Goal: Task Accomplishment & Management: Manage account settings

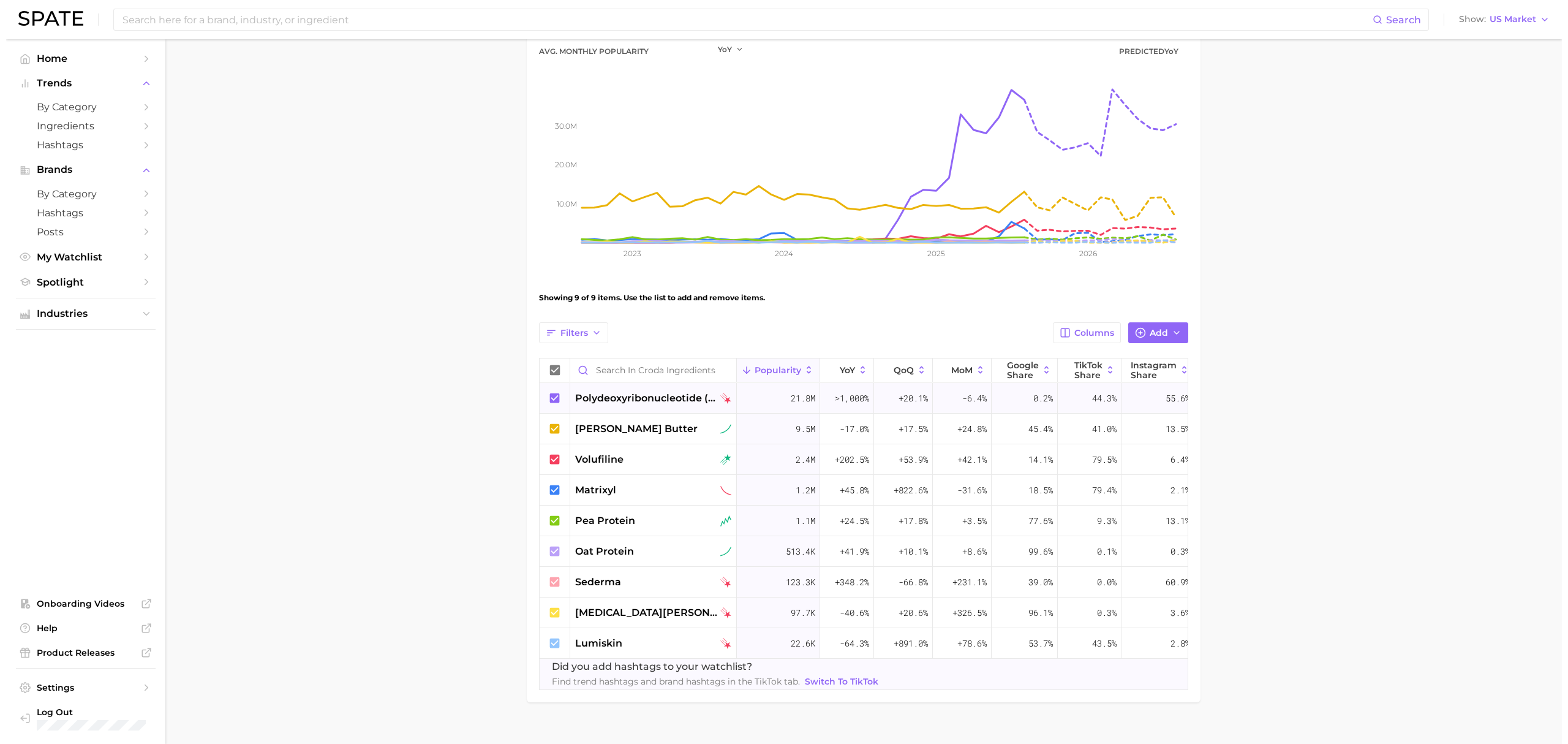
scroll to position [163, 0]
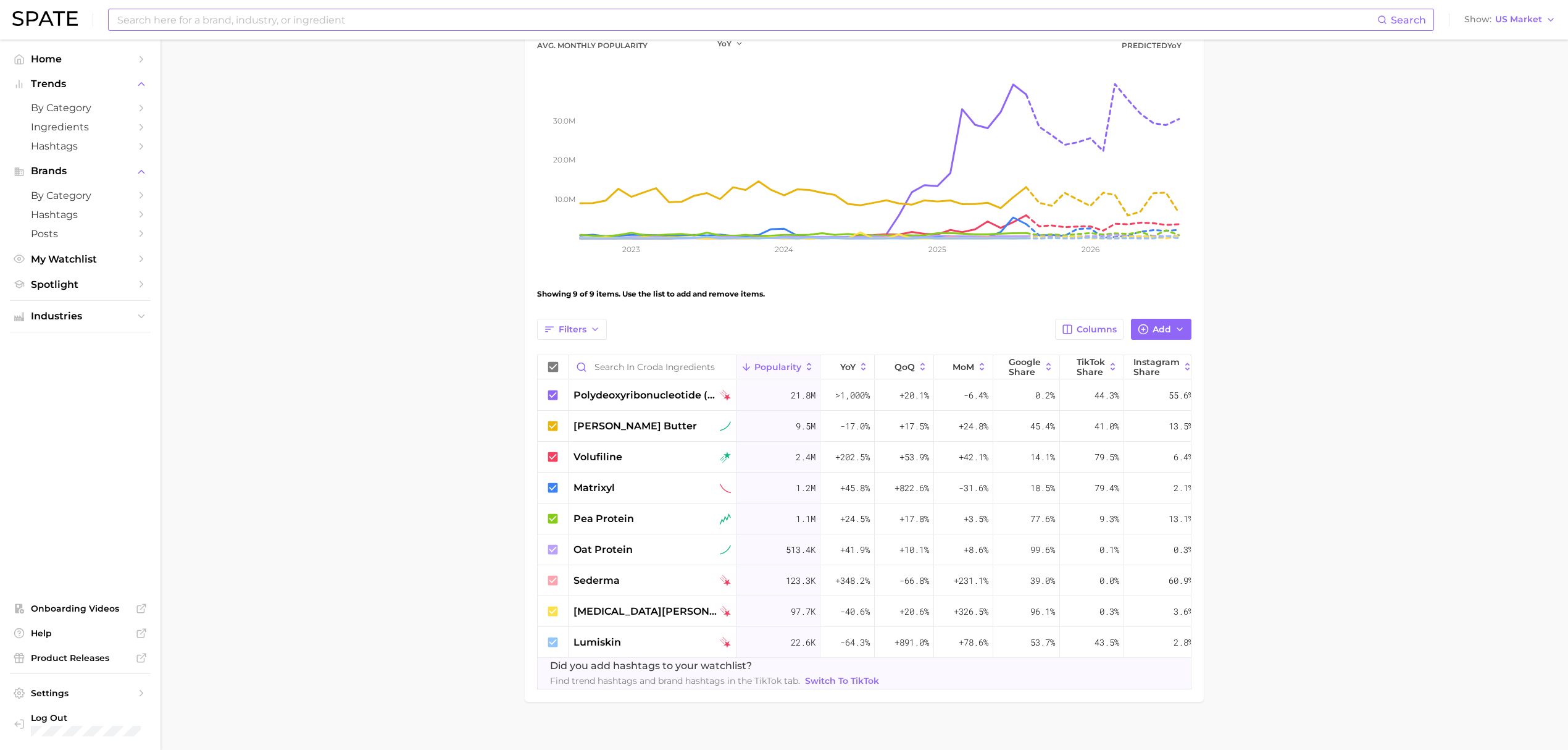
click at [173, 20] on input at bounding box center [746, 19] width 1261 height 21
type input "h"
click at [650, 515] on div "pea protein" at bounding box center [651, 519] width 158 height 15
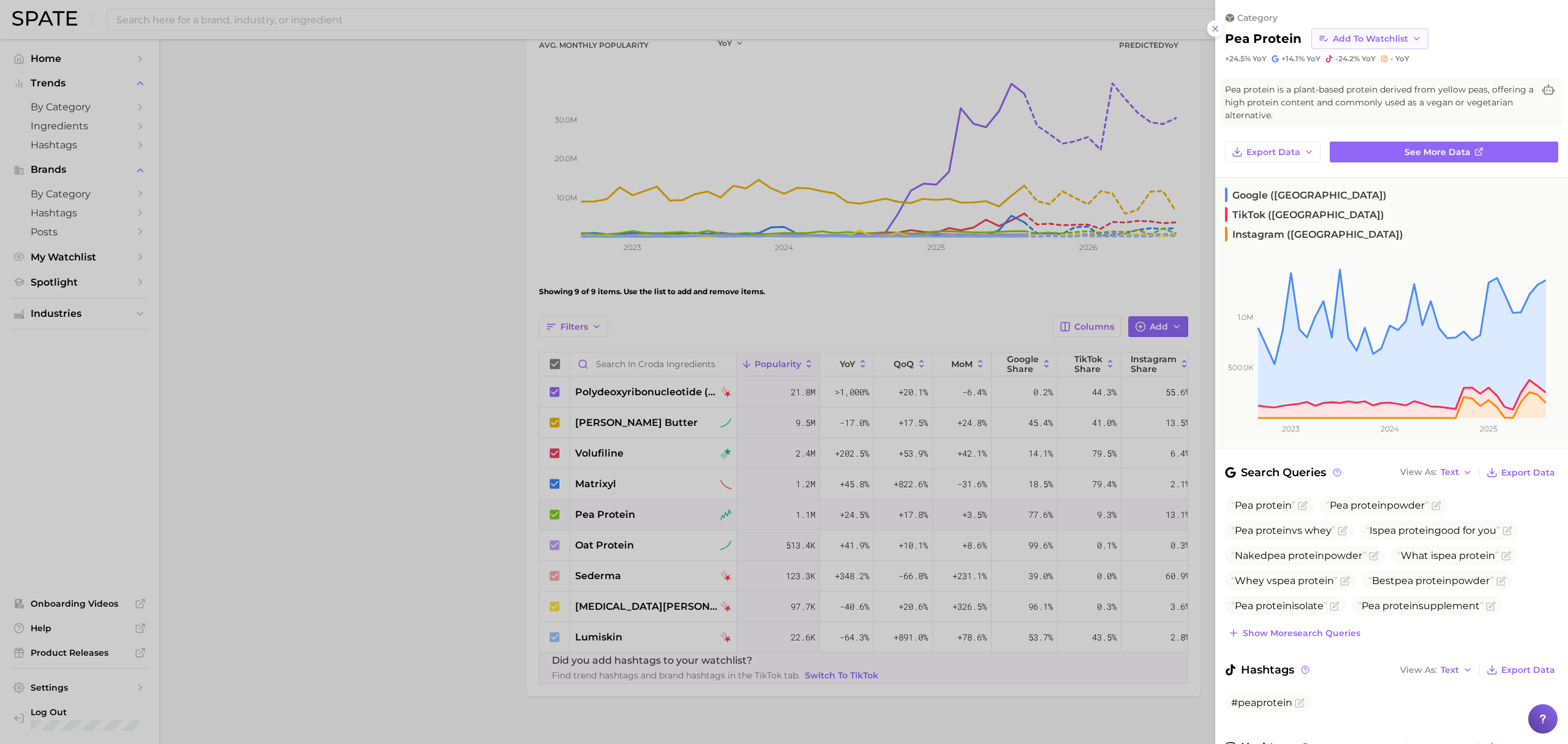
click at [1414, 40] on icon "button" at bounding box center [1416, 38] width 10 height 10
click at [1357, 80] on span "Croda Ingredients" at bounding box center [1372, 84] width 80 height 11
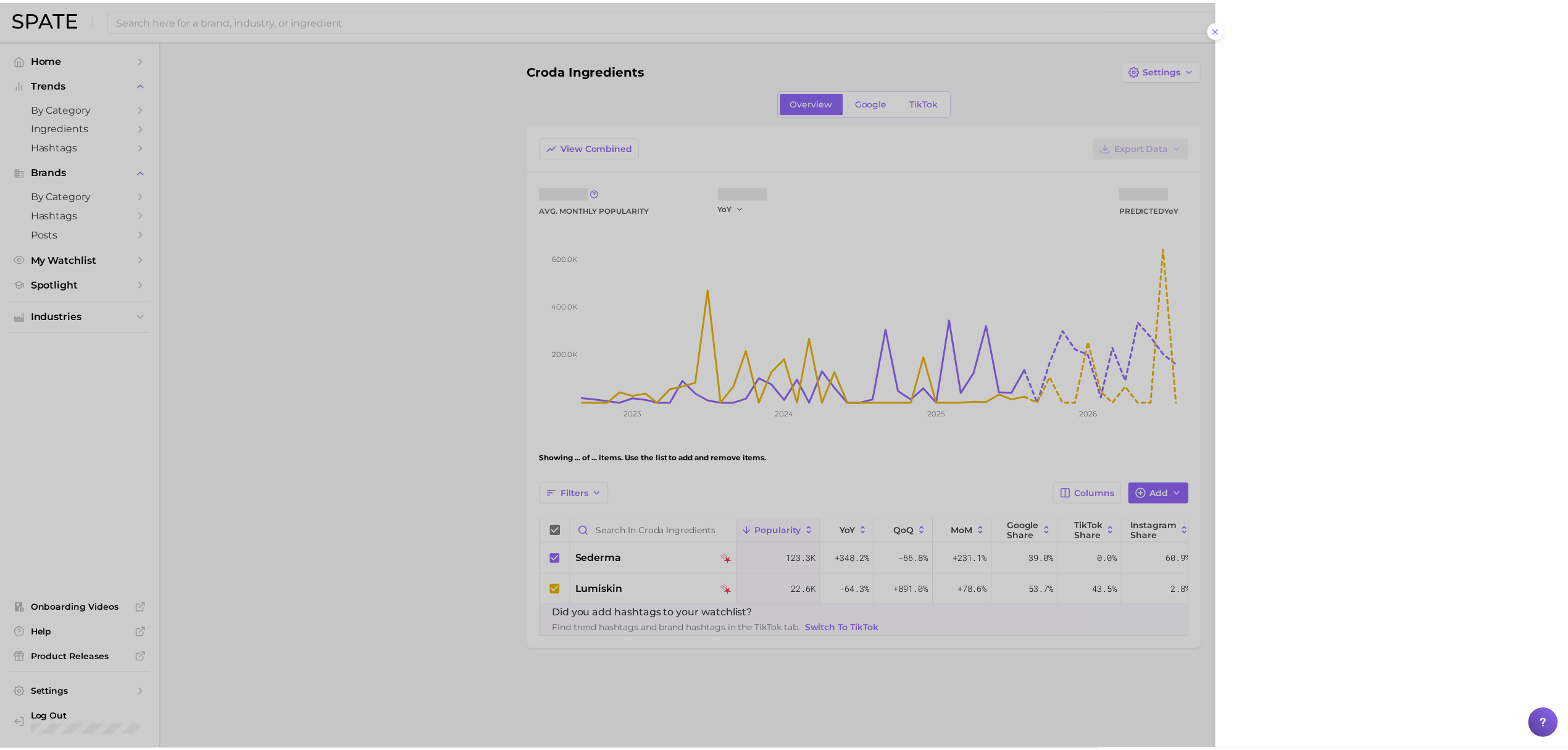
scroll to position [0, 0]
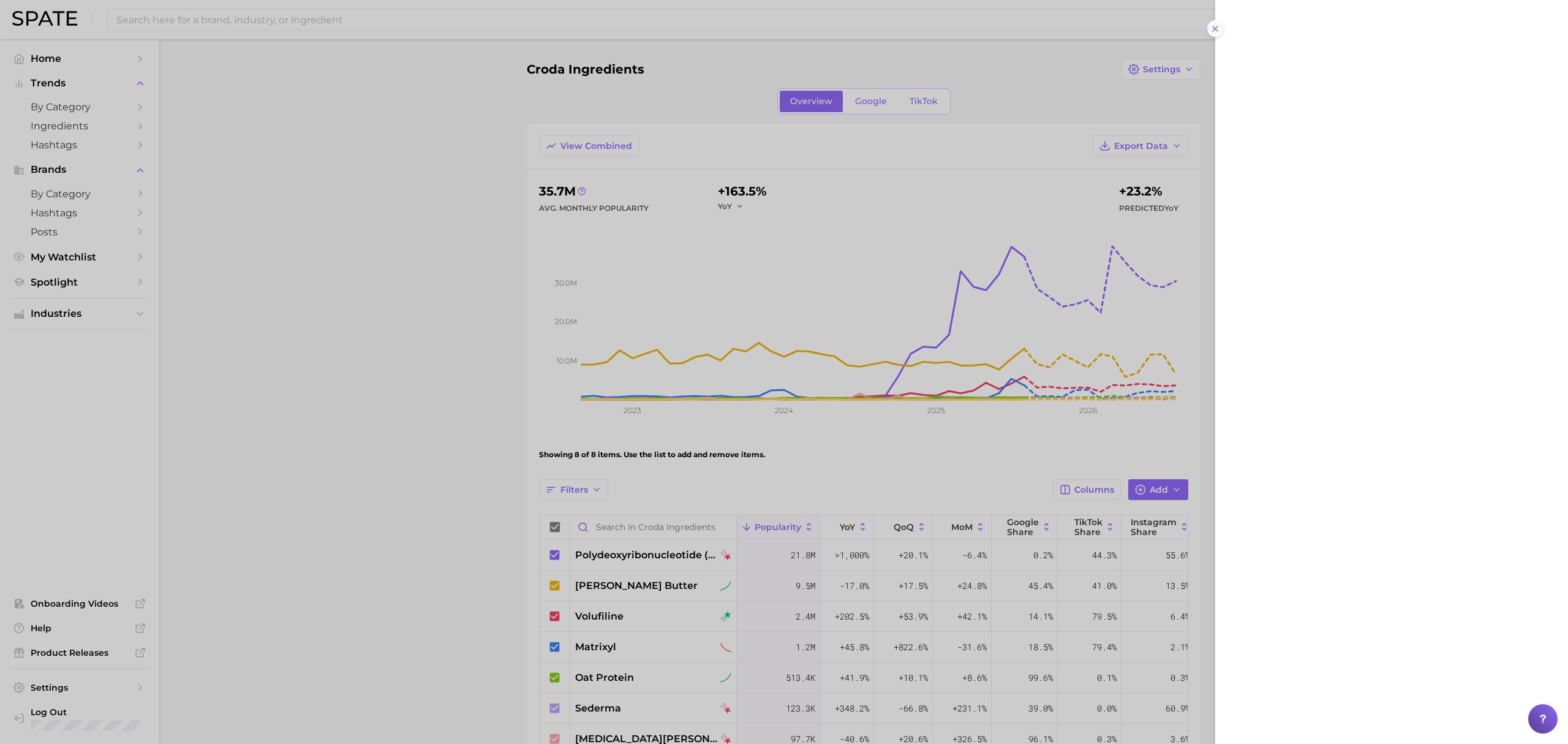
click at [1216, 31] on icon at bounding box center [1215, 28] width 10 height 10
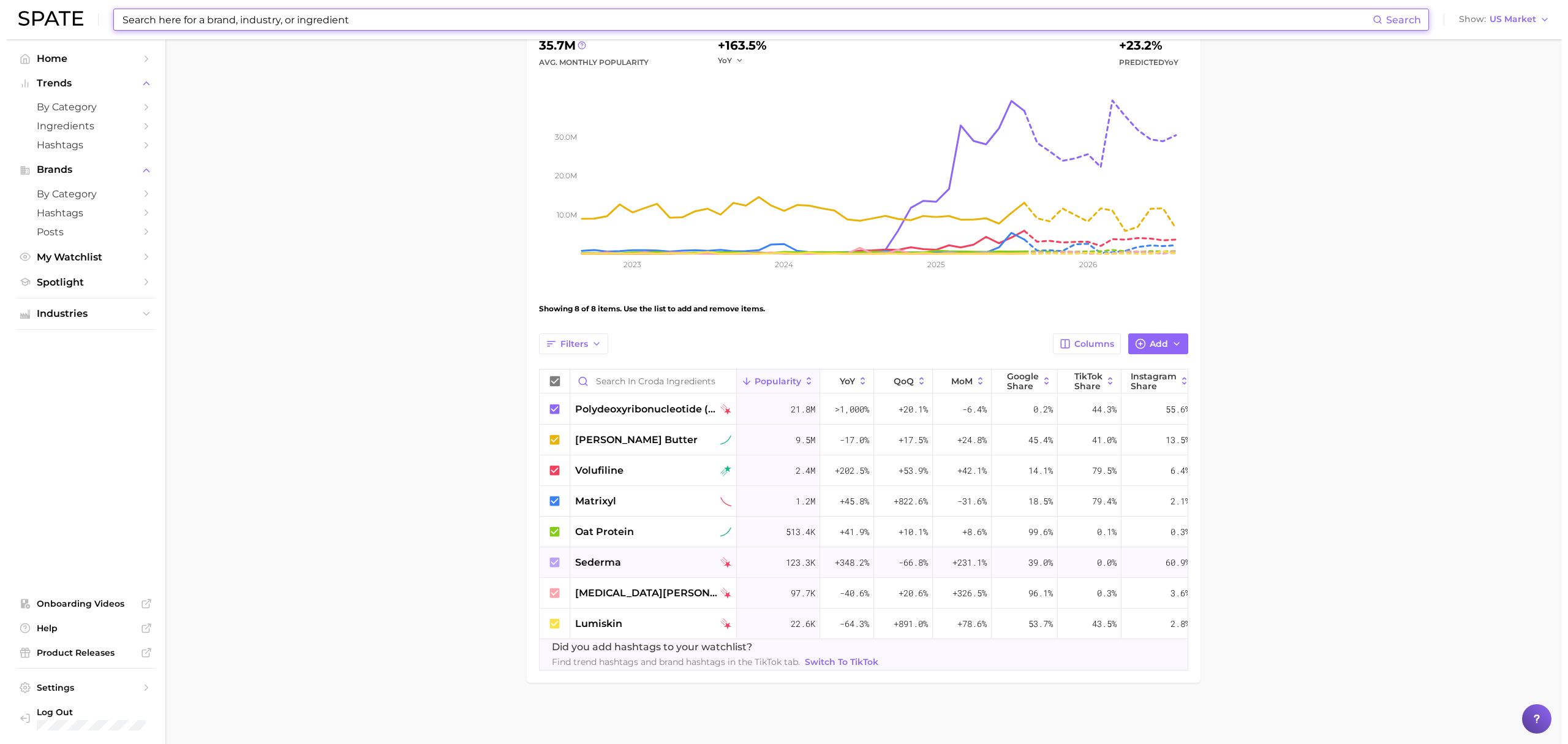
scroll to position [159, 0]
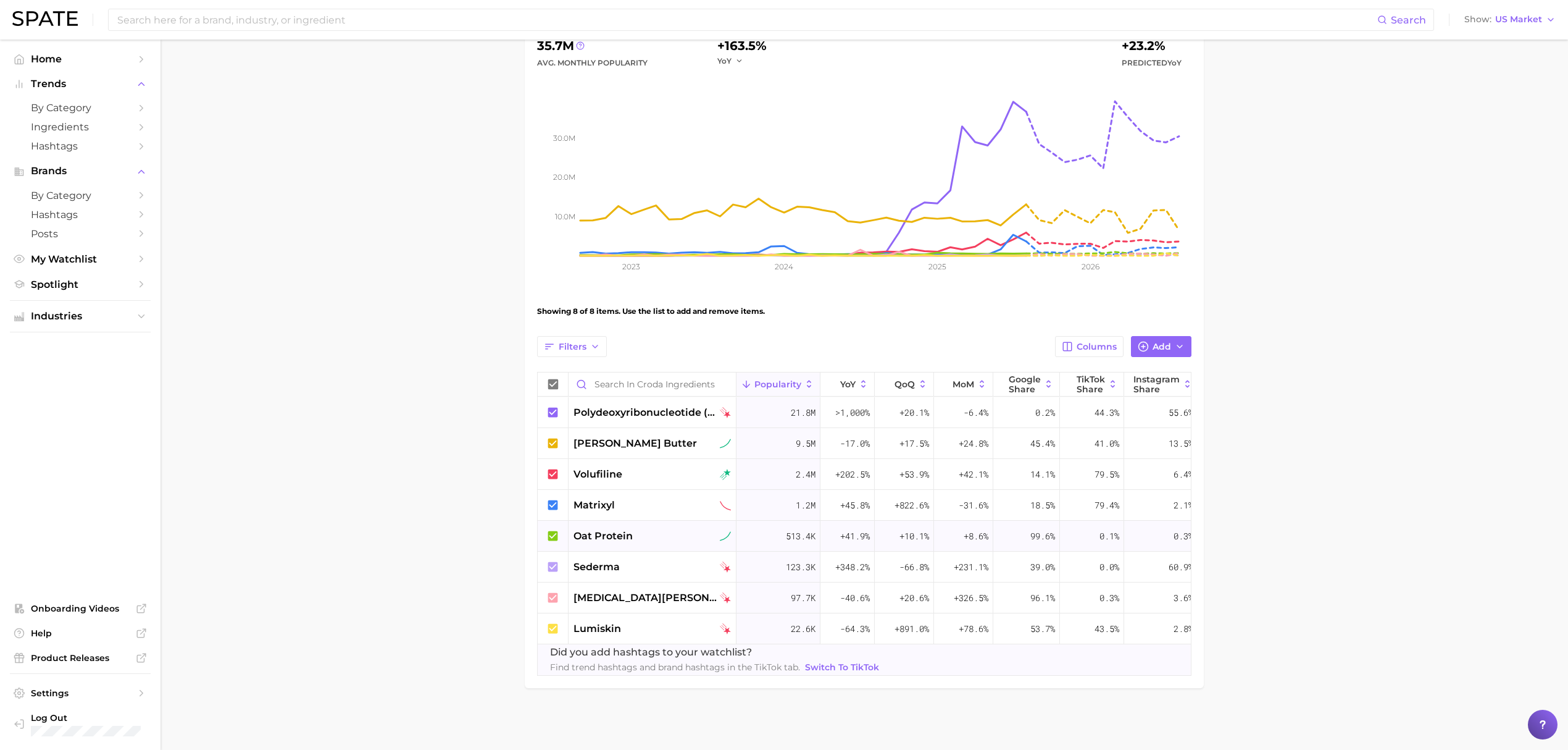
click at [712, 529] on div "oat protein" at bounding box center [651, 536] width 158 height 15
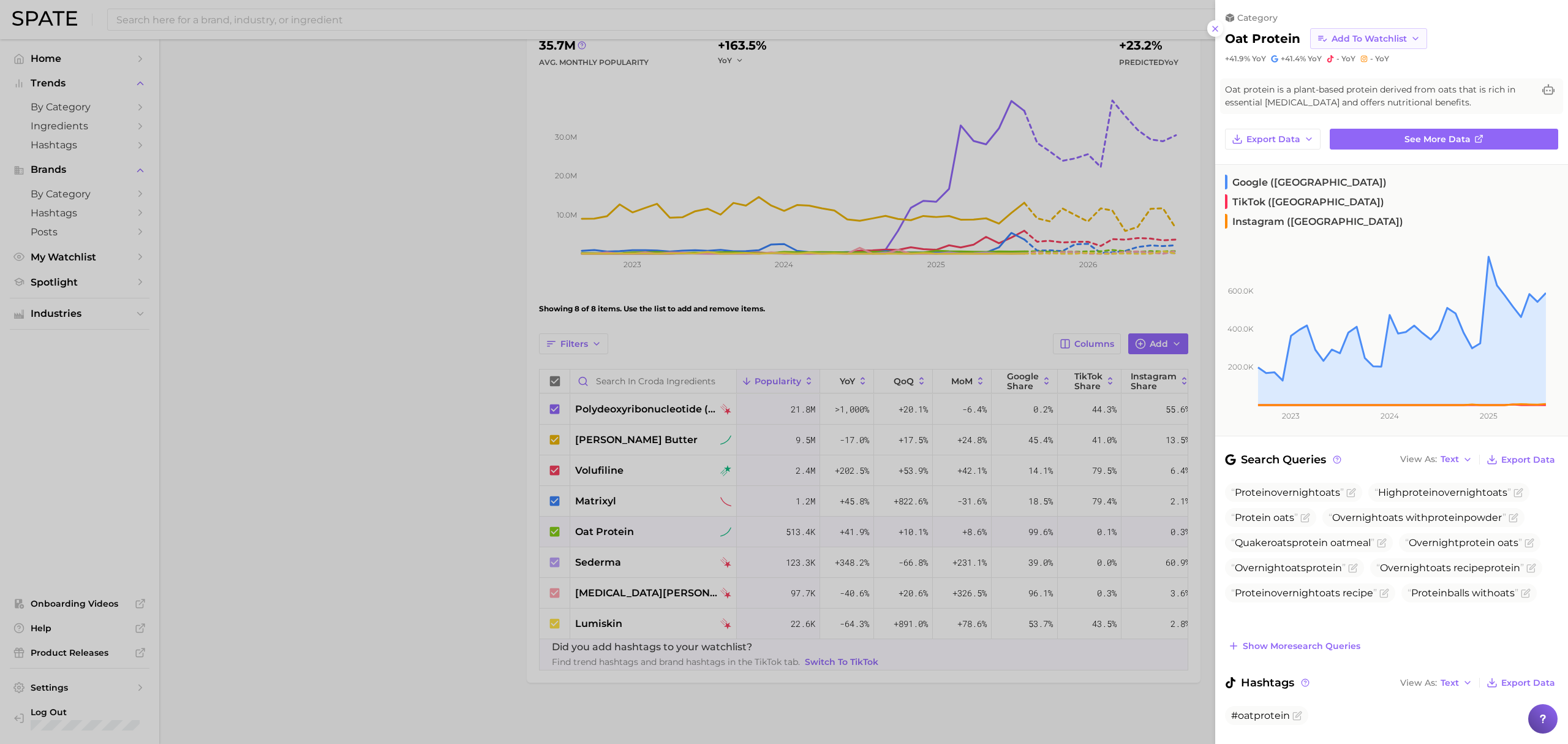
click at [1407, 33] on button "Add to Watchlist" at bounding box center [1367, 38] width 117 height 21
click at [1372, 80] on span "Croda Ingredients" at bounding box center [1370, 84] width 80 height 11
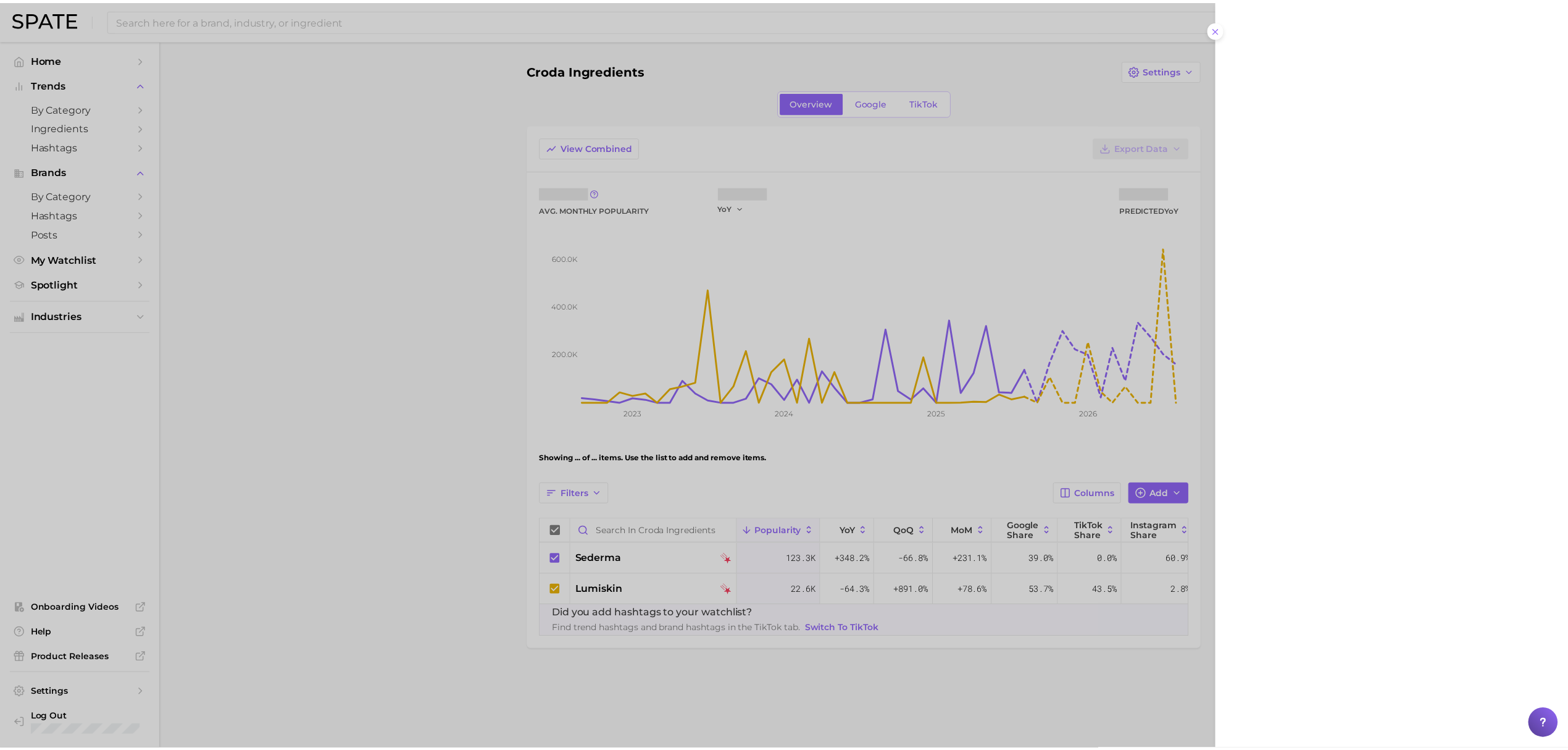
scroll to position [0, 0]
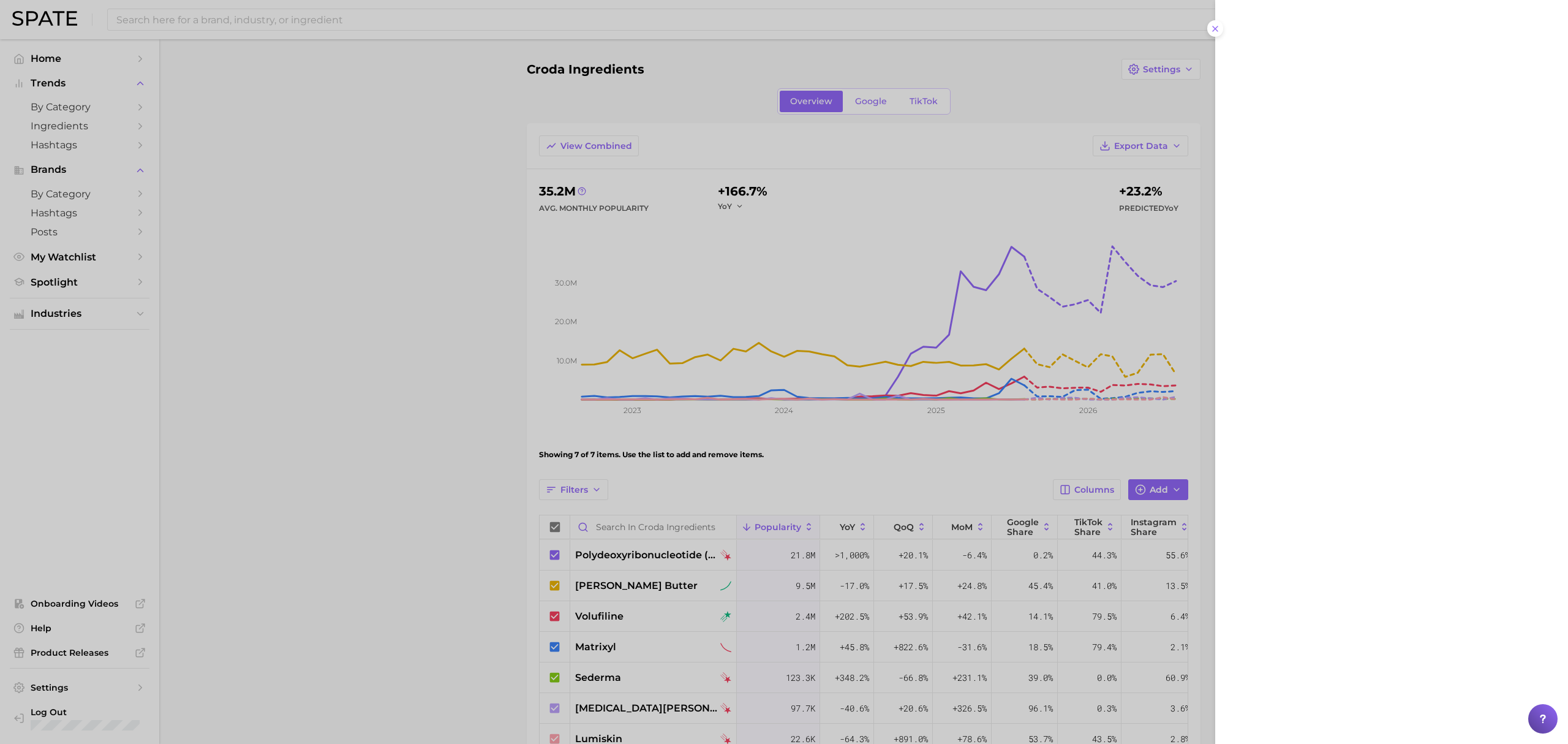
click at [832, 480] on div at bounding box center [784, 372] width 1568 height 744
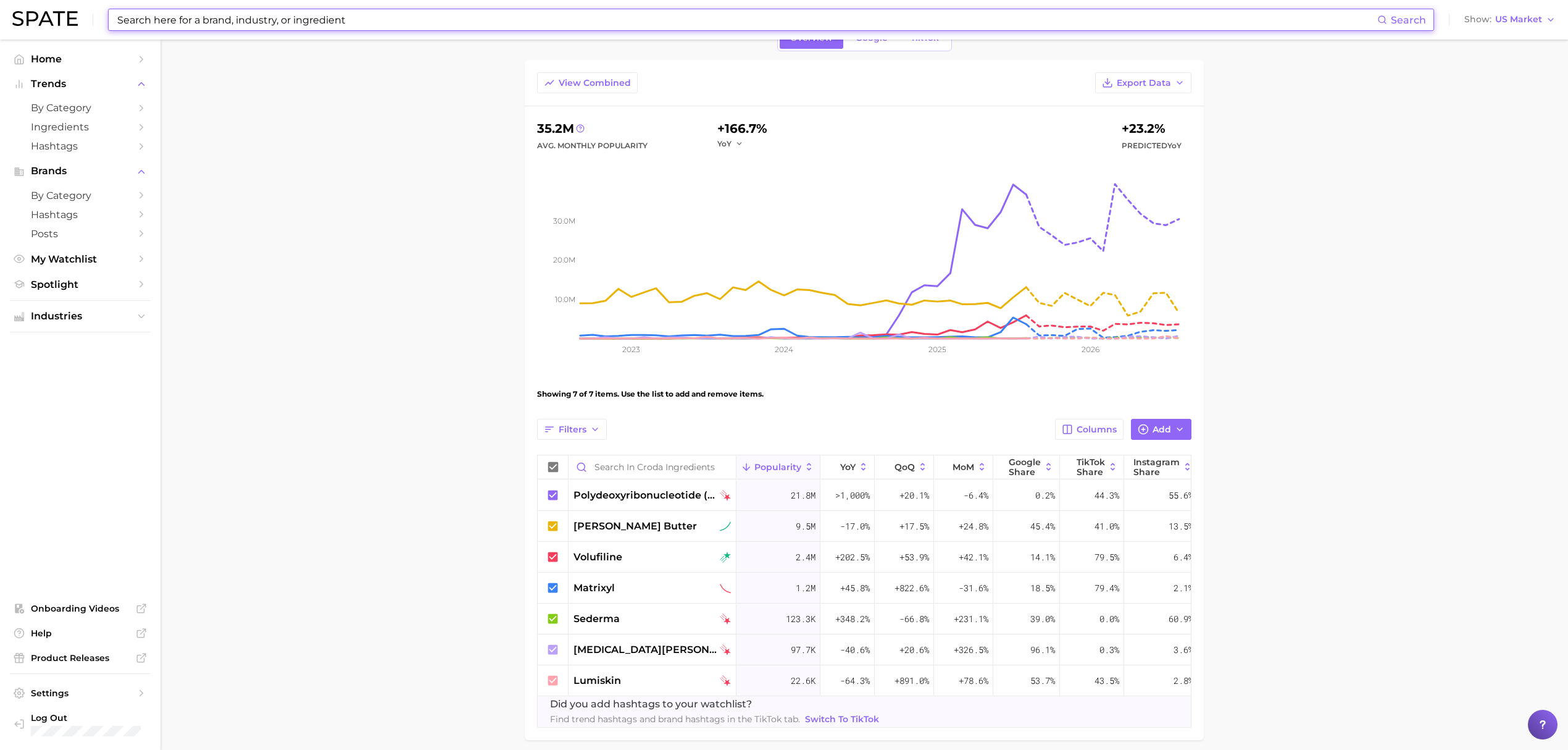
scroll to position [129, 0]
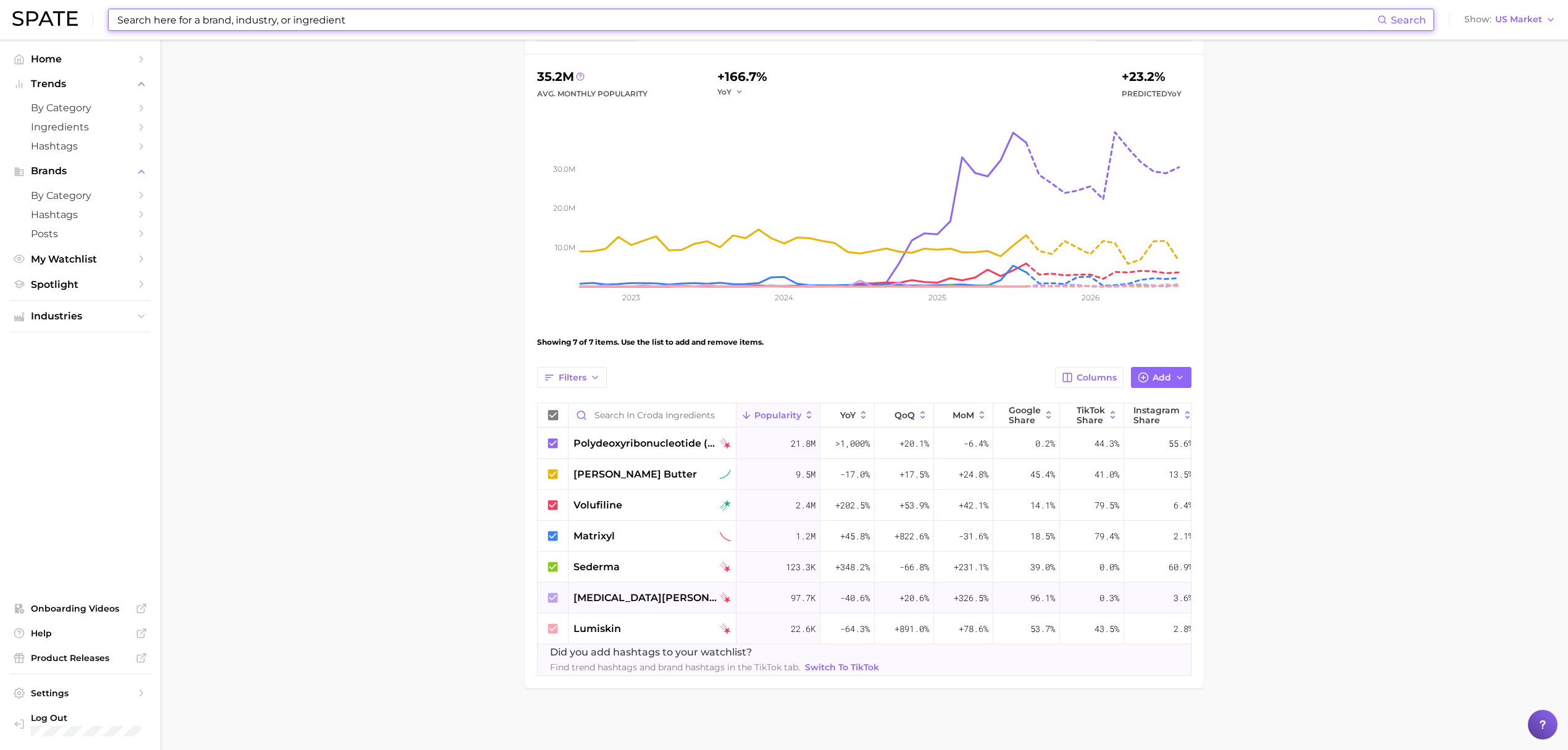
click at [681, 582] on div "[MEDICAL_DATA][PERSON_NAME] extract" at bounding box center [652, 598] width 168 height 31
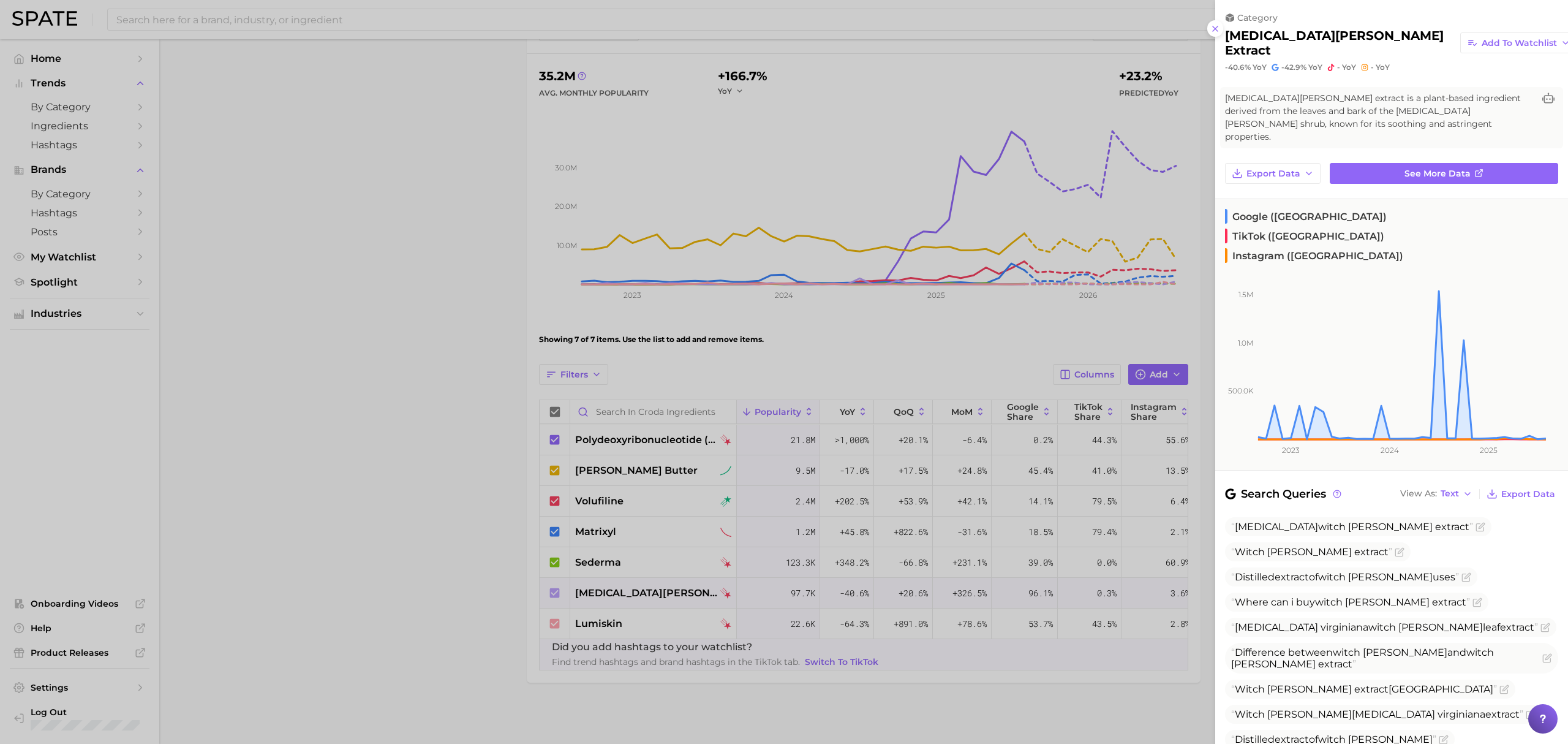
click at [796, 334] on div at bounding box center [784, 372] width 1568 height 744
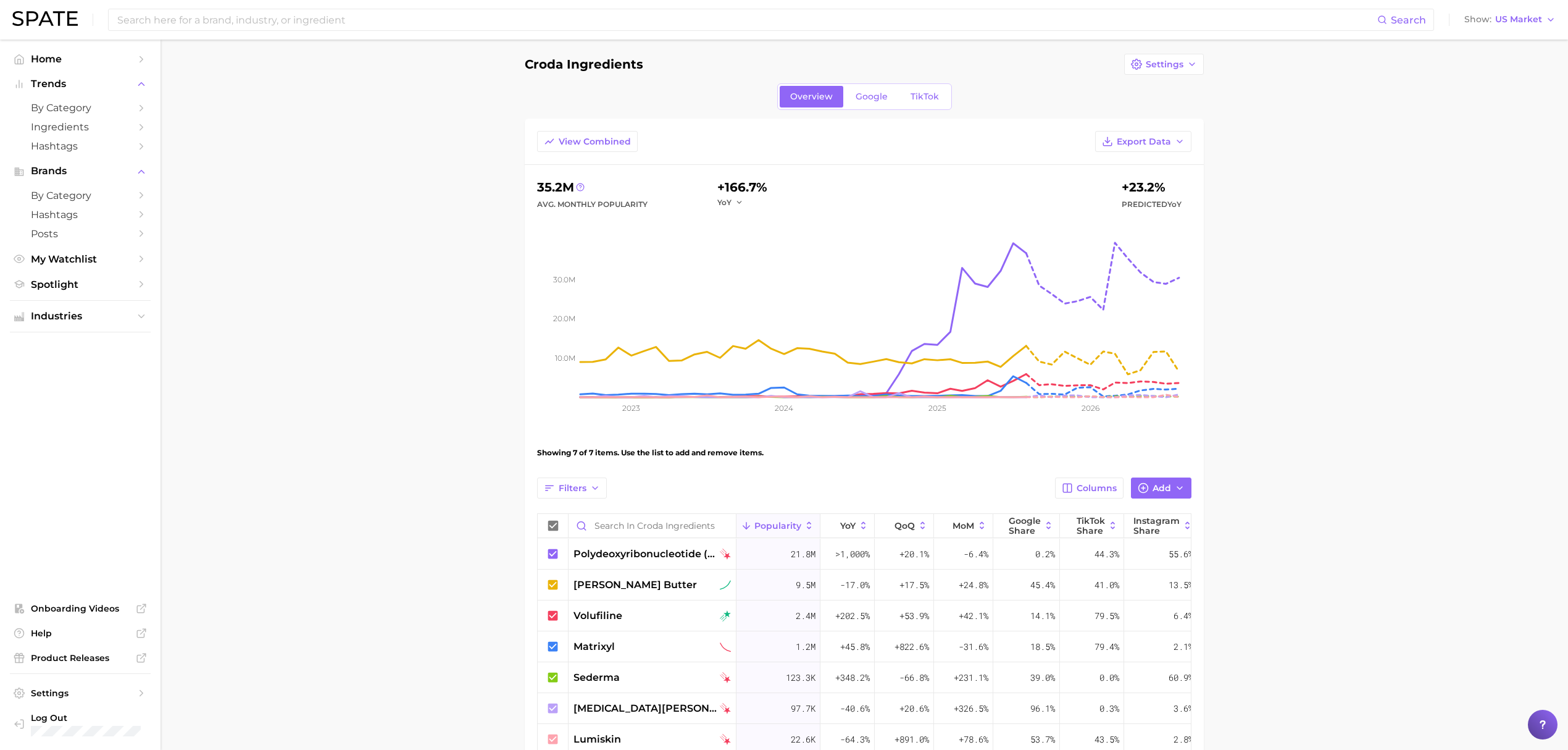
scroll to position [0, 0]
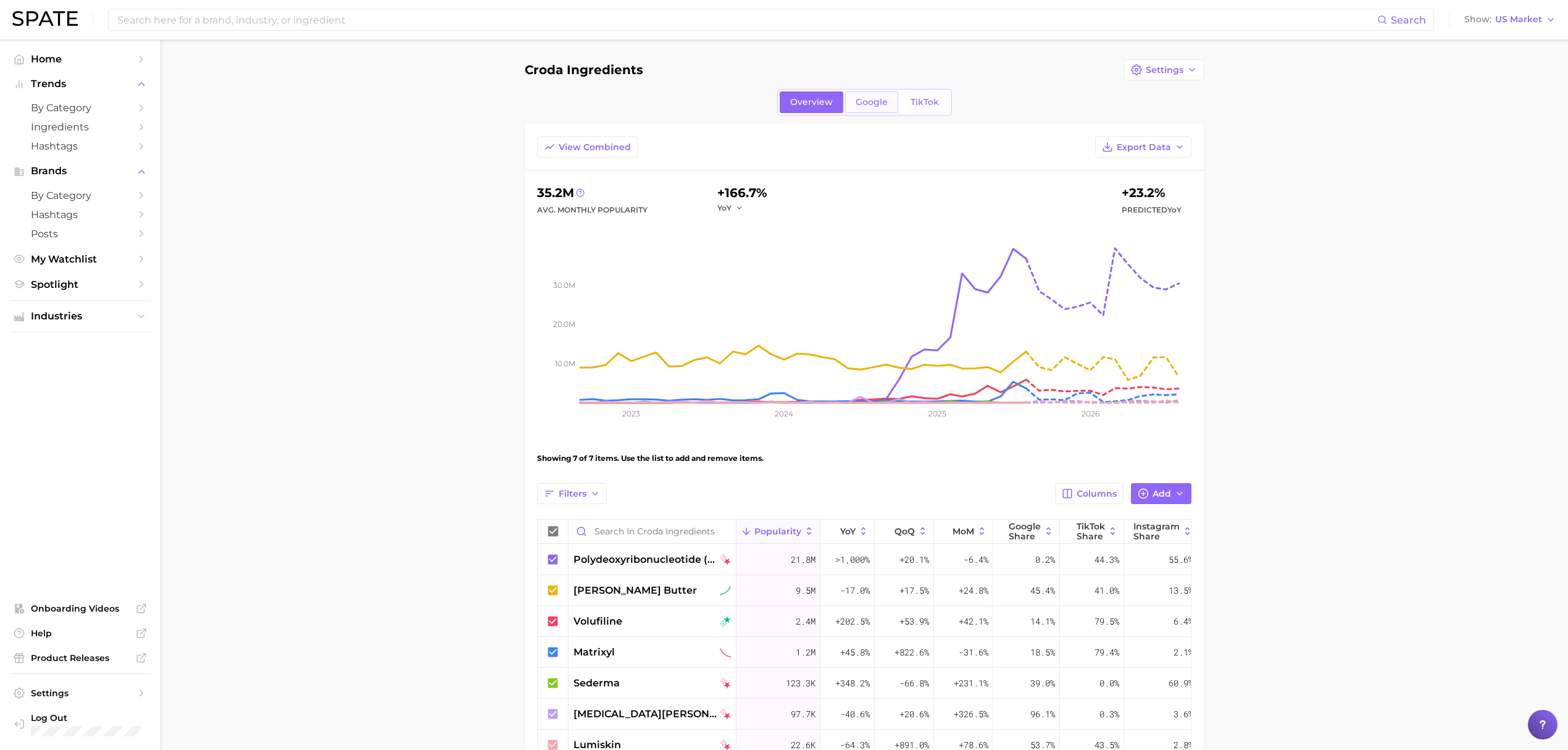
click at [876, 95] on link "Google" at bounding box center [872, 102] width 53 height 22
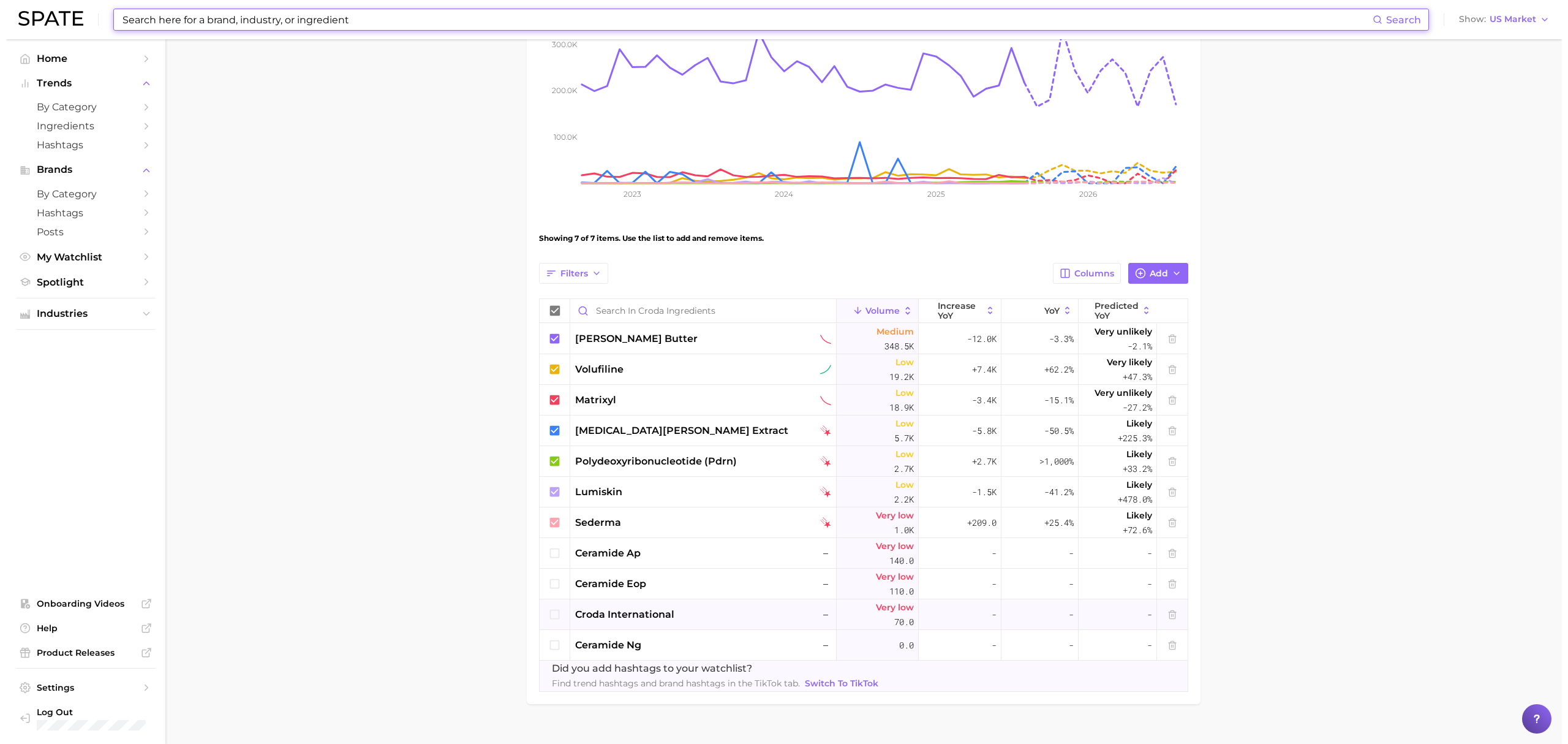
scroll to position [239, 0]
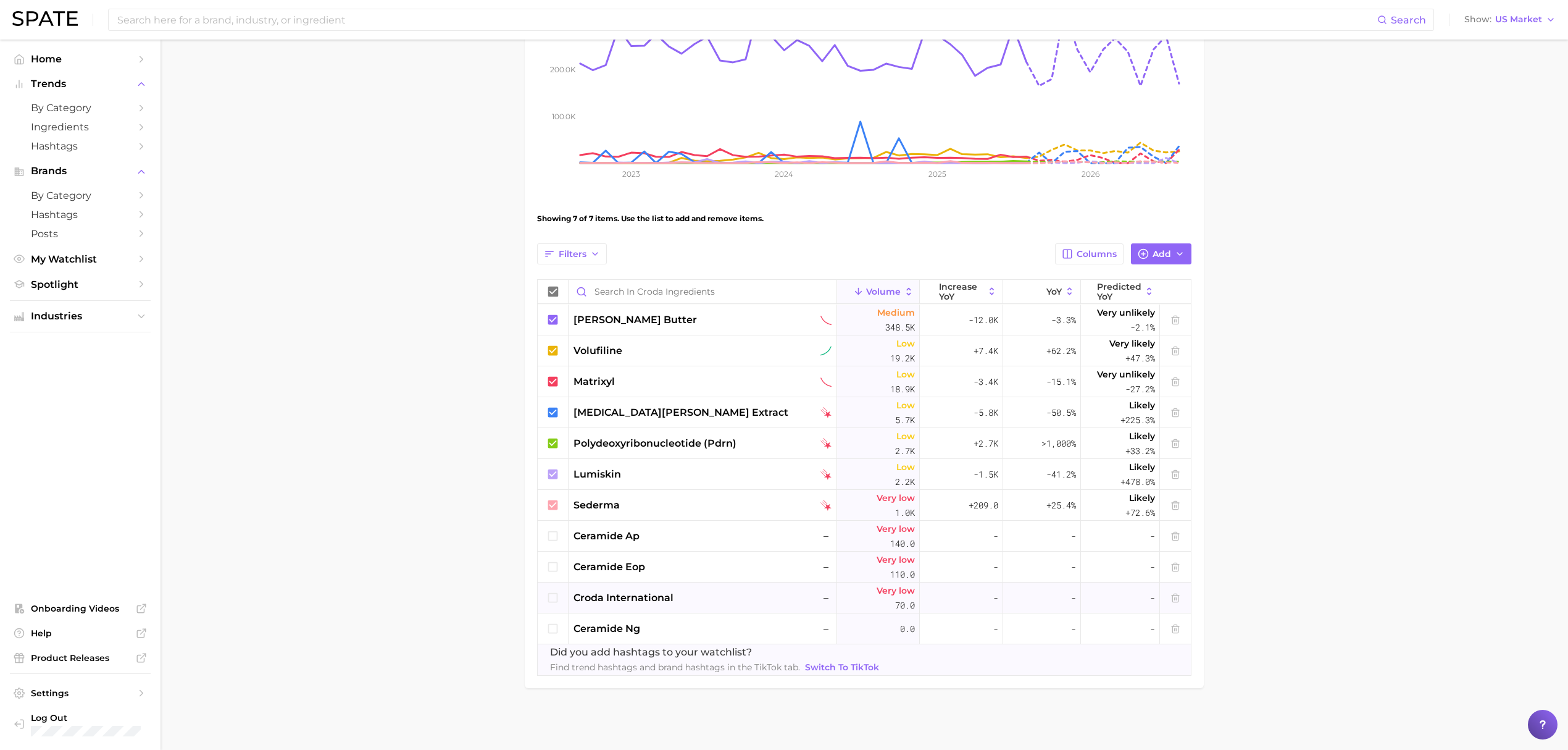
click at [729, 597] on div "croda international –" at bounding box center [702, 598] width 258 height 15
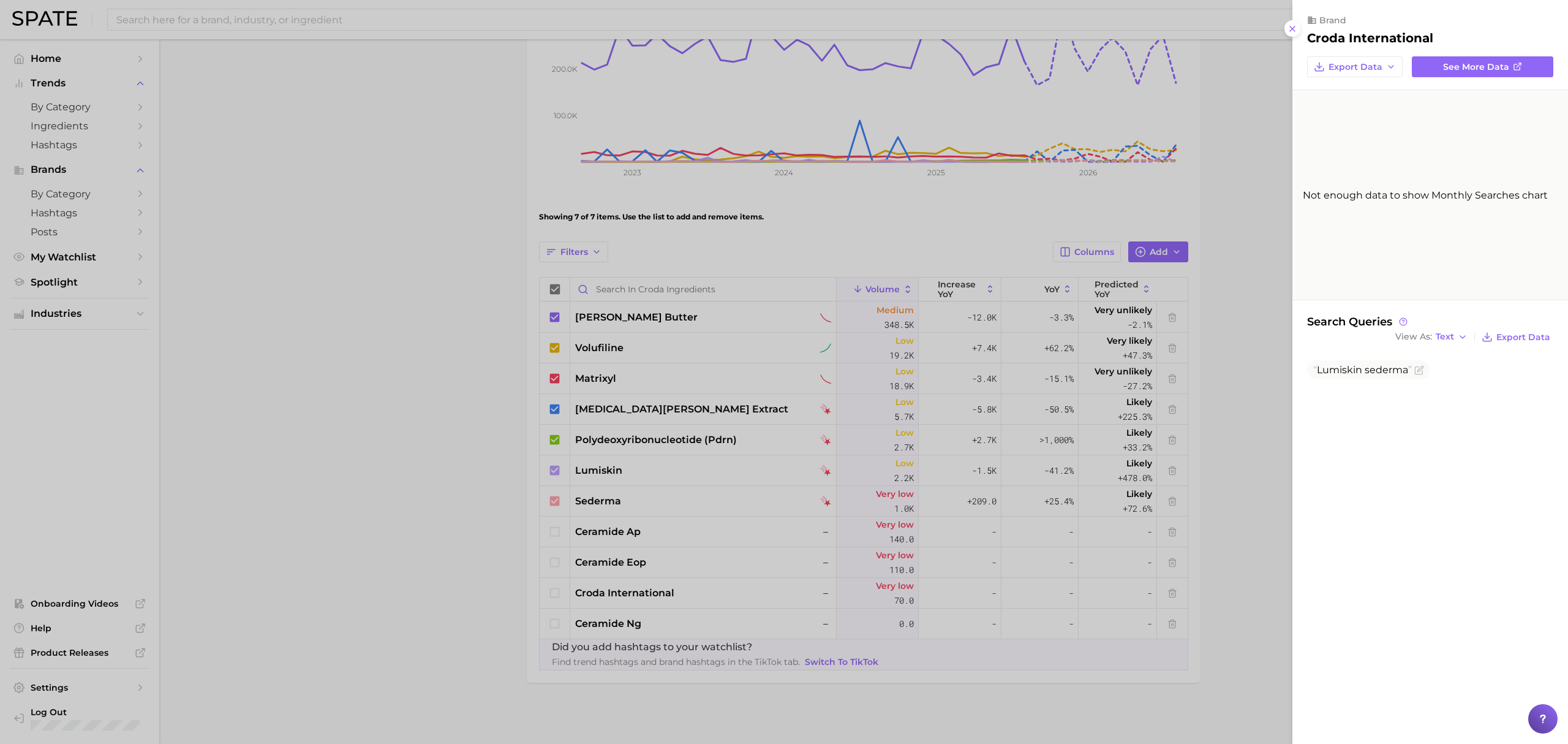
click at [1227, 186] on div at bounding box center [784, 372] width 1568 height 744
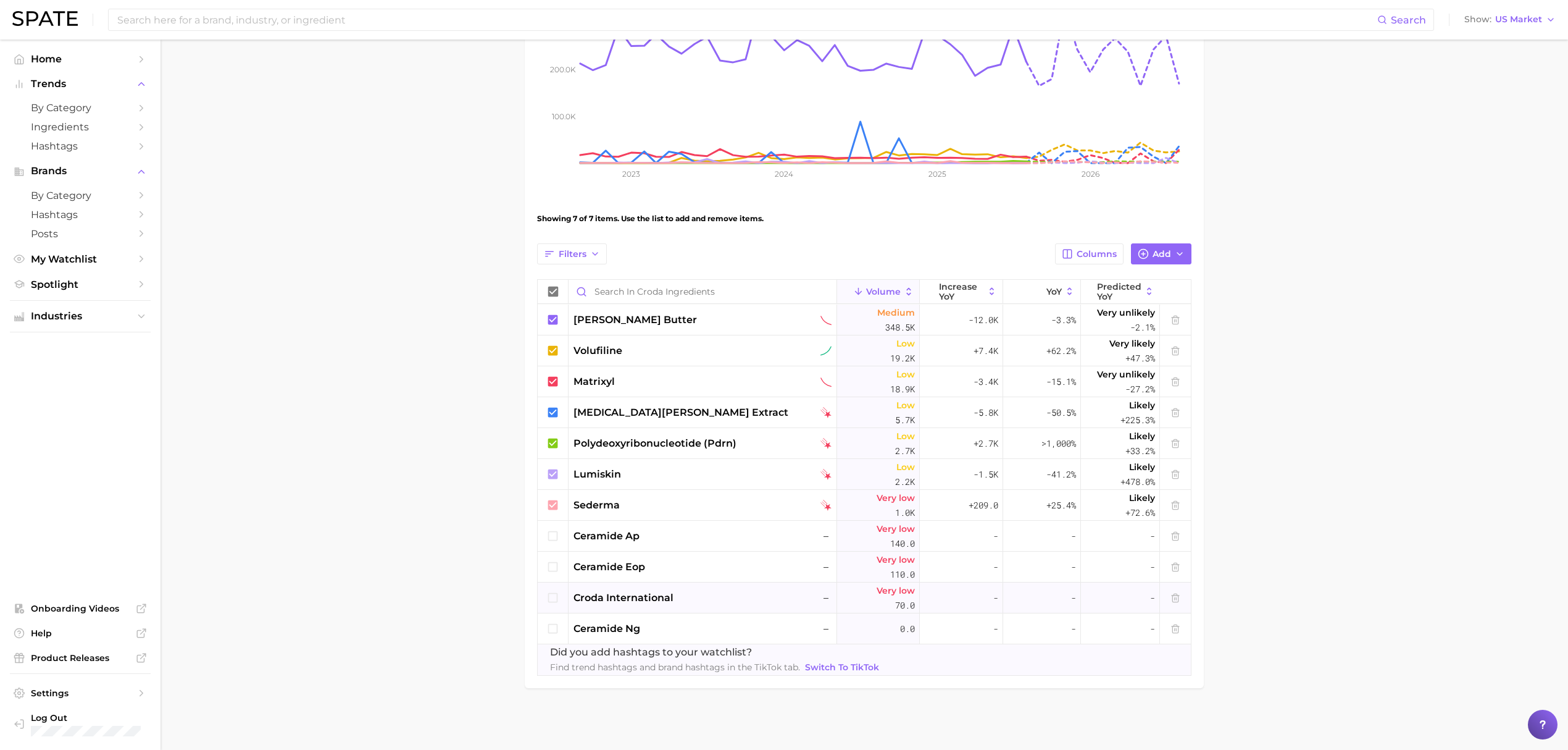
click at [547, 601] on icon at bounding box center [553, 597] width 14 height 14
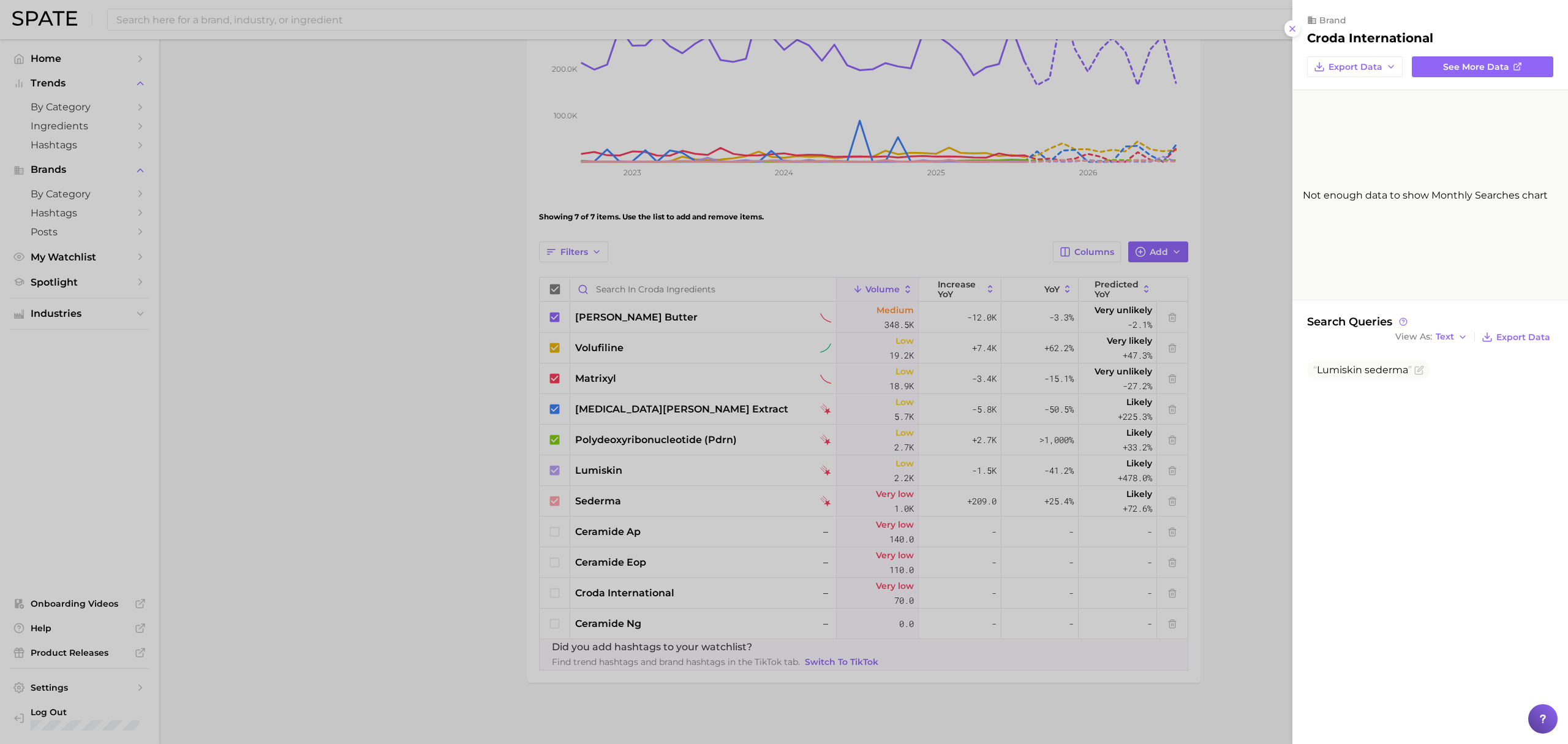
click at [559, 589] on div at bounding box center [784, 372] width 1568 height 744
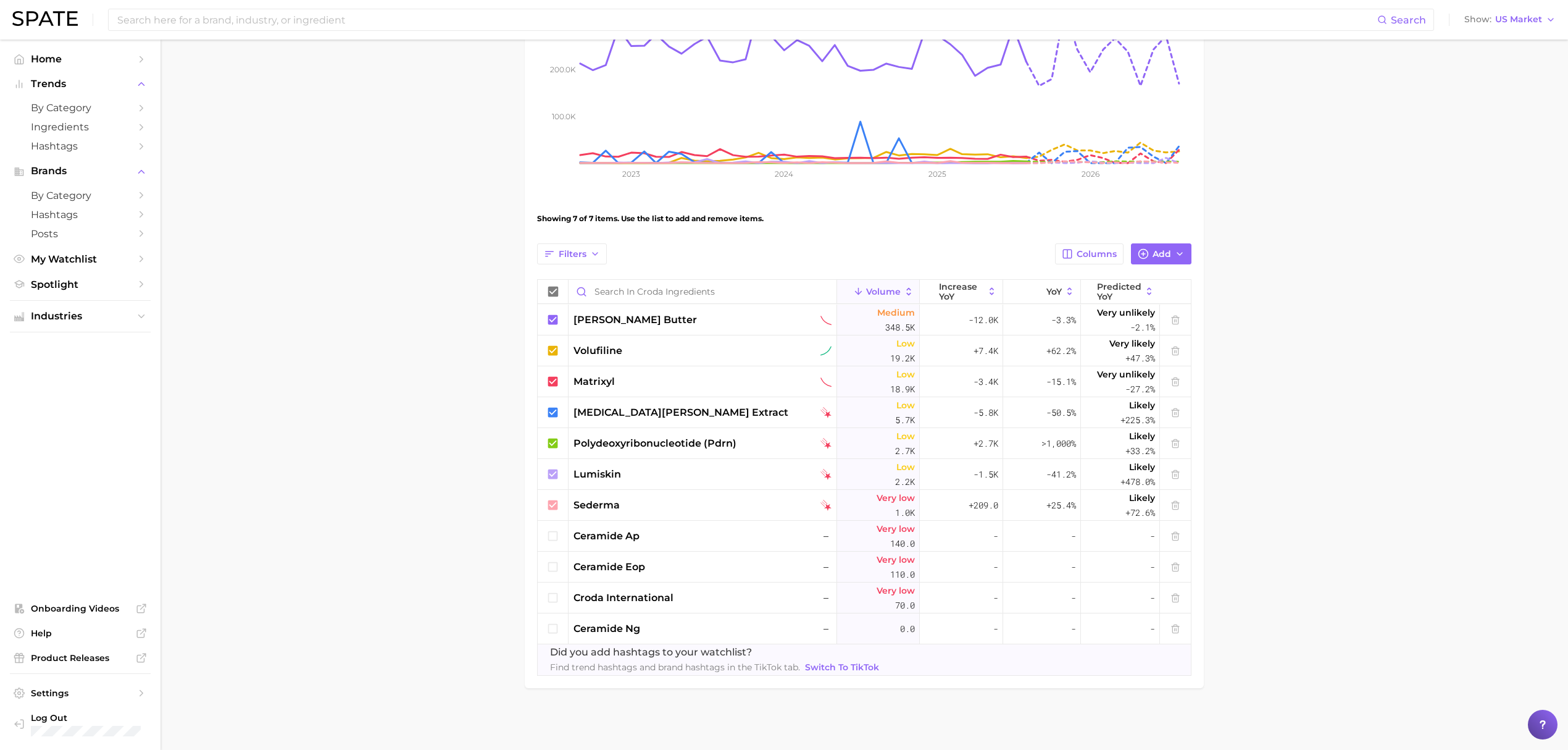
click at [564, 594] on div at bounding box center [553, 598] width 31 height 31
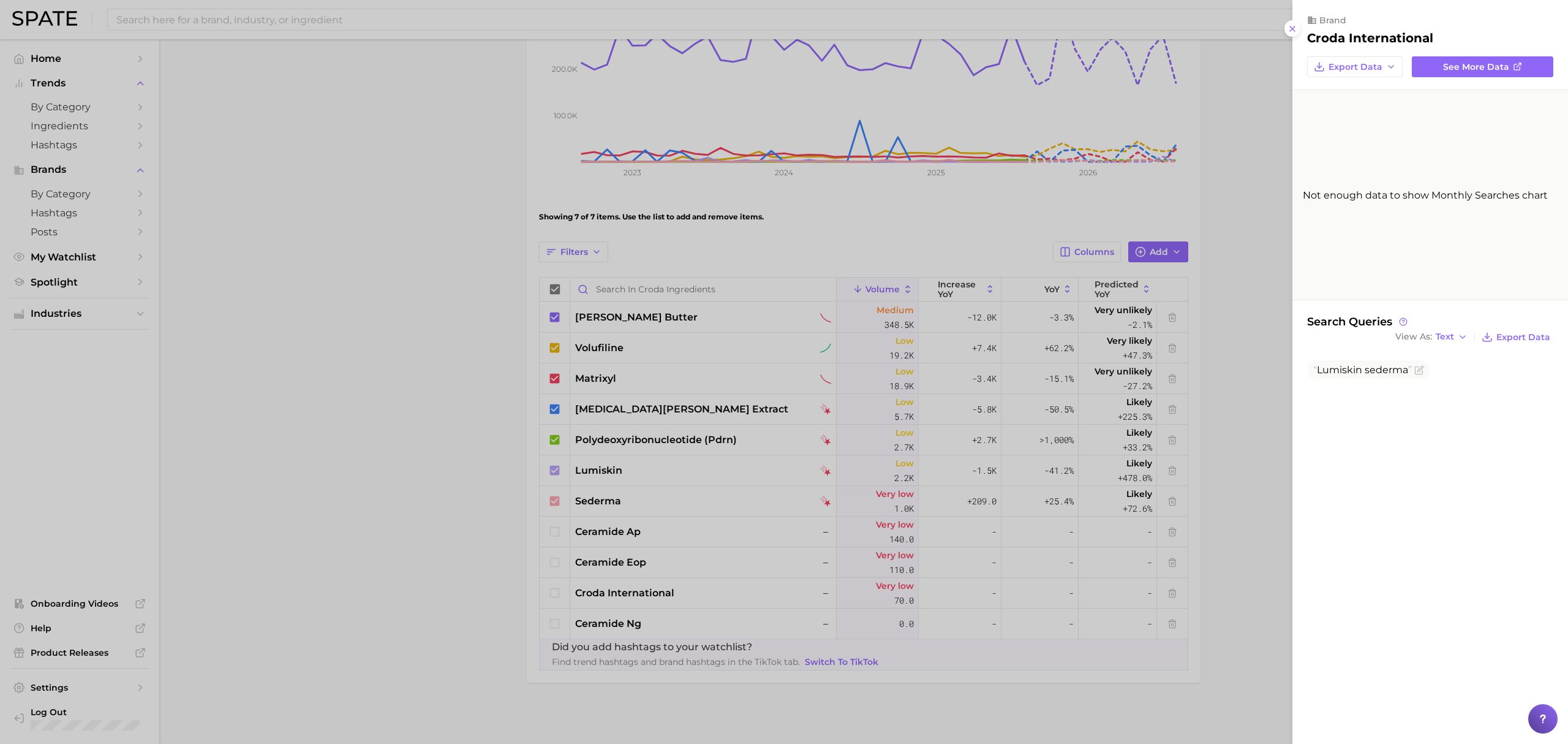
click at [556, 593] on div at bounding box center [784, 372] width 1568 height 744
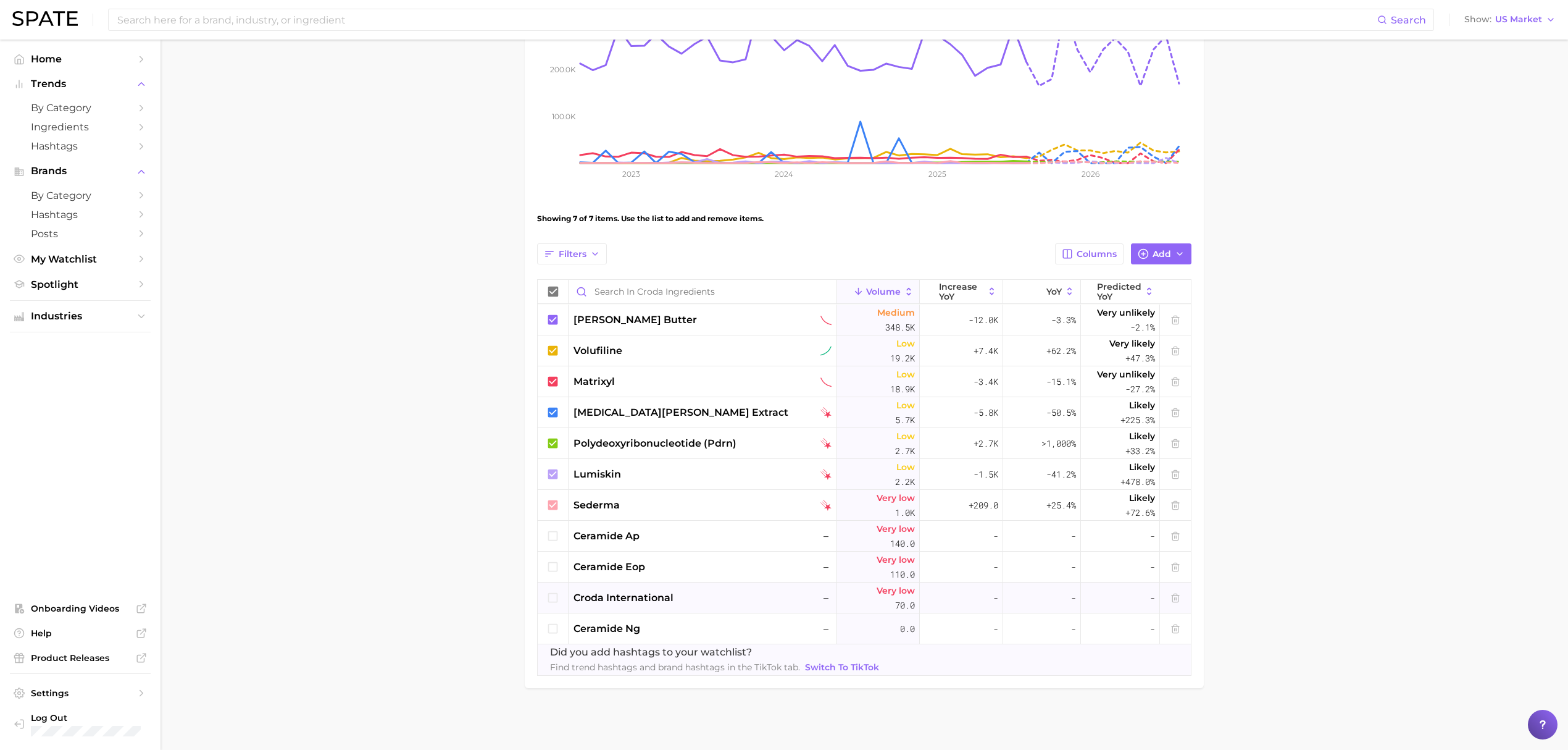
click at [556, 598] on icon at bounding box center [553, 597] width 14 height 14
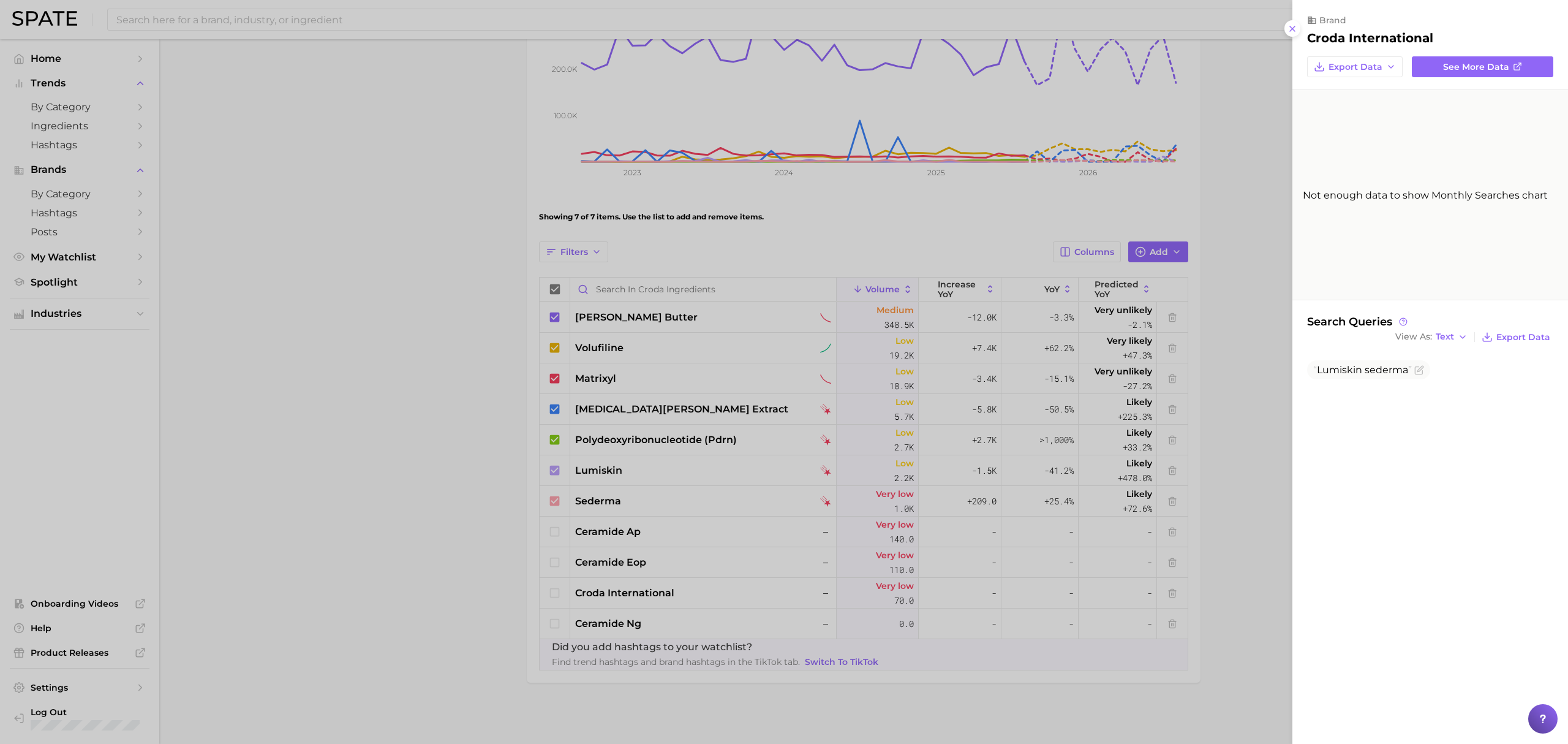
click at [649, 589] on div at bounding box center [784, 372] width 1568 height 744
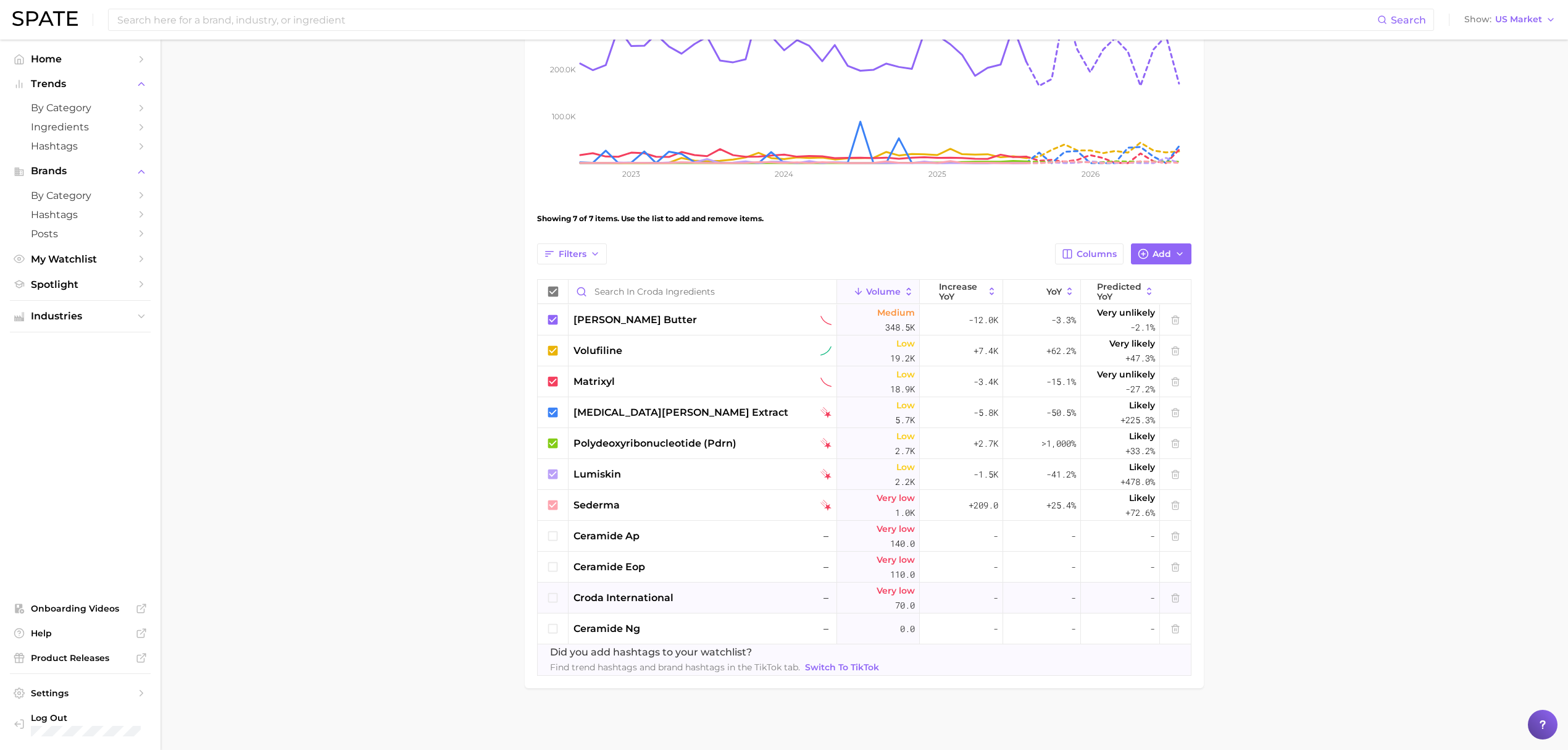
click at [655, 594] on span "croda international" at bounding box center [623, 598] width 100 height 15
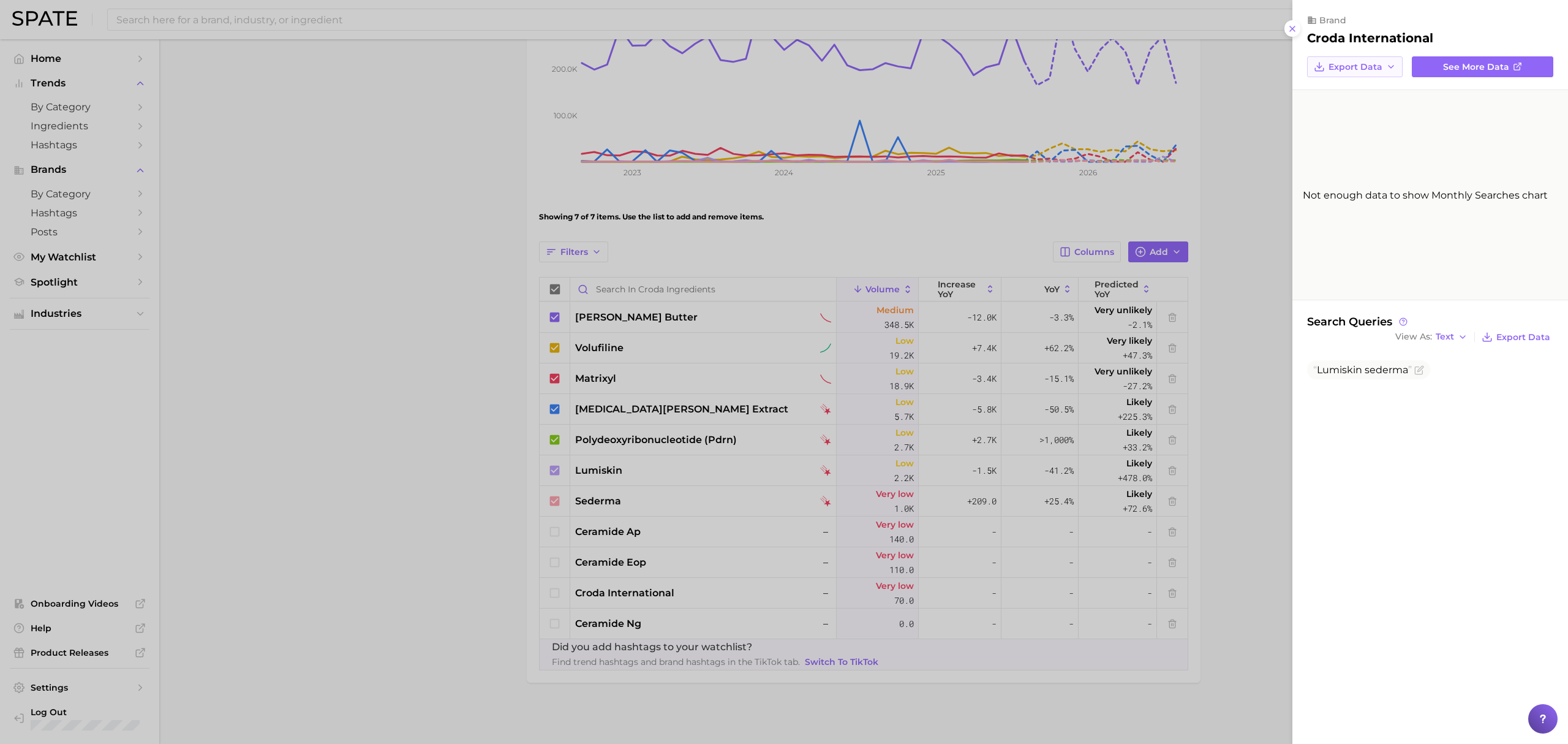
click at [1377, 69] on span "Export Data" at bounding box center [1356, 67] width 54 height 11
click at [1274, 89] on div at bounding box center [784, 372] width 1568 height 744
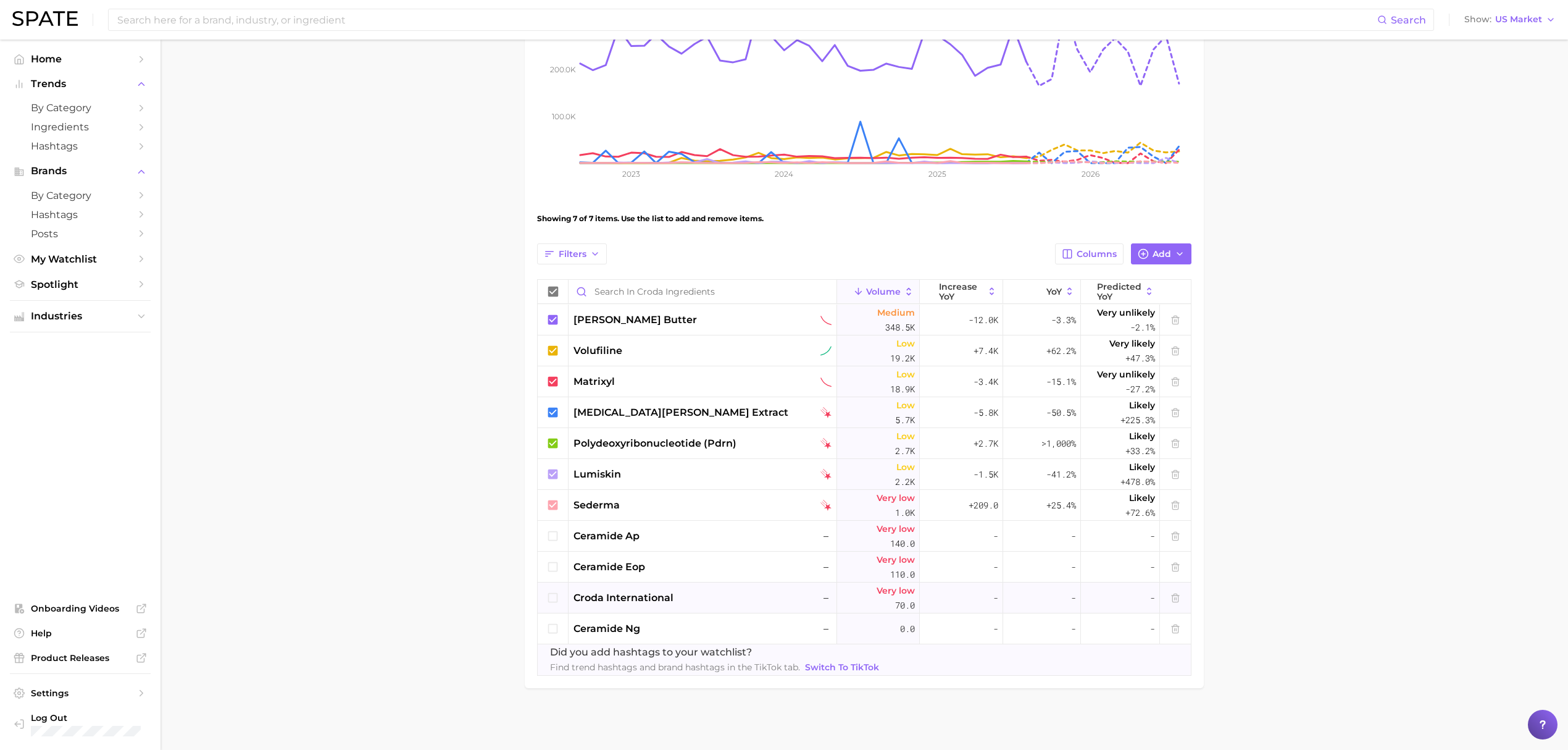
click at [719, 592] on div "croda international –" at bounding box center [702, 598] width 258 height 15
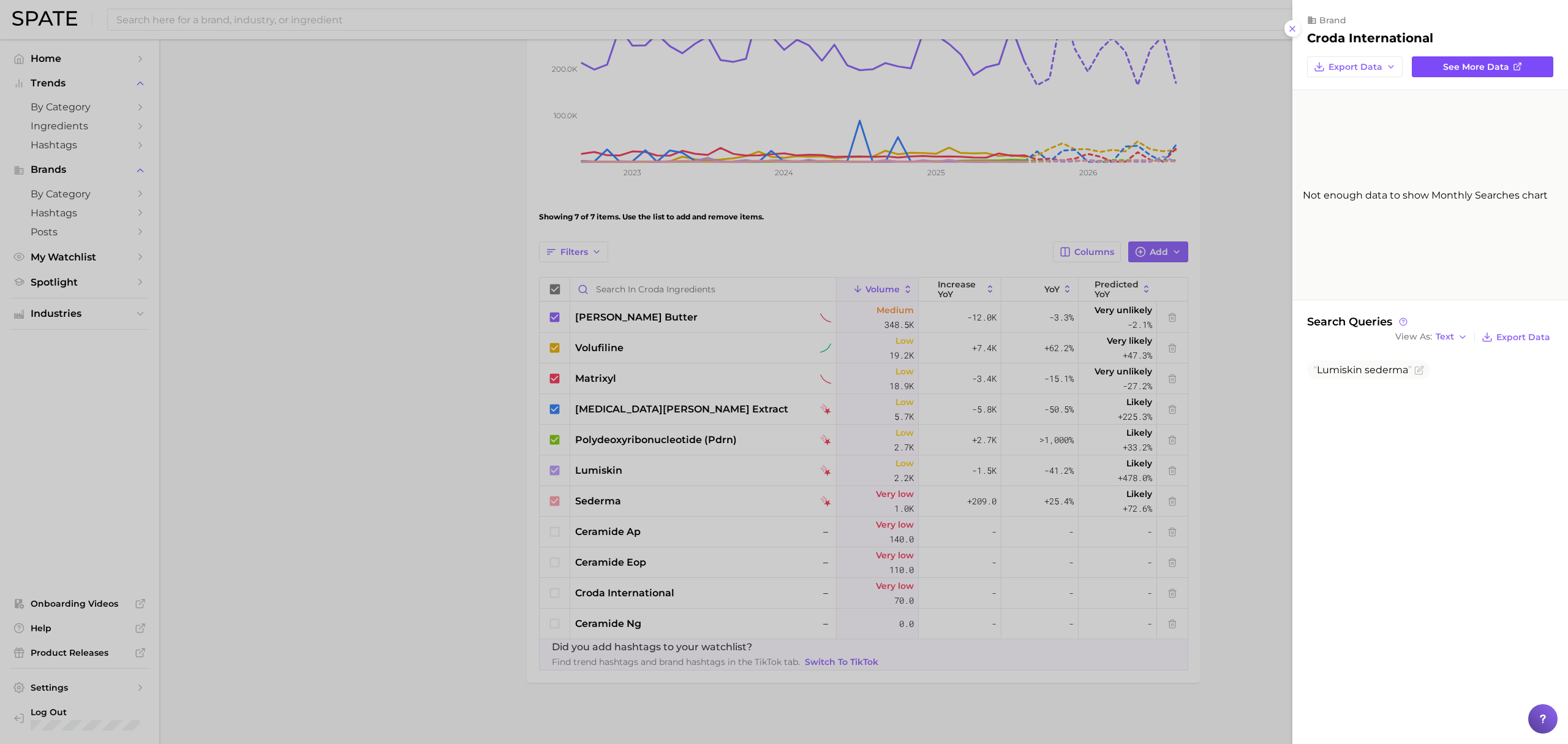
click at [1431, 70] on link "See more data" at bounding box center [1482, 66] width 142 height 21
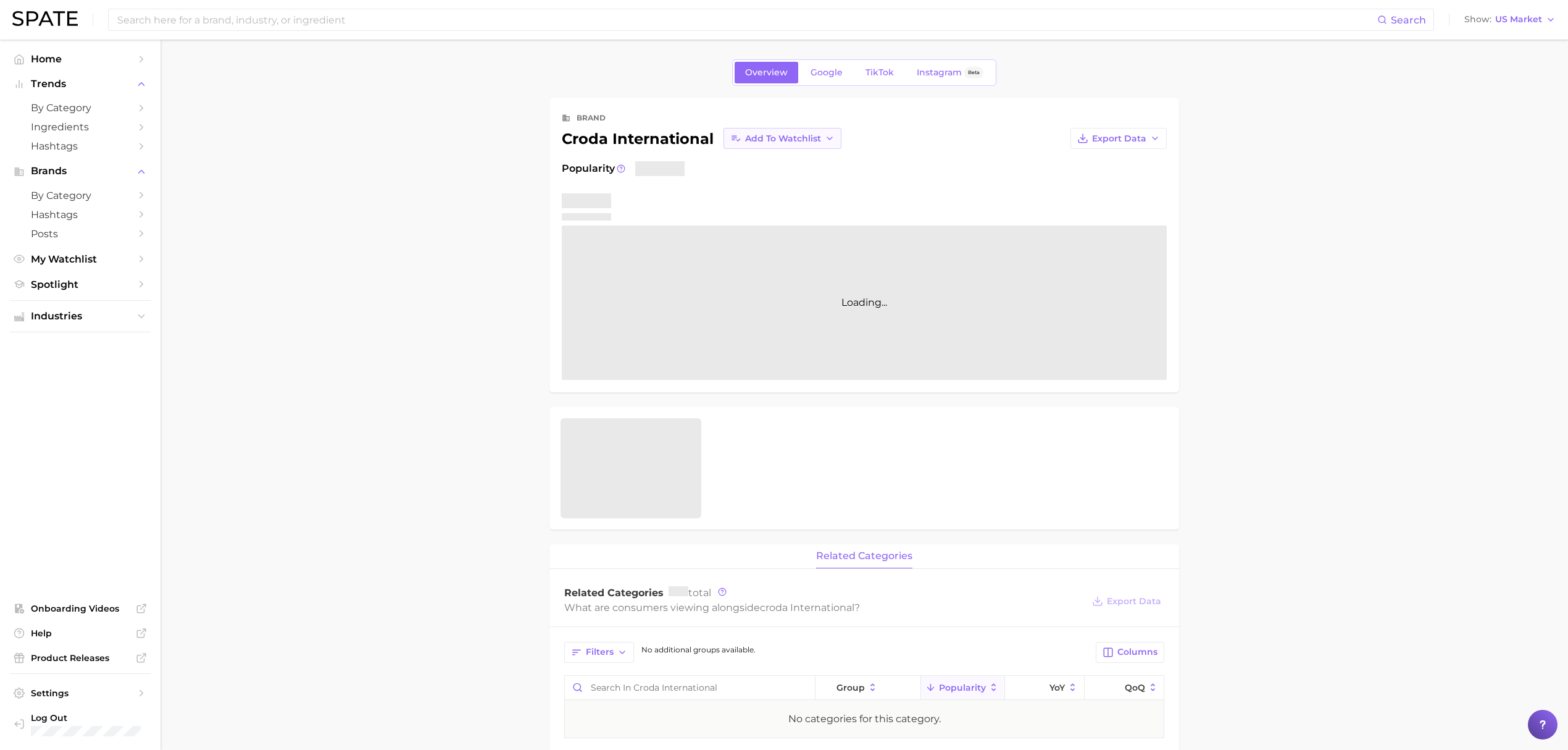
click at [825, 142] on icon "button" at bounding box center [829, 138] width 10 height 10
click at [808, 184] on span "Croda Ingredients" at bounding box center [784, 184] width 81 height 11
click at [67, 65] on span "Home" at bounding box center [80, 58] width 98 height 12
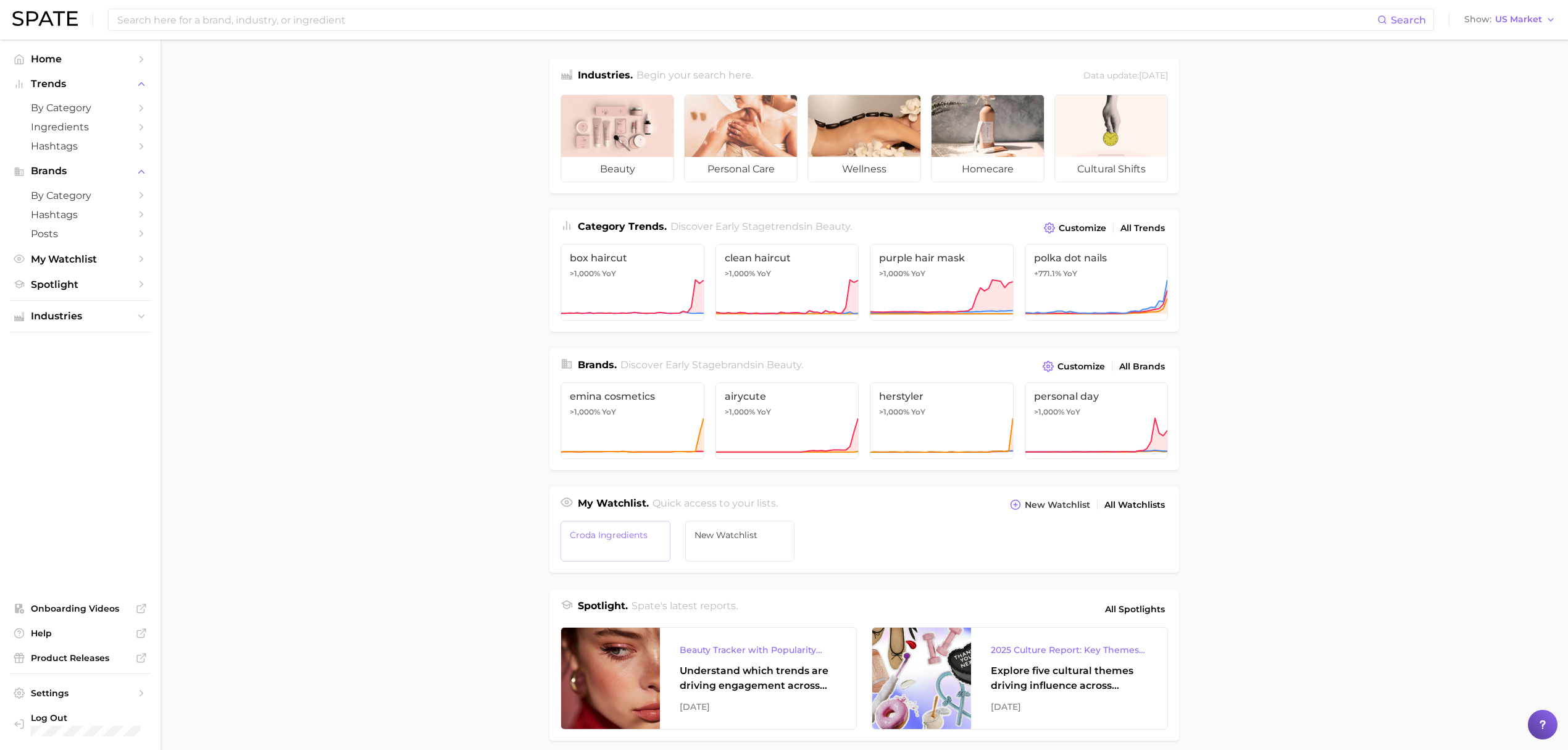
click at [650, 545] on link "Croda Ingredients" at bounding box center [615, 540] width 110 height 41
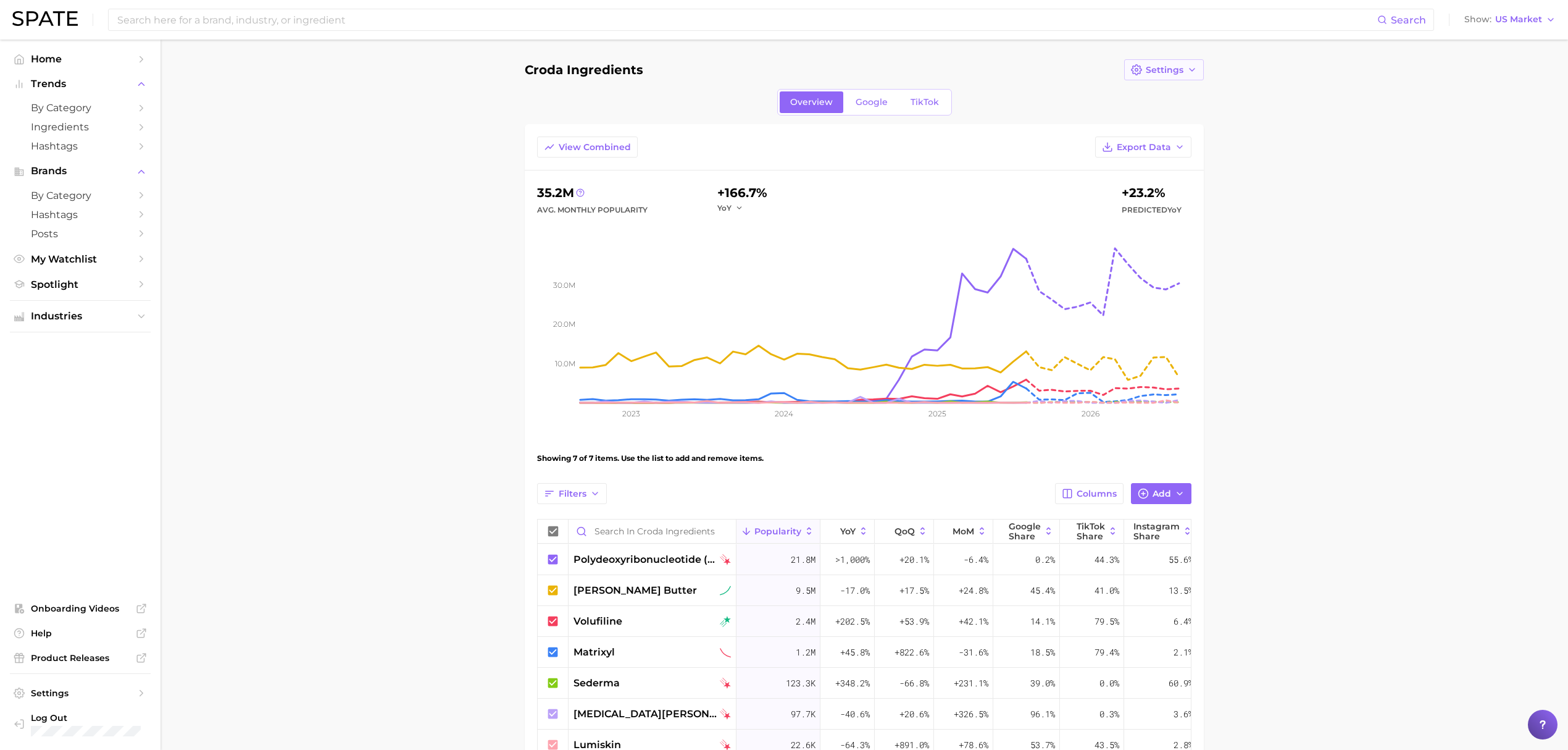
click at [1194, 69] on polyline "button" at bounding box center [1192, 69] width 5 height 3
click at [1178, 93] on span "Edit Details" at bounding box center [1171, 93] width 51 height 11
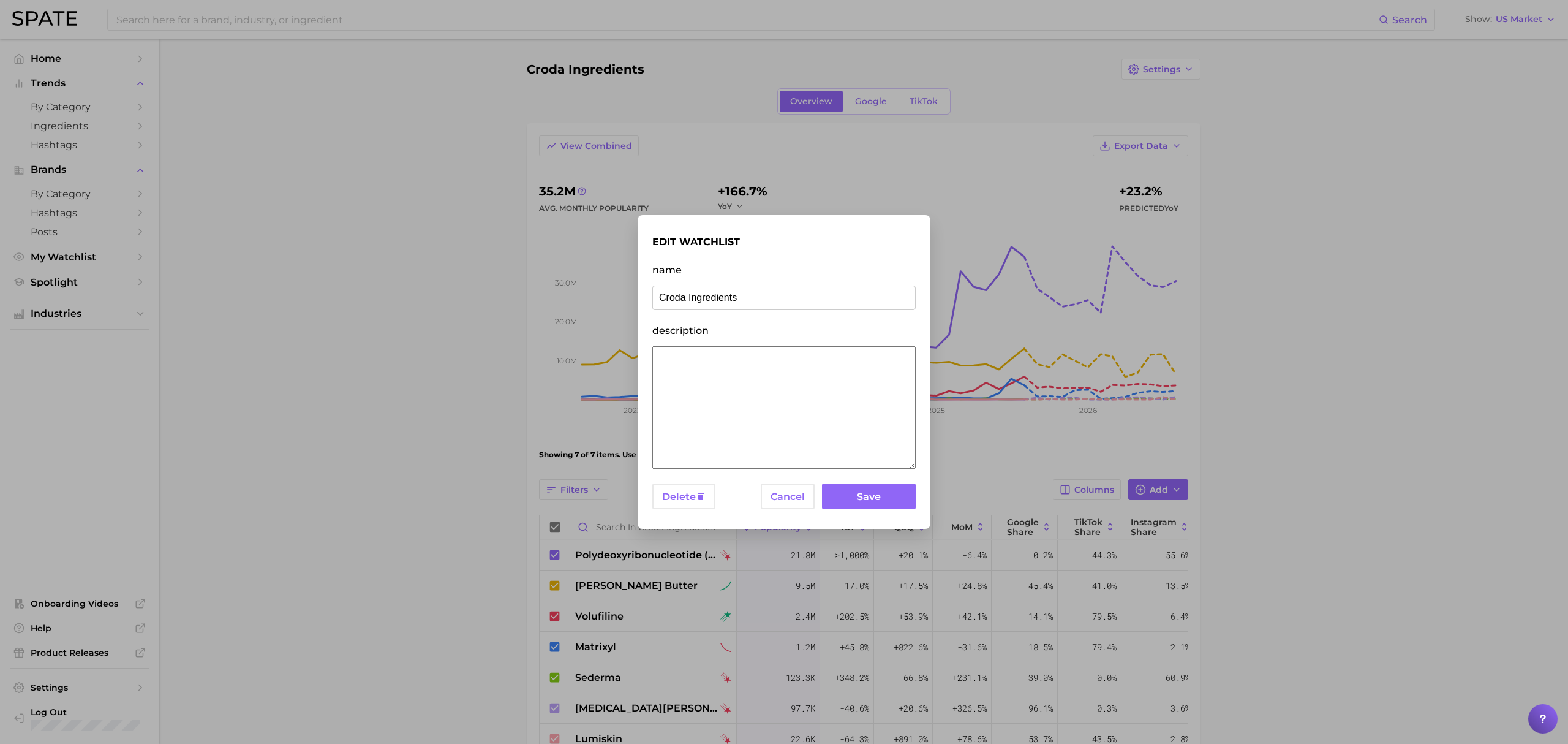
click at [717, 302] on input "Croda Ingredients" at bounding box center [784, 297] width 263 height 24
drag, startPoint x: 665, startPoint y: 297, endPoint x: 655, endPoint y: 299, distance: 10.2
click at [655, 299] on input "Actives & botanicals" at bounding box center [784, 297] width 263 height 24
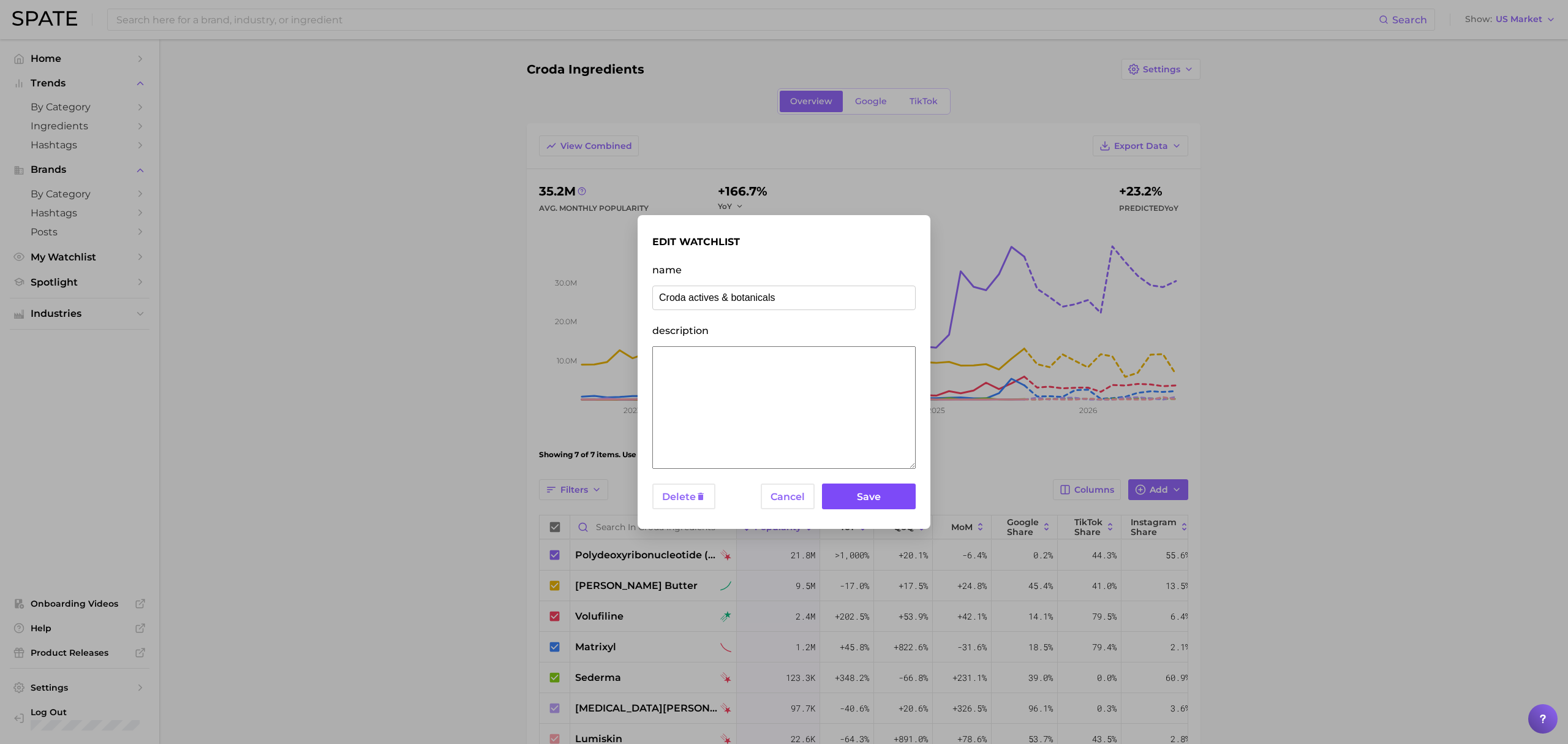
type input "Croda actives & botanicals"
click at [866, 486] on button "Save" at bounding box center [869, 496] width 94 height 26
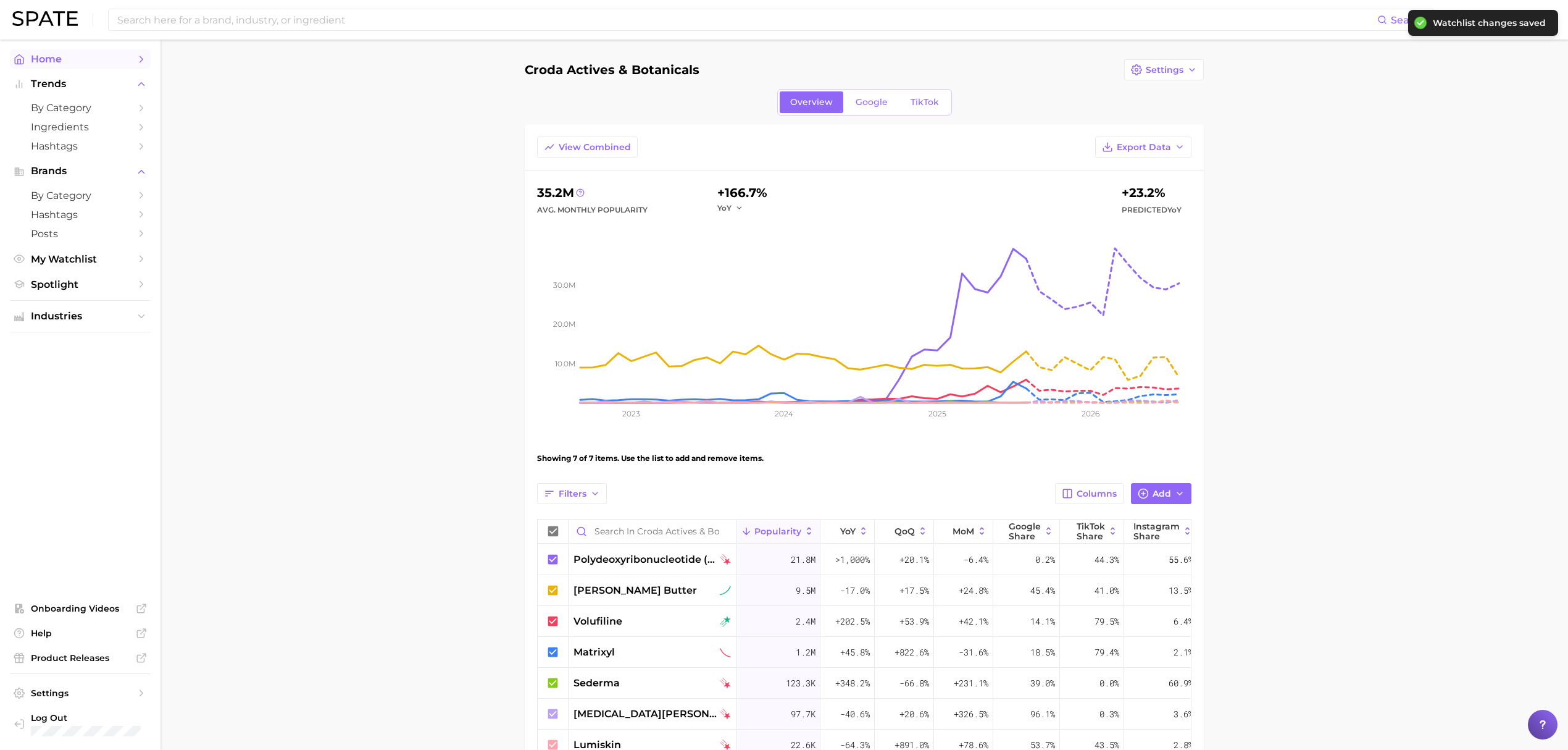
click at [85, 63] on span "Home" at bounding box center [80, 58] width 98 height 12
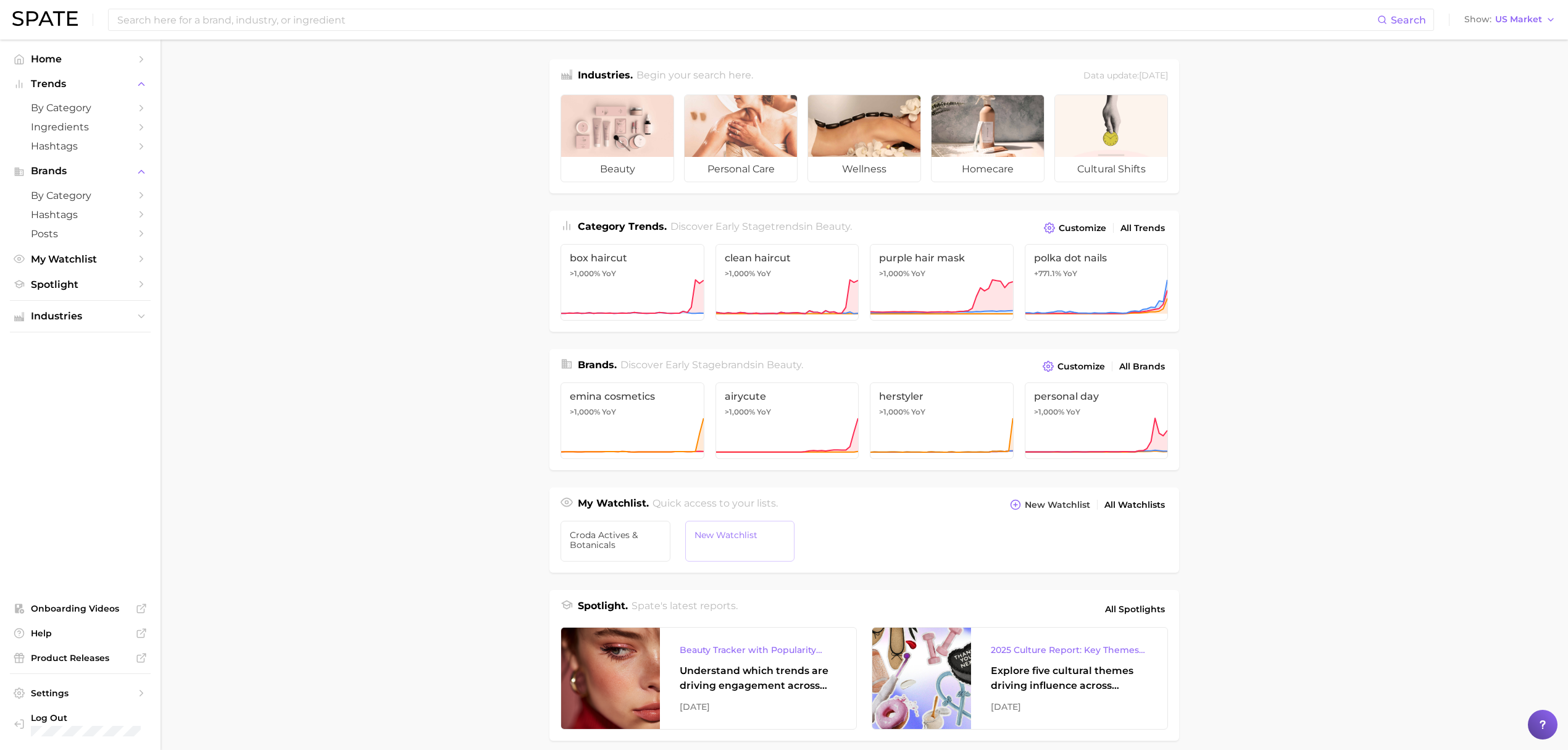
click at [731, 547] on link "New Watchlist" at bounding box center [740, 540] width 110 height 41
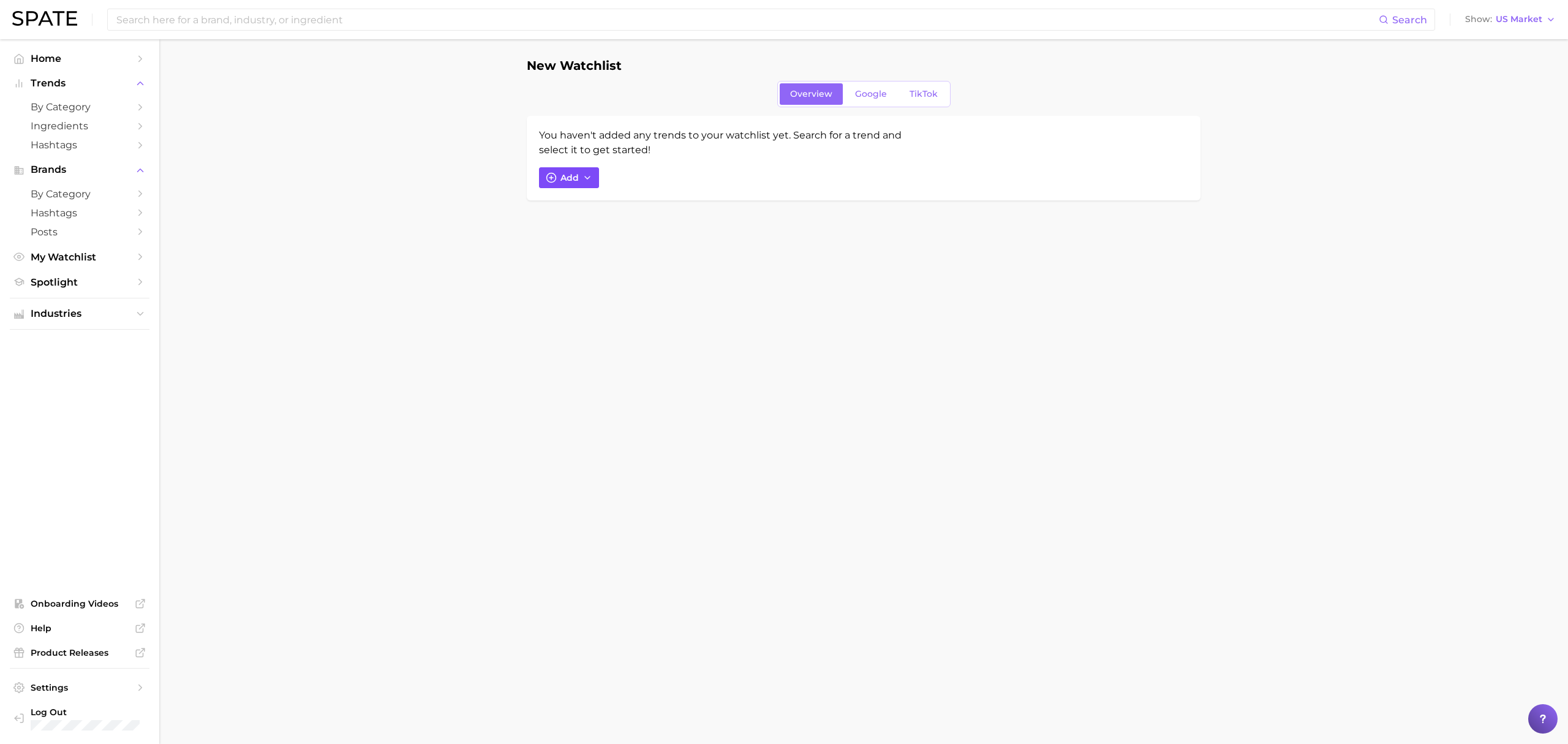
click at [587, 180] on icon "button" at bounding box center [587, 177] width 10 height 10
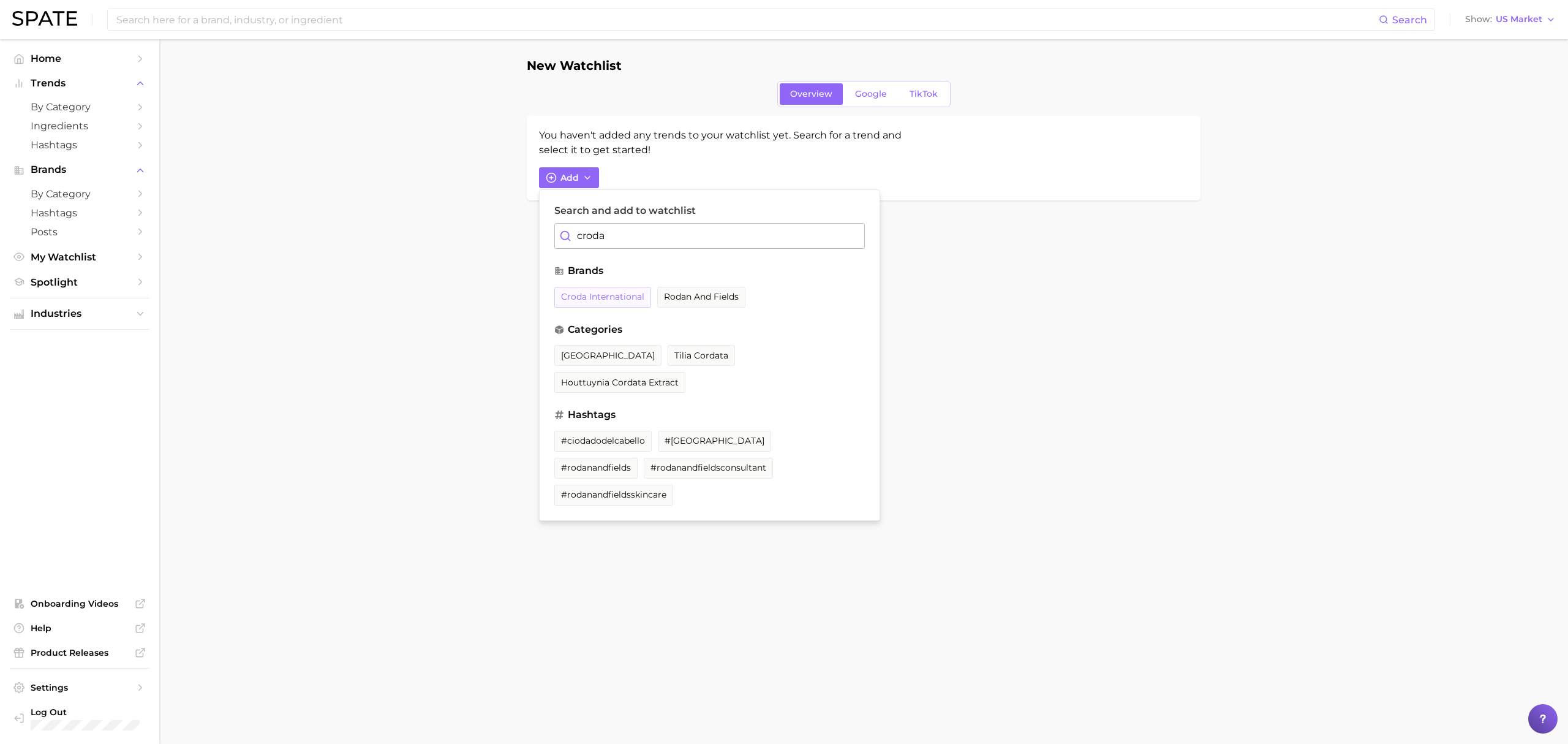
type input "croda"
click at [598, 292] on button "croda international" at bounding box center [602, 297] width 97 height 21
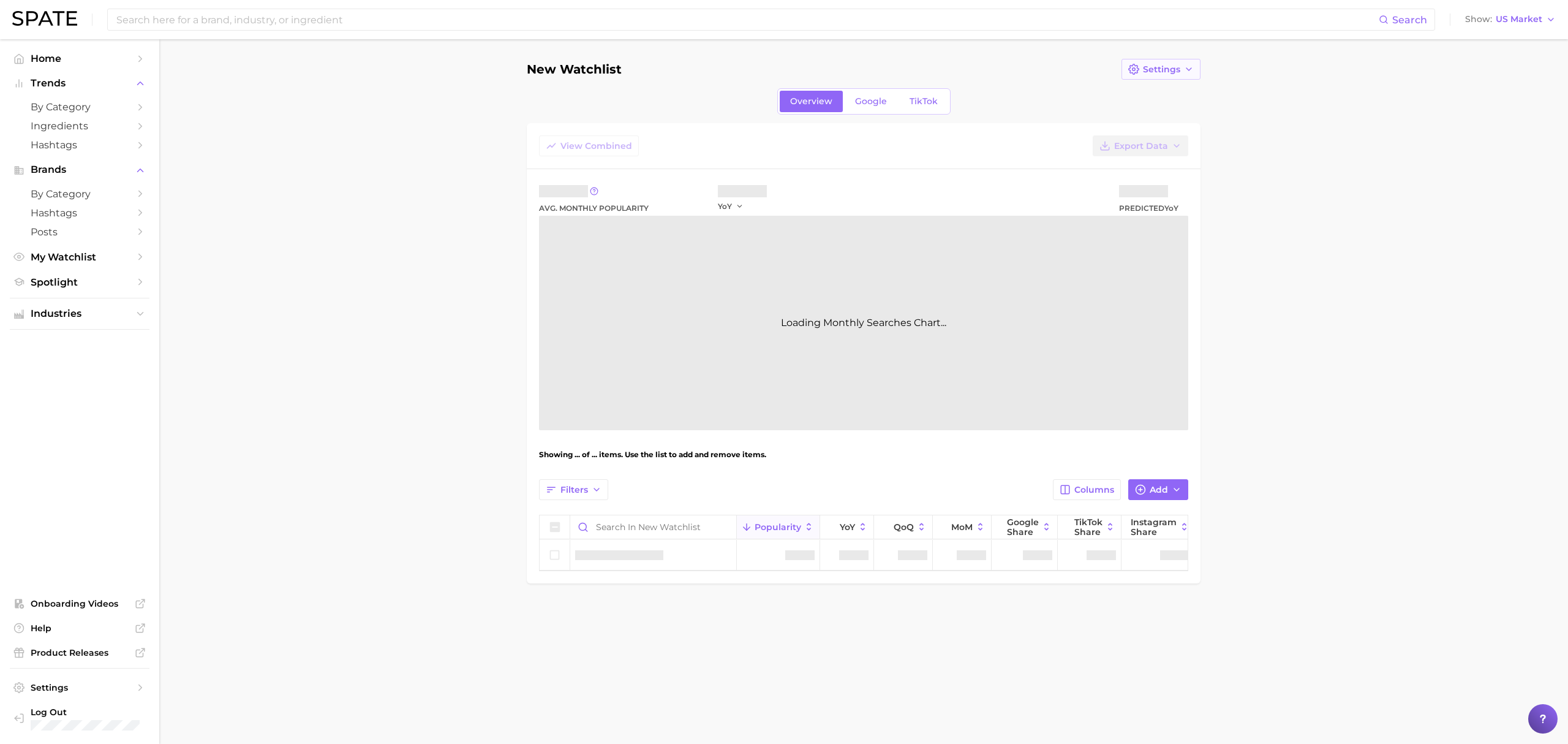
click at [1152, 71] on span "Settings" at bounding box center [1160, 70] width 37 height 11
click at [1151, 94] on span "Edit Details" at bounding box center [1168, 92] width 51 height 11
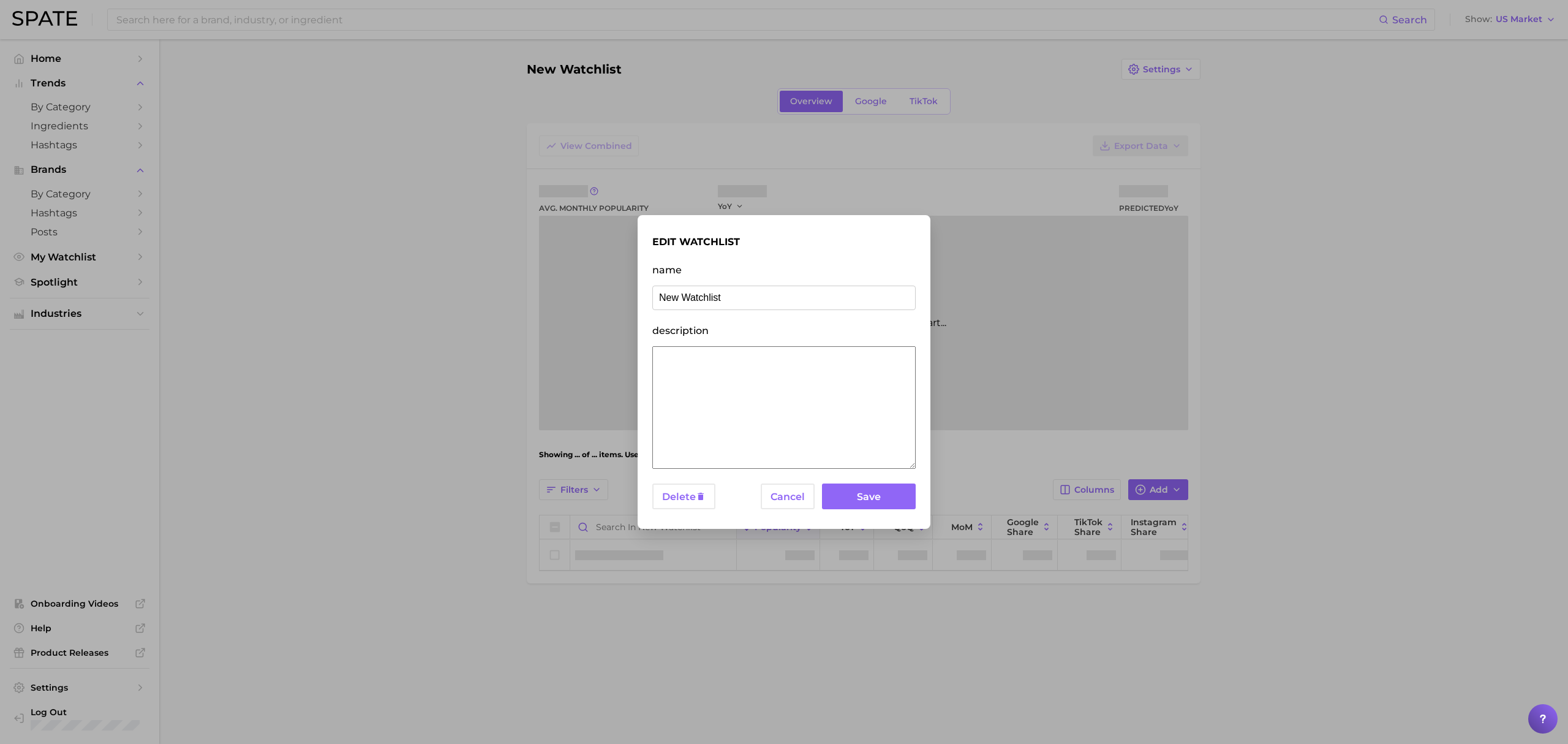
click at [720, 302] on input "New Watchlist" at bounding box center [784, 297] width 263 height 24
type input "Croda Beauty Care"
click button "Save" at bounding box center [869, 496] width 94 height 26
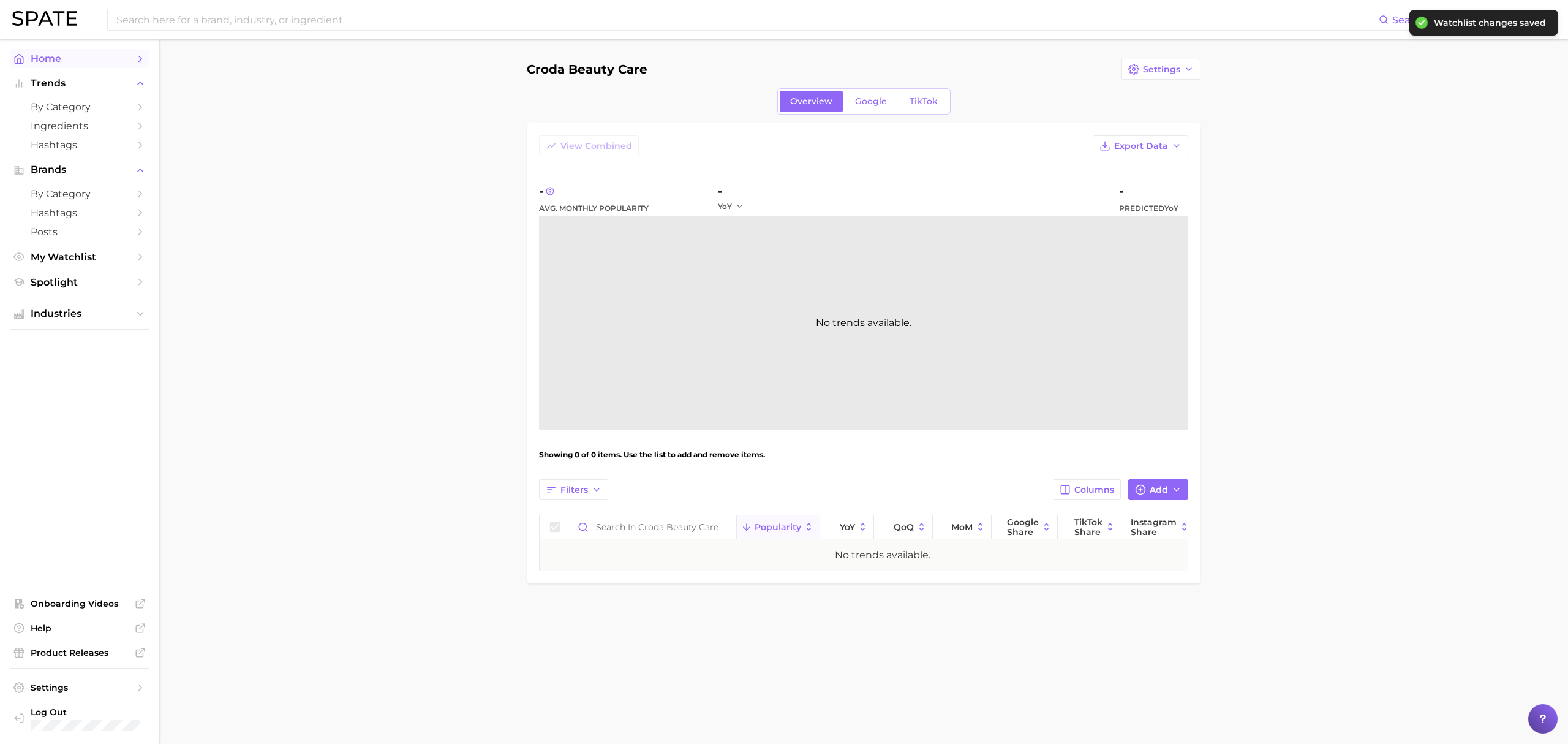
click at [117, 61] on span "Home" at bounding box center [80, 58] width 98 height 12
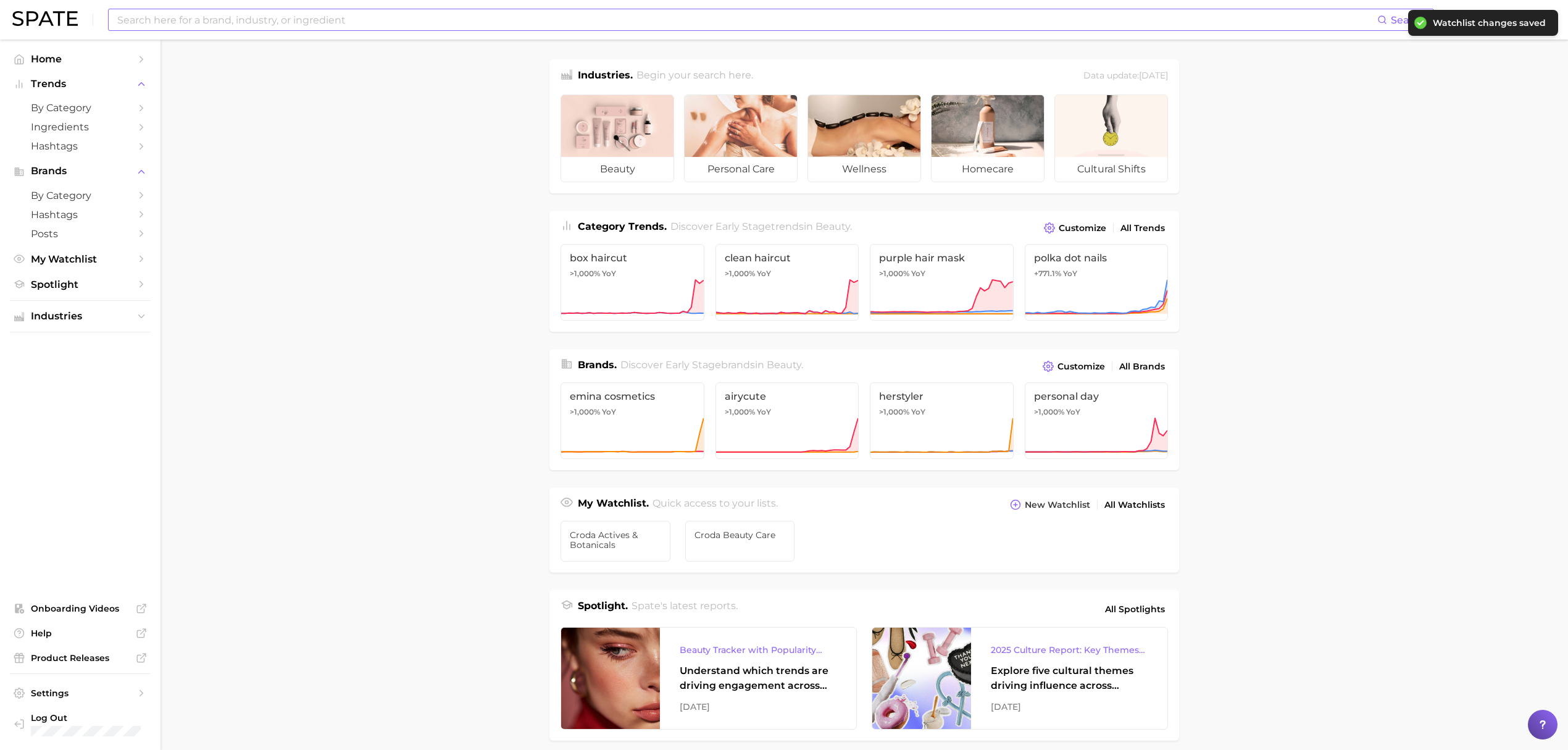
click at [191, 23] on input at bounding box center [746, 19] width 1261 height 21
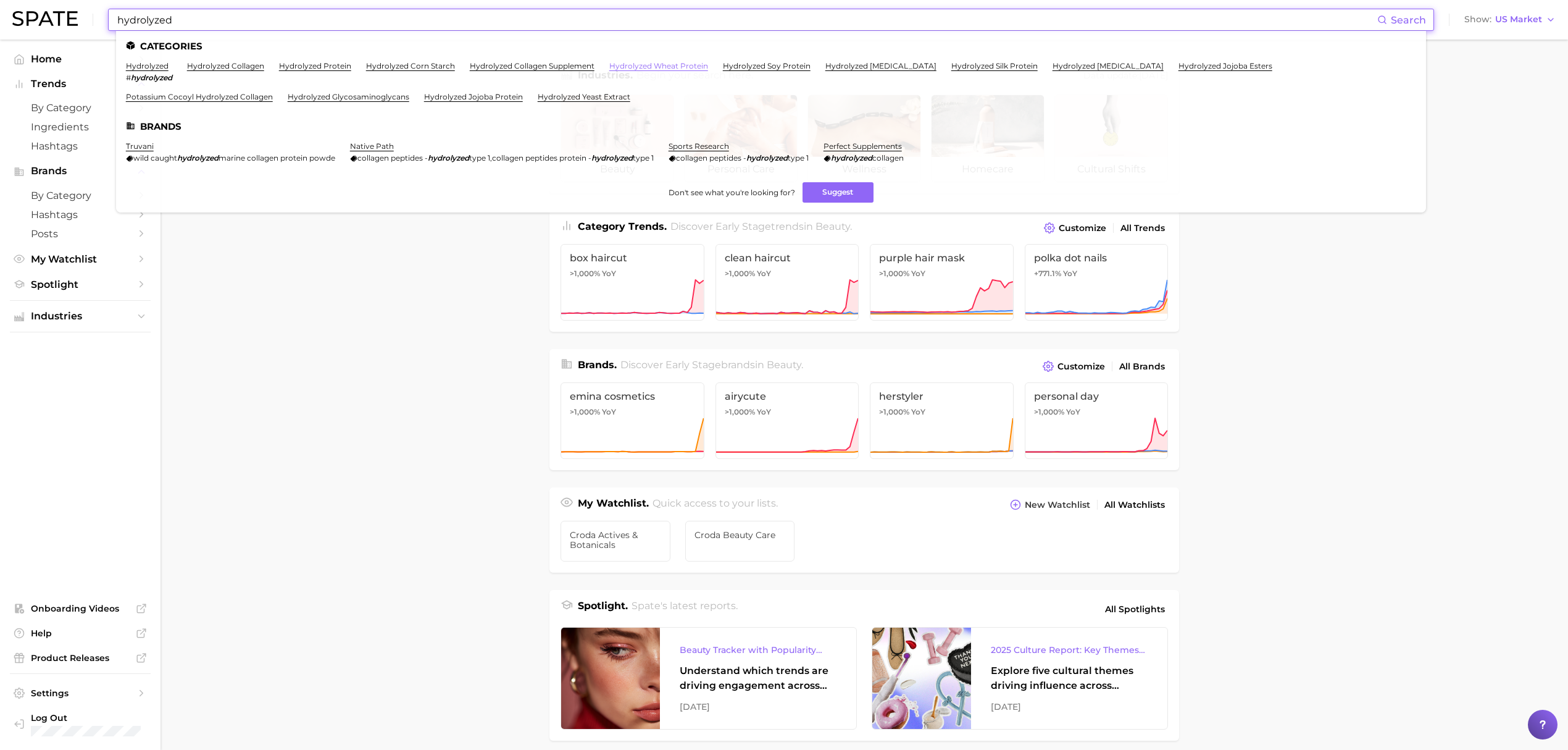
type input "hydrolyzed"
click at [668, 62] on link "hydrolyzed wheat protein" at bounding box center [659, 66] width 98 height 9
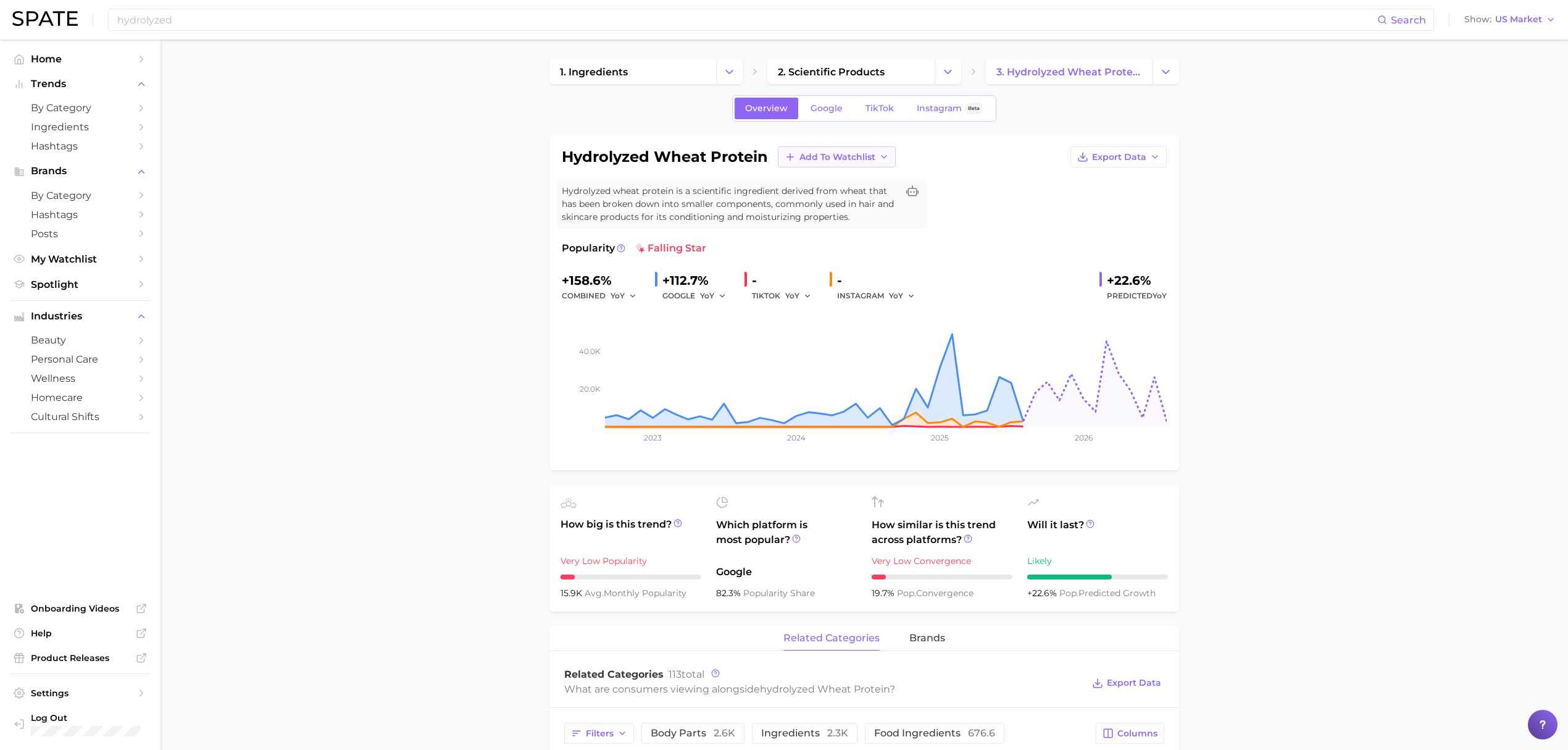
click at [870, 153] on span "Add to Watchlist" at bounding box center [836, 158] width 76 height 11
click at [855, 213] on span "Croda actives & botanicals" at bounding box center [853, 202] width 108 height 21
click at [745, 17] on input "hydrolyzed" at bounding box center [746, 19] width 1261 height 21
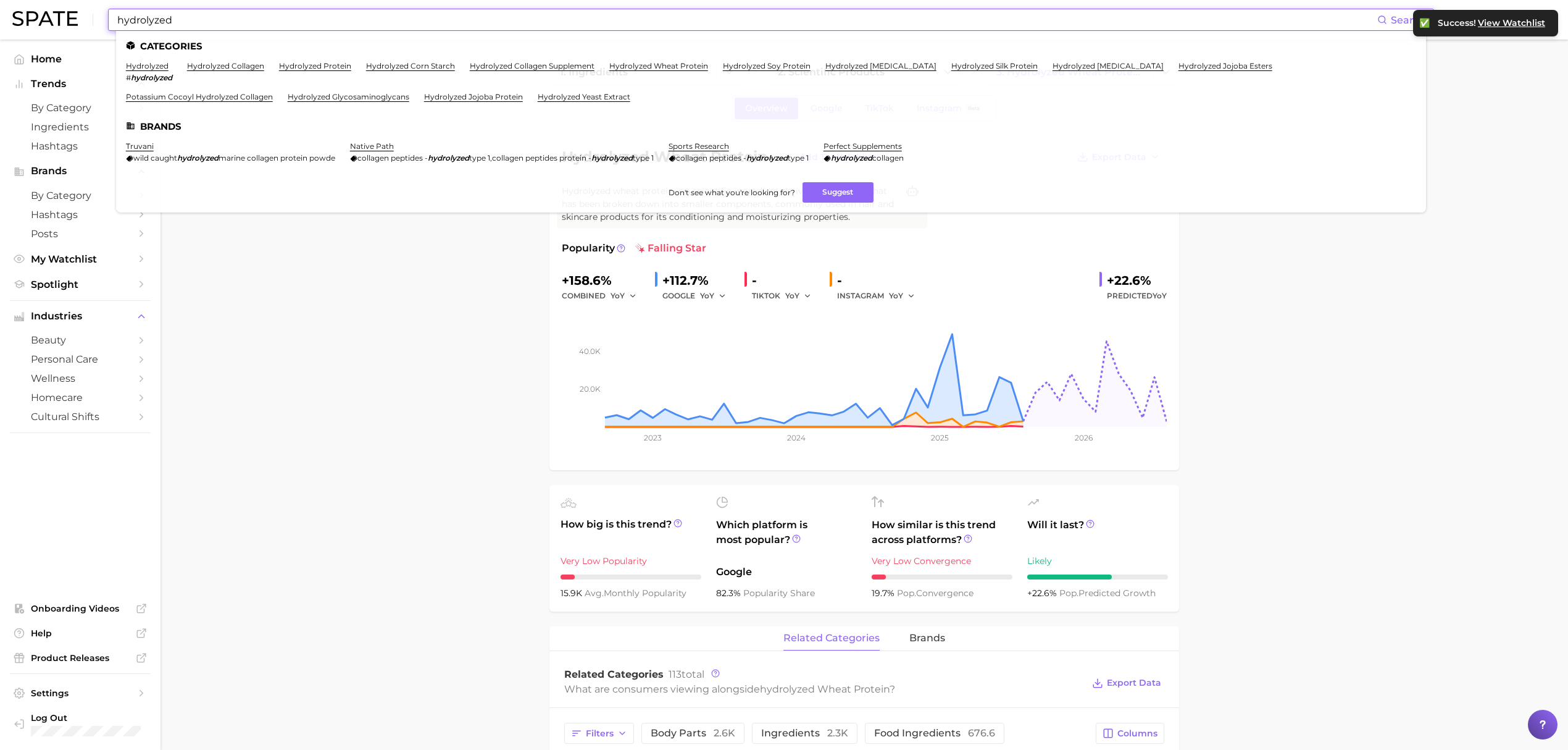
click at [745, 17] on input "hydrolyzed" at bounding box center [746, 19] width 1261 height 21
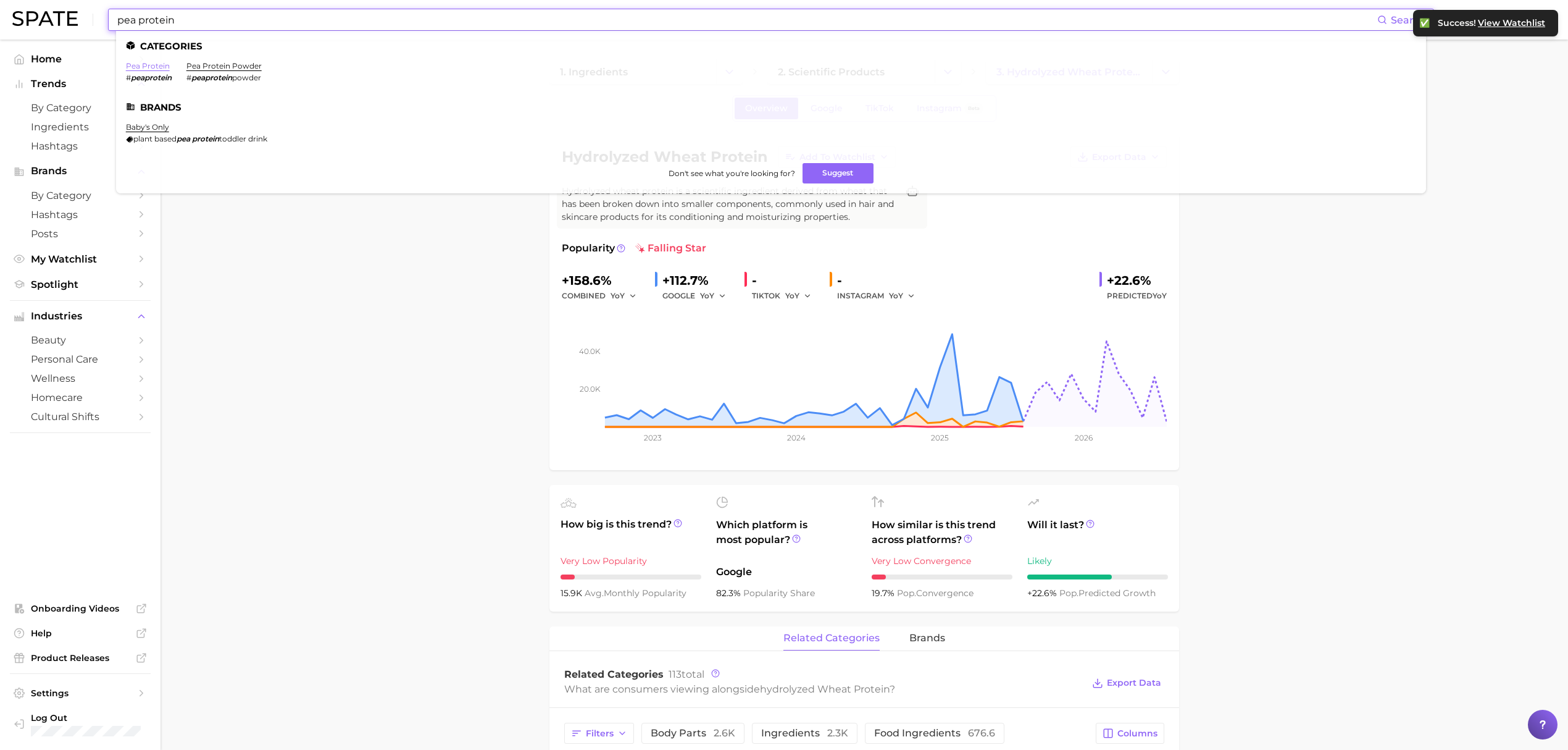
click at [151, 66] on link "pea protein" at bounding box center [148, 66] width 44 height 9
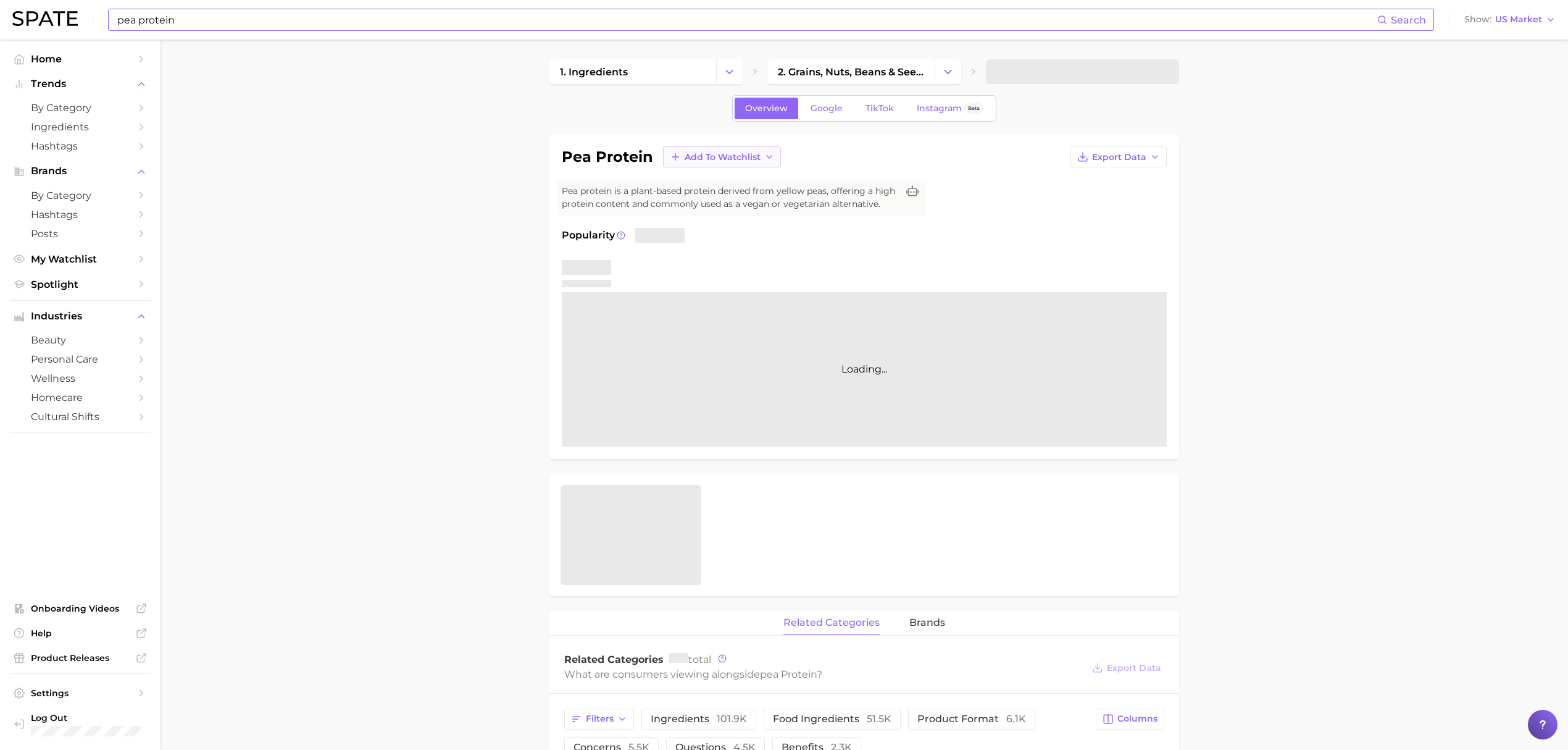
click at [746, 156] on span "Add to Watchlist" at bounding box center [722, 158] width 76 height 11
click at [729, 202] on span "Croda Beauty Care" at bounding box center [725, 203] width 83 height 11
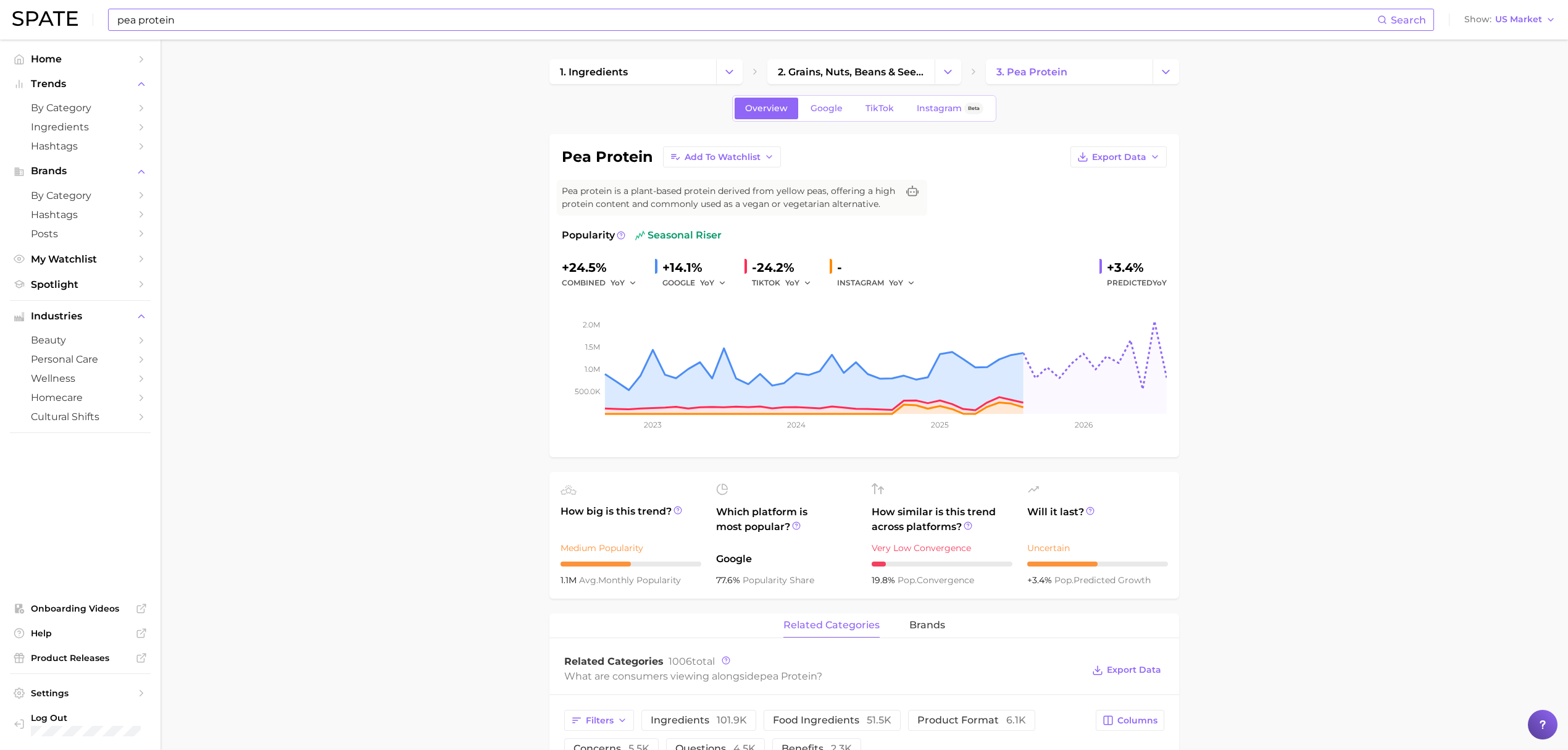
click at [560, 17] on input "pea protein" at bounding box center [746, 19] width 1261 height 21
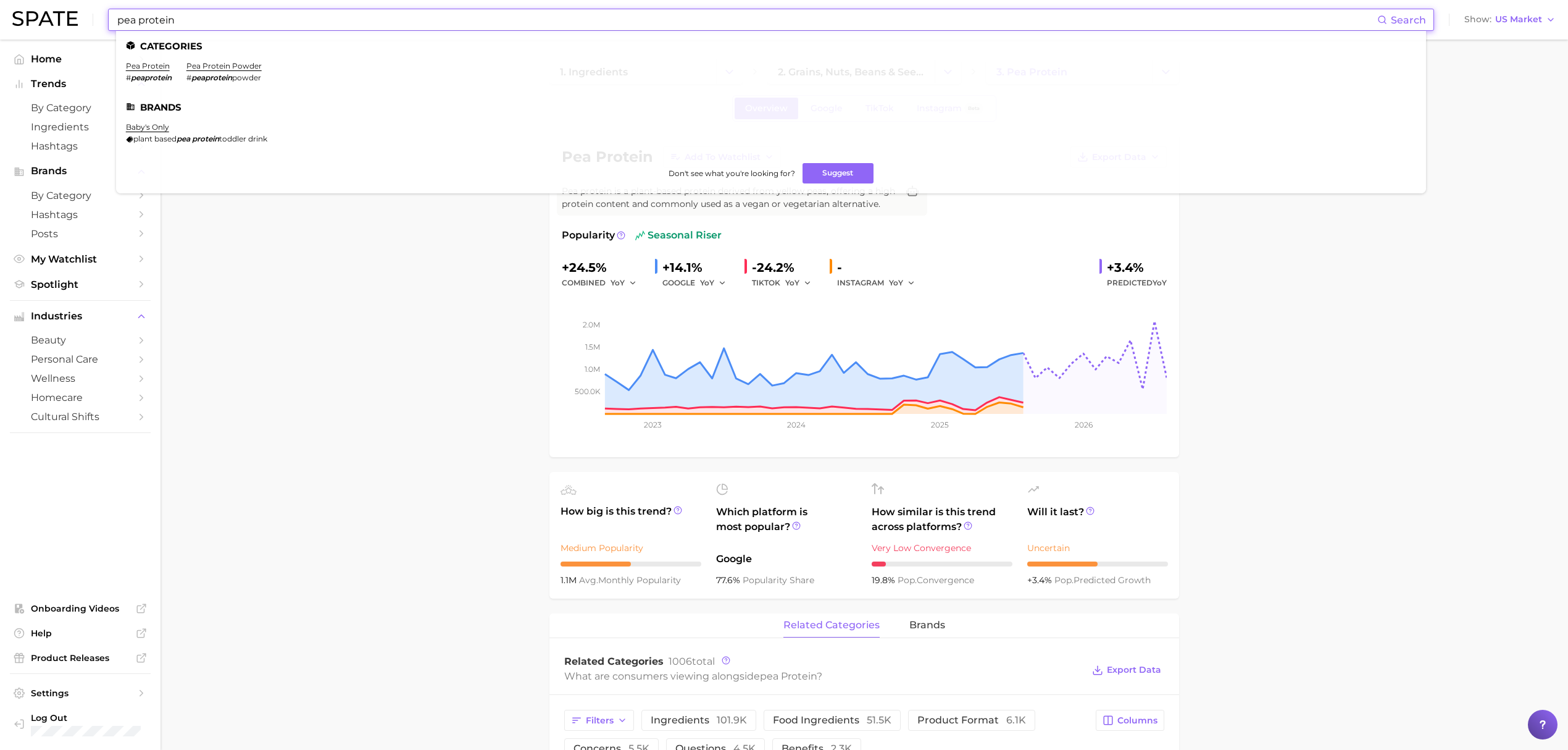
click at [560, 17] on input "pea protein" at bounding box center [746, 19] width 1261 height 21
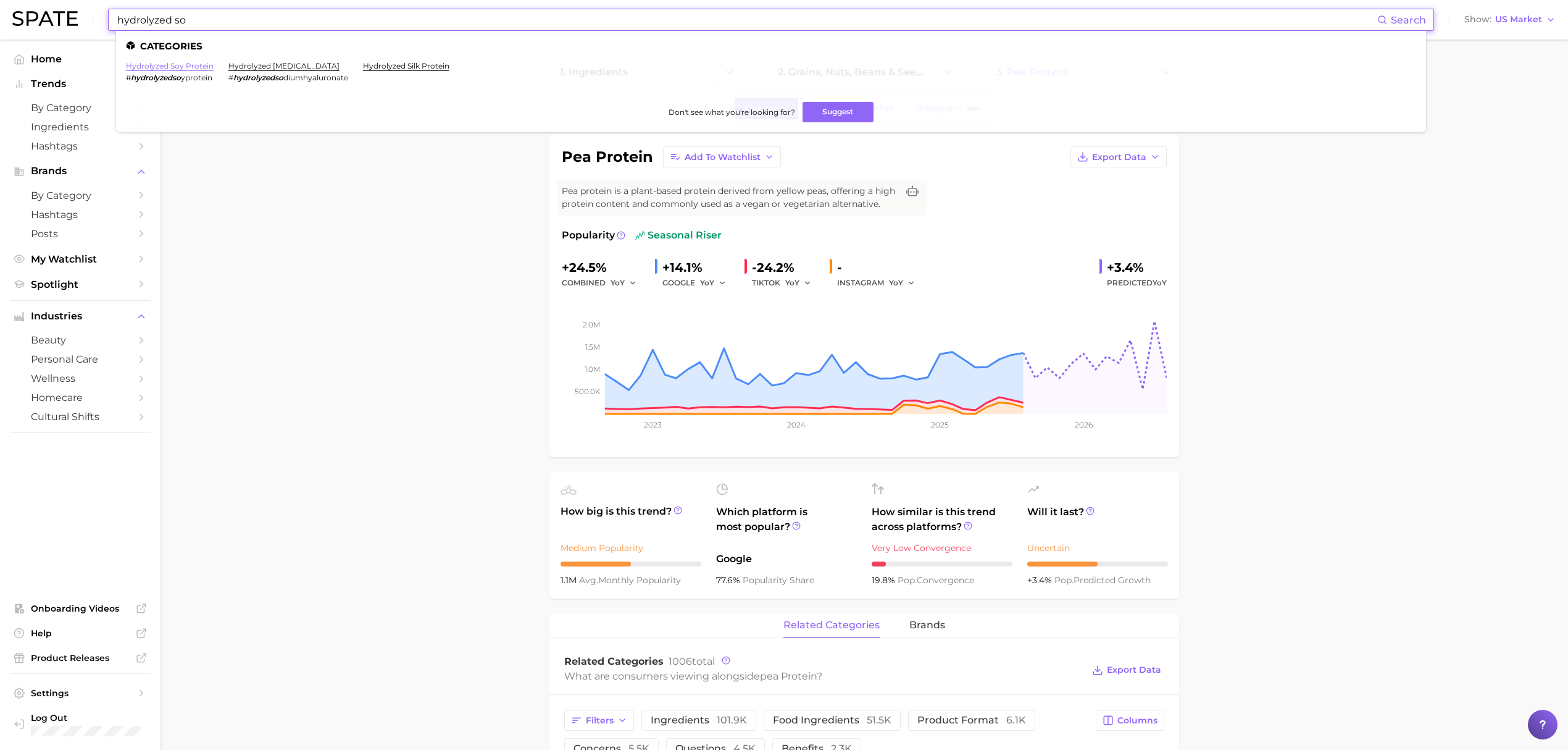
click at [192, 70] on link "hydrolyzed soy protein" at bounding box center [169, 66] width 87 height 9
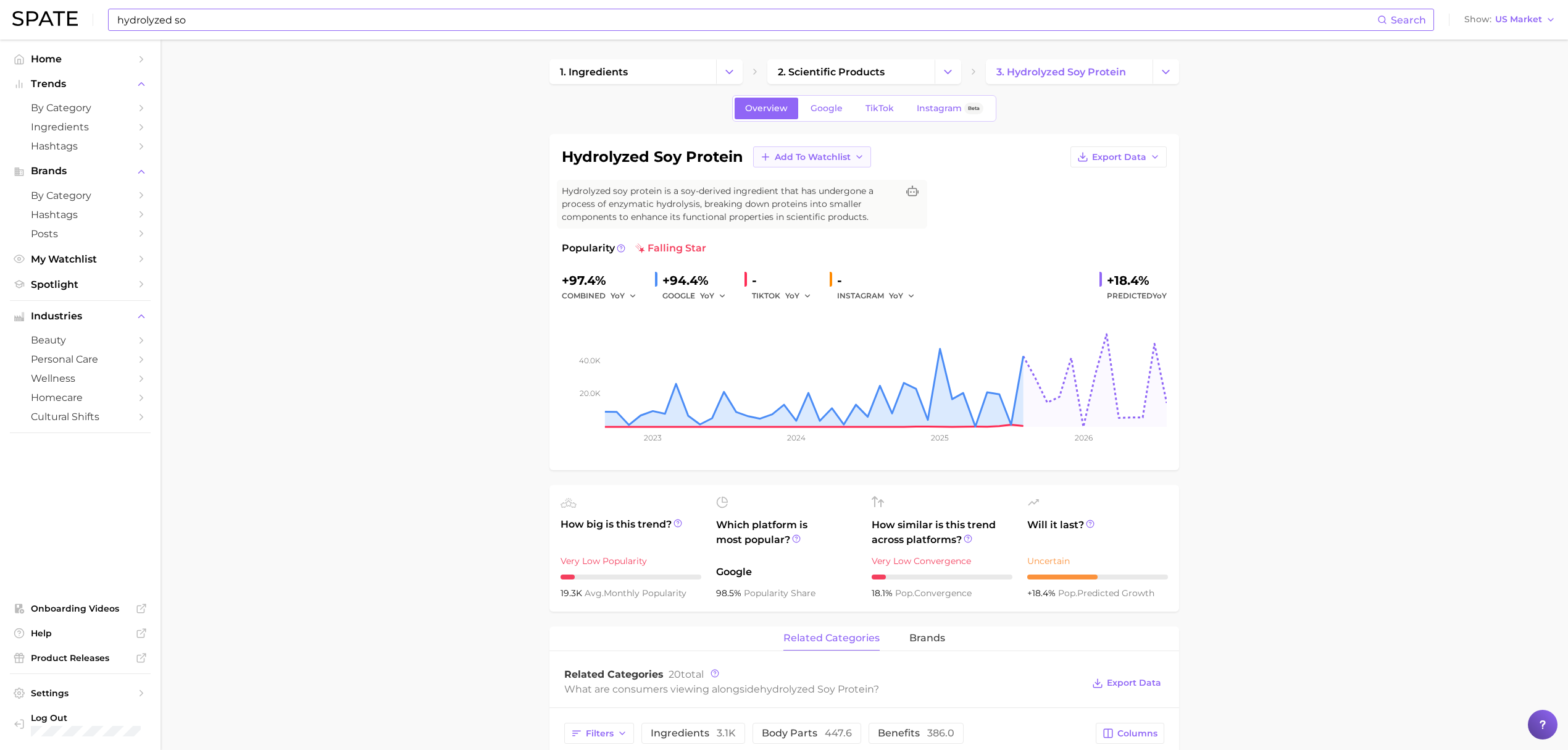
click at [838, 161] on span "Add to Watchlist" at bounding box center [812, 158] width 76 height 11
click at [817, 204] on span "Croda Beauty Care" at bounding box center [815, 203] width 83 height 11
click at [740, 25] on input "hydrolyzed so" at bounding box center [746, 19] width 1261 height 21
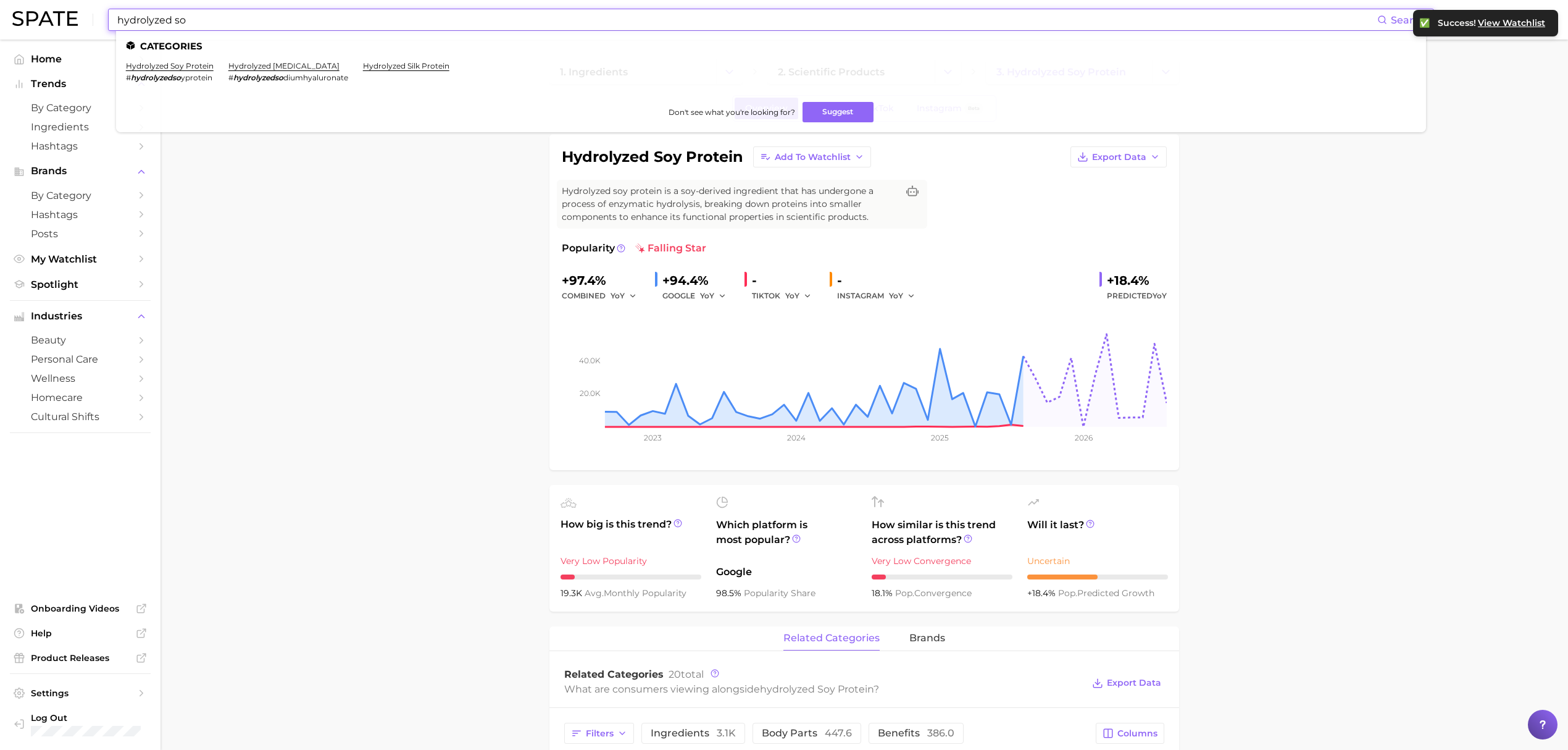
click at [740, 25] on input "hydrolyzed so" at bounding box center [746, 19] width 1261 height 21
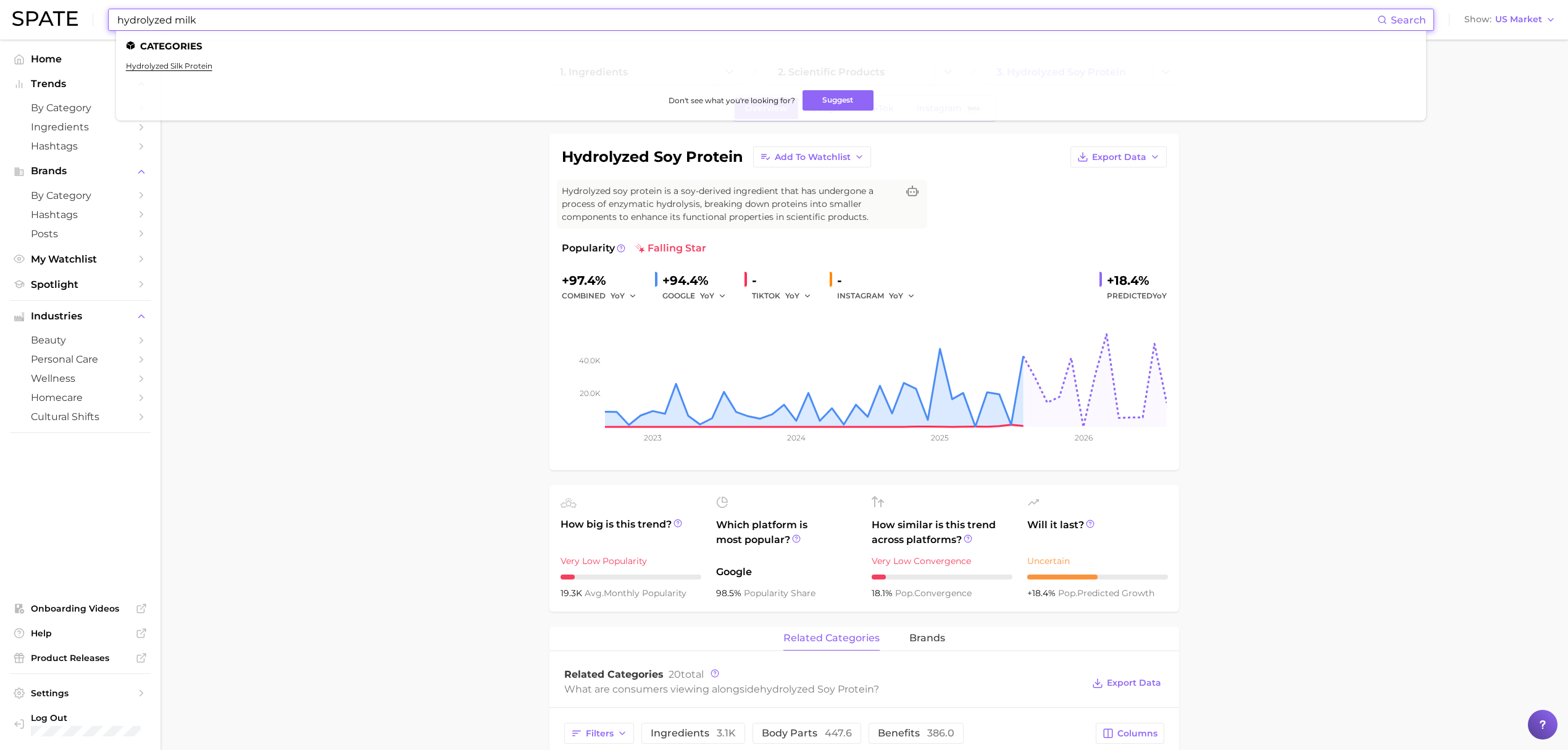
click at [188, 24] on input "hydrolyzed milk" at bounding box center [746, 19] width 1261 height 21
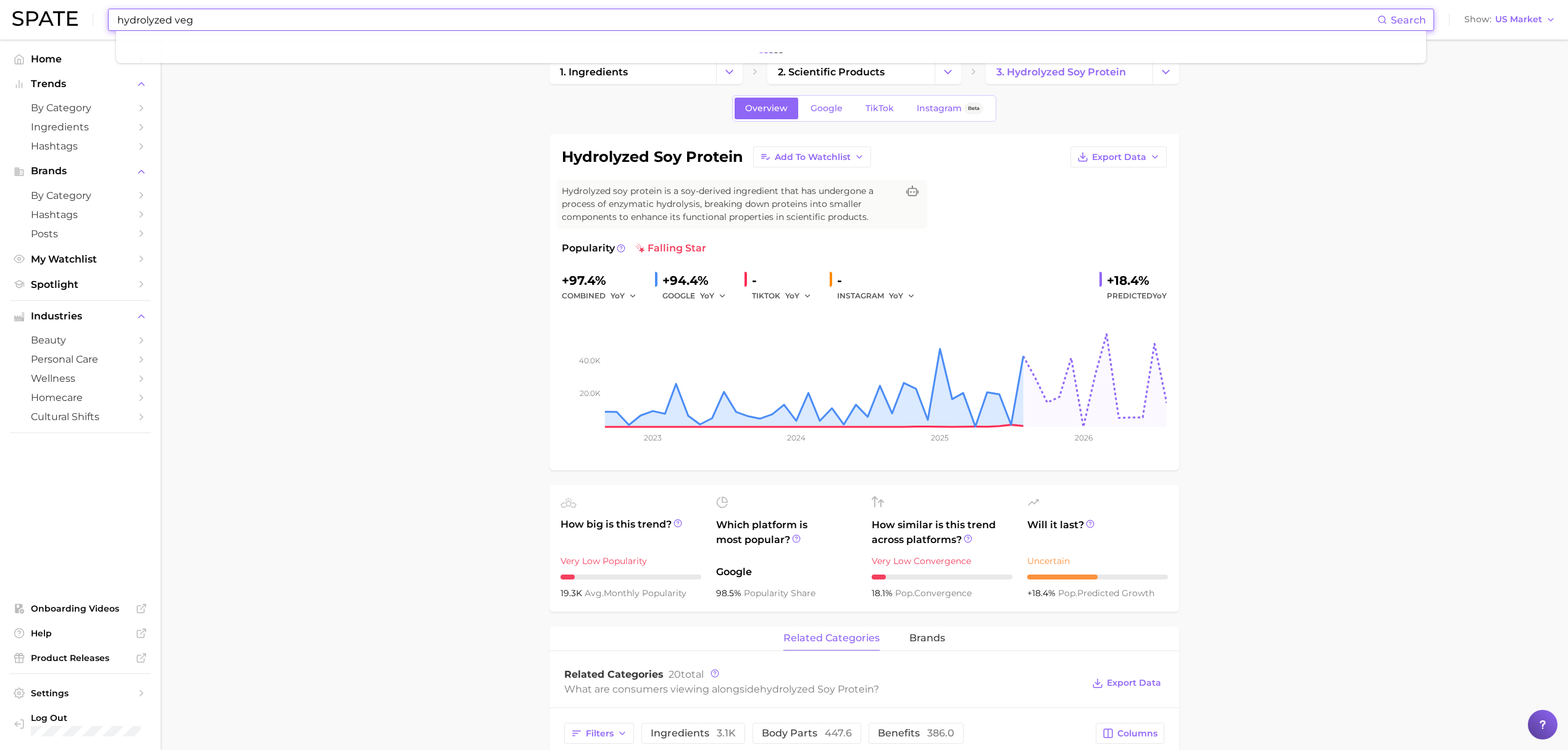
click at [227, 20] on input "hydrolyzed veg" at bounding box center [746, 19] width 1261 height 21
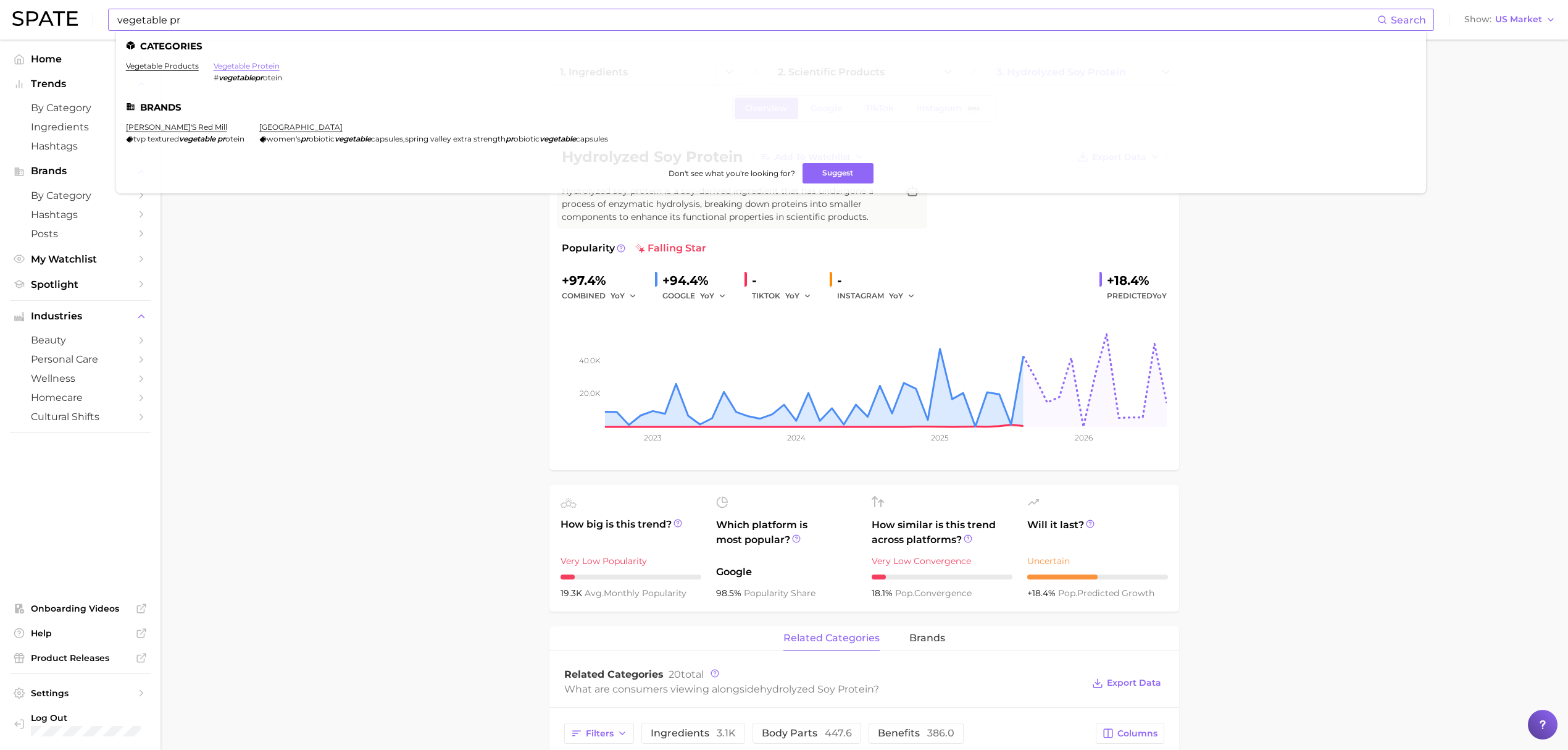
click at [251, 67] on link "vegetable protein" at bounding box center [246, 66] width 66 height 9
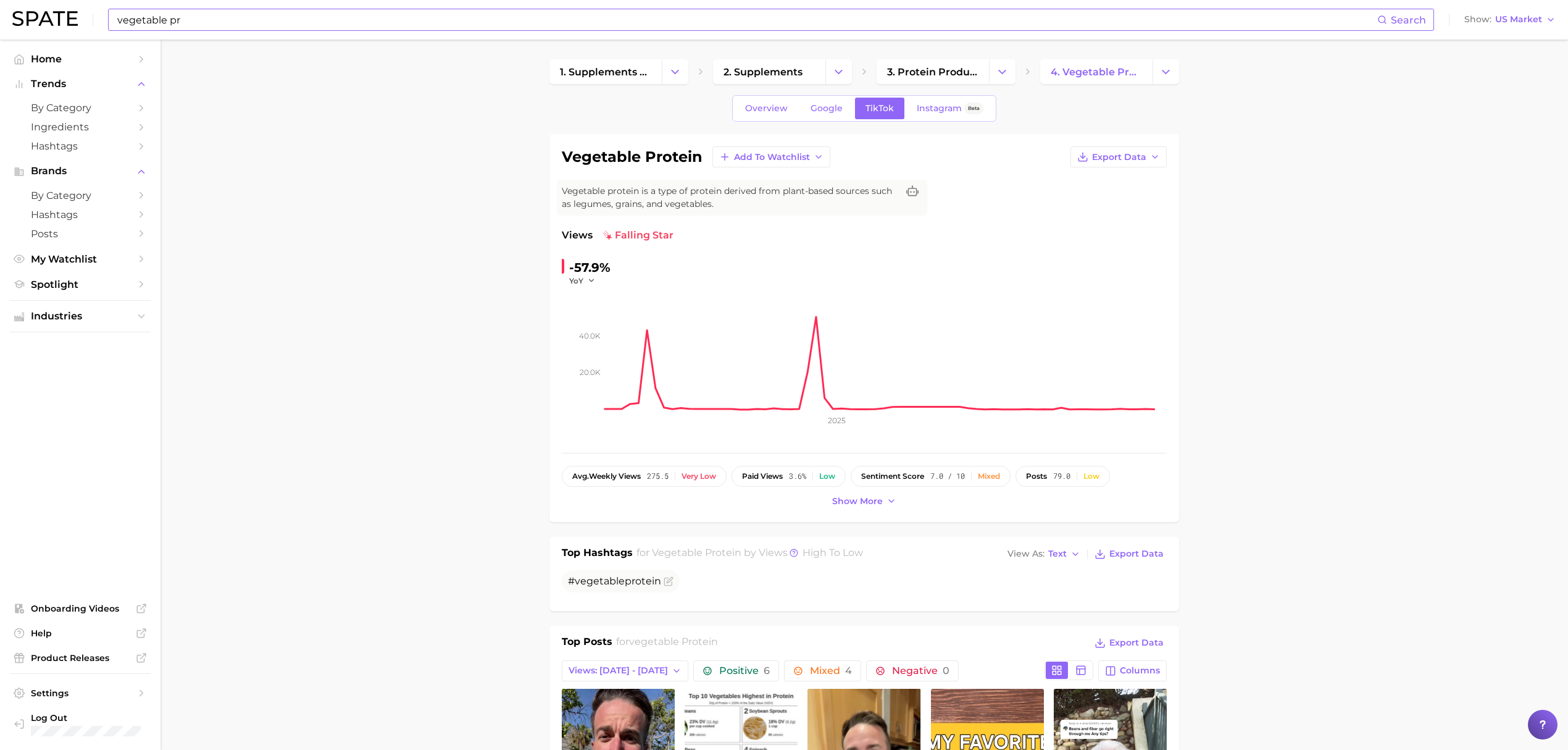
click at [503, 15] on input "vegetable pr" at bounding box center [746, 19] width 1261 height 21
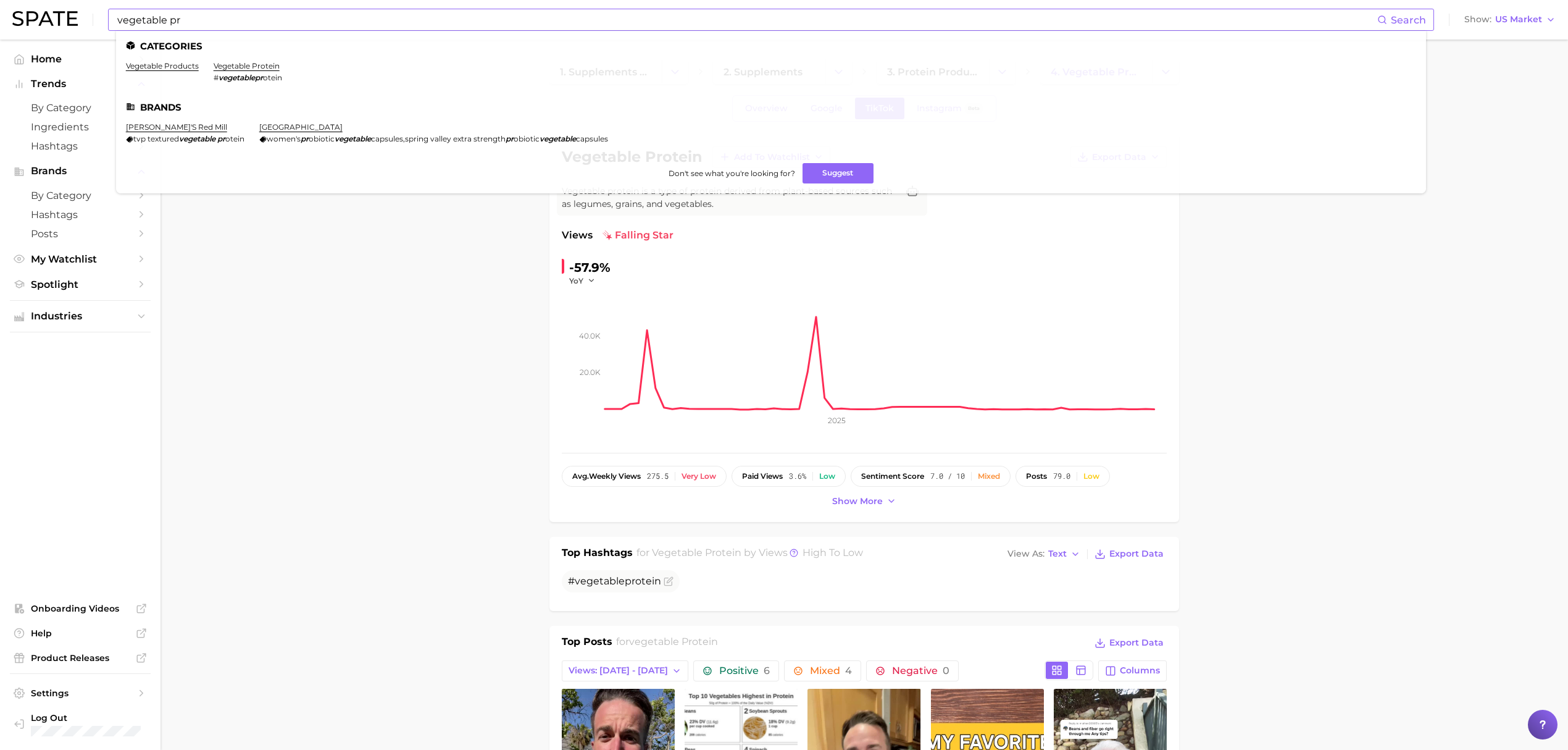
click at [309, 17] on input "vegetable pr" at bounding box center [746, 19] width 1261 height 21
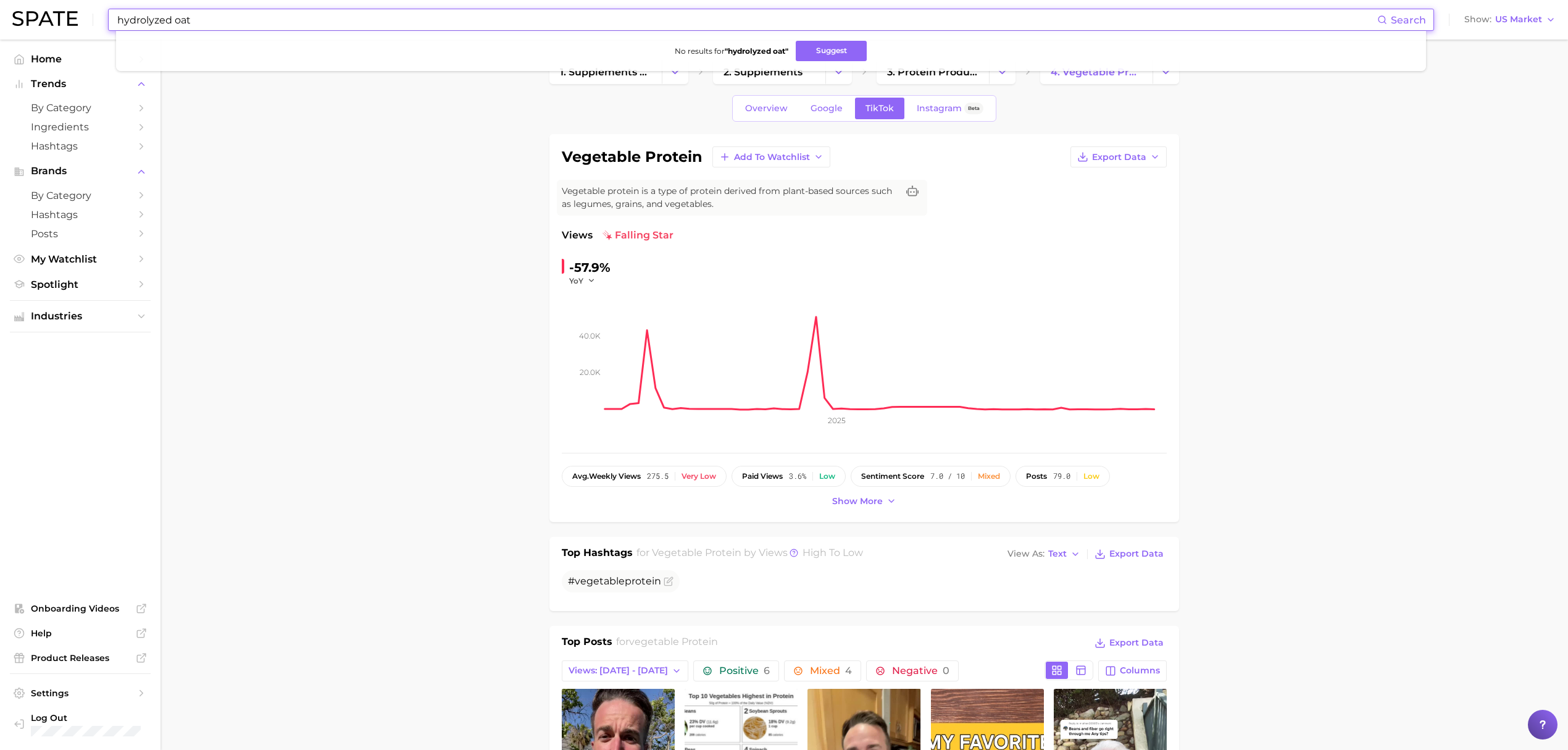
click at [309, 17] on input "hydrolyzed oat" at bounding box center [746, 19] width 1261 height 21
click at [185, 25] on input "wheat amino" at bounding box center [746, 19] width 1261 height 21
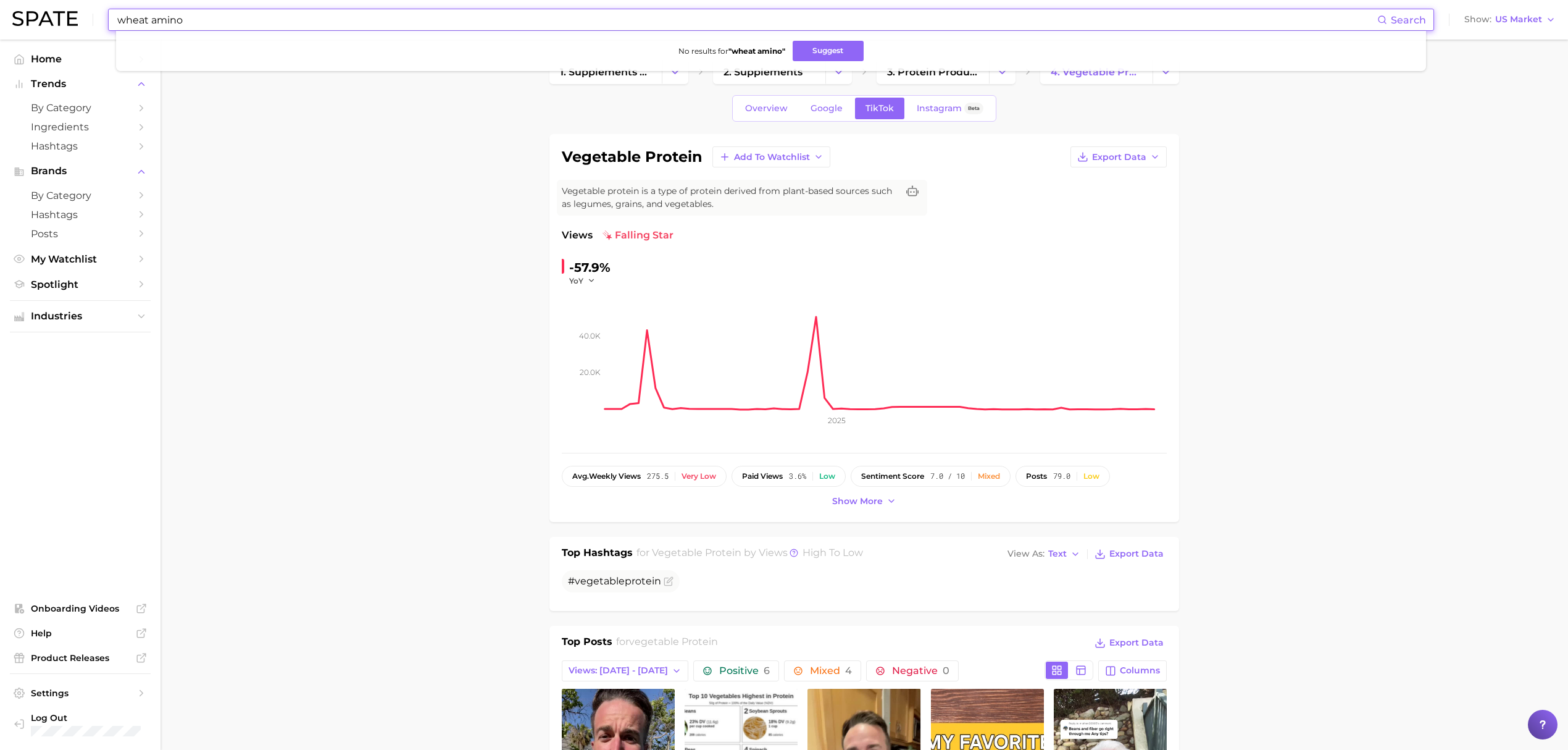
click at [185, 25] on input "wheat amino" at bounding box center [746, 19] width 1261 height 21
click at [372, 26] on input "hydrolyzed ker" at bounding box center [746, 19] width 1261 height 21
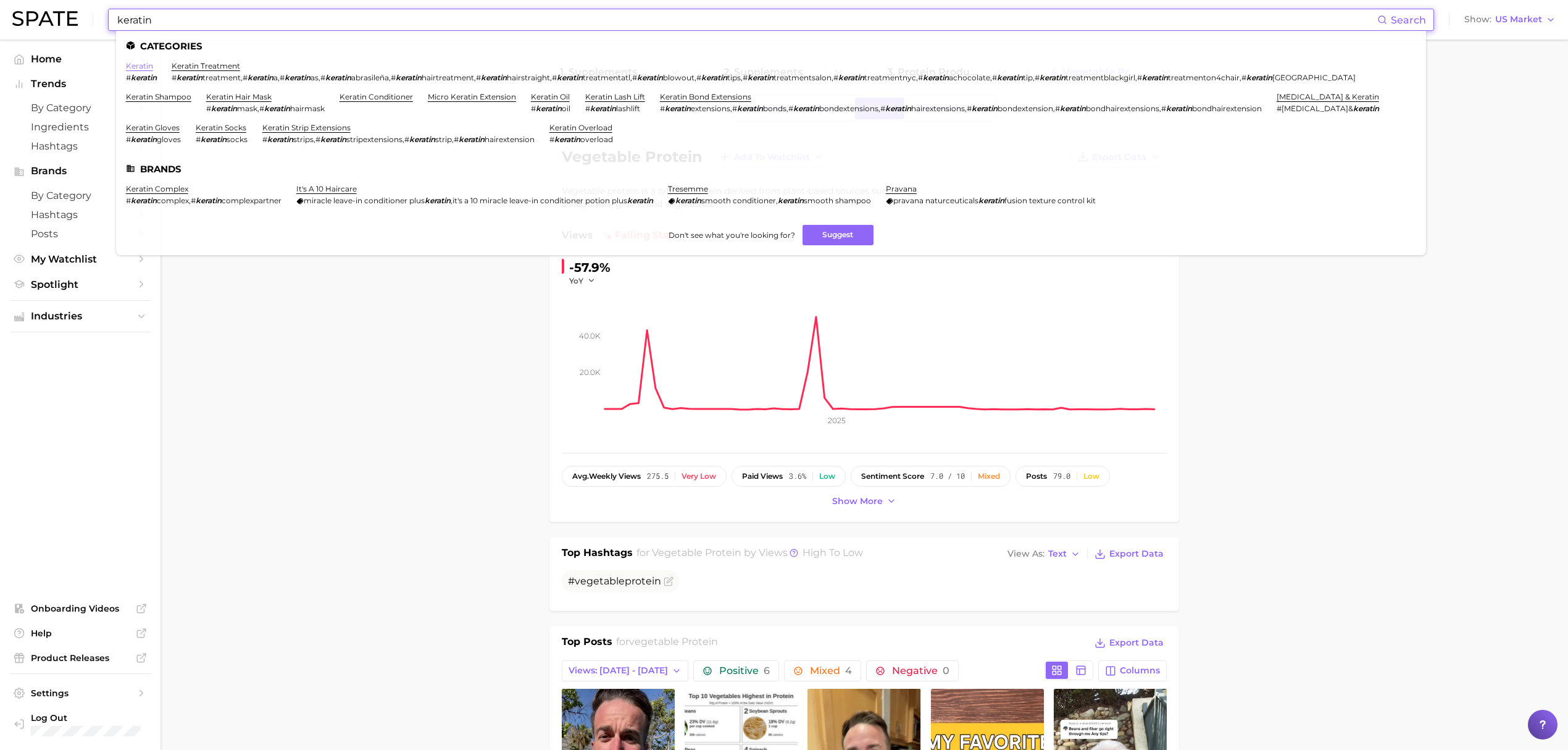
click at [137, 61] on link "keratin" at bounding box center [139, 66] width 27 height 9
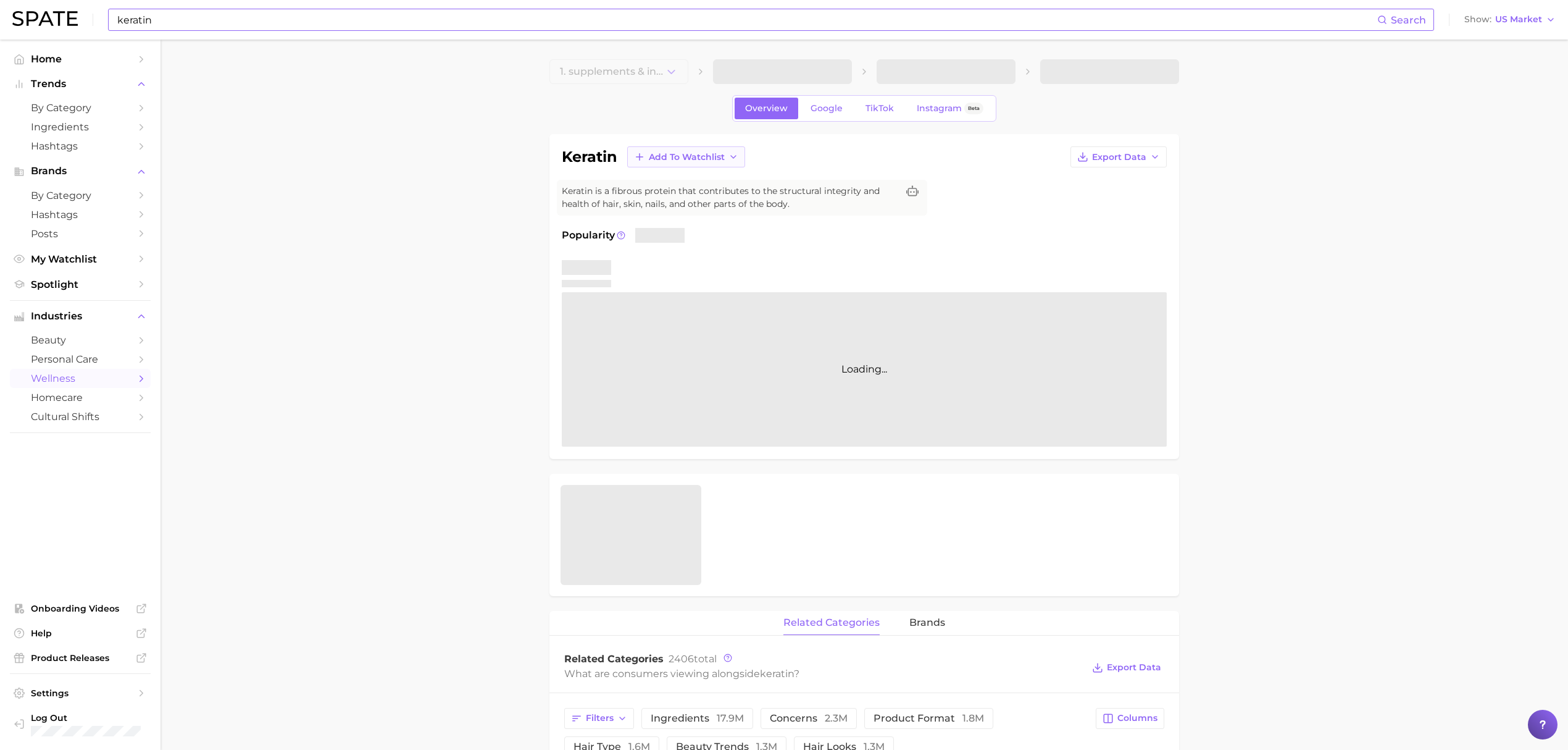
click at [734, 149] on button "Add to Watchlist" at bounding box center [685, 157] width 118 height 21
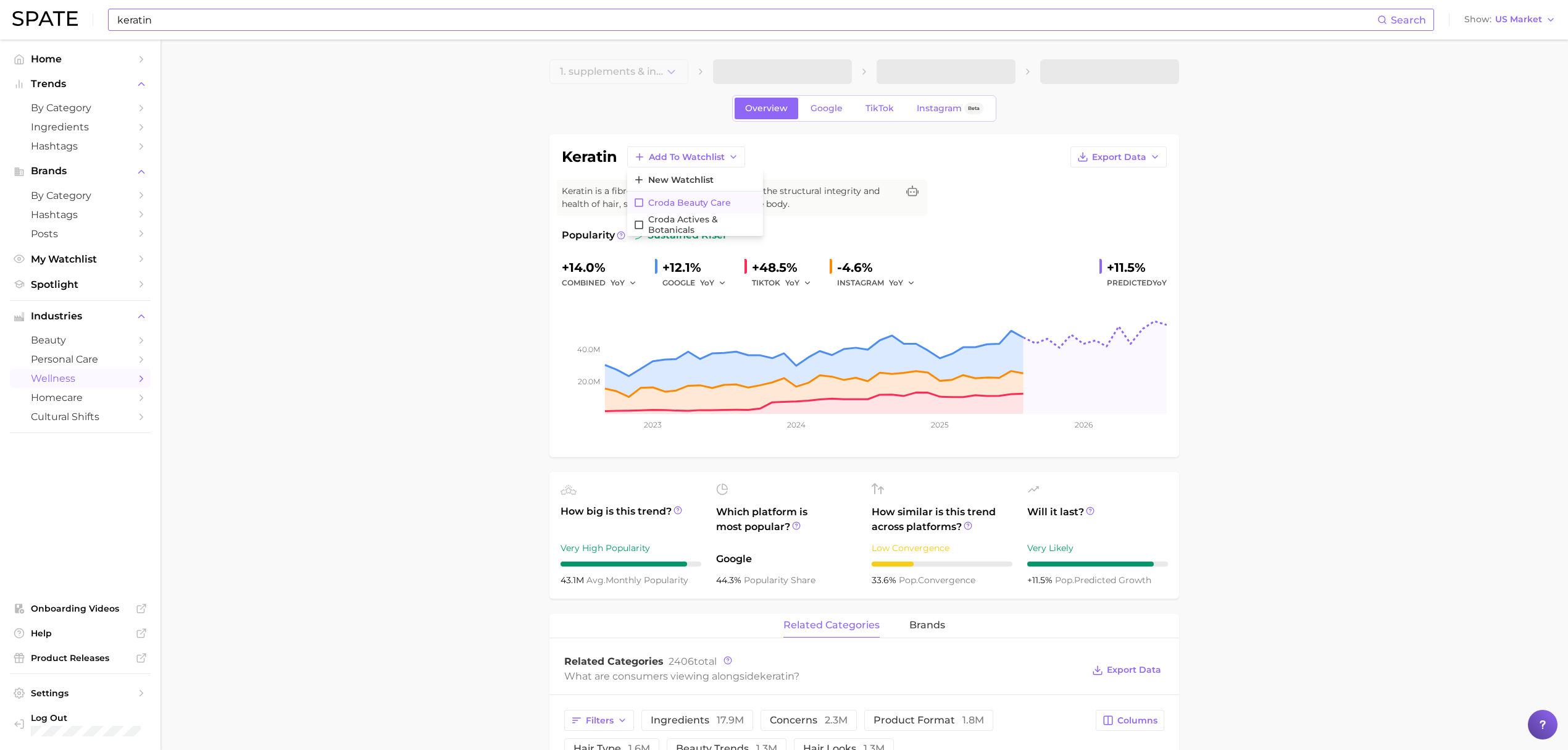
click at [714, 196] on button "Croda Beauty Care" at bounding box center [694, 202] width 136 height 22
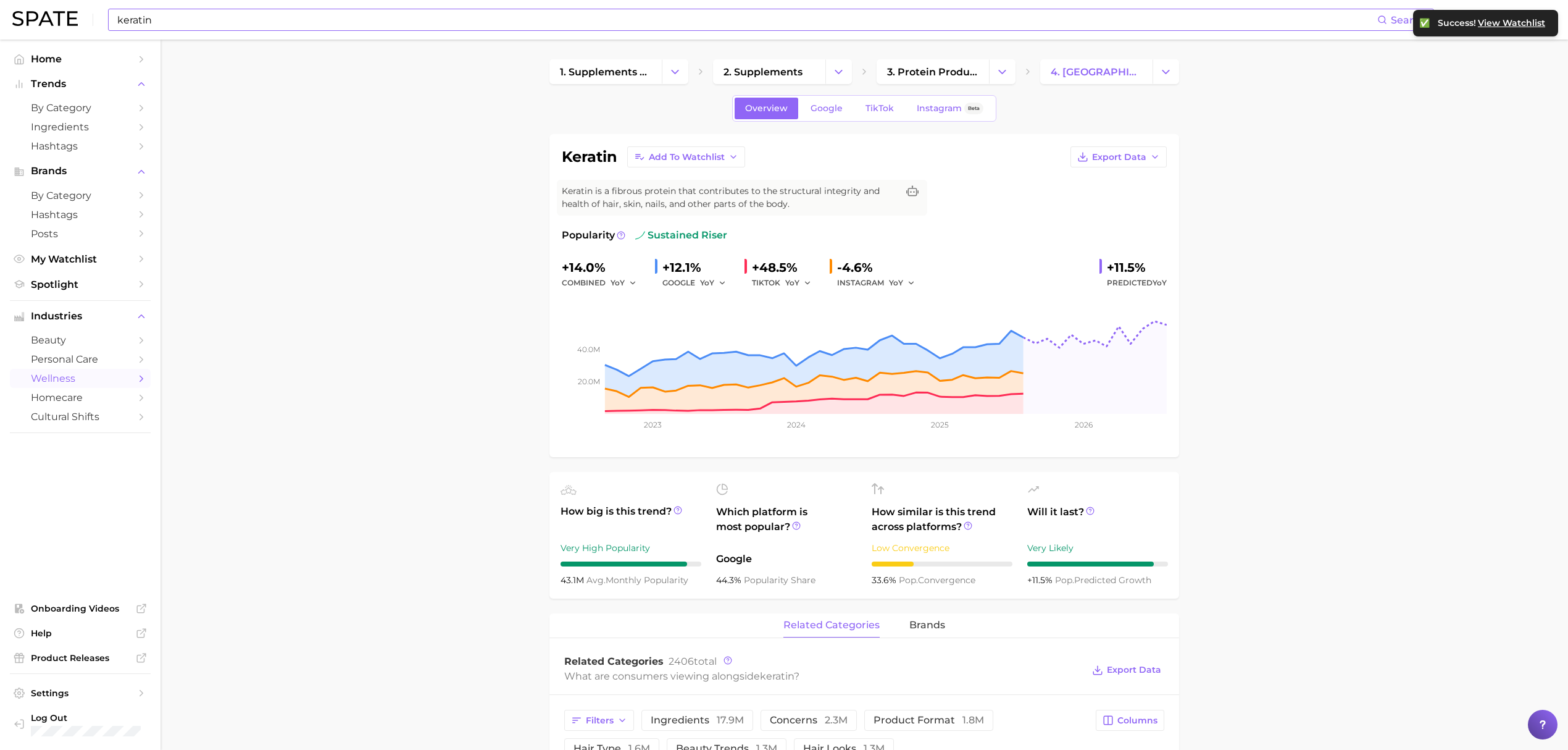
click at [495, 17] on input "keratin" at bounding box center [746, 19] width 1261 height 21
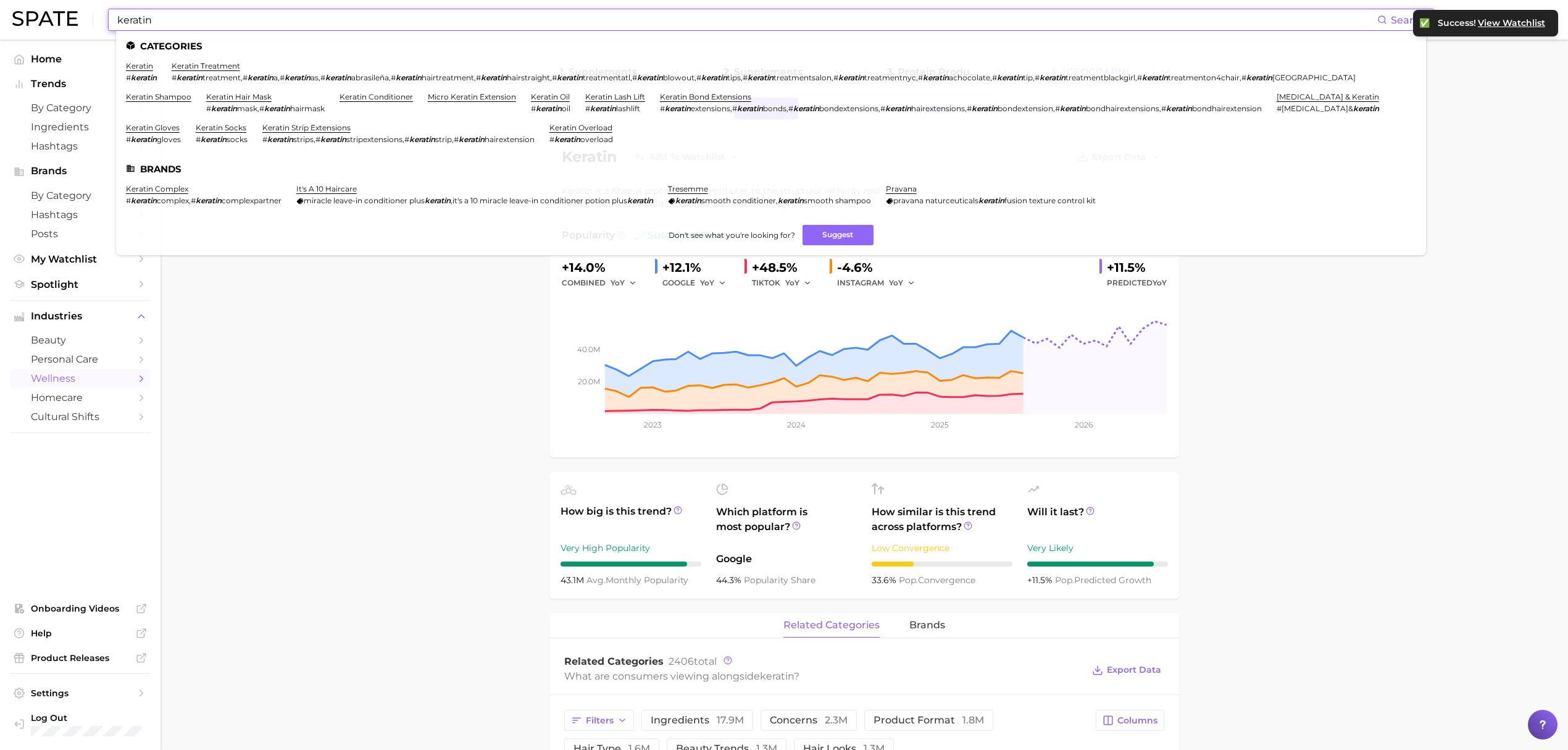
click at [495, 17] on input "keratin" at bounding box center [746, 19] width 1261 height 21
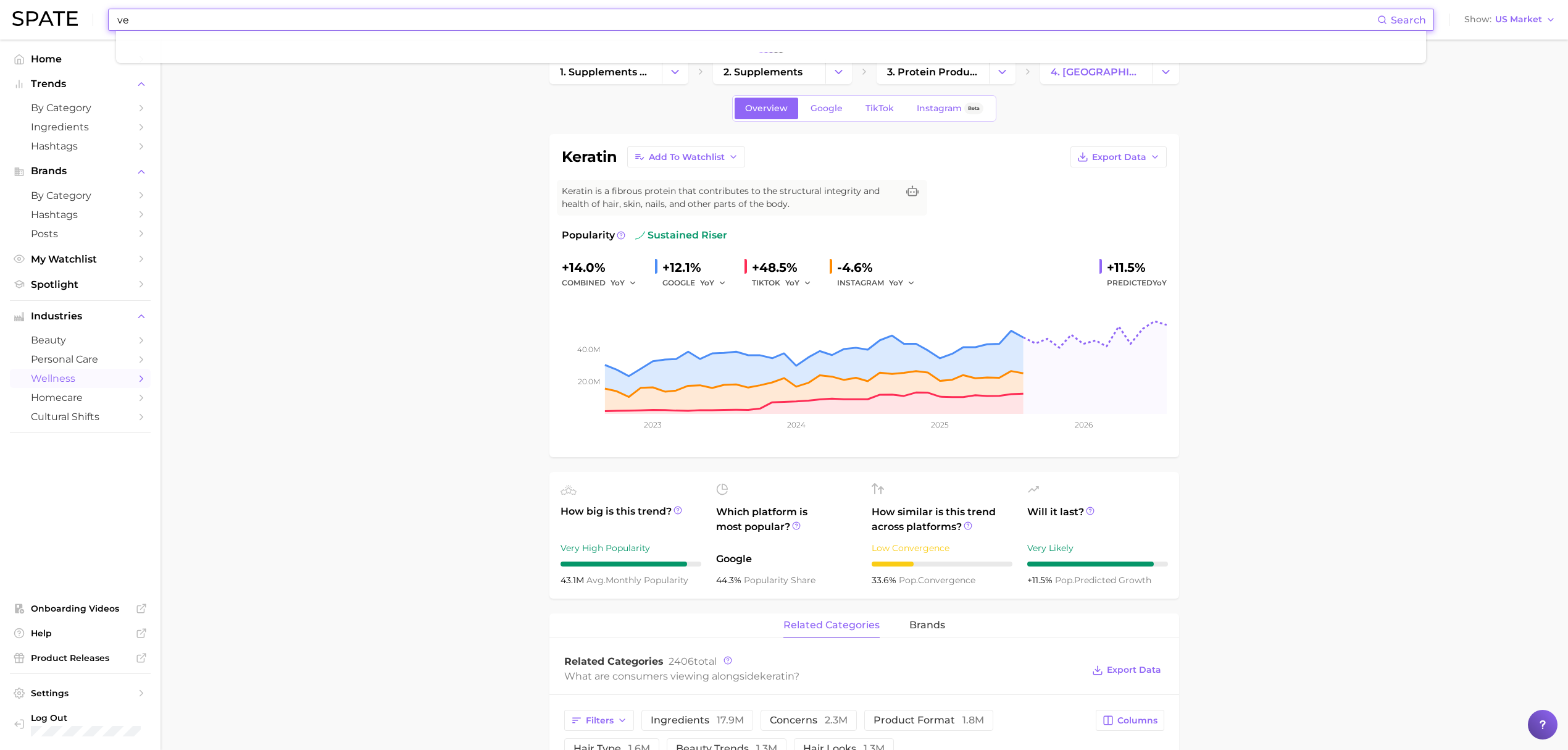
type input "v"
click at [642, 20] on input at bounding box center [746, 19] width 1261 height 21
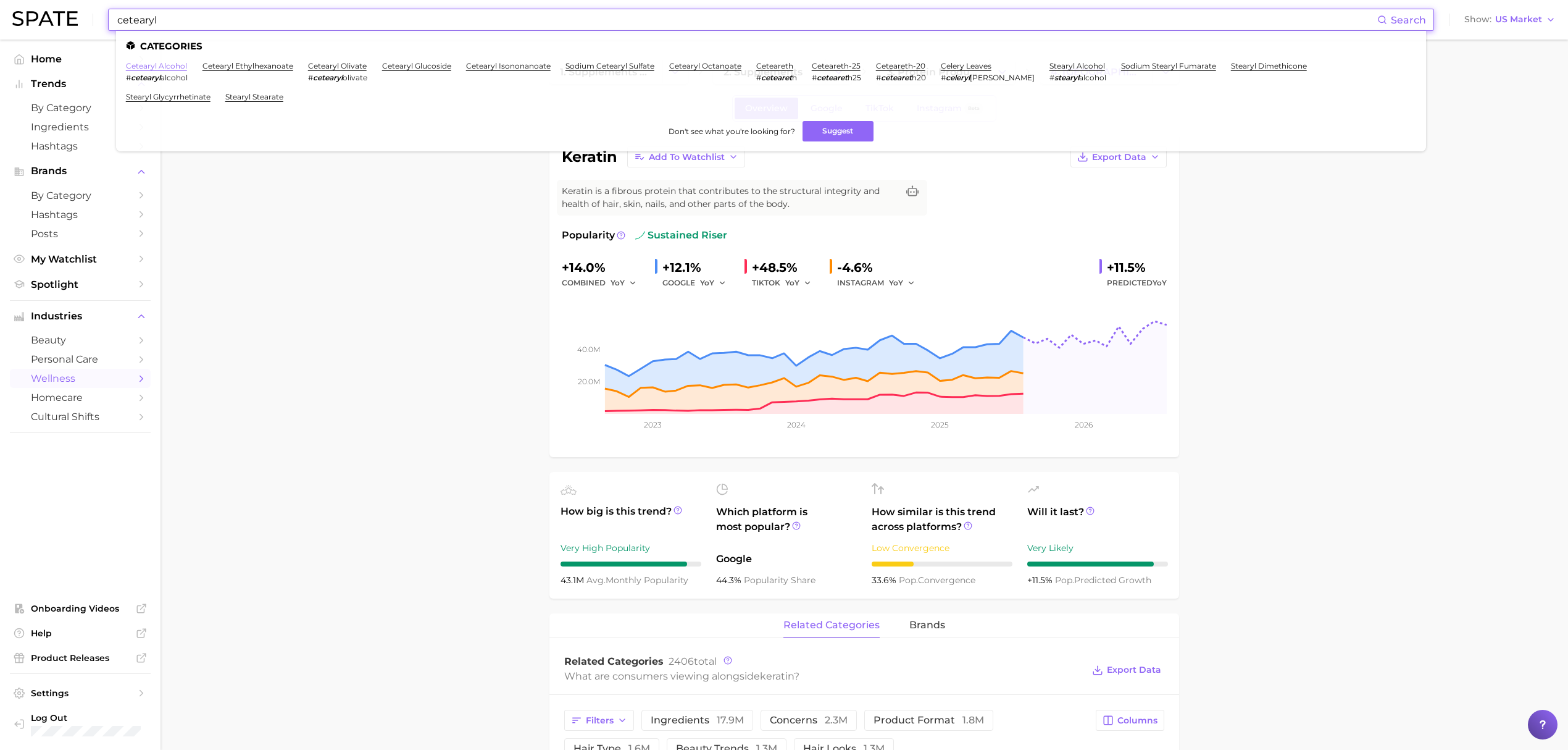
type input "cetearyl"
click at [145, 62] on link "cetearyl alcohol" at bounding box center [156, 66] width 61 height 9
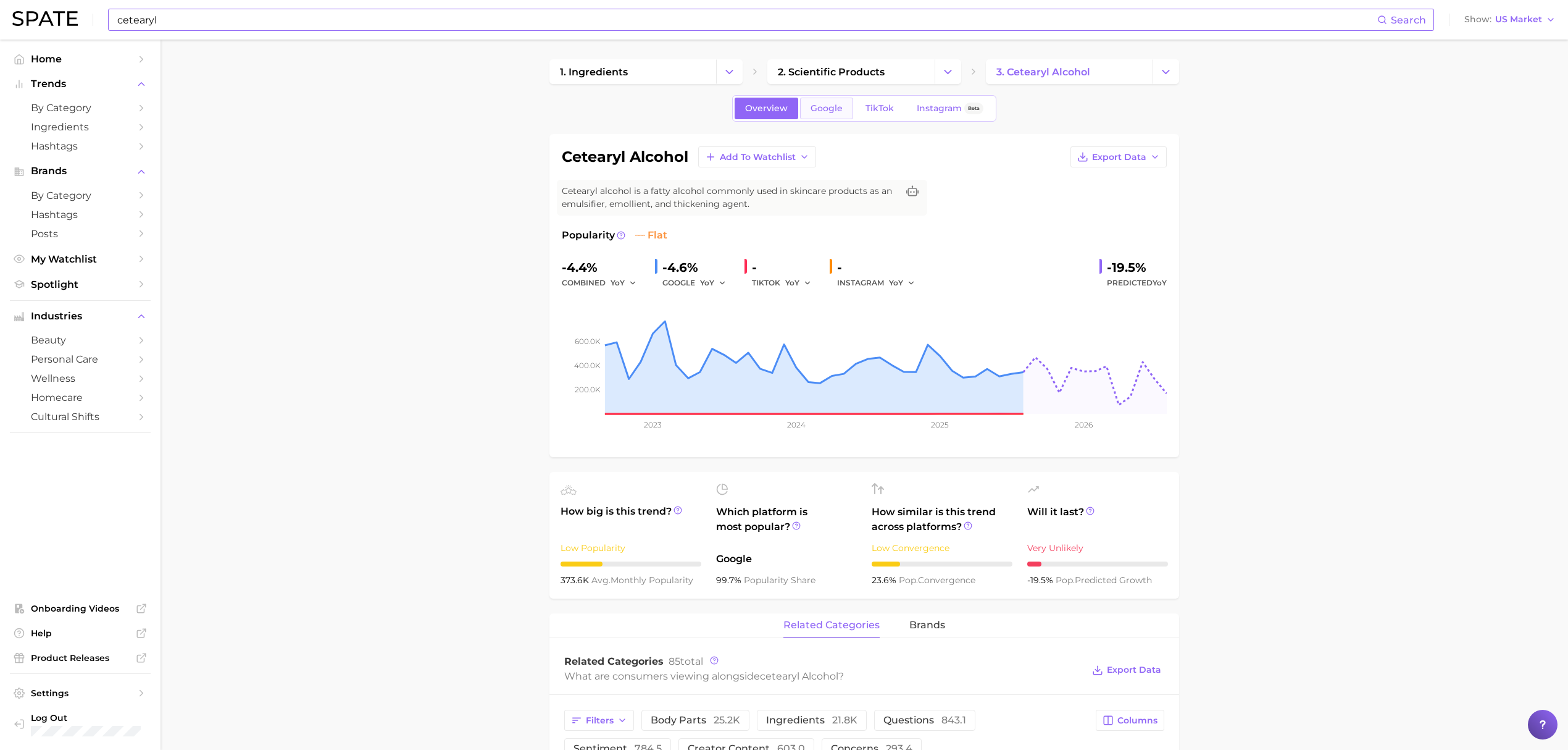
click at [808, 111] on link "Google" at bounding box center [826, 108] width 53 height 22
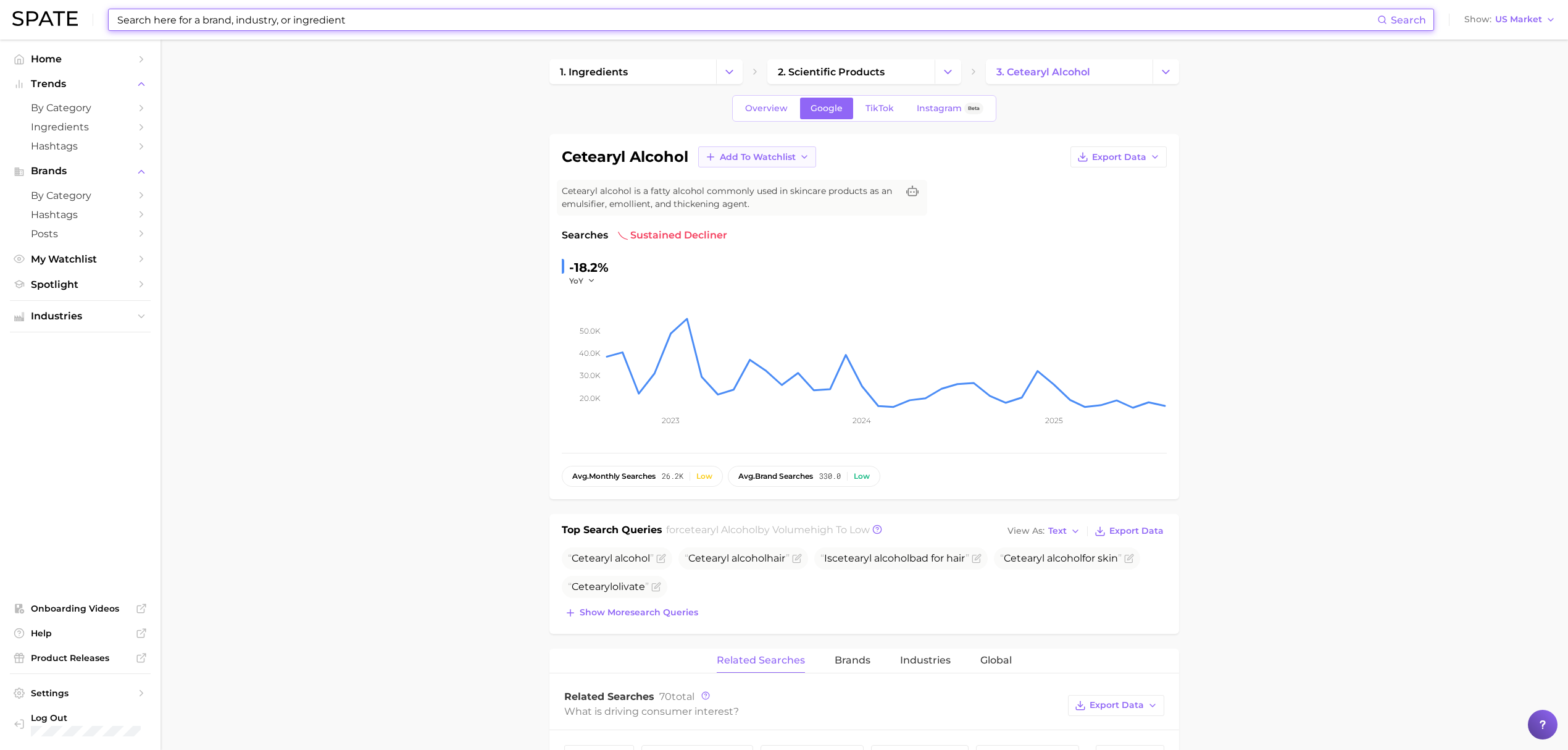
click at [801, 159] on icon "button" at bounding box center [804, 157] width 10 height 10
click at [786, 196] on button "Croda Beauty Care" at bounding box center [765, 202] width 136 height 22
click at [583, 20] on input at bounding box center [746, 19] width 1261 height 21
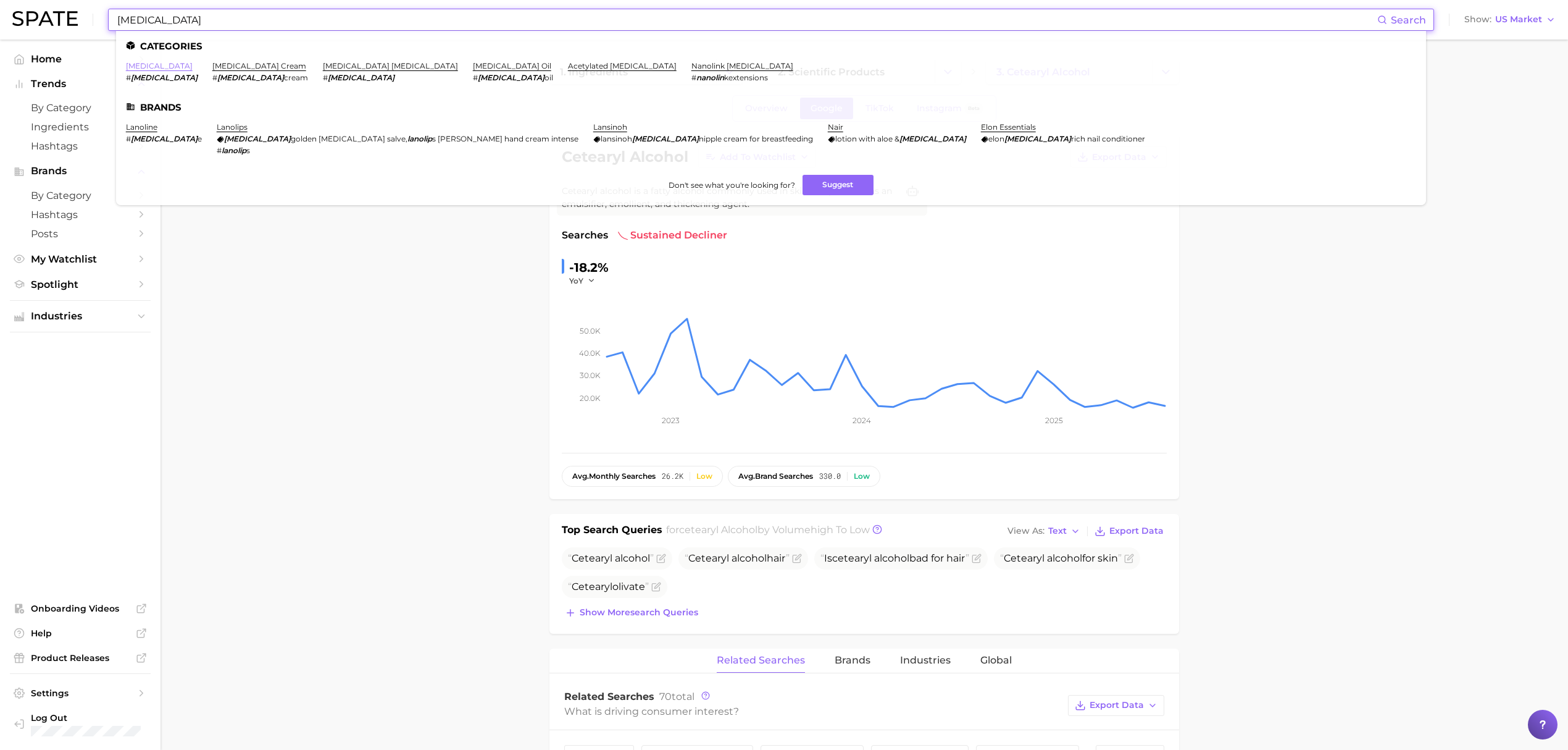
click at [137, 63] on link "[MEDICAL_DATA]" at bounding box center [159, 66] width 67 height 9
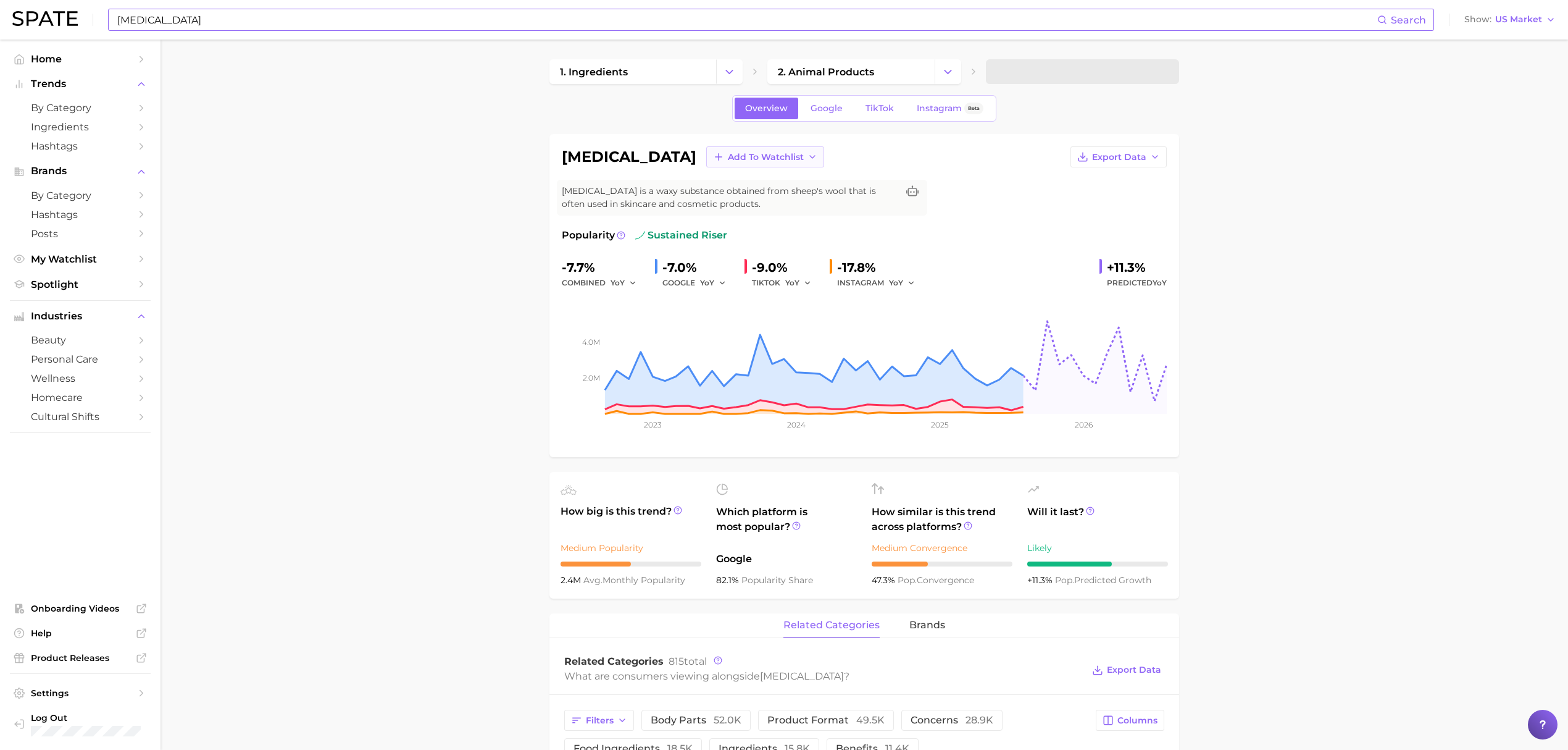
click at [807, 156] on icon "button" at bounding box center [812, 157] width 10 height 10
click at [727, 203] on span "Croda Beauty Care" at bounding box center [768, 203] width 83 height 11
click at [543, 26] on input "[MEDICAL_DATA]" at bounding box center [746, 19] width 1261 height 21
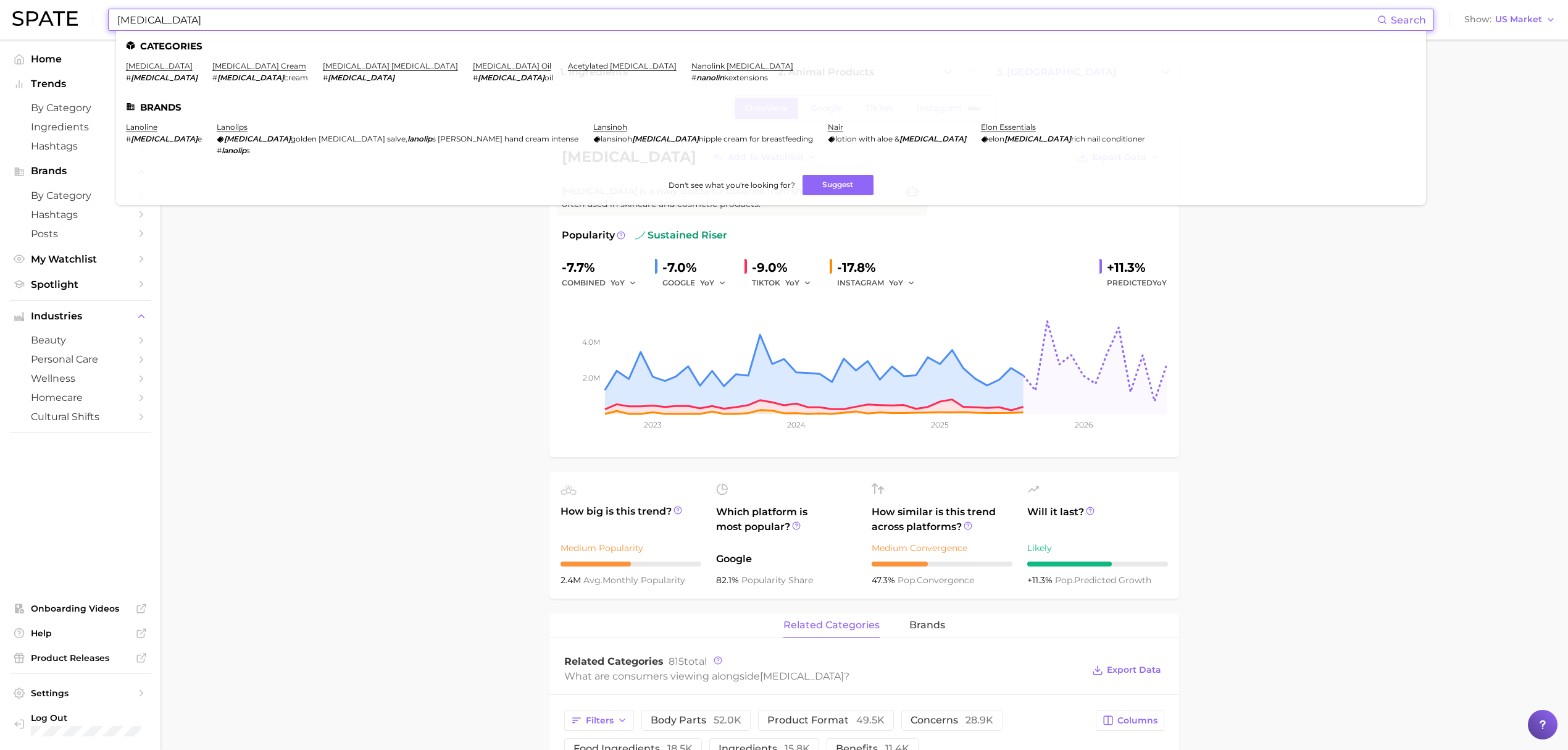
click at [543, 26] on input "[MEDICAL_DATA]" at bounding box center [746, 19] width 1261 height 21
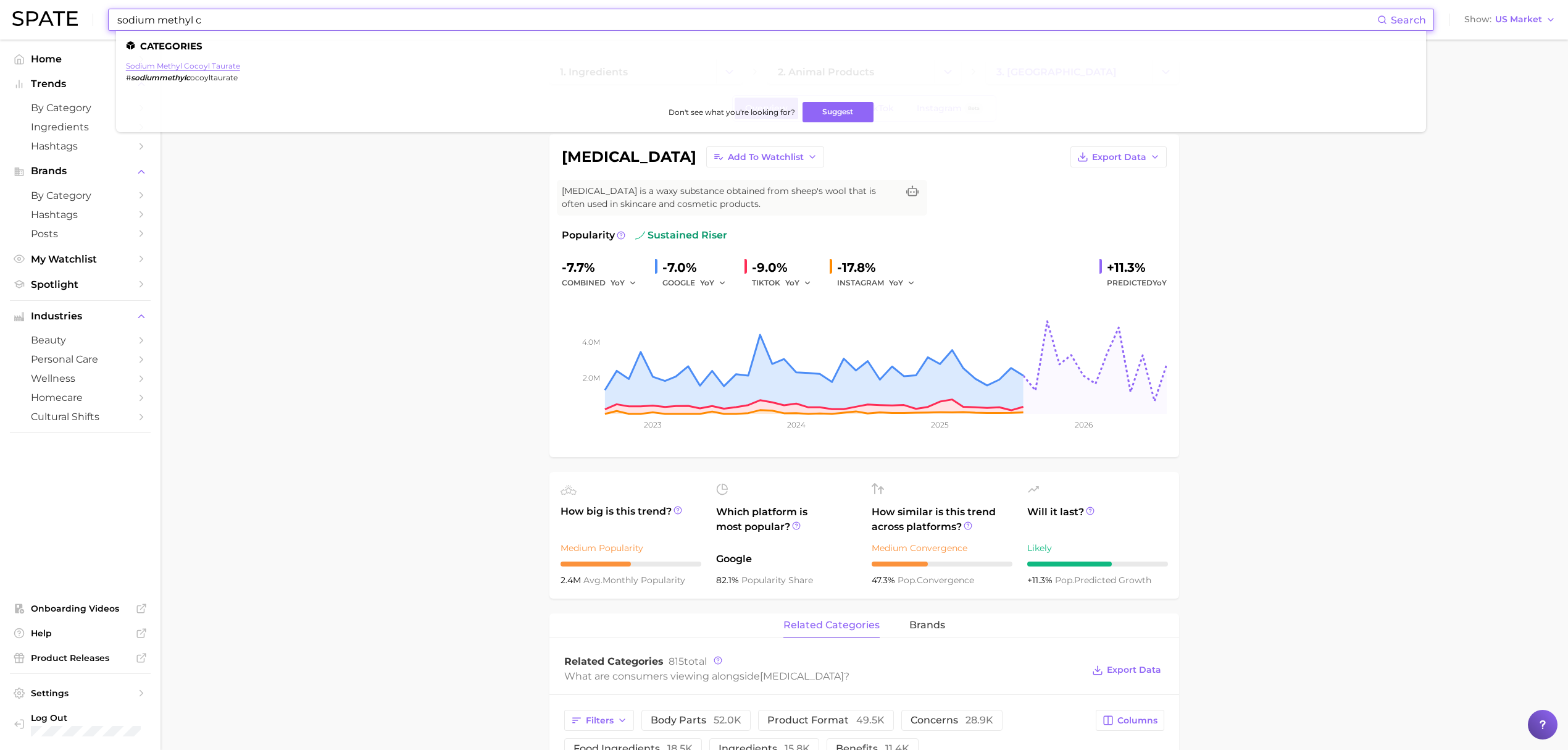
type input "sodium methyl c"
click at [229, 66] on link "sodium methyl cocoyl taurate" at bounding box center [182, 66] width 114 height 9
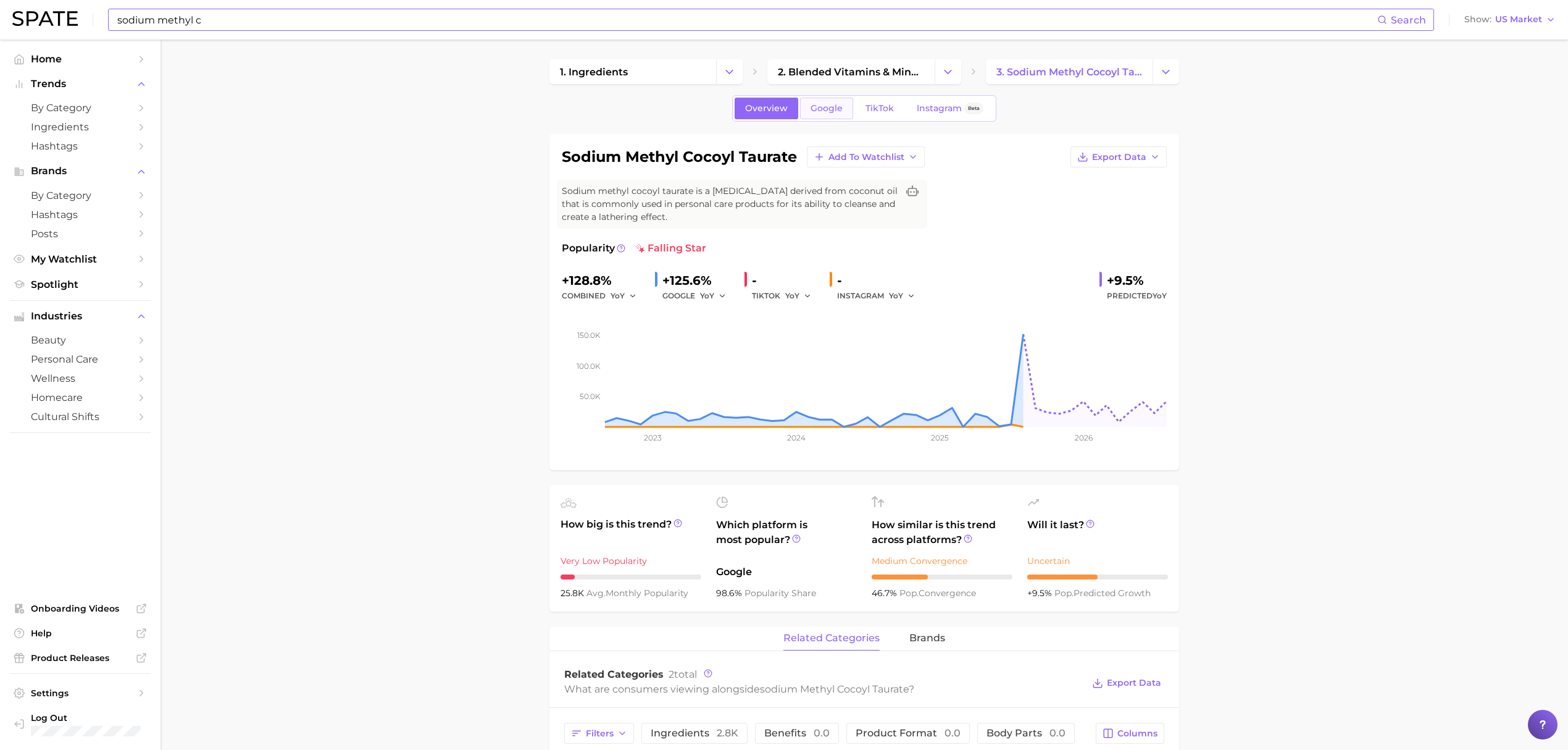
click at [839, 108] on span "Google" at bounding box center [826, 108] width 32 height 11
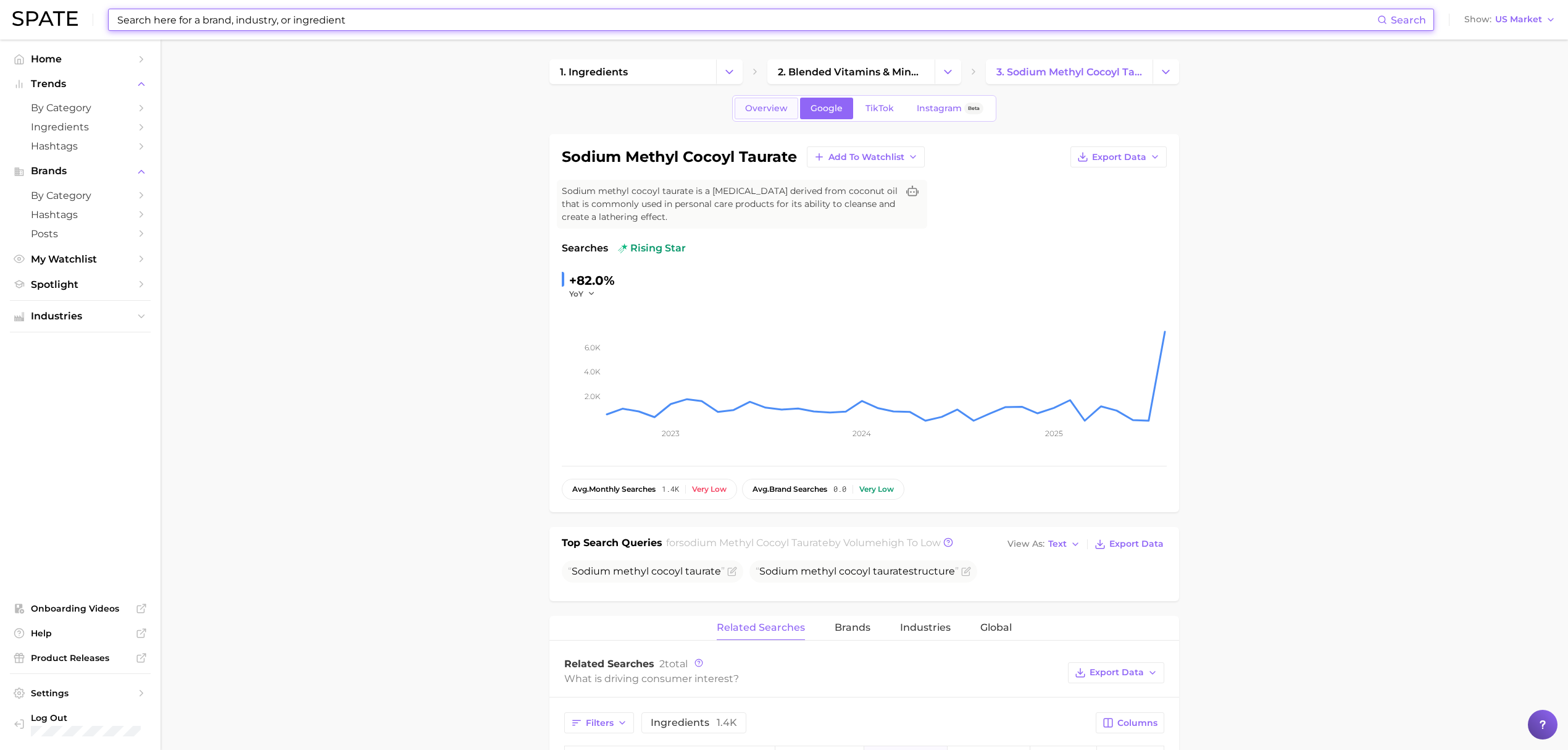
click at [762, 114] on link "Overview" at bounding box center [766, 108] width 64 height 22
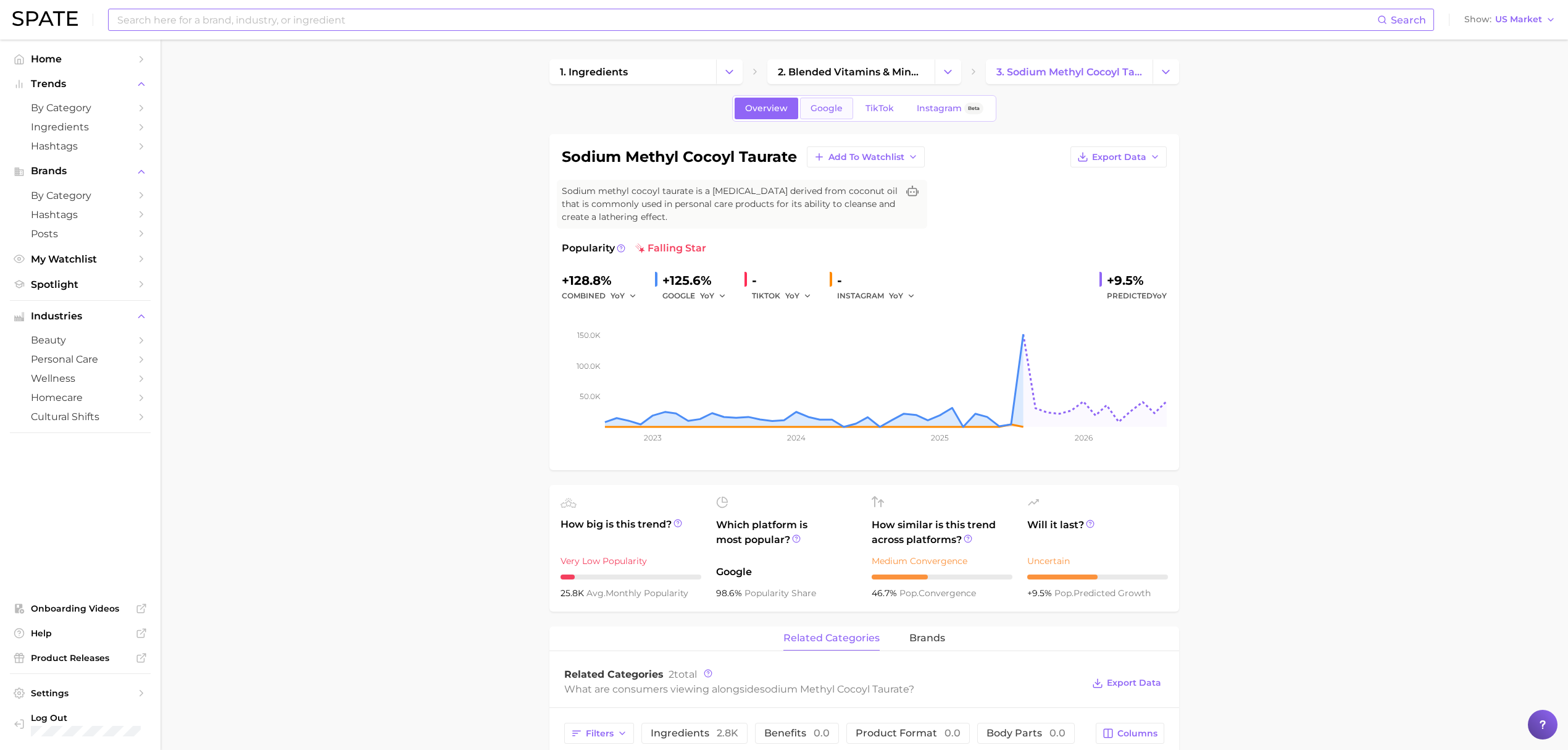
click at [831, 101] on link "Google" at bounding box center [826, 108] width 53 height 22
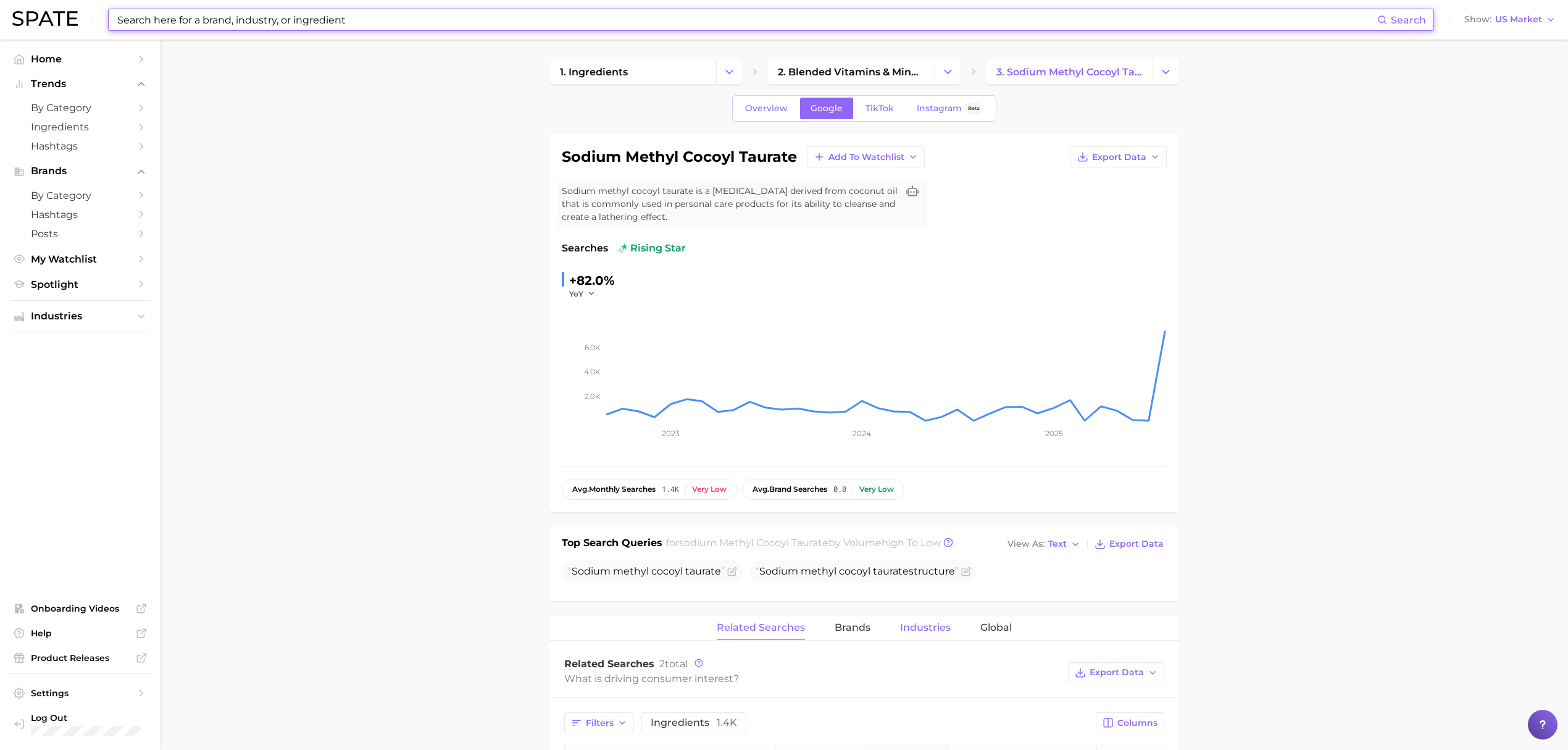
click at [935, 631] on span "Industries" at bounding box center [926, 627] width 51 height 11
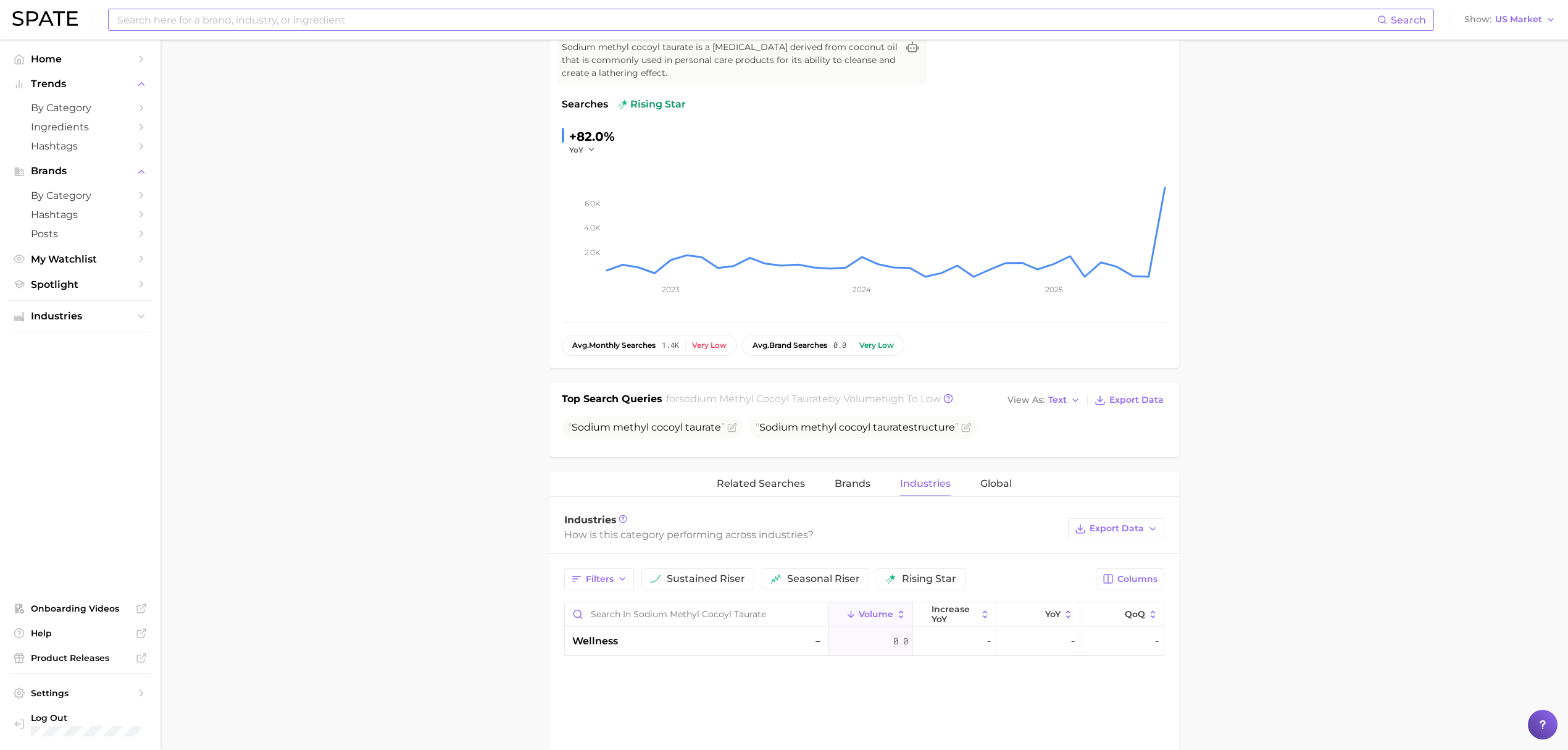
scroll to position [247, 0]
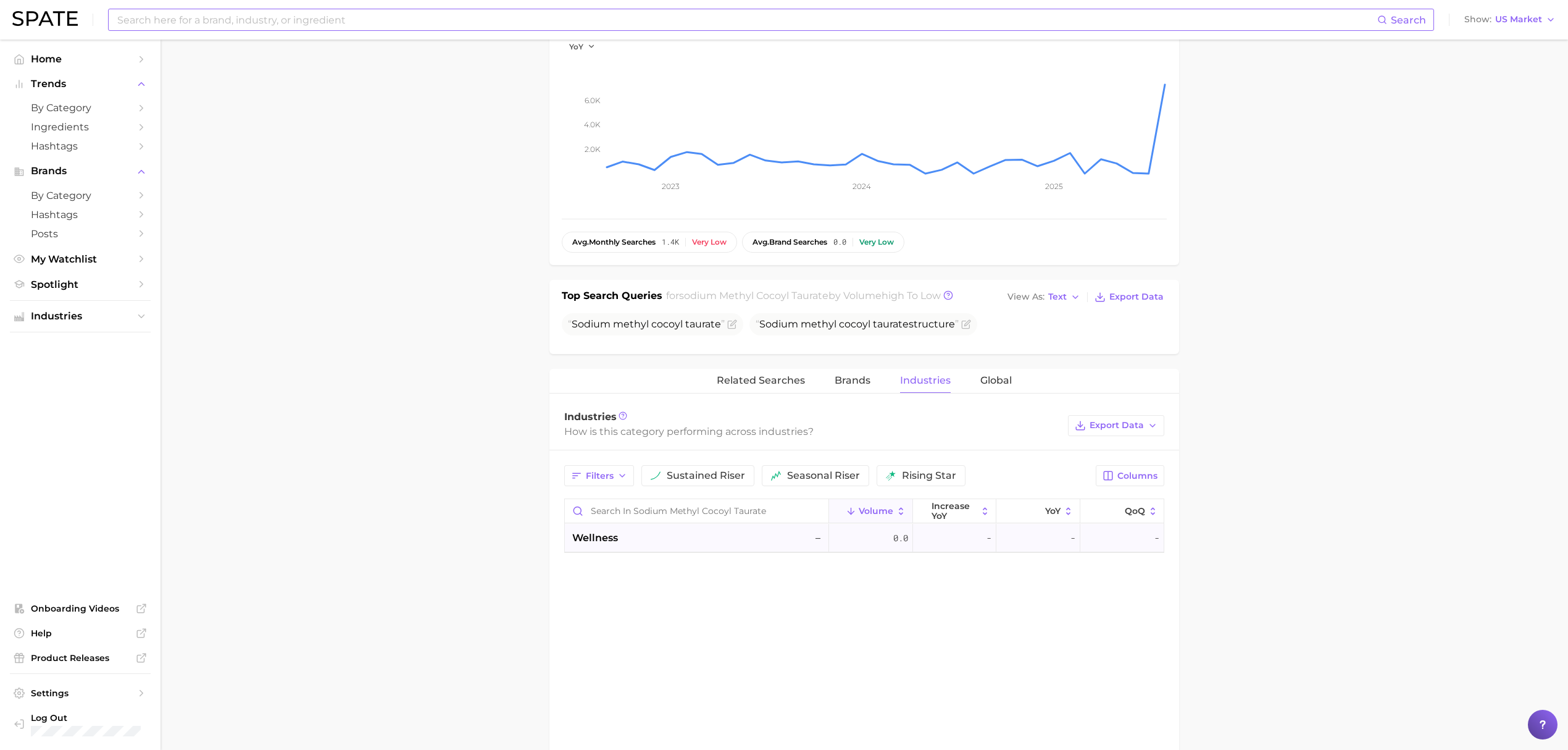
click at [690, 539] on div "wellness –" at bounding box center [698, 538] width 251 height 15
click at [612, 580] on div "supplements & ingestibles –" at bounding box center [697, 566] width 264 height 28
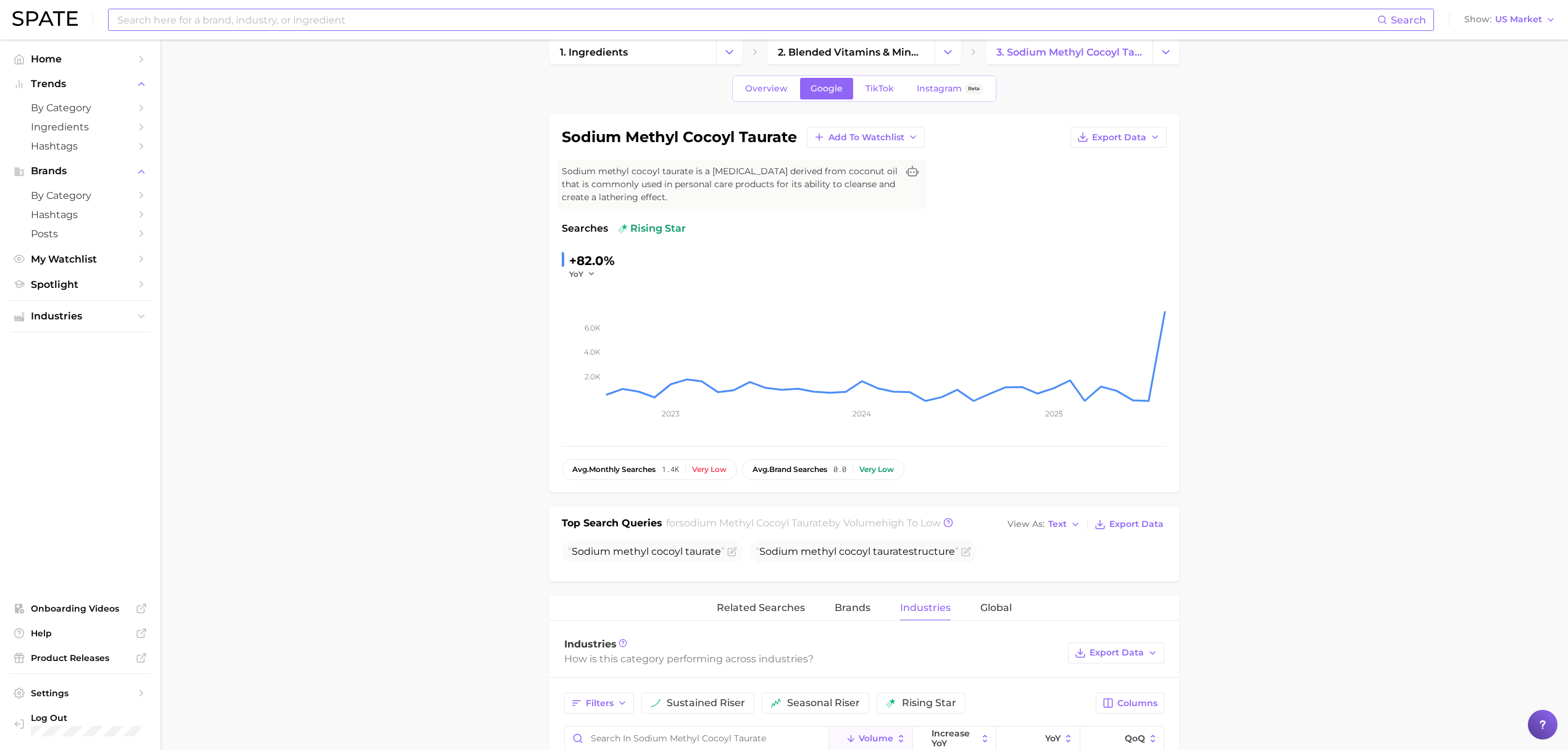
scroll to position [0, 0]
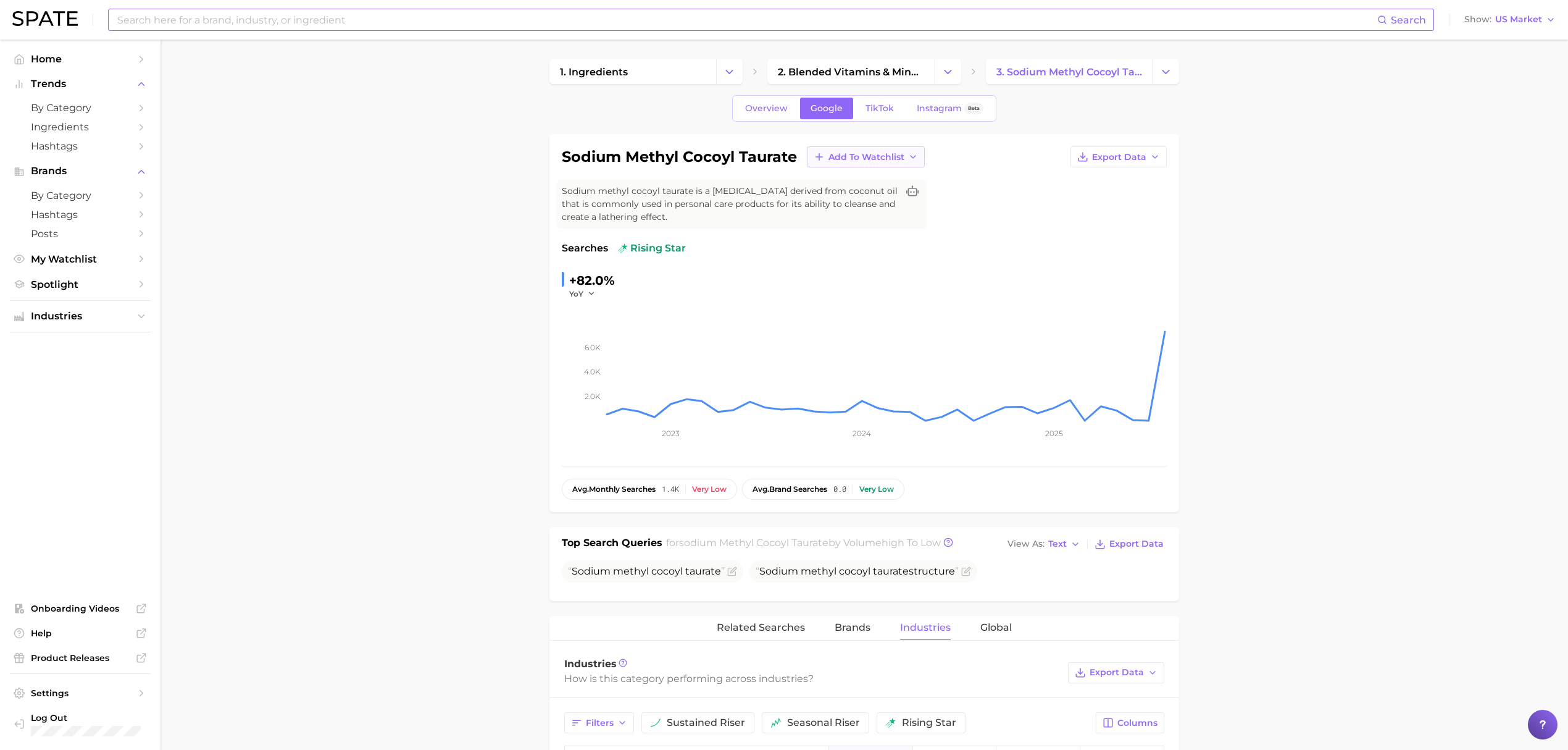
click at [914, 151] on button "Add to Watchlist" at bounding box center [866, 157] width 118 height 21
click at [899, 201] on span "Croda Beauty Care" at bounding box center [869, 203] width 83 height 11
click at [749, 24] on input at bounding box center [746, 19] width 1261 height 21
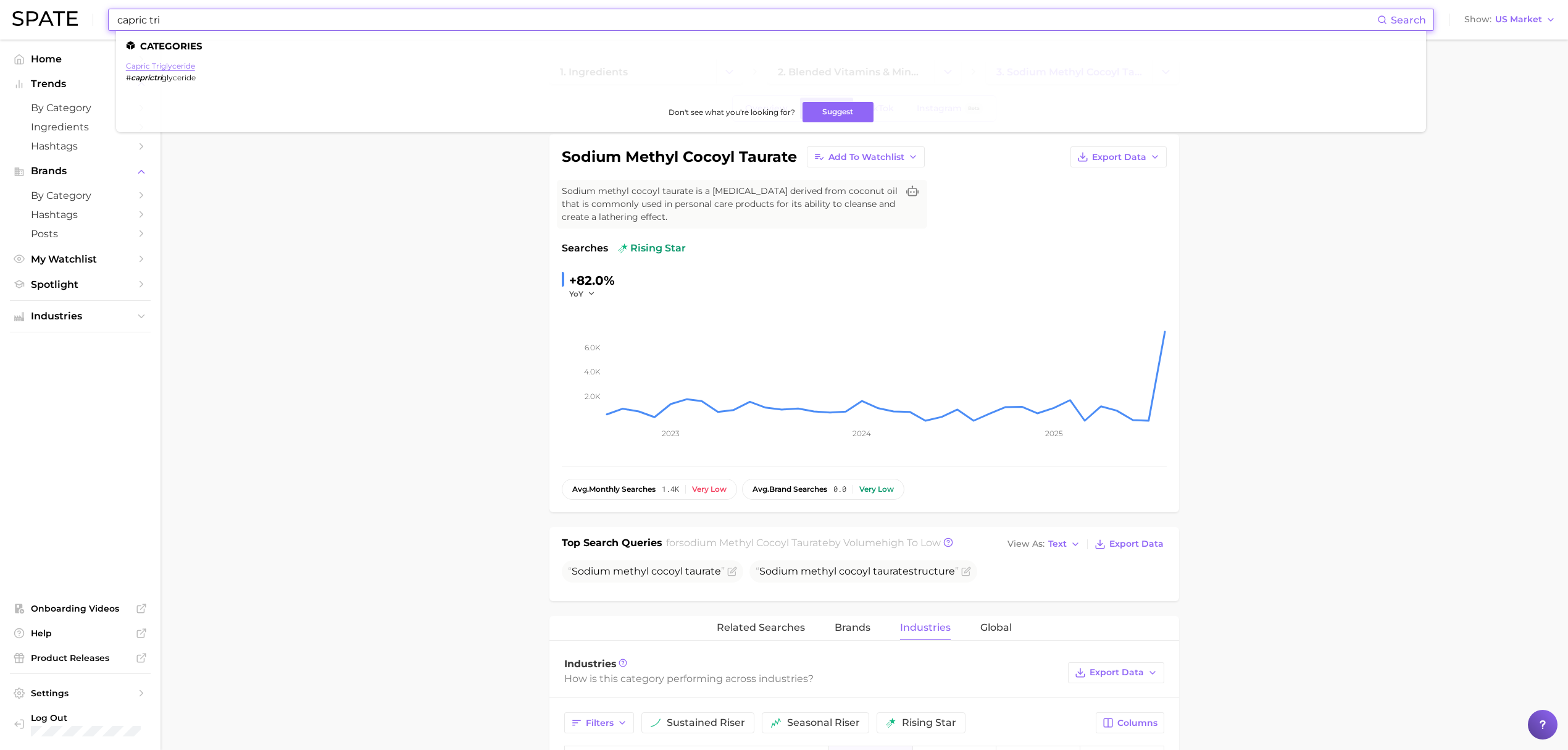
type input "capric tri"
click at [176, 67] on link "capric triglyceride" at bounding box center [160, 66] width 69 height 9
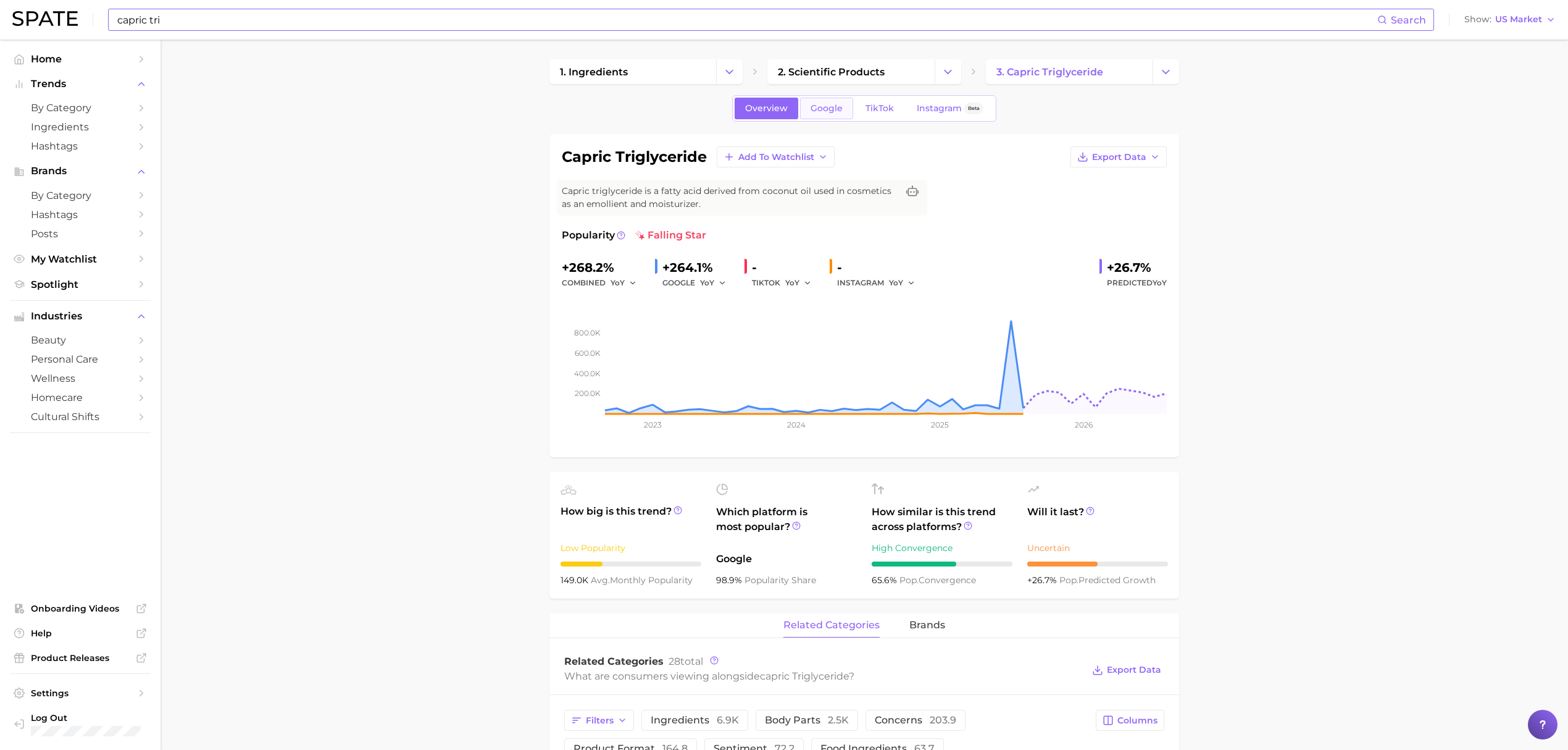
click at [843, 105] on link "Google" at bounding box center [826, 108] width 53 height 22
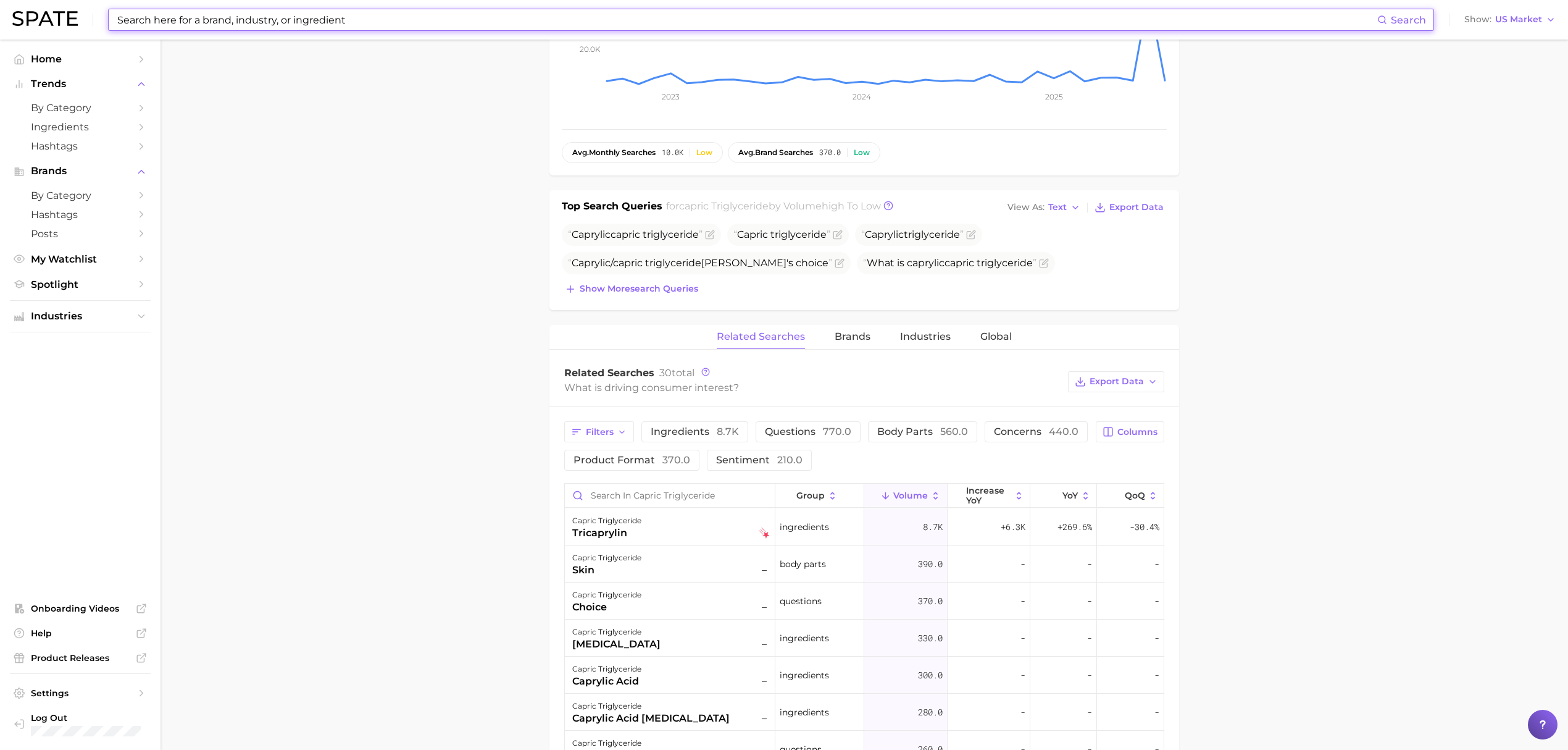
scroll to position [329, 0]
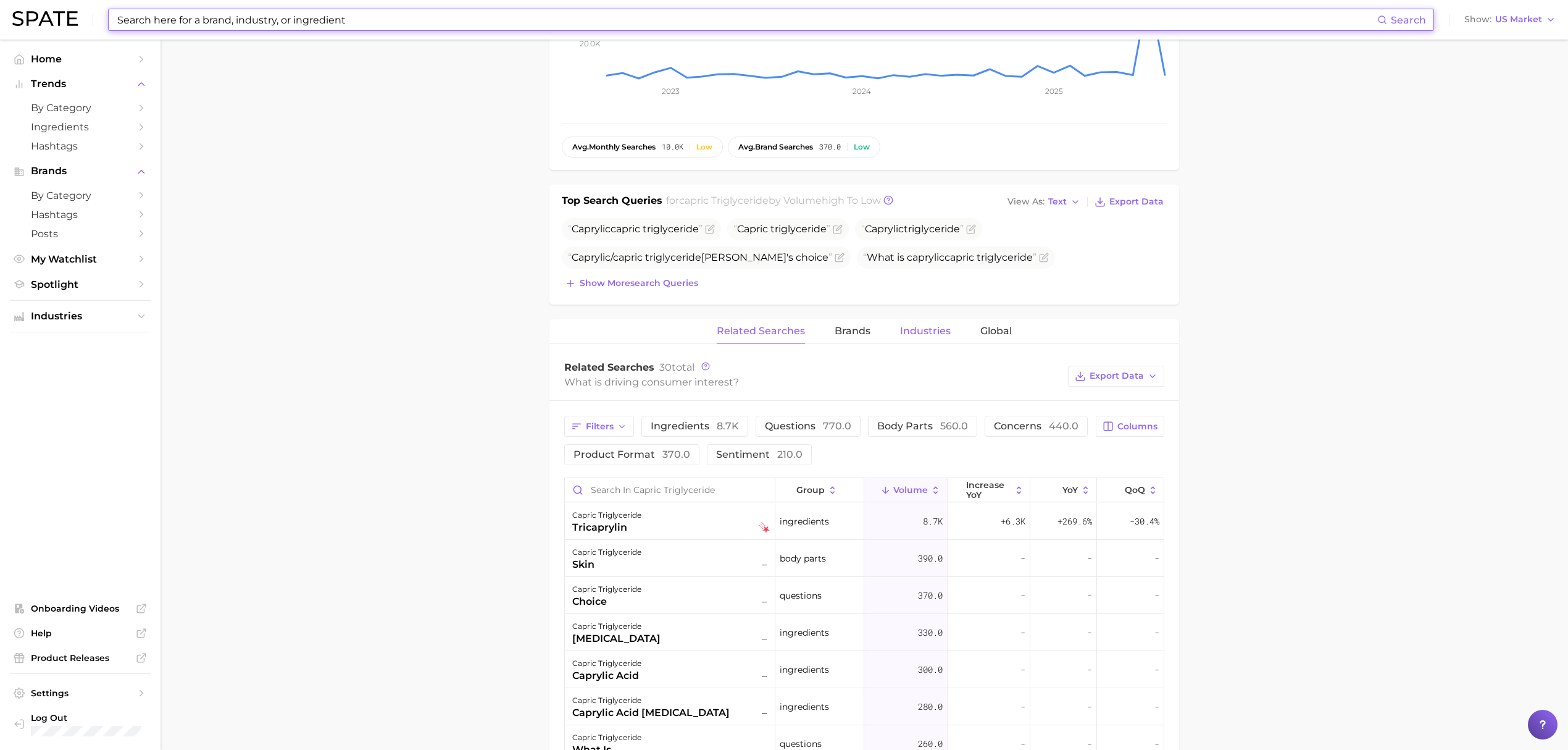
click at [907, 329] on span "Industries" at bounding box center [926, 331] width 51 height 11
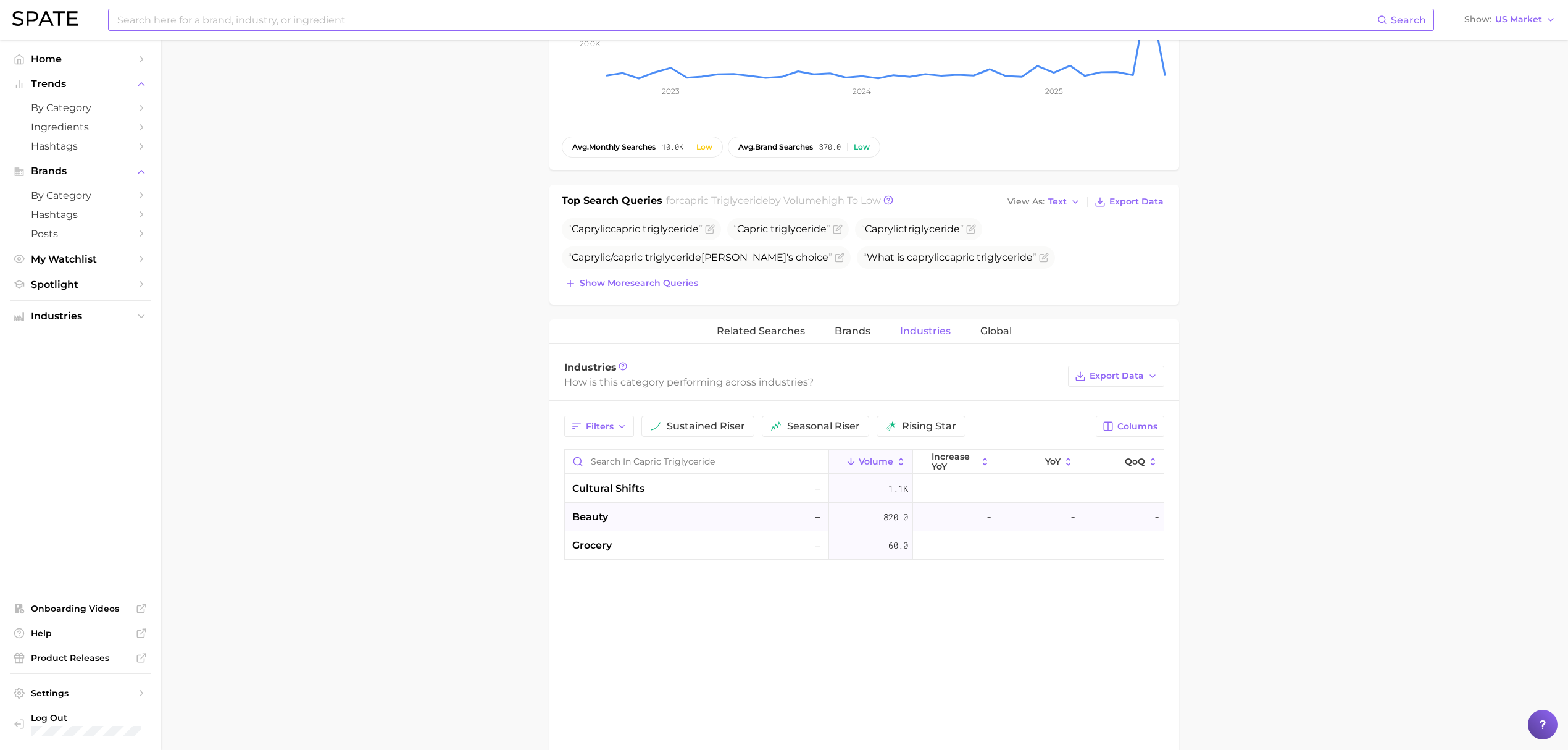
click at [702, 514] on div "beauty –" at bounding box center [698, 517] width 251 height 15
click at [458, 478] on main "1. ingredients 2. scientific products 3. capric triglyceride Overview Google Ti…" at bounding box center [864, 381] width 1408 height 1341
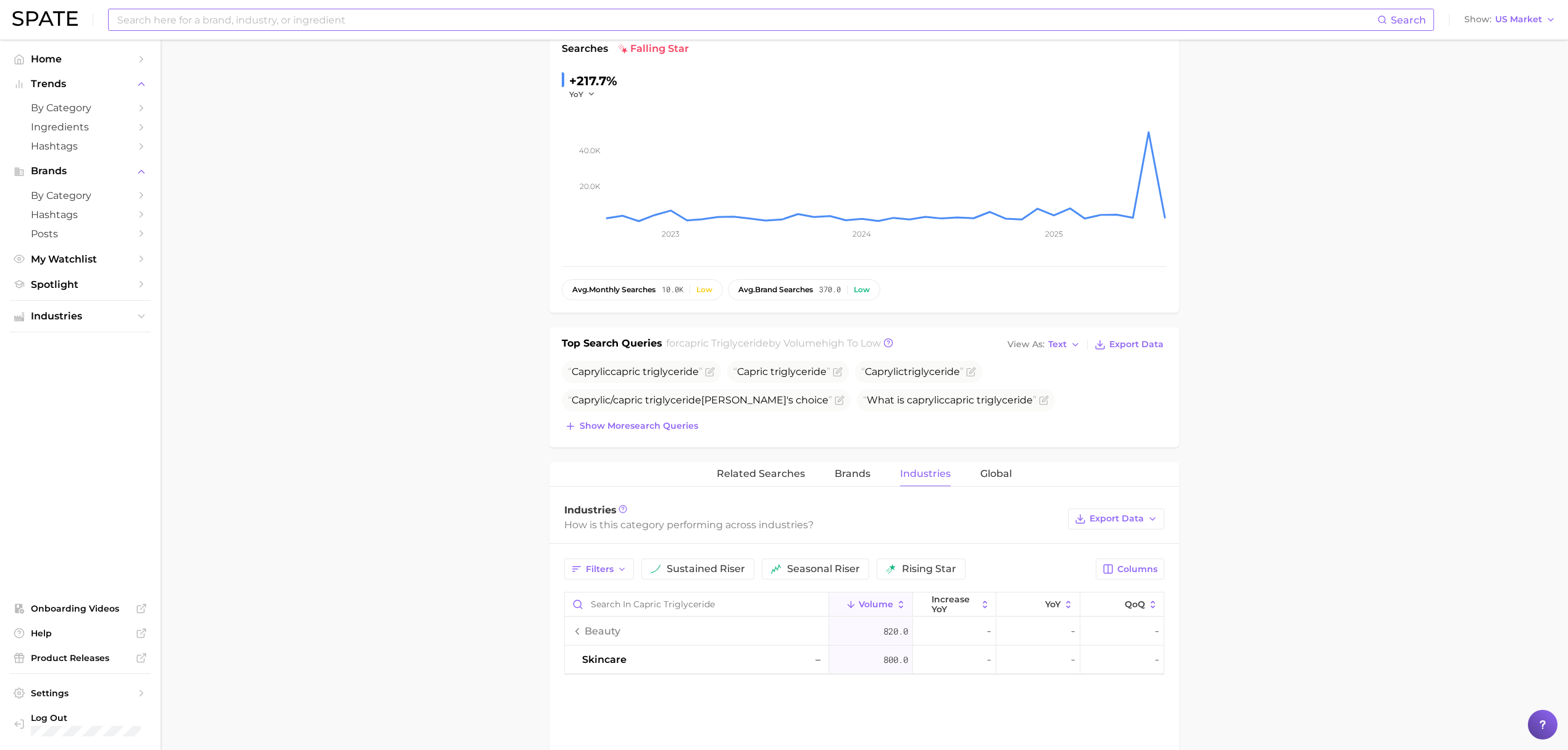
scroll to position [0, 0]
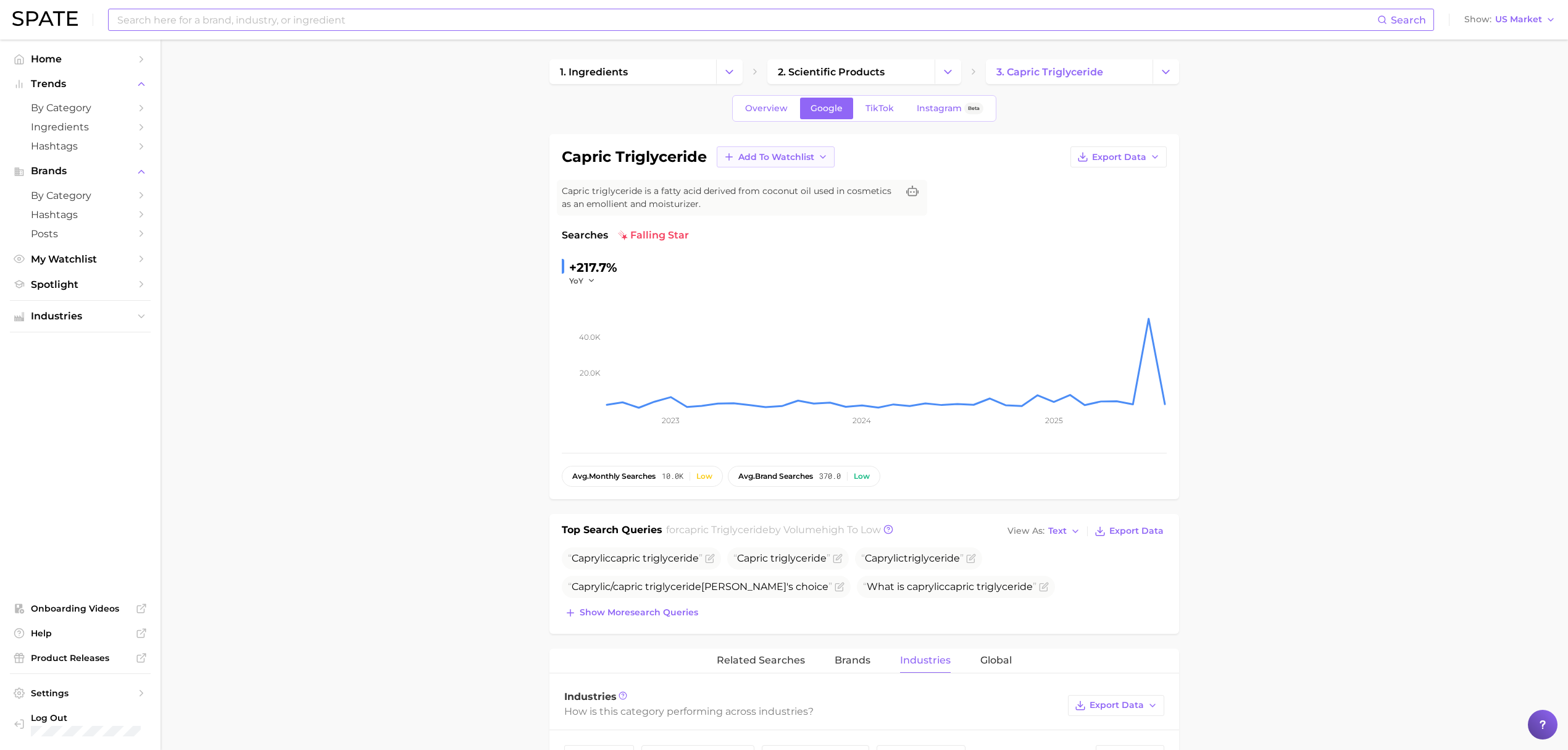
click at [818, 151] on button "Add to Watchlist" at bounding box center [775, 157] width 118 height 21
click at [803, 225] on span "Croda actives & botanicals" at bounding box center [792, 224] width 108 height 21
click at [586, 18] on input at bounding box center [746, 19] width 1261 height 21
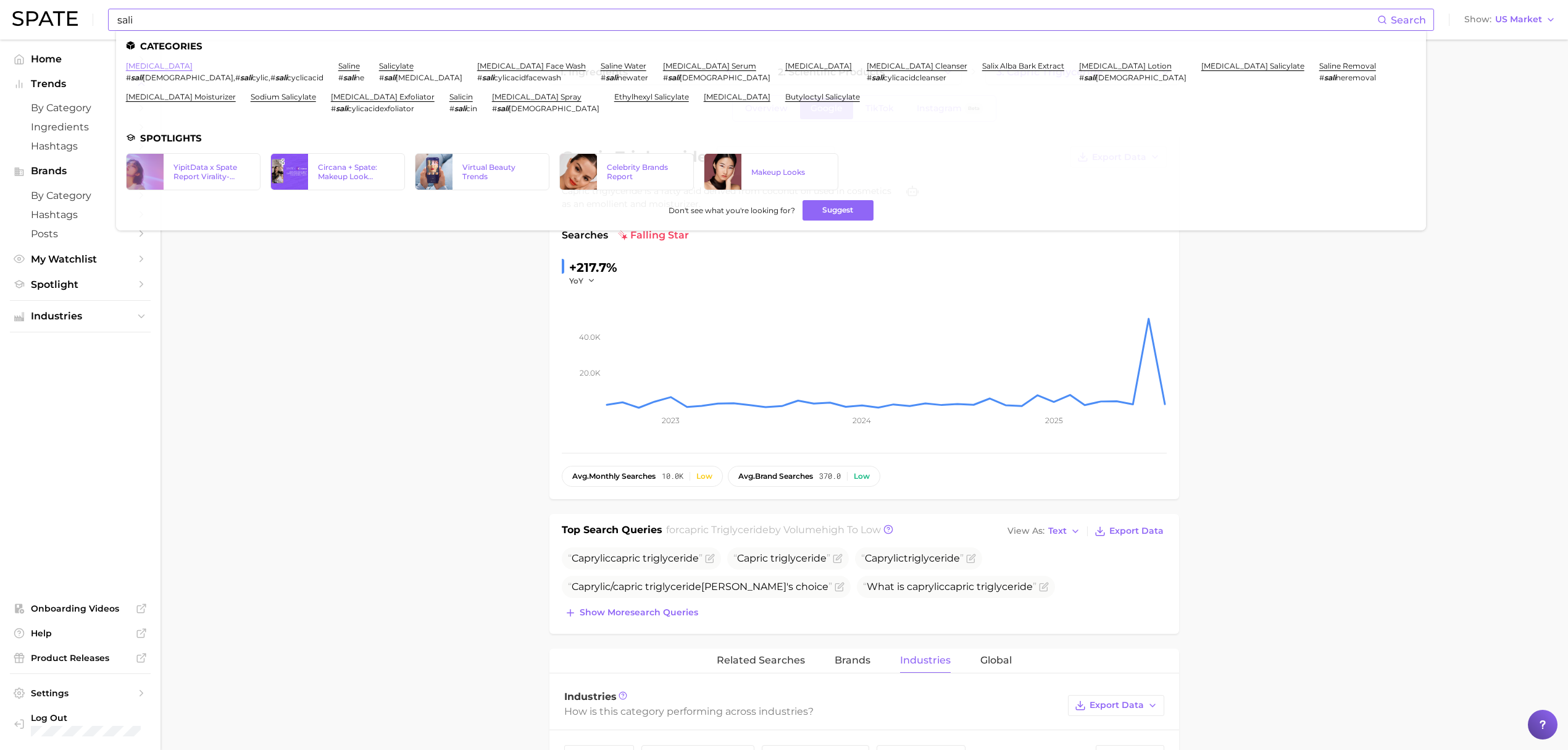
click at [149, 62] on link "[MEDICAL_DATA]" at bounding box center [159, 66] width 67 height 9
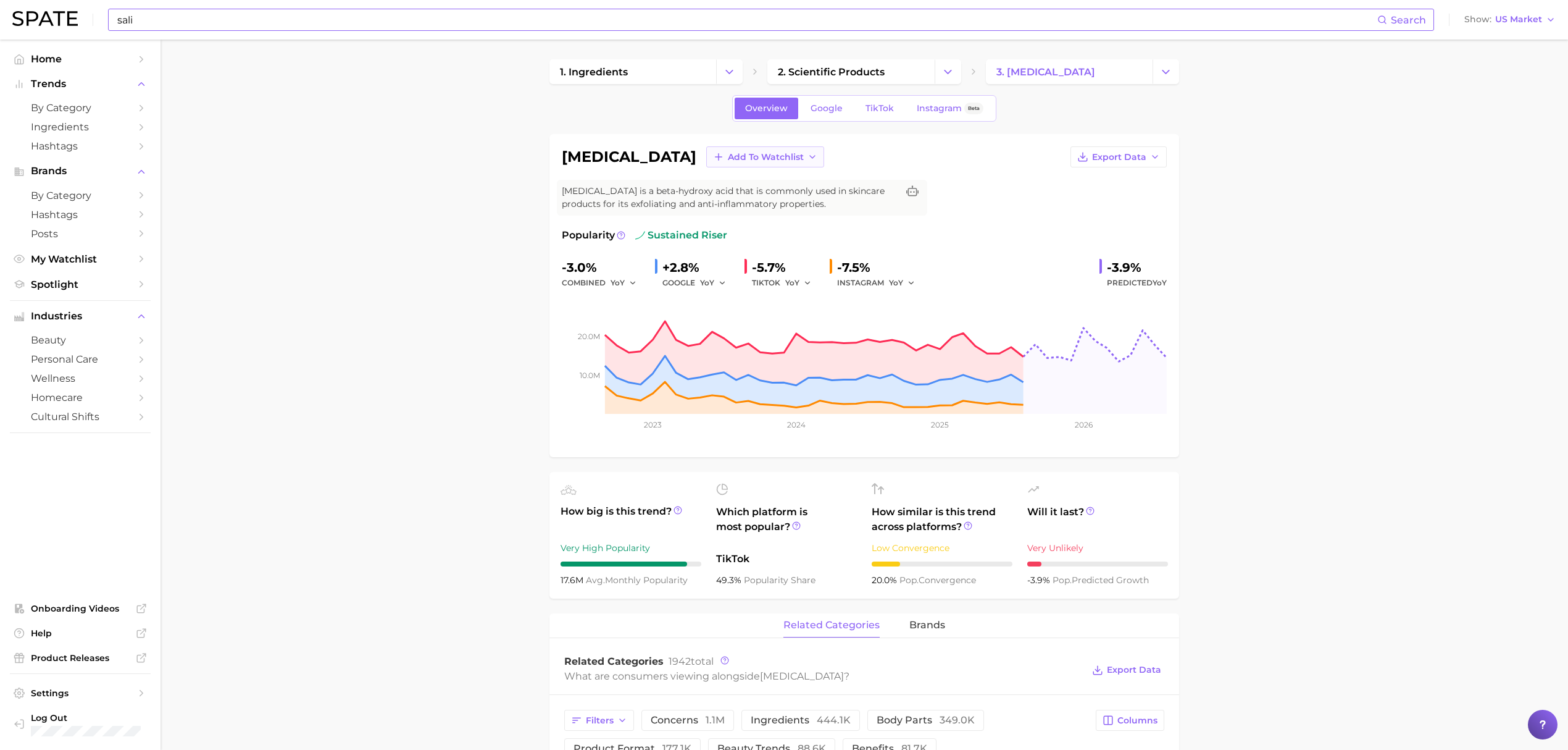
click at [752, 152] on span "Add to Watchlist" at bounding box center [765, 158] width 76 height 11
click at [743, 223] on span "Croda actives & botanicals" at bounding box center [781, 224] width 108 height 21
click at [698, 25] on input "sali" at bounding box center [746, 19] width 1261 height 21
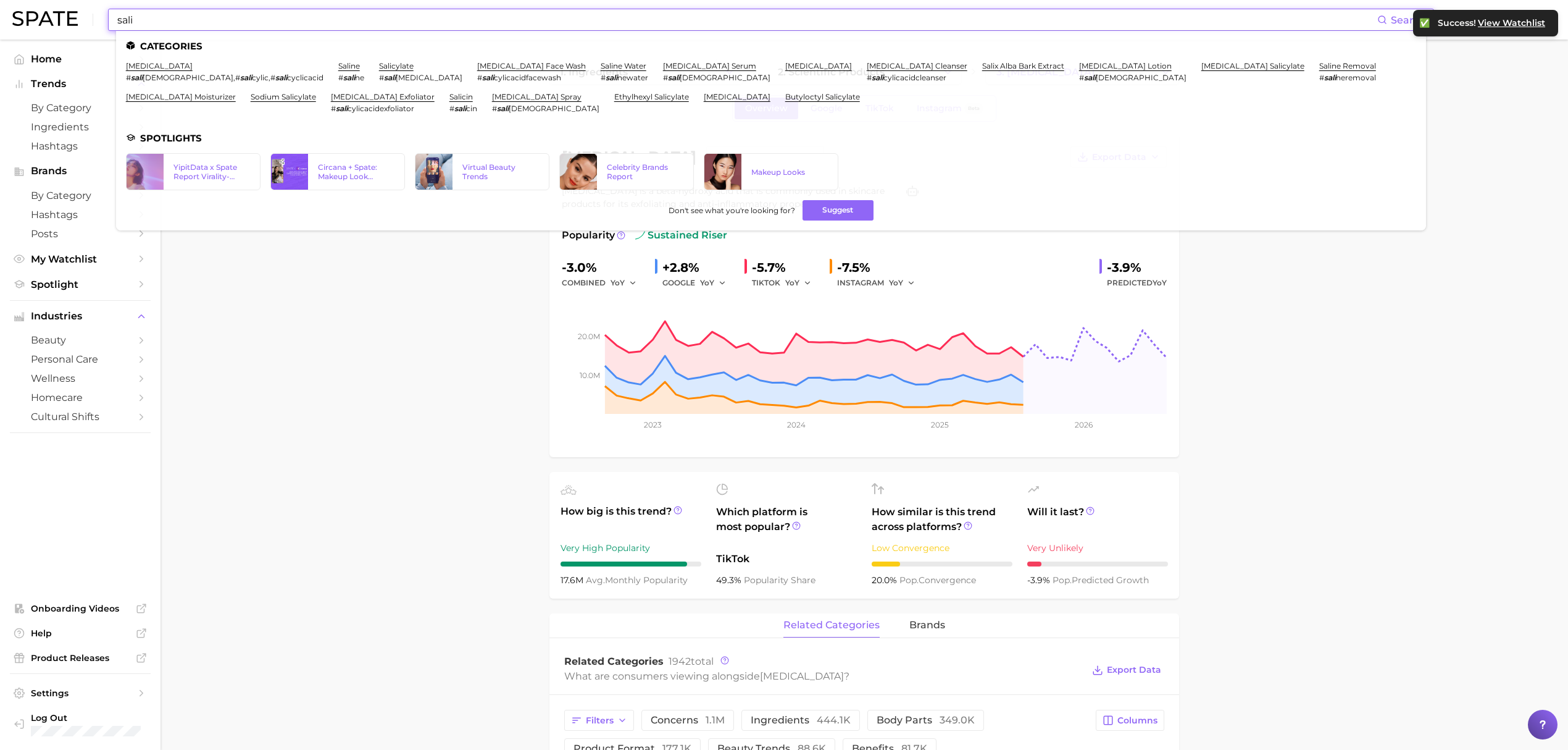
click at [698, 25] on input "sali" at bounding box center [746, 19] width 1261 height 21
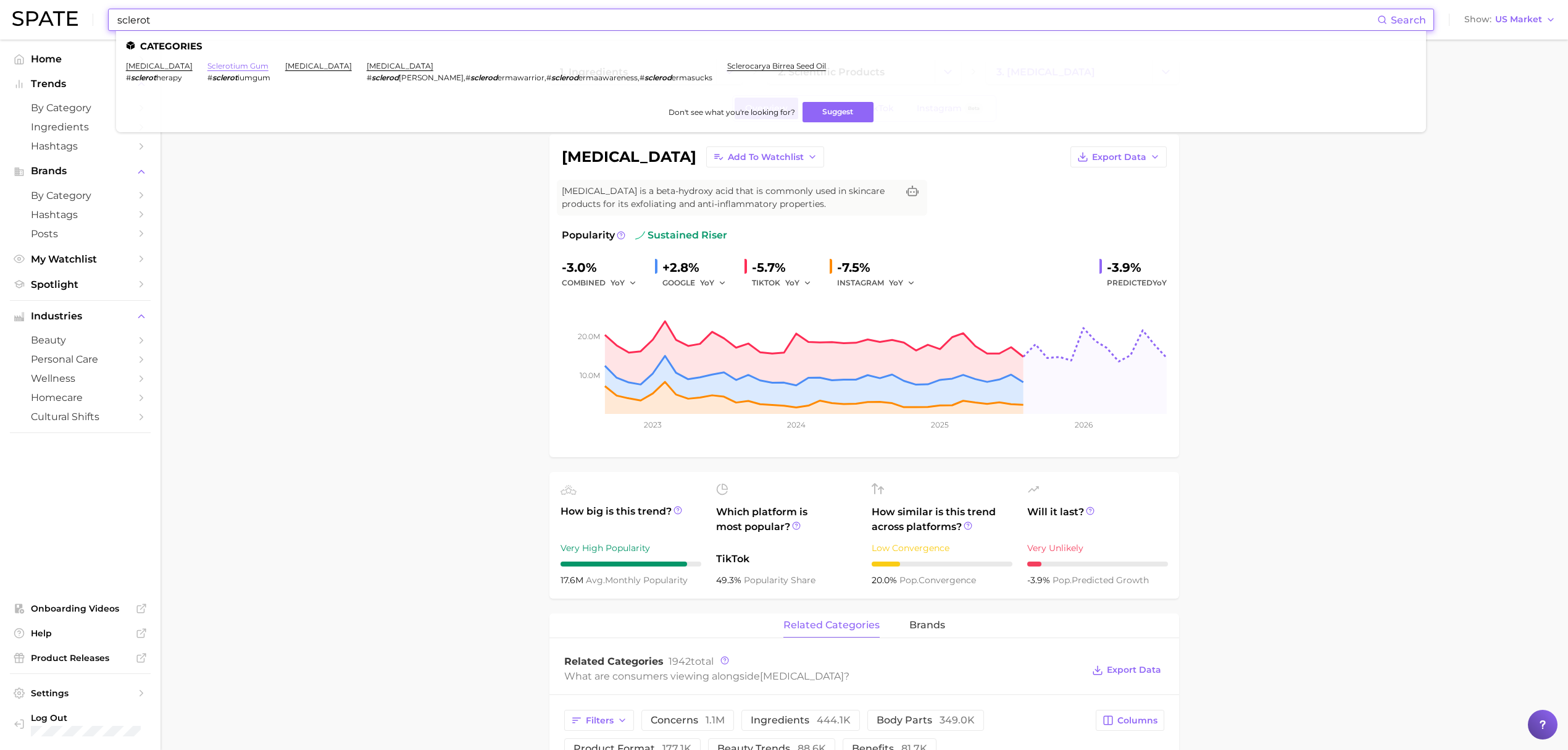
type input "sclerot"
click at [215, 67] on link "sclerotium gum" at bounding box center [238, 66] width 61 height 9
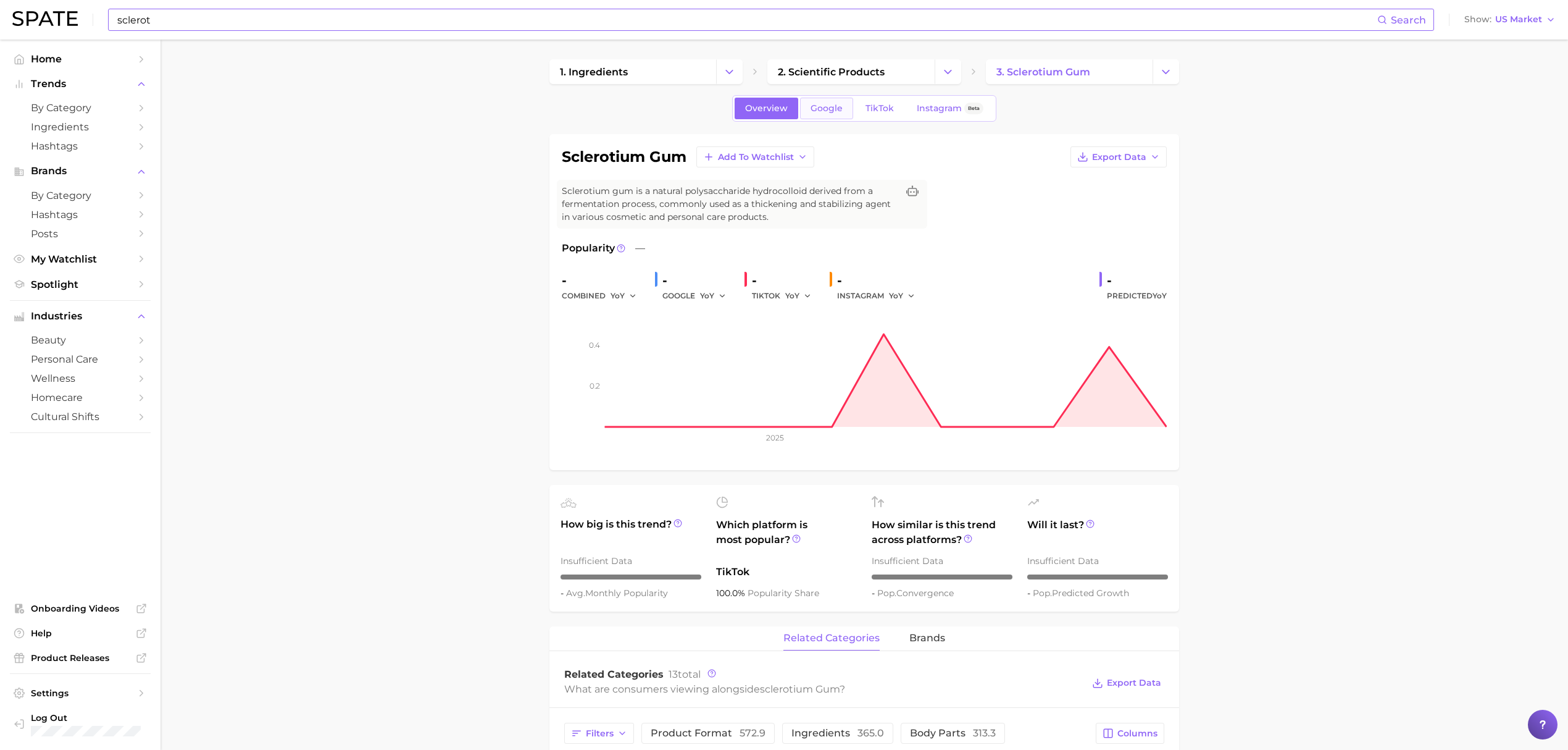
click at [825, 110] on span "Google" at bounding box center [826, 108] width 32 height 11
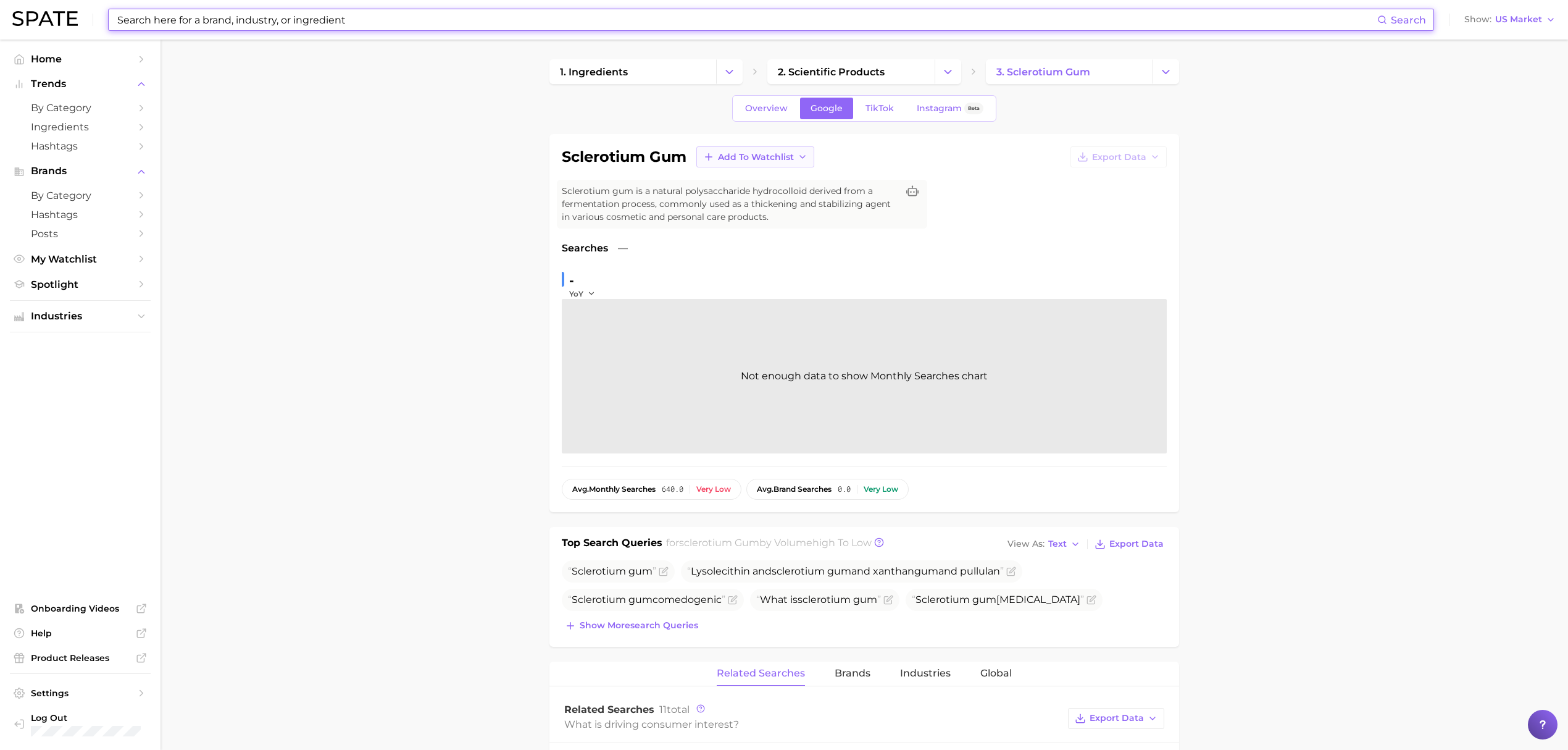
click at [784, 157] on span "Add to Watchlist" at bounding box center [755, 158] width 76 height 11
click at [774, 215] on span "Croda actives & botanicals" at bounding box center [771, 224] width 108 height 21
click at [658, 30] on input at bounding box center [746, 19] width 1261 height 21
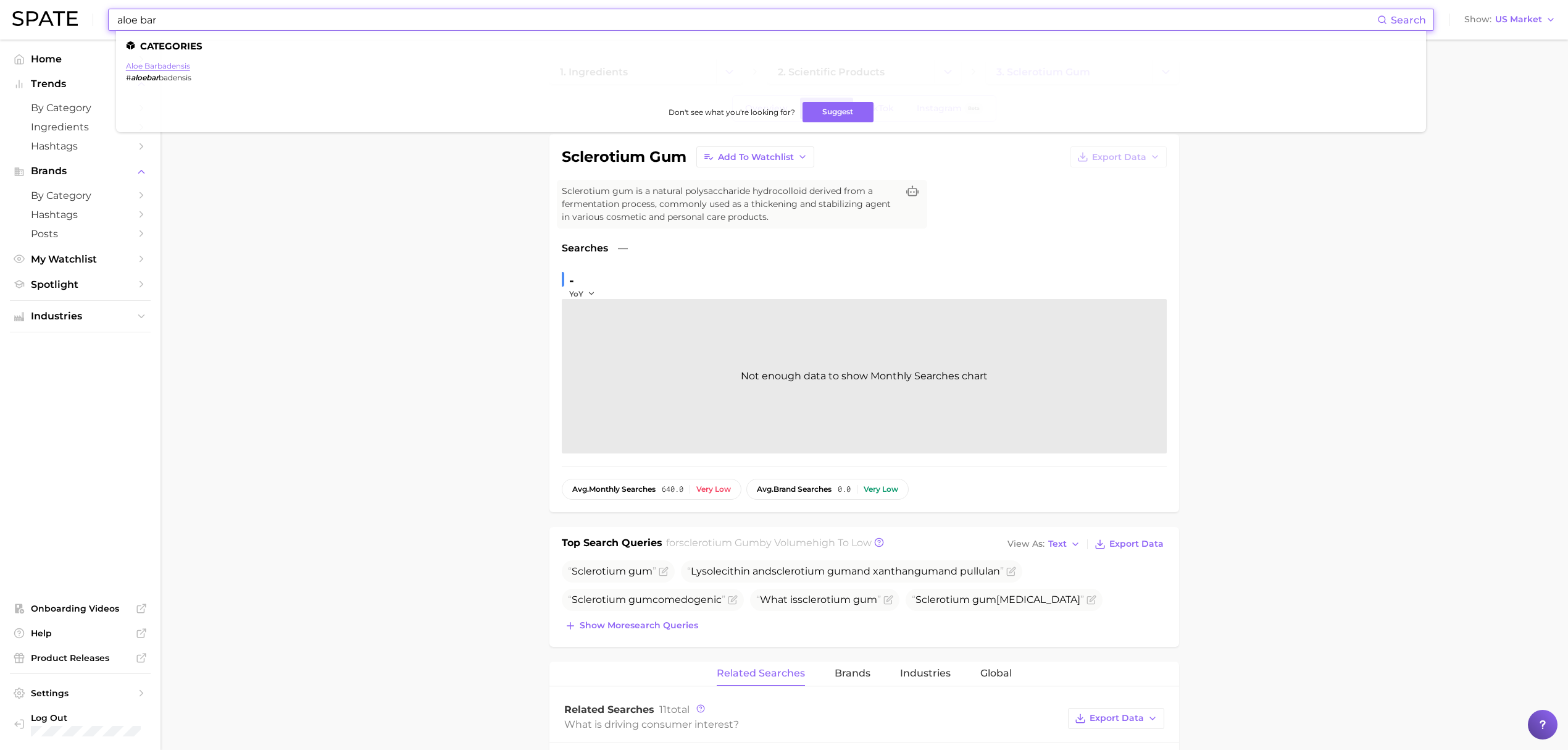
click at [180, 67] on link "aloe barbadensis" at bounding box center [158, 66] width 64 height 9
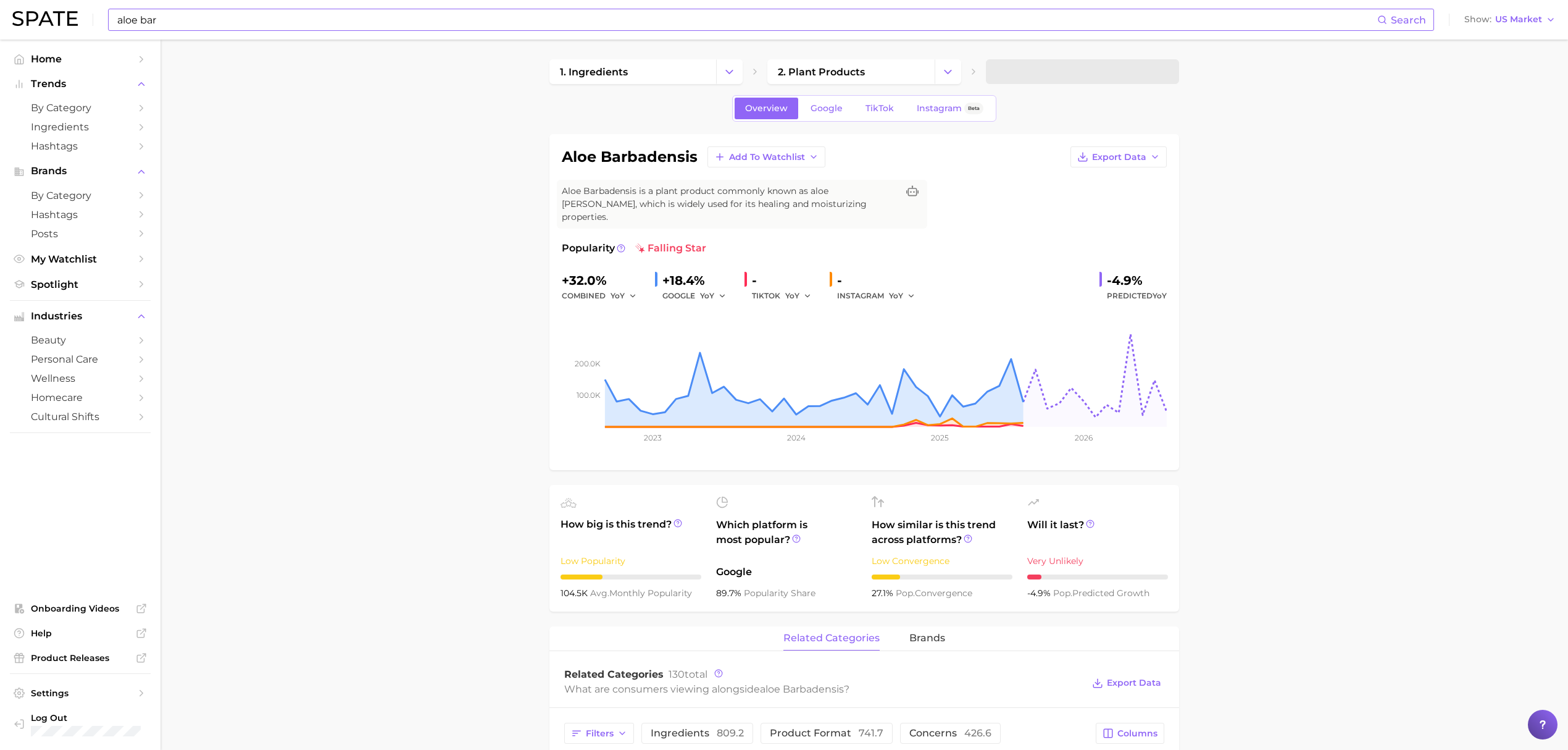
click at [483, 26] on input "aloe bar" at bounding box center [746, 19] width 1261 height 21
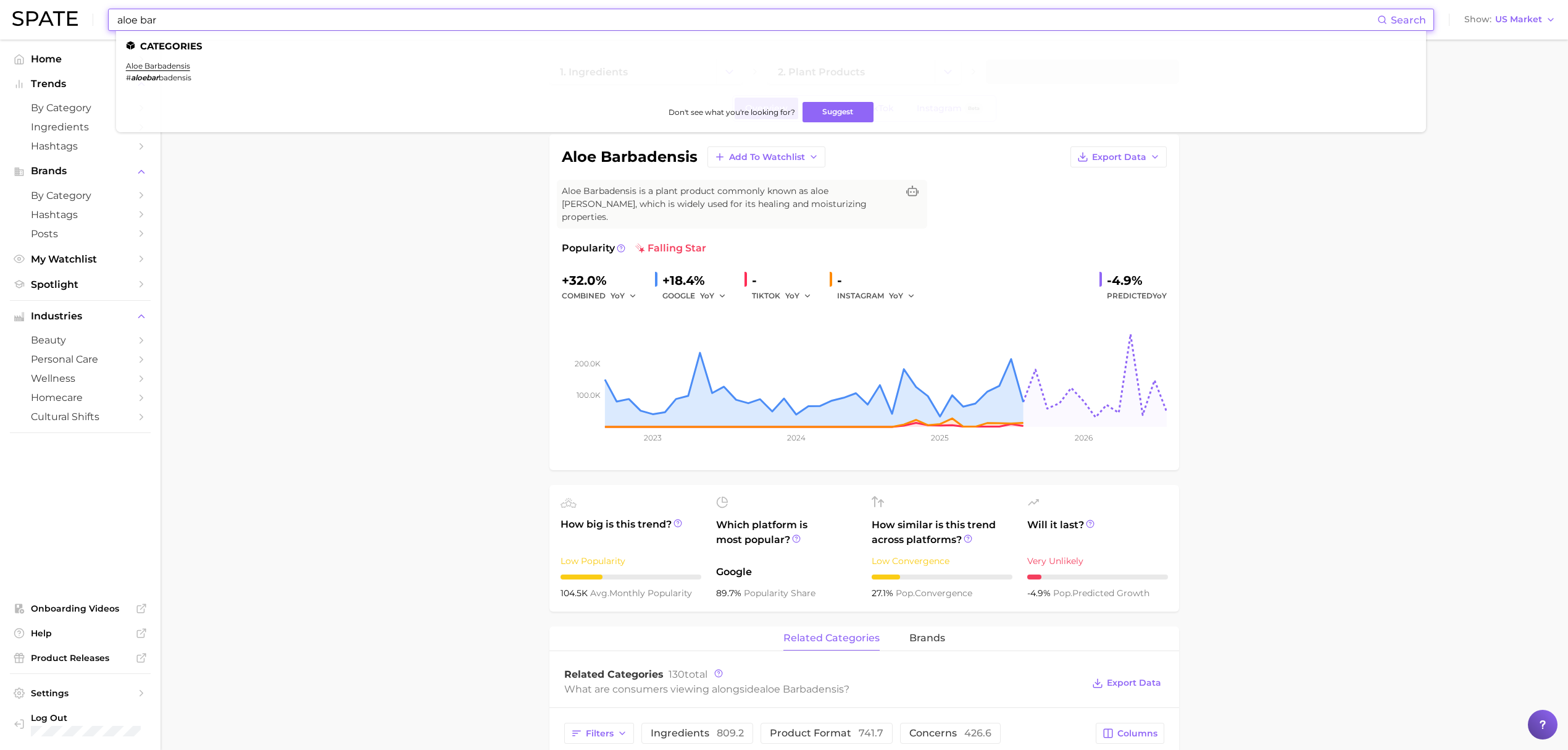
click at [483, 26] on input "aloe bar" at bounding box center [746, 19] width 1261 height 21
click at [159, 20] on input "aloe extract" at bounding box center [746, 19] width 1261 height 21
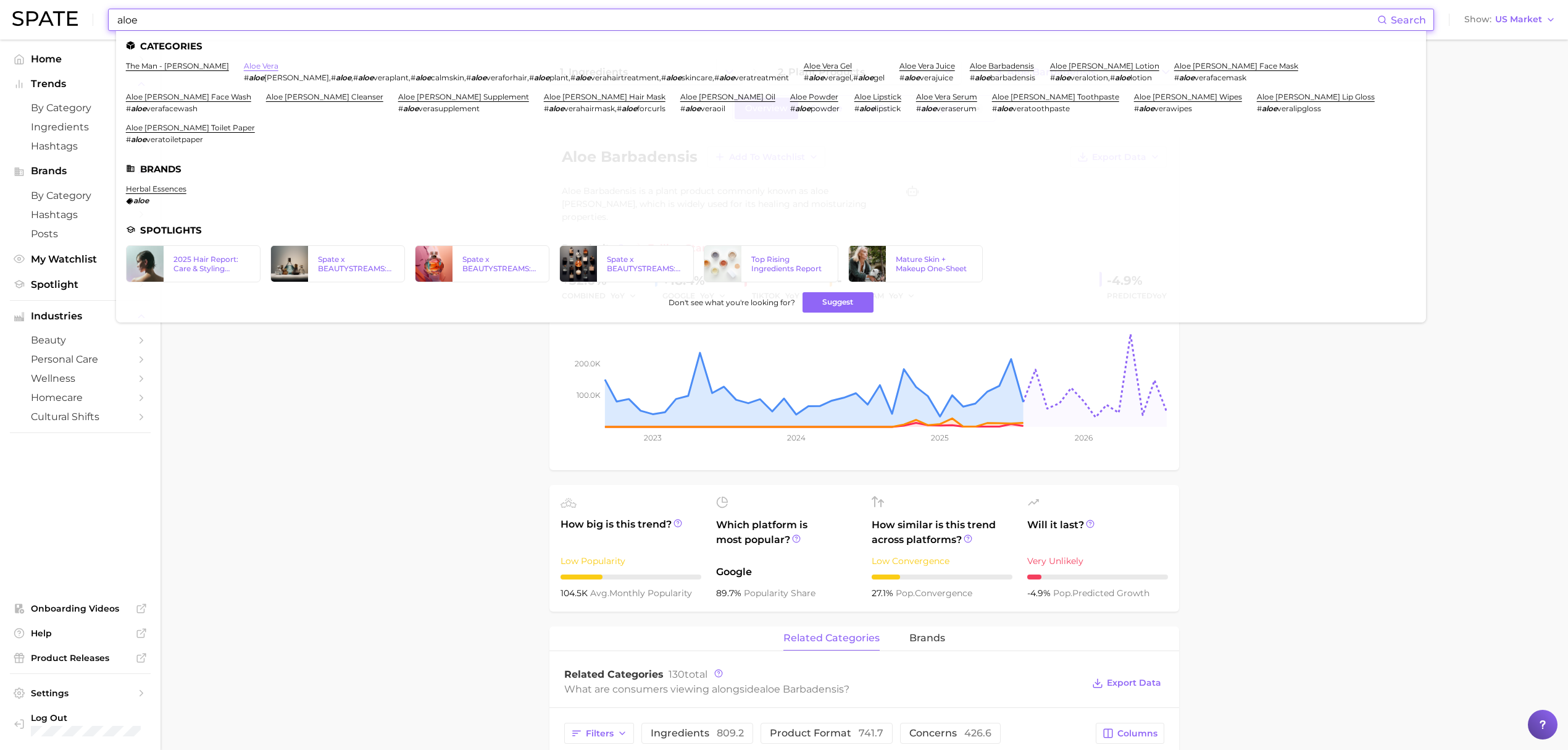
click at [244, 63] on link "aloe vera" at bounding box center [261, 66] width 35 height 9
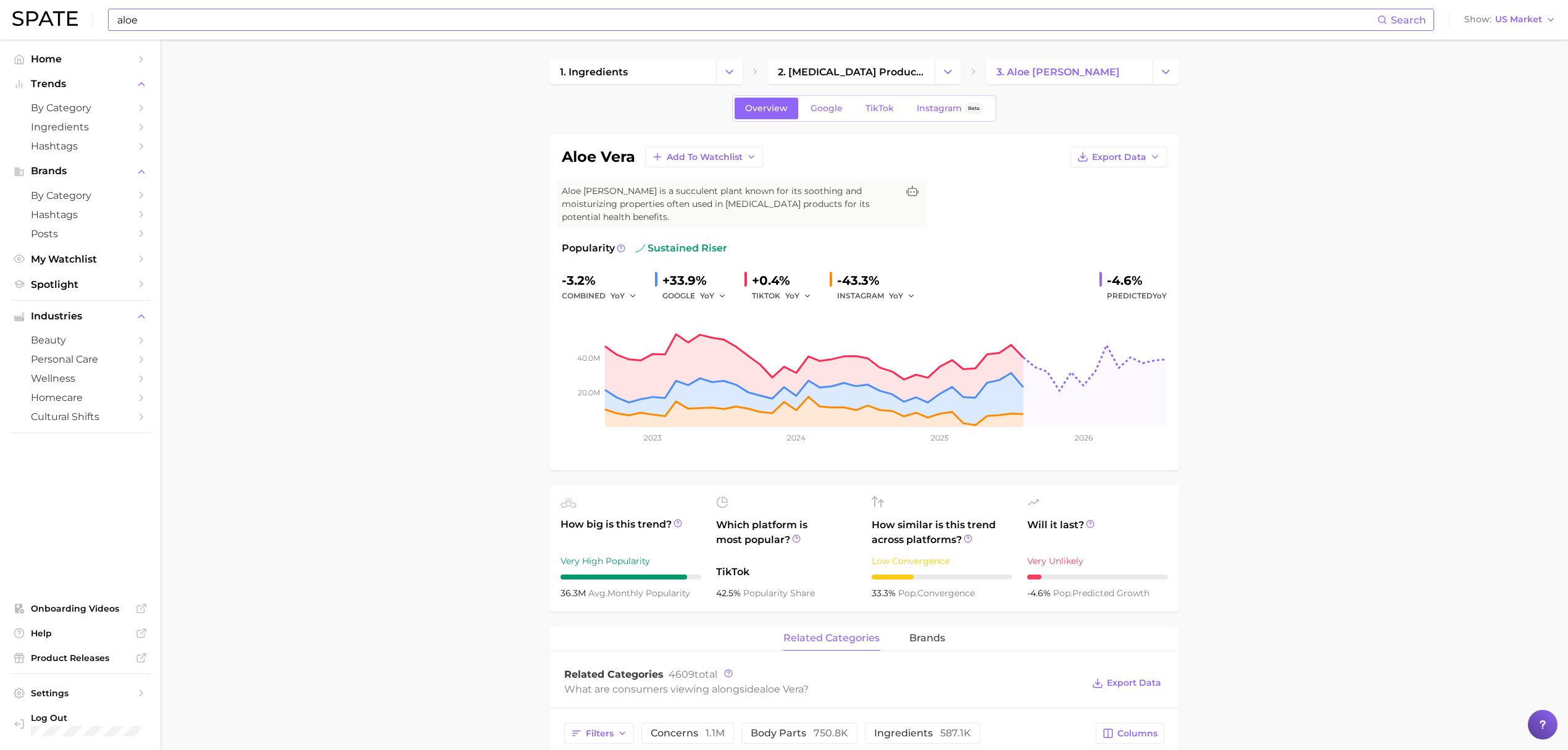
drag, startPoint x: 1153, startPoint y: 162, endPoint x: 750, endPoint y: 124, distance: 404.8
click at [989, 174] on div "aloe [PERSON_NAME] Add to Watchlist Export Data Aloe [PERSON_NAME] is a succule…" at bounding box center [865, 302] width 605 height 311
click at [736, 163] on button "Add to Watchlist" at bounding box center [703, 157] width 118 height 21
click at [730, 226] on span "Croda actives & botanicals" at bounding box center [720, 224] width 108 height 21
click at [331, 25] on input "aloe" at bounding box center [746, 19] width 1261 height 21
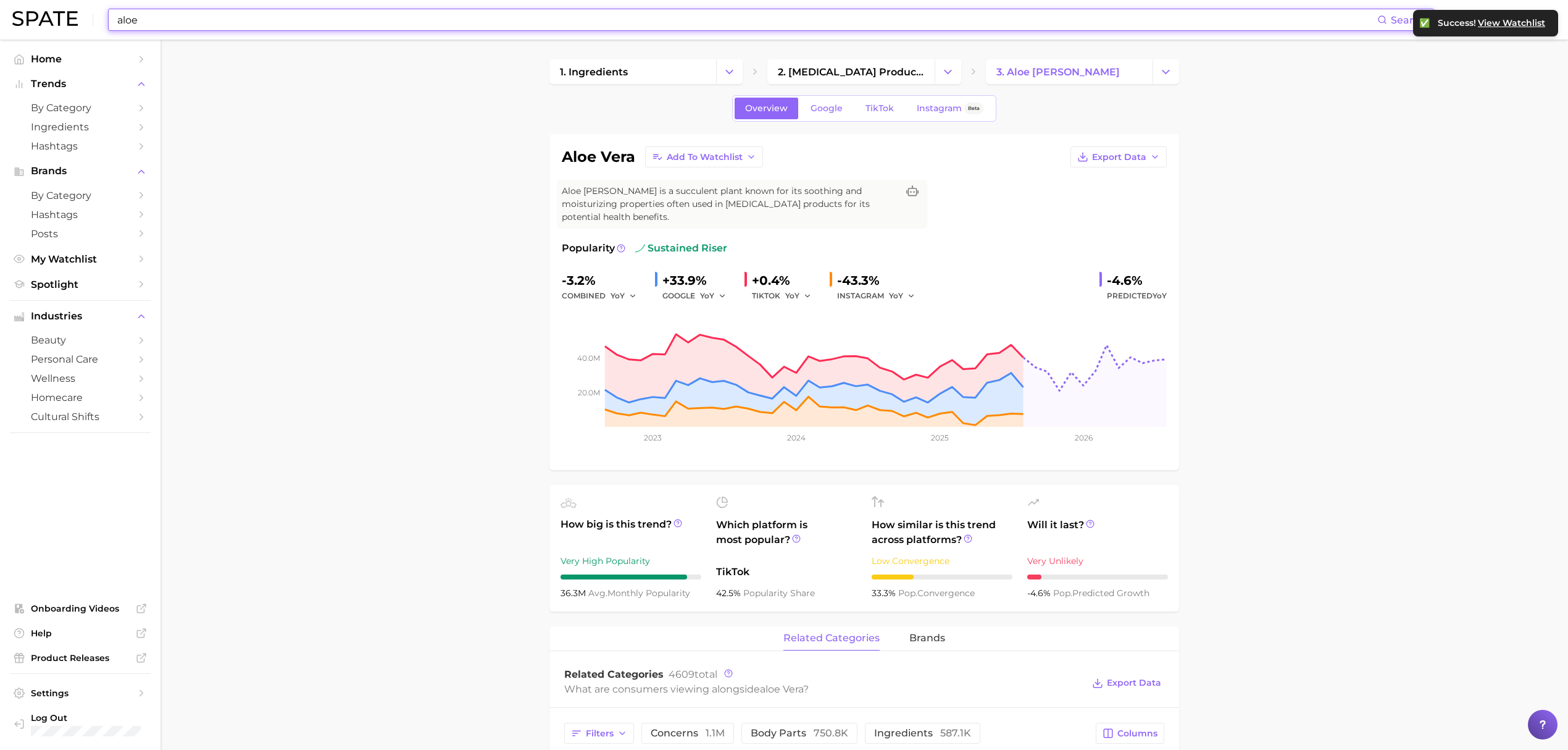
click at [331, 25] on input "aloe" at bounding box center [746, 19] width 1261 height 21
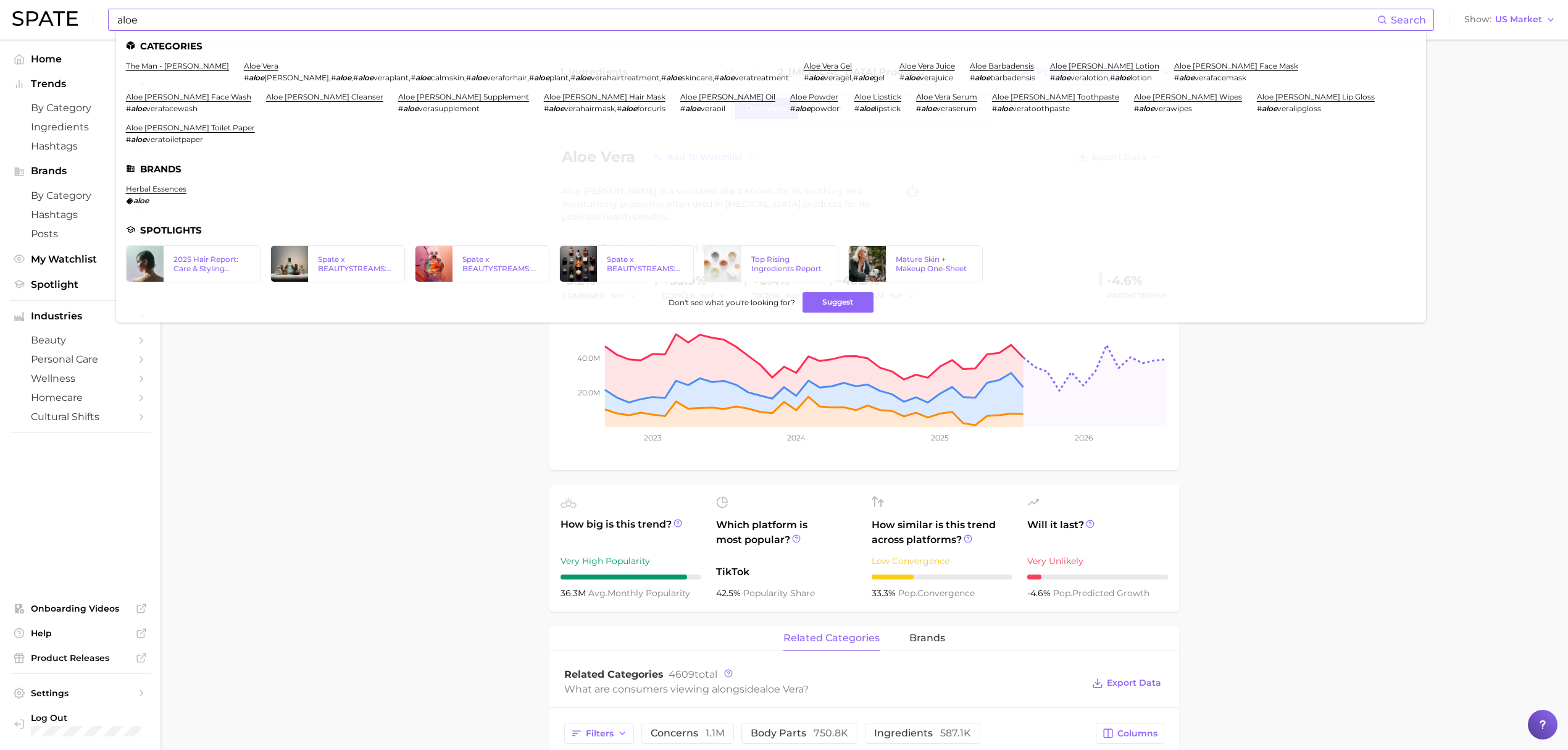
click at [544, 17] on input "aloe" at bounding box center [746, 19] width 1261 height 21
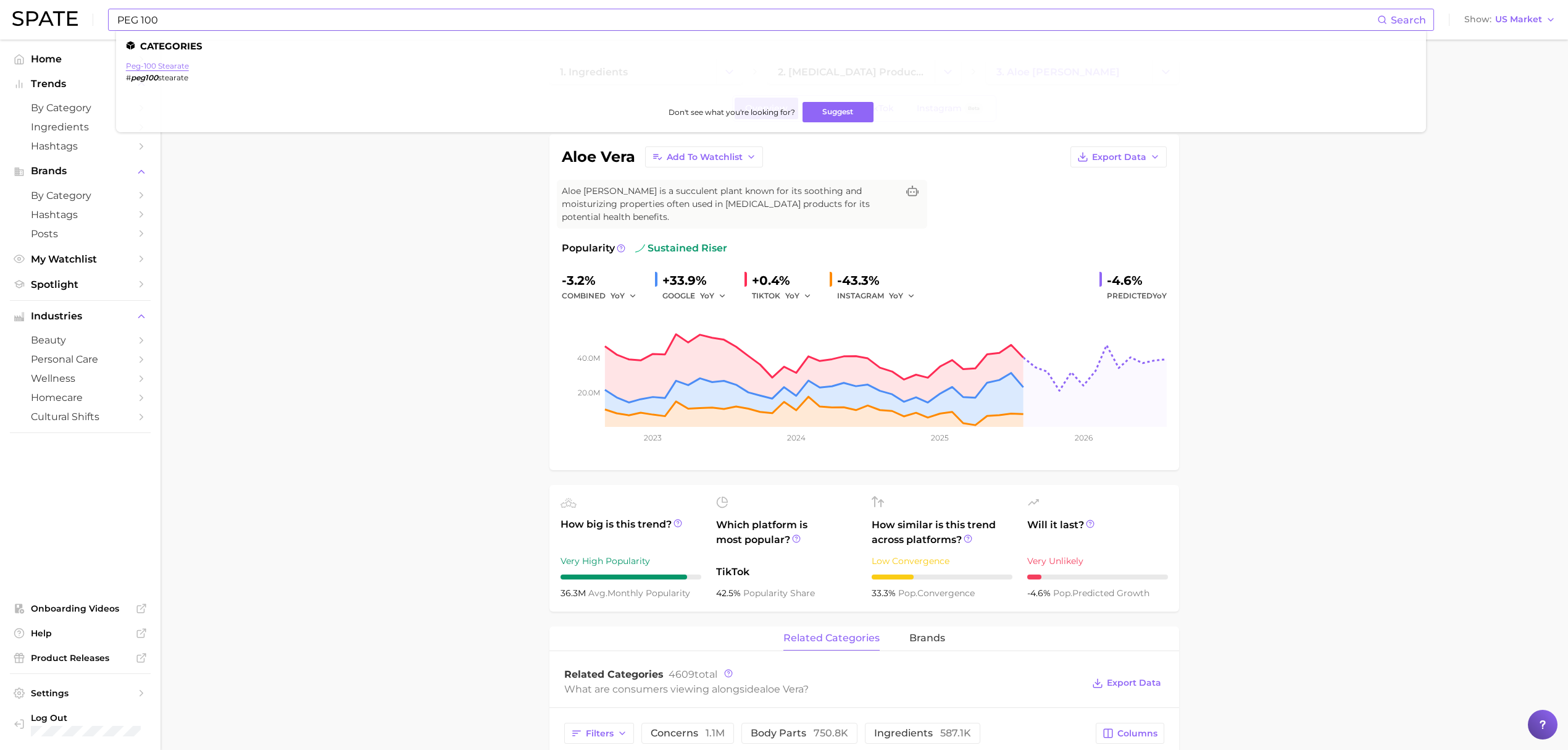
click at [173, 65] on link "peg-100 stearate" at bounding box center [157, 66] width 63 height 9
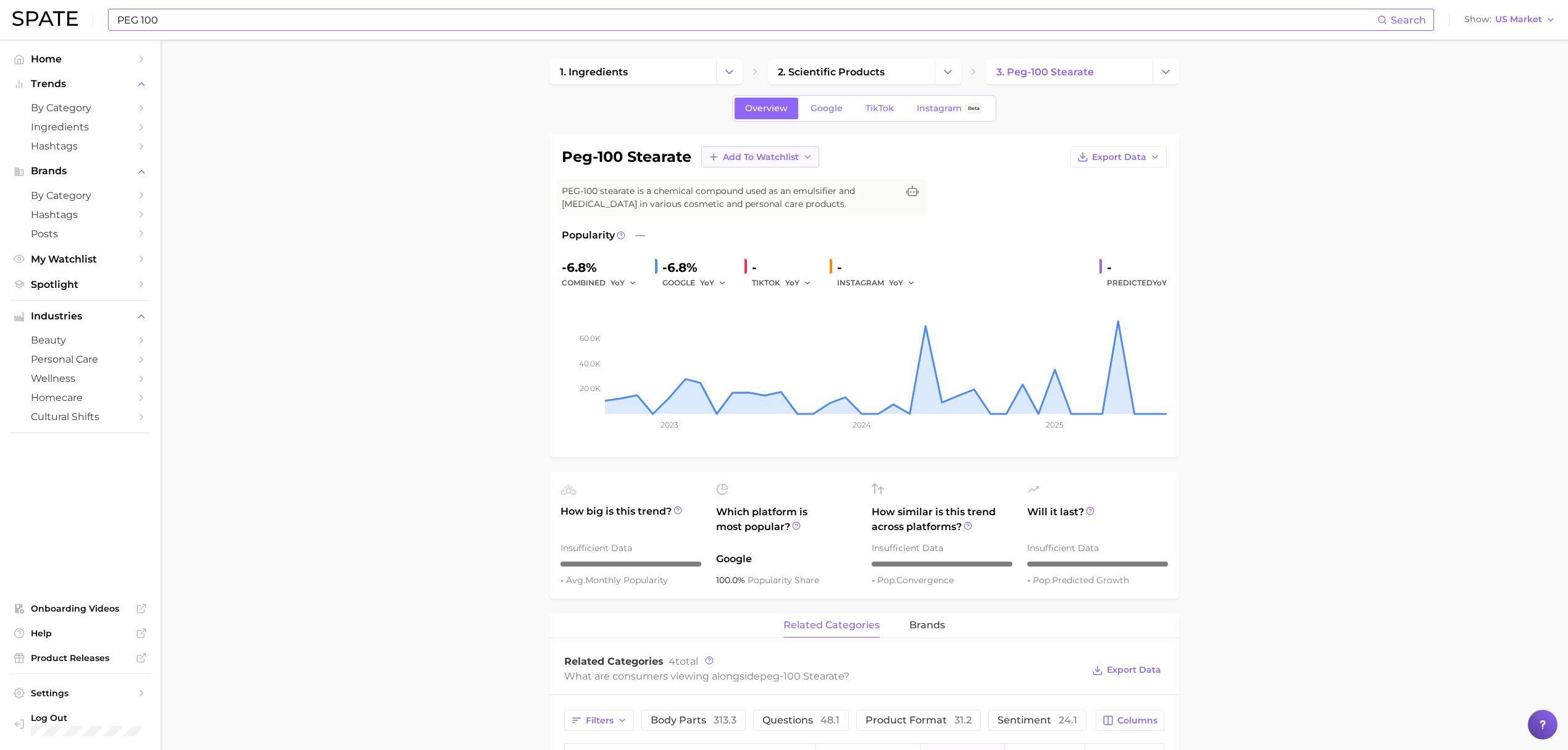
click at [803, 159] on icon "button" at bounding box center [807, 157] width 10 height 10
click at [795, 203] on span "Croda Beauty Care" at bounding box center [764, 203] width 83 height 11
click at [279, 14] on input "PEG 100" at bounding box center [746, 19] width 1261 height 21
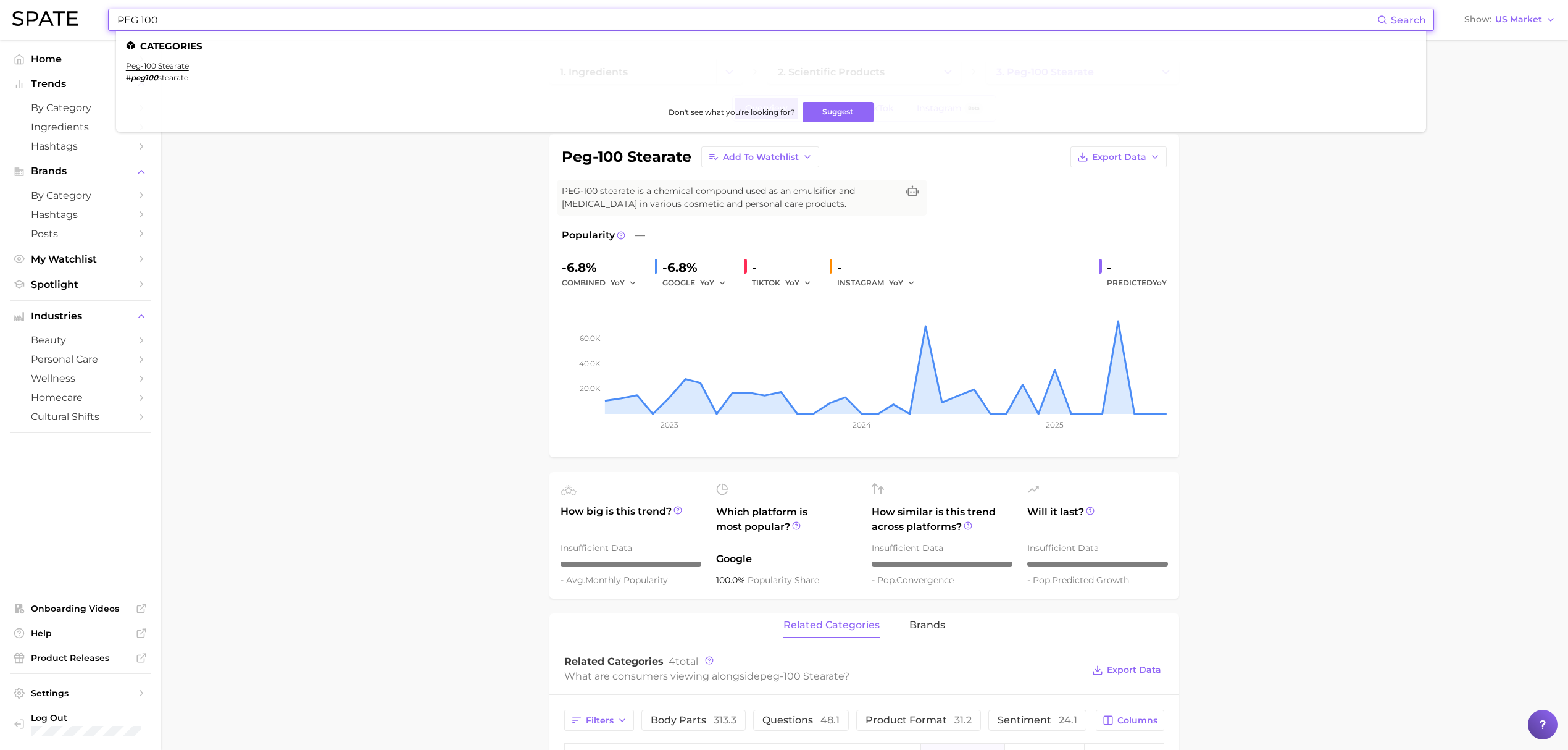
click at [279, 14] on input "PEG 100" at bounding box center [746, 19] width 1261 height 21
click at [177, 68] on link "glyceryl stearate" at bounding box center [157, 66] width 62 height 9
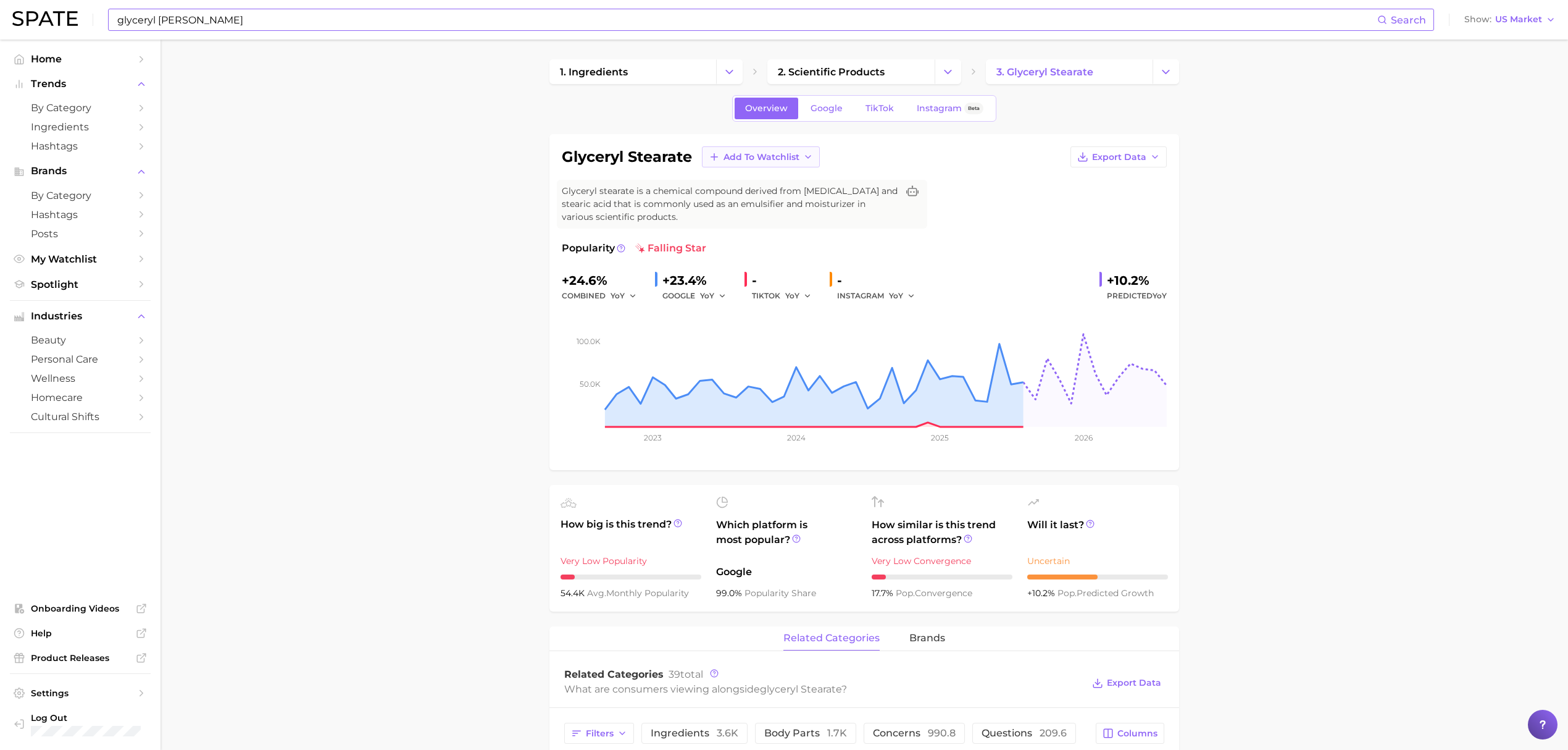
click at [724, 154] on span "Add to Watchlist" at bounding box center [761, 158] width 76 height 11
click at [734, 206] on span "Croda Beauty Care" at bounding box center [764, 203] width 83 height 11
click at [547, 31] on div "glyceryl [PERSON_NAME] Search Show US Market" at bounding box center [784, 19] width 1543 height 39
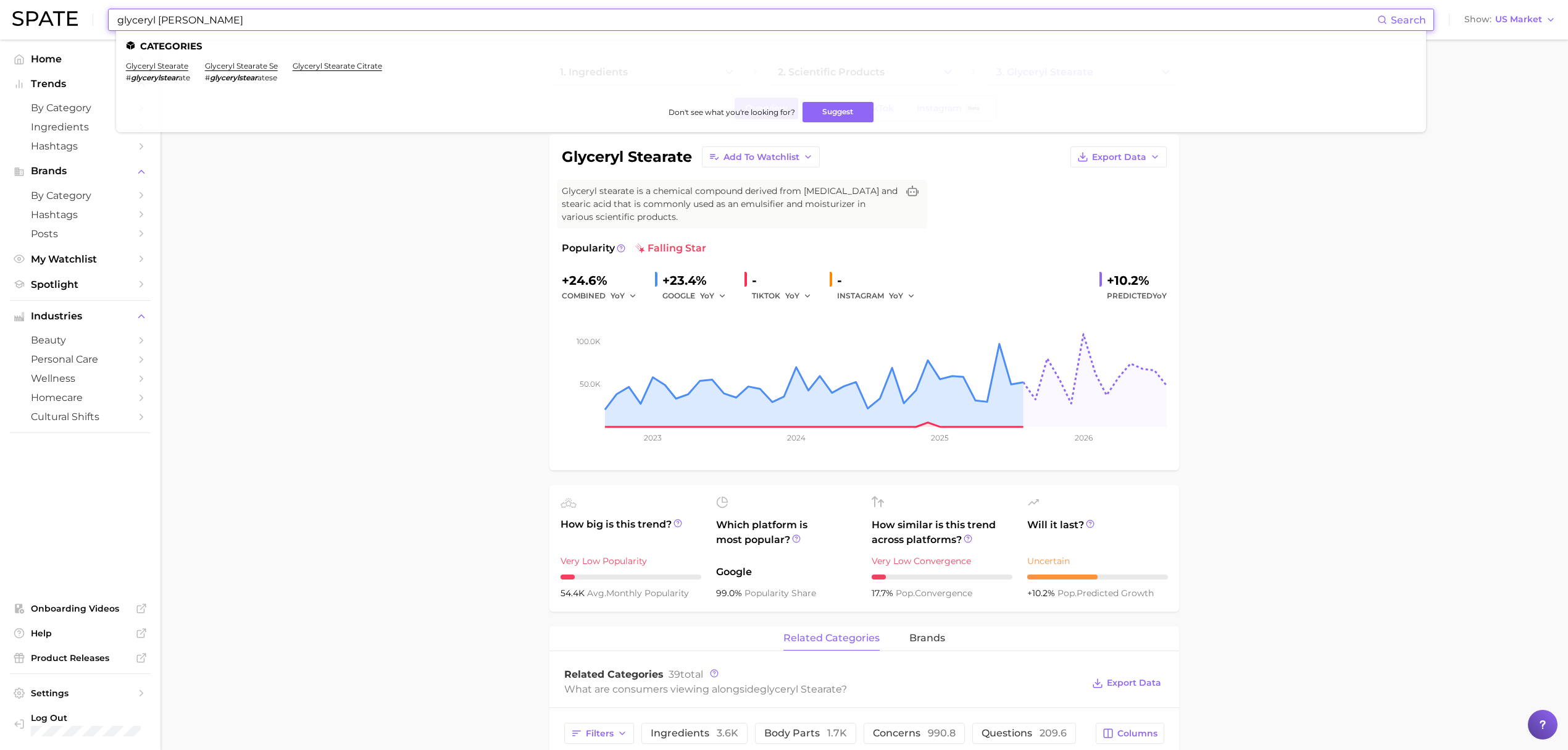
click at [547, 23] on input "glyceryl [PERSON_NAME]" at bounding box center [746, 19] width 1261 height 21
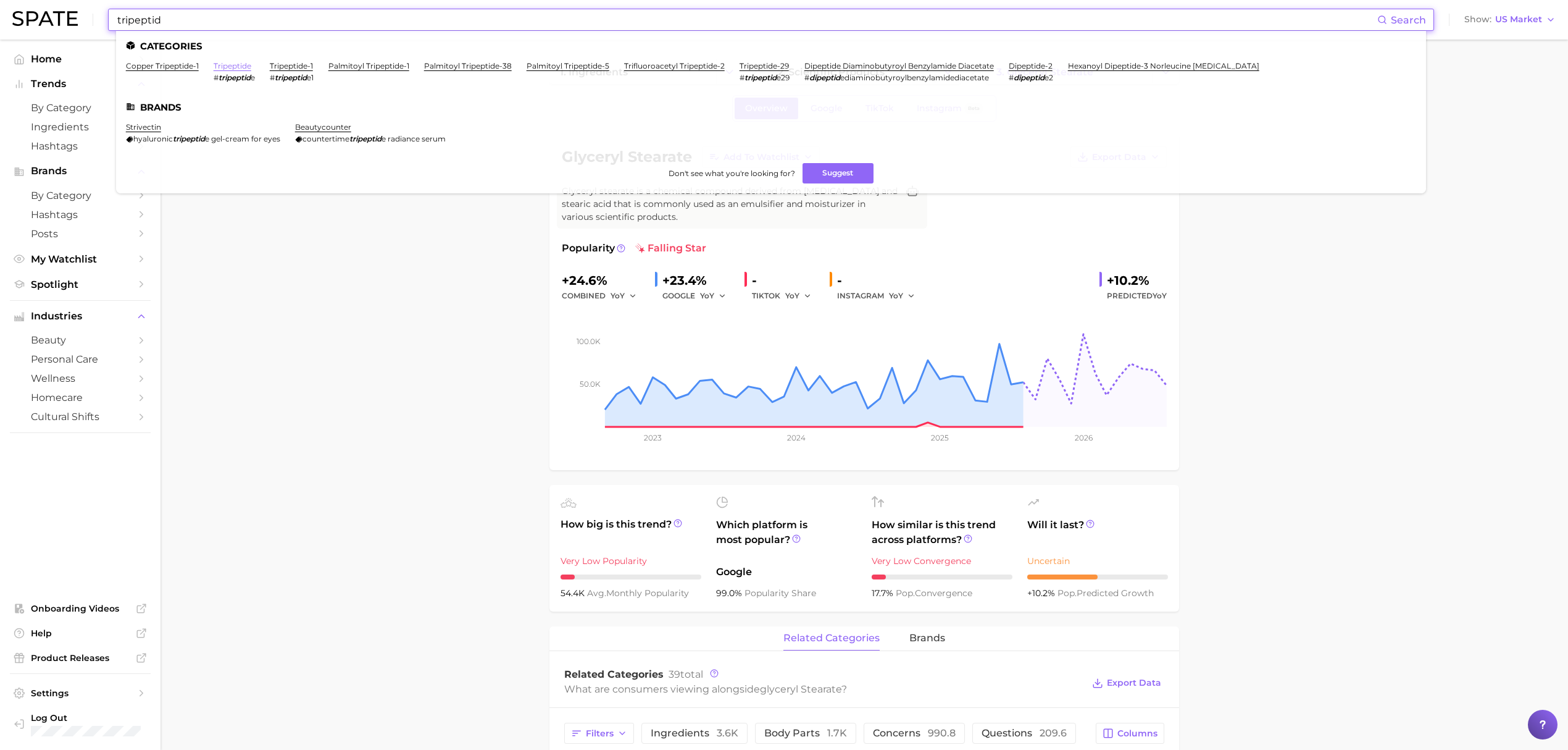
click at [233, 70] on link "tripeptide" at bounding box center [231, 66] width 37 height 9
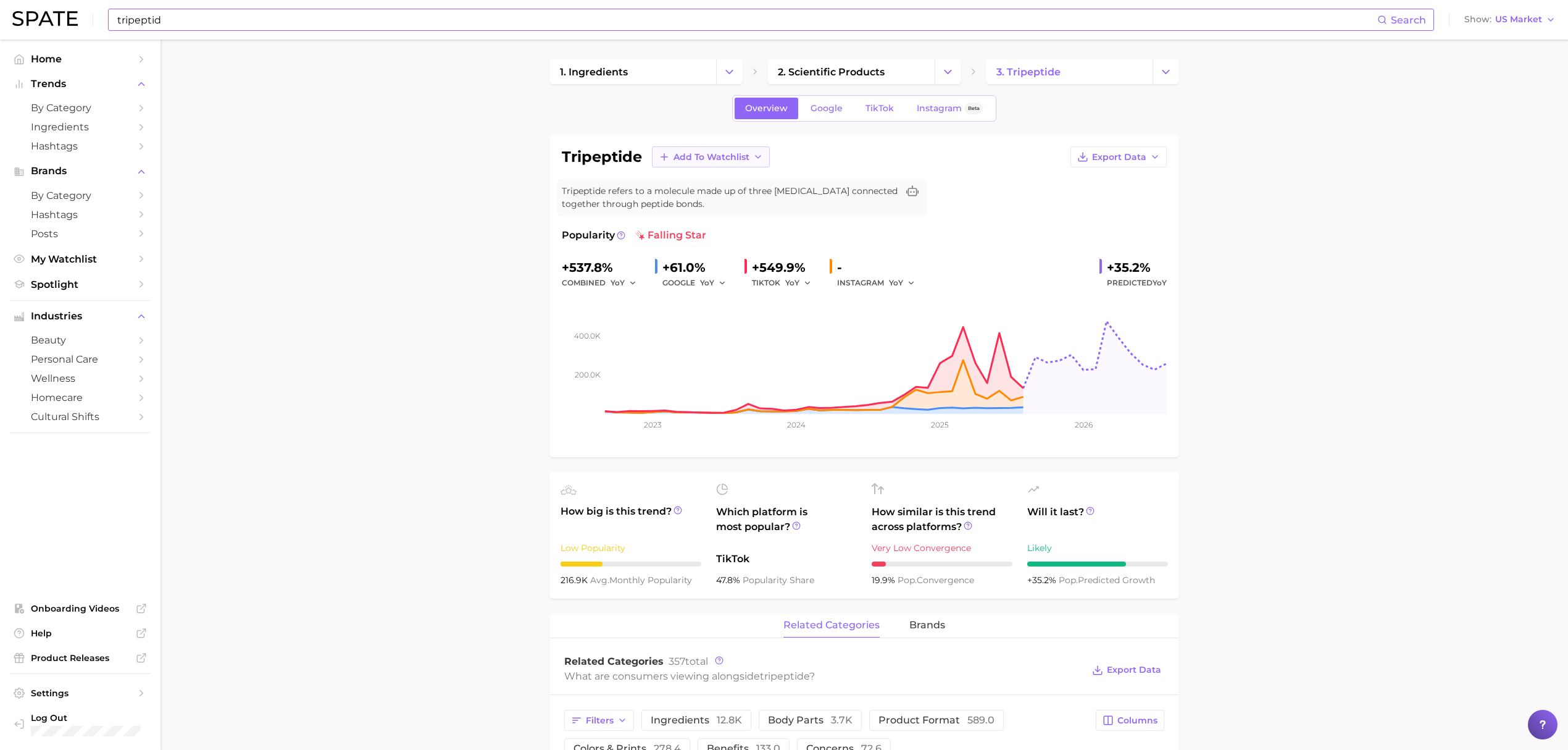
click at [751, 158] on button "Add to Watchlist" at bounding box center [710, 157] width 118 height 21
click at [748, 217] on span "Croda actives & botanicals" at bounding box center [727, 224] width 108 height 21
click at [304, 6] on div "tripeptid Search Show US Market" at bounding box center [784, 19] width 1543 height 39
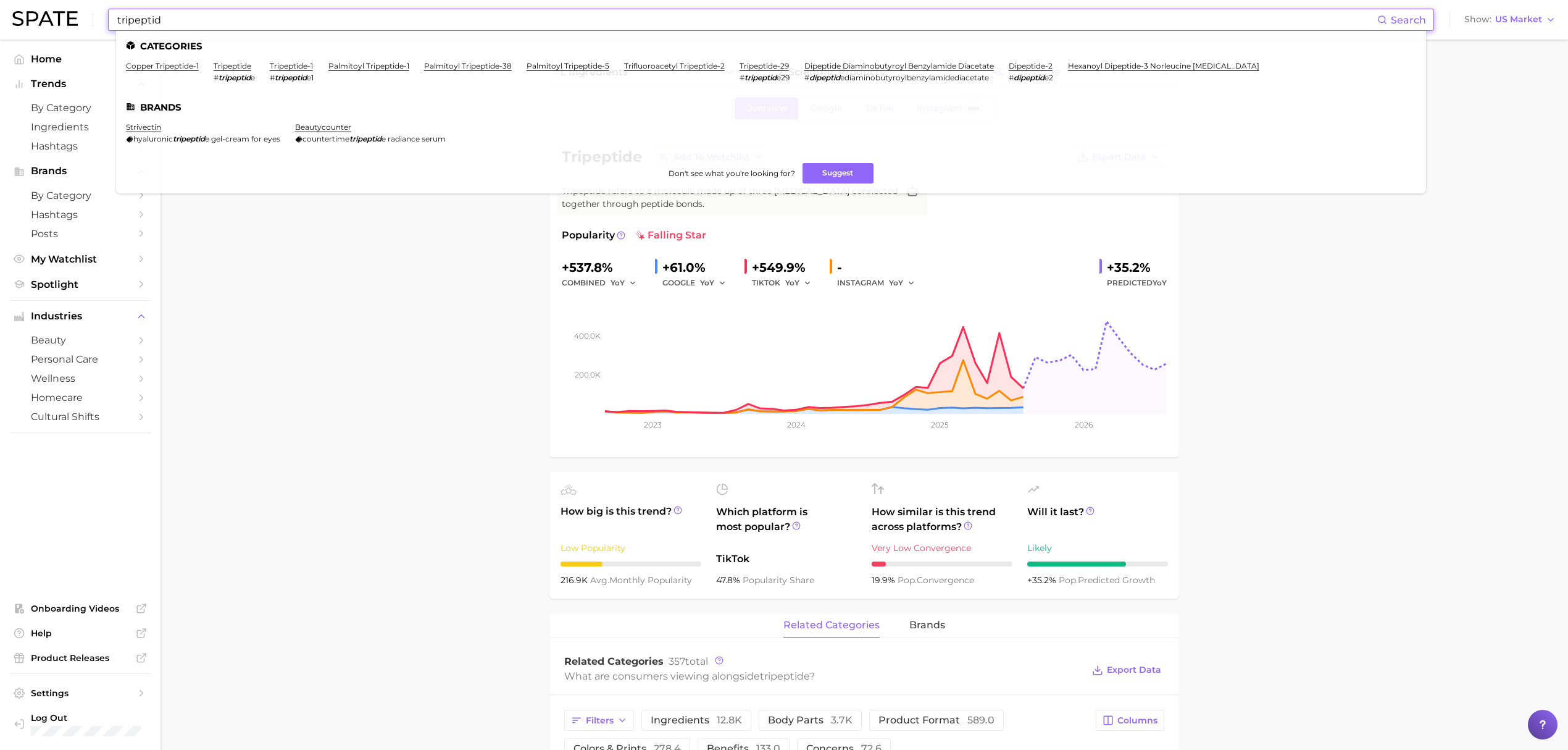
click at [302, 13] on input "tripeptid" at bounding box center [746, 19] width 1261 height 21
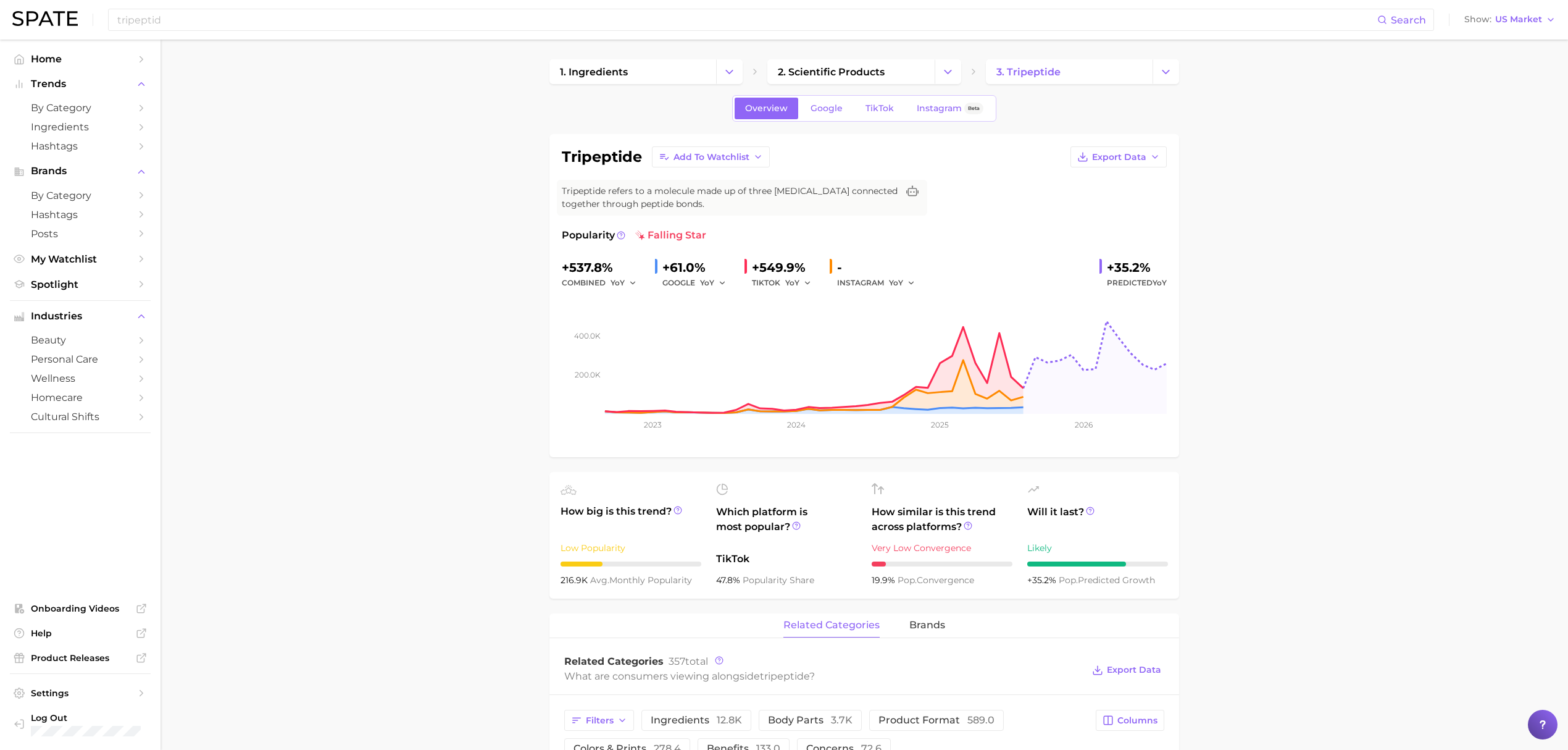
click at [751, 146] on div "tripeptide Add to Watchlist Export Data Tripeptide refers to a molecule made up…" at bounding box center [864, 295] width 630 height 323
click at [755, 151] on button "Add to Watchlist" at bounding box center [710, 157] width 118 height 21
click at [726, 198] on span "Croda Beauty Care" at bounding box center [714, 203] width 83 height 11
click at [722, 164] on button "Add to Watchlist" at bounding box center [710, 157] width 118 height 21
click at [694, 216] on span "Croda actives & botanicals" at bounding box center [727, 224] width 108 height 21
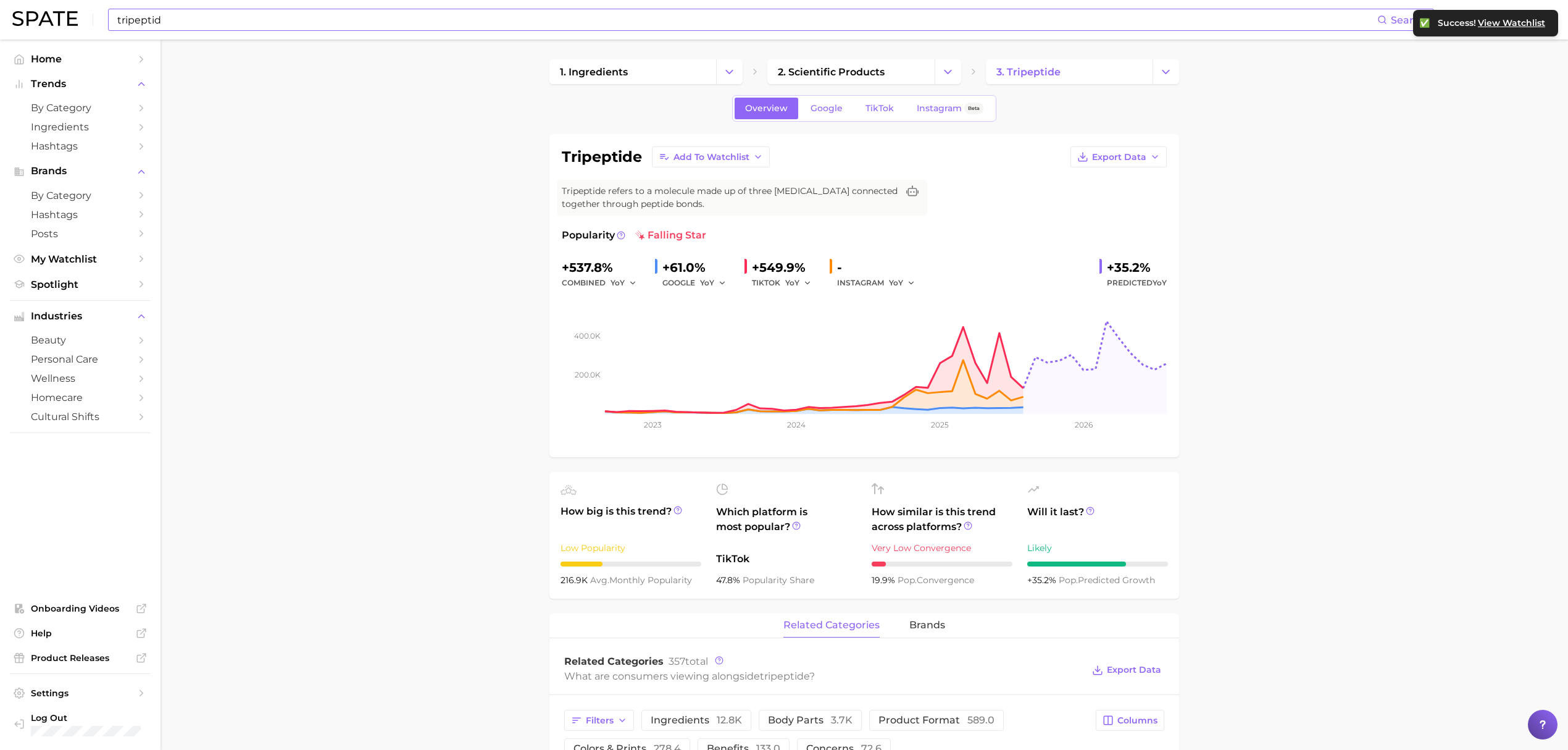
click at [453, 18] on input "tripeptid" at bounding box center [746, 19] width 1261 height 21
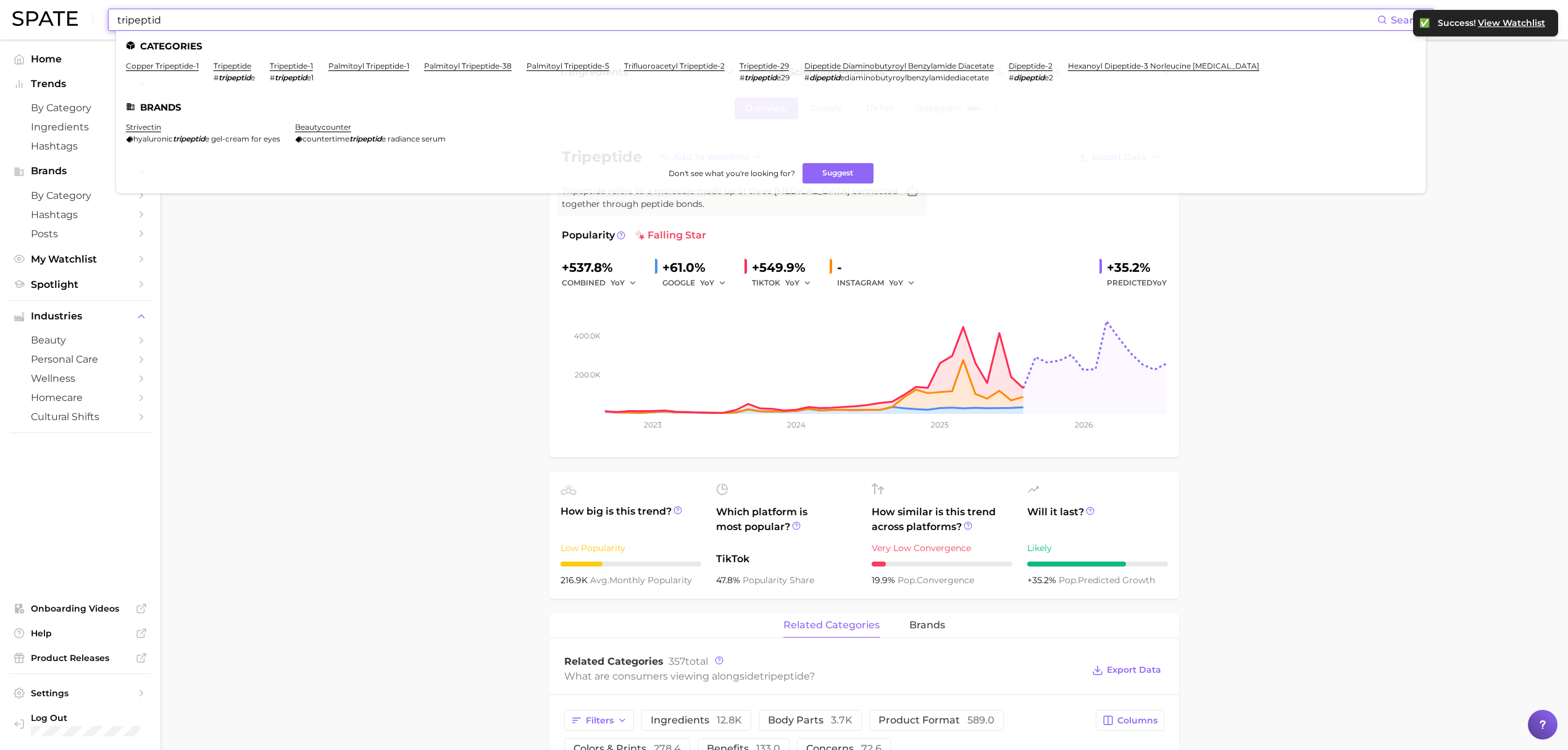
click at [453, 18] on input "tripeptid" at bounding box center [746, 19] width 1261 height 21
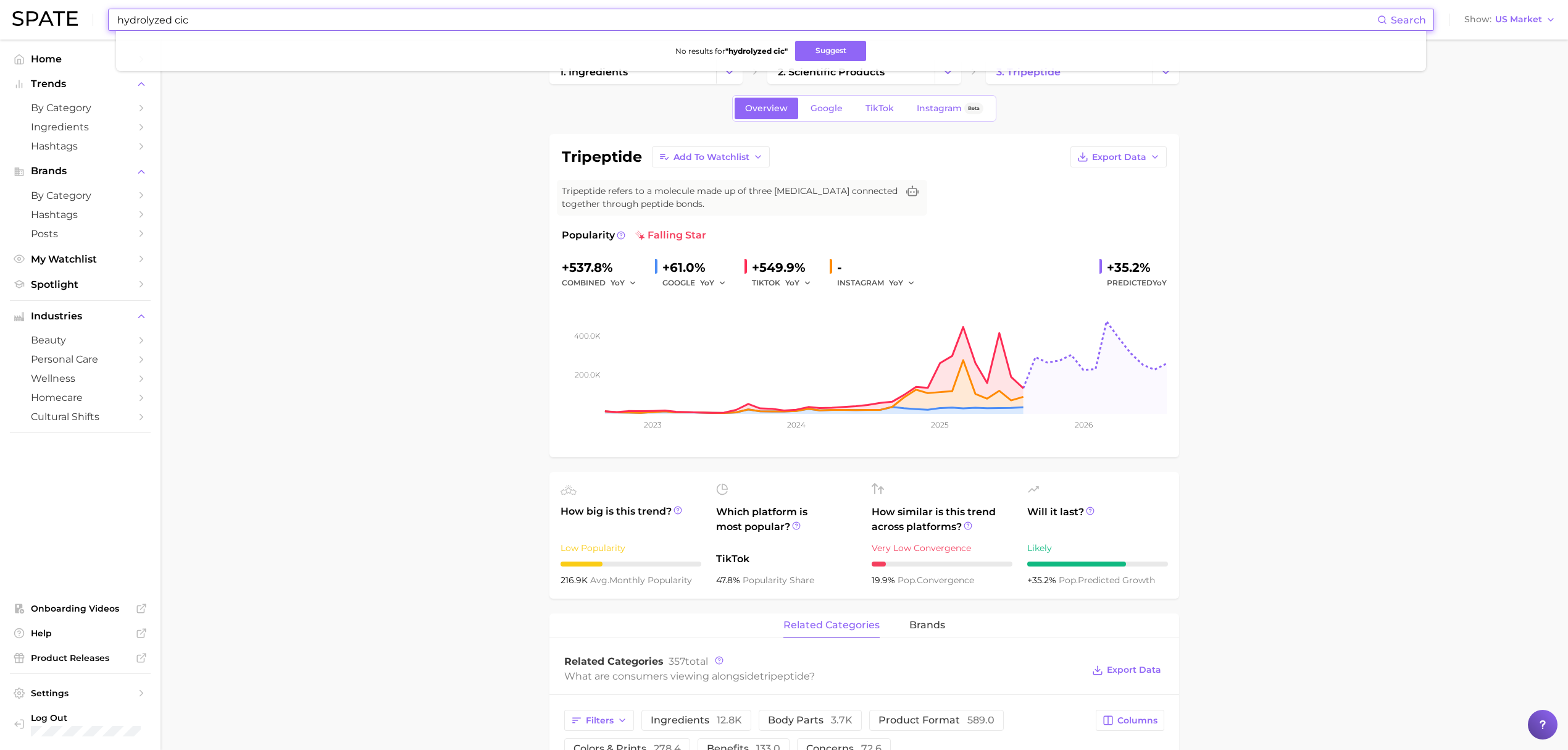
click at [453, 18] on input "hydrolyzed cic" at bounding box center [746, 19] width 1261 height 21
type input "cicer seed"
click at [453, 18] on input "cicer seed" at bounding box center [746, 19] width 1261 height 21
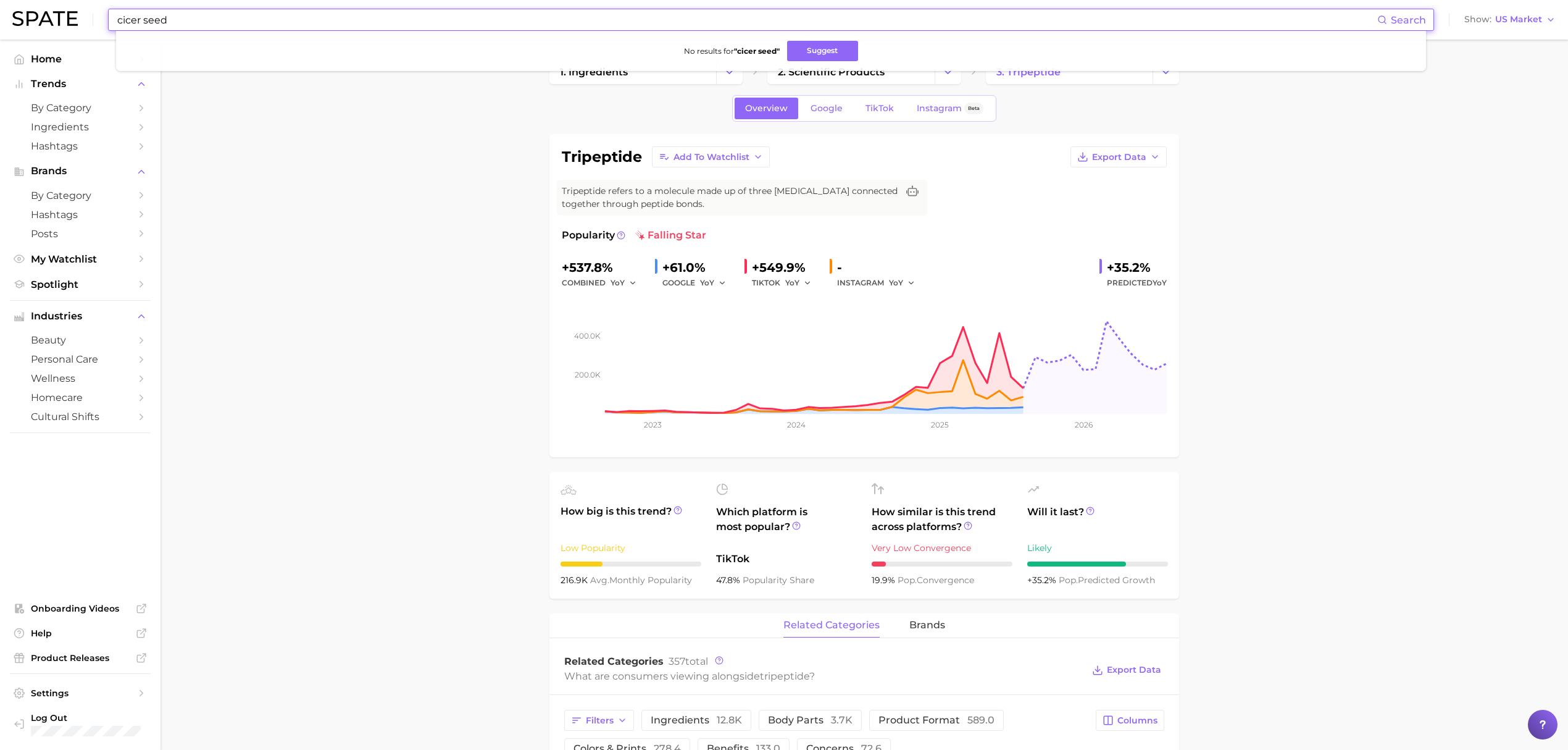
click at [453, 18] on input "cicer seed" at bounding box center [746, 19] width 1261 height 21
click at [89, 59] on span "Home" at bounding box center [80, 58] width 98 height 12
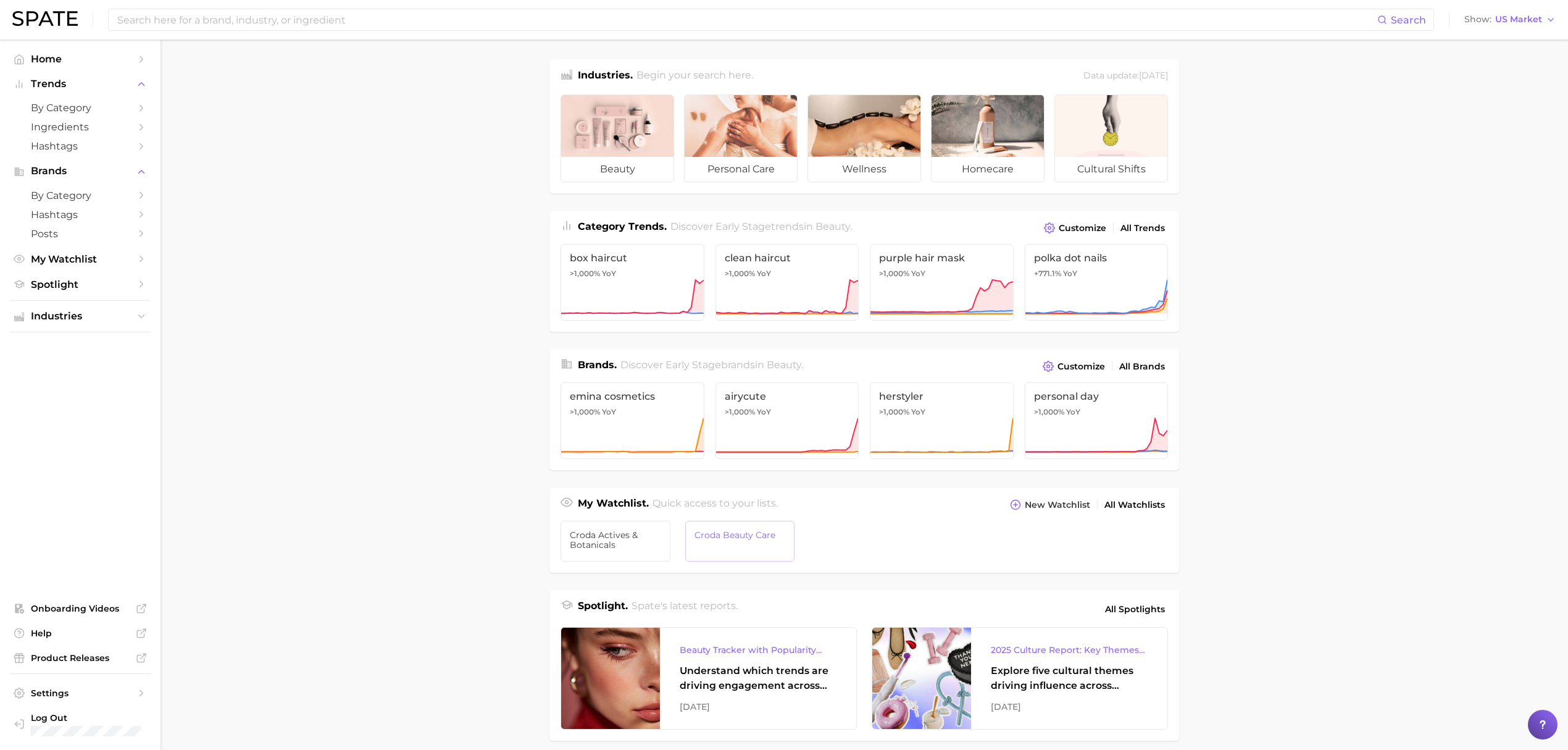
click at [745, 550] on link "Croda Beauty Care" at bounding box center [740, 540] width 110 height 41
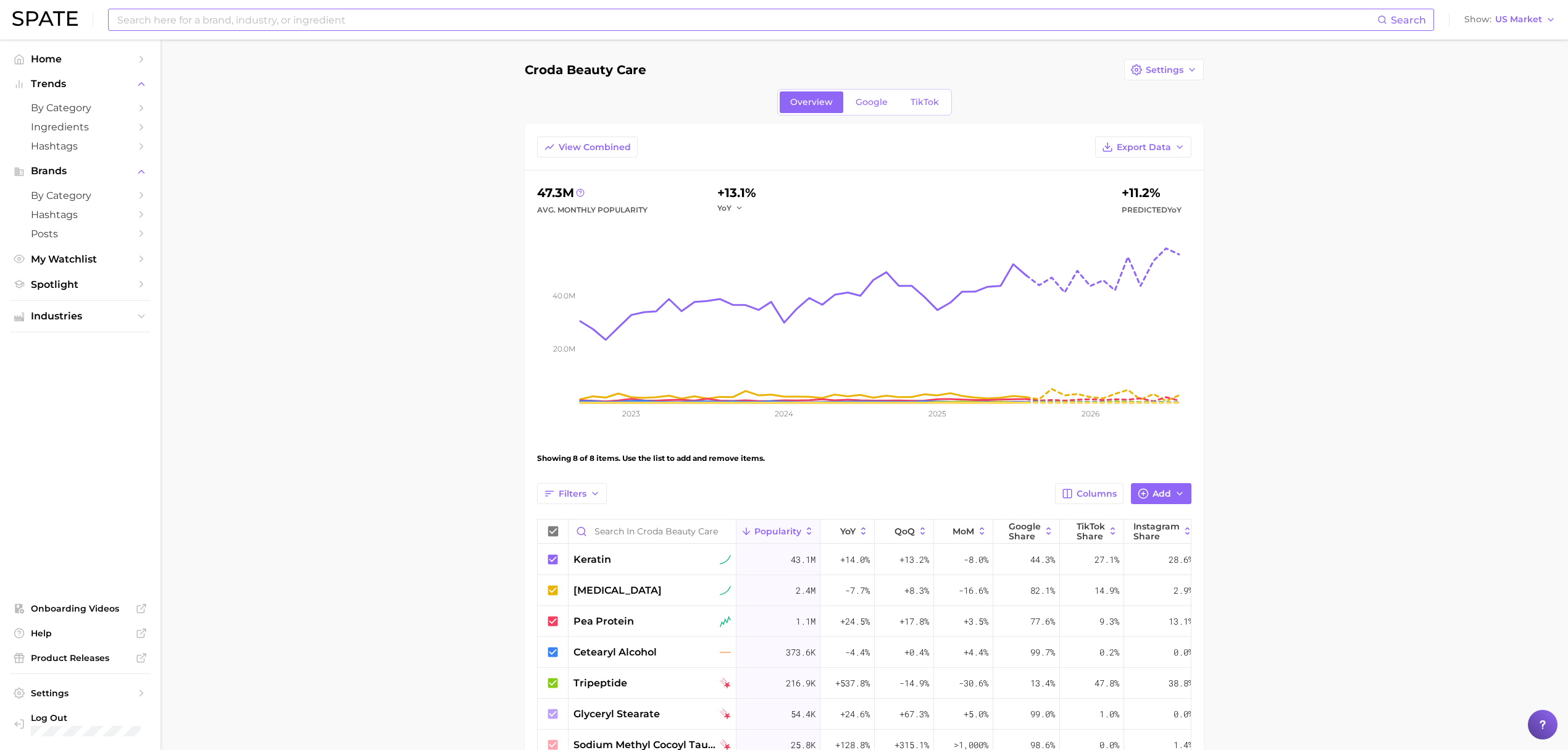
click at [500, 14] on input at bounding box center [746, 19] width 1261 height 21
type input "p"
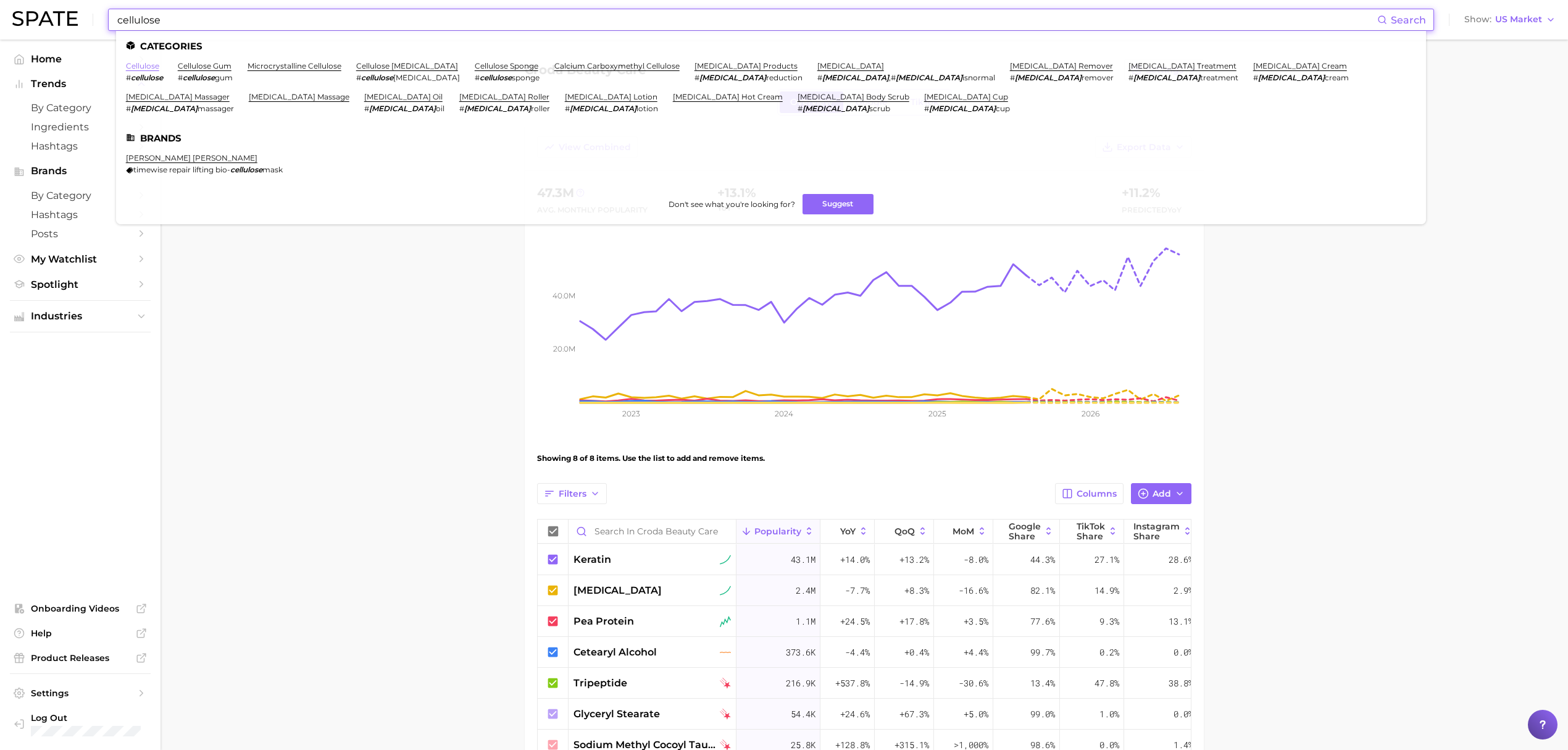
type input "cellulose"
click at [147, 68] on link "cellulose" at bounding box center [142, 66] width 34 height 9
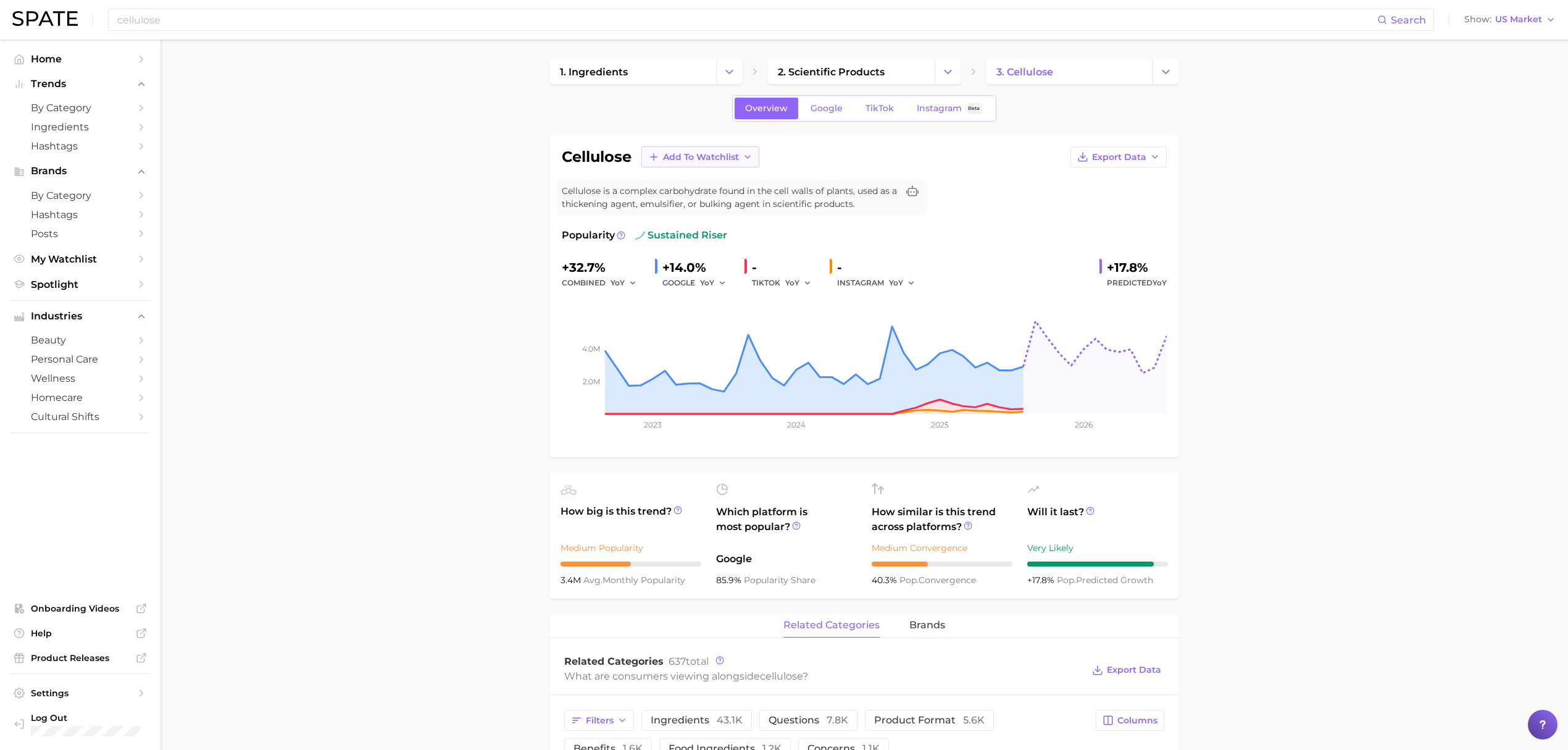
click at [754, 156] on button "Add to Watchlist" at bounding box center [700, 157] width 118 height 21
click at [739, 198] on span "Croda Beauty Care" at bounding box center [703, 203] width 83 height 11
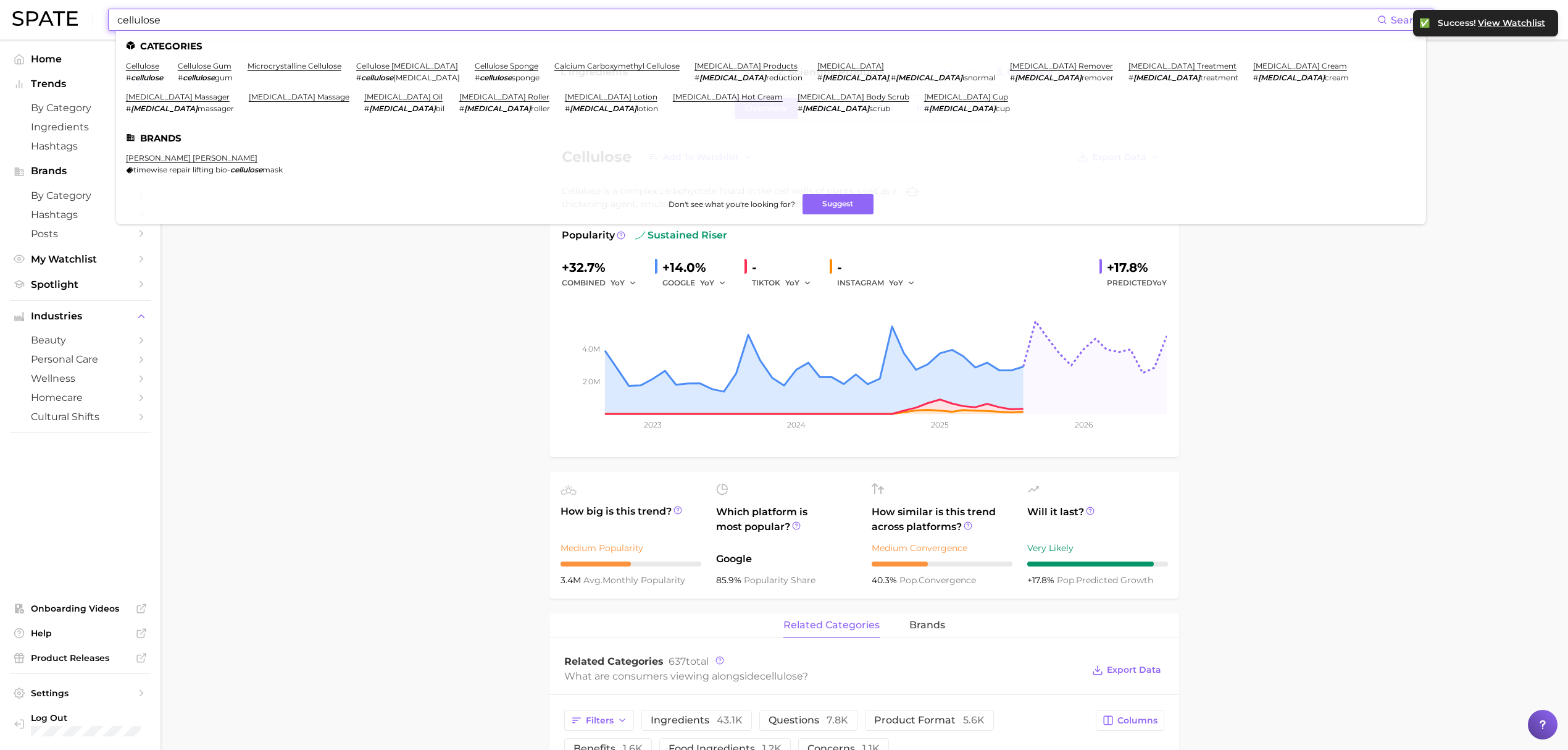
click at [526, 20] on input "cellulose" at bounding box center [746, 19] width 1261 height 21
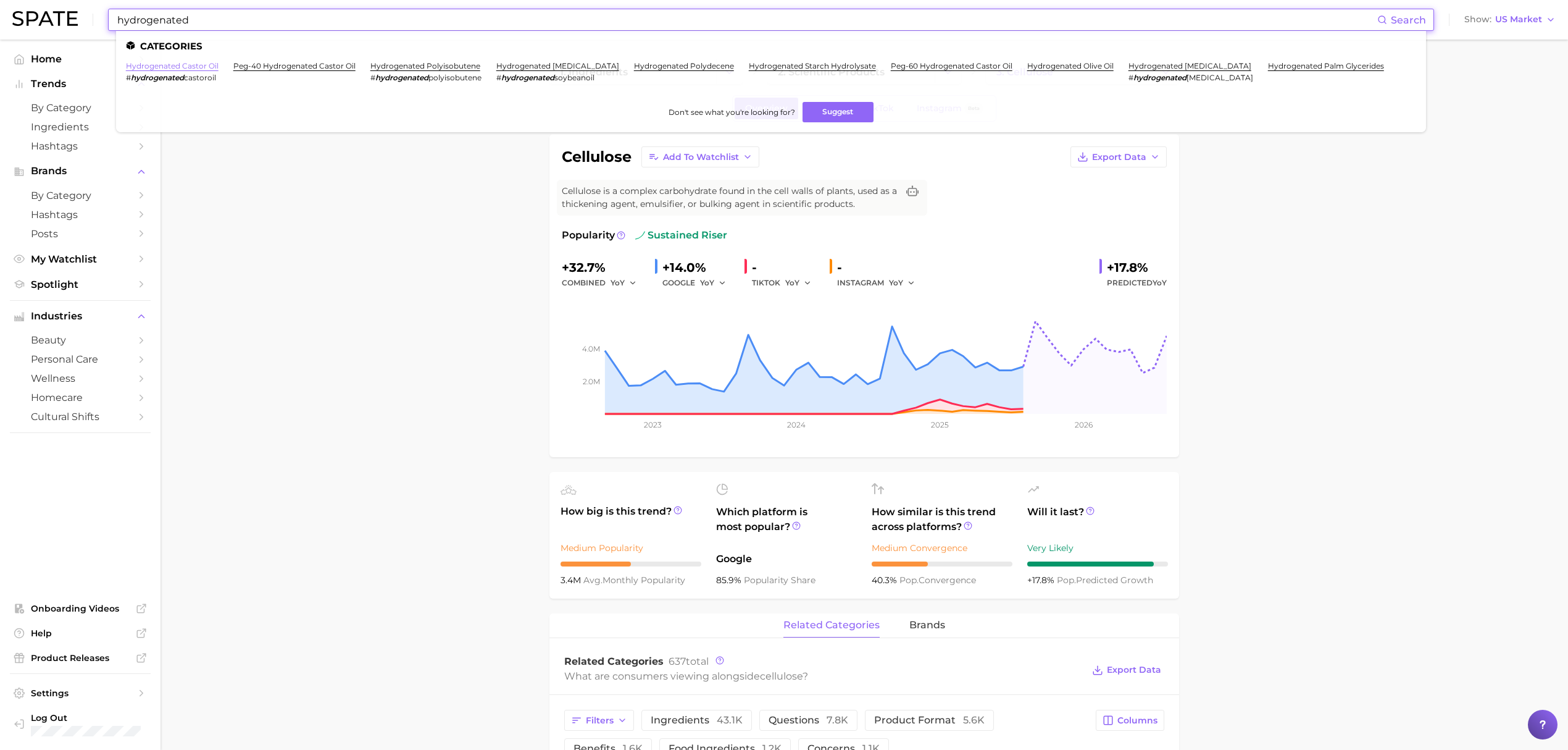
click at [188, 64] on link "hydrogenated castor oil" at bounding box center [172, 66] width 93 height 9
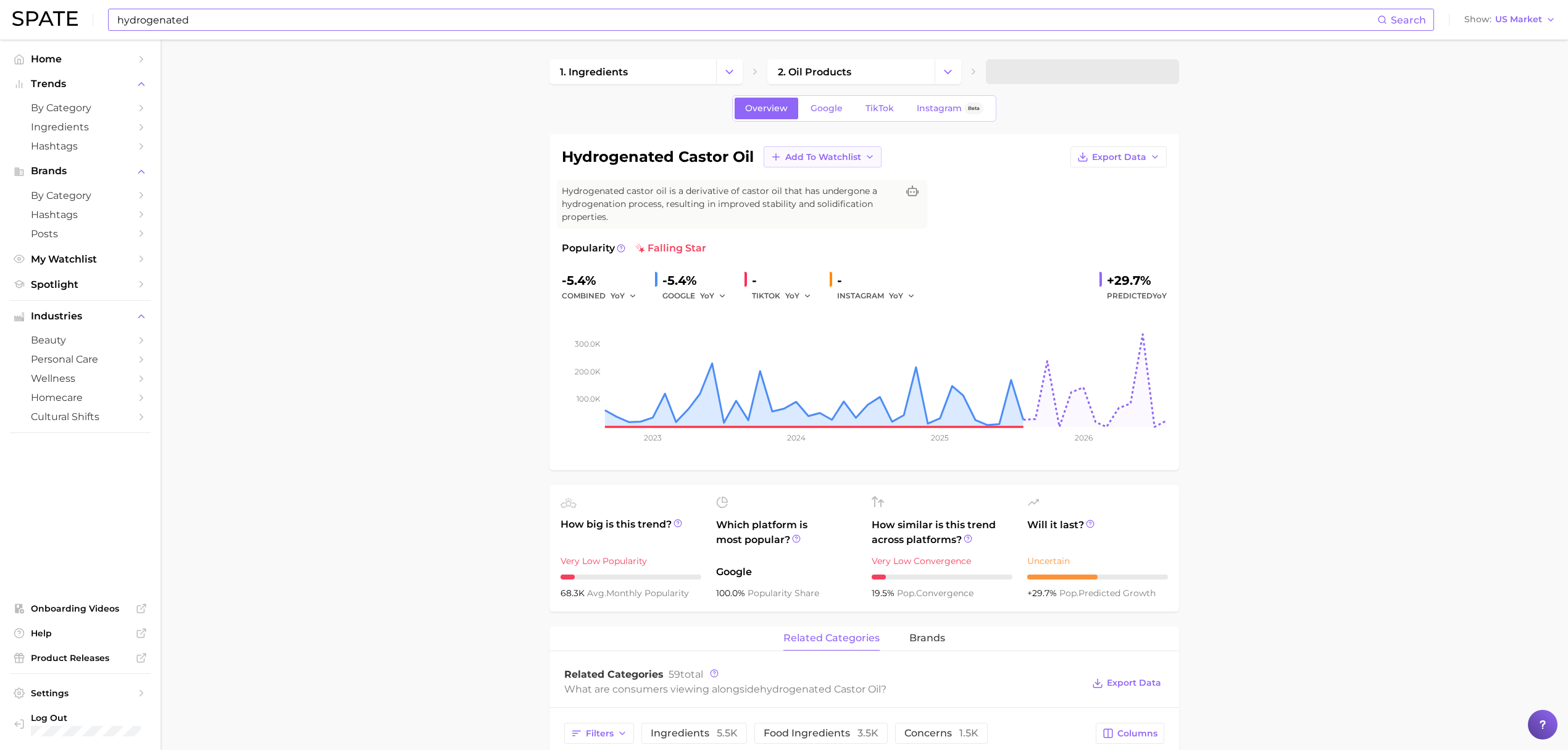
click at [831, 156] on span "Add to Watchlist" at bounding box center [823, 158] width 76 height 11
click at [837, 206] on span "Croda Beauty Care" at bounding box center [825, 203] width 83 height 11
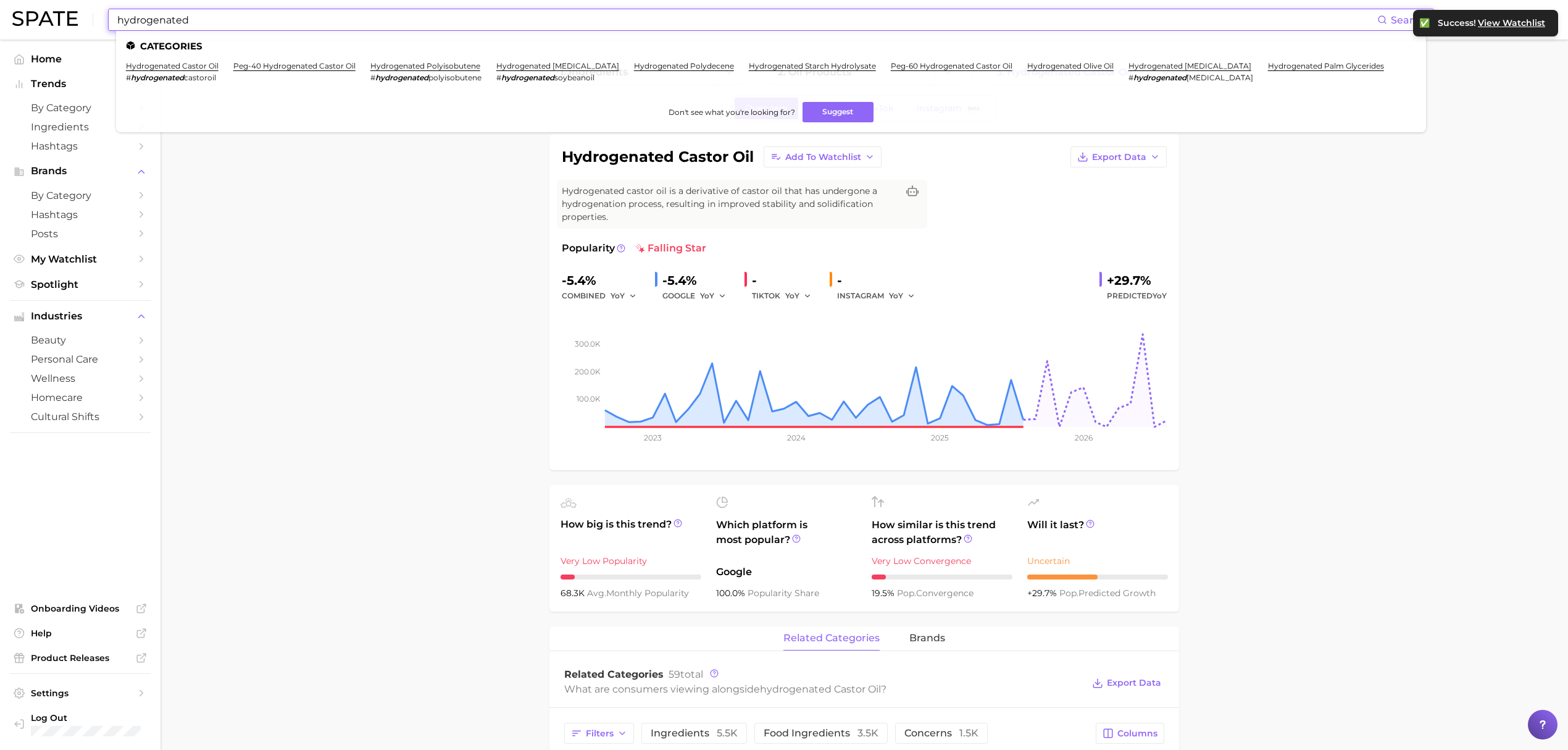
click at [490, 21] on input "hydrogenated" at bounding box center [746, 19] width 1261 height 21
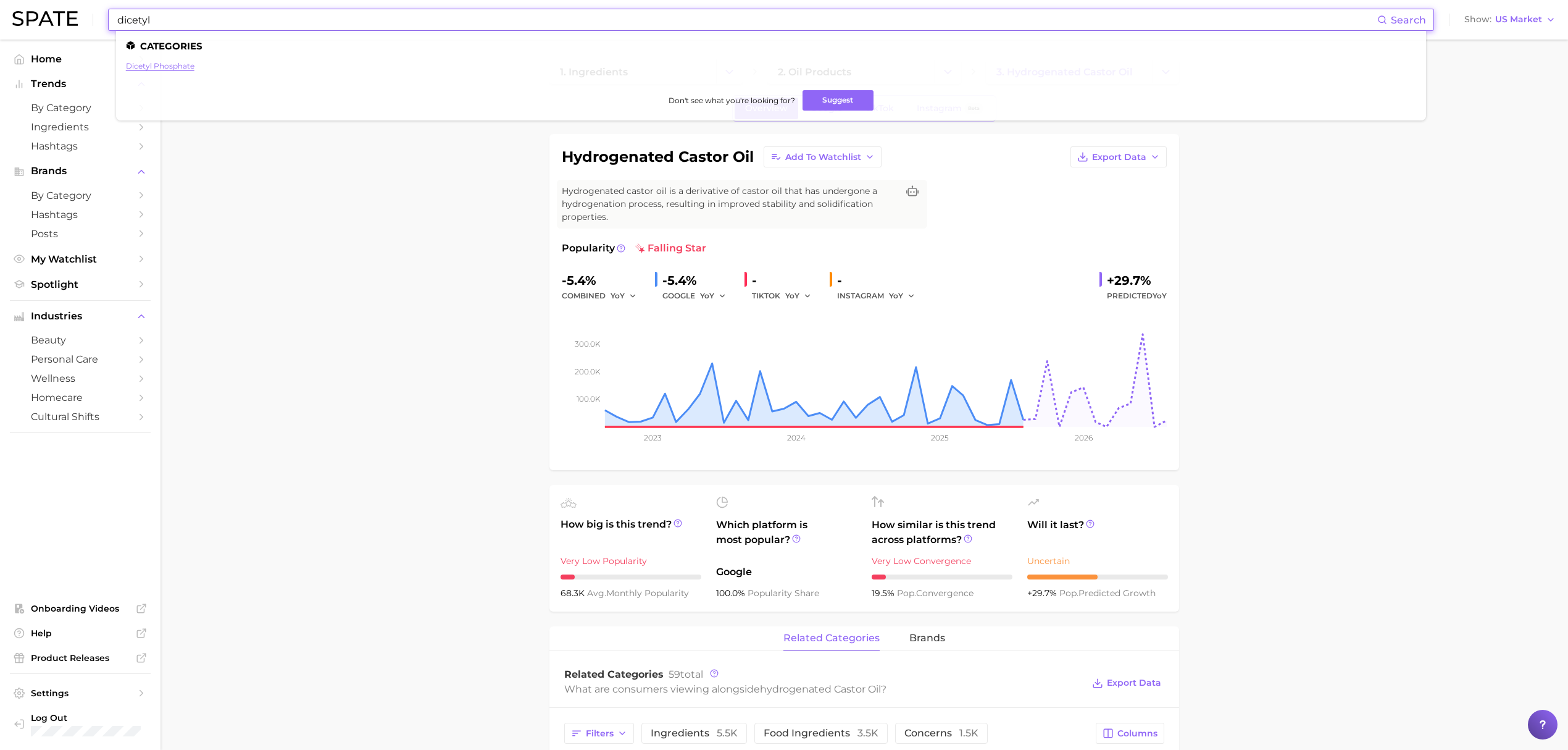
click at [154, 66] on link "dicetyl phosphate" at bounding box center [159, 66] width 68 height 9
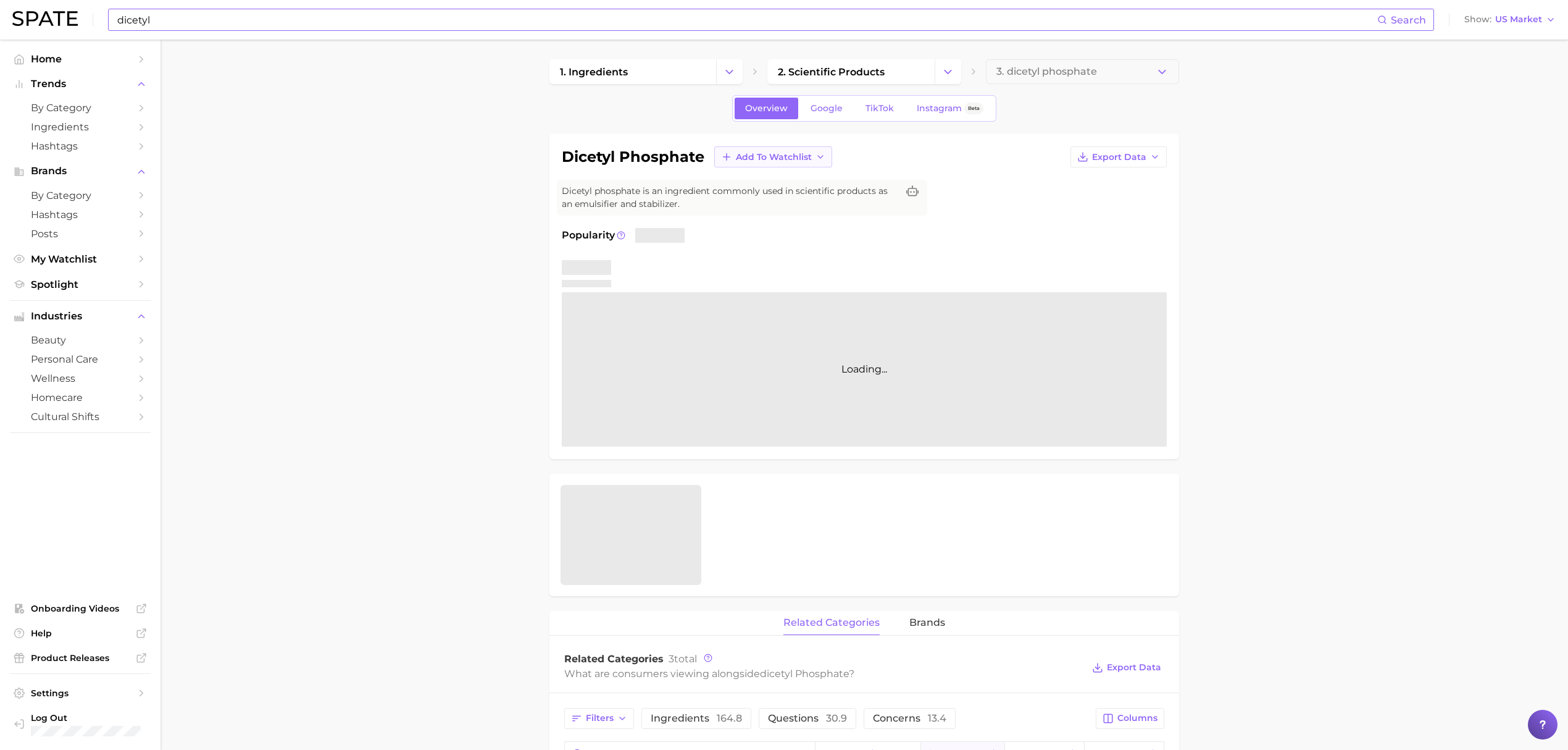
click at [784, 158] on span "Add to Watchlist" at bounding box center [774, 158] width 76 height 11
click at [785, 200] on span "Croda Beauty Care" at bounding box center [776, 203] width 83 height 11
click at [654, 27] on input "dicetyl" at bounding box center [746, 19] width 1261 height 21
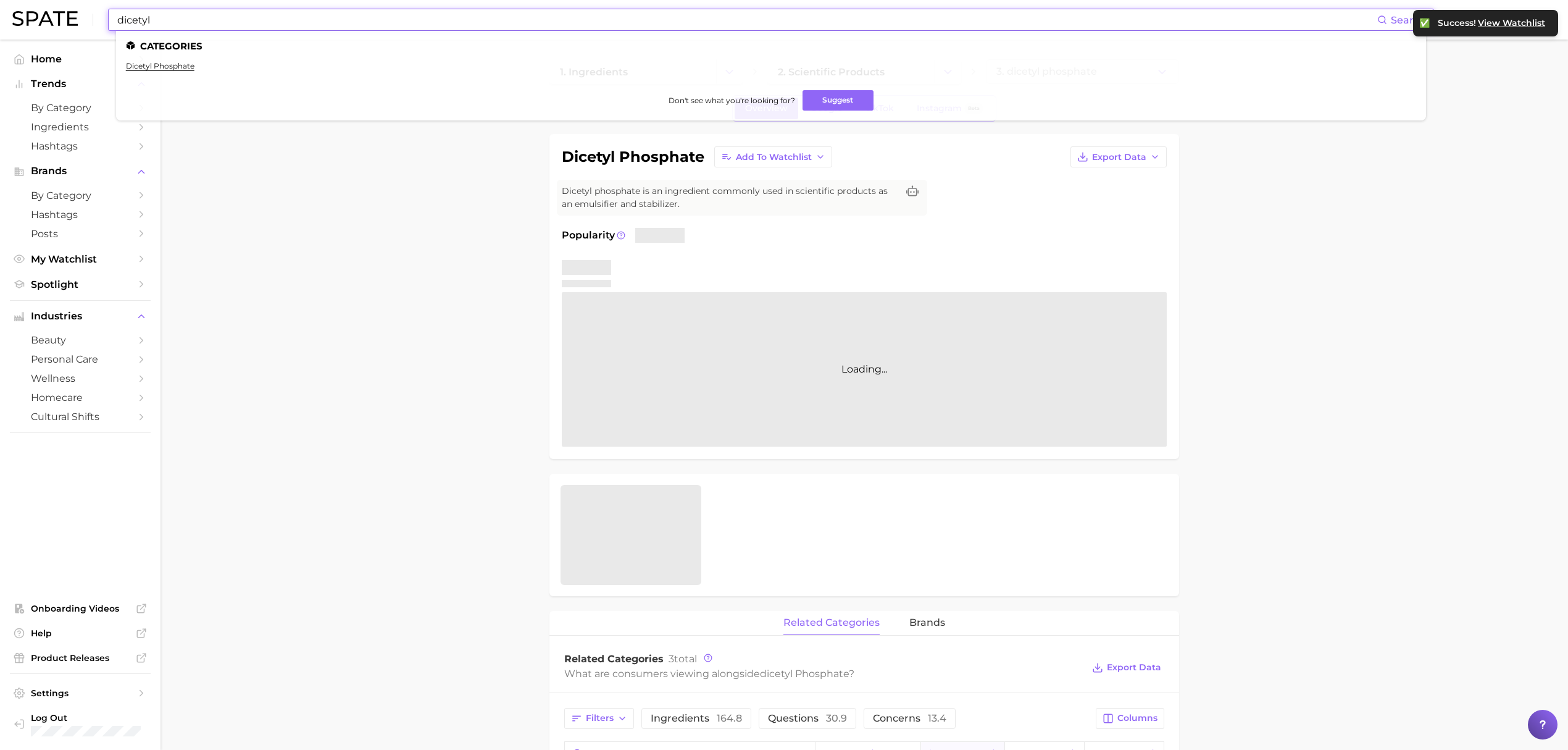
click at [654, 27] on input "dicetyl" at bounding box center [746, 19] width 1261 height 21
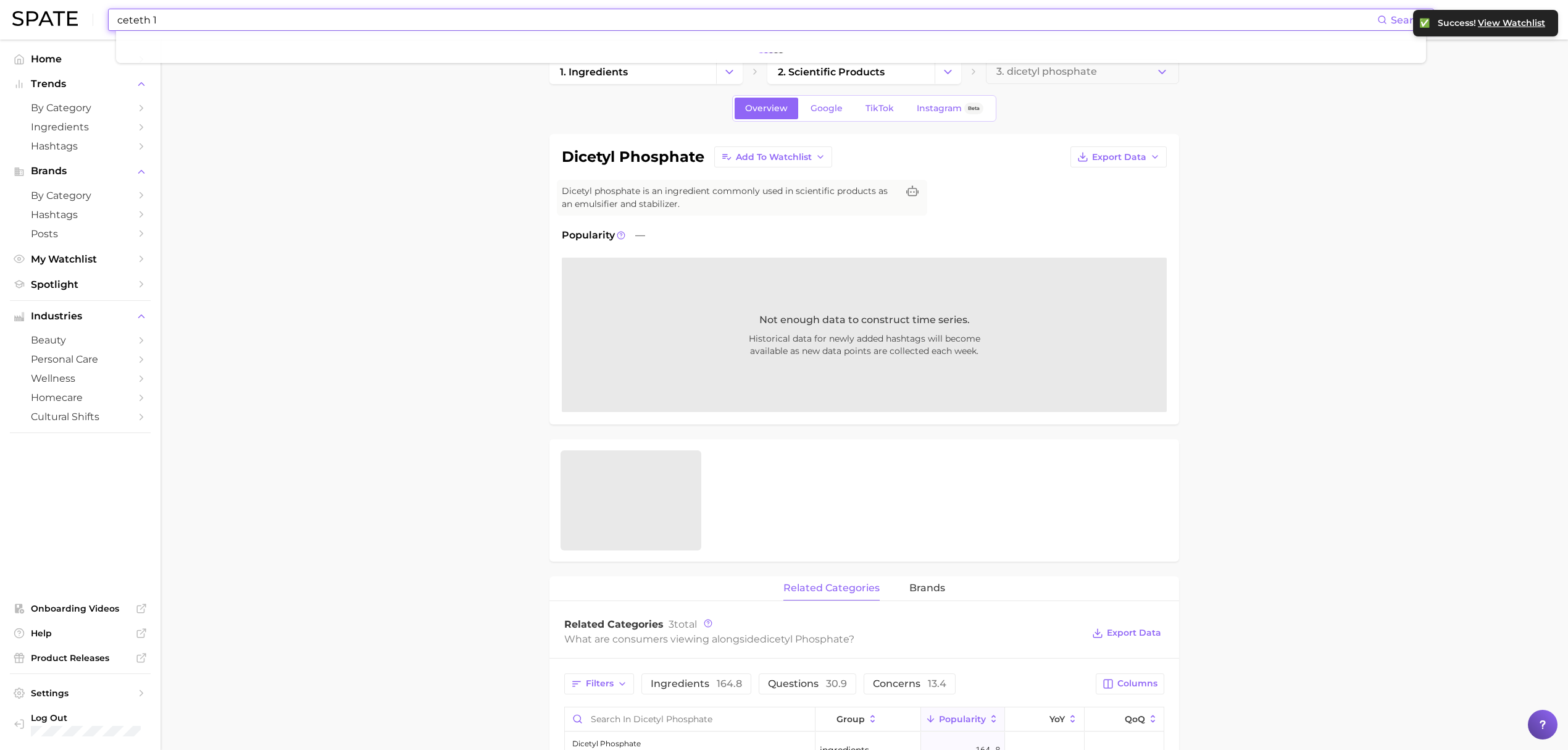
type input "ceteth 10"
click at [654, 27] on input "ceteth 10" at bounding box center [746, 19] width 1261 height 21
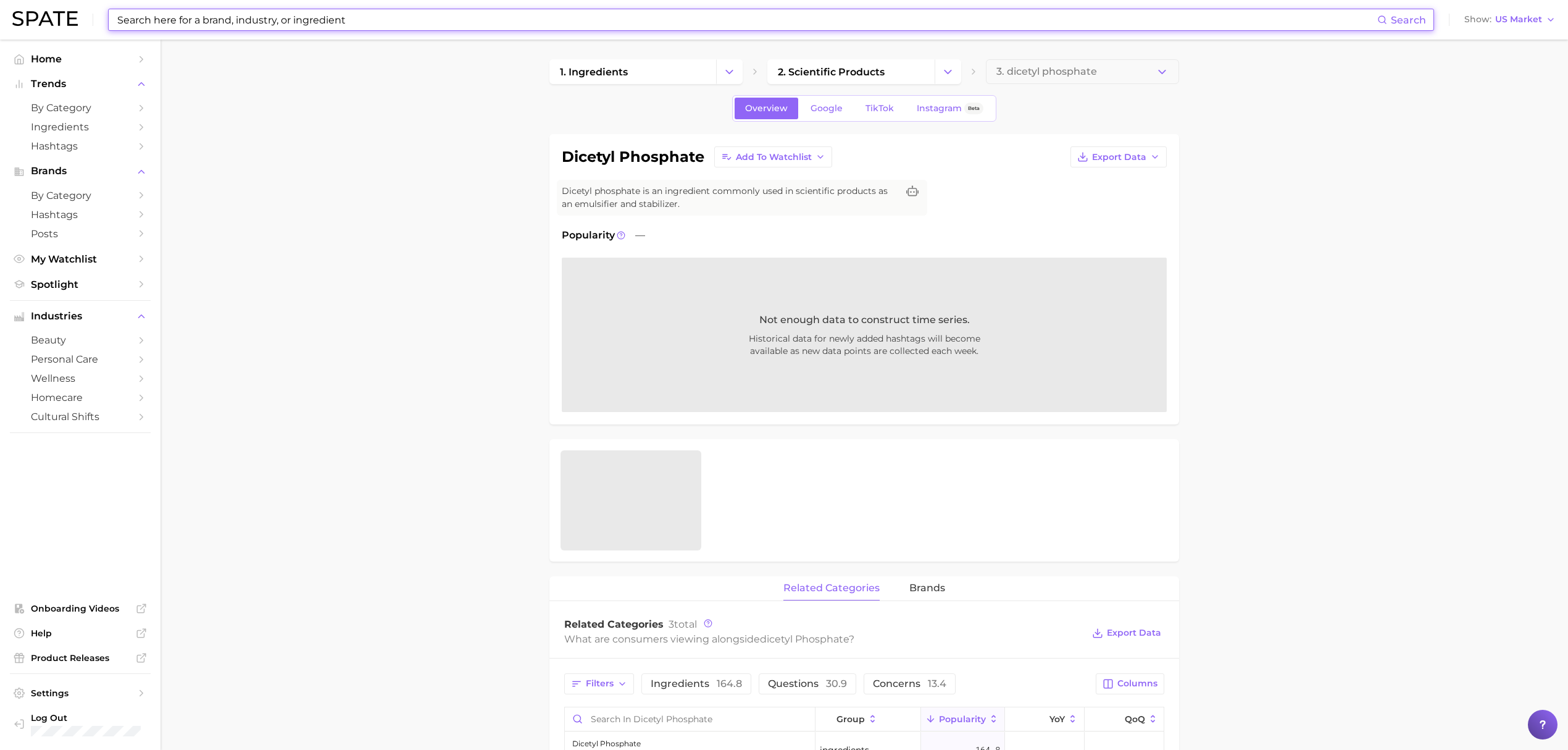
click at [733, 17] on input at bounding box center [746, 19] width 1261 height 21
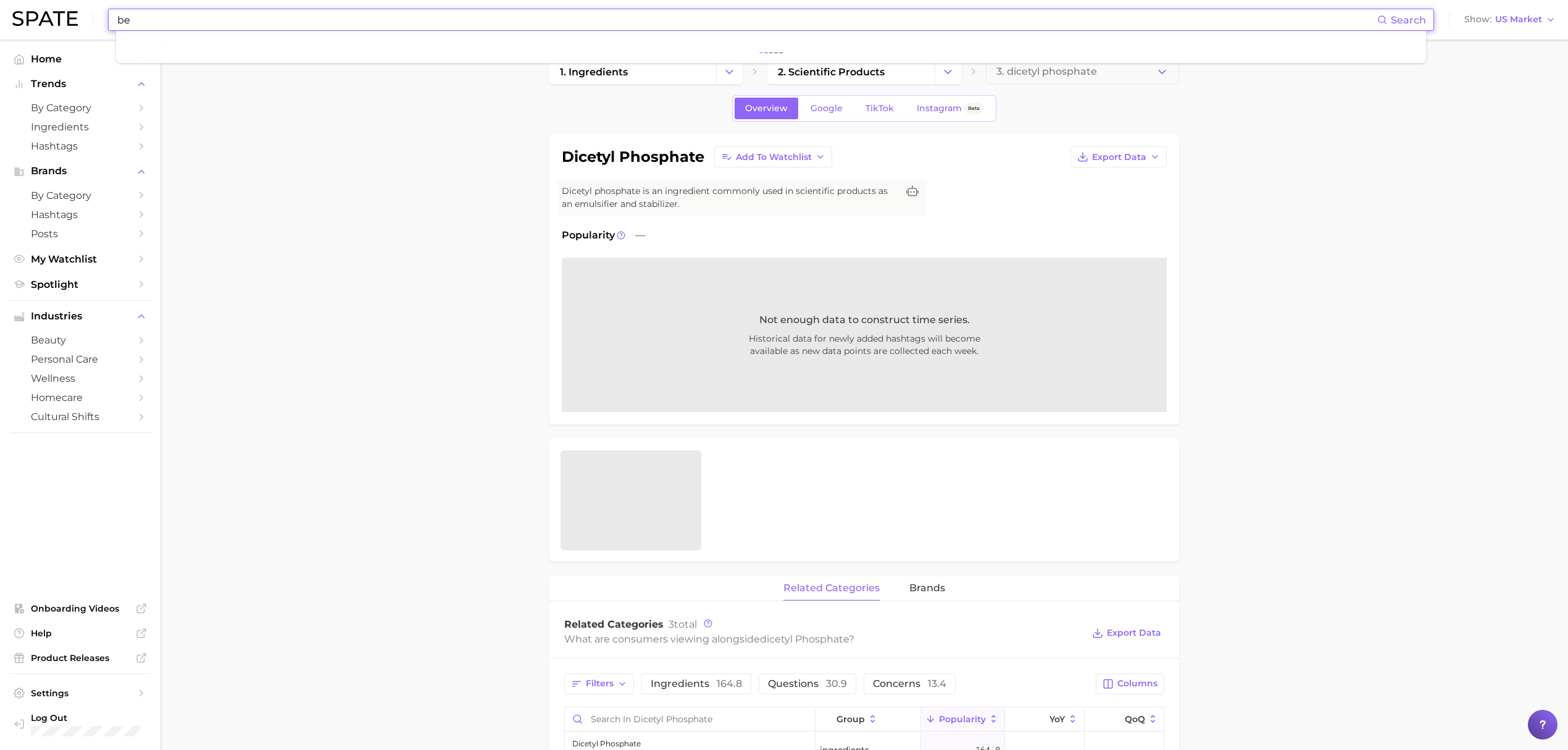
type input "b"
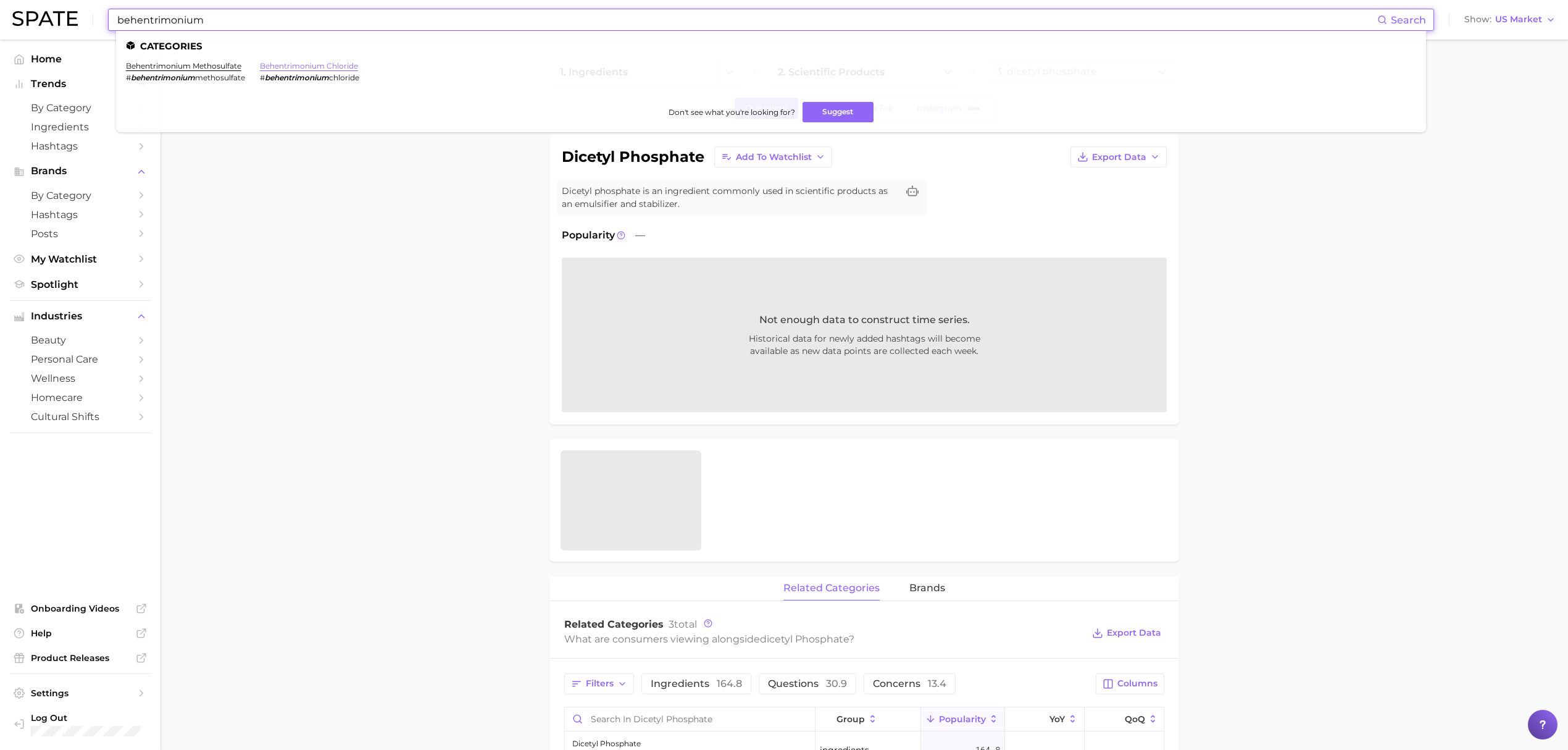
click at [345, 64] on link "behentrimonium chloride" at bounding box center [309, 66] width 98 height 9
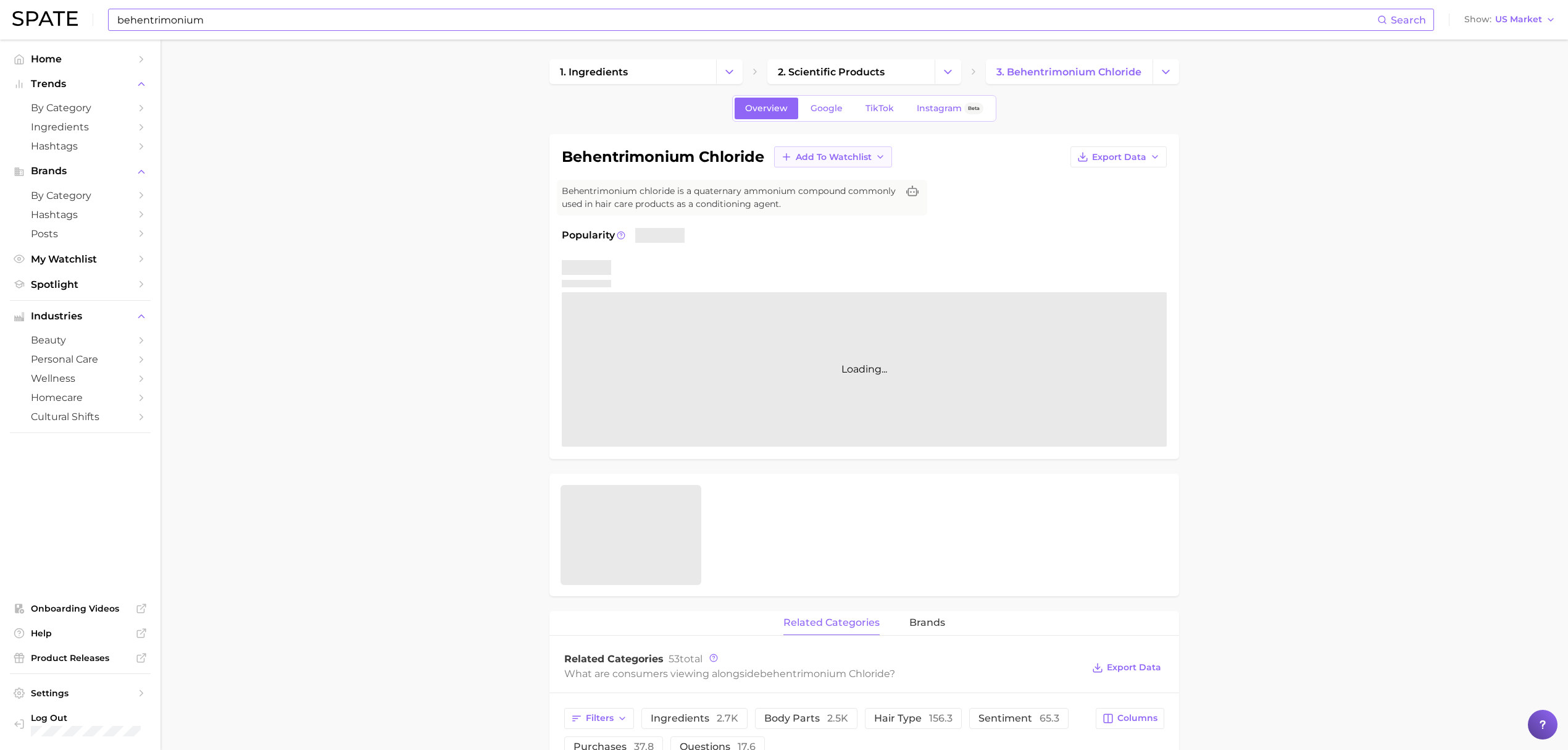
click at [793, 164] on button "Add to Watchlist" at bounding box center [833, 157] width 118 height 21
click at [803, 203] on span "Croda Beauty Care" at bounding box center [836, 203] width 83 height 11
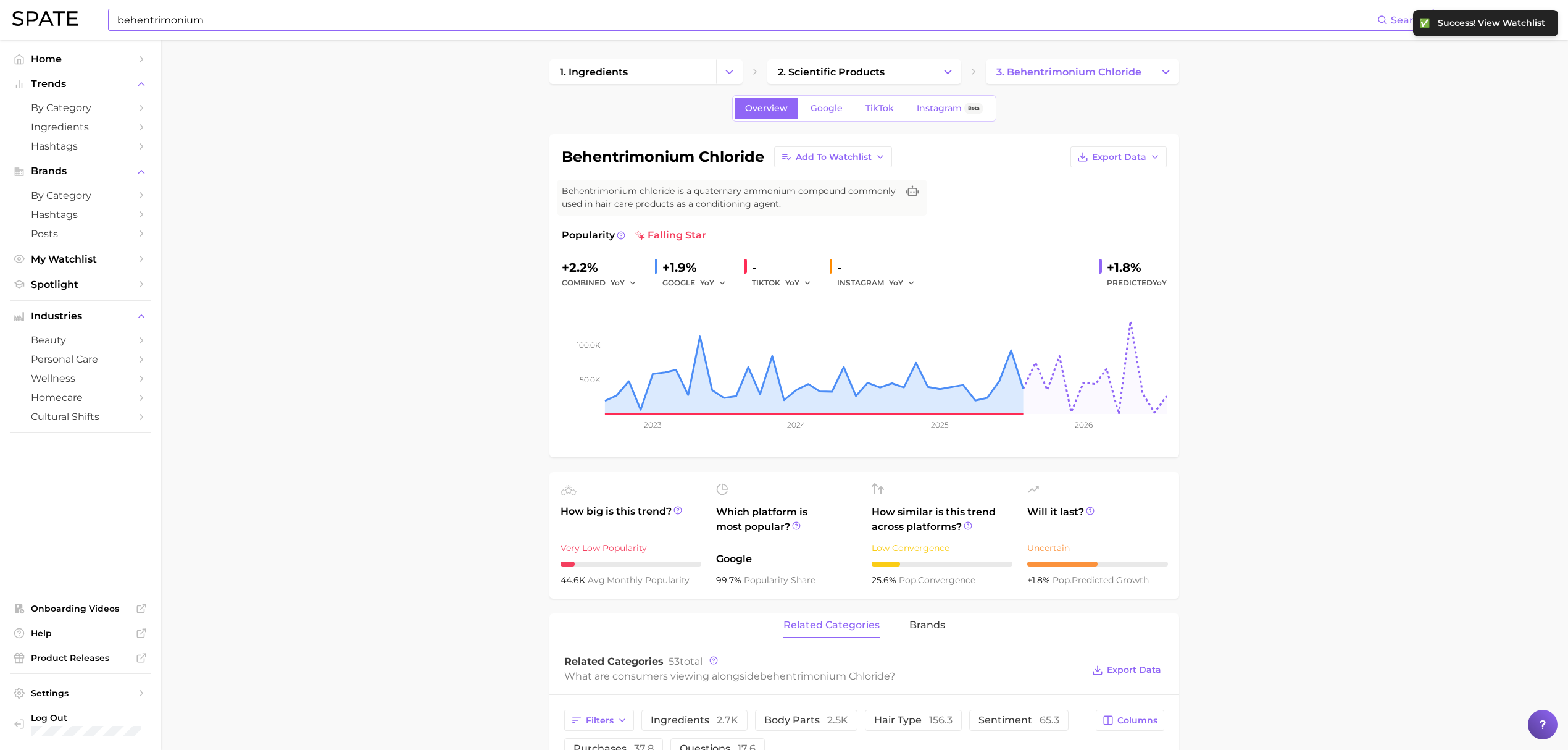
click at [331, 20] on input "behentrimonium" at bounding box center [746, 19] width 1261 height 21
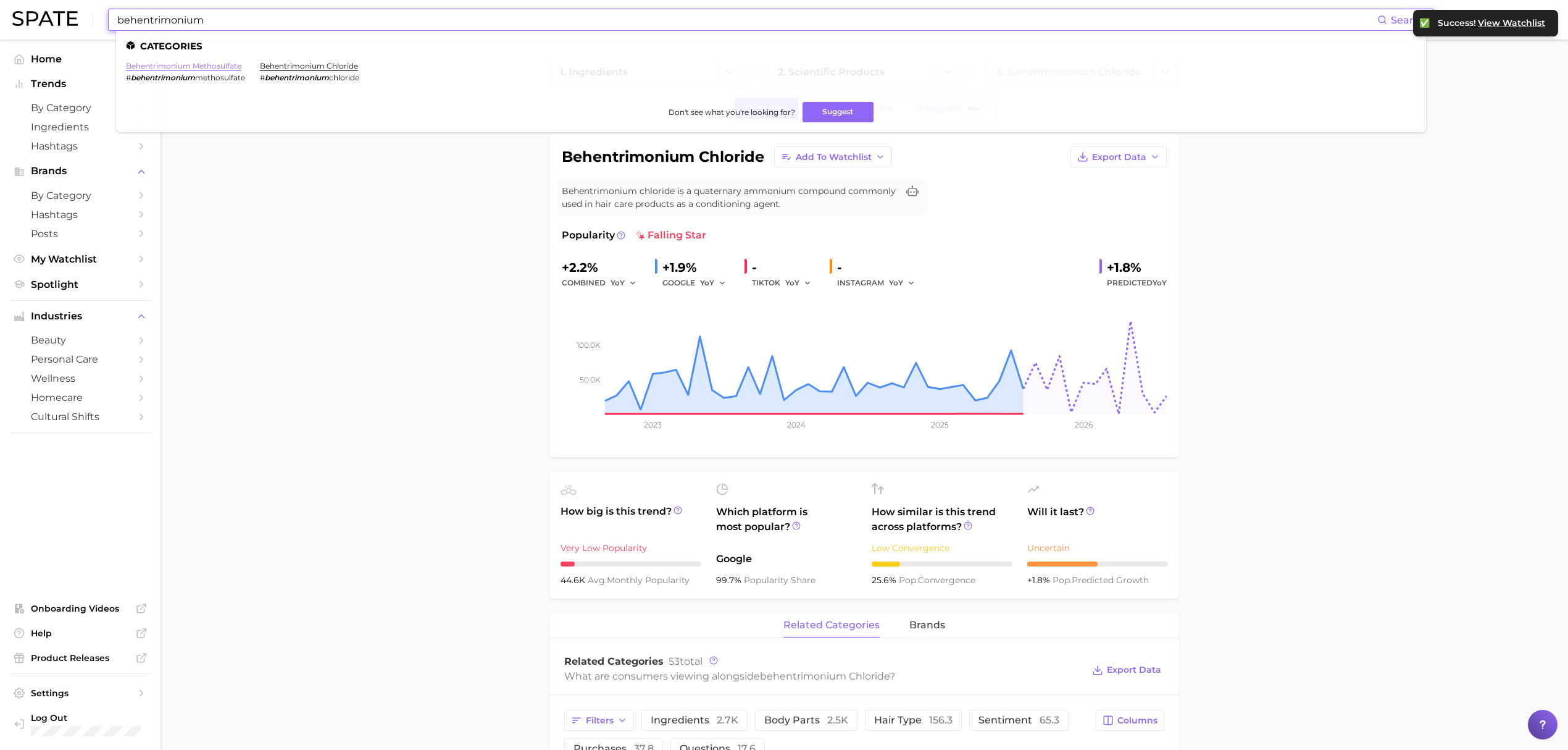
click at [175, 65] on link "behentrimonium methosulfate" at bounding box center [183, 66] width 116 height 9
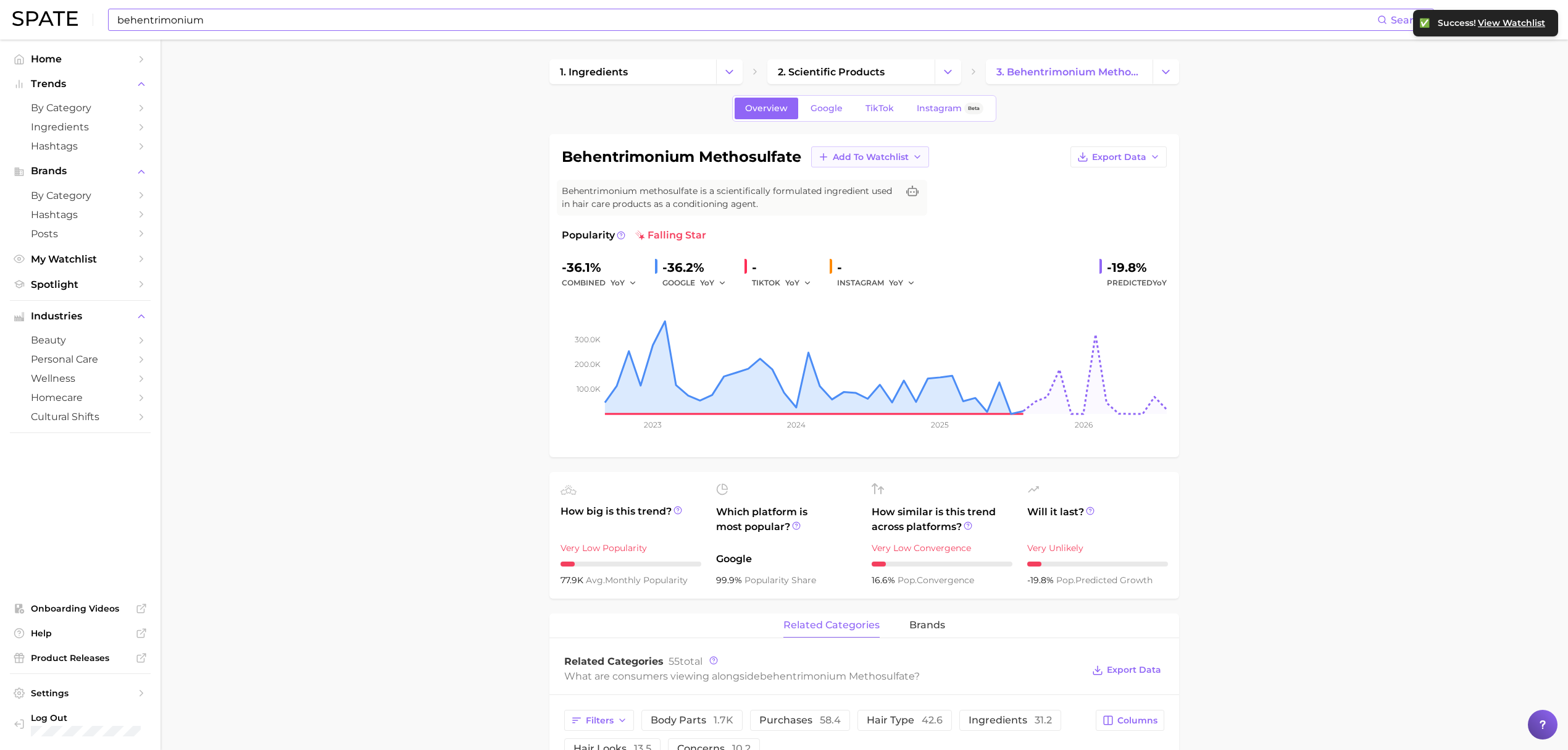
click at [866, 156] on span "Add to Watchlist" at bounding box center [870, 158] width 76 height 11
click at [868, 199] on span "Croda Beauty Care" at bounding box center [873, 203] width 83 height 11
click at [344, 24] on input "behentrimonium" at bounding box center [746, 19] width 1261 height 21
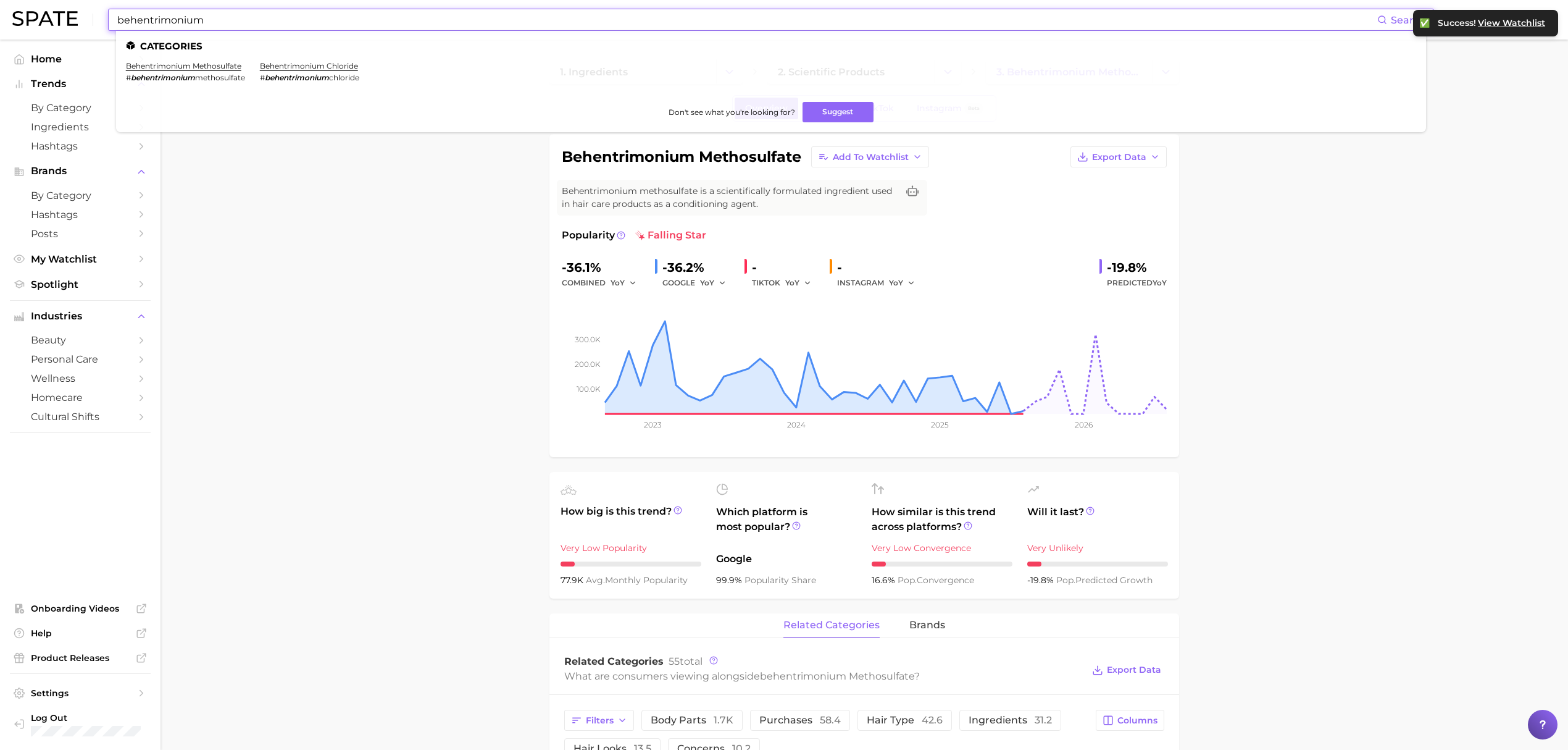
click at [344, 24] on input "behentrimonium" at bounding box center [746, 19] width 1261 height 21
click at [191, 62] on link "cetrimonium chloride" at bounding box center [168, 66] width 84 height 9
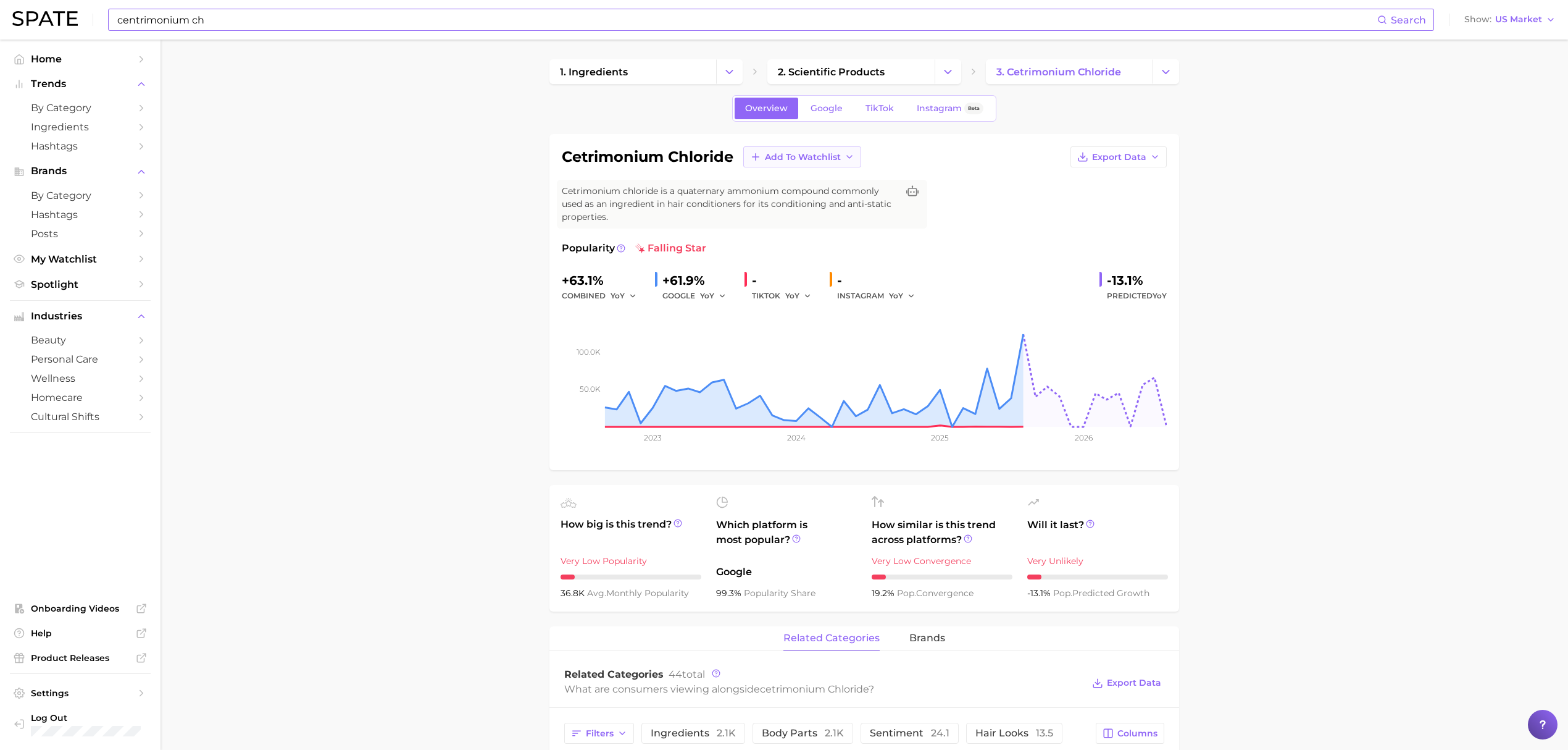
click at [835, 159] on span "Add to Watchlist" at bounding box center [802, 158] width 76 height 11
click at [808, 200] on span "Croda Beauty Care" at bounding box center [805, 203] width 83 height 11
click at [361, 14] on input "centrimonium ch" at bounding box center [746, 19] width 1261 height 21
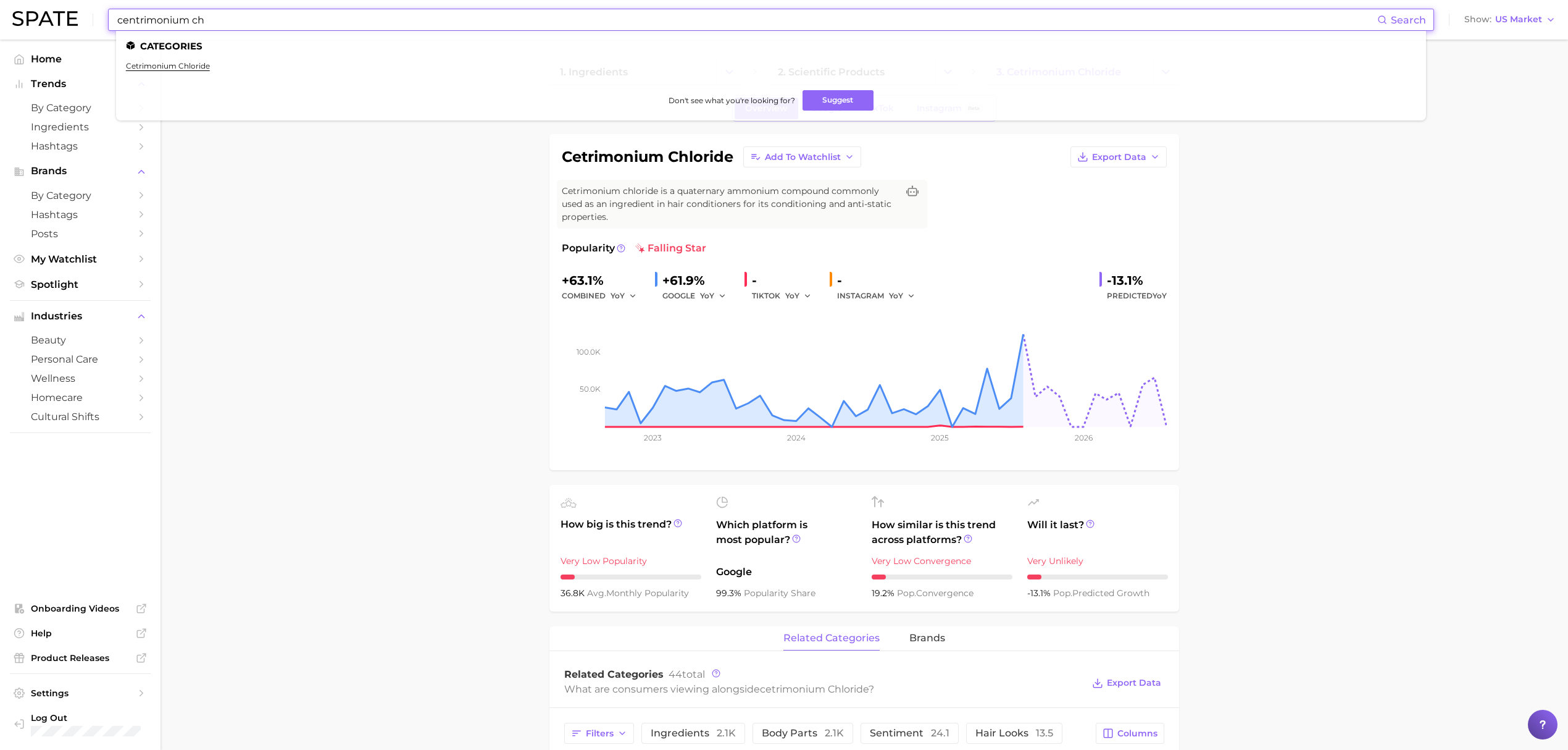
click at [361, 14] on input "centrimonium ch" at bounding box center [746, 19] width 1261 height 21
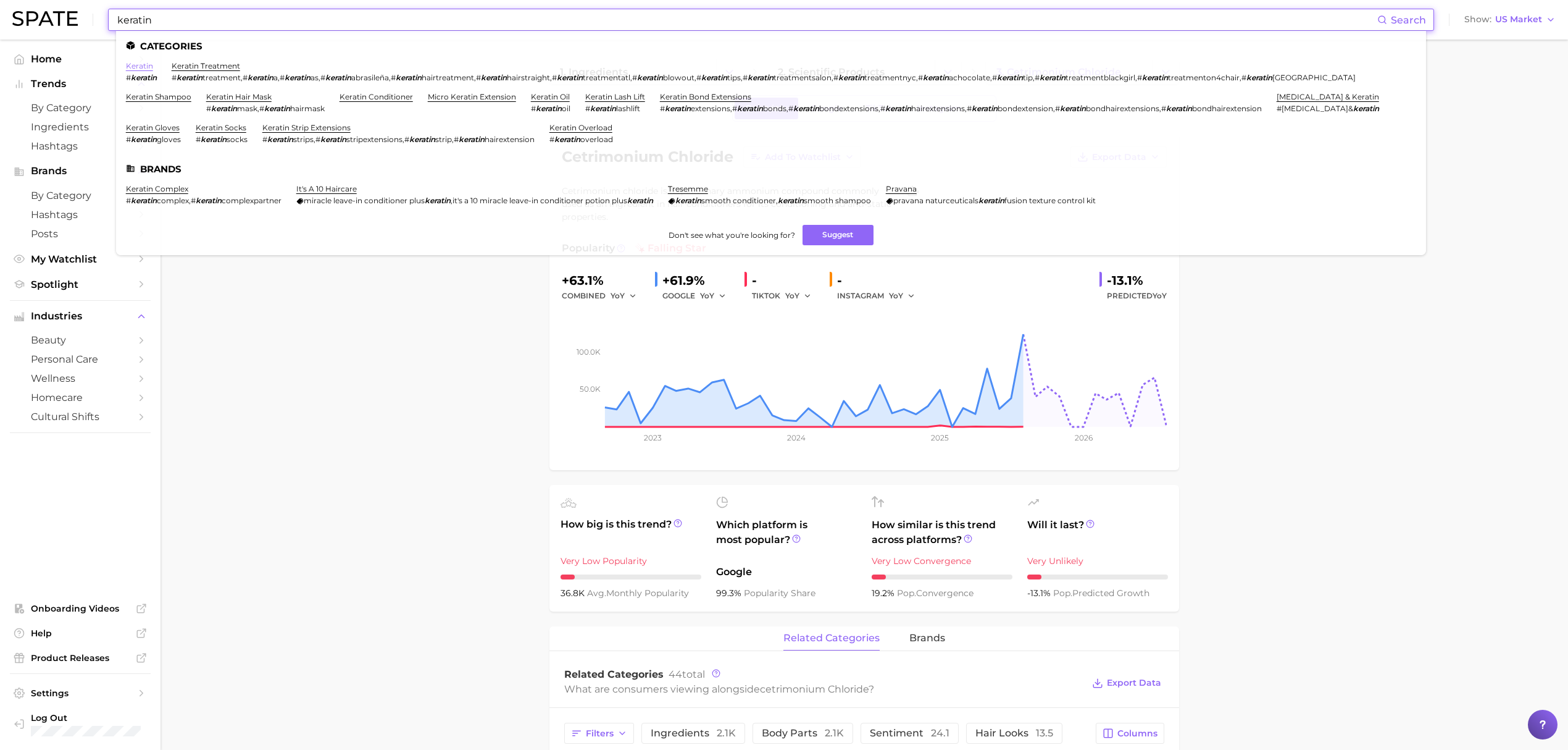
click at [141, 65] on link "keratin" at bounding box center [139, 66] width 27 height 9
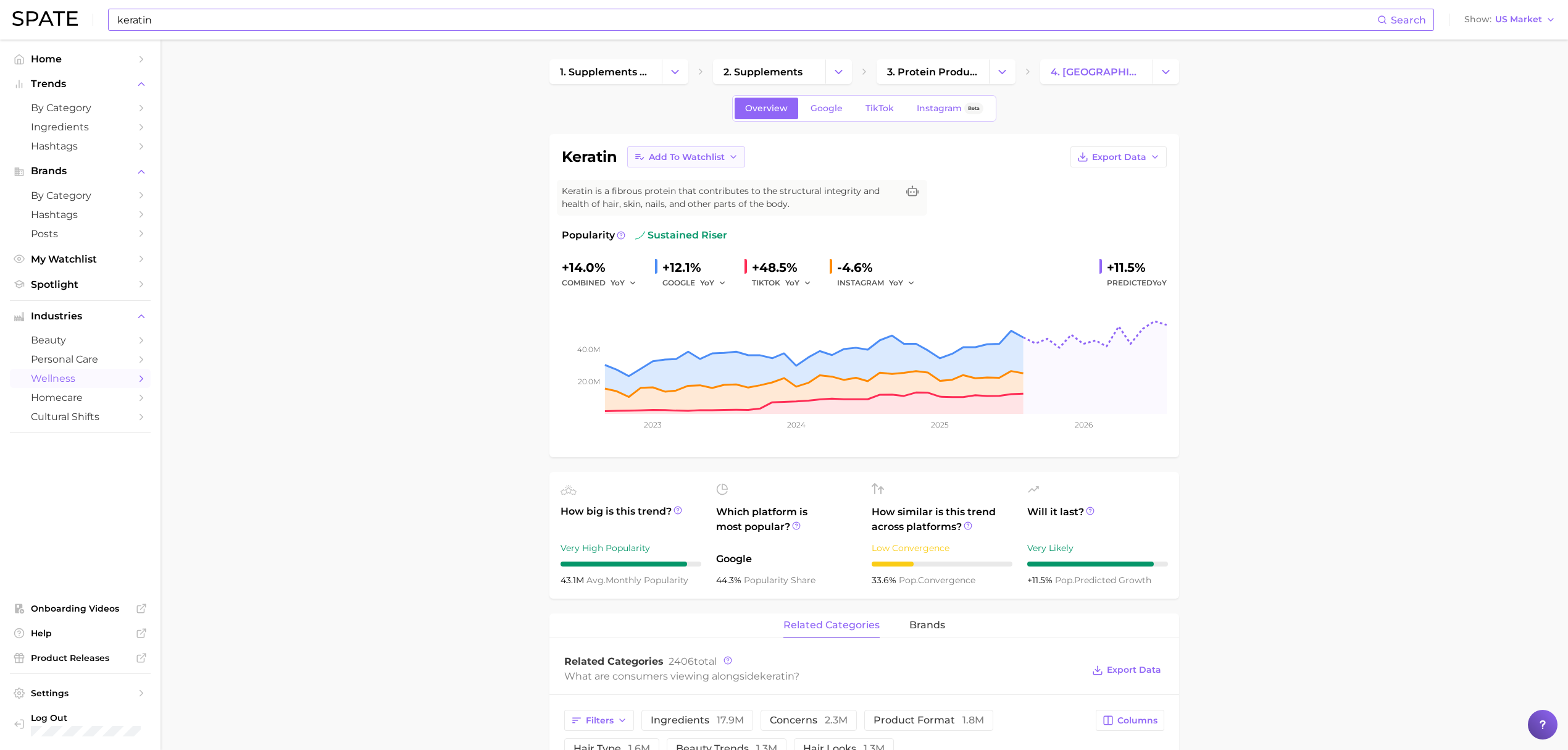
click at [688, 163] on button "Add to Watchlist" at bounding box center [685, 157] width 118 height 21
click at [451, 18] on input "keratin" at bounding box center [746, 19] width 1261 height 21
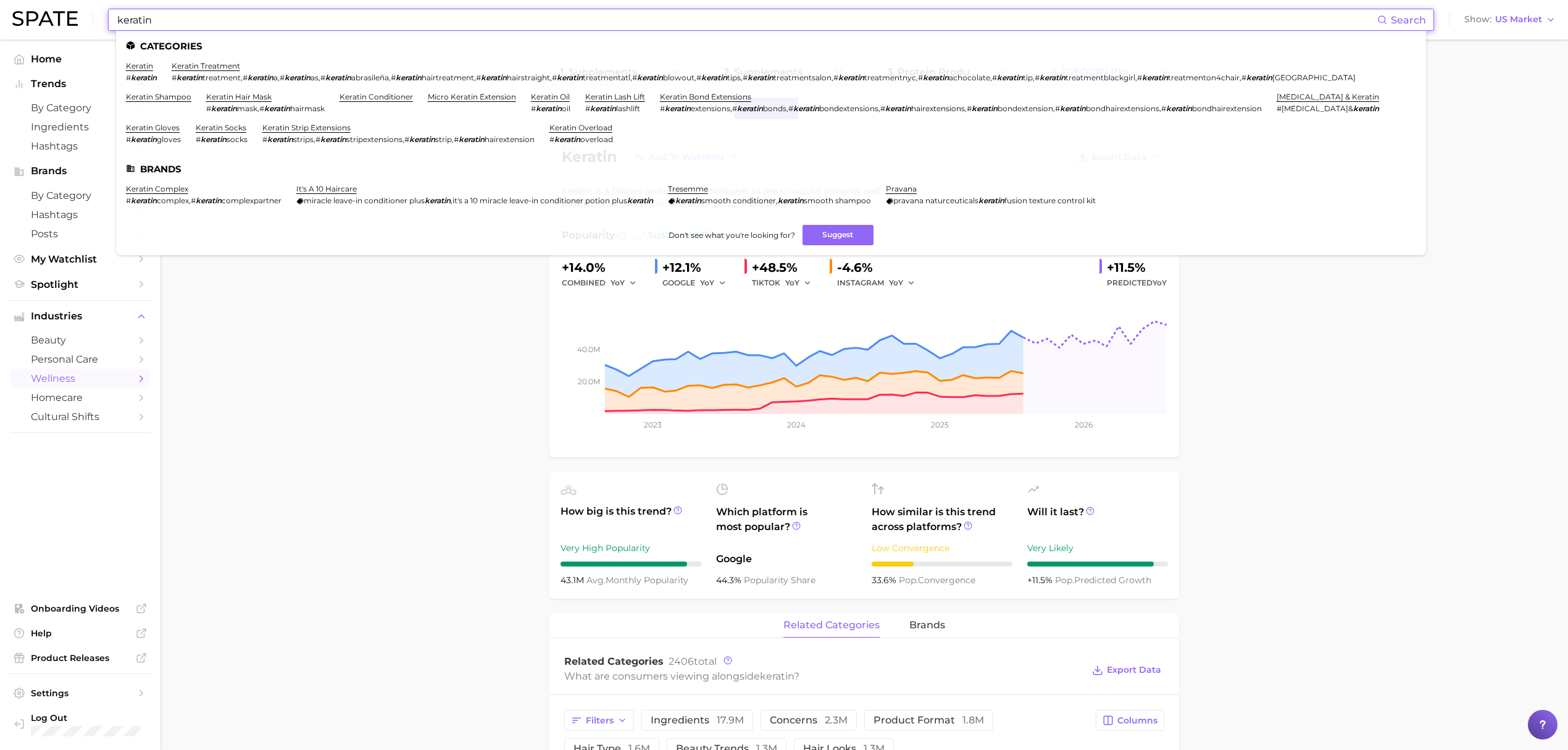
click at [451, 18] on input "keratin" at bounding box center [746, 19] width 1261 height 21
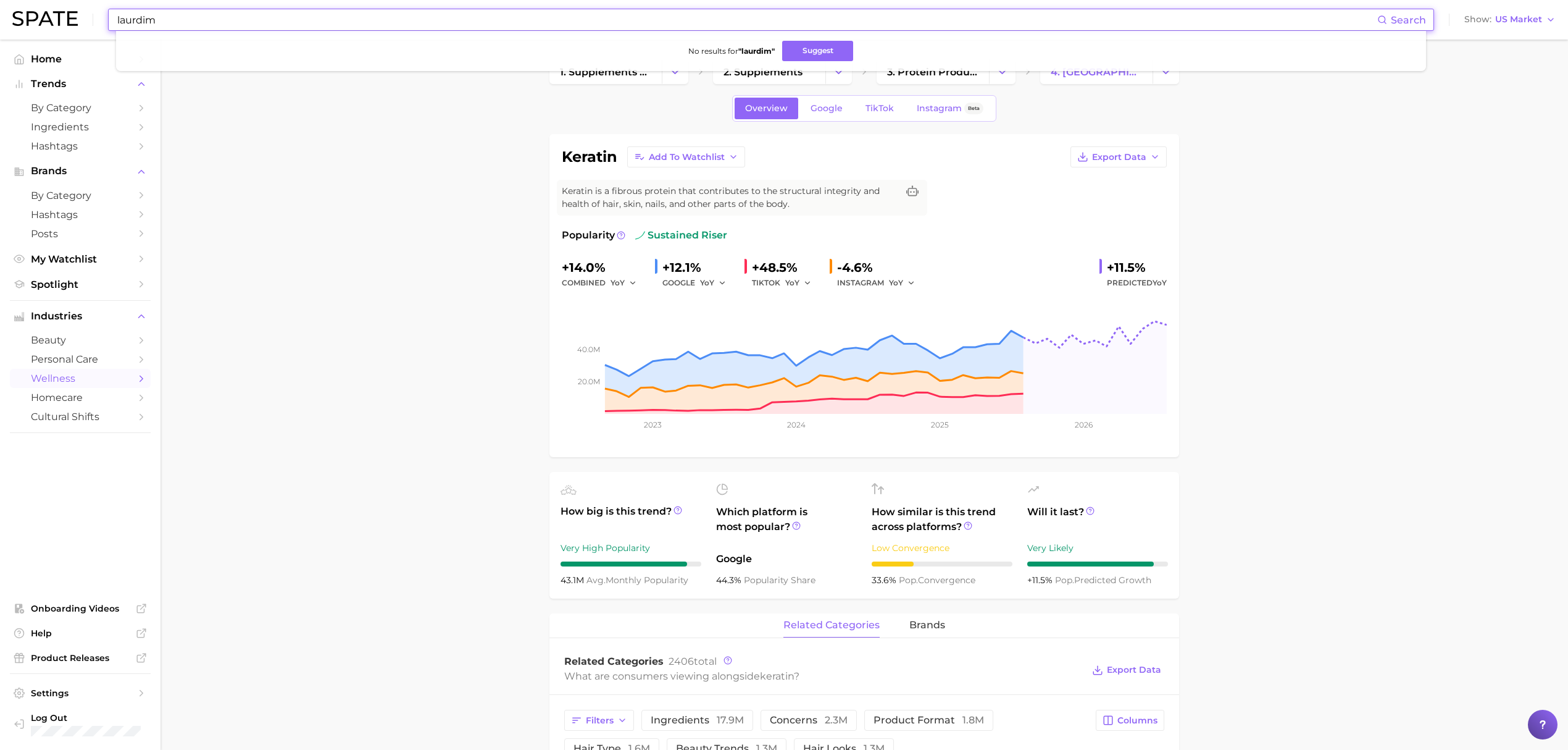
click at [149, 21] on input "laurdim" at bounding box center [746, 19] width 1261 height 21
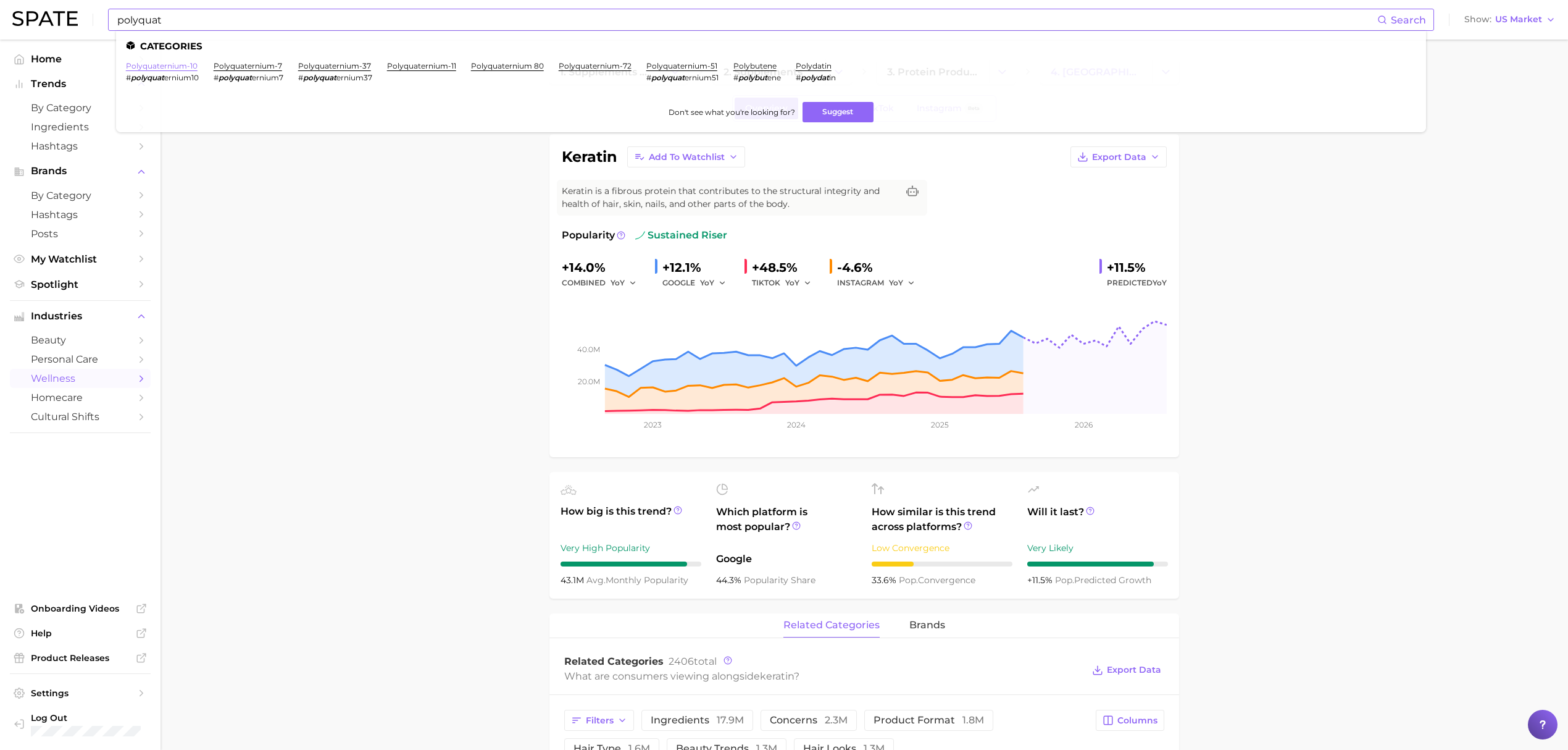
click at [160, 67] on link "polyquaternium-10" at bounding box center [161, 66] width 72 height 9
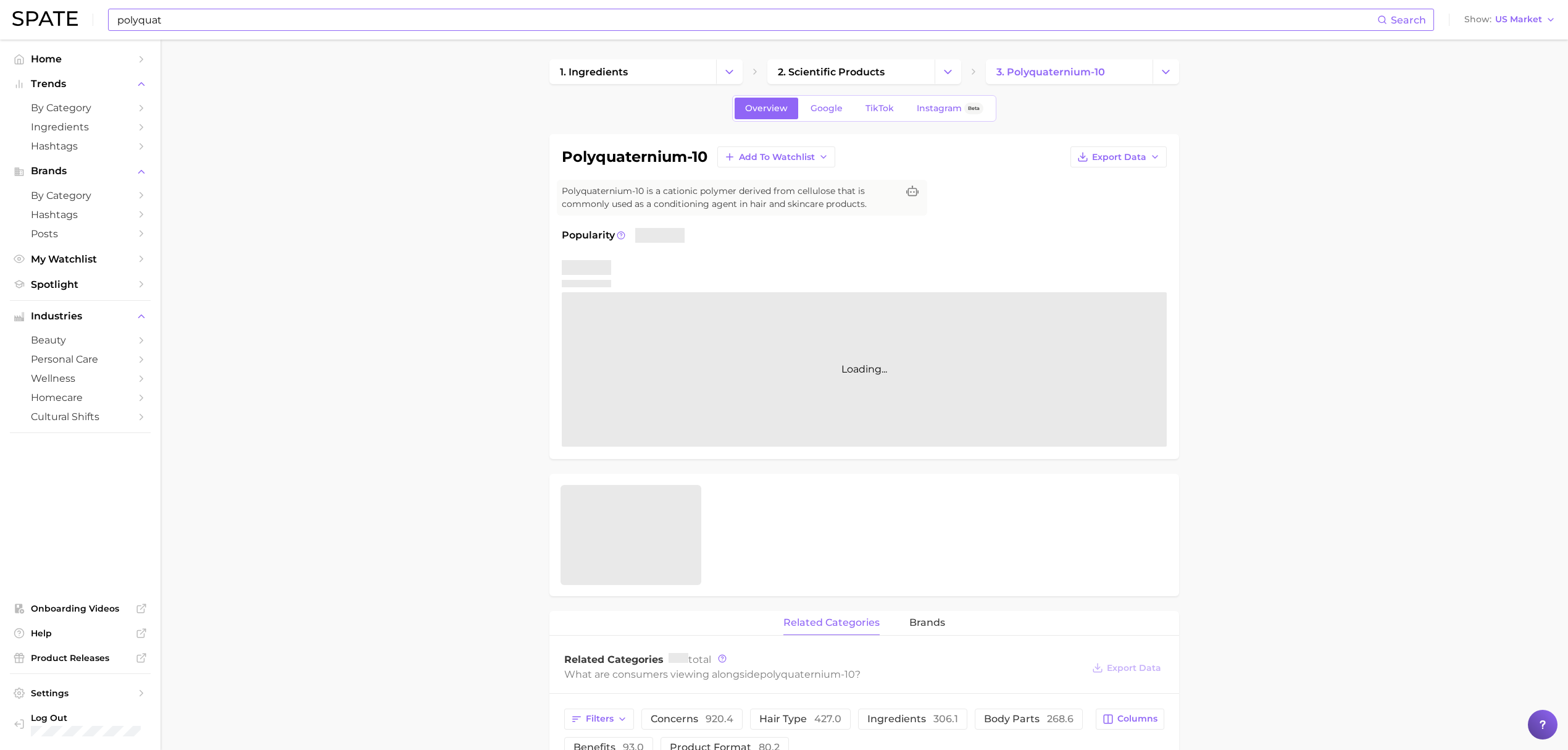
click at [717, 162] on div "polyquaternium-10 Add to Watchlist Export Data" at bounding box center [865, 157] width 605 height 21
click at [771, 149] on button "Add to Watchlist" at bounding box center [775, 157] width 118 height 21
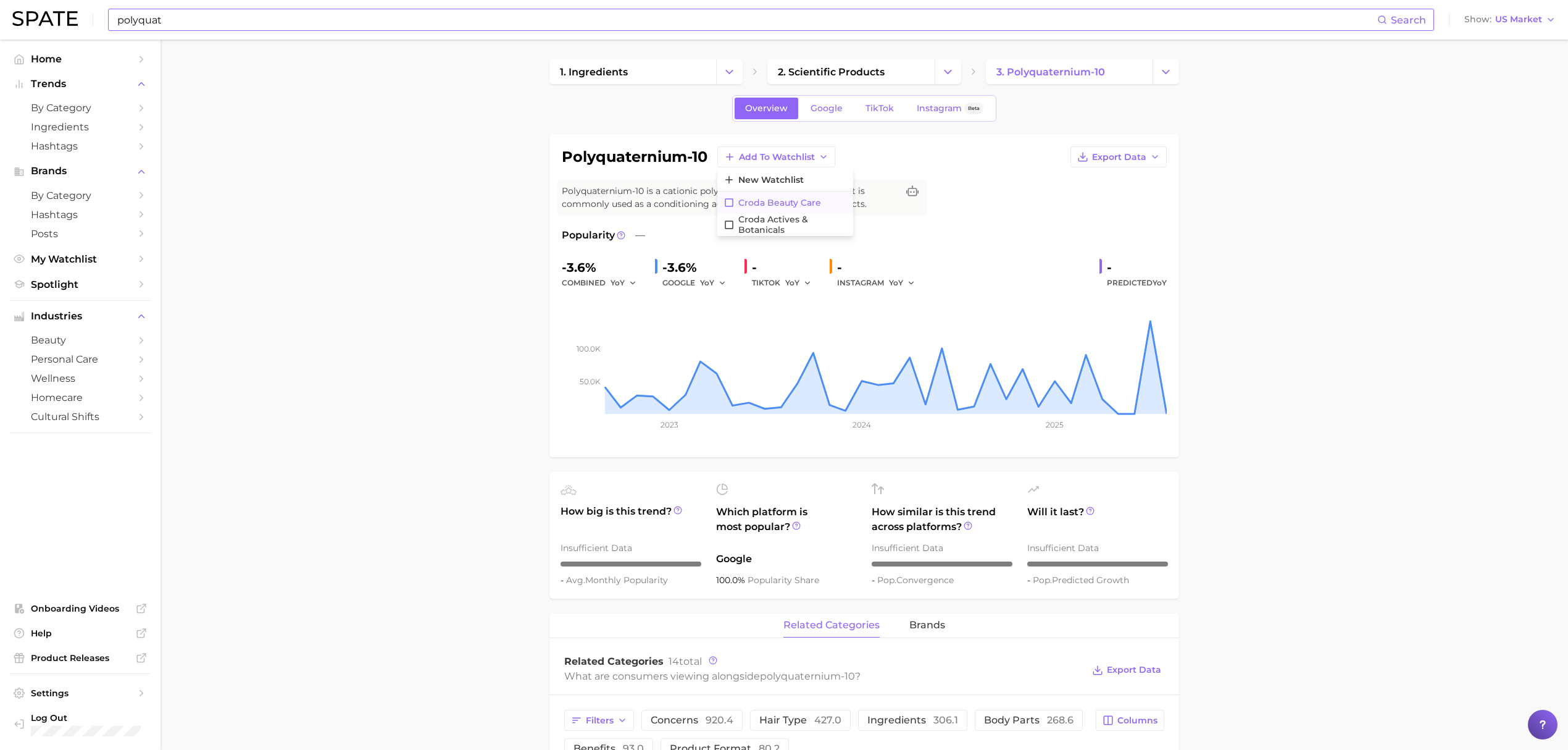
click at [776, 195] on button "Croda Beauty Care" at bounding box center [784, 202] width 136 height 22
click at [611, 26] on input "polyquat" at bounding box center [746, 19] width 1261 height 21
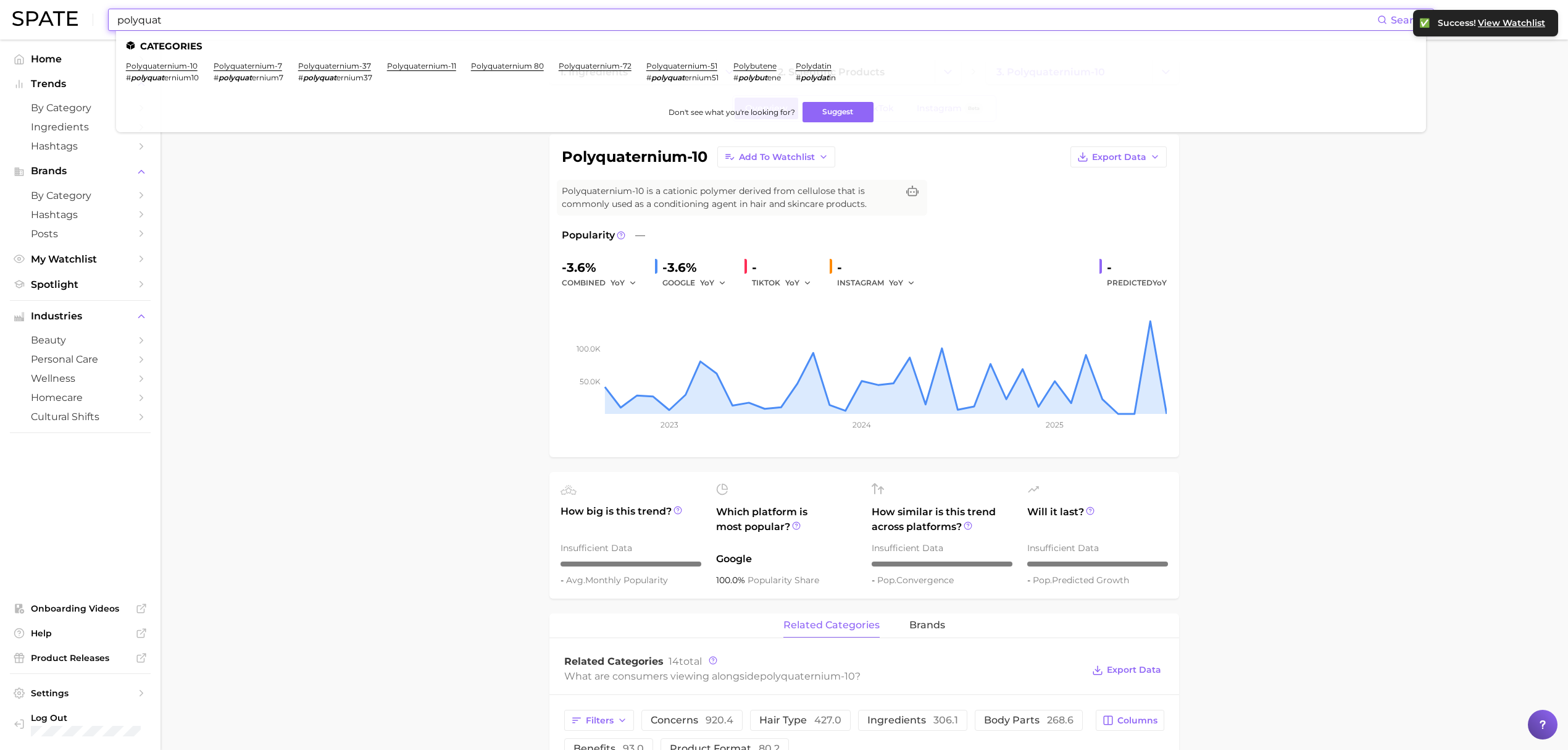
click at [611, 26] on input "polyquat" at bounding box center [746, 19] width 1261 height 21
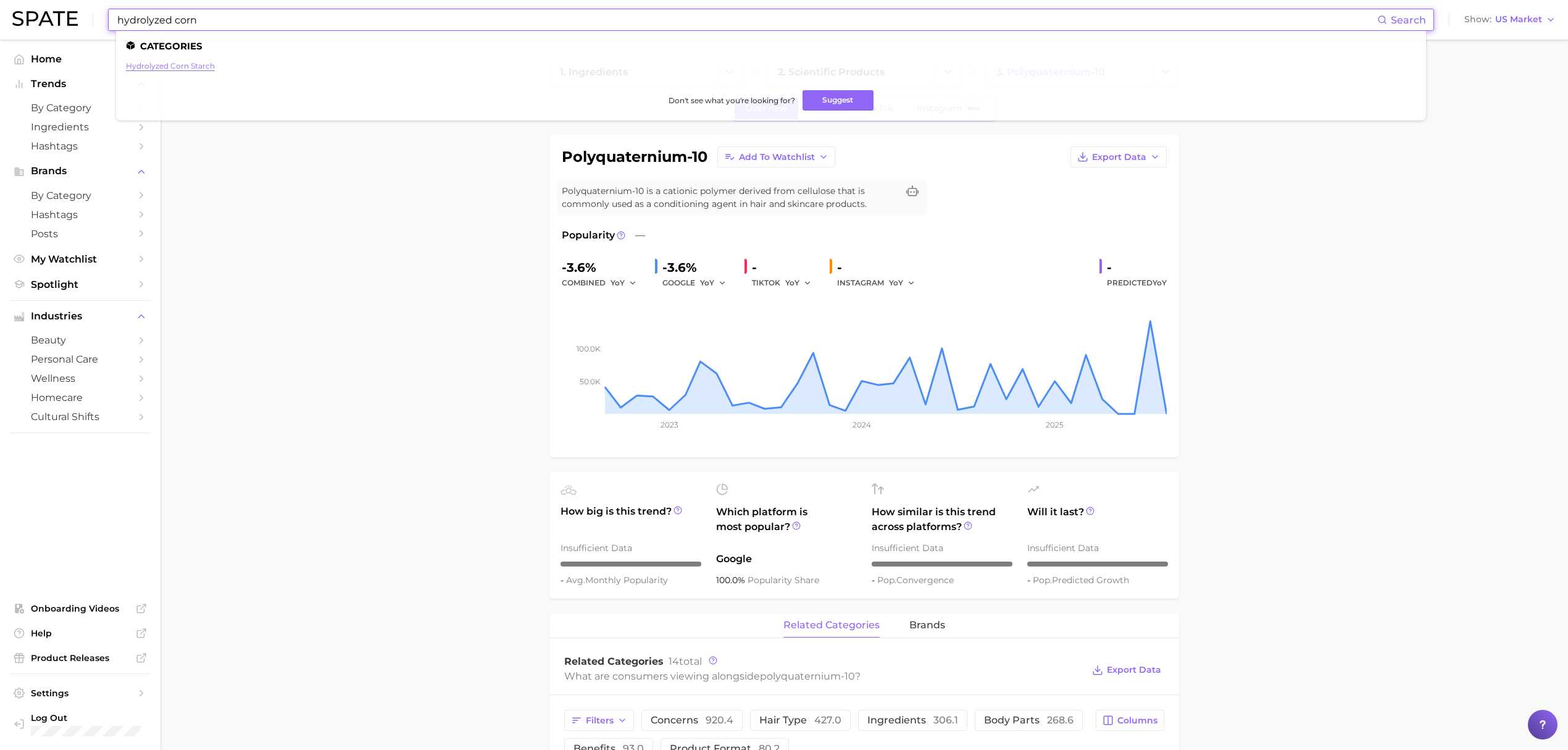
click at [196, 64] on link "hydrolyzed corn starch" at bounding box center [170, 66] width 89 height 9
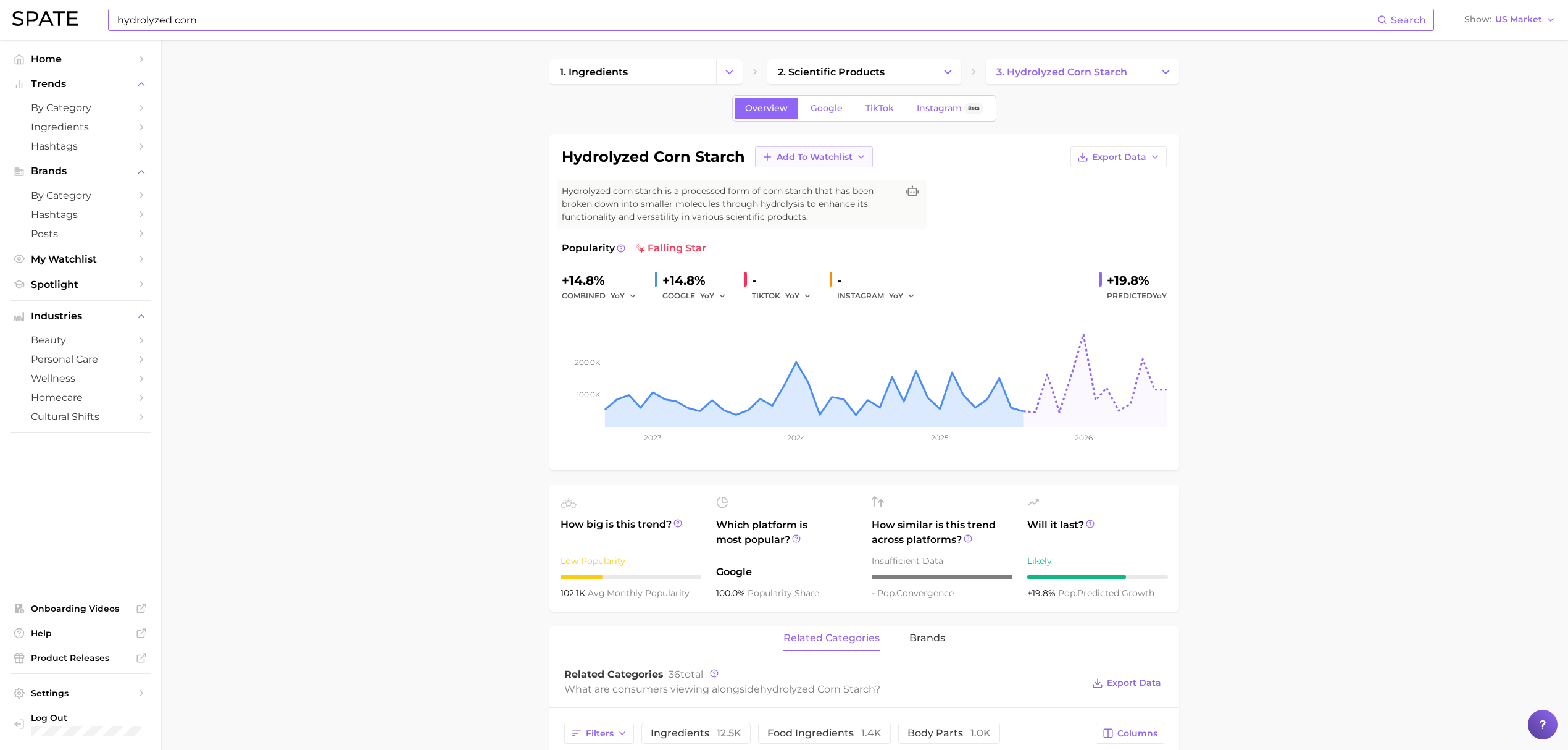
click at [831, 159] on span "Add to Watchlist" at bounding box center [814, 158] width 76 height 11
click at [820, 201] on span "Croda Beauty Care" at bounding box center [817, 203] width 83 height 11
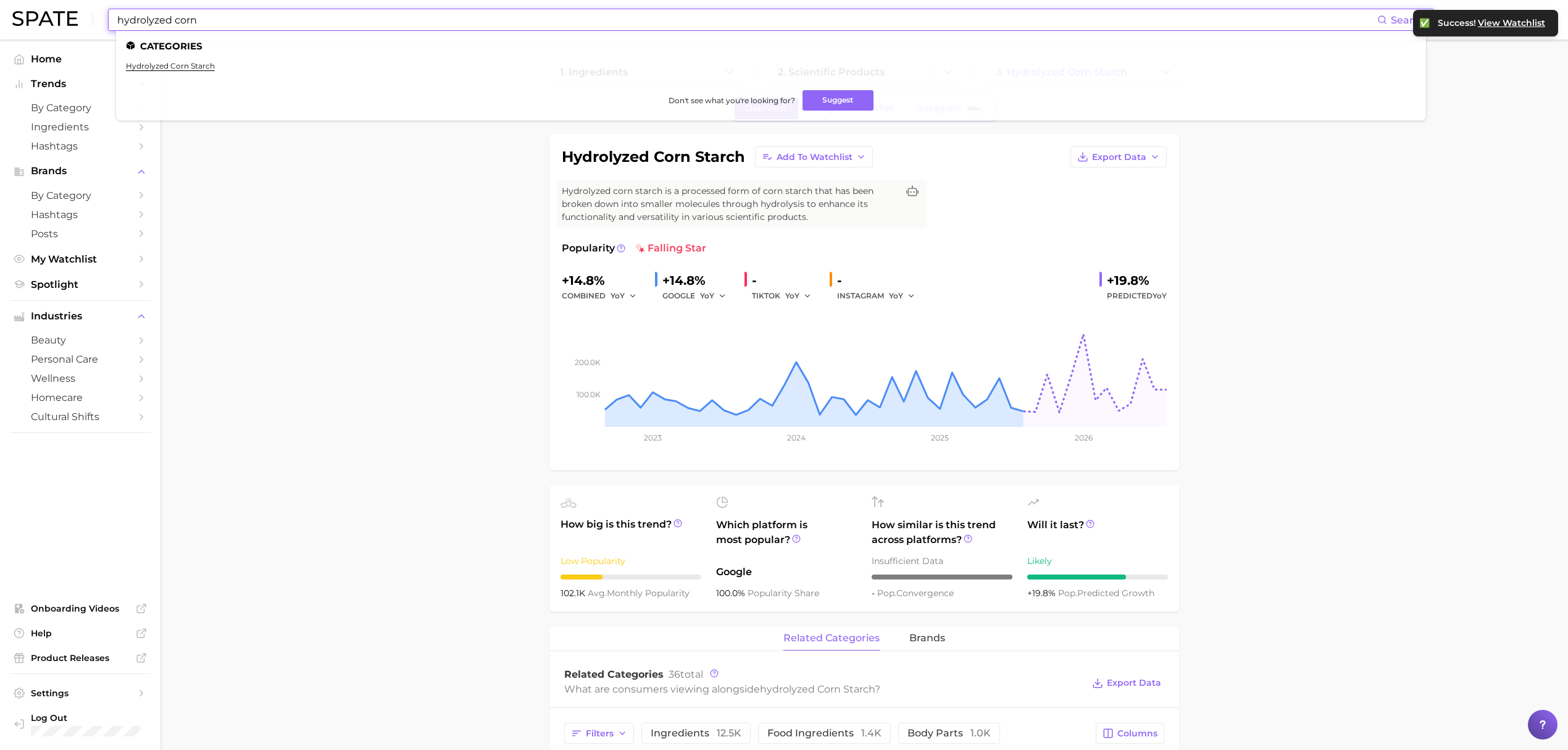
click at [630, 23] on input "hydrolyzed corn" at bounding box center [746, 19] width 1261 height 21
click at [149, 67] on link "glycolipid" at bounding box center [144, 66] width 36 height 9
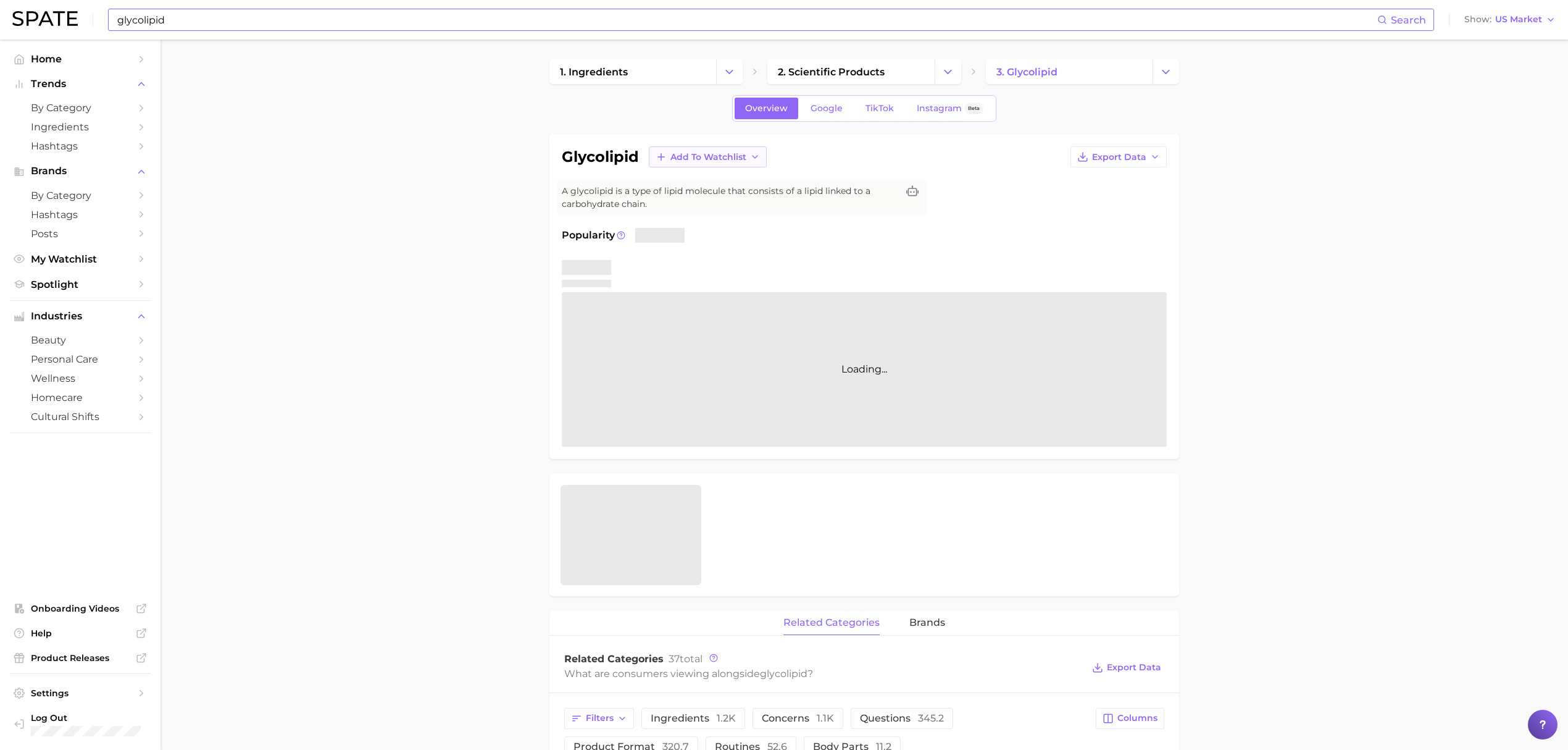
click at [707, 160] on span "Add to Watchlist" at bounding box center [708, 158] width 76 height 11
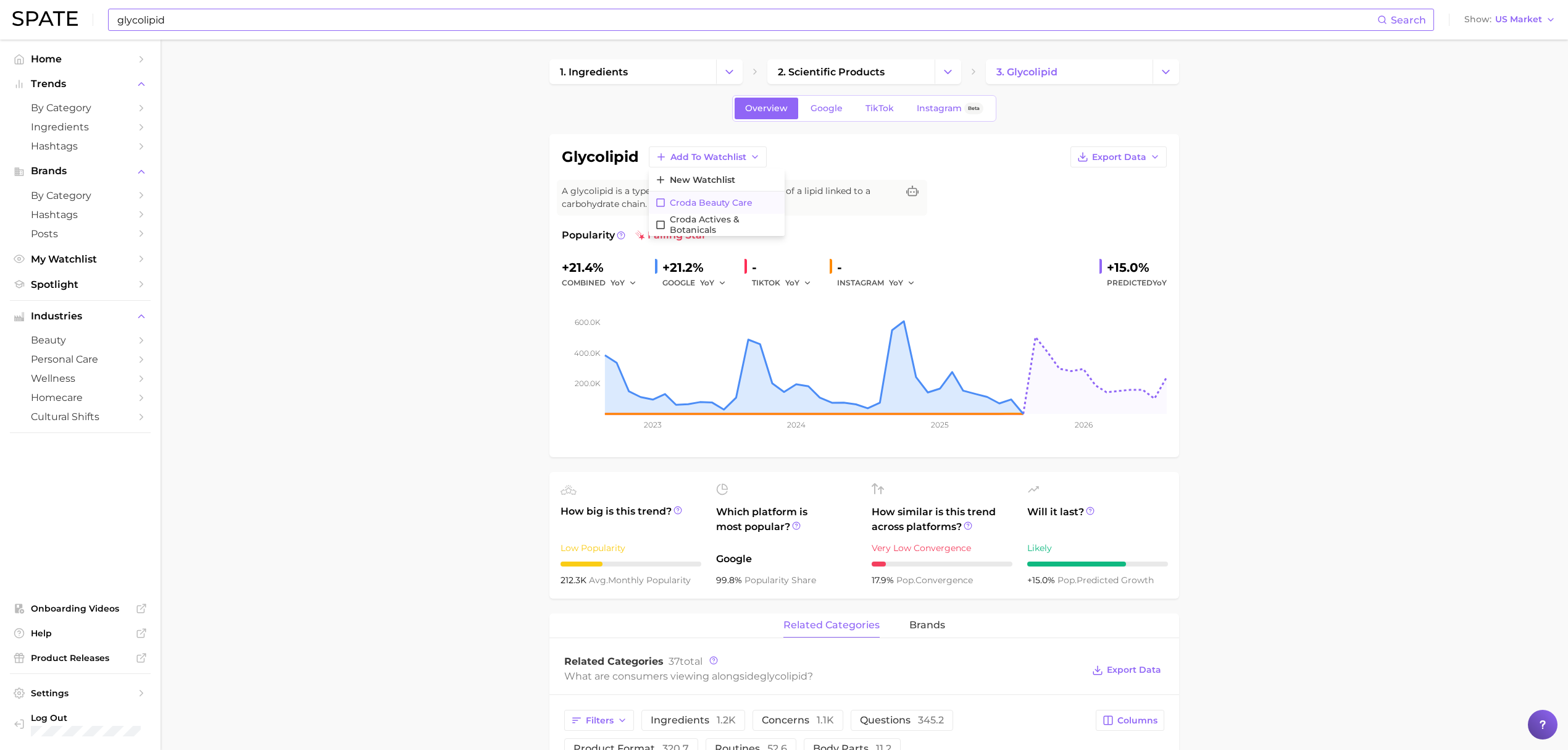
click at [717, 200] on span "Croda Beauty Care" at bounding box center [711, 203] width 83 height 11
click at [600, 21] on input "glycolipid" at bounding box center [746, 19] width 1261 height 21
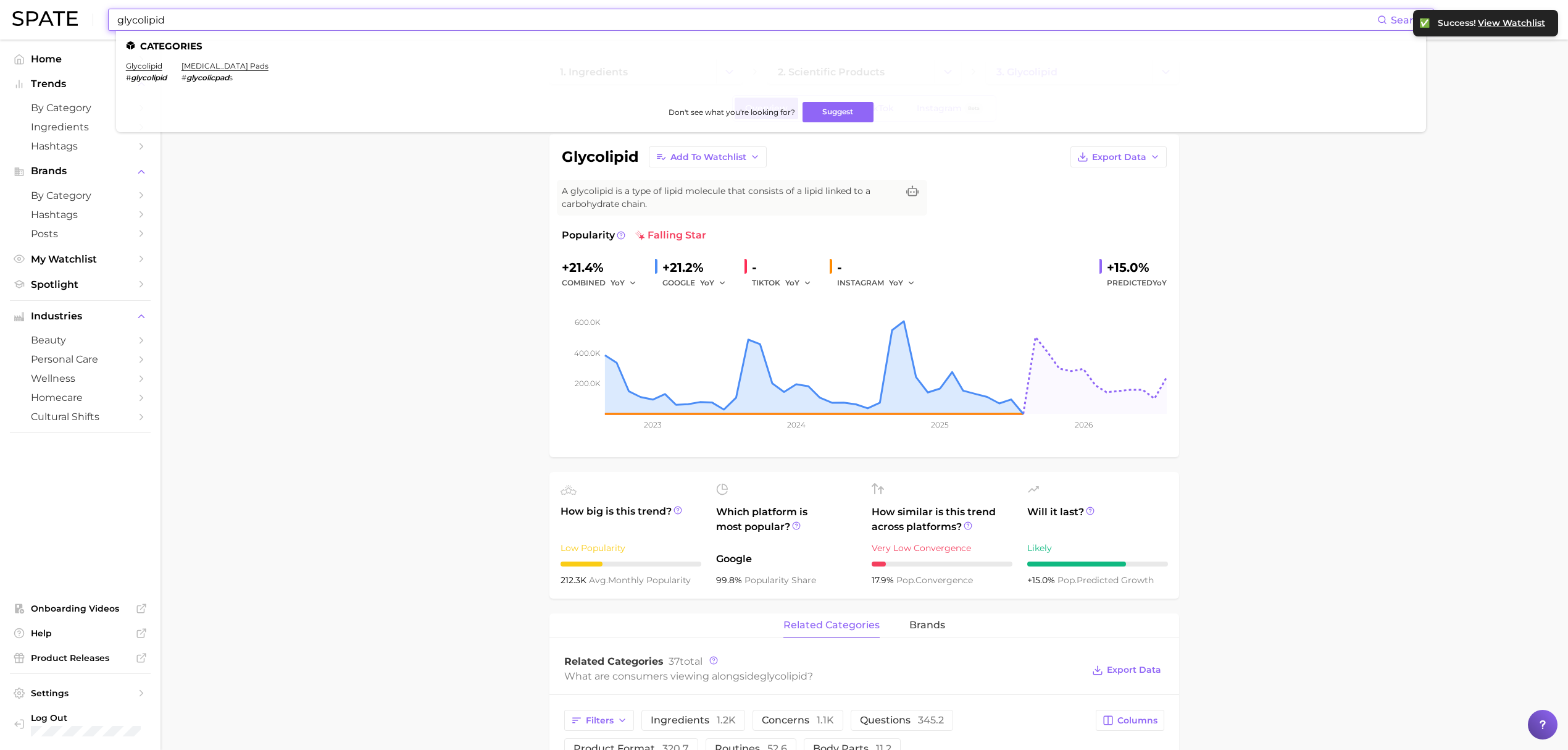
click at [600, 21] on input "glycolipid" at bounding box center [746, 19] width 1261 height 21
click at [275, 66] on link "polyglyceryl-4 laurate" at bounding box center [268, 66] width 84 height 9
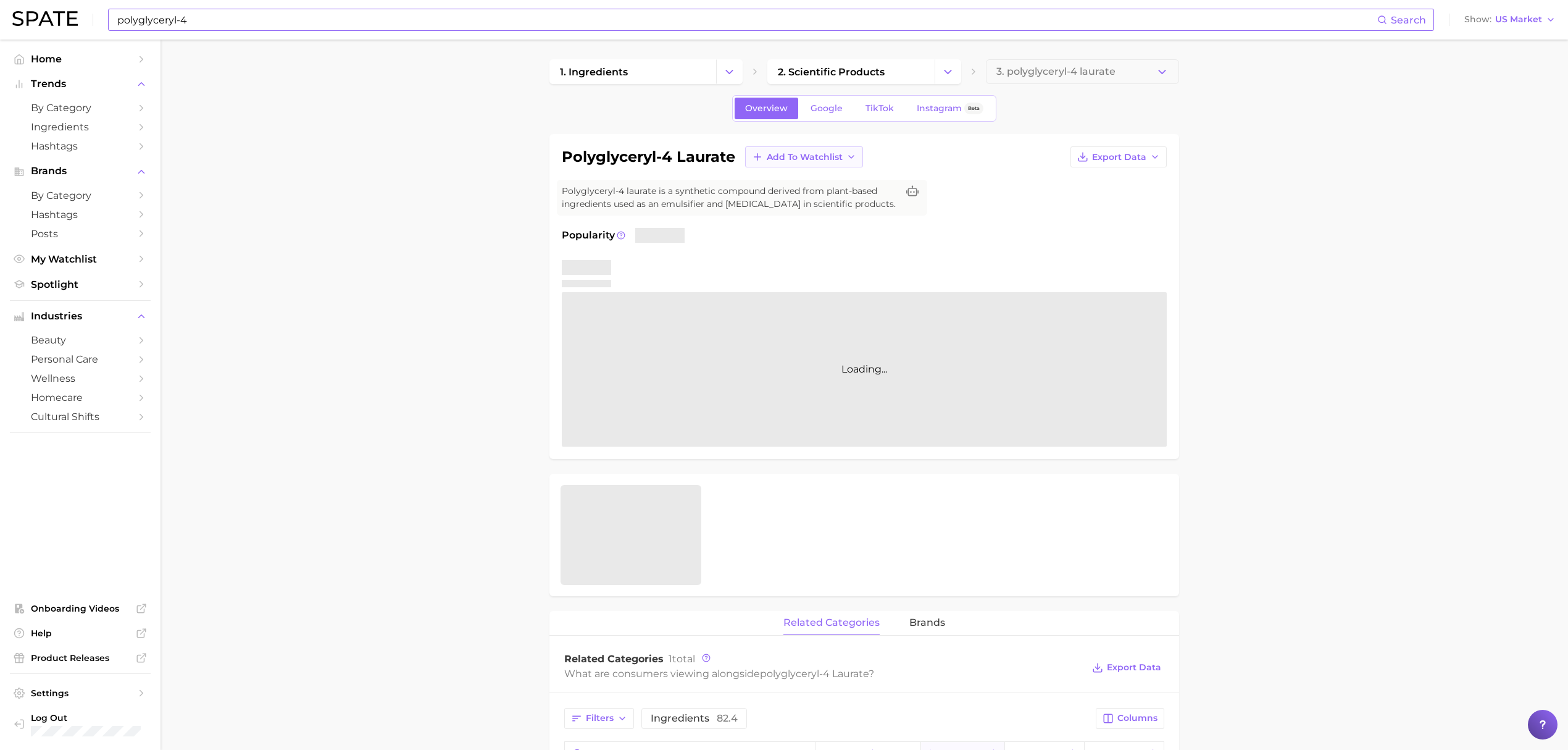
click at [794, 149] on button "Add to Watchlist" at bounding box center [804, 157] width 118 height 21
click at [798, 193] on button "Croda Beauty Care" at bounding box center [813, 202] width 136 height 22
click at [489, 23] on input "polyglyceryl-4" at bounding box center [746, 19] width 1261 height 21
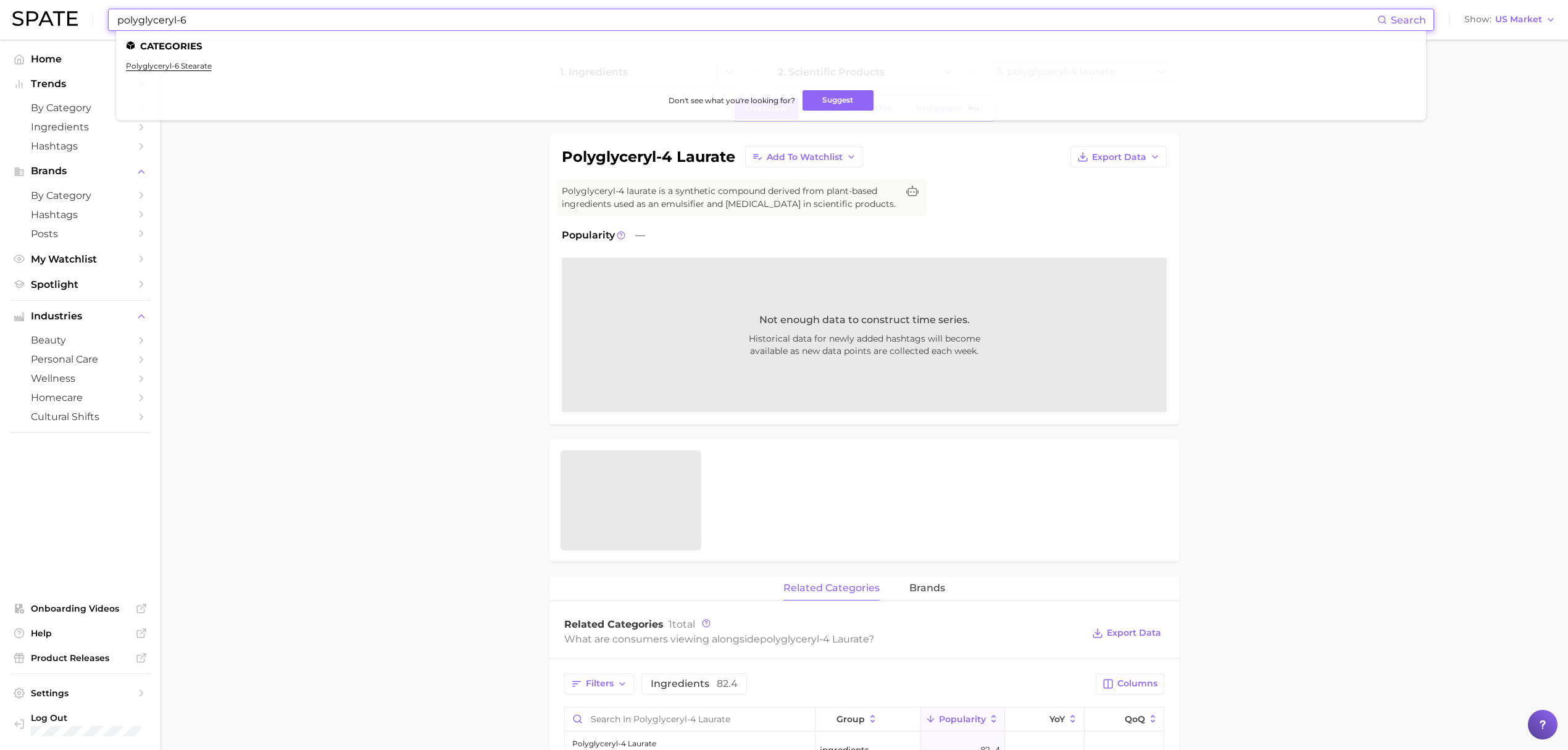
click at [366, 18] on input "polyglyceryl-6" at bounding box center [746, 19] width 1261 height 21
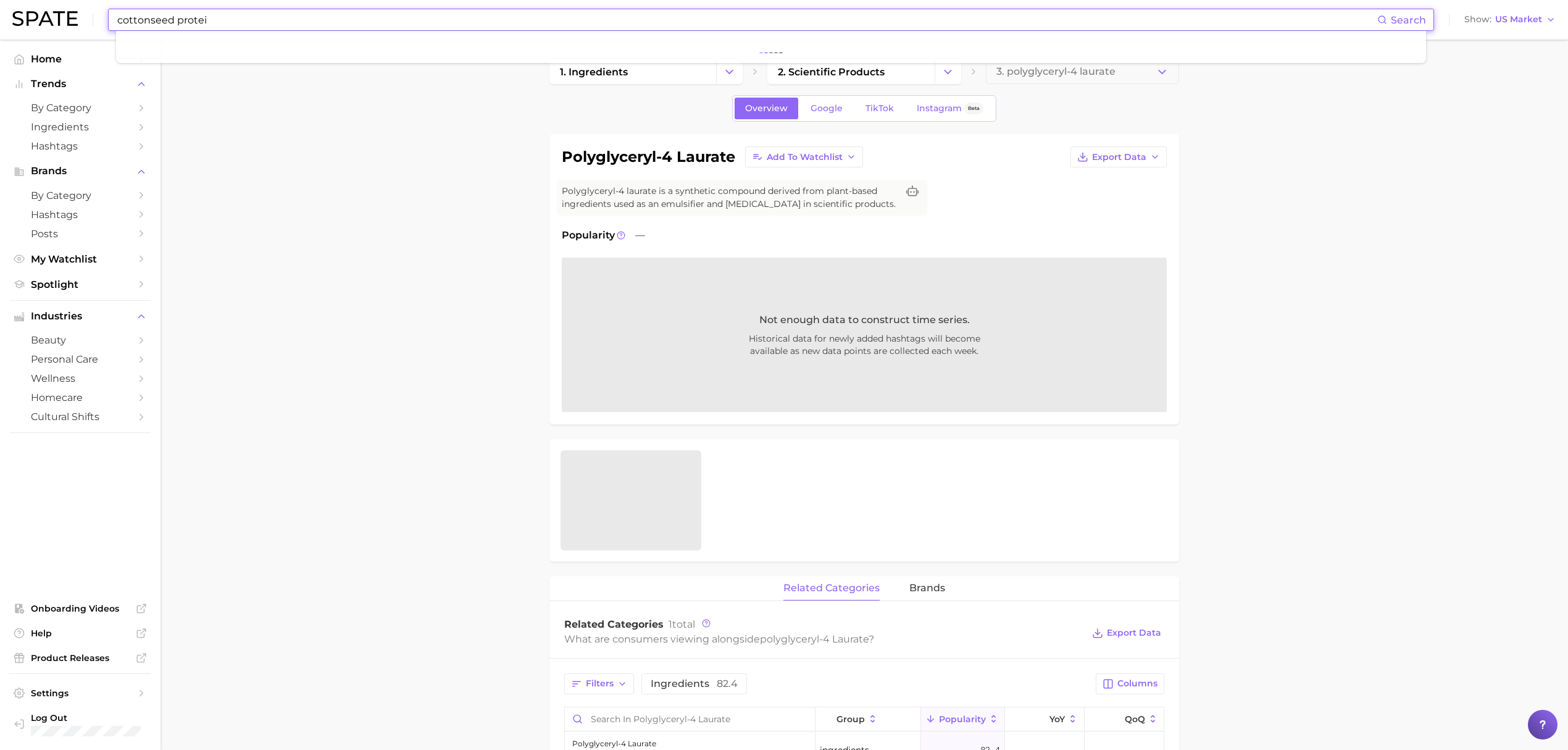
type input "cottonseed protein"
click at [366, 18] on input "cottonseed protein" at bounding box center [746, 19] width 1261 height 21
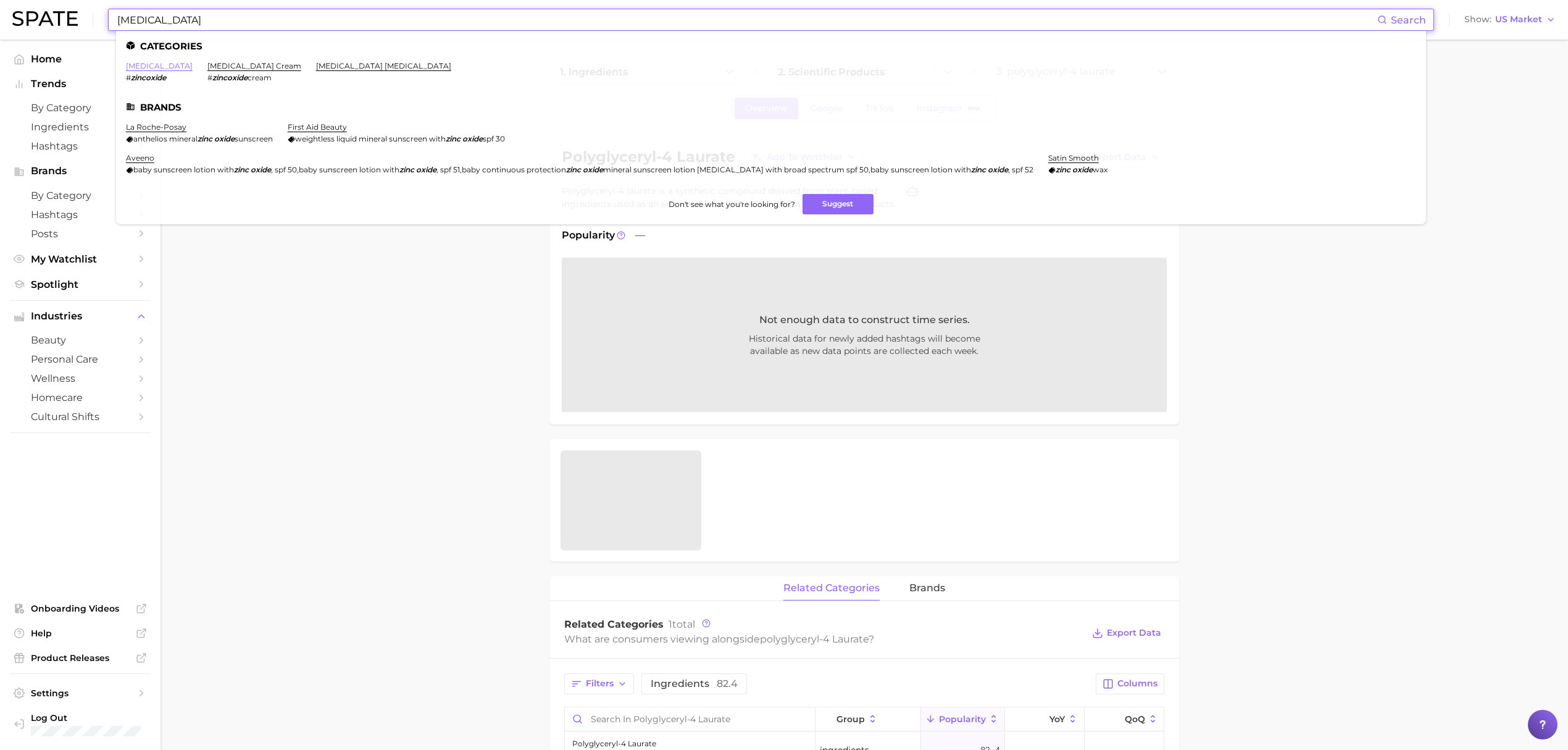
click at [157, 64] on link "[MEDICAL_DATA]" at bounding box center [159, 66] width 67 height 9
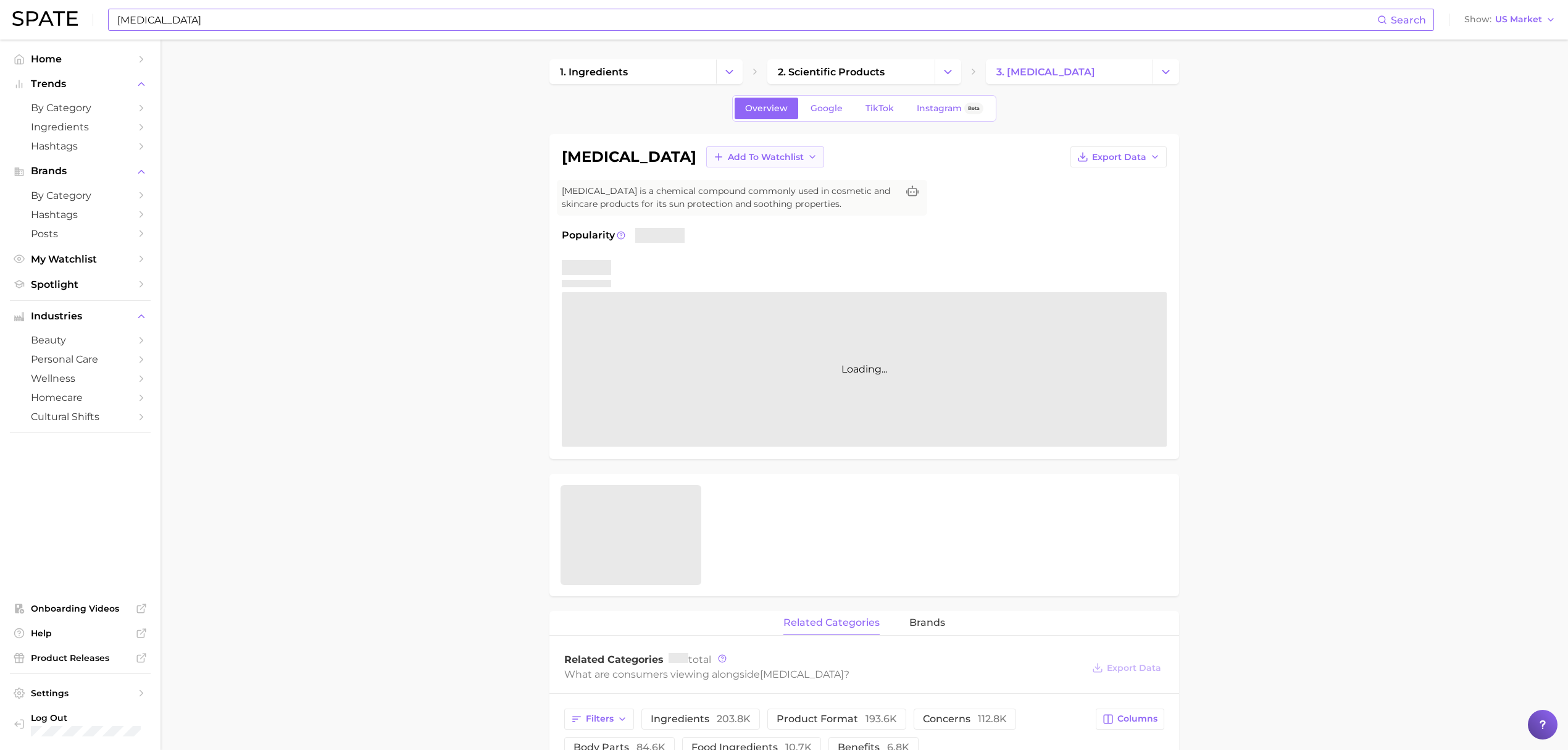
click at [717, 163] on button "Add to Watchlist" at bounding box center [764, 157] width 118 height 21
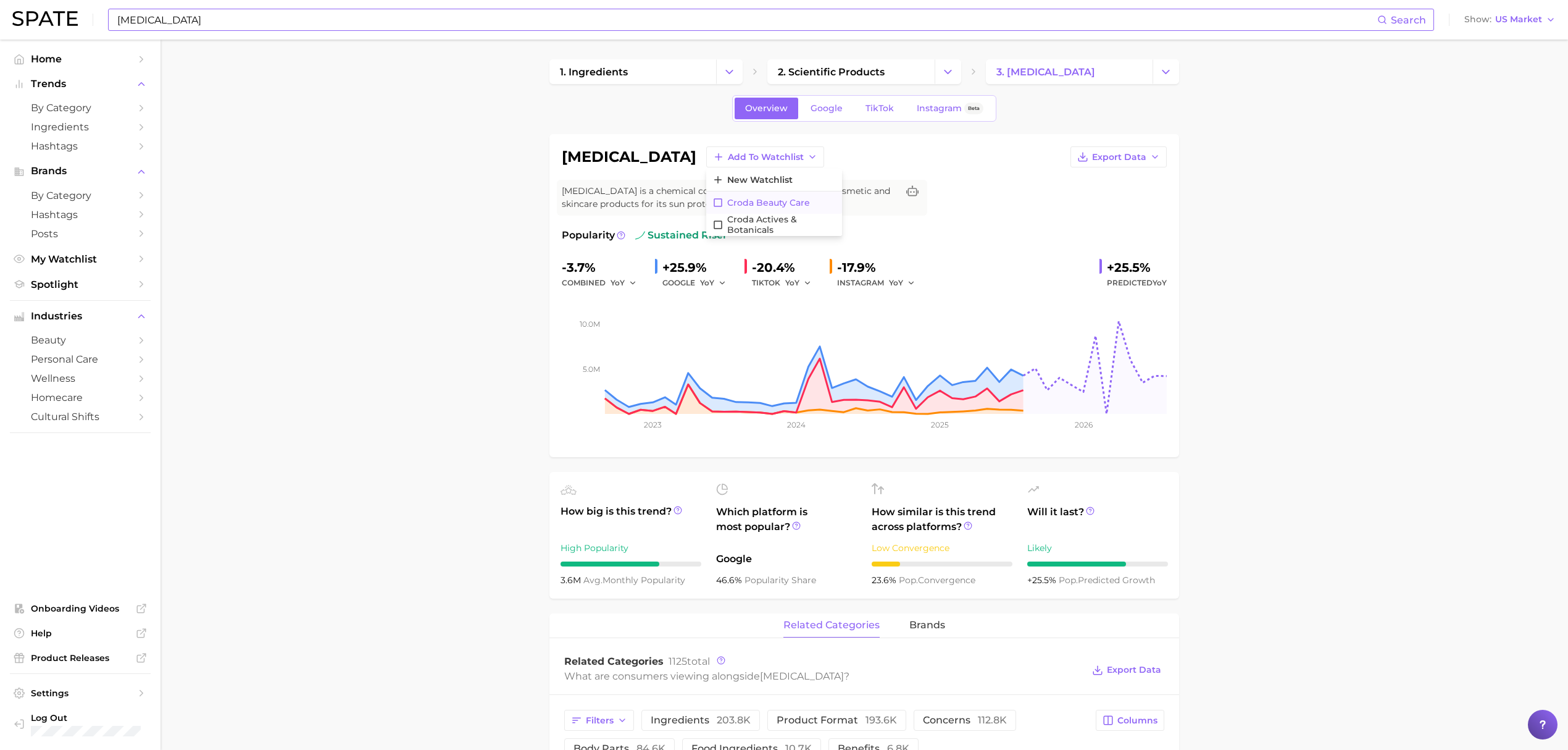
click at [734, 203] on span "Croda Beauty Care" at bounding box center [768, 203] width 83 height 11
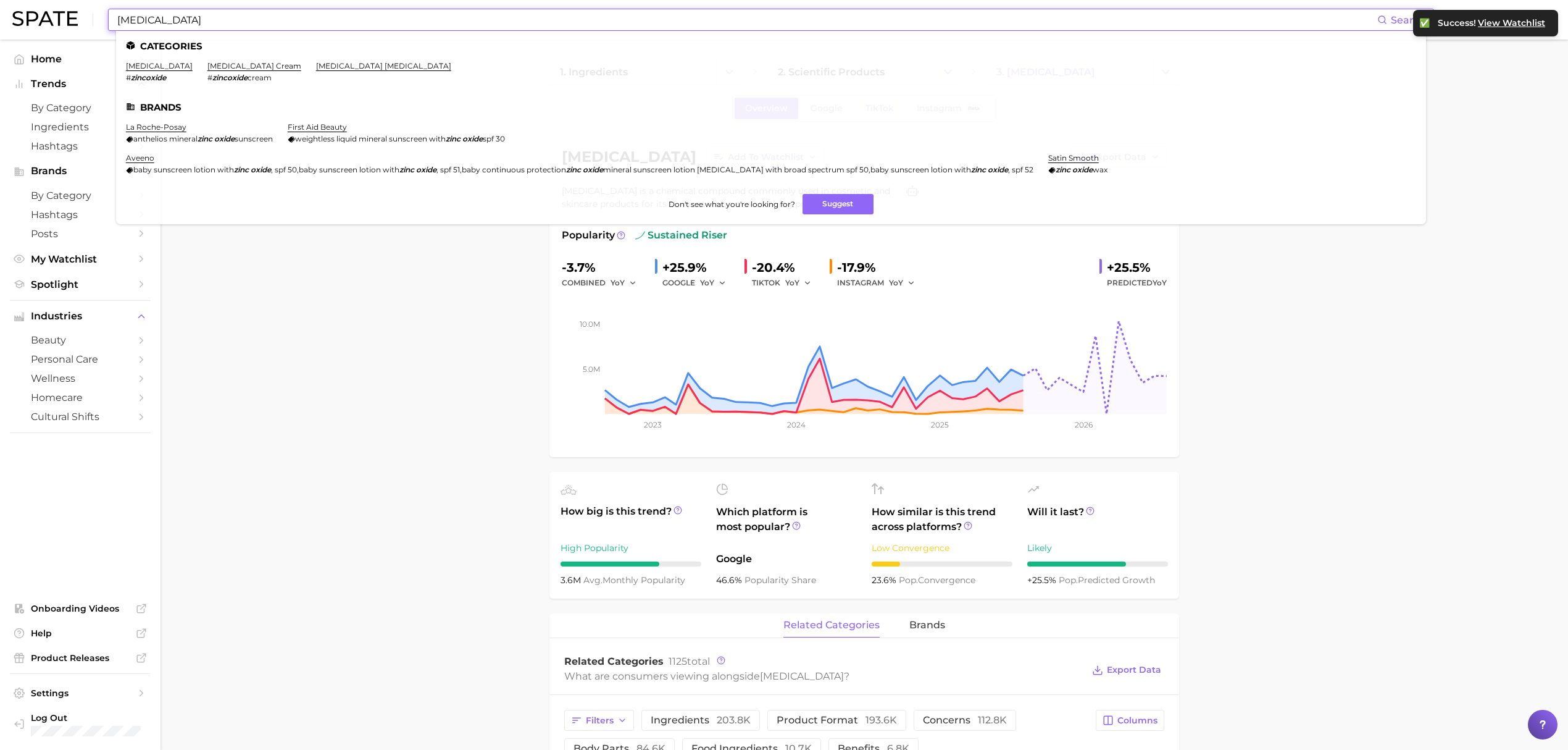
click at [557, 25] on input "[MEDICAL_DATA]" at bounding box center [746, 19] width 1261 height 21
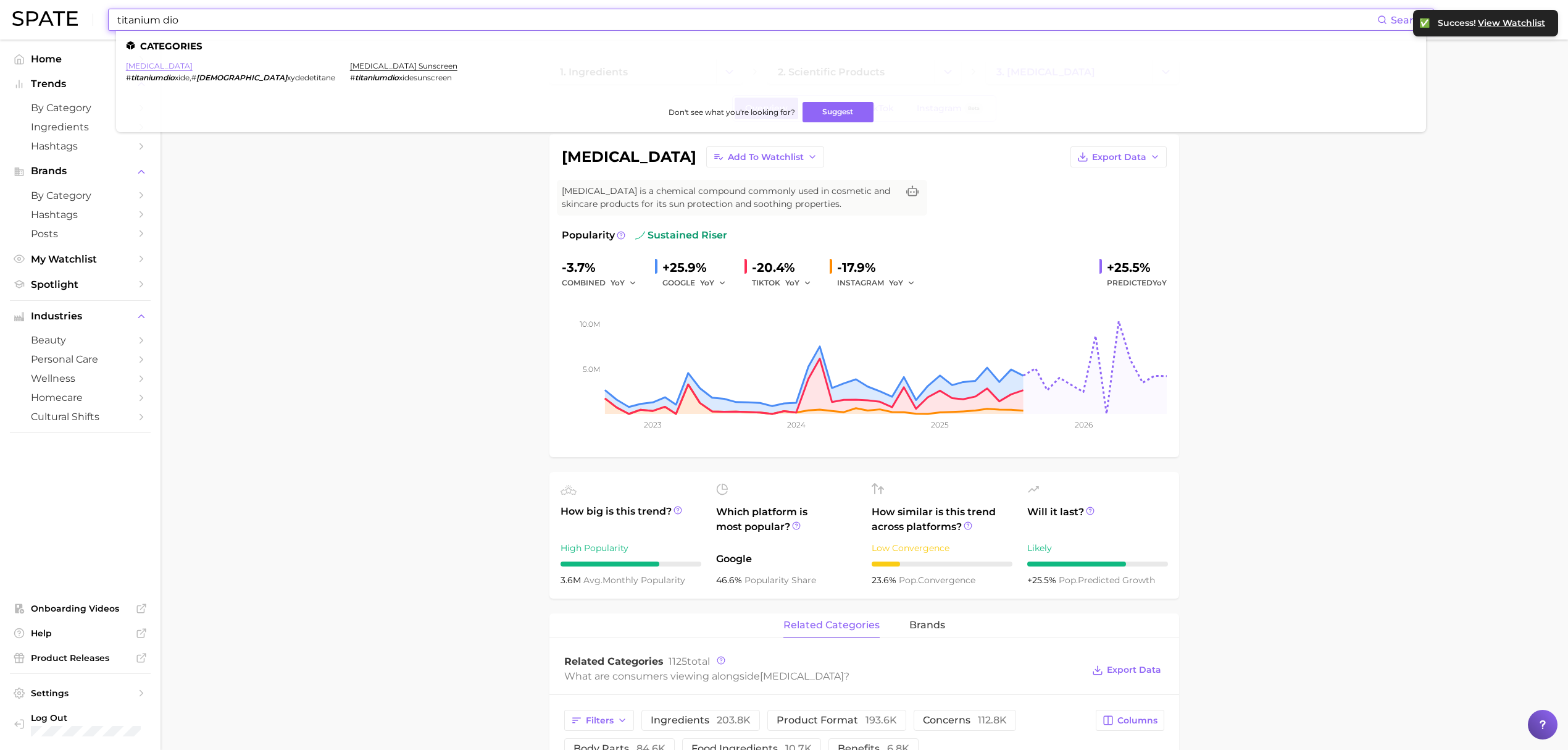
click at [161, 62] on link "[MEDICAL_DATA]" at bounding box center [159, 66] width 67 height 9
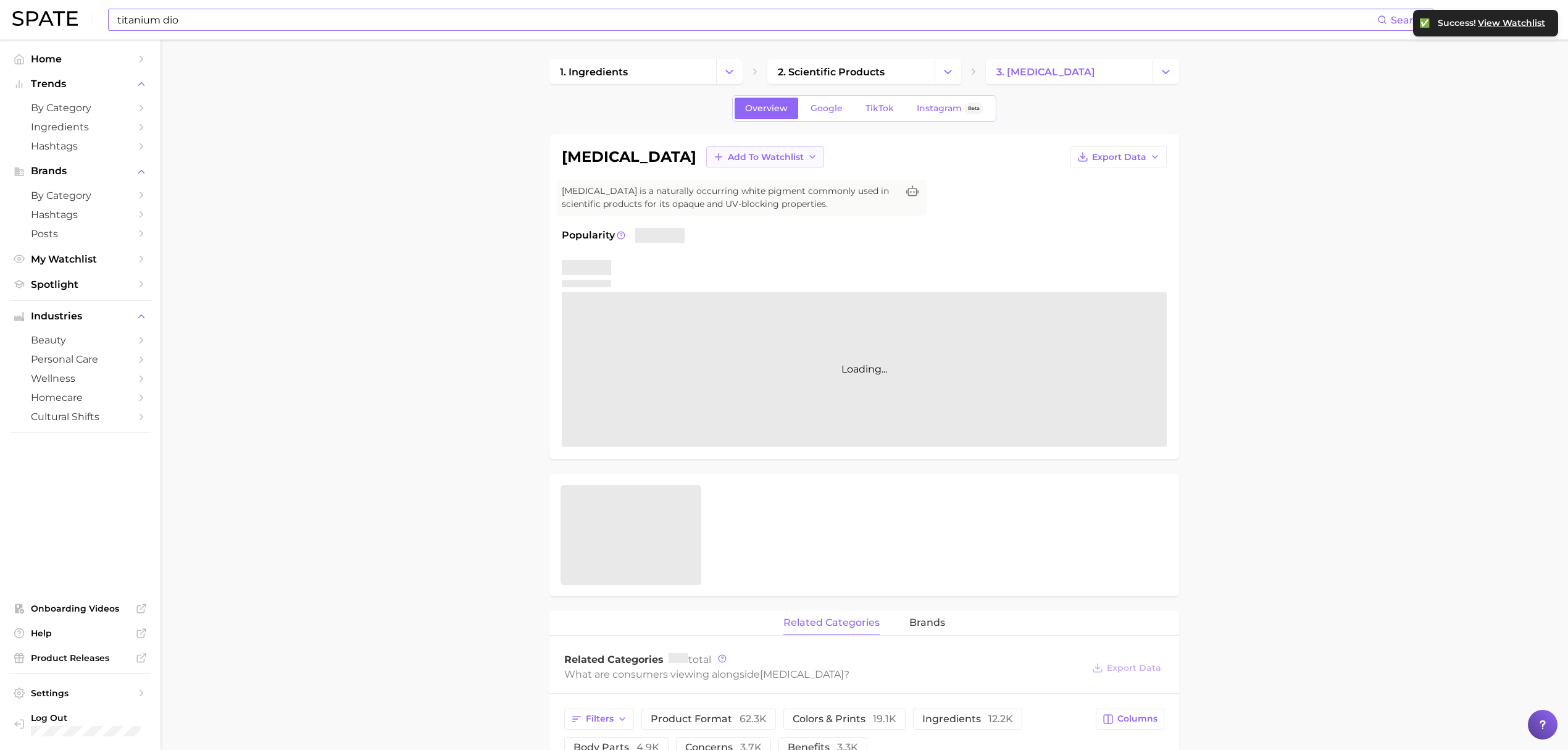
click at [713, 164] on button "Add to Watchlist" at bounding box center [764, 157] width 118 height 21
click at [743, 203] on span "Croda Beauty Care" at bounding box center [768, 203] width 83 height 11
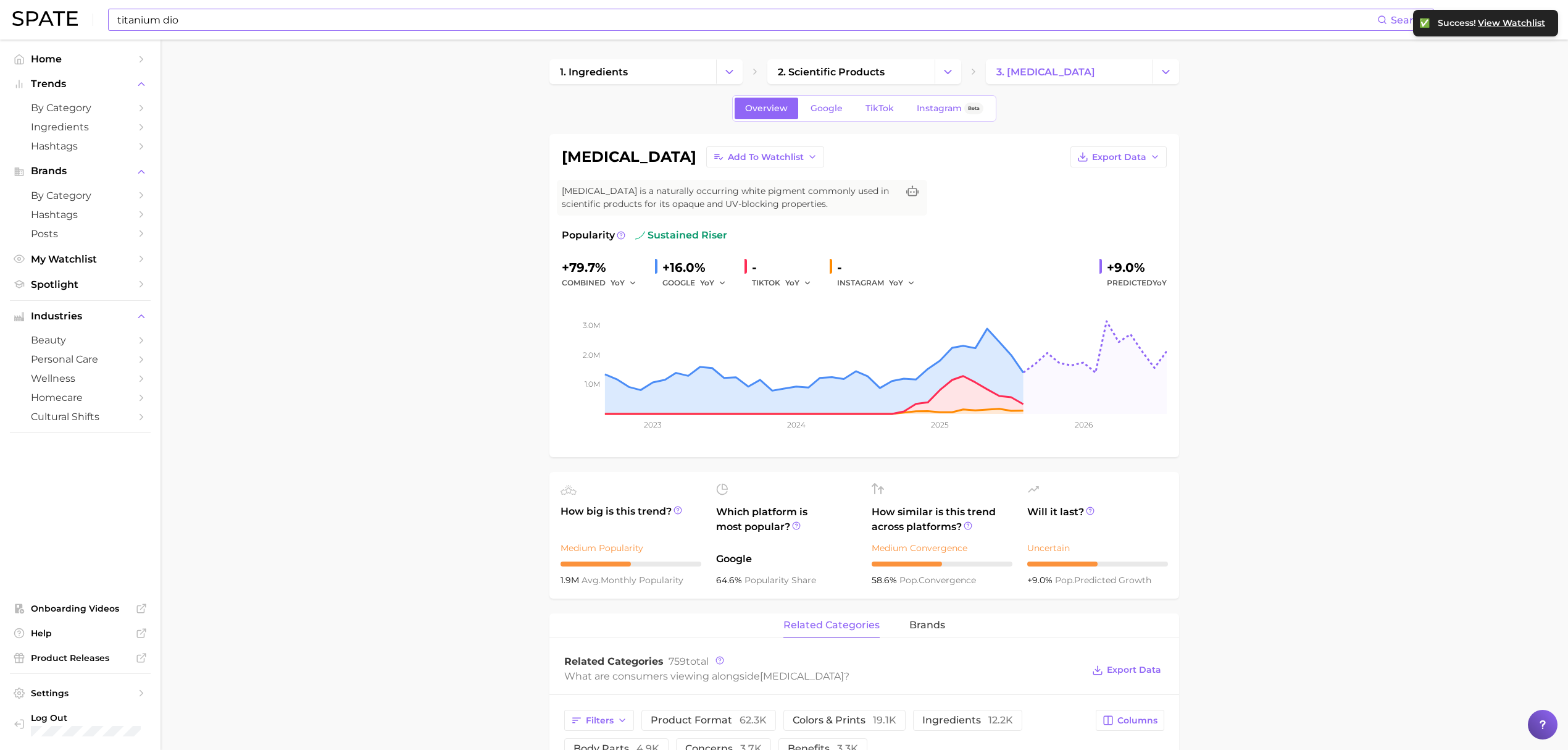
click at [656, 26] on input "titanium dio" at bounding box center [746, 19] width 1261 height 21
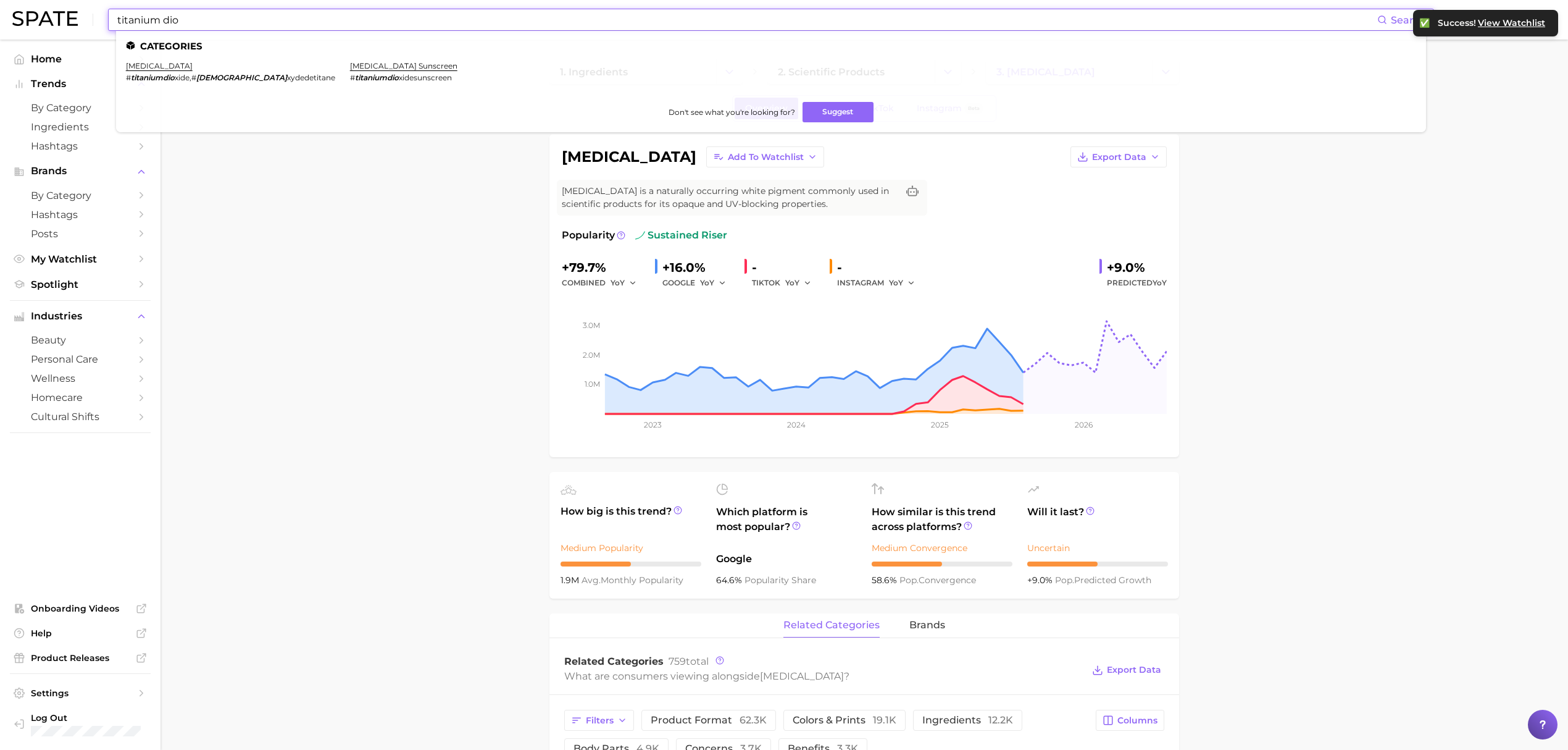
click at [656, 26] on input "titanium dio" at bounding box center [746, 19] width 1261 height 21
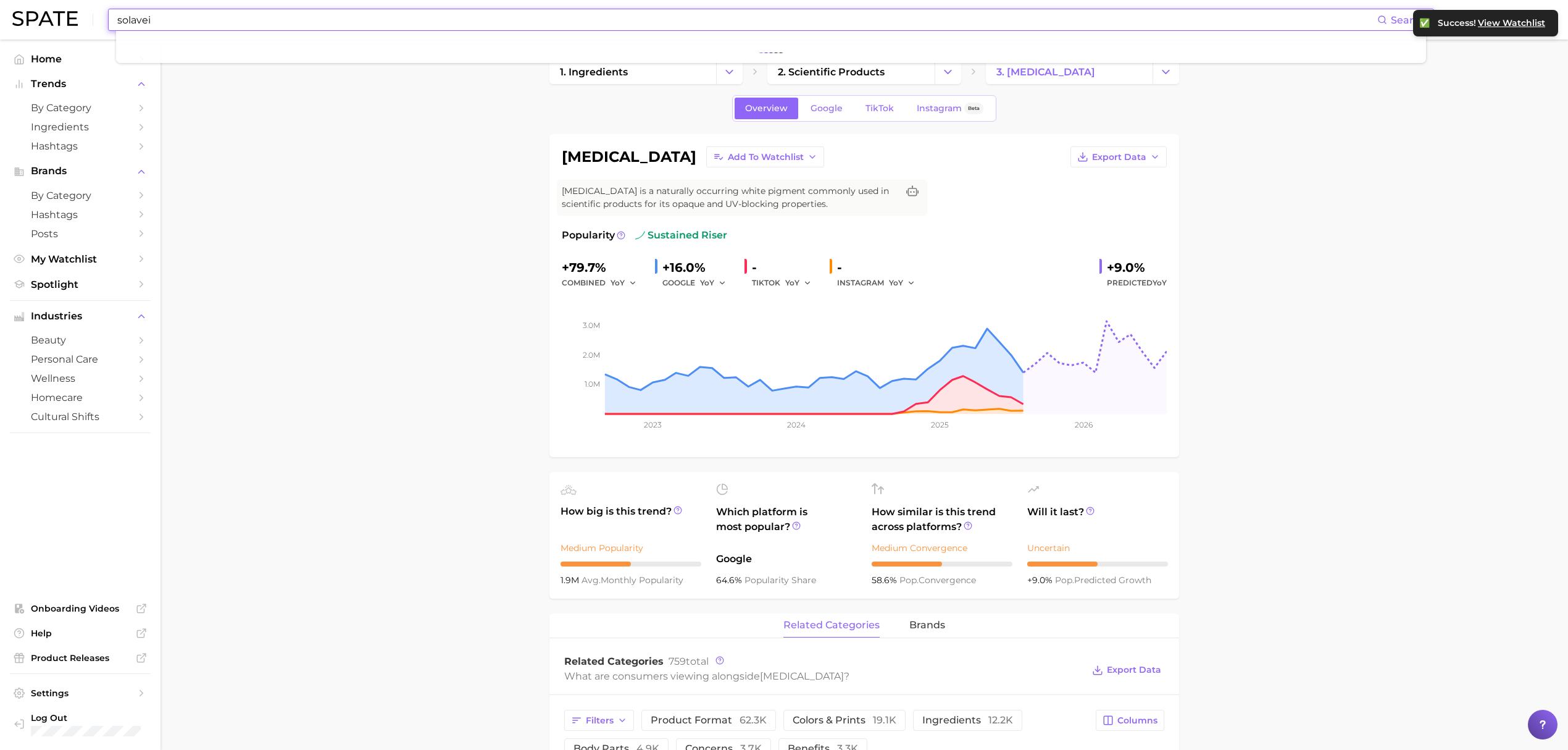
type input "solaveil"
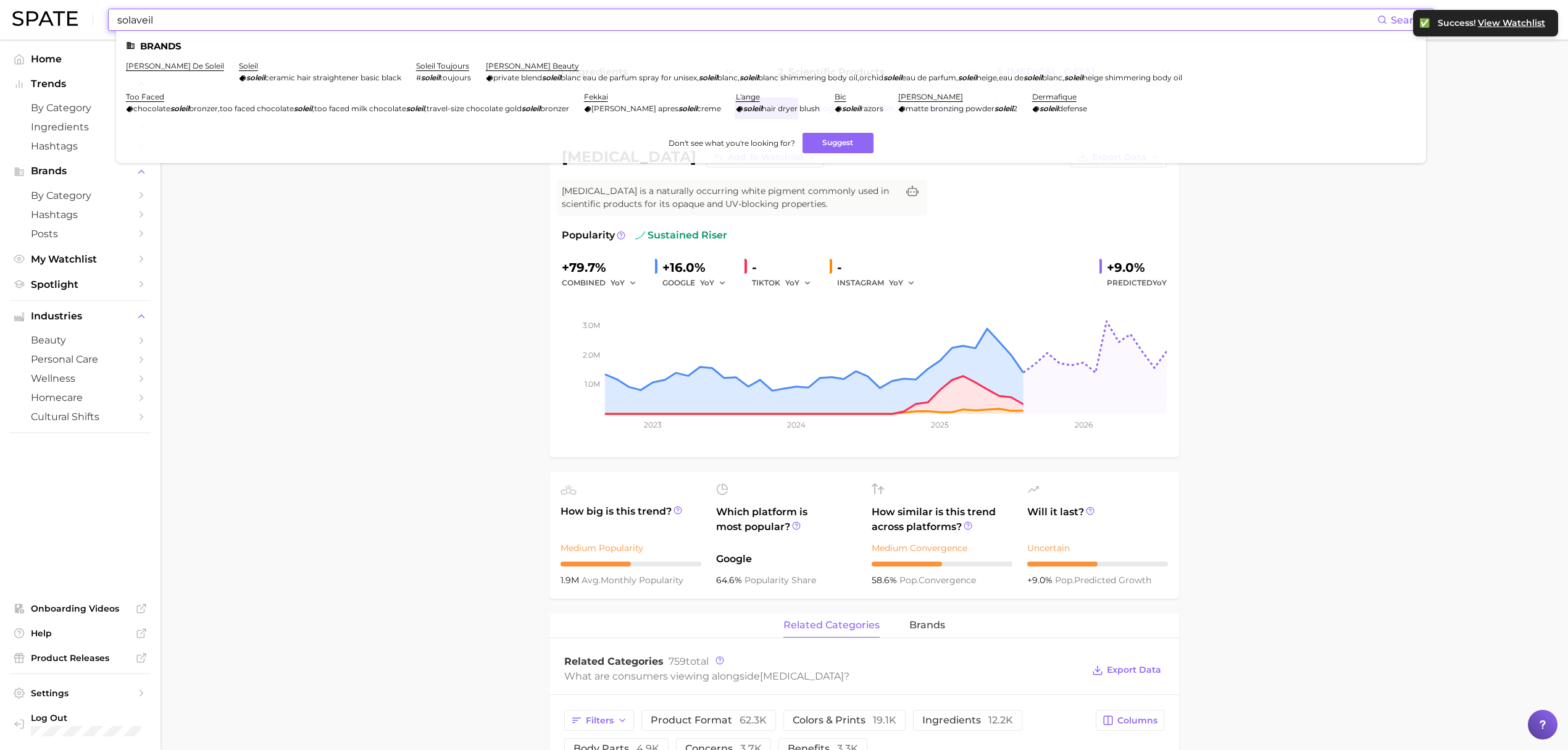
click at [648, 20] on input "solaveil" at bounding box center [746, 19] width 1261 height 21
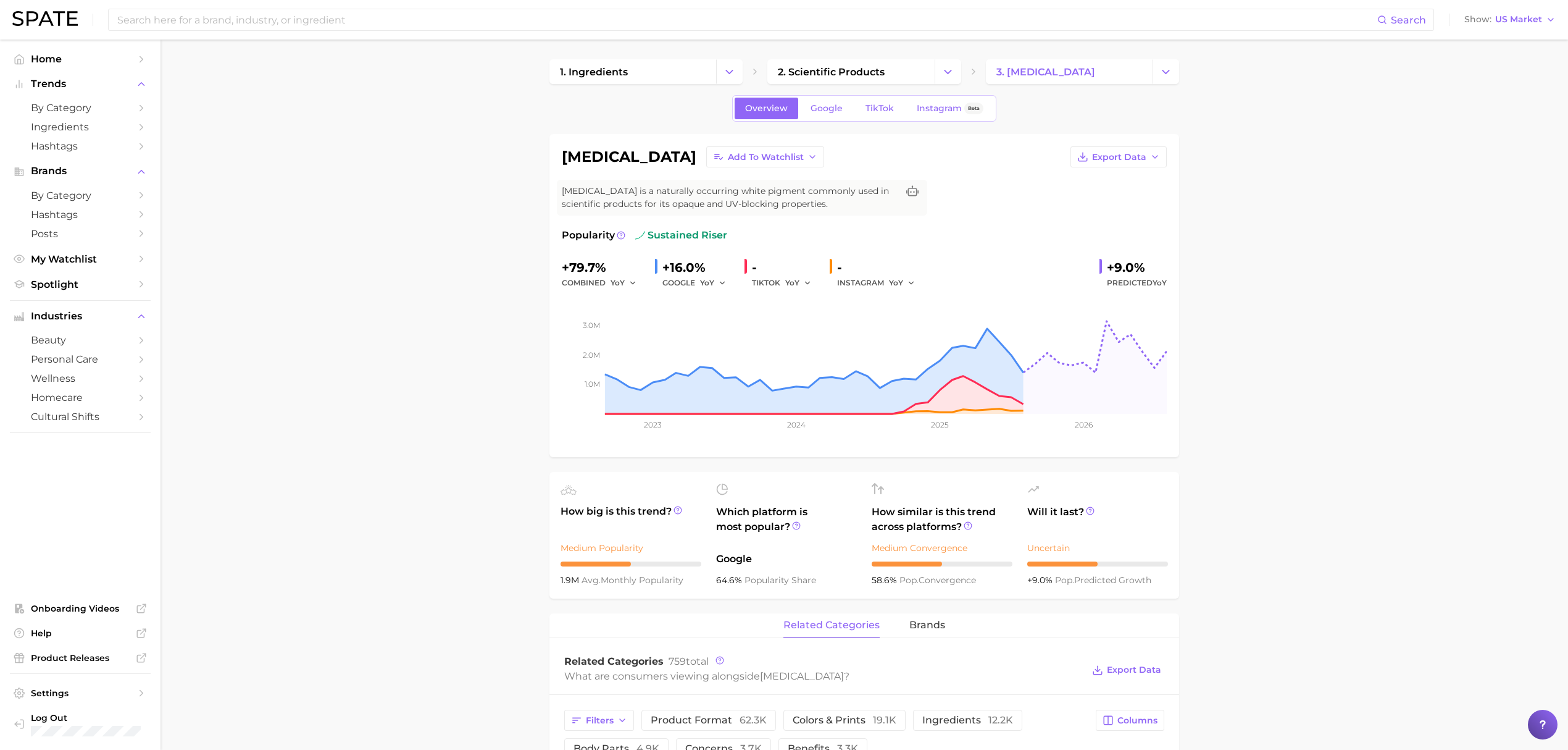
click at [621, 18] on input at bounding box center [746, 19] width 1261 height 21
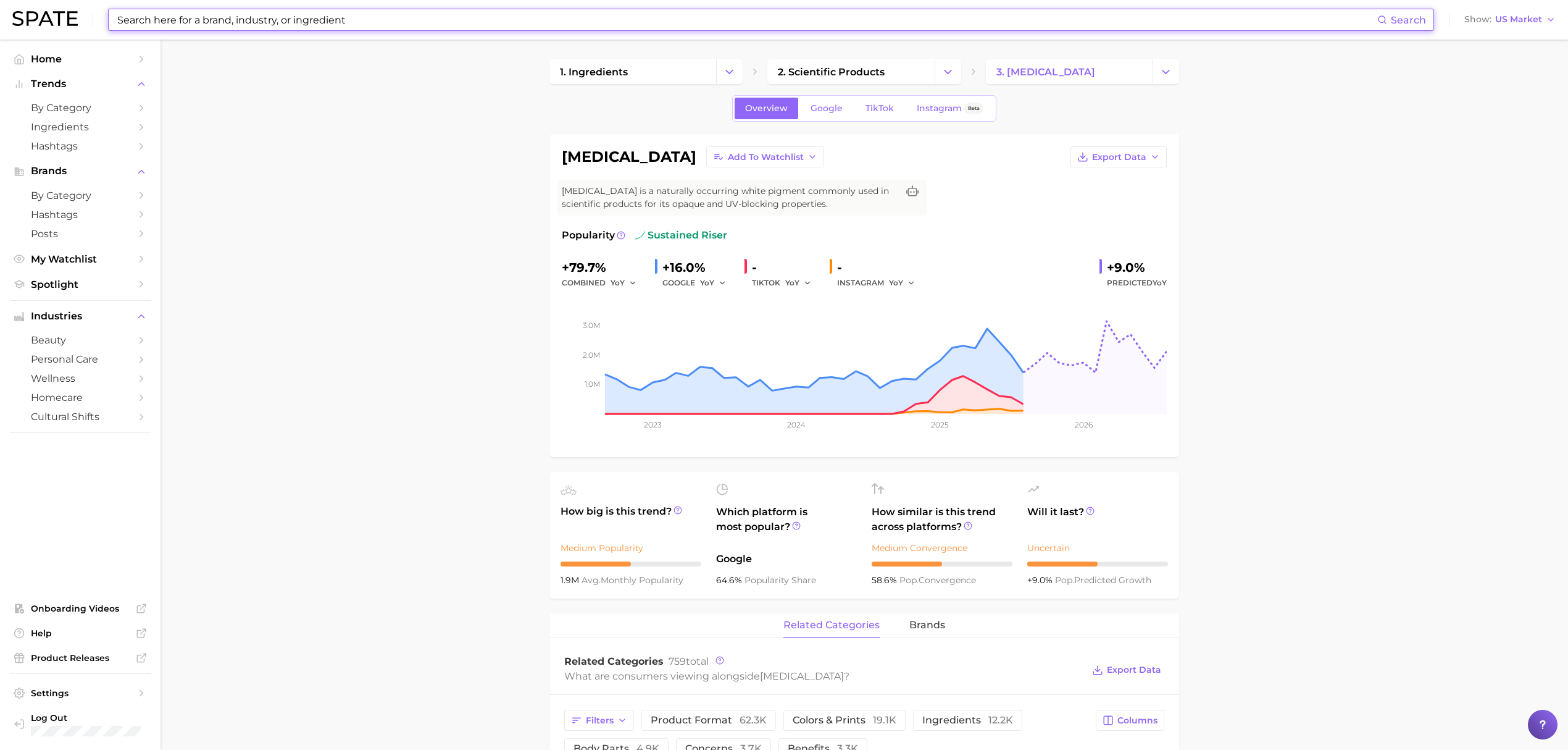
click at [621, 18] on input at bounding box center [746, 19] width 1261 height 21
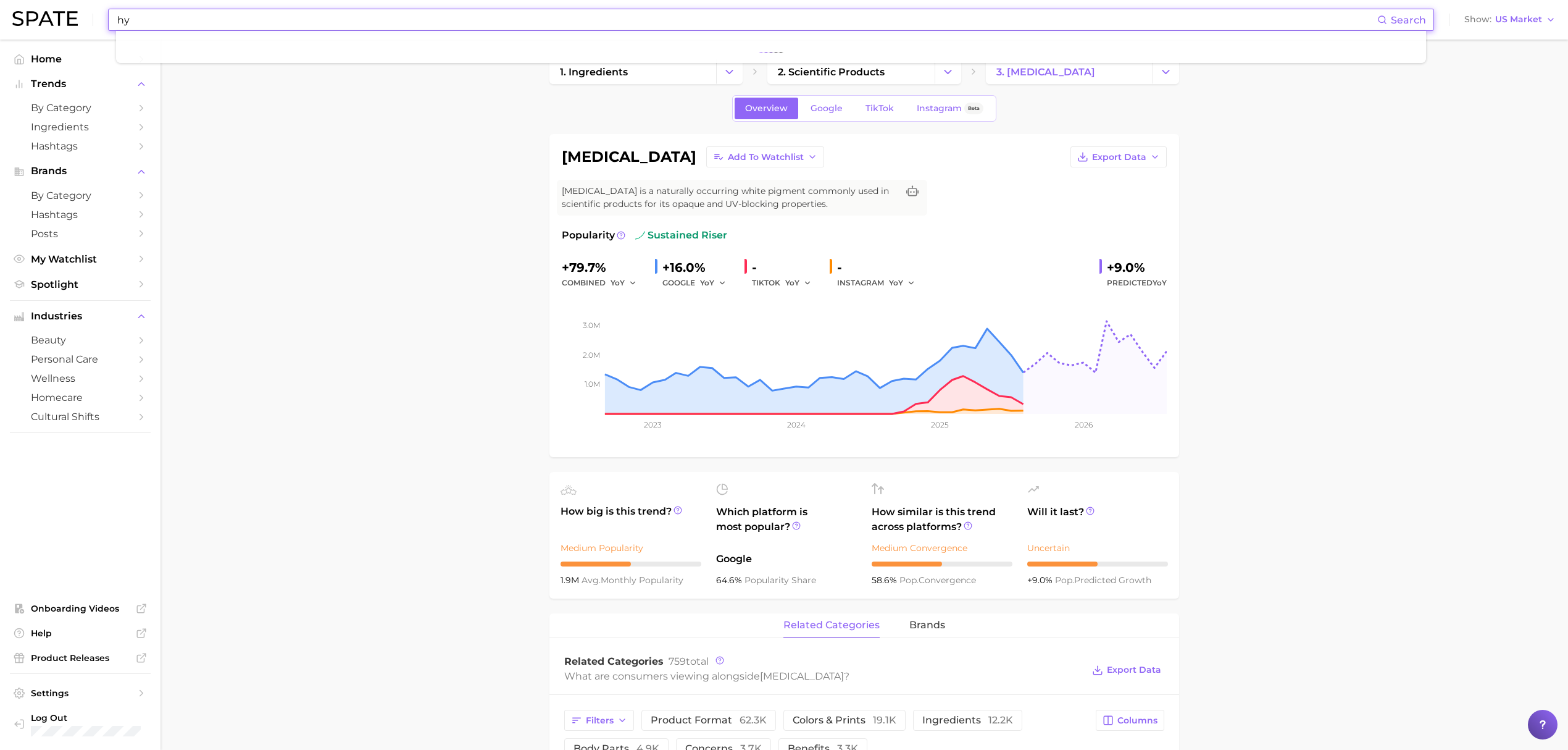
type input "h"
type input "c"
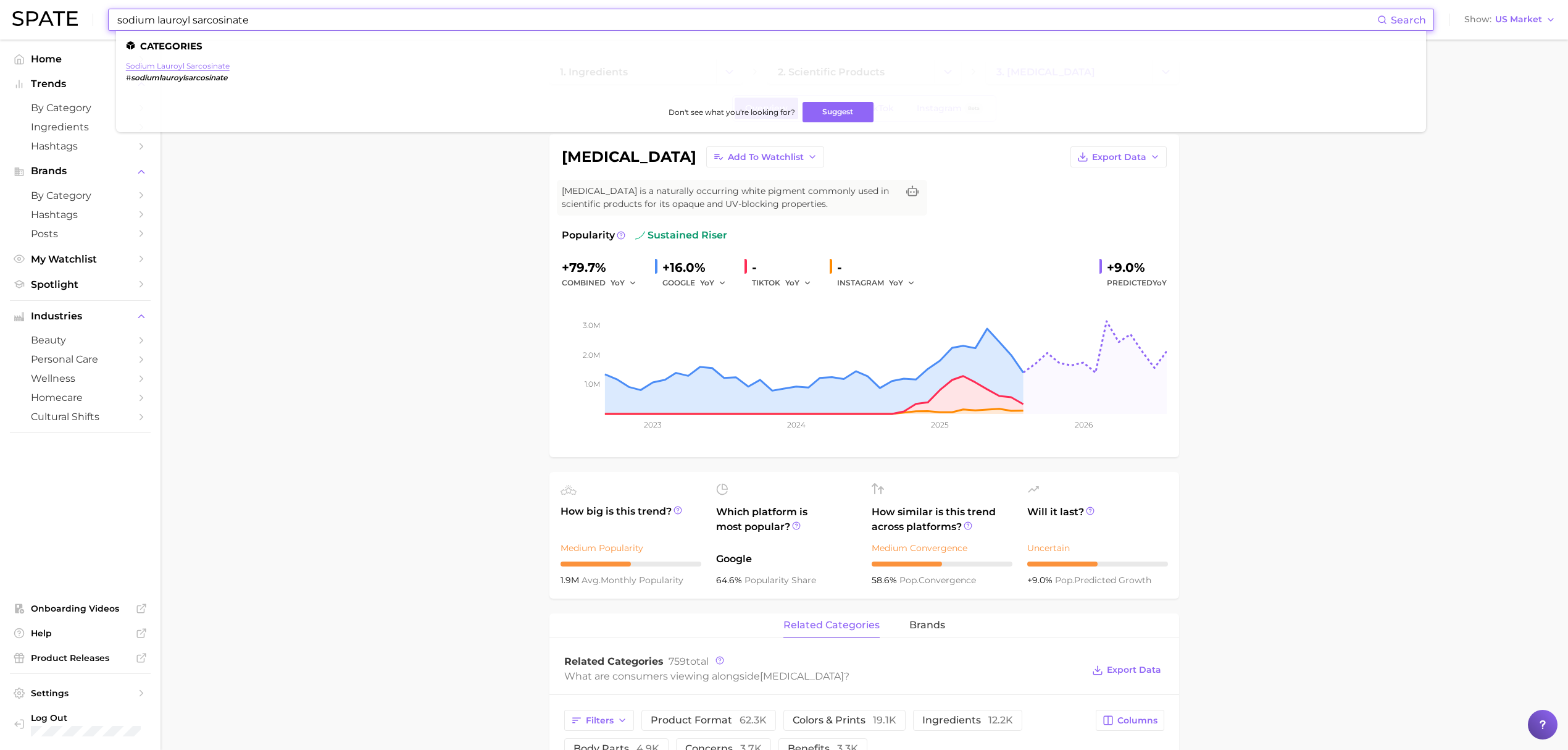
click at [135, 67] on link "sodium lauroyl sarcosinate" at bounding box center [178, 66] width 104 height 9
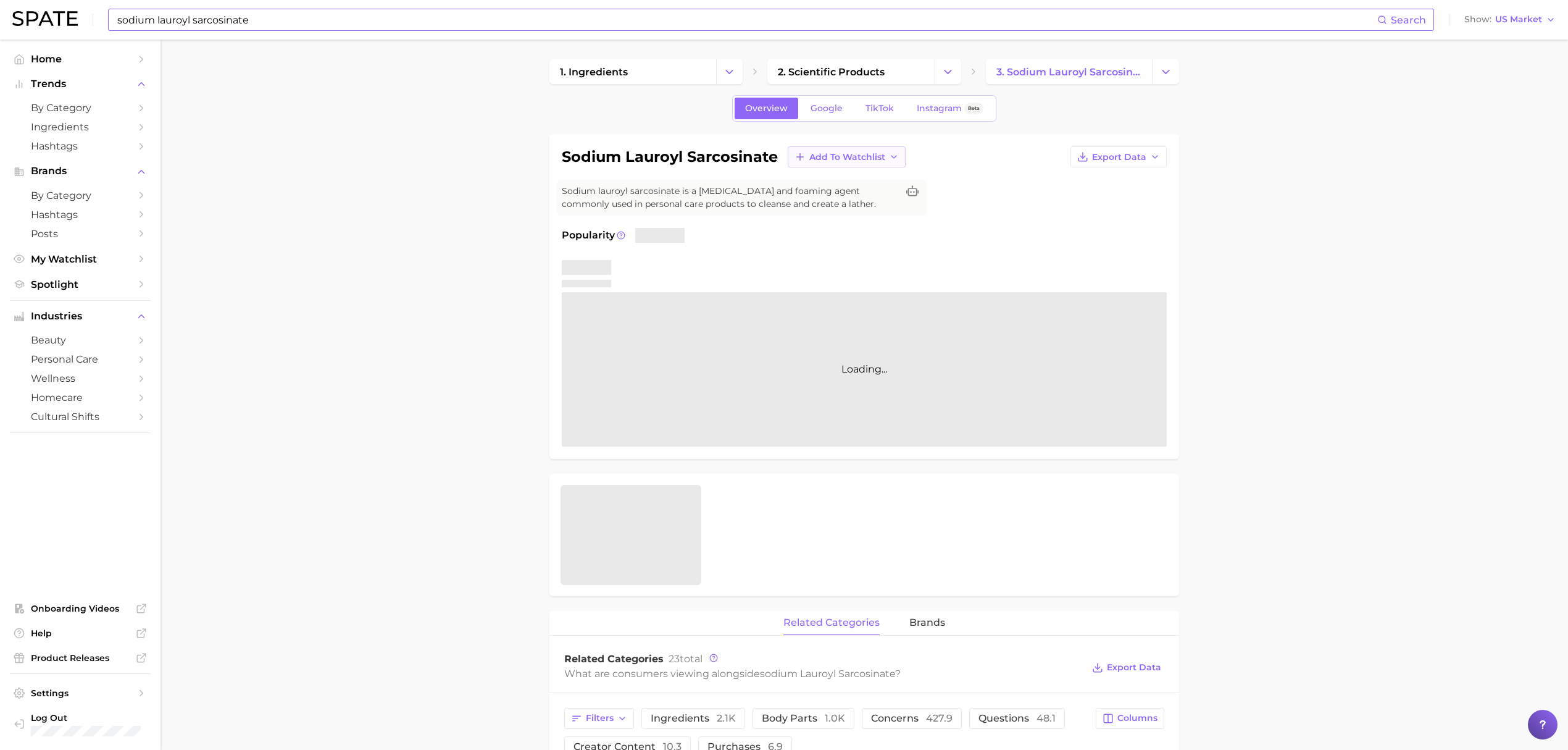
click at [838, 154] on span "Add to Watchlist" at bounding box center [846, 158] width 76 height 11
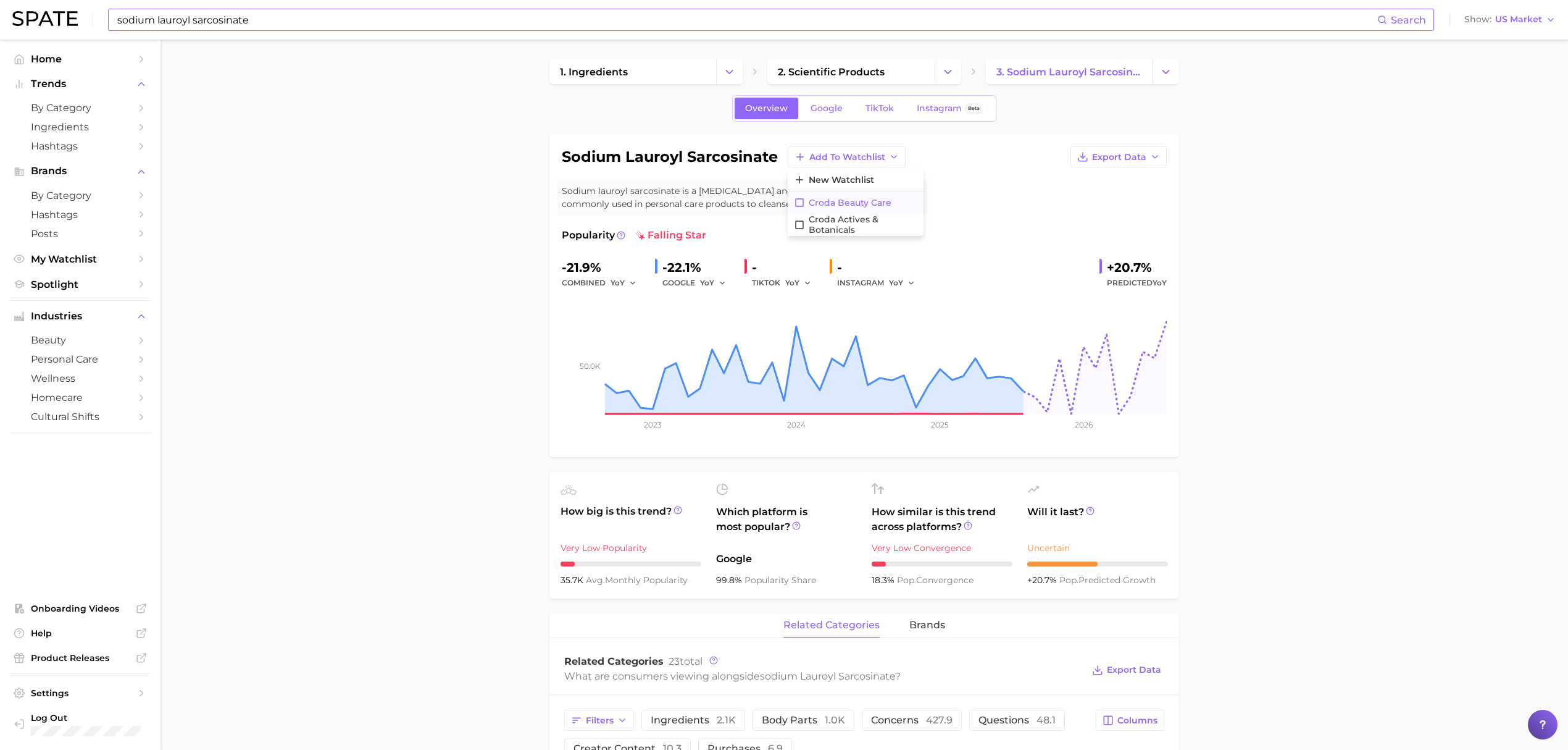
click at [855, 208] on span "Croda Beauty Care" at bounding box center [850, 203] width 83 height 11
click at [400, 30] on input "sodium lauroyl sarcosinate" at bounding box center [746, 19] width 1261 height 21
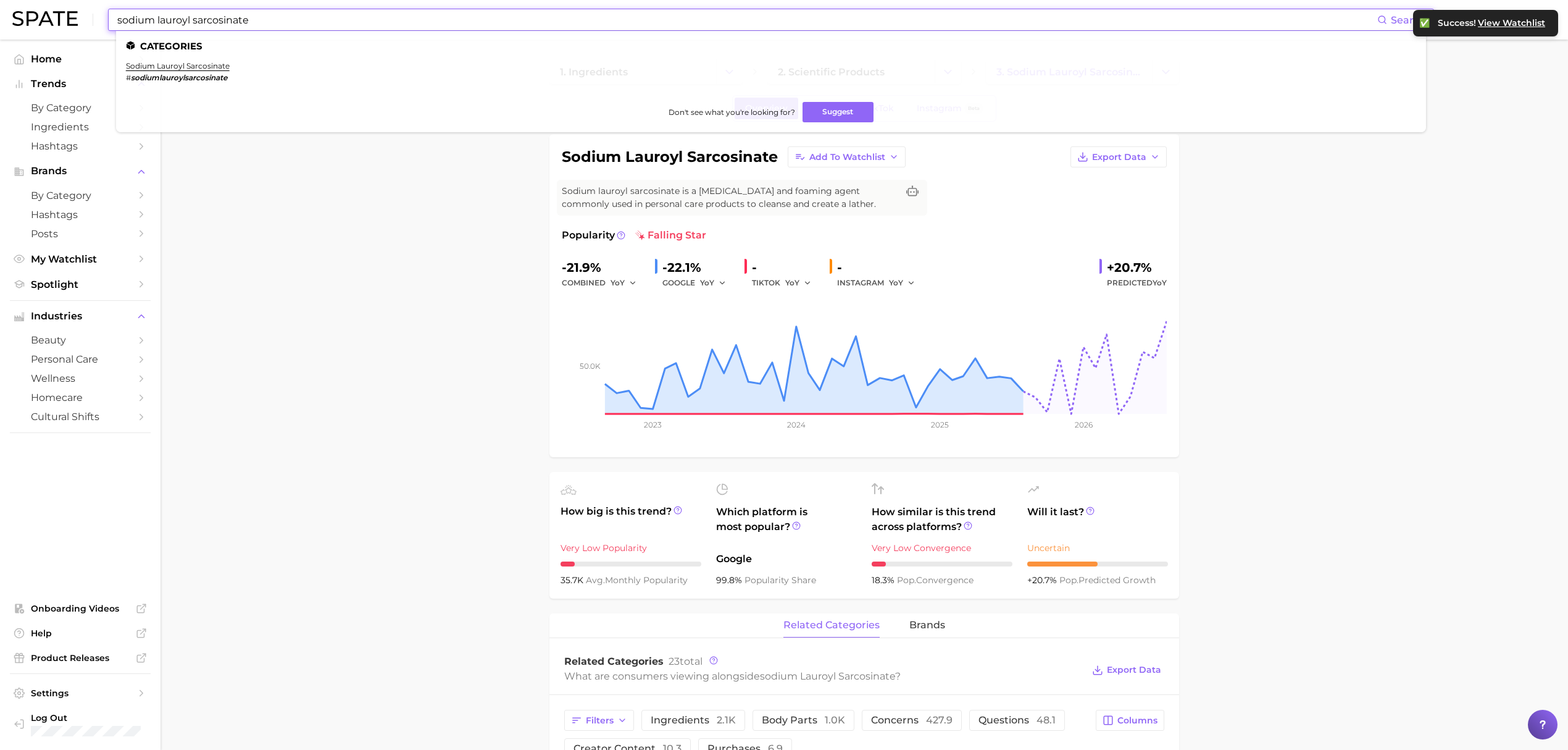
click at [400, 30] on input "sodium lauroyl sarcosinate" at bounding box center [746, 19] width 1261 height 21
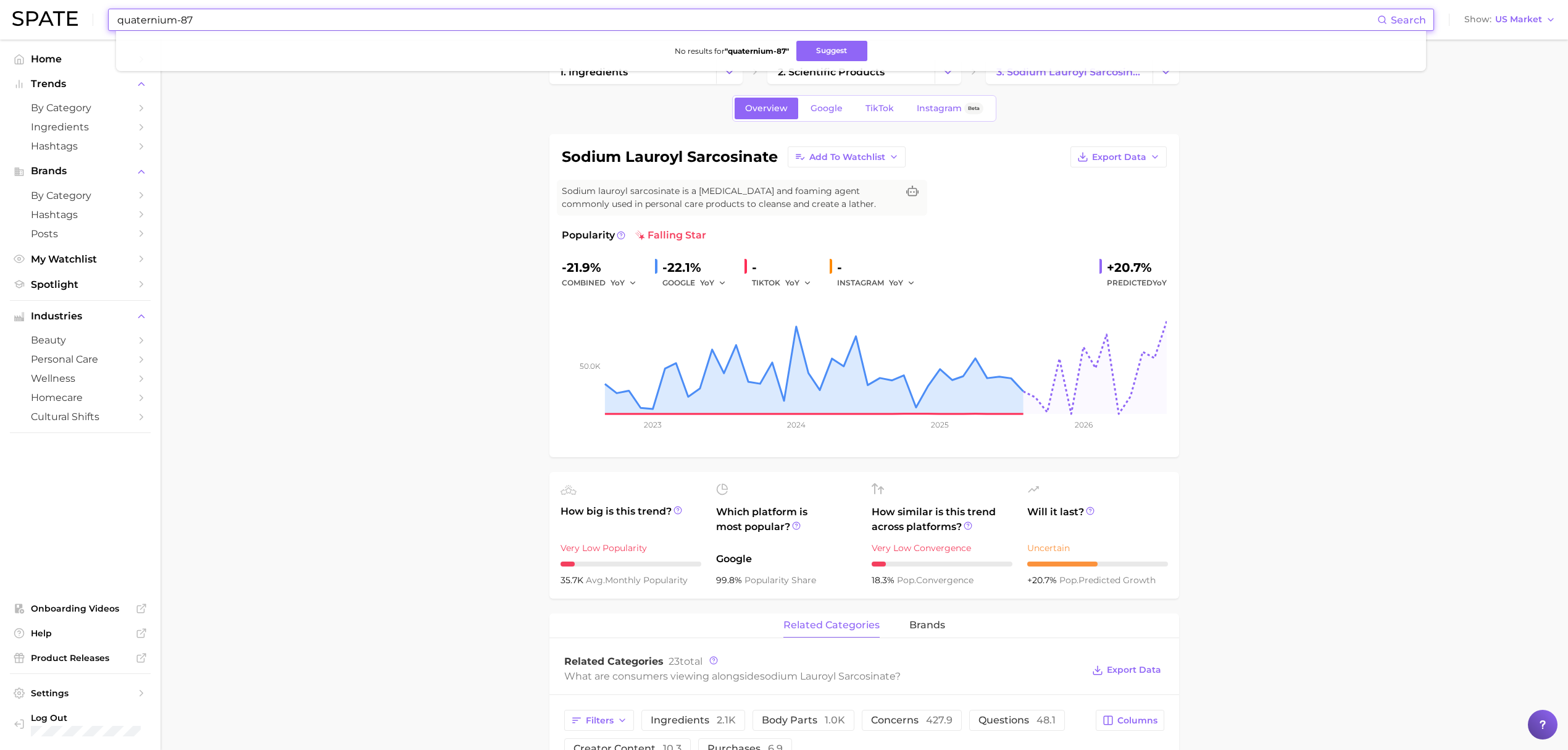
click at [400, 30] on input "quaternium-87" at bounding box center [746, 19] width 1261 height 21
type input "i"
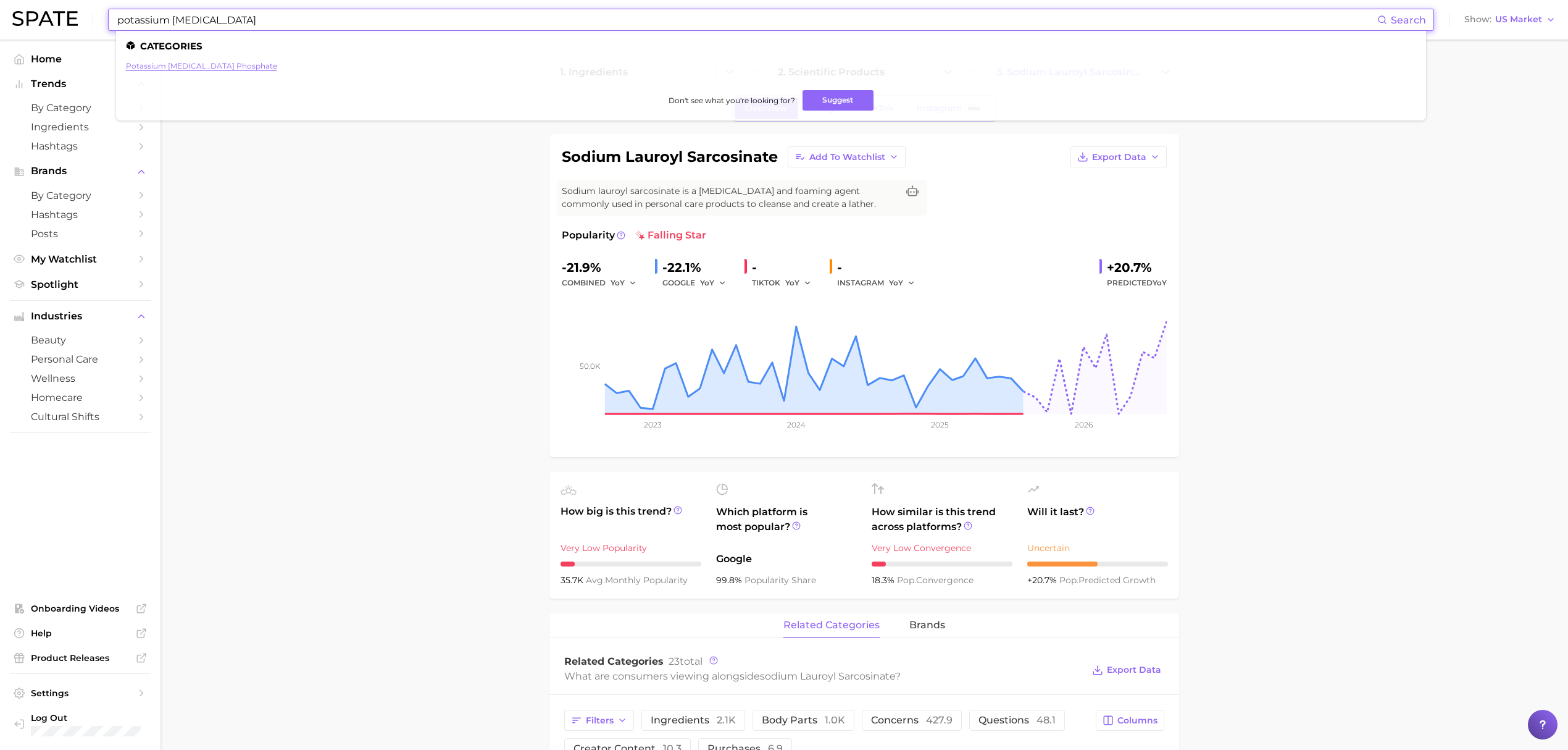
click at [157, 63] on link "potassium [MEDICAL_DATA] phosphate" at bounding box center [201, 66] width 151 height 9
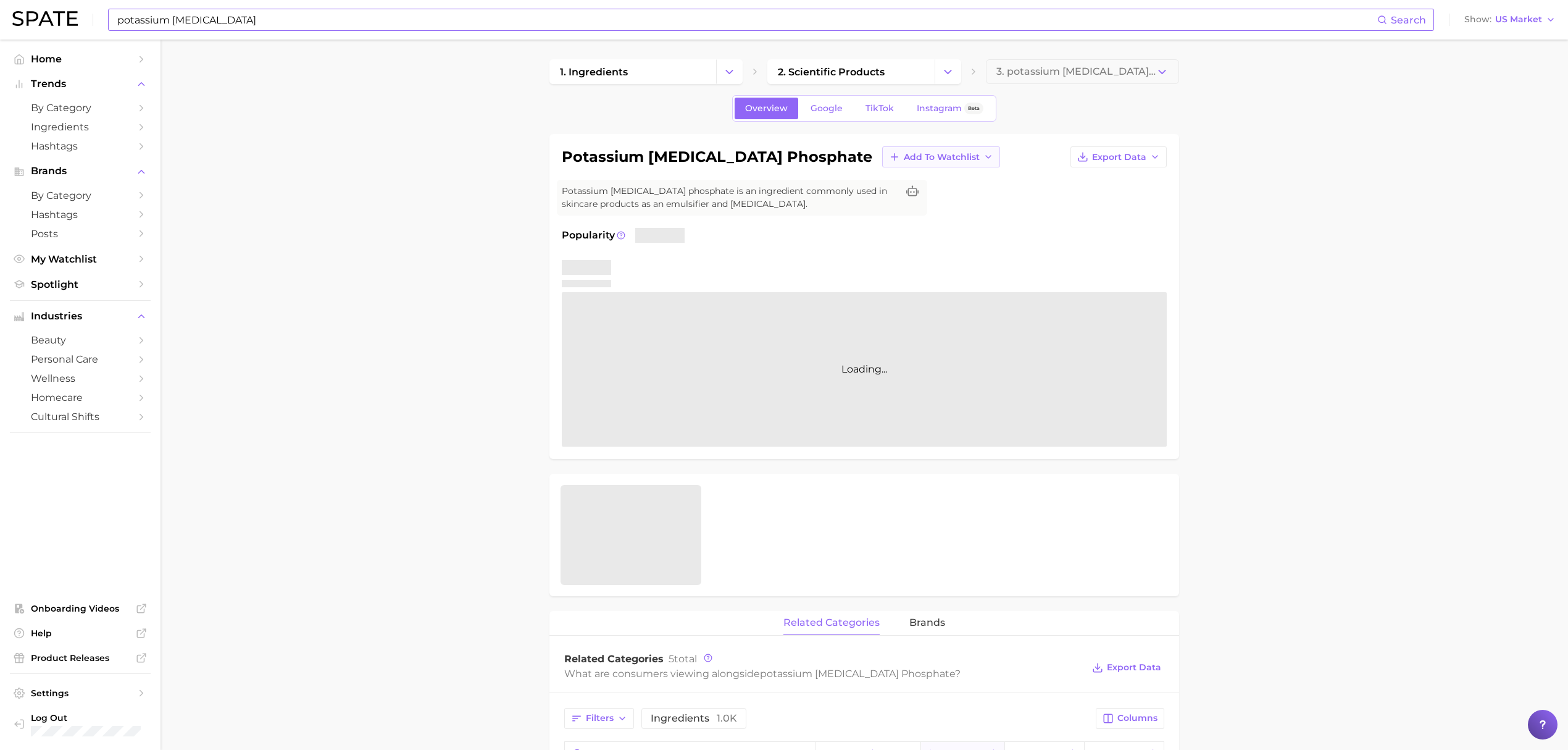
click at [882, 149] on button "Add to Watchlist" at bounding box center [940, 157] width 118 height 21
click at [903, 202] on span "Croda Beauty Care" at bounding box center [944, 203] width 83 height 11
click at [774, 24] on input "potassium [MEDICAL_DATA]" at bounding box center [746, 19] width 1261 height 21
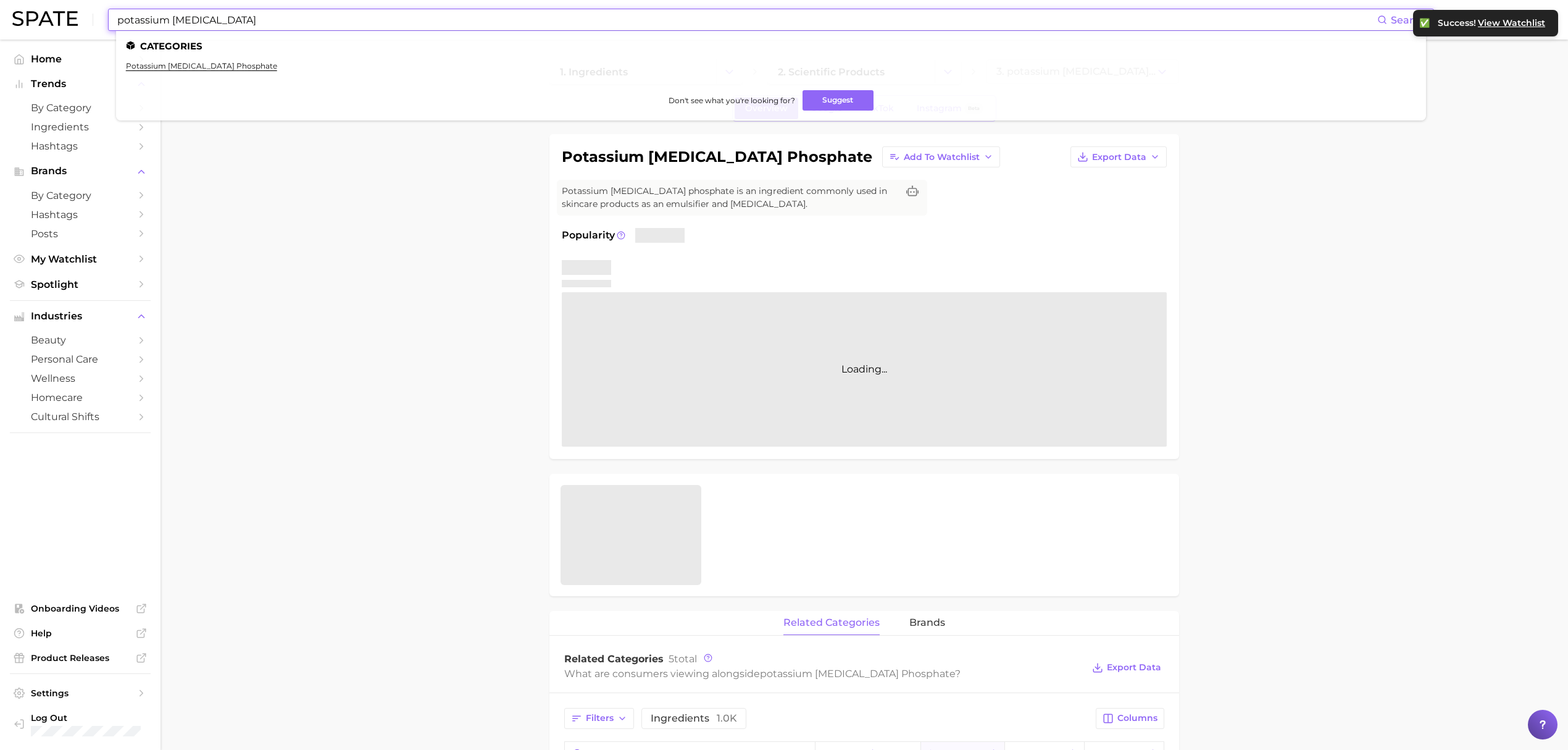
click at [774, 24] on input "potassium [MEDICAL_DATA]" at bounding box center [746, 19] width 1261 height 21
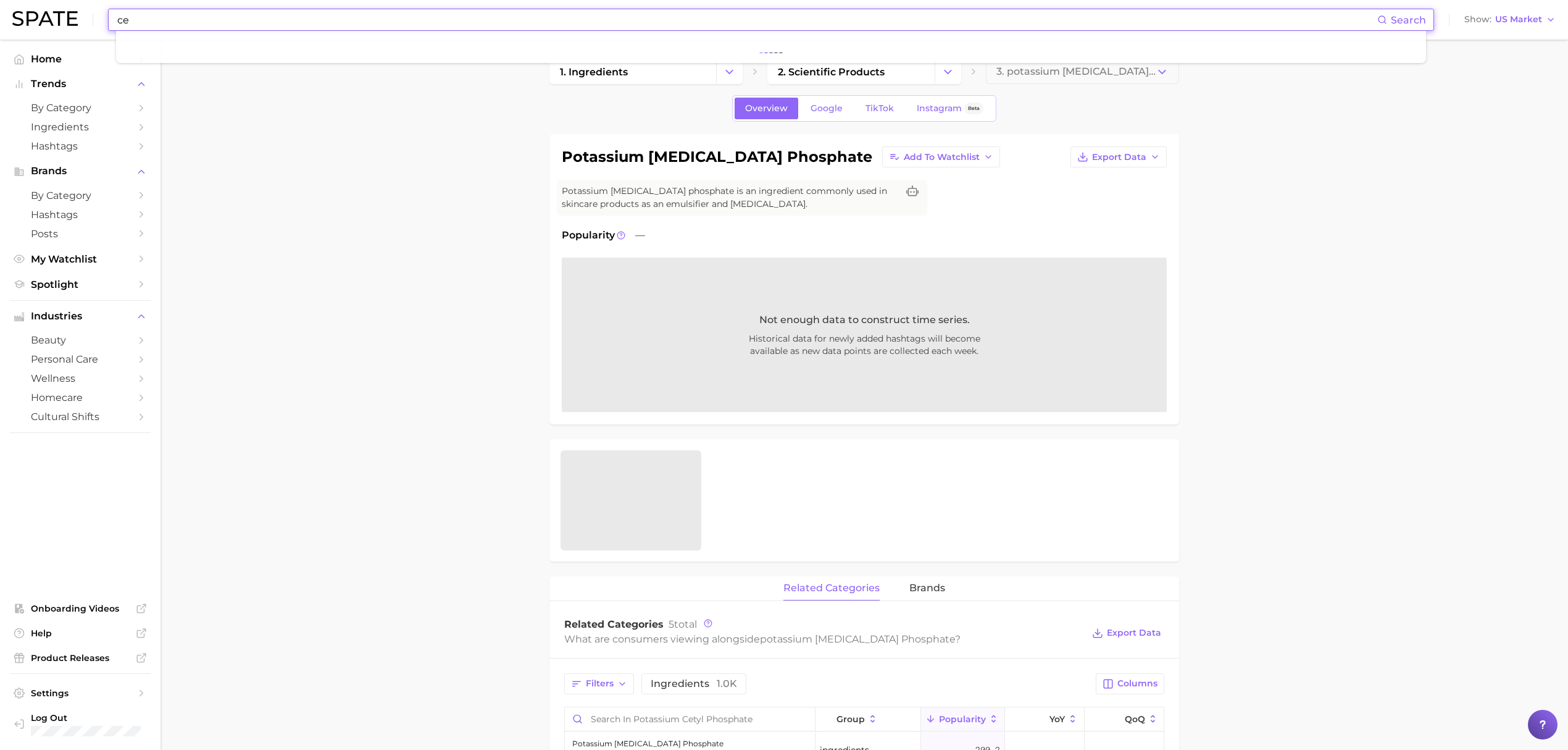
type input "c"
type input "q"
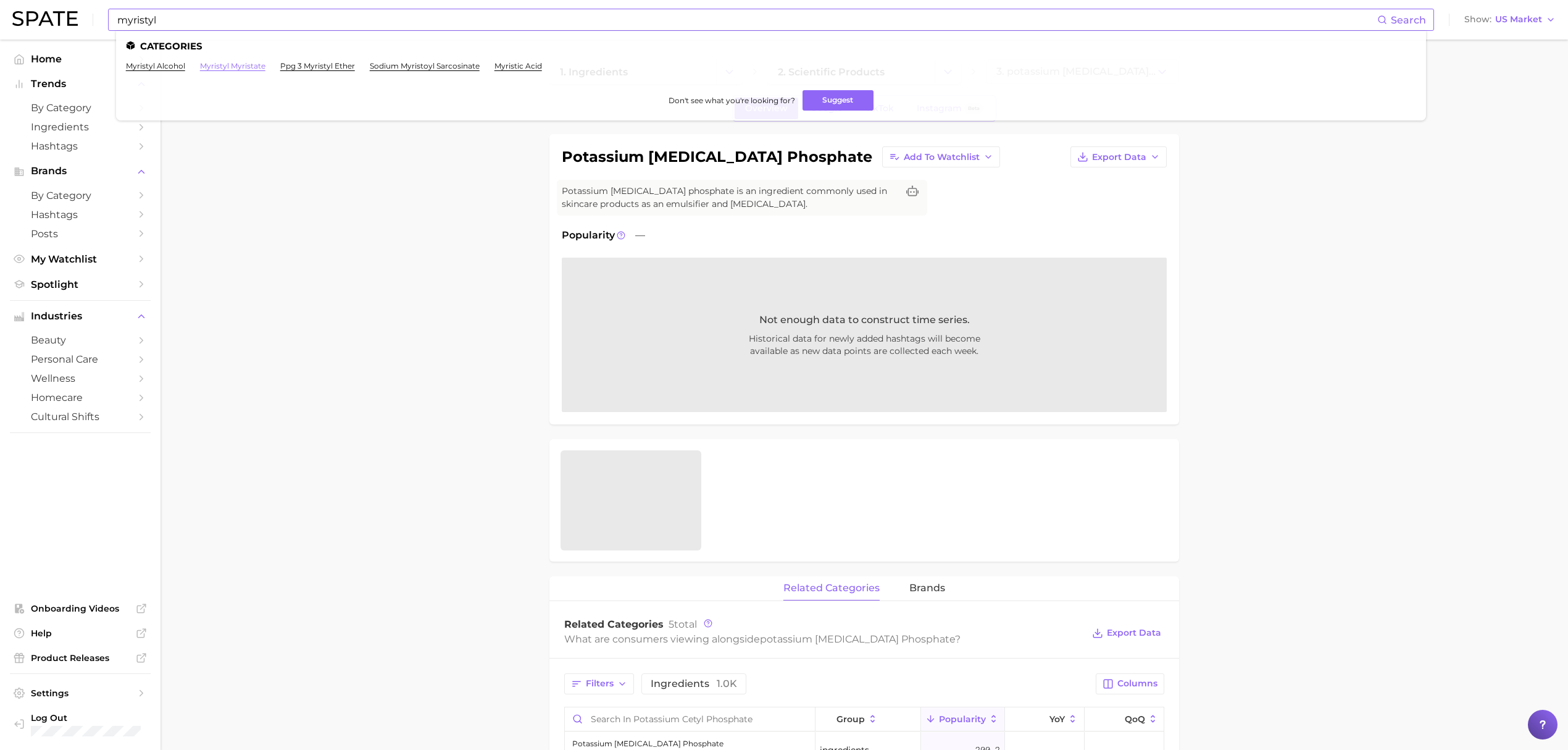
click at [232, 61] on link "myristyl myristate" at bounding box center [233, 66] width 66 height 9
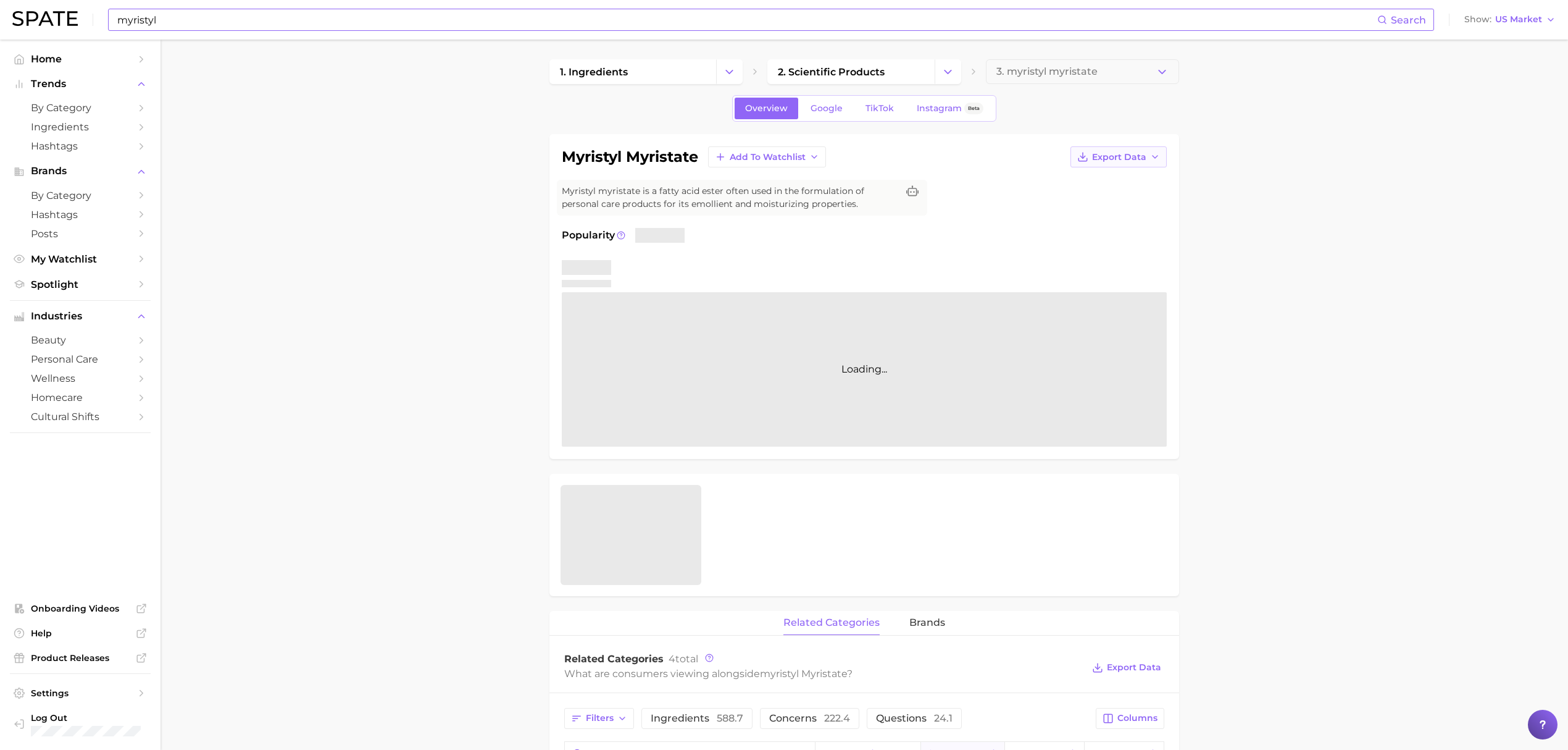
click at [1117, 156] on span "Export Data" at bounding box center [1120, 158] width 55 height 11
click at [1081, 132] on div "Overview Google TikTok Instagram Beta myristyl myristate Add to Watchlist Expor…" at bounding box center [864, 688] width 630 height 1187
click at [774, 164] on button "Add to Watchlist" at bounding box center [766, 157] width 118 height 21
click at [774, 198] on span "Croda Beauty Care" at bounding box center [770, 203] width 83 height 11
click at [620, 16] on input "myristyl" at bounding box center [746, 19] width 1261 height 21
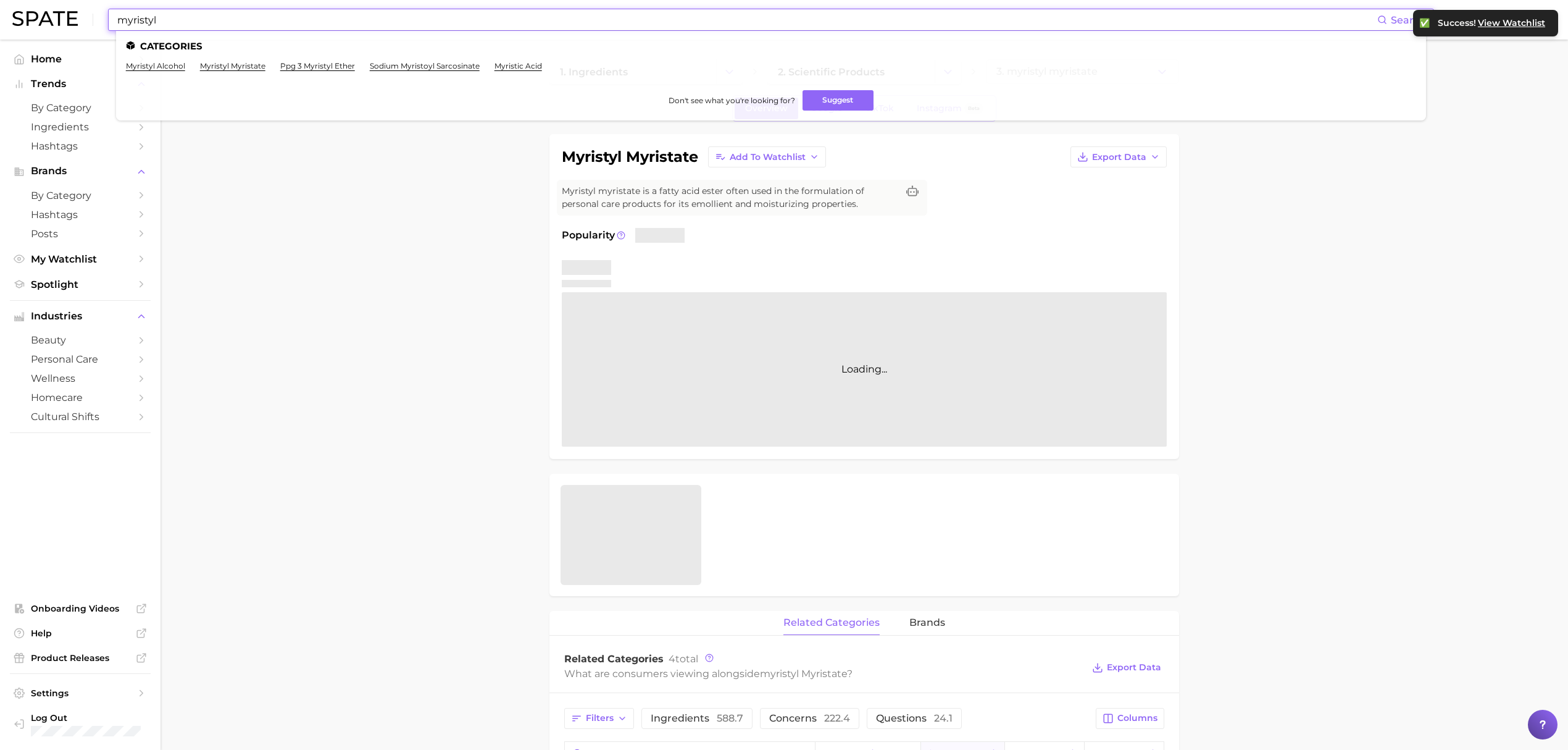
click at [620, 16] on input "myristyl" at bounding box center [746, 19] width 1261 height 21
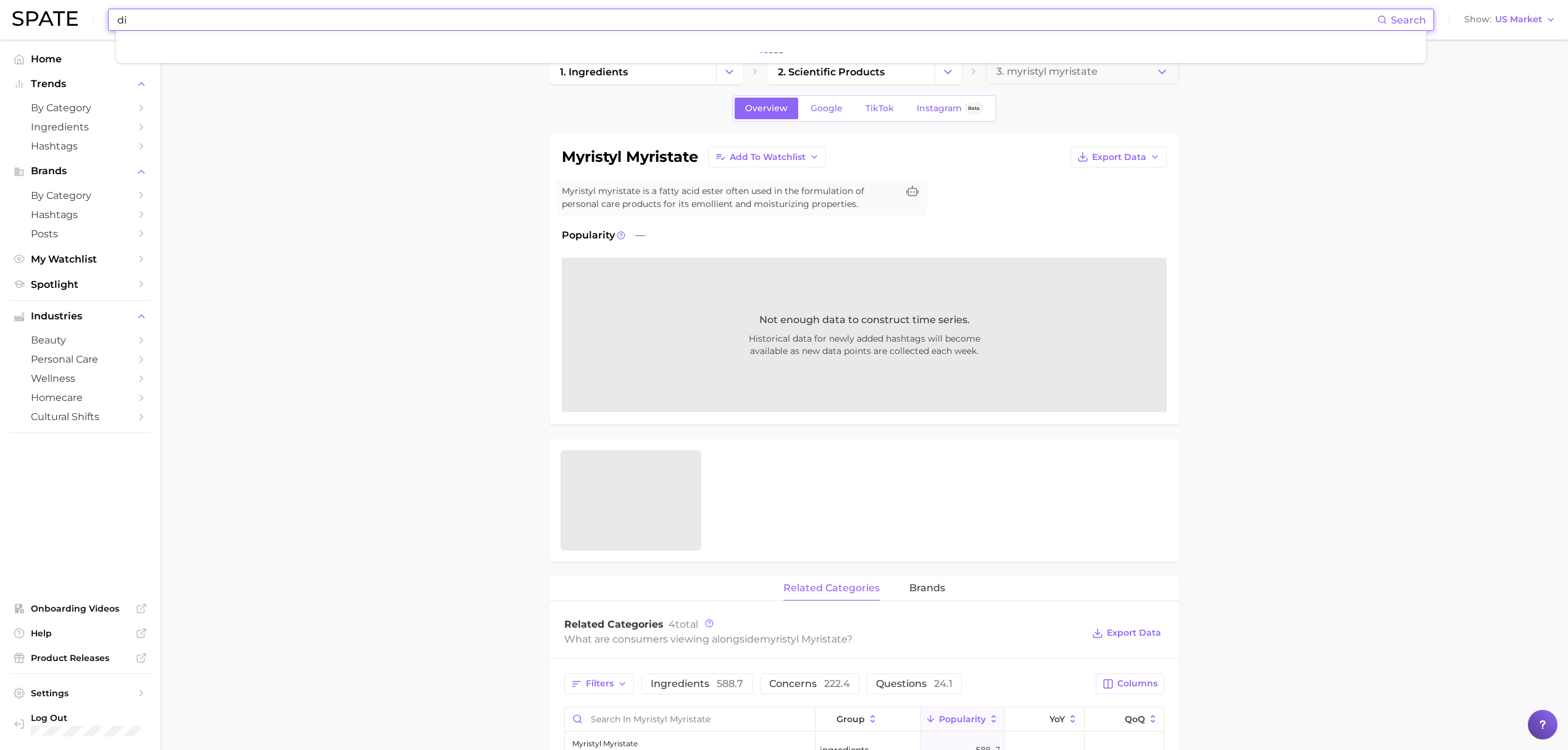
type input "d"
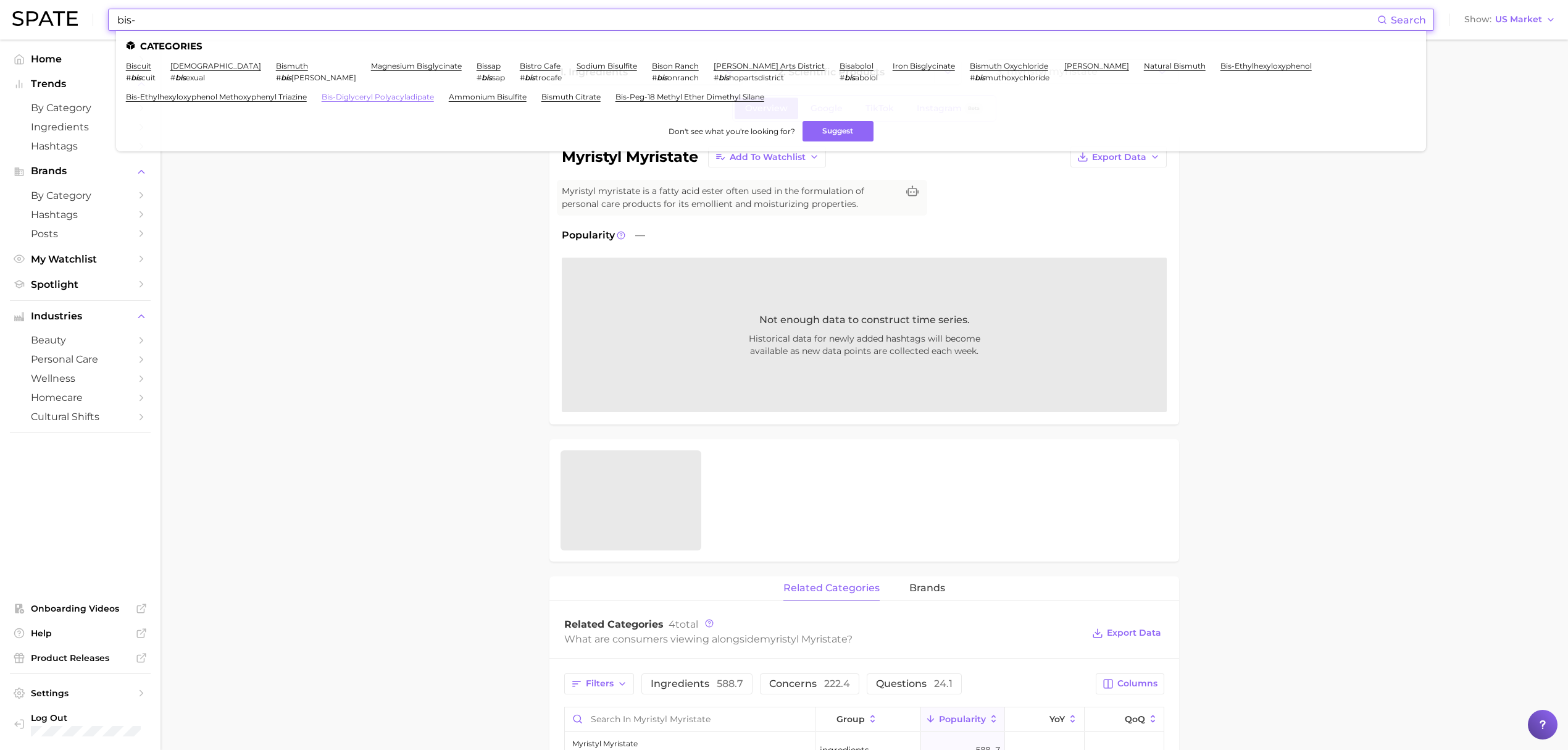
click at [322, 97] on link "bis-diglyceryl polyacyladipate" at bounding box center [377, 97] width 112 height 9
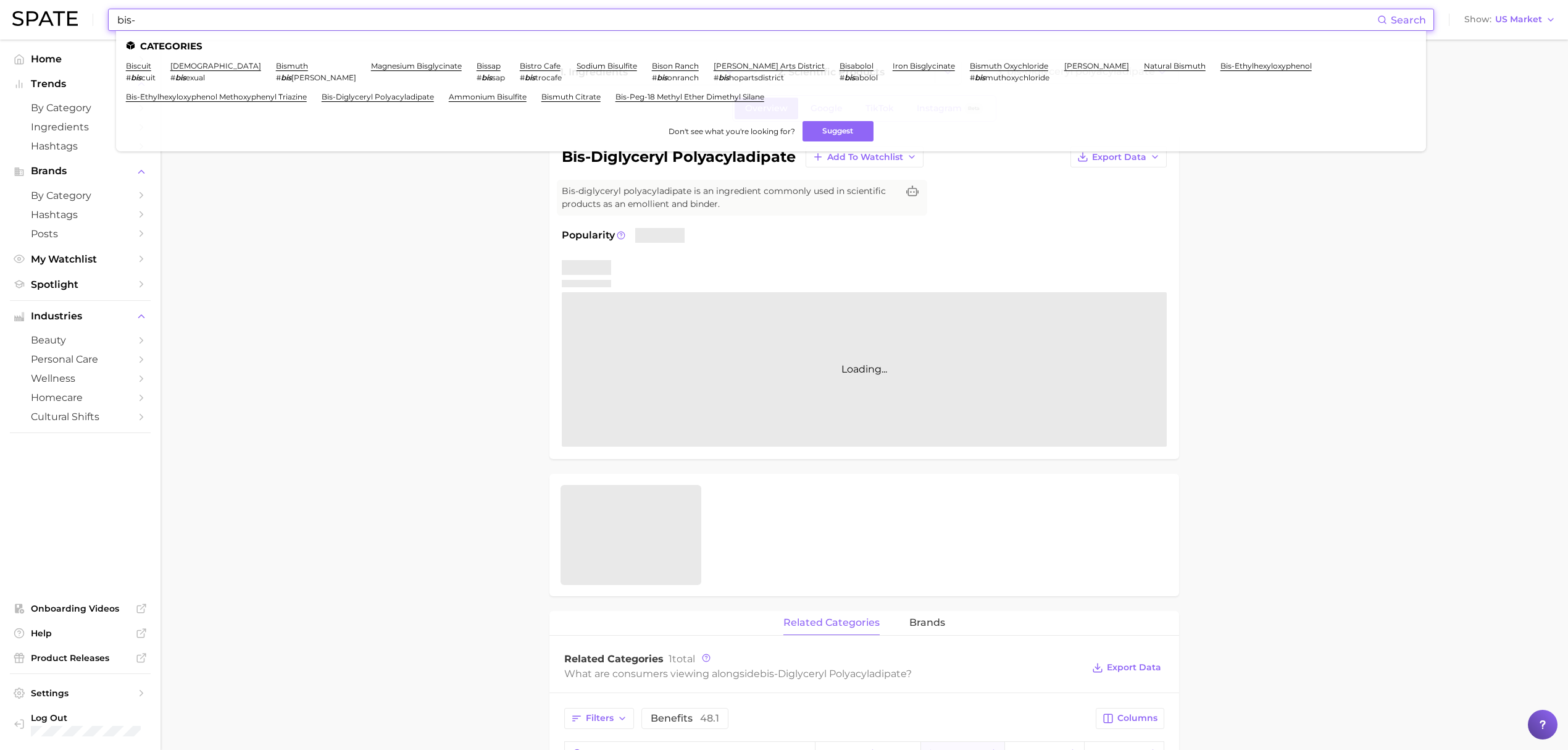
click at [717, 20] on input "bis-" at bounding box center [746, 19] width 1261 height 21
click at [862, 154] on span "Add to Watchlist" at bounding box center [865, 158] width 76 height 11
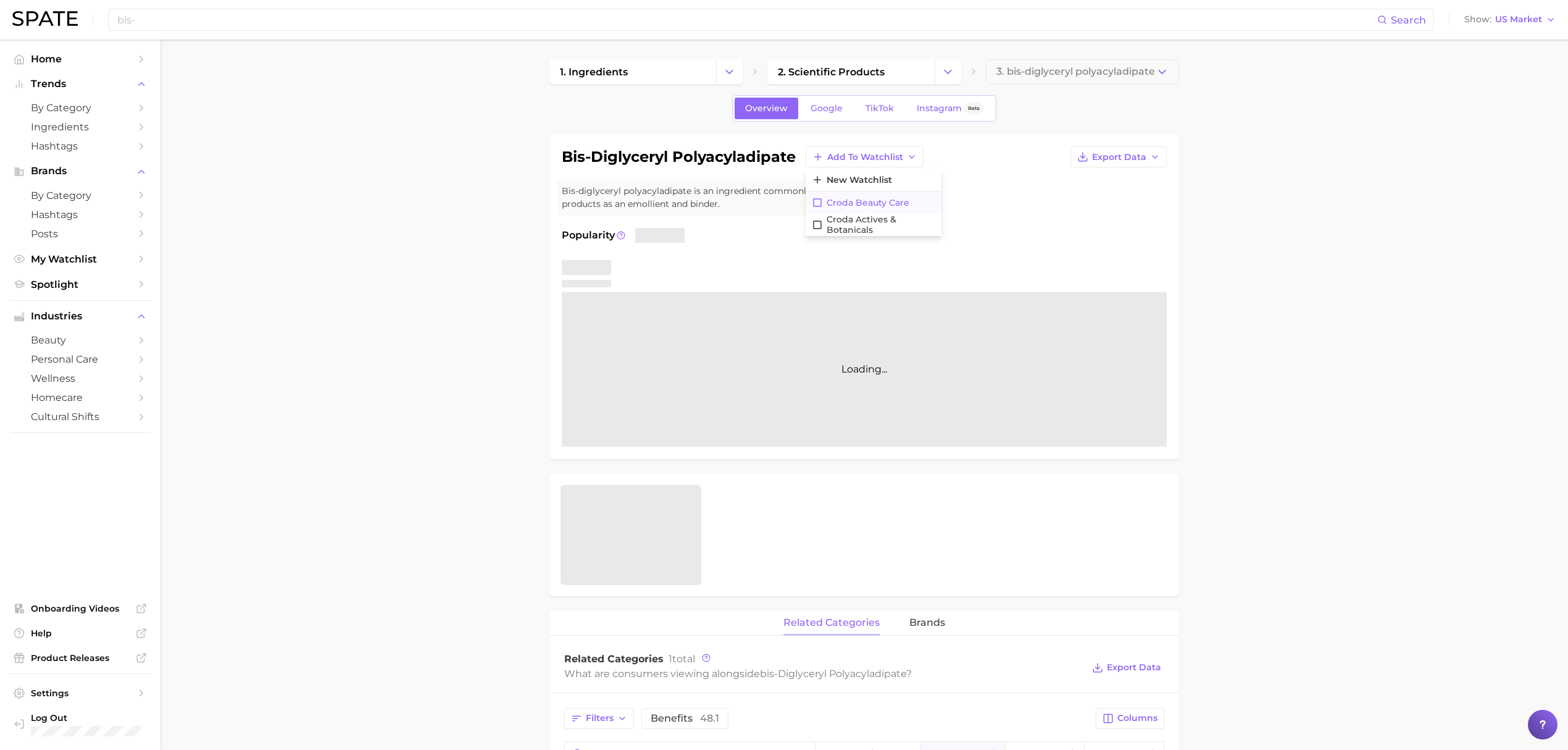
click at [872, 196] on button "Croda Beauty Care" at bounding box center [873, 202] width 136 height 22
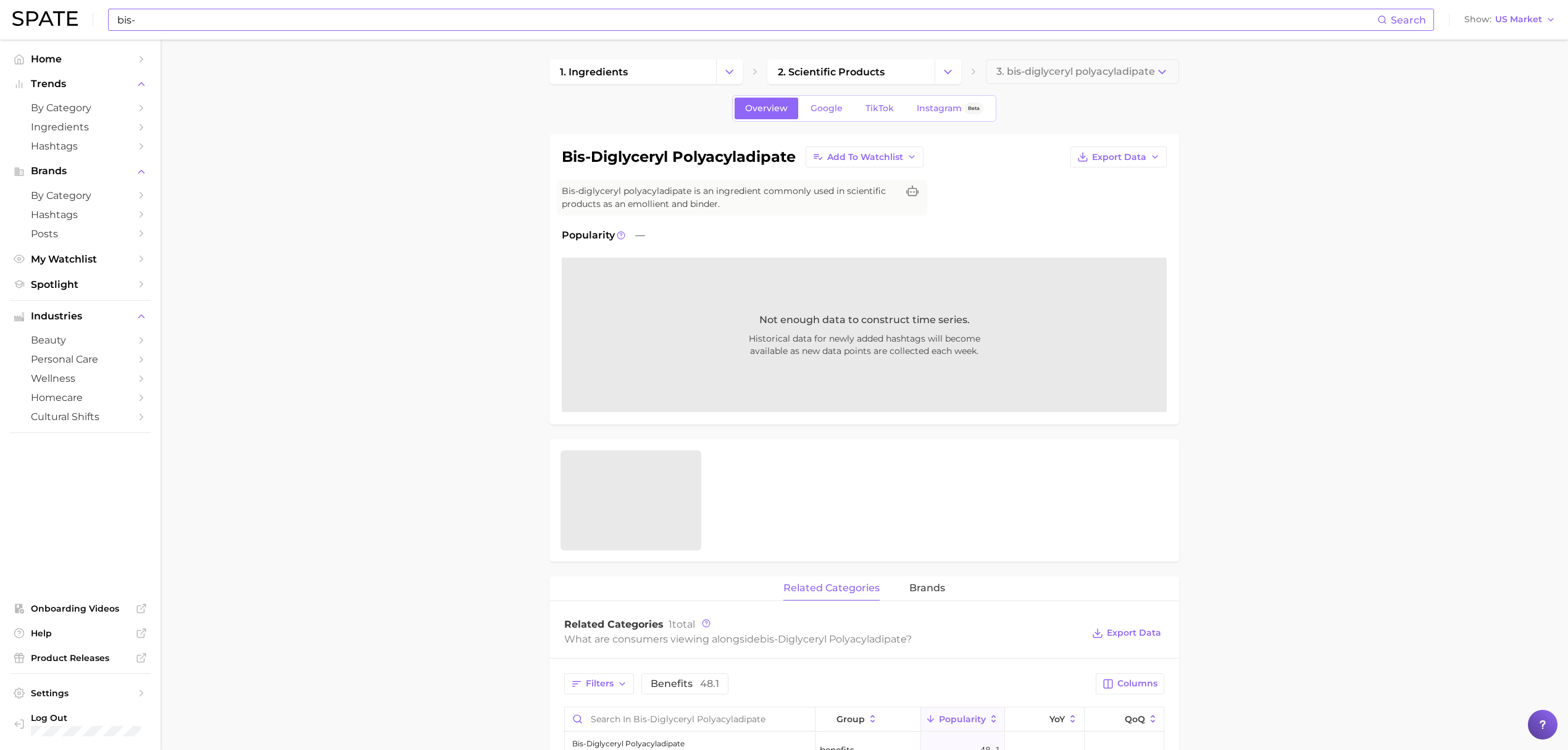
click at [403, 13] on input "bis-" at bounding box center [746, 19] width 1261 height 21
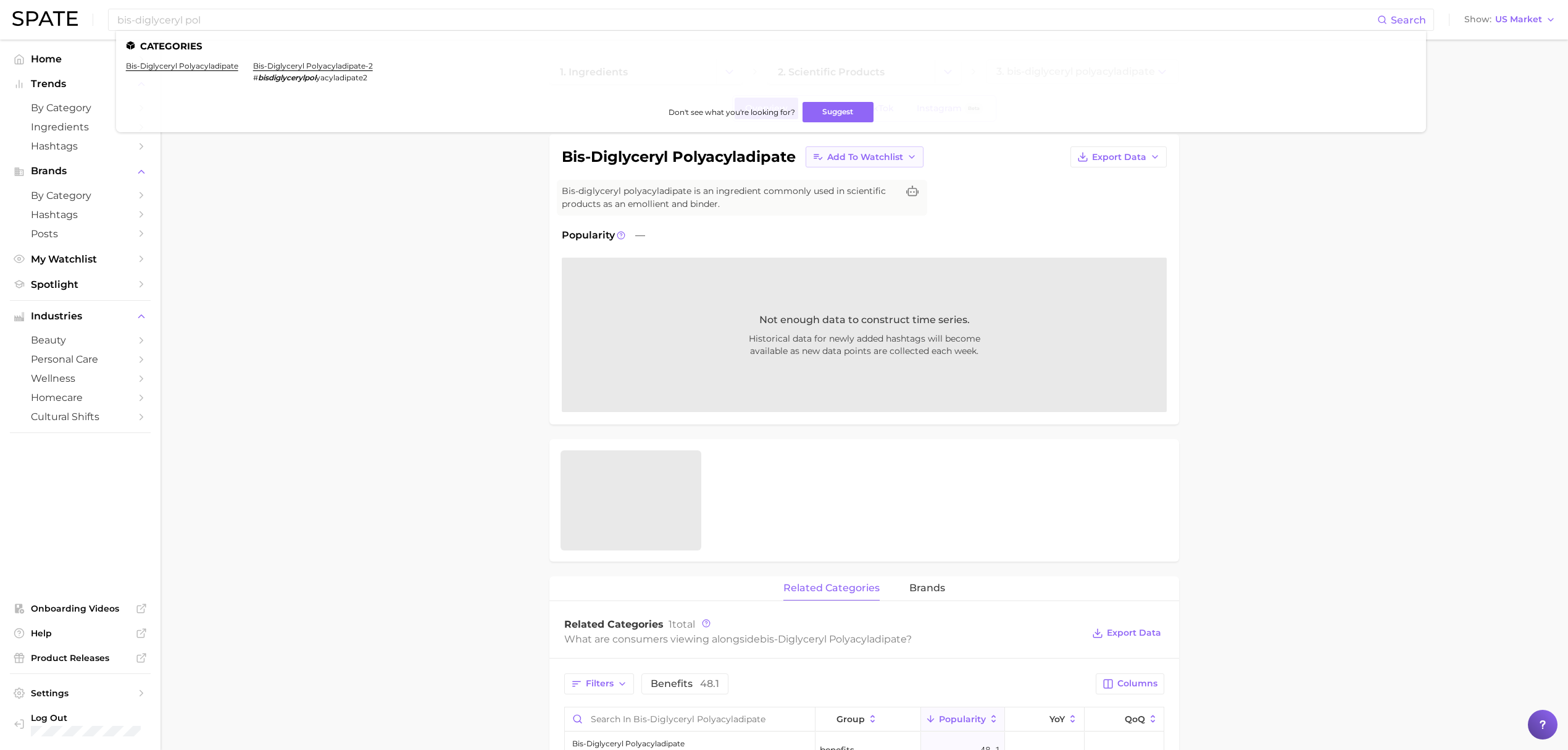
click at [835, 166] on button "Add to Watchlist" at bounding box center [864, 157] width 118 height 21
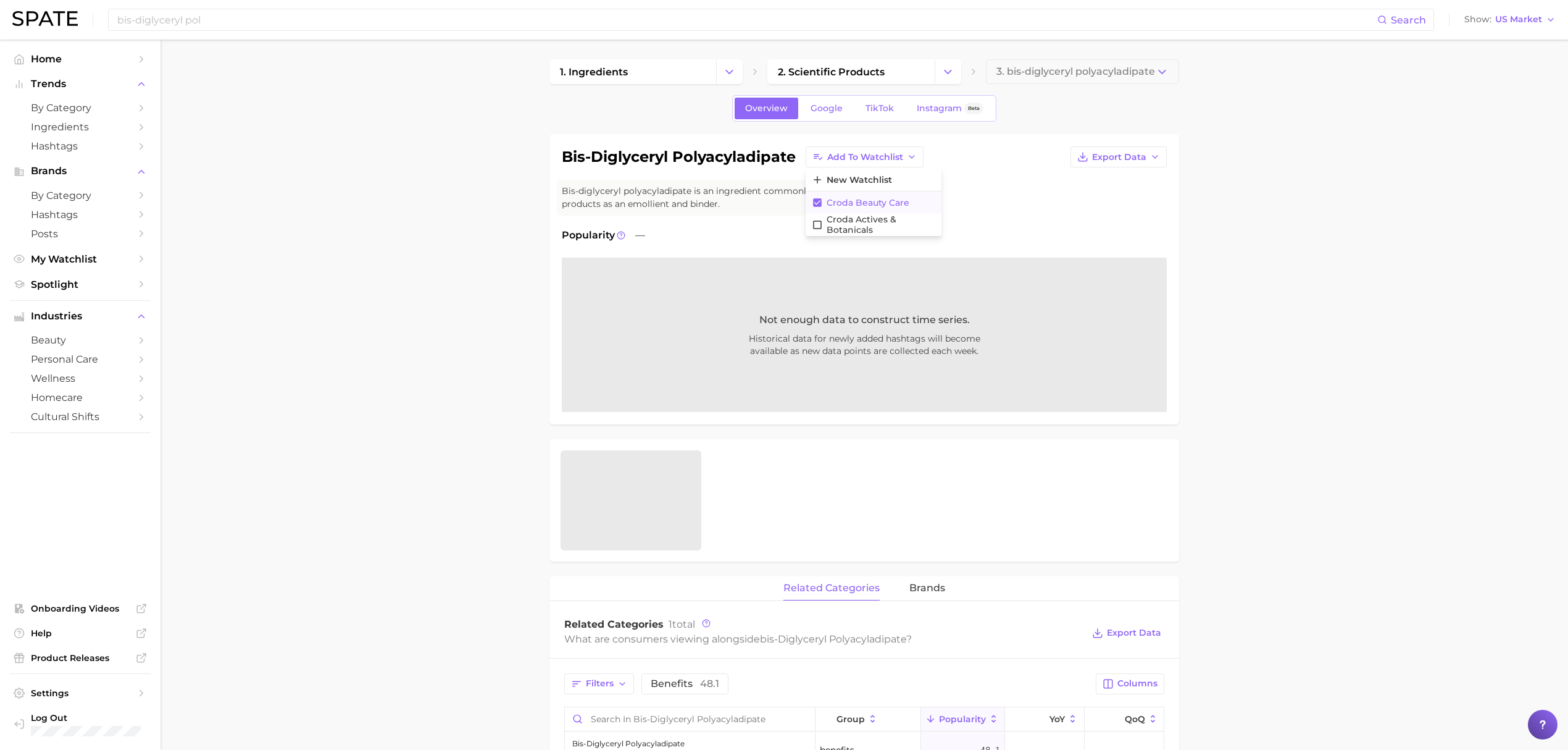
click at [843, 203] on span "Croda Beauty Care" at bounding box center [867, 203] width 83 height 11
click at [487, 16] on input "bis-diglyceryl pol" at bounding box center [746, 19] width 1261 height 21
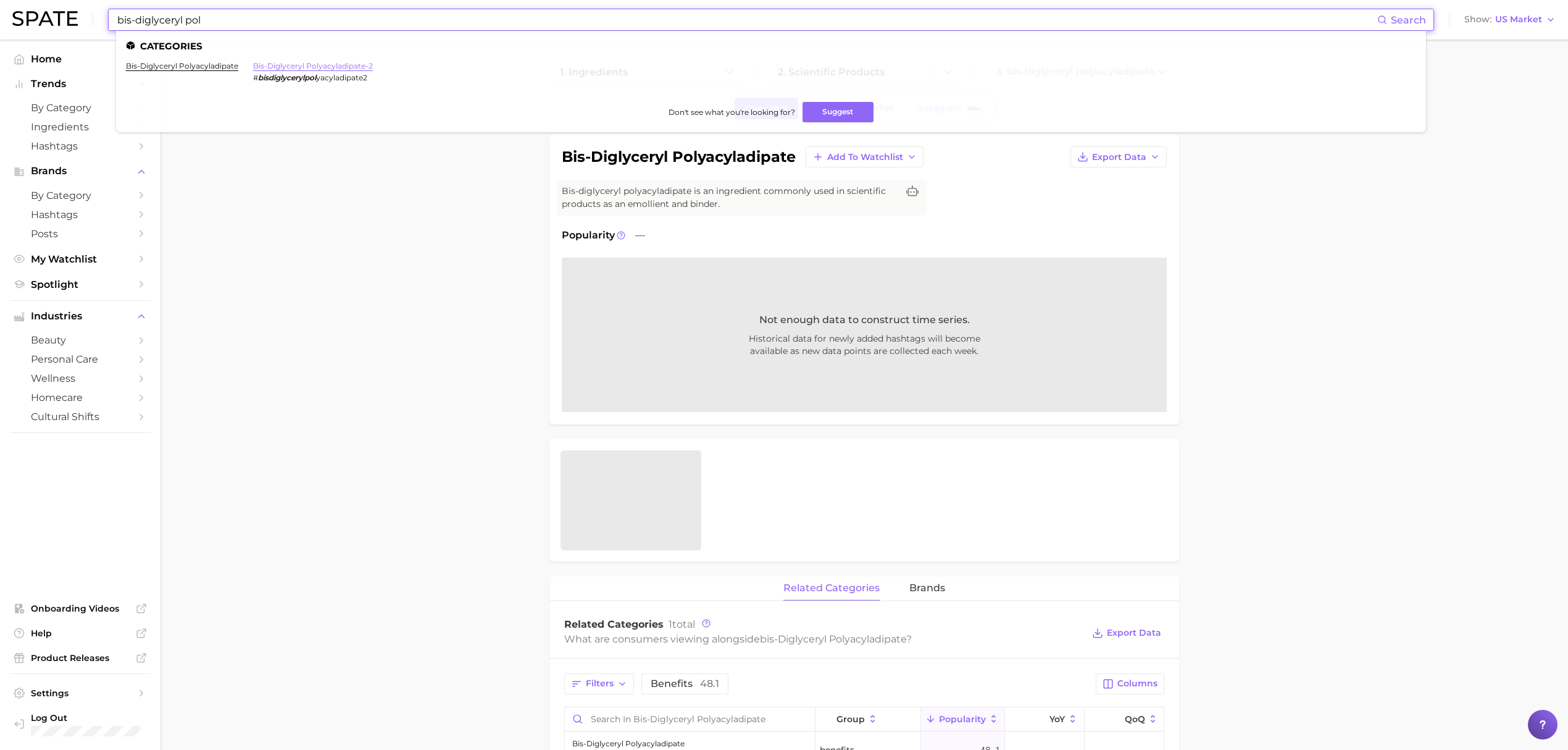
click at [292, 65] on link "bis-diglyceryl polyacyladipate-2" at bounding box center [313, 66] width 119 height 9
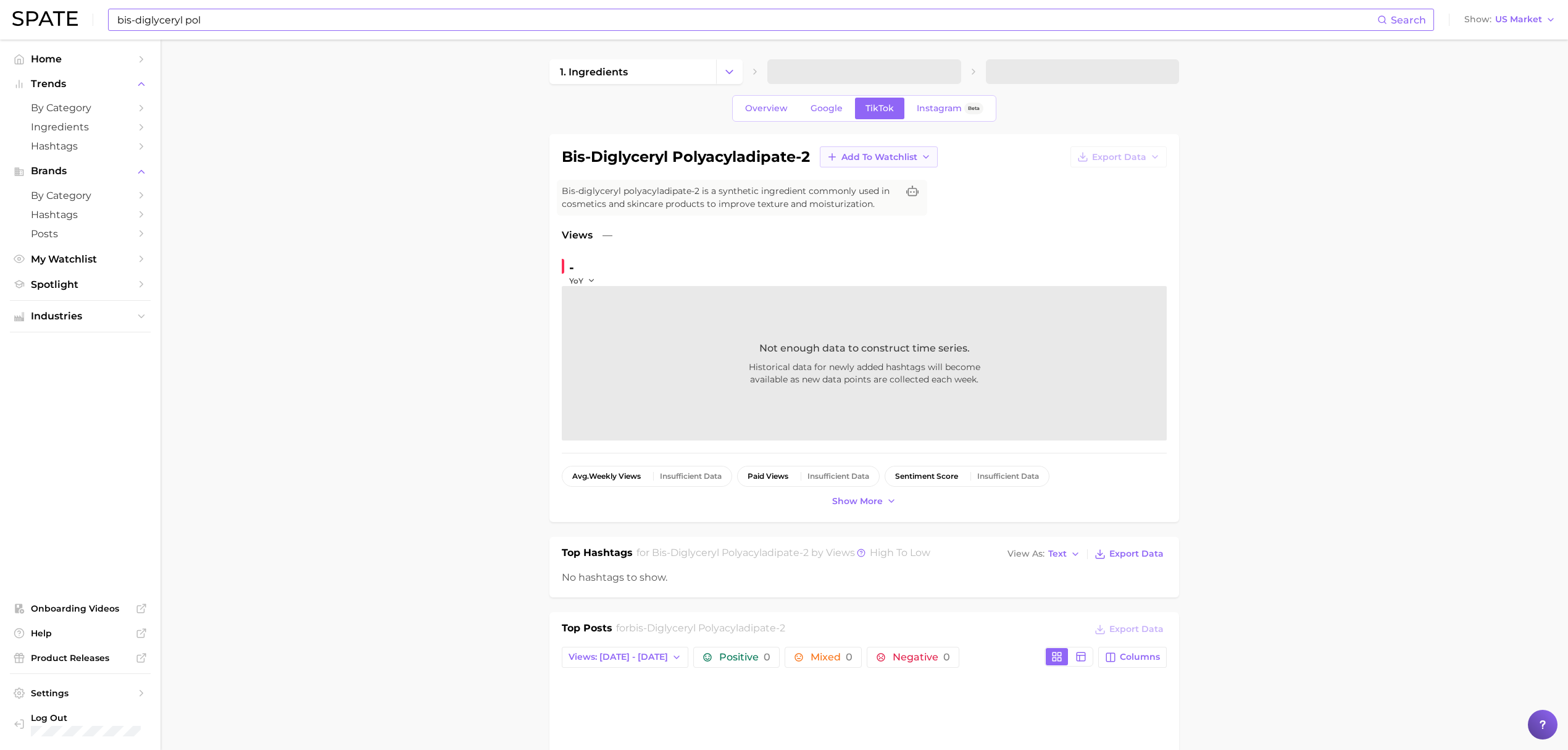
click at [853, 159] on span "Add to Watchlist" at bounding box center [878, 158] width 76 height 11
click at [855, 200] on span "Croda Beauty Care" at bounding box center [882, 203] width 83 height 11
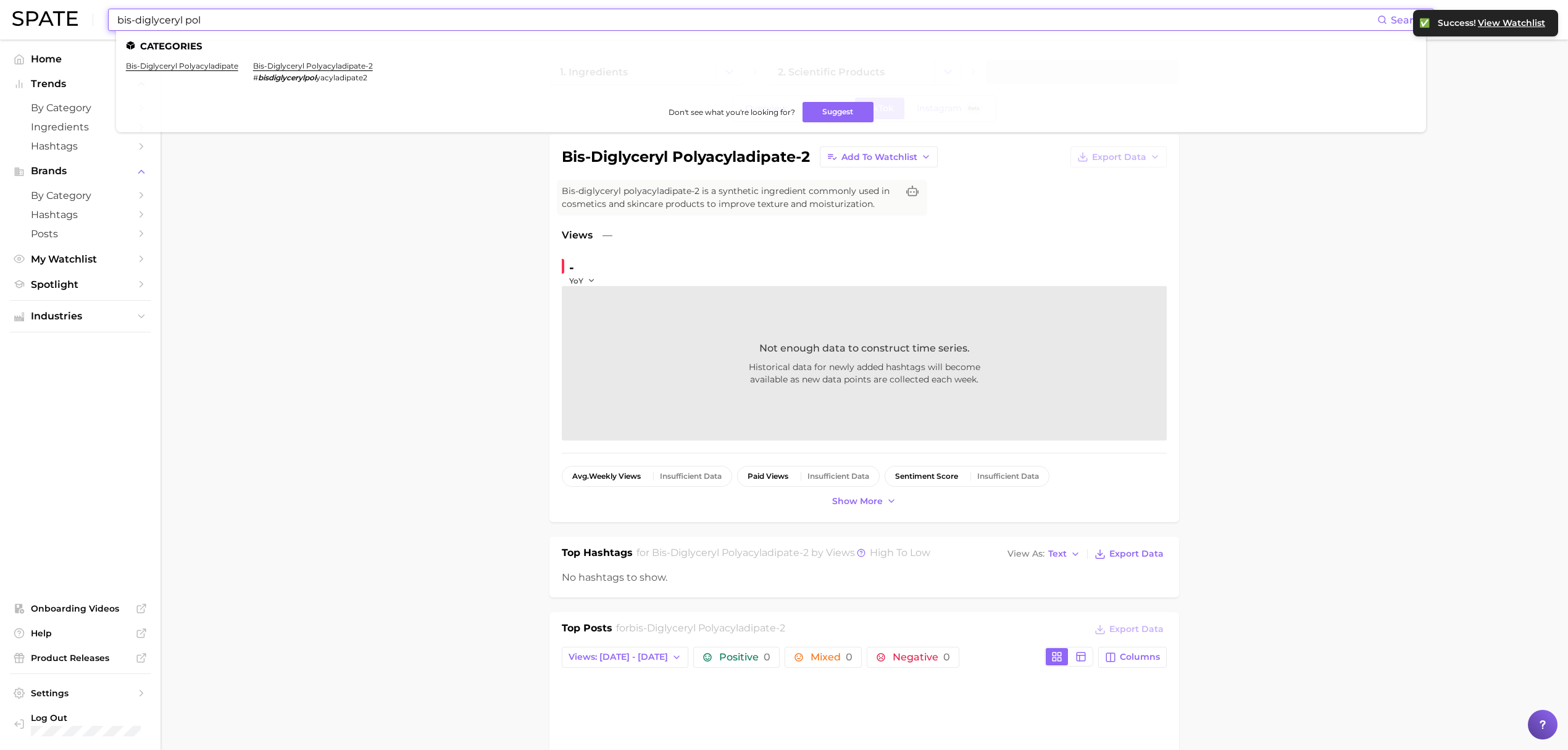
click at [610, 22] on input "bis-diglyceryl pol" at bounding box center [746, 19] width 1261 height 21
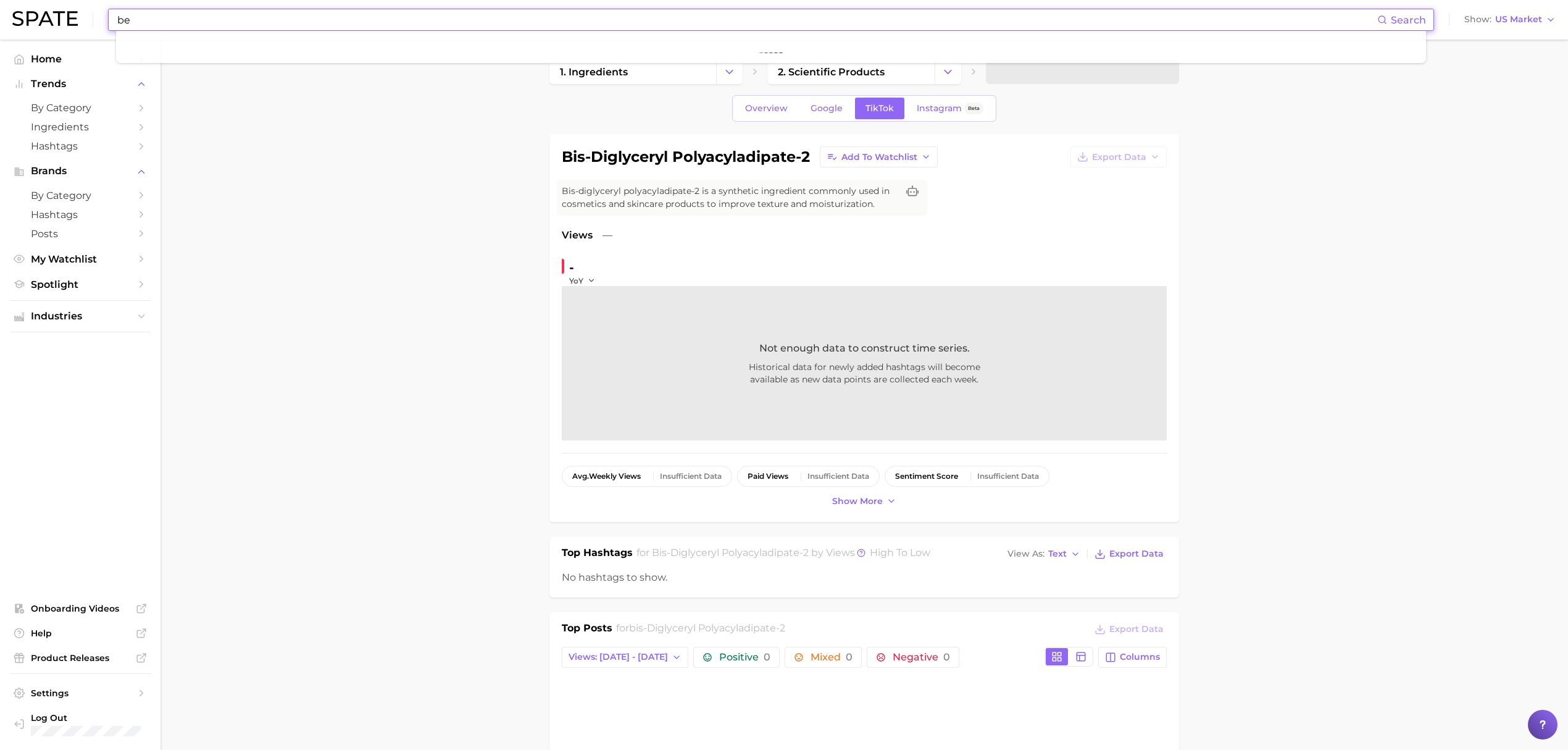
type input "b"
type input "s"
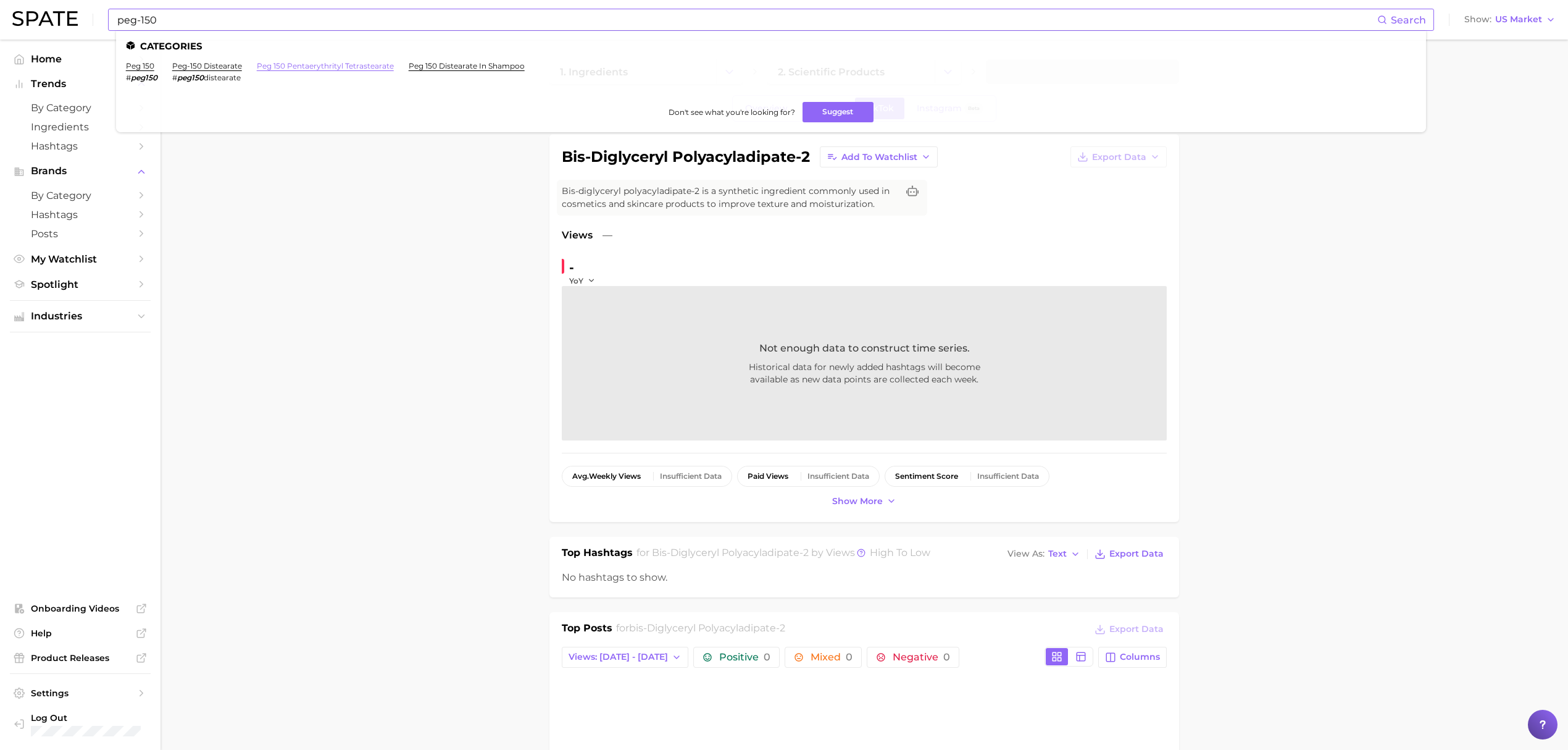
click at [338, 64] on link "peg 150 pentaerythrityl tetrastearate" at bounding box center [325, 66] width 137 height 9
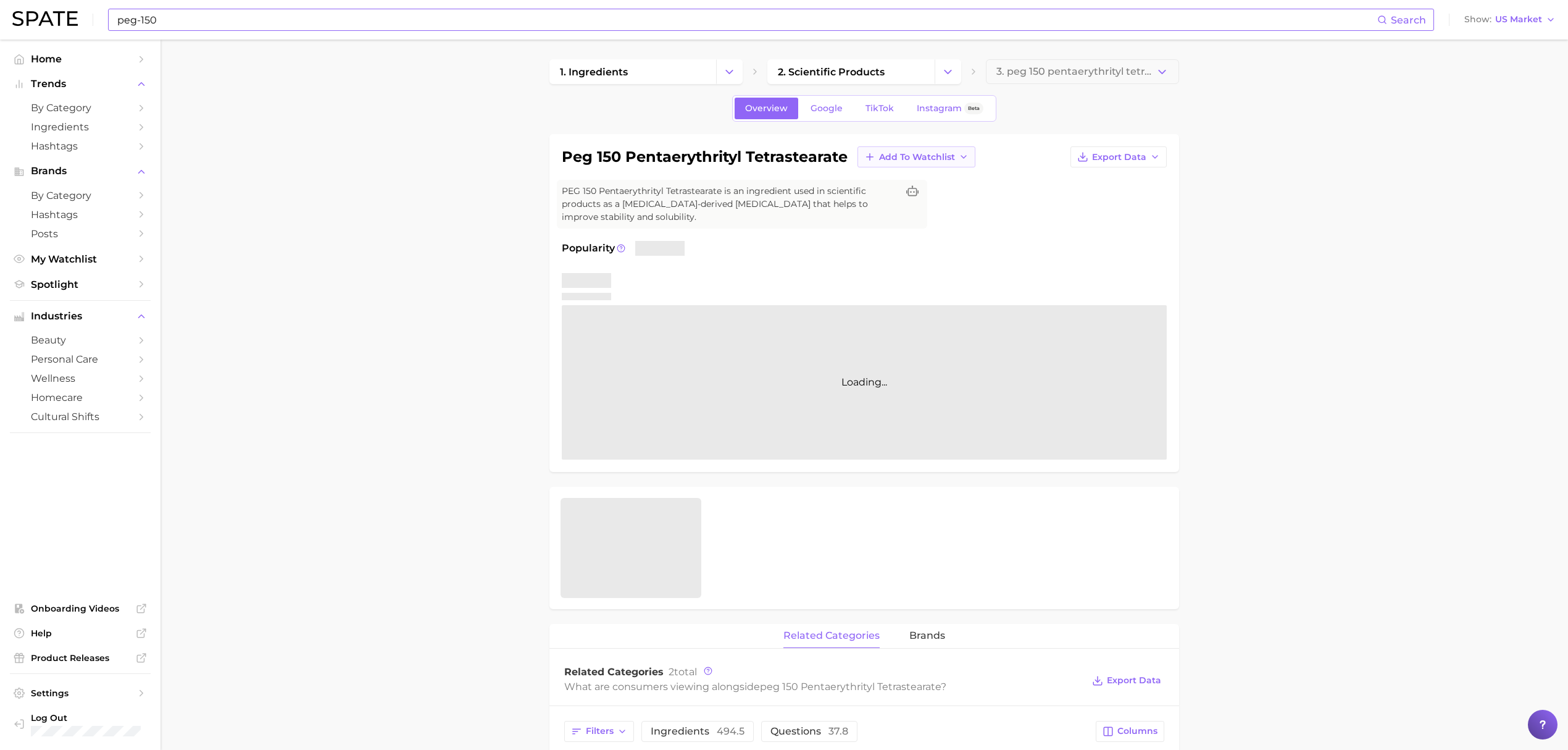
click at [912, 159] on span "Add to Watchlist" at bounding box center [917, 158] width 76 height 11
click at [912, 200] on span "Croda Beauty Care" at bounding box center [919, 203] width 83 height 11
click at [642, 23] on input "peg-150" at bounding box center [746, 19] width 1261 height 21
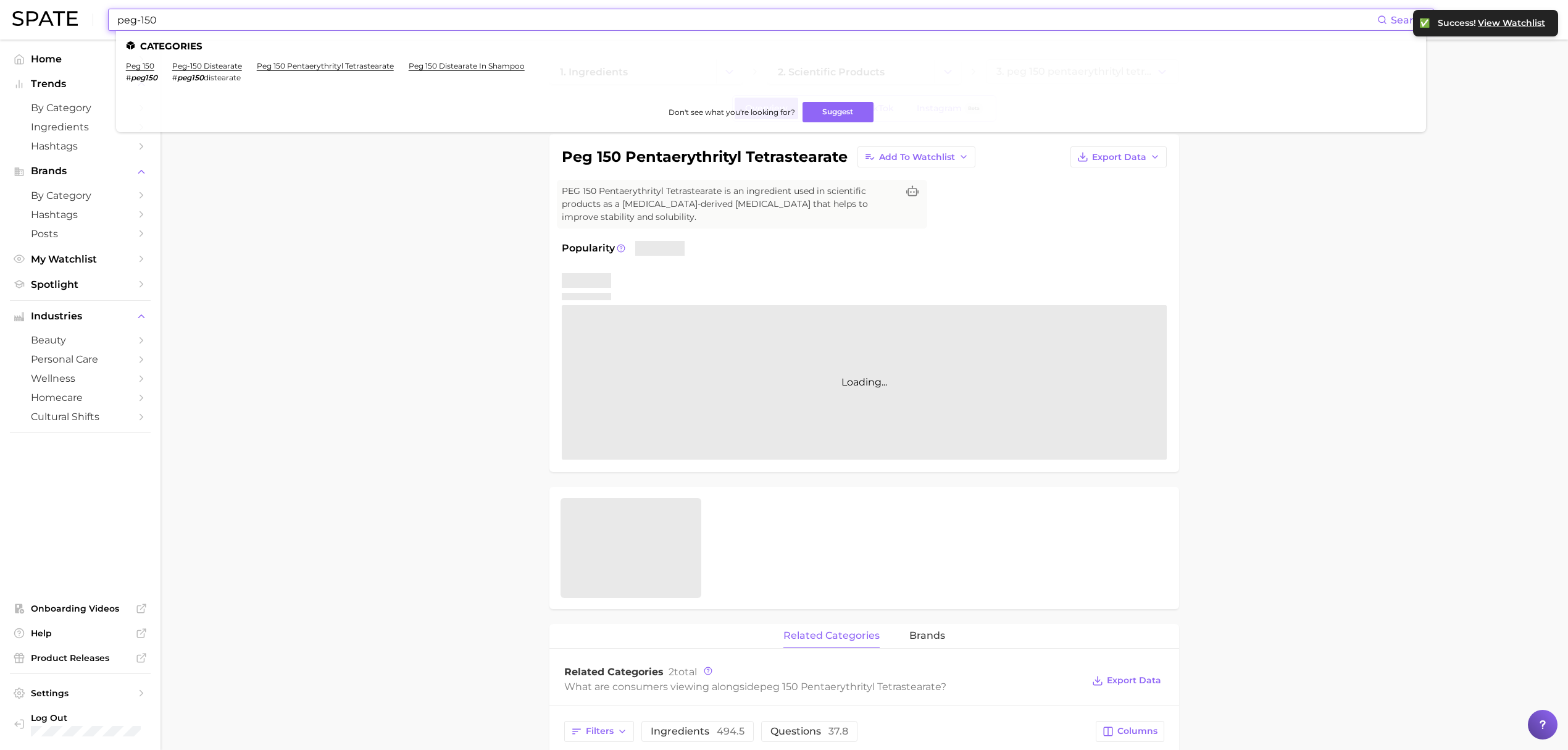
click at [642, 23] on input "peg-150" at bounding box center [746, 19] width 1261 height 21
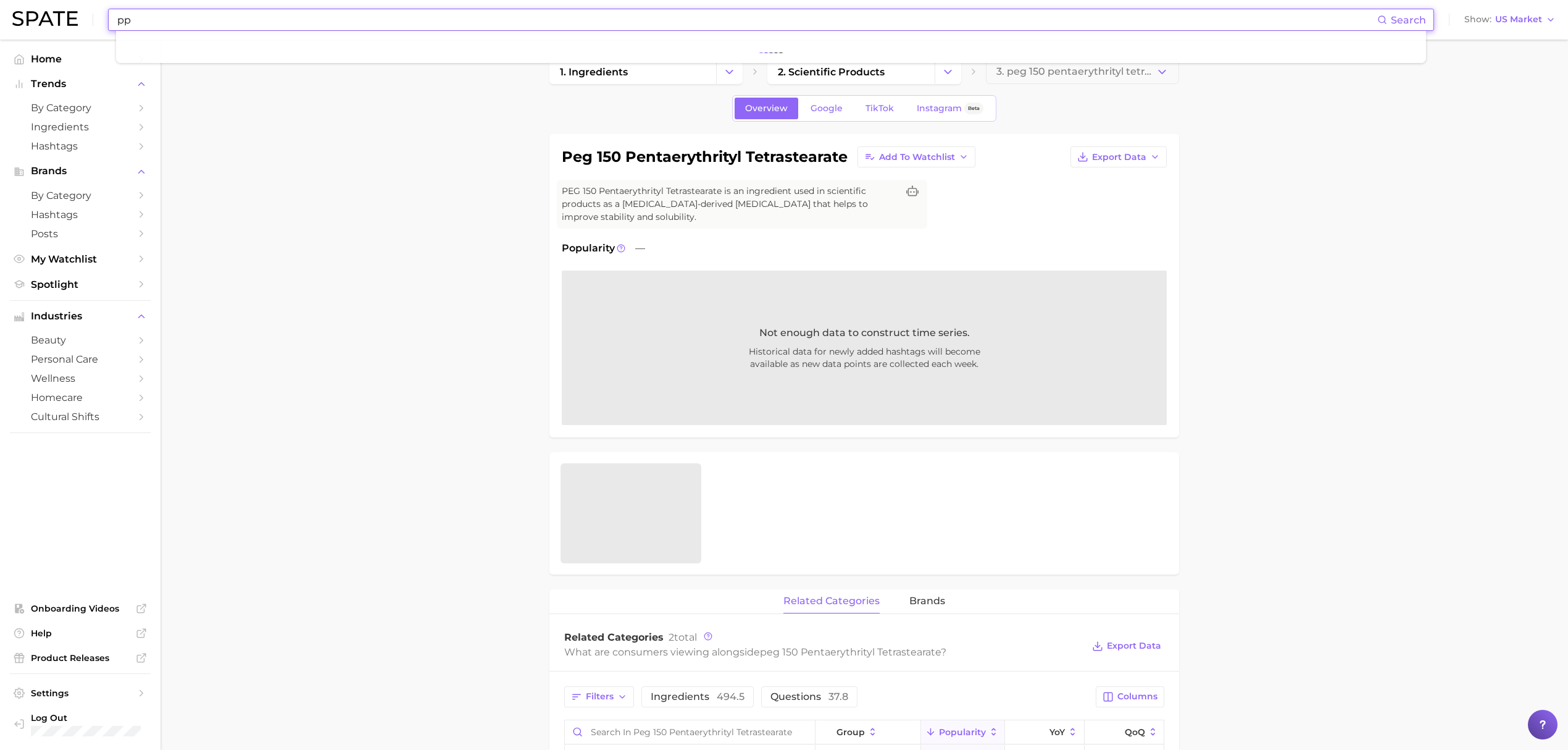
type input "p"
type input "b"
type input "e"
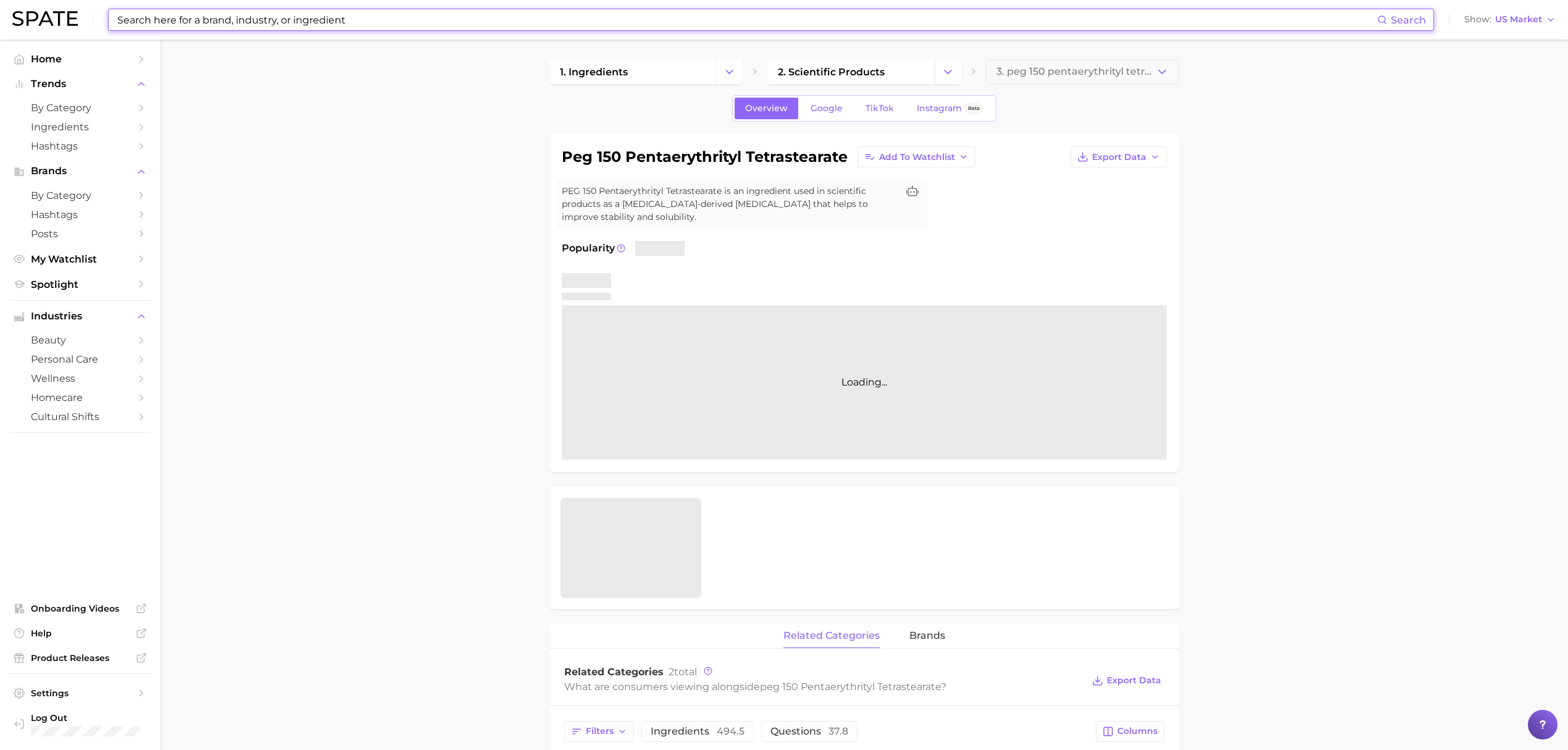
click at [420, 26] on input at bounding box center [746, 19] width 1261 height 21
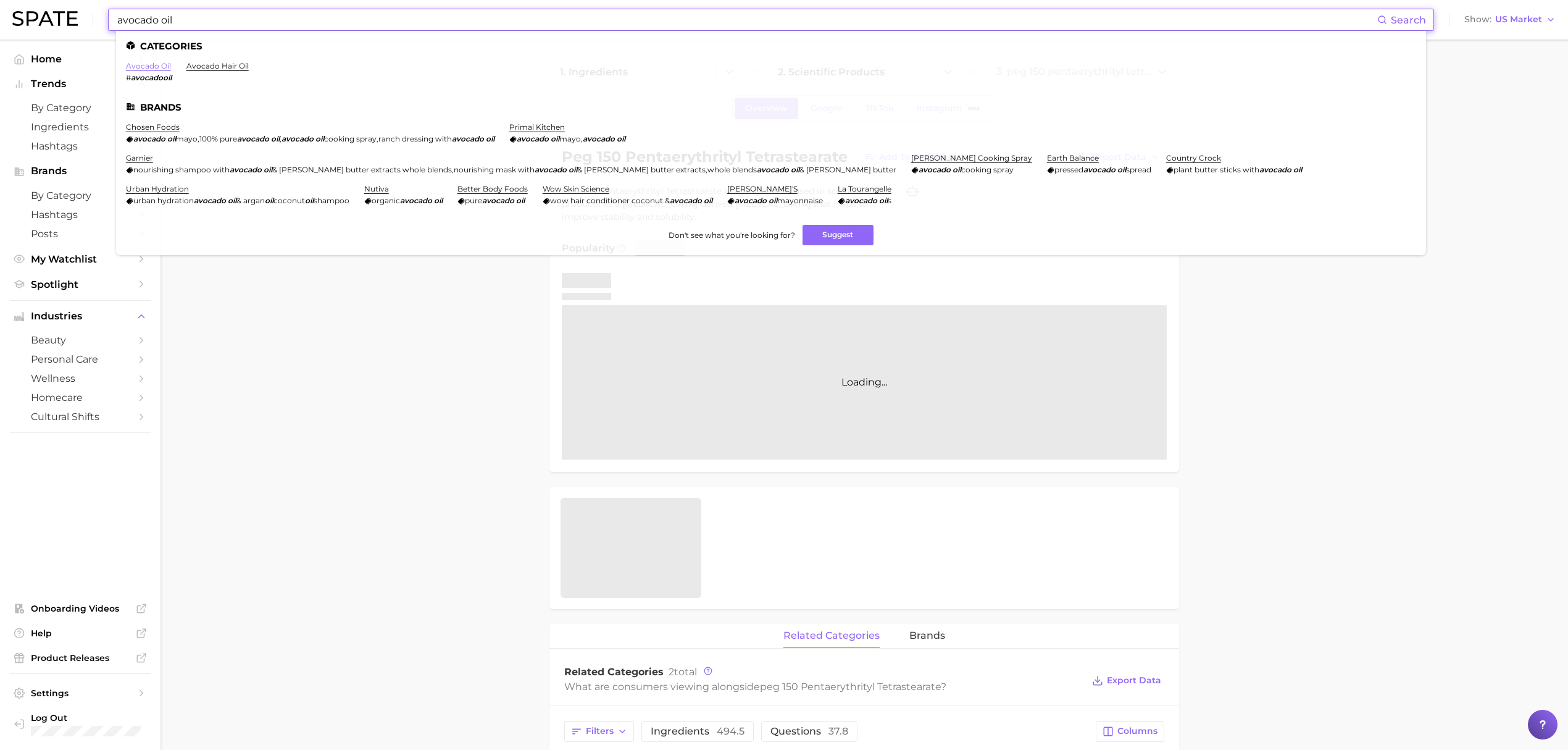
type input "avocado oil"
click at [143, 64] on link "avocado oil" at bounding box center [148, 66] width 45 height 9
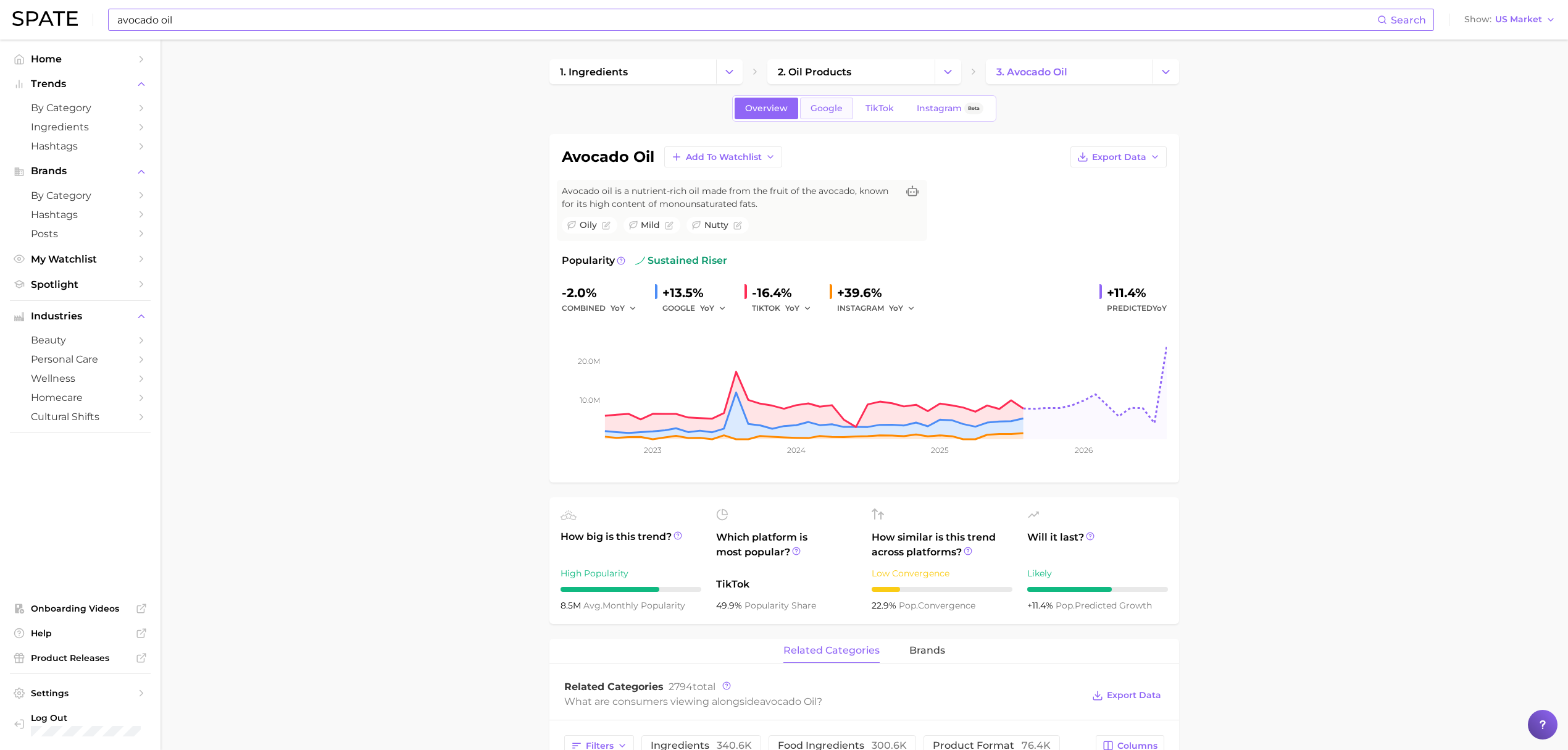
click at [818, 109] on span "Google" at bounding box center [826, 108] width 32 height 11
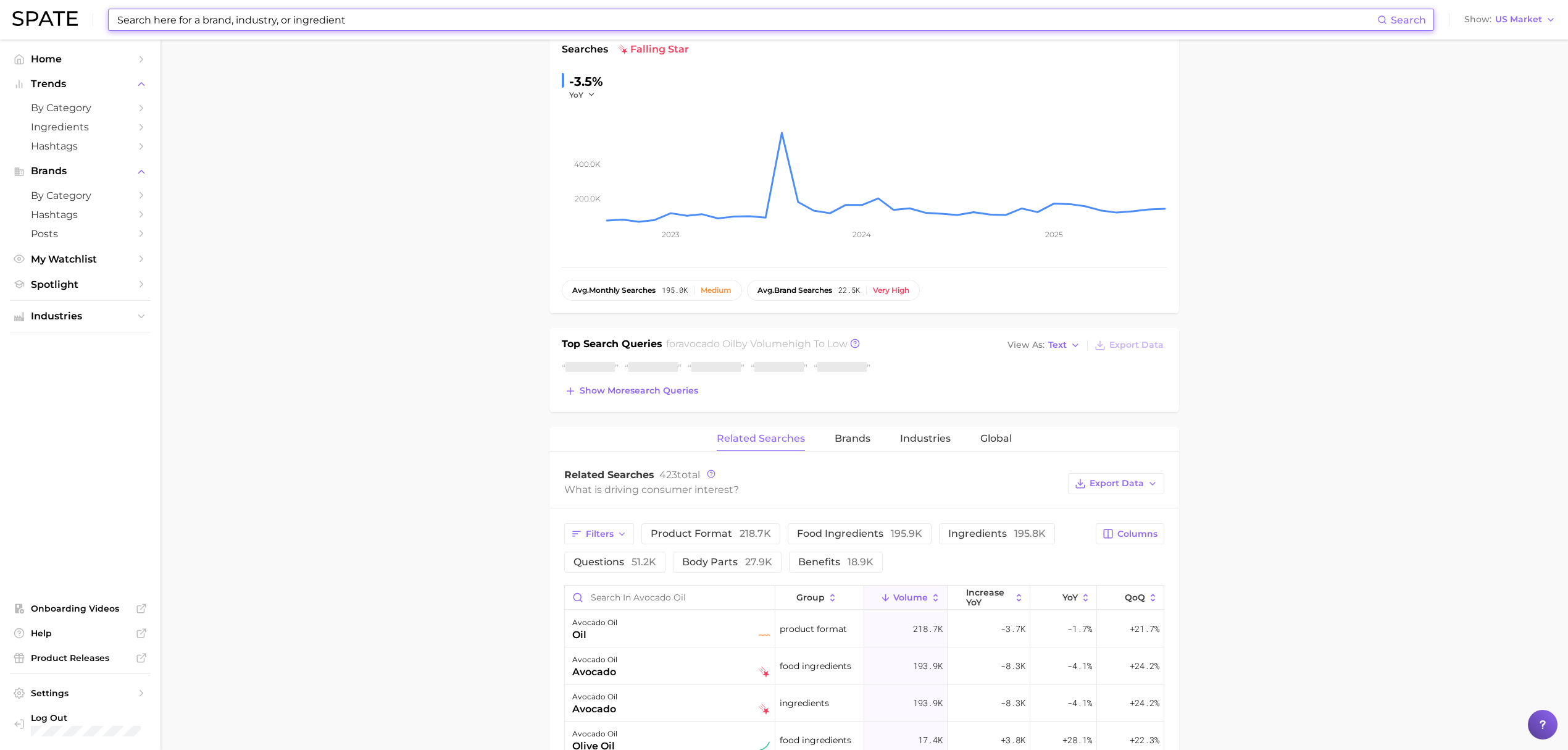
scroll to position [329, 0]
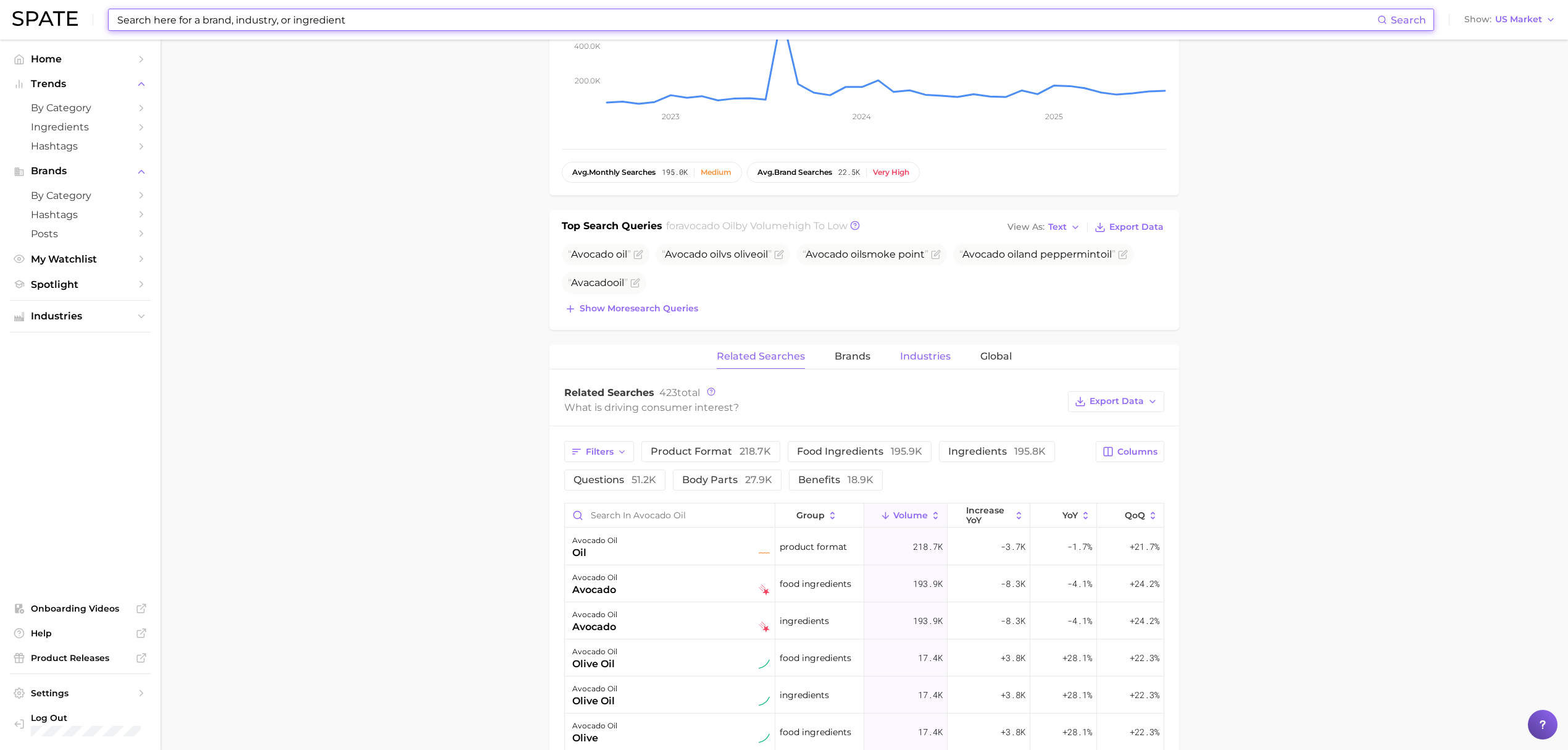
click at [921, 354] on span "Industries" at bounding box center [926, 356] width 51 height 11
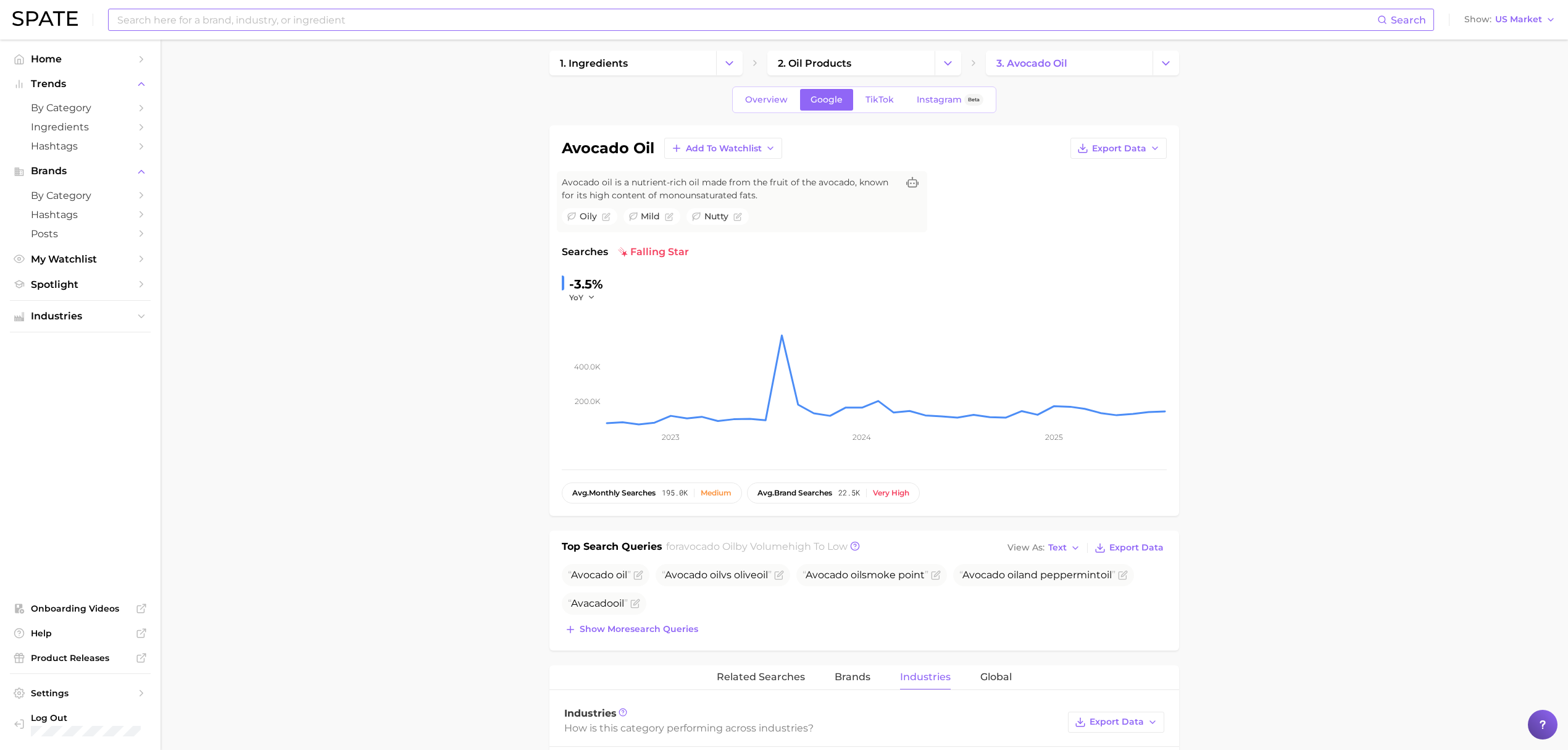
scroll to position [0, 0]
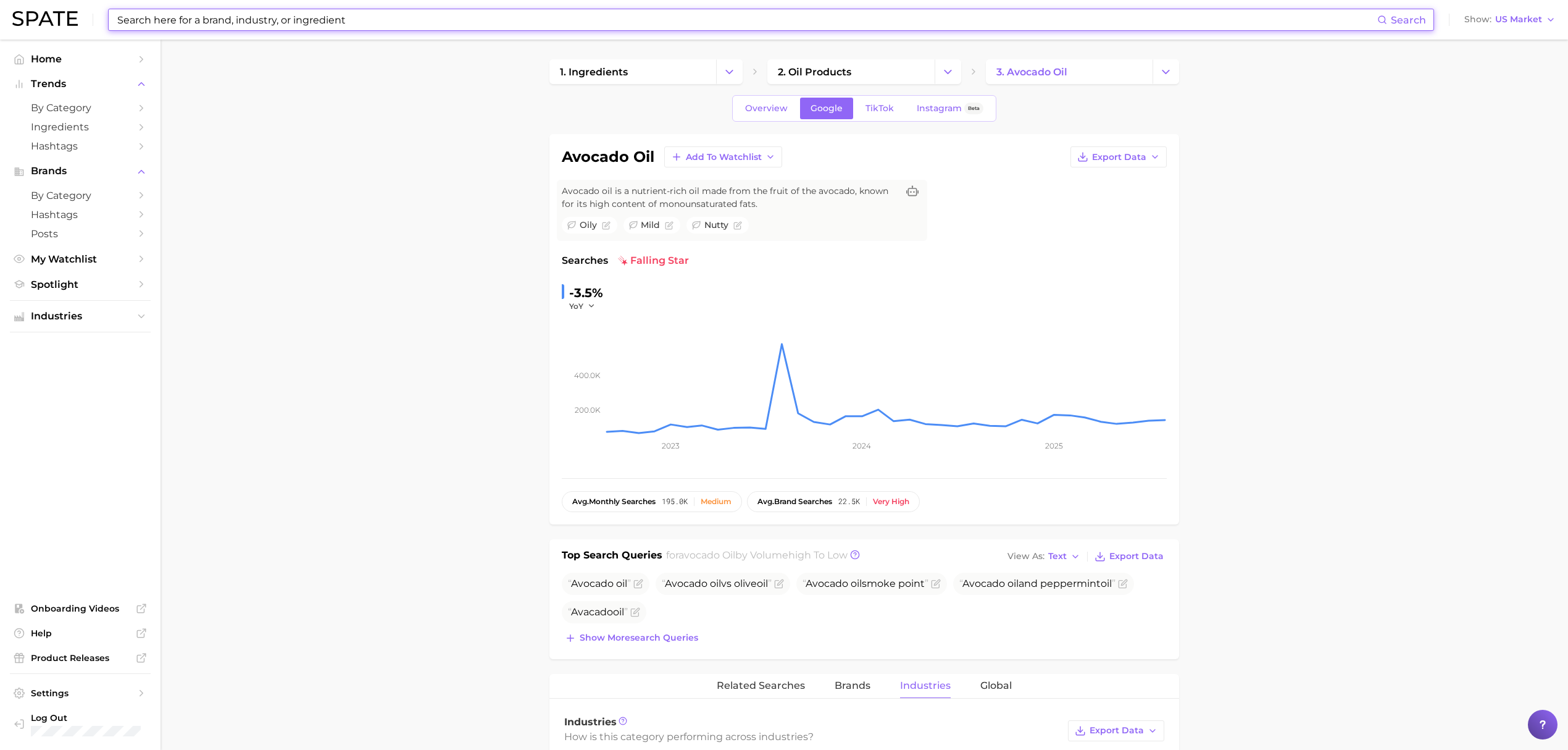
click at [847, 14] on input at bounding box center [746, 19] width 1261 height 21
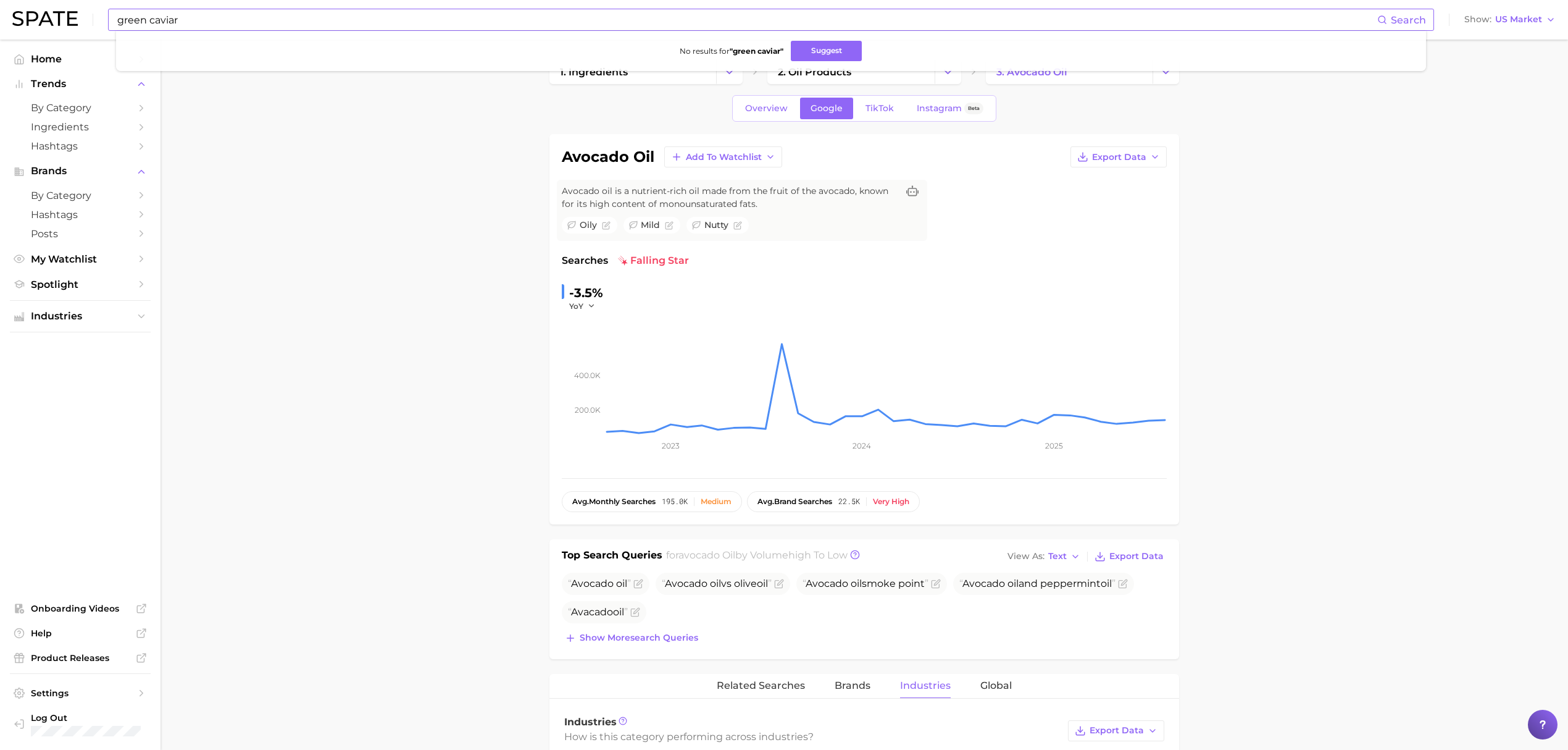
click at [537, 15] on input "green caviar" at bounding box center [746, 19] width 1261 height 21
type input "c"
click at [205, 87] on main "1. ingredients 2. oil products 3. avocado oil Overview Google TikTok Instagram …" at bounding box center [864, 722] width 1408 height 1366
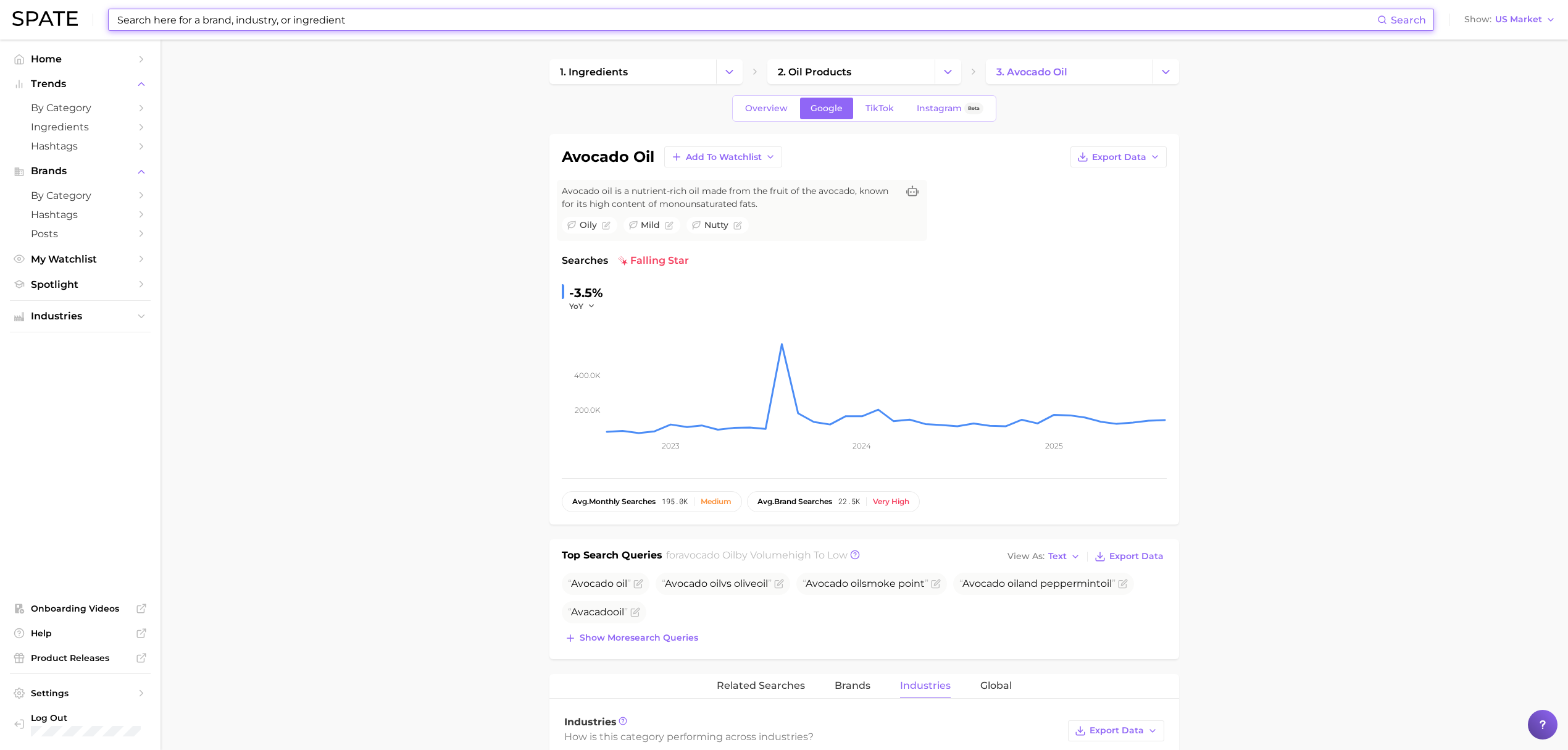
click at [514, 18] on input at bounding box center [746, 19] width 1261 height 21
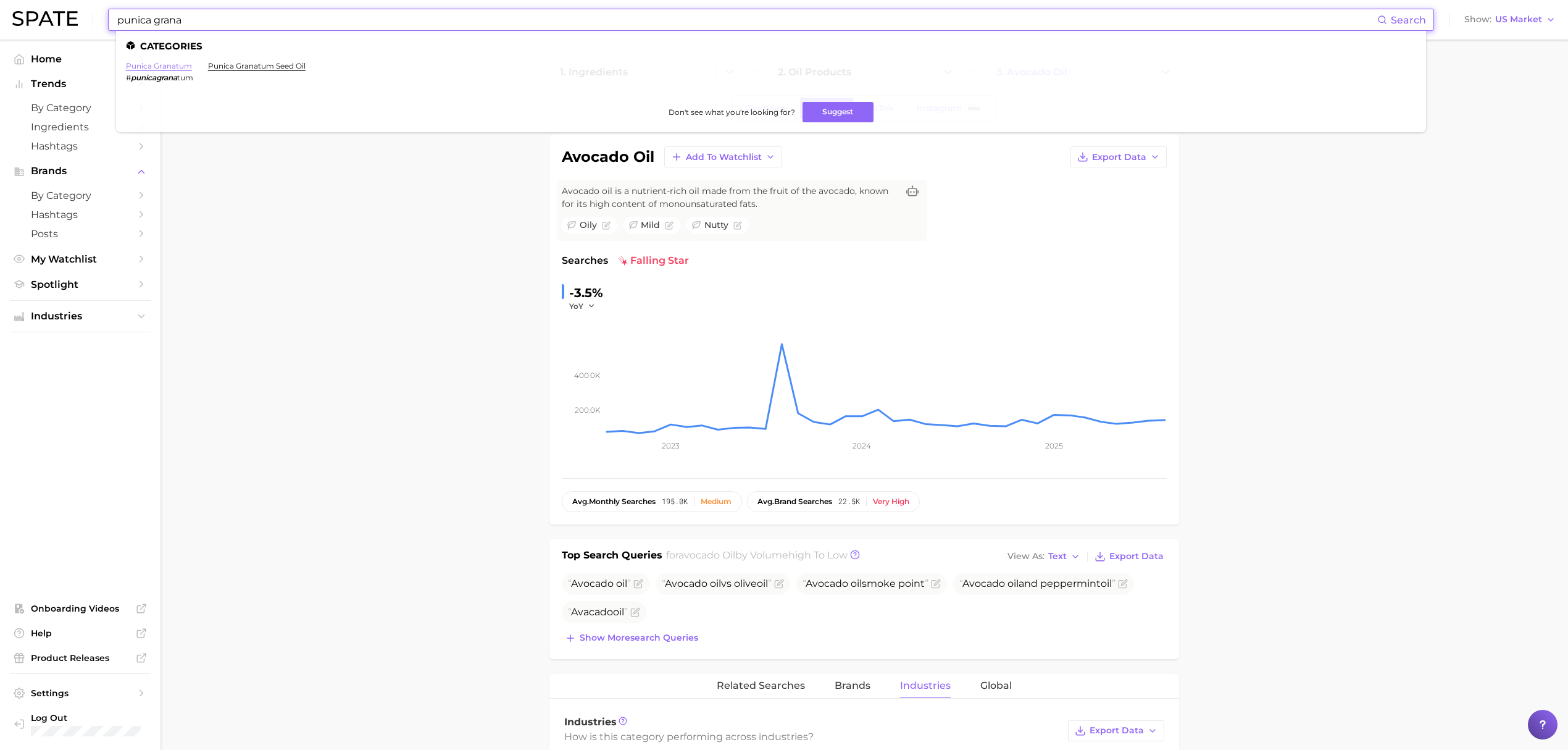
click at [169, 66] on link "punica granatum" at bounding box center [159, 66] width 66 height 9
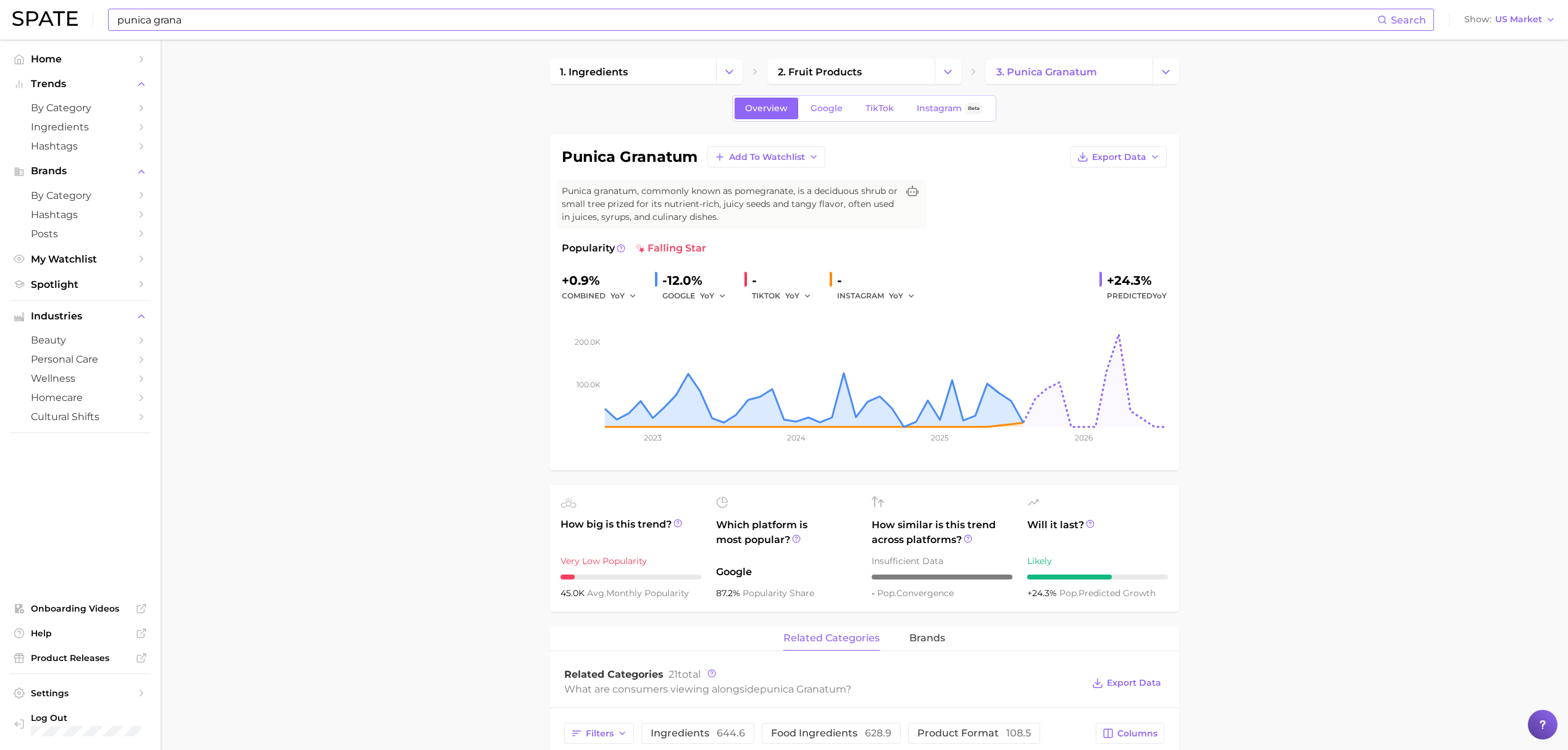
click at [349, 5] on div "punica grana Search Show US Market" at bounding box center [784, 19] width 1543 height 39
click at [347, 11] on input "punica grana" at bounding box center [746, 19] width 1261 height 21
type input "punica granatum pericarp"
click at [842, 117] on link "Google" at bounding box center [826, 108] width 53 height 22
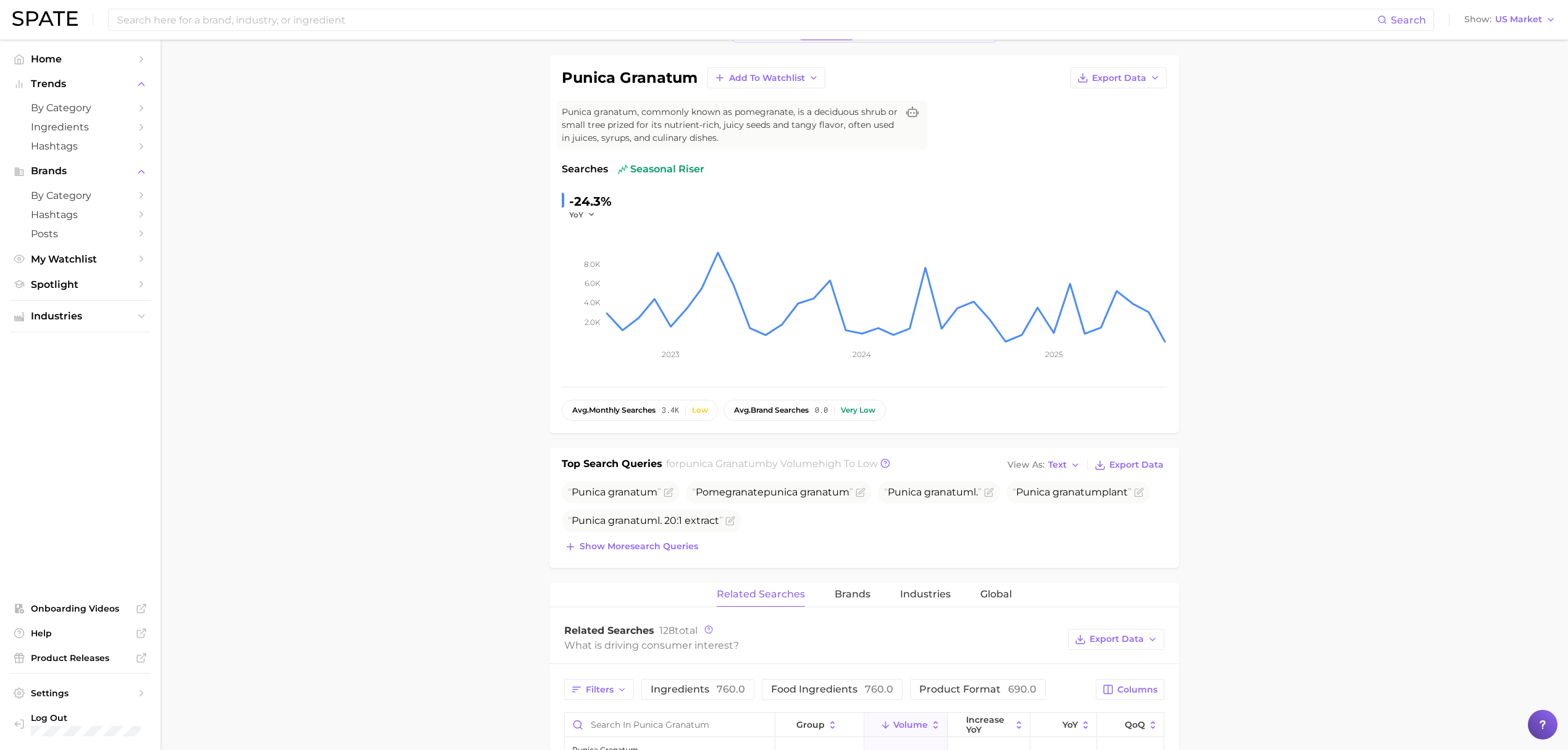
scroll to position [164, 0]
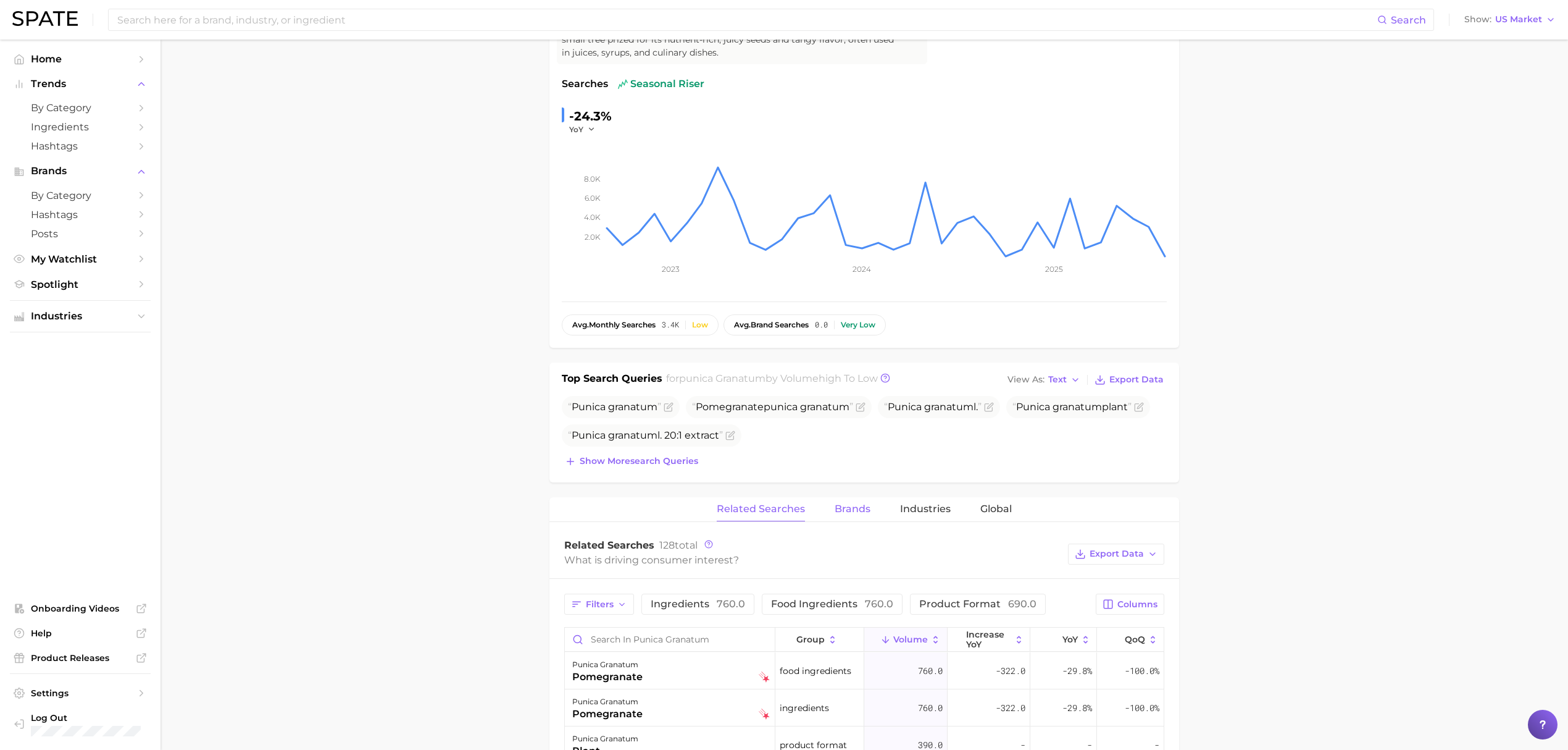
click at [852, 514] on span "Brands" at bounding box center [852, 509] width 36 height 11
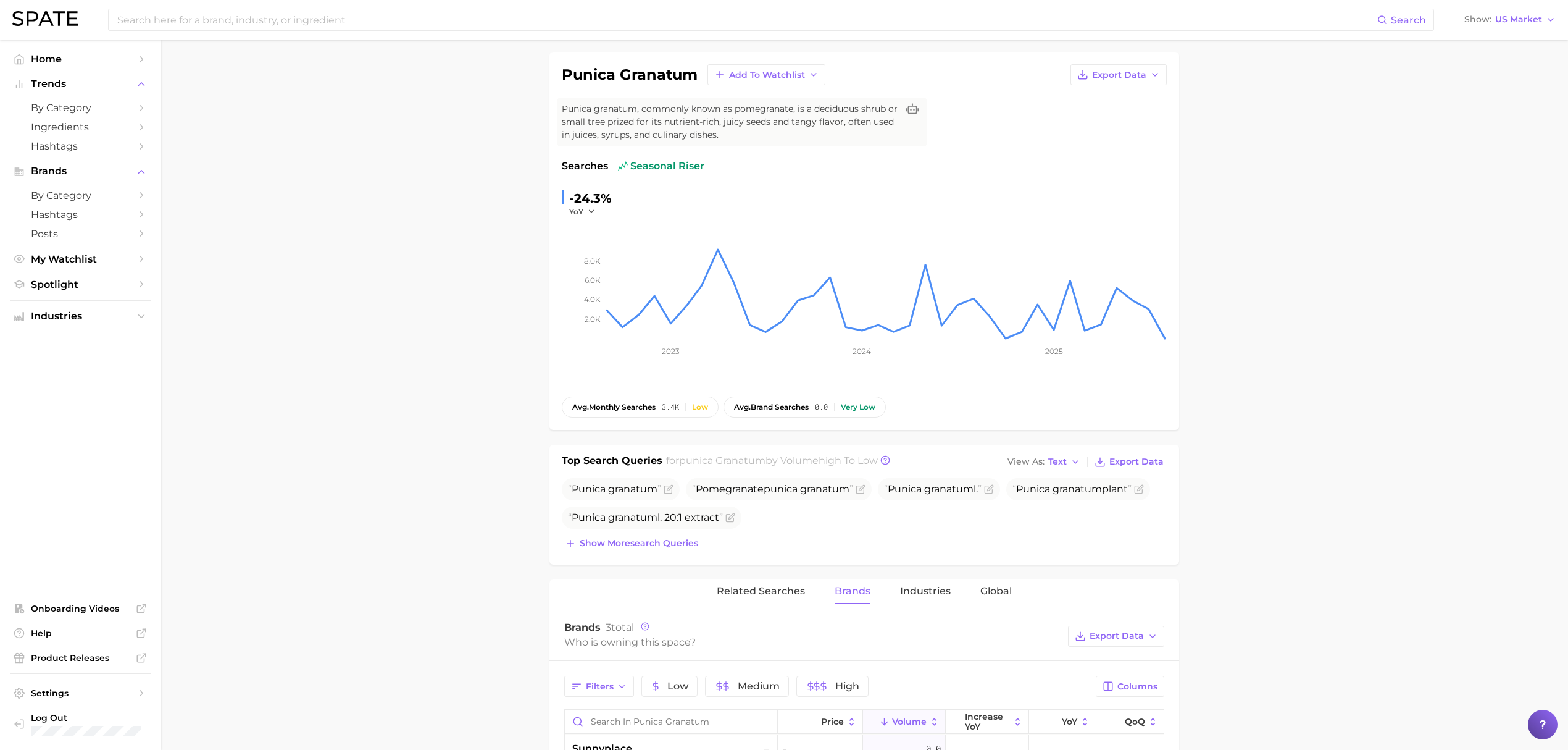
scroll to position [0, 0]
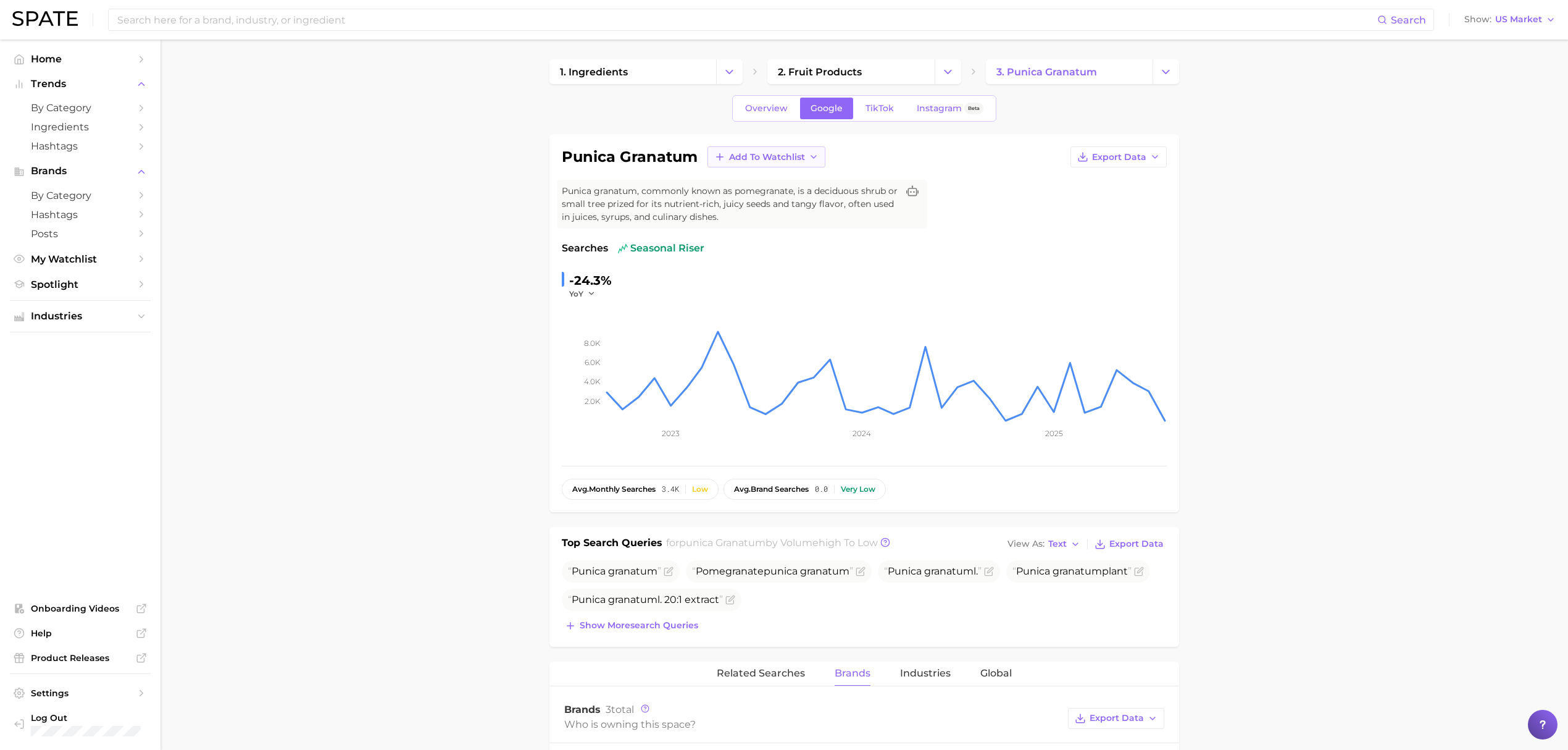
click at [792, 157] on span "Add to Watchlist" at bounding box center [766, 158] width 76 height 11
click at [789, 198] on span "Croda Beauty Care" at bounding box center [770, 203] width 83 height 11
click at [206, 53] on main "1. ingredients 2. fruit products 3. punica granatum Overview Google TikTok Inst…" at bounding box center [864, 716] width 1408 height 1354
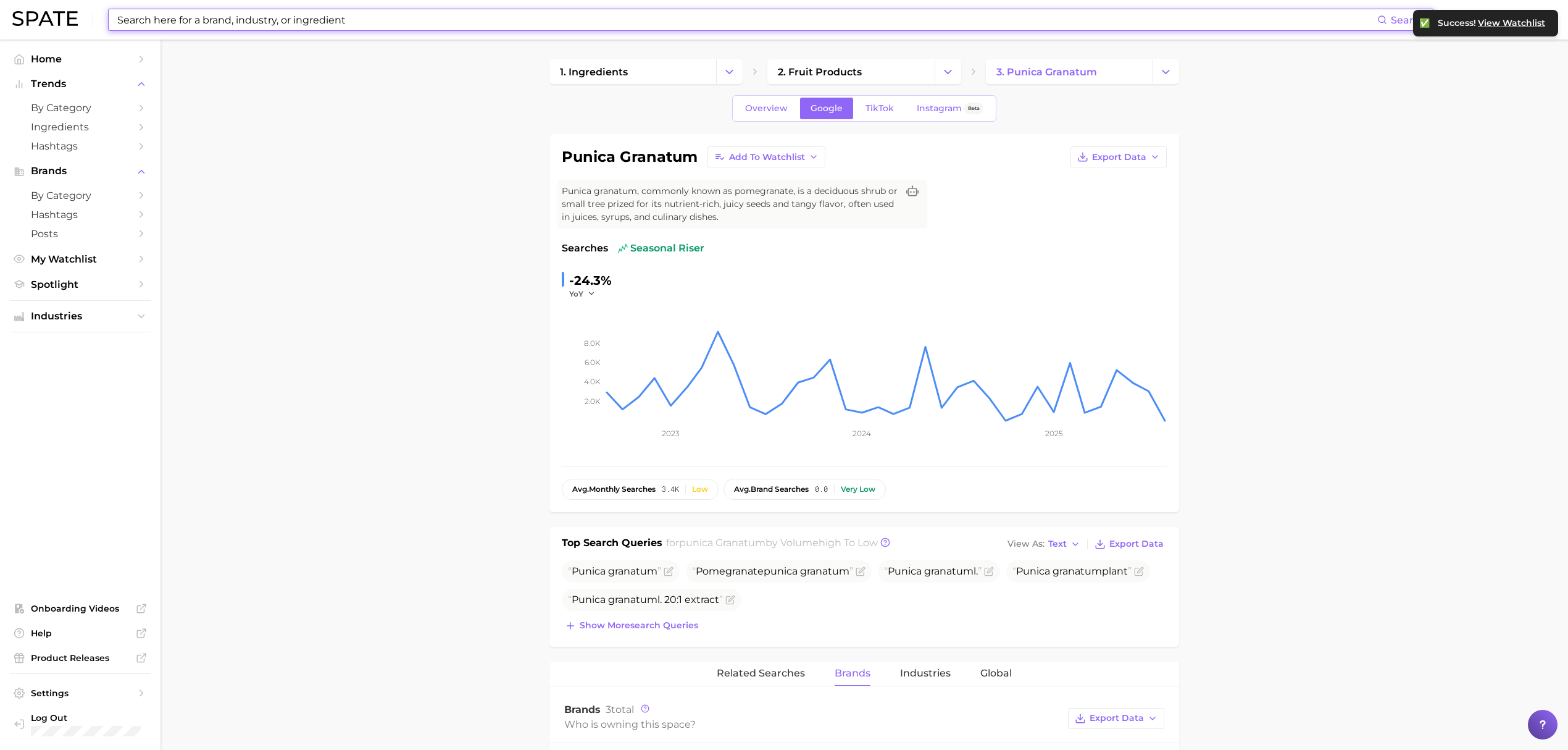
click at [205, 13] on input at bounding box center [746, 19] width 1261 height 21
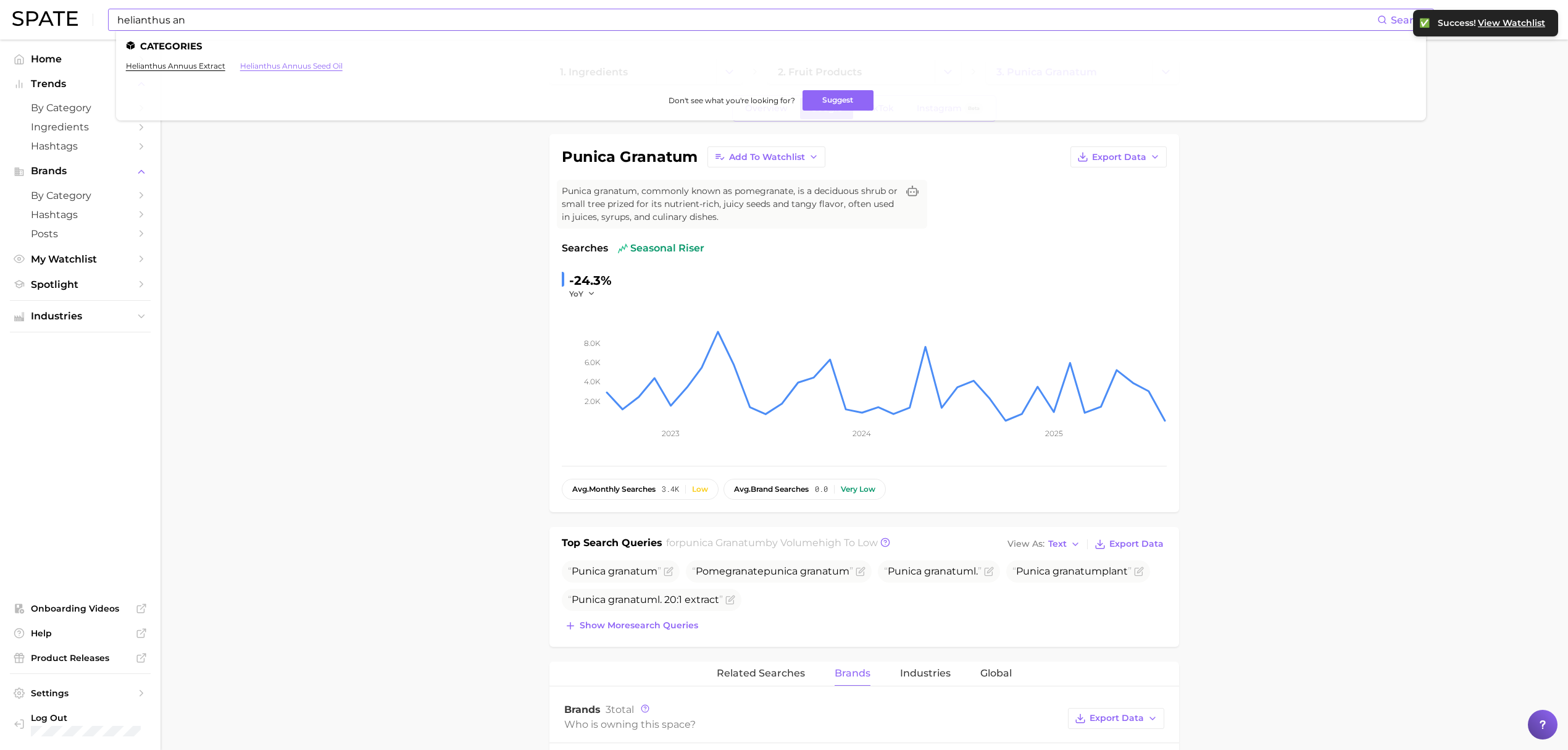
click at [282, 67] on link "helianthus annuus seed oil" at bounding box center [292, 66] width 102 height 9
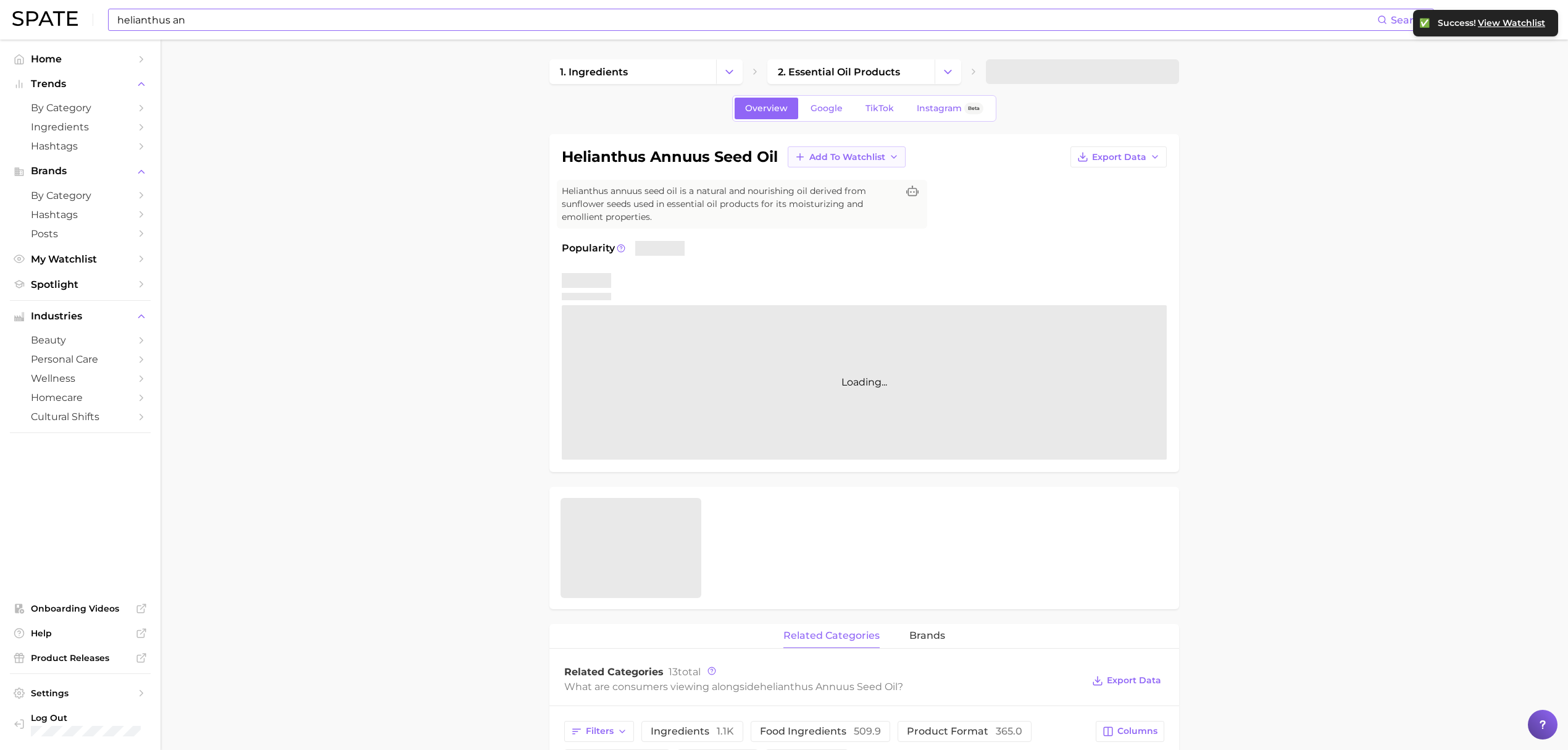
click at [880, 152] on span "Add to Watchlist" at bounding box center [846, 158] width 76 height 11
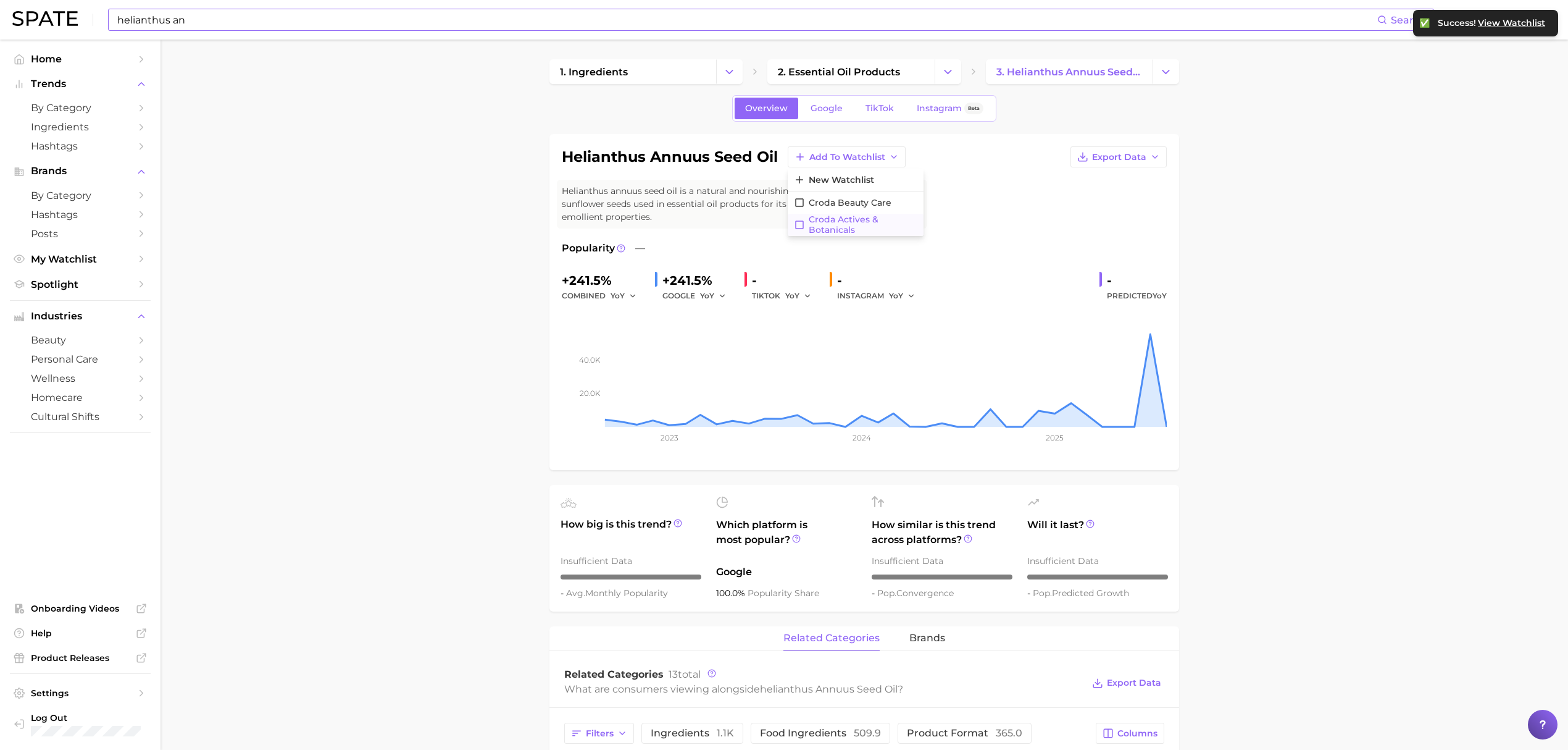
click at [866, 225] on span "Croda actives & botanicals" at bounding box center [863, 224] width 108 height 21
click at [479, 10] on input "helianthus an" at bounding box center [746, 19] width 1261 height 21
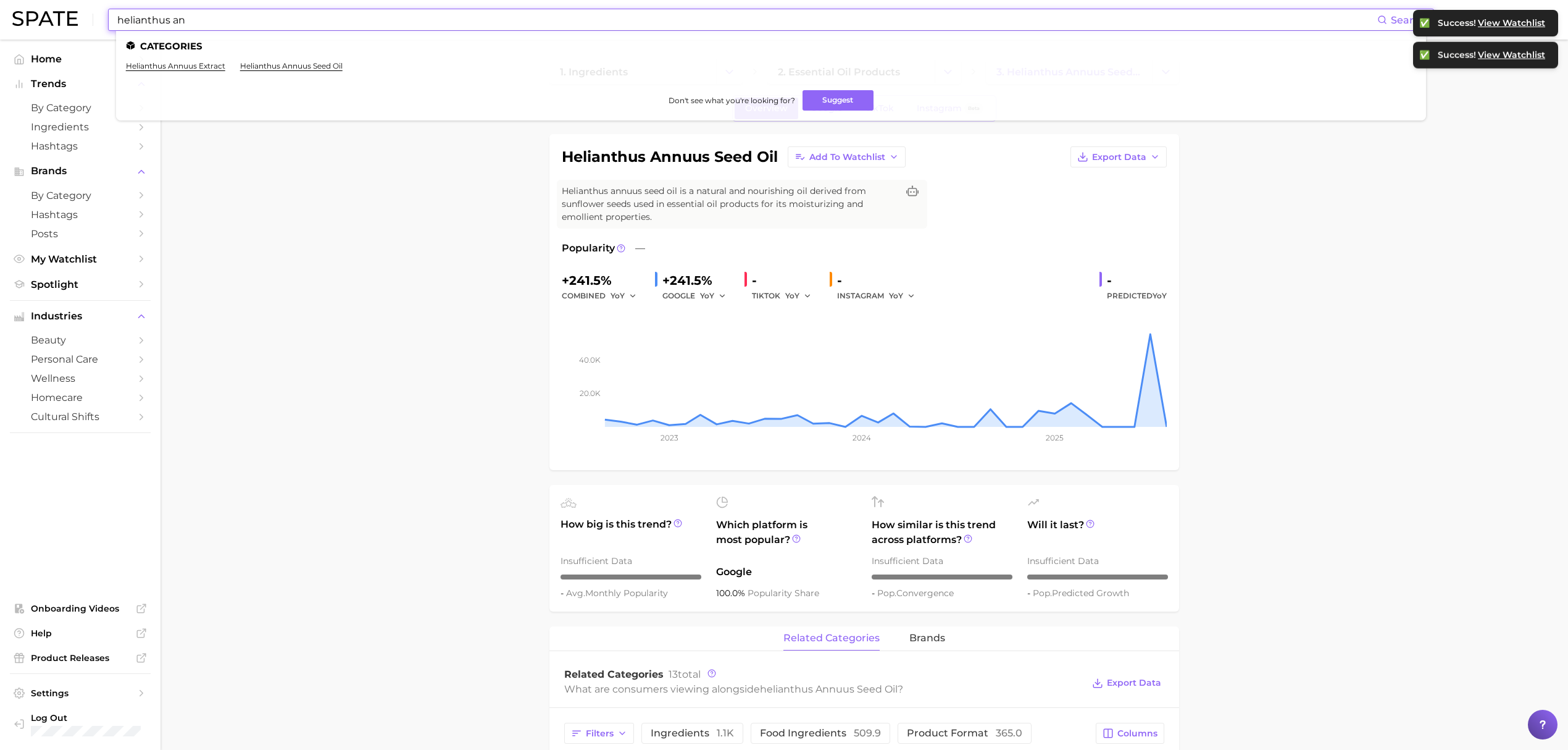
click at [479, 10] on input "helianthus an" at bounding box center [746, 19] width 1261 height 21
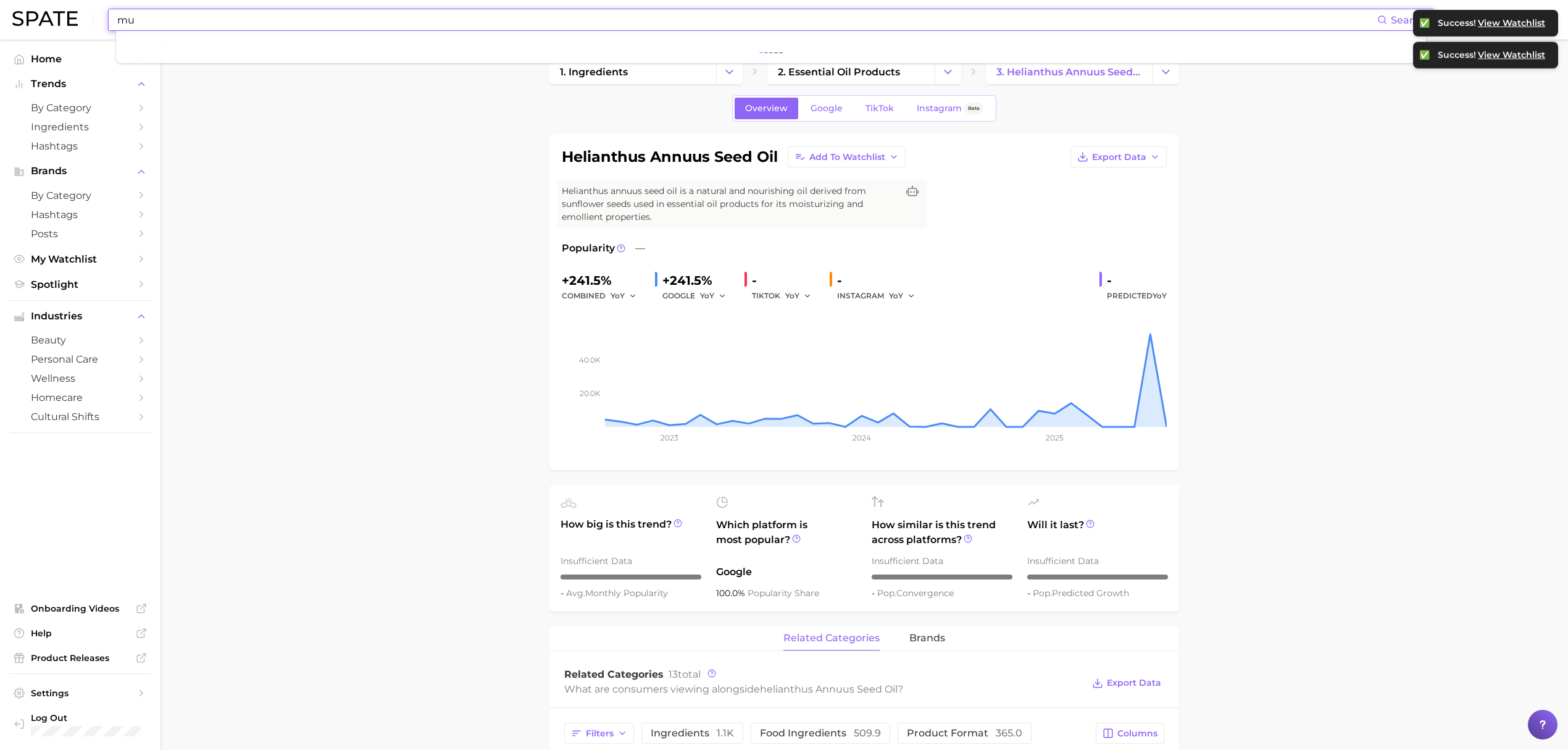
type input "m"
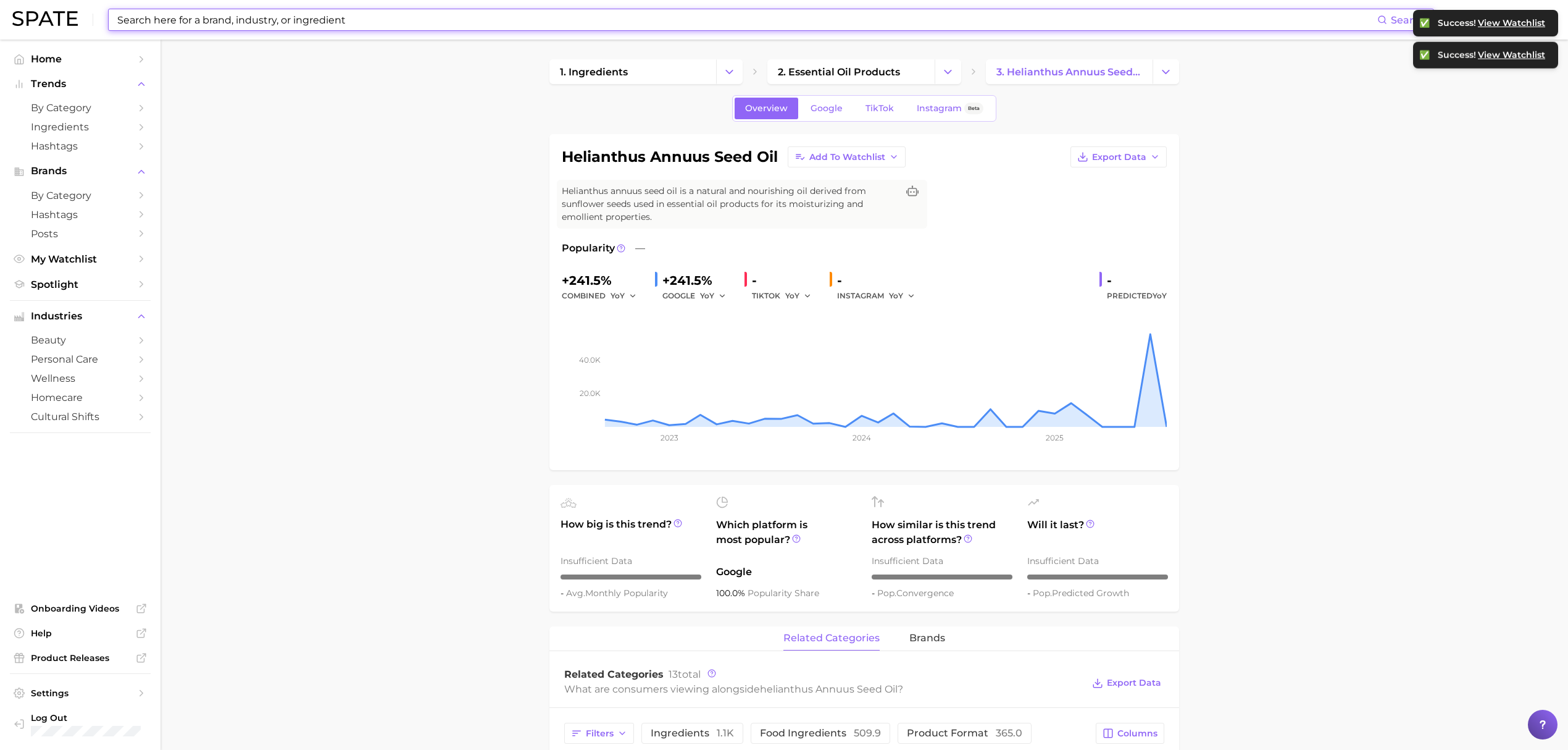
click at [415, 18] on input at bounding box center [746, 19] width 1261 height 21
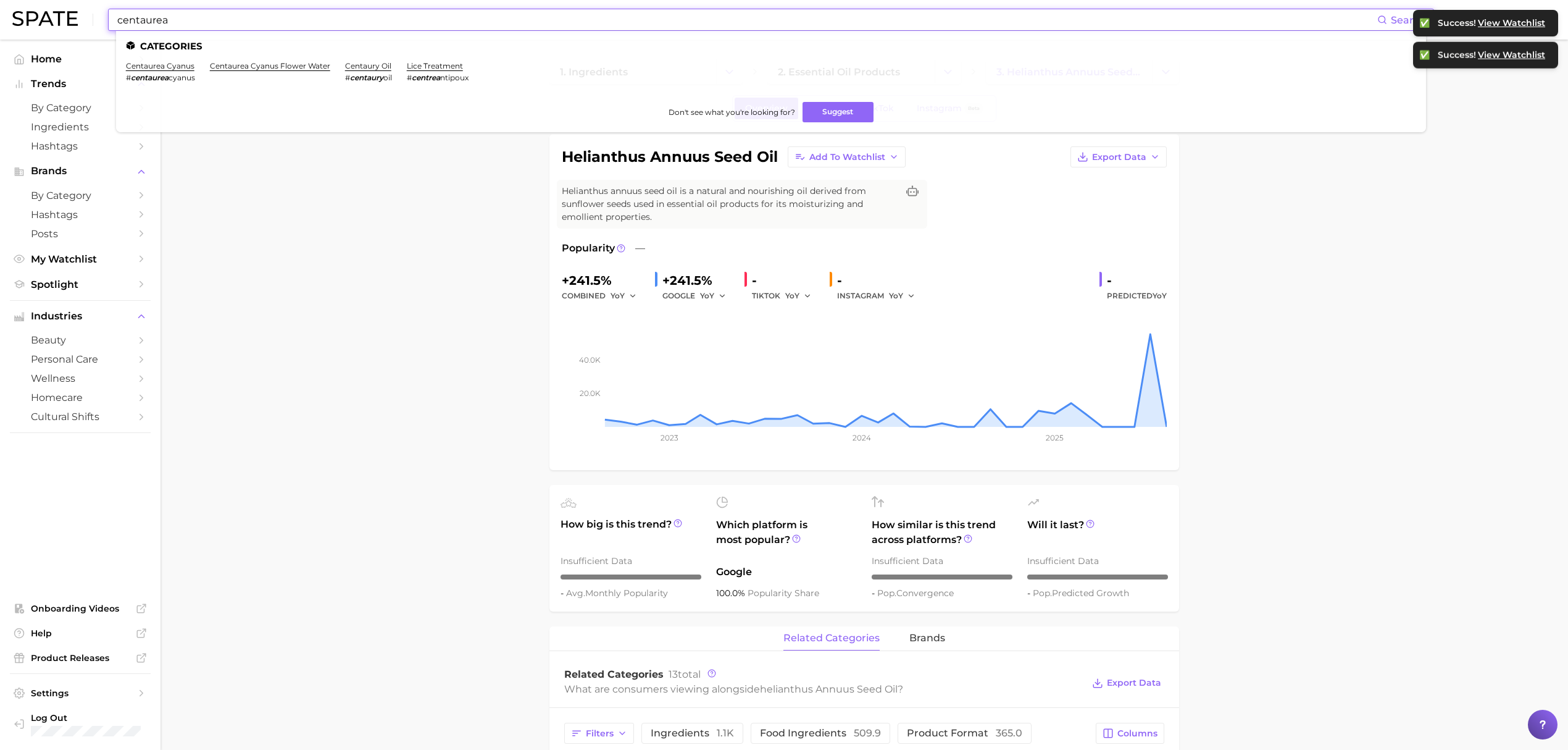
click at [156, 73] on em "centaurea" at bounding box center [149, 77] width 37 height 9
click at [156, 65] on link "centaurea cyanus" at bounding box center [159, 66] width 68 height 9
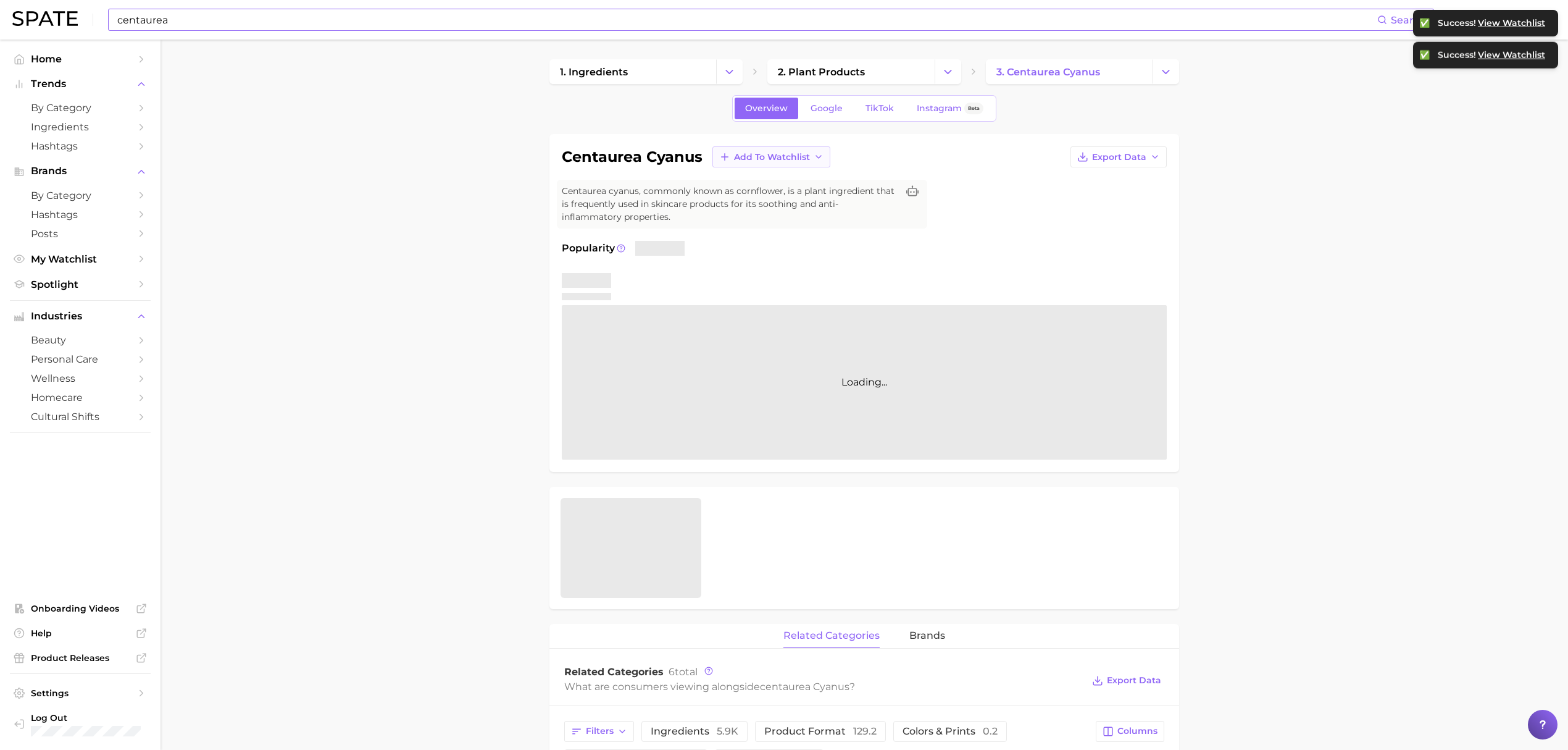
click at [795, 157] on span "Add to Watchlist" at bounding box center [772, 158] width 76 height 11
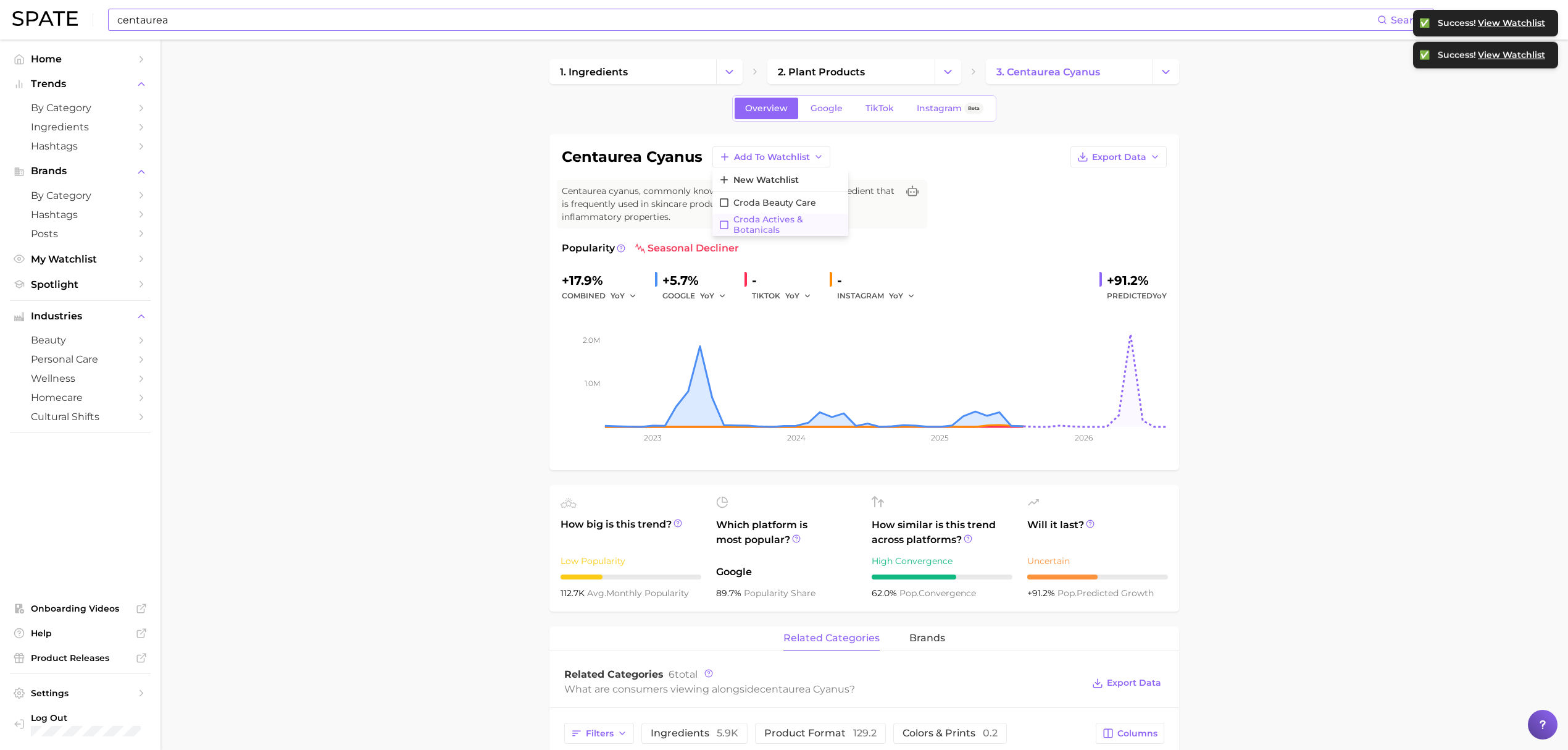
click at [792, 221] on span "Croda actives & botanicals" at bounding box center [787, 224] width 108 height 21
click at [505, 15] on input "centaurea" at bounding box center [746, 19] width 1261 height 21
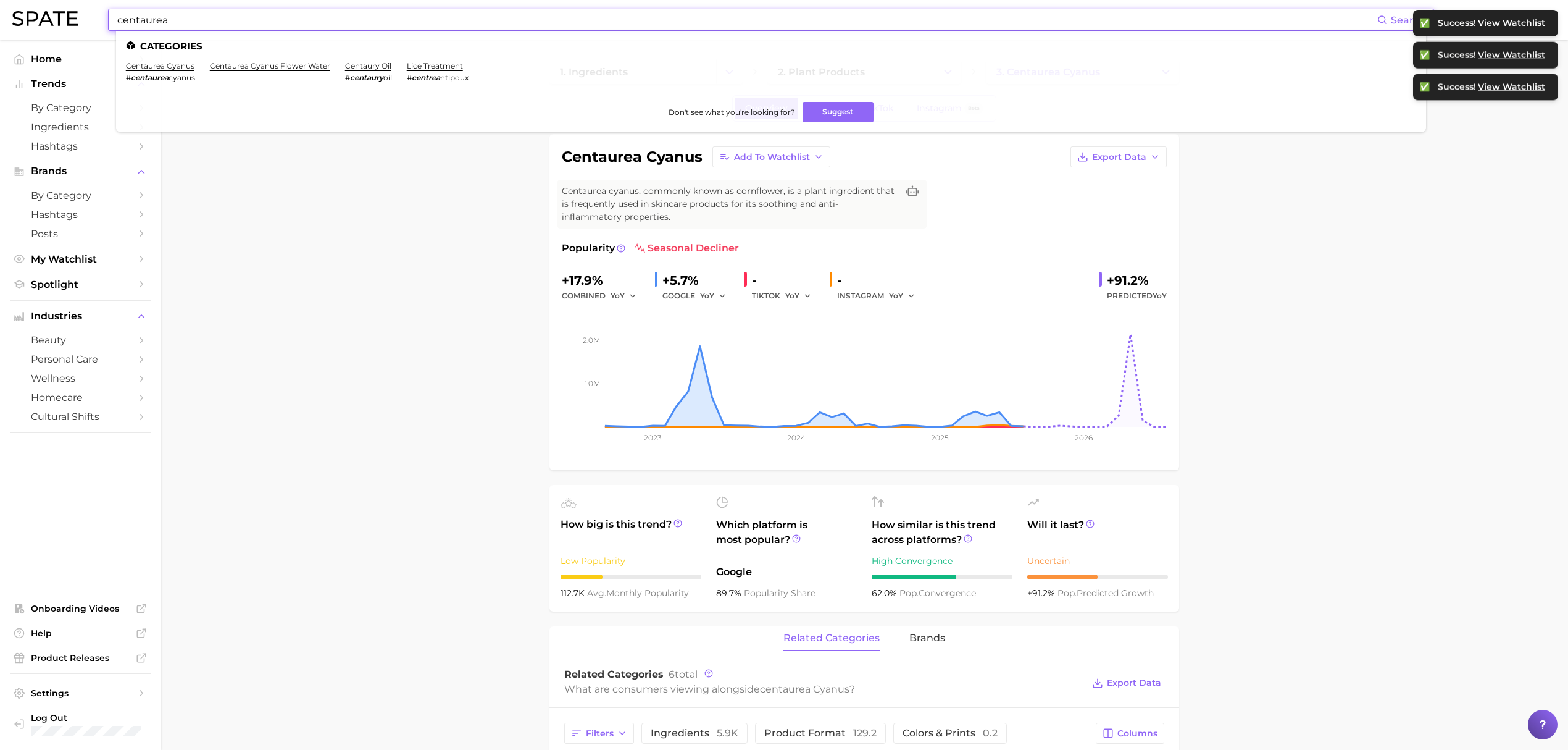
click at [505, 15] on input "centaurea" at bounding box center [746, 19] width 1261 height 21
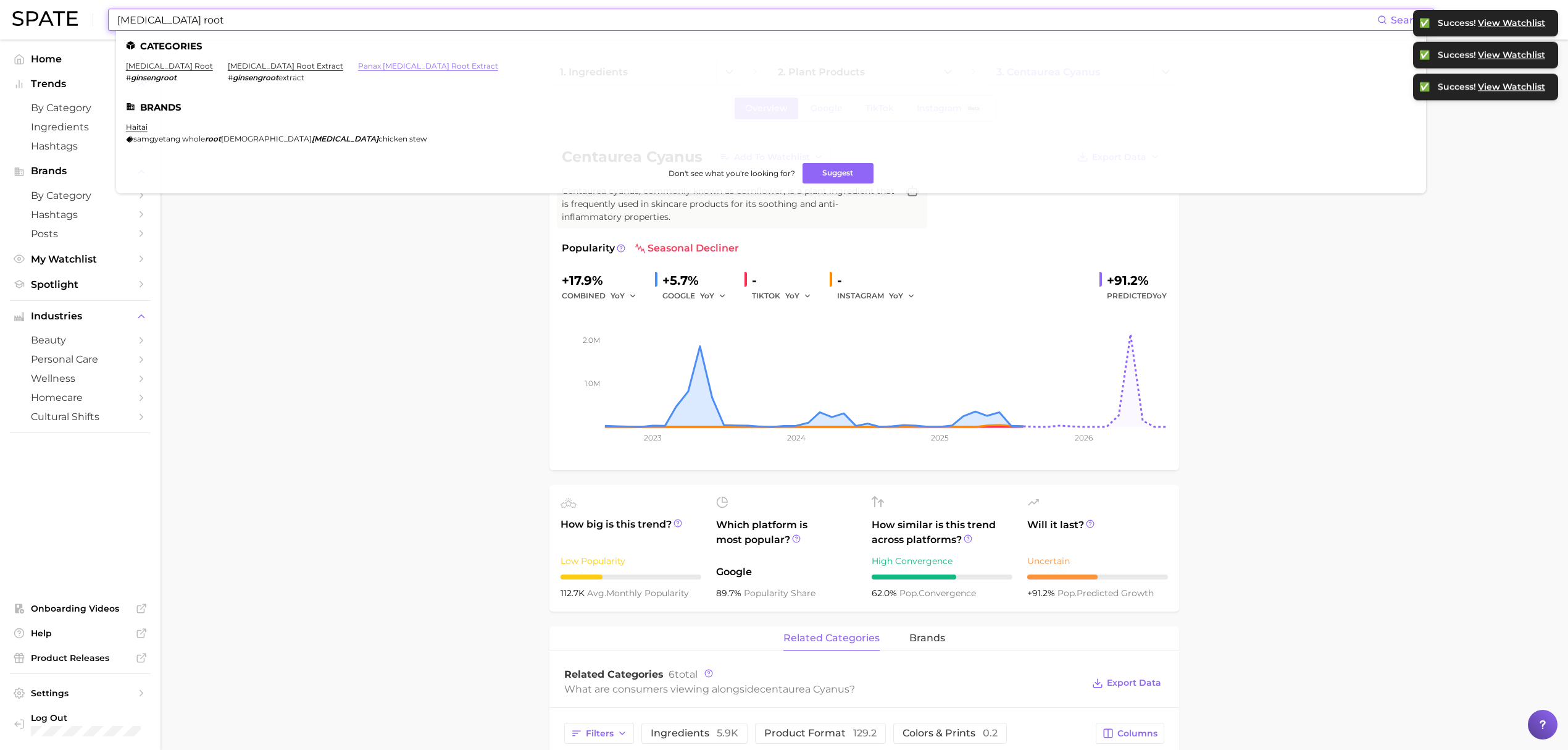
click at [358, 64] on link "panax [MEDICAL_DATA] root extract" at bounding box center [428, 66] width 140 height 9
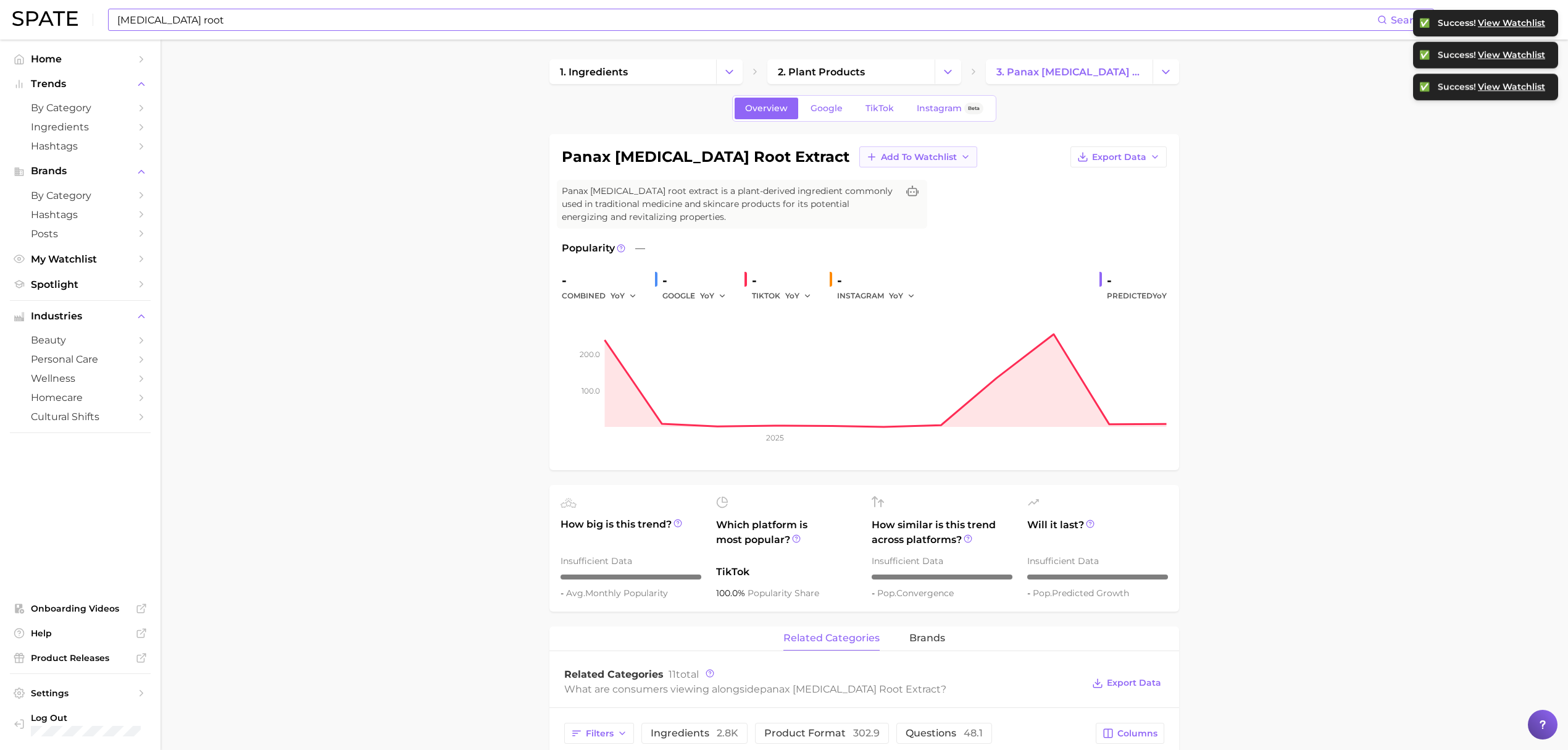
click at [859, 164] on button "Add to Watchlist" at bounding box center [917, 157] width 118 height 21
click at [880, 215] on span "Croda actives & botanicals" at bounding box center [934, 224] width 108 height 21
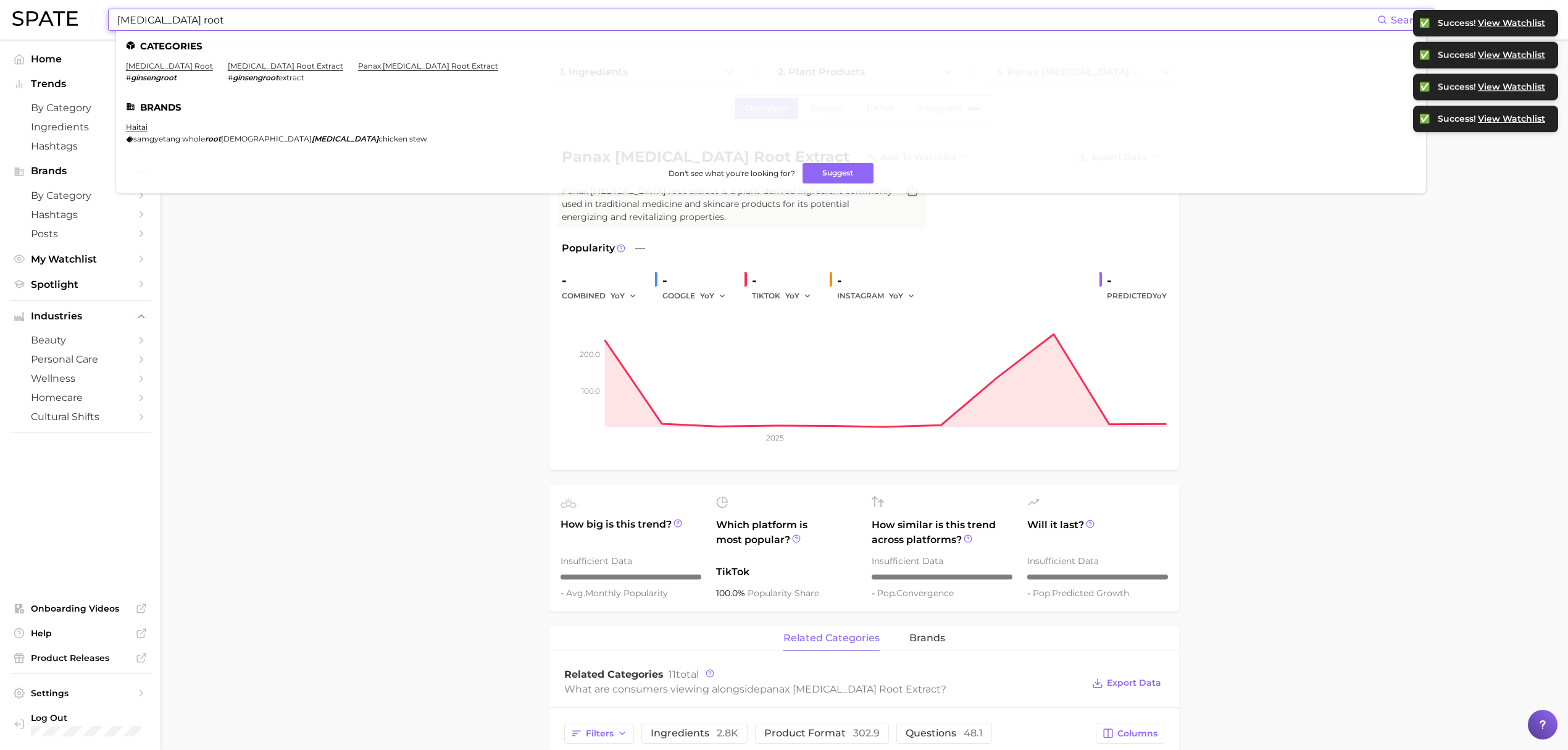
click at [612, 22] on input "[MEDICAL_DATA] root" at bounding box center [746, 19] width 1261 height 21
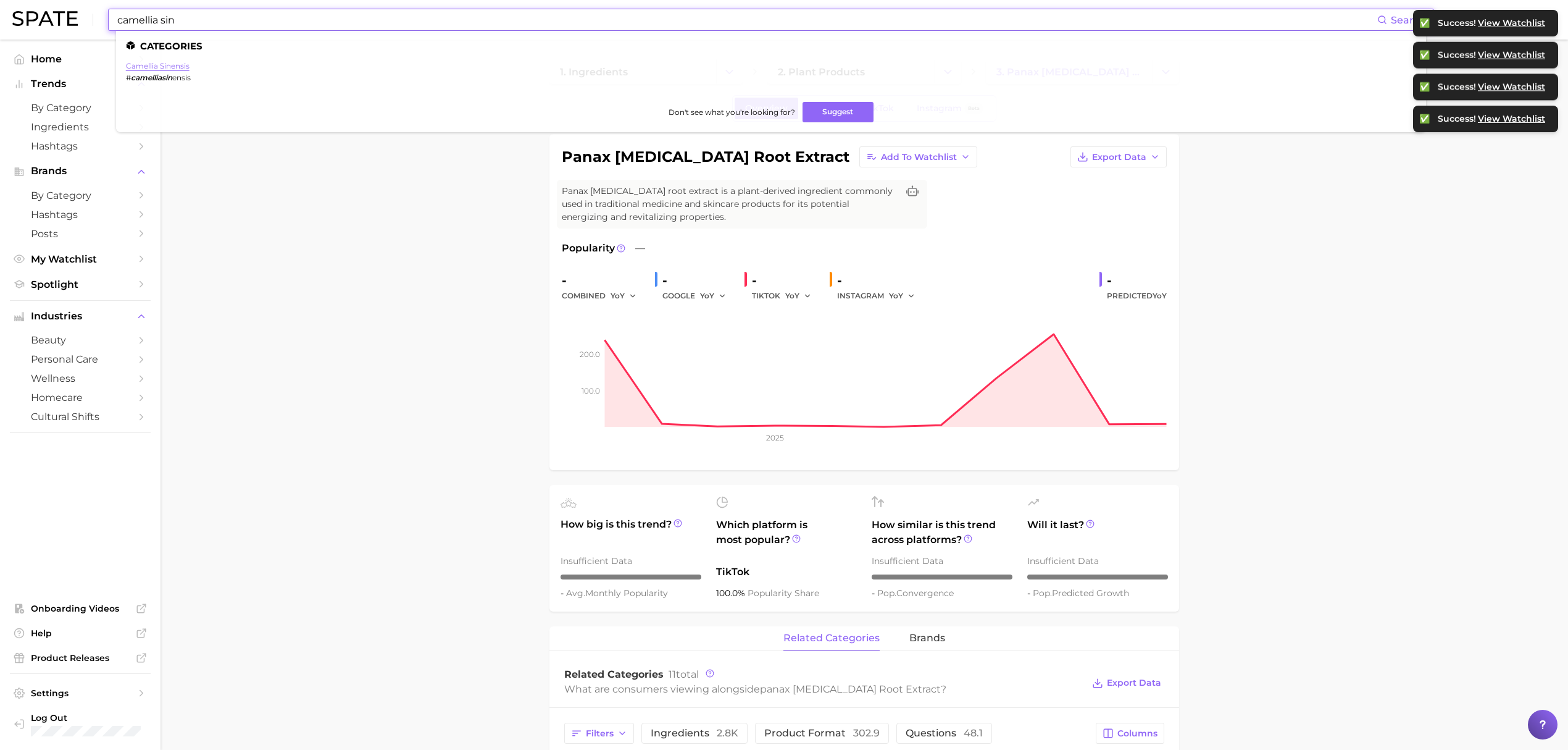
click at [144, 65] on link "camellia sinensis" at bounding box center [158, 66] width 64 height 9
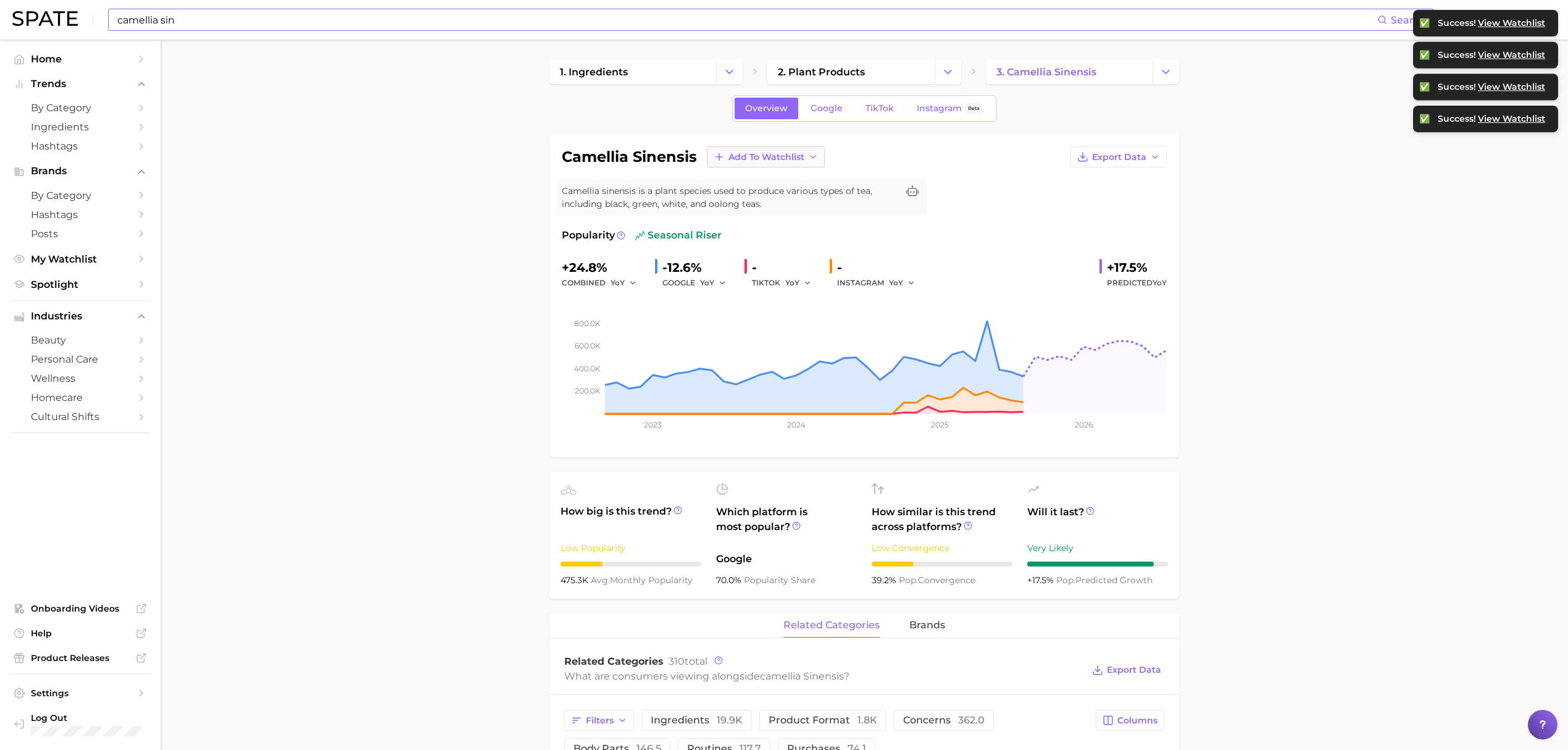
click at [810, 152] on icon "button" at bounding box center [813, 157] width 10 height 10
click at [798, 221] on span "Croda actives & botanicals" at bounding box center [782, 224] width 108 height 21
click at [571, 25] on input "camellia sin" at bounding box center [746, 19] width 1261 height 21
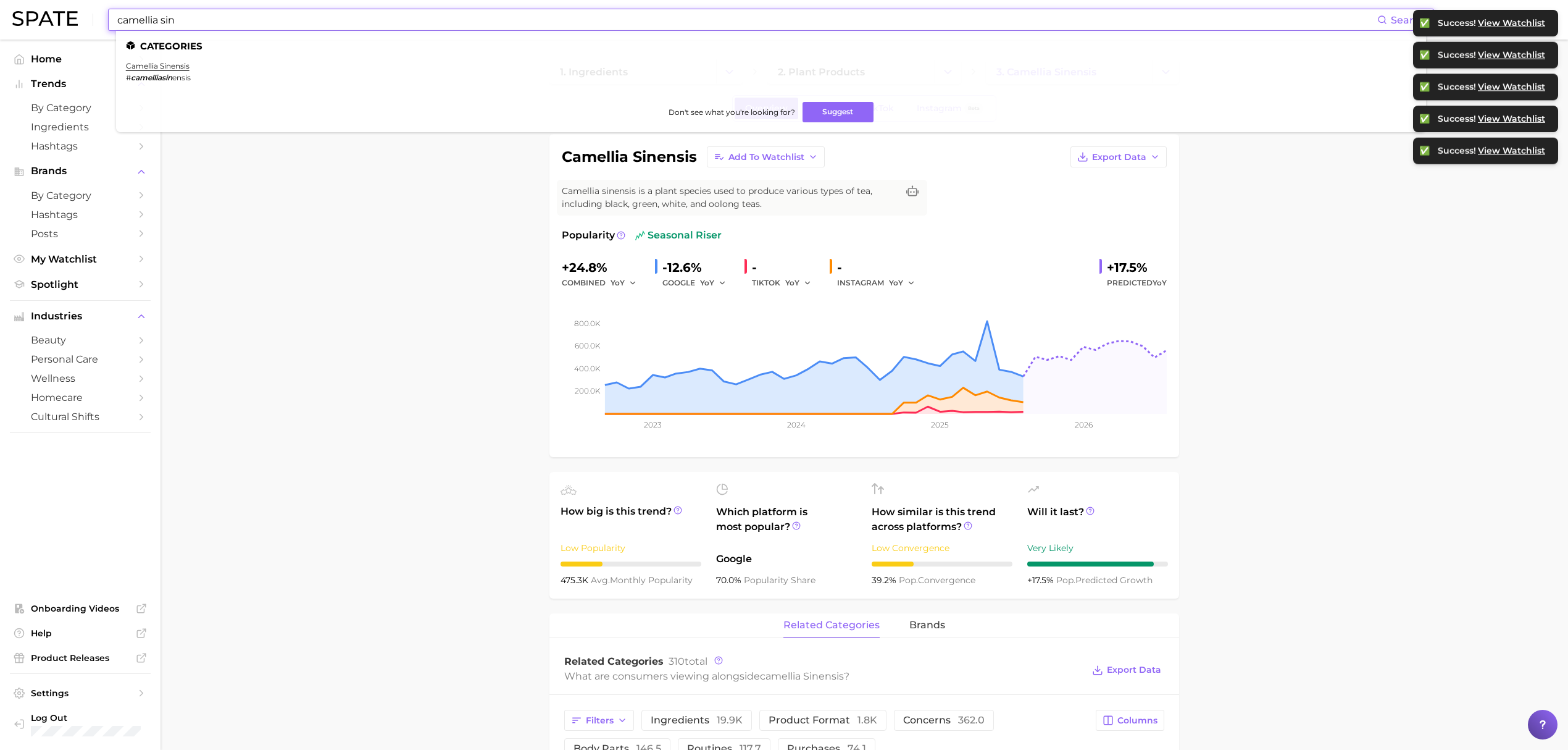
click at [571, 25] on input "camellia sin" at bounding box center [746, 19] width 1261 height 21
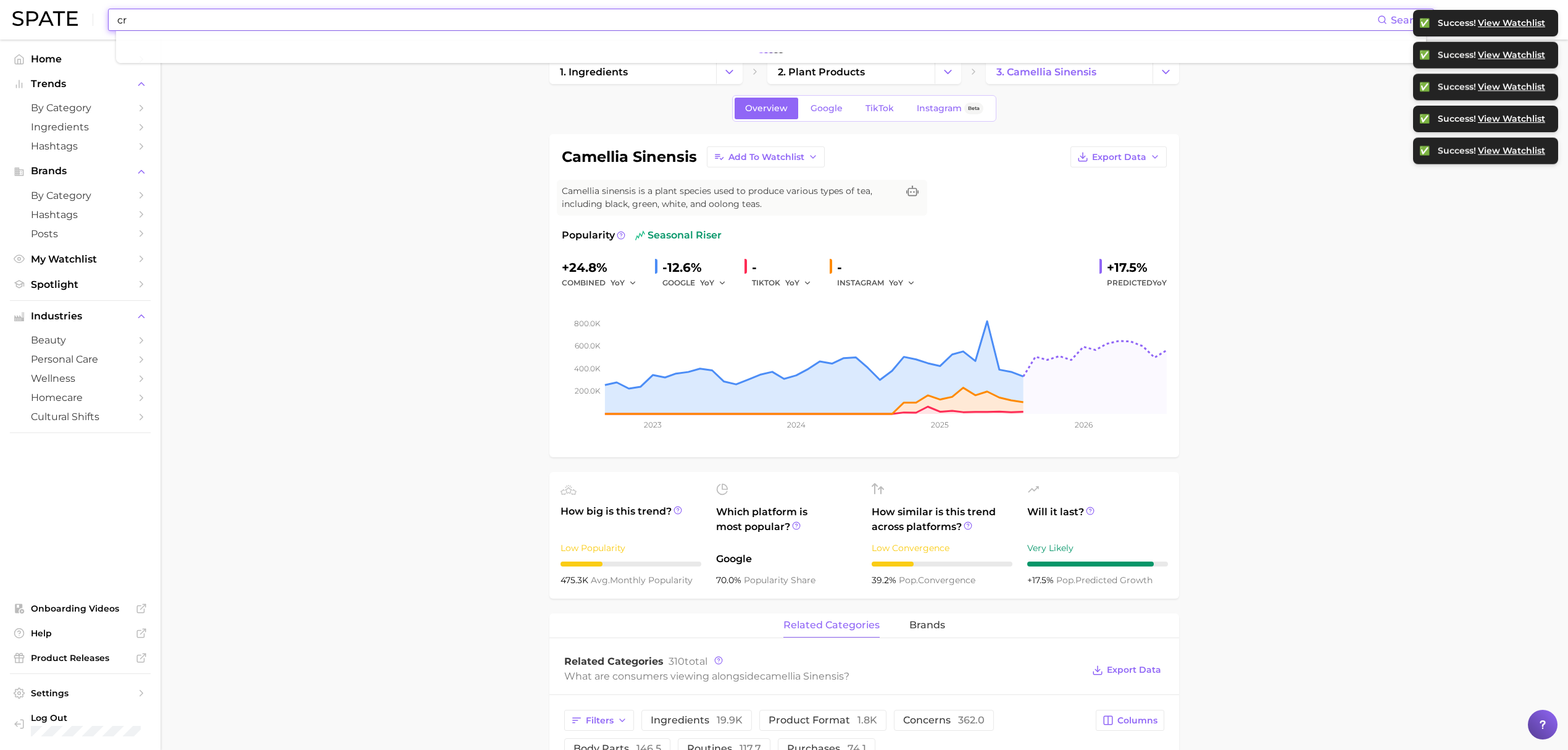
type input "c"
type input "sea fennel"
click at [147, 67] on link "sea fennel" at bounding box center [146, 66] width 40 height 9
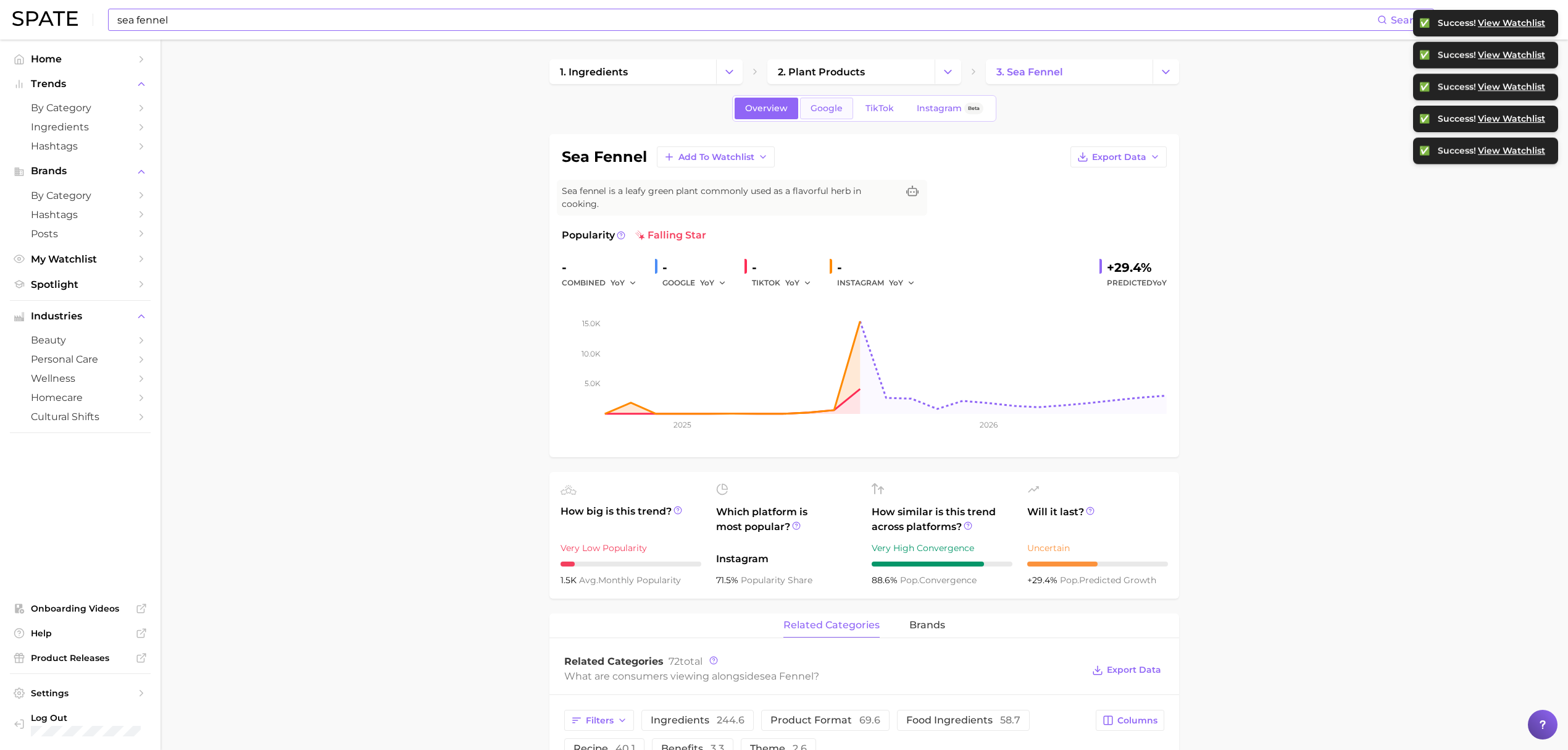
click at [840, 109] on span "Google" at bounding box center [826, 108] width 32 height 11
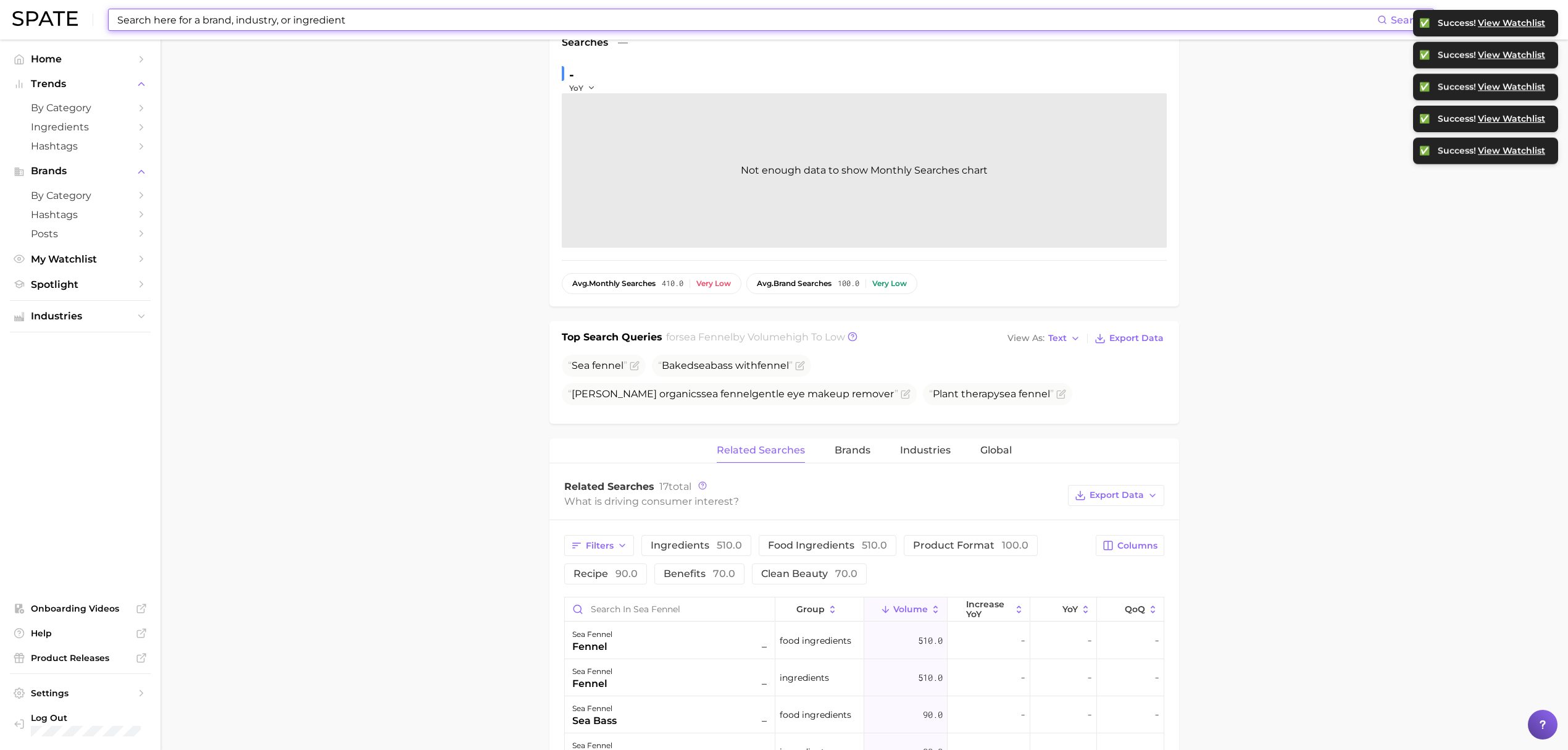
scroll to position [247, 0]
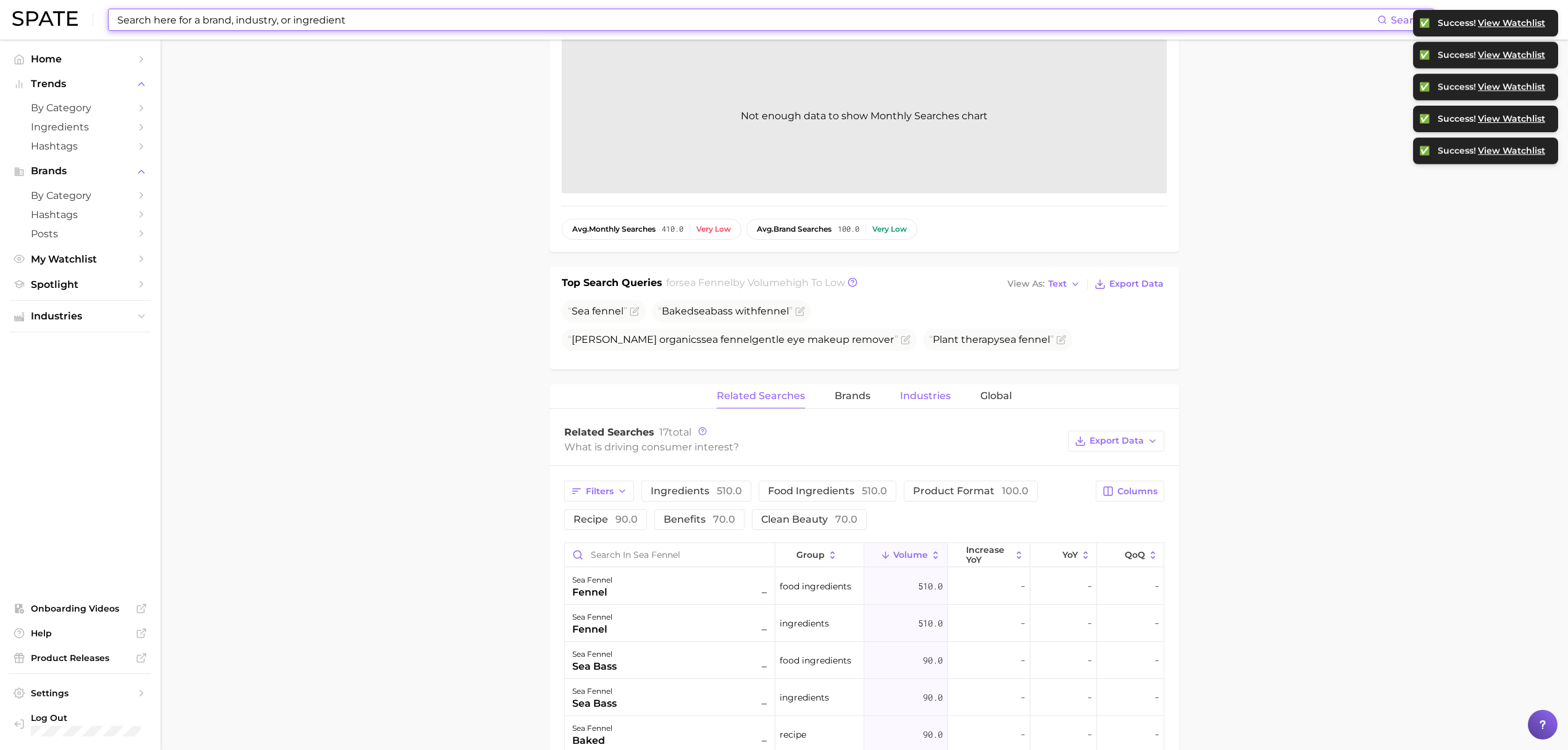
click at [927, 398] on span "Industries" at bounding box center [926, 396] width 51 height 11
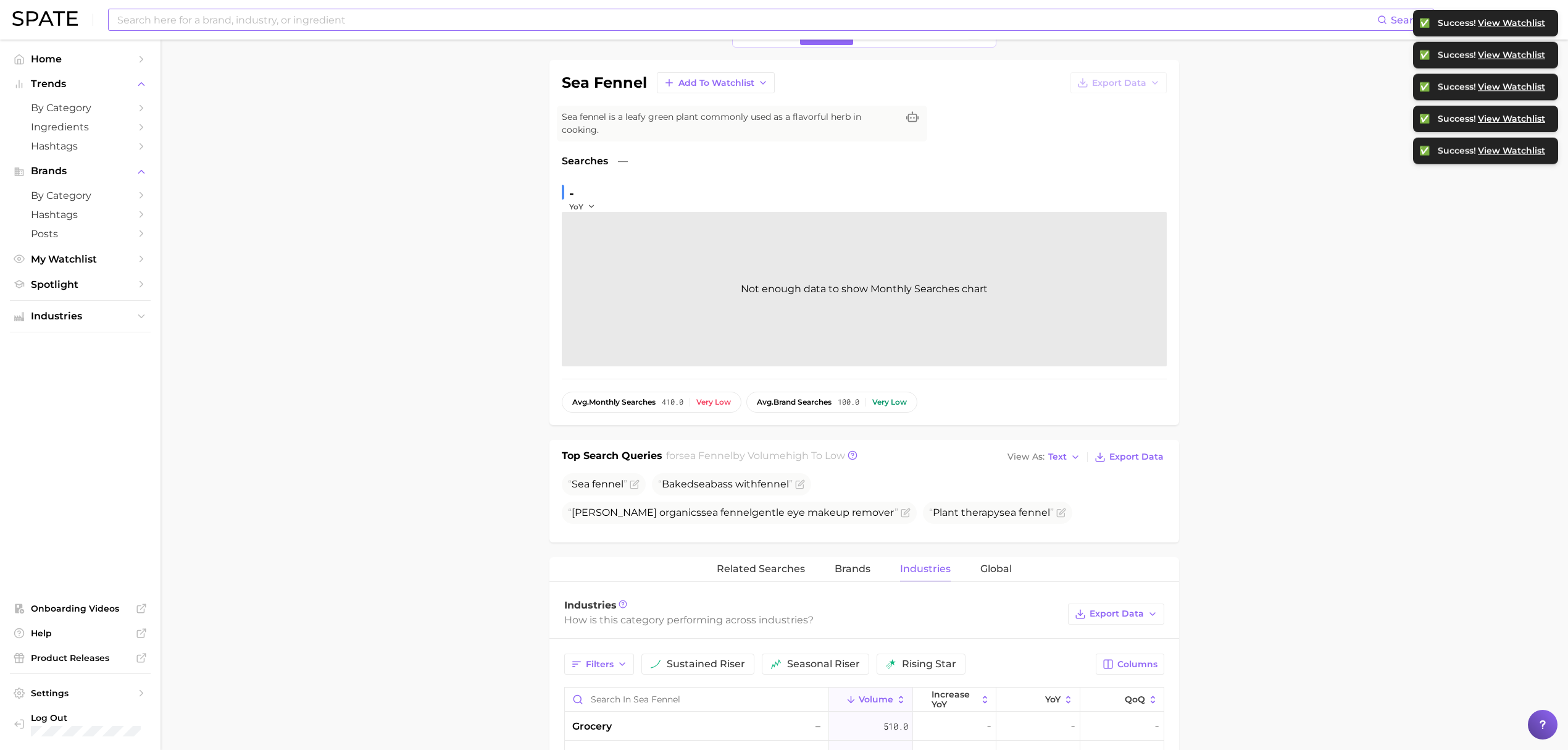
scroll to position [0, 0]
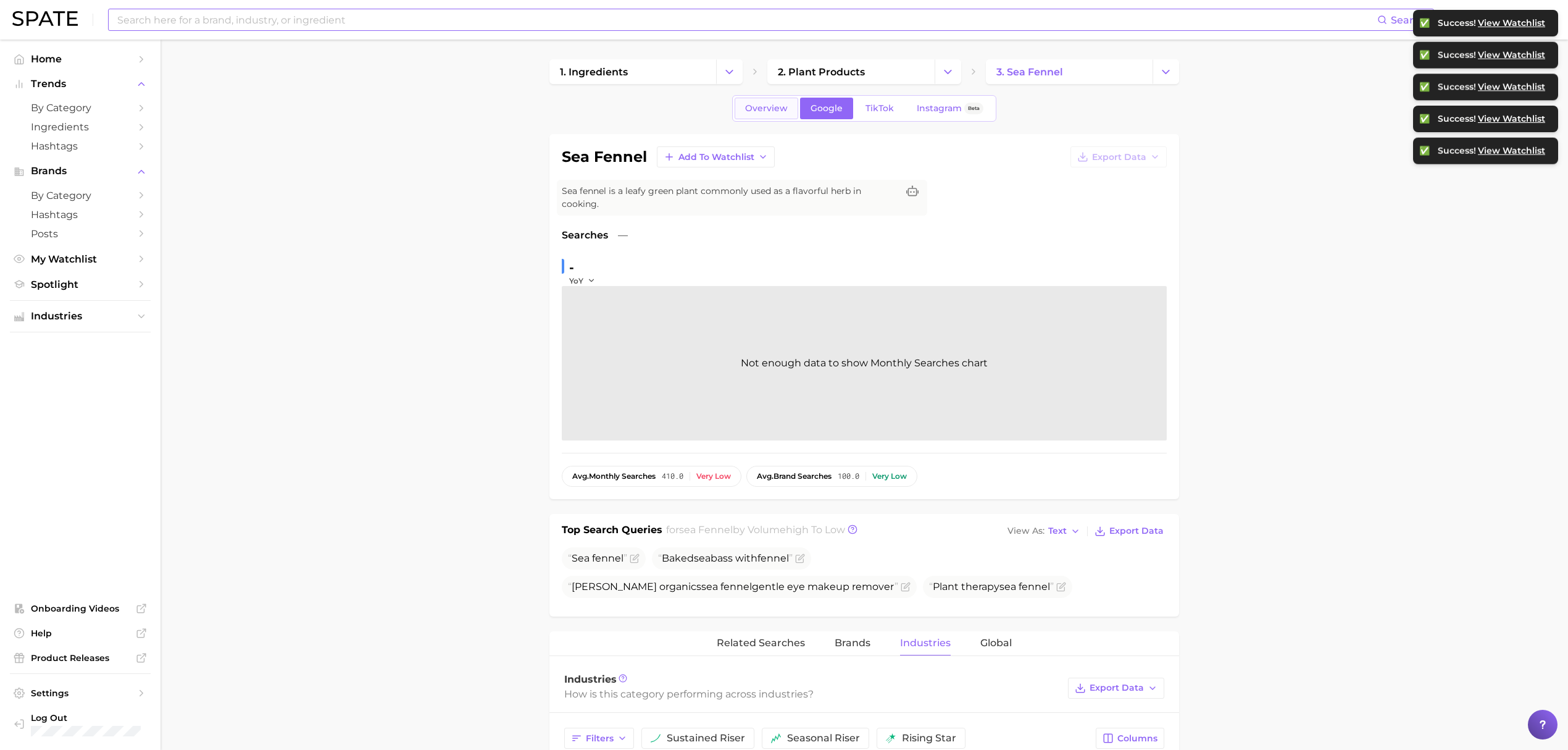
click at [762, 119] on link "Overview" at bounding box center [766, 108] width 64 height 22
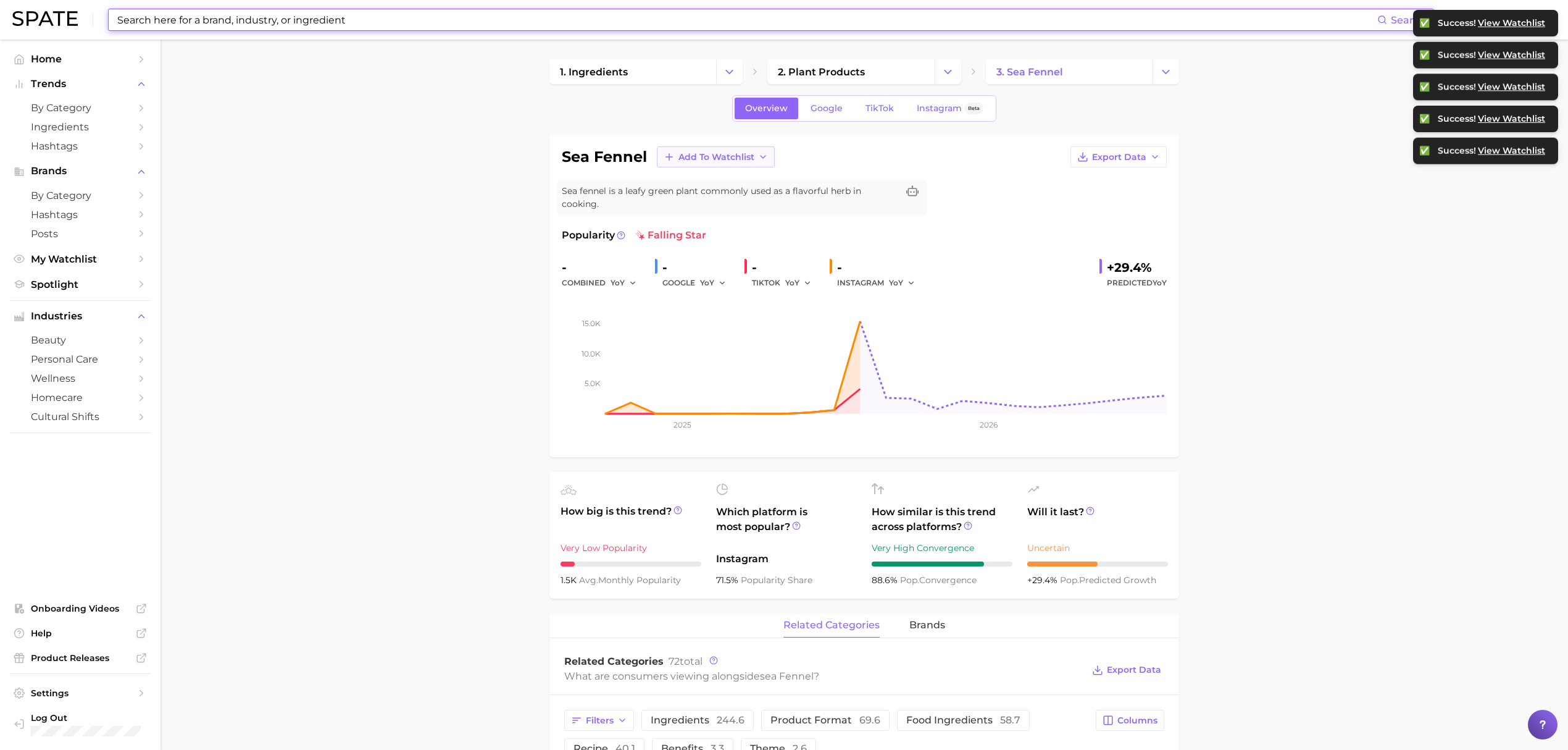
click at [751, 154] on span "Add to Watchlist" at bounding box center [716, 158] width 76 height 11
click at [752, 221] on span "Croda actives & botanicals" at bounding box center [732, 224] width 108 height 21
click at [114, 56] on span "Home" at bounding box center [80, 58] width 98 height 12
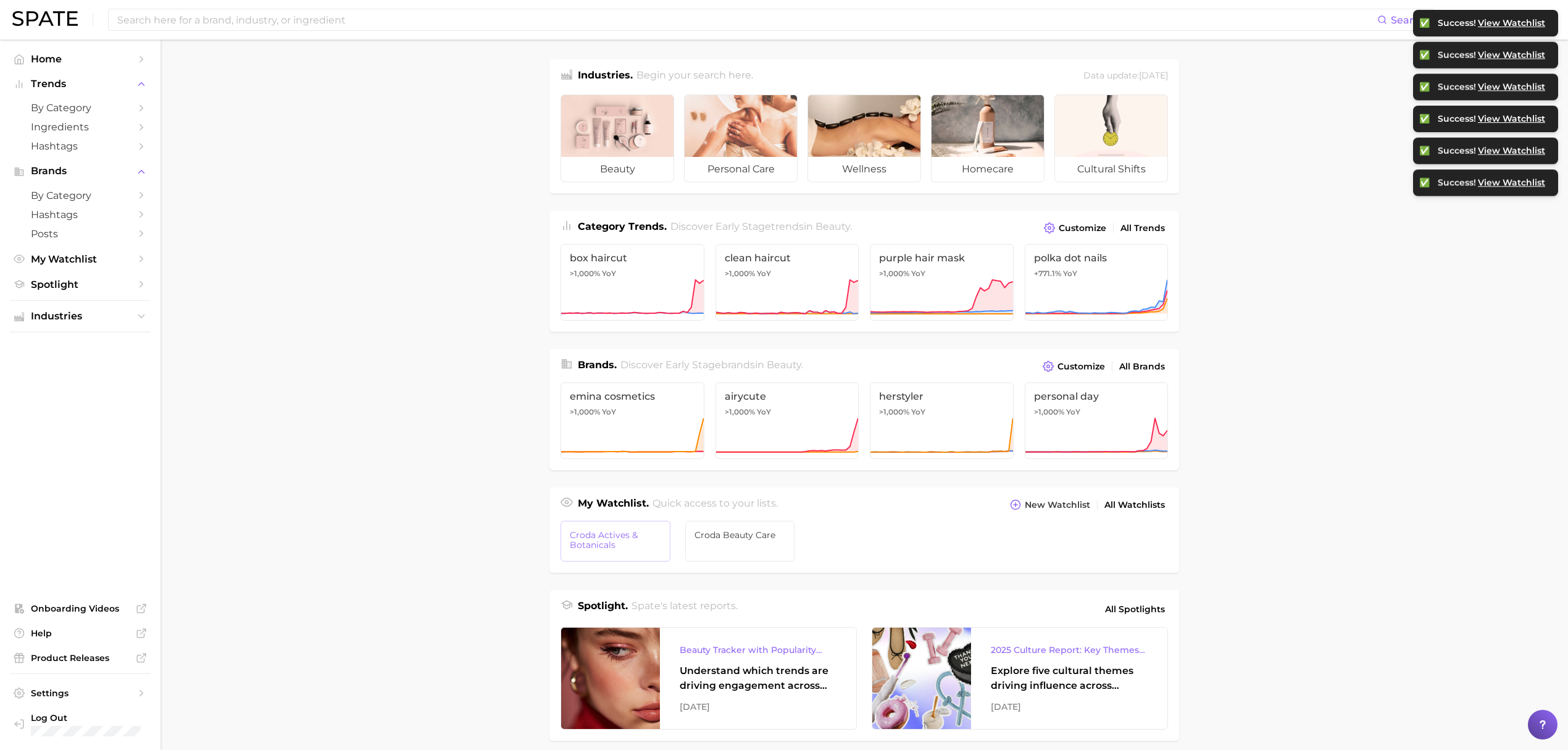
click at [623, 541] on span "Croda actives & botanicals" at bounding box center [615, 539] width 91 height 20
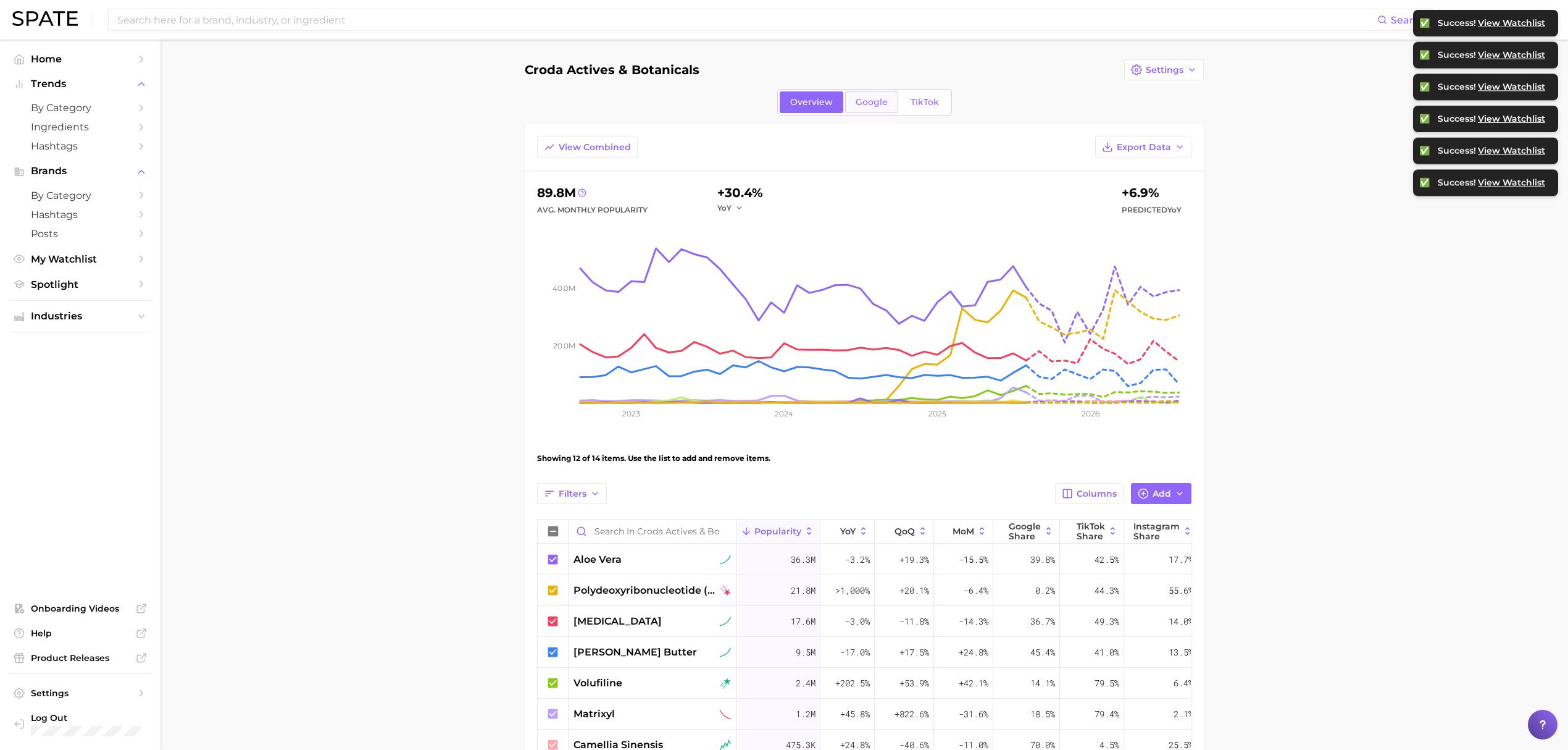
click at [866, 105] on span "Google" at bounding box center [871, 102] width 32 height 11
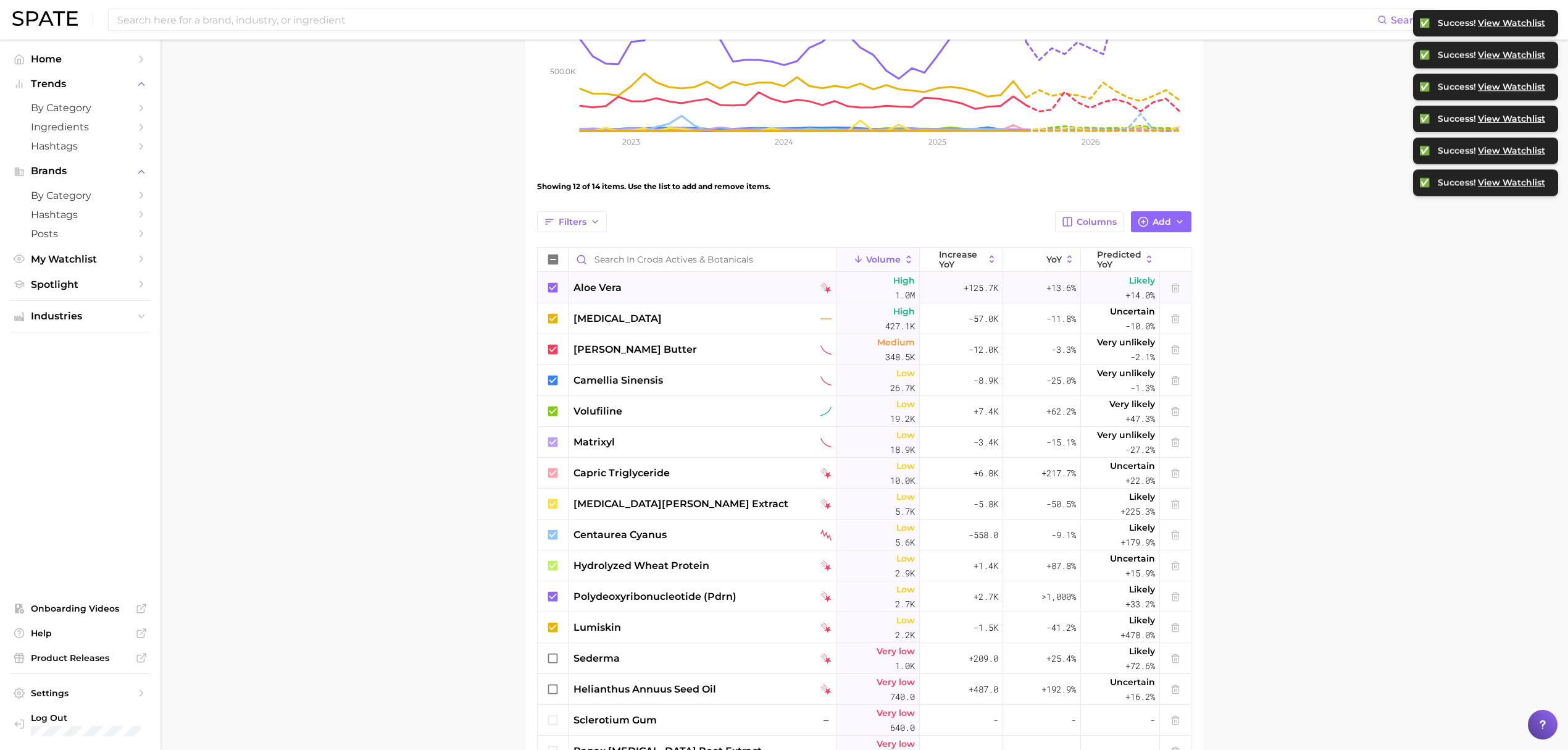
scroll to position [25, 0]
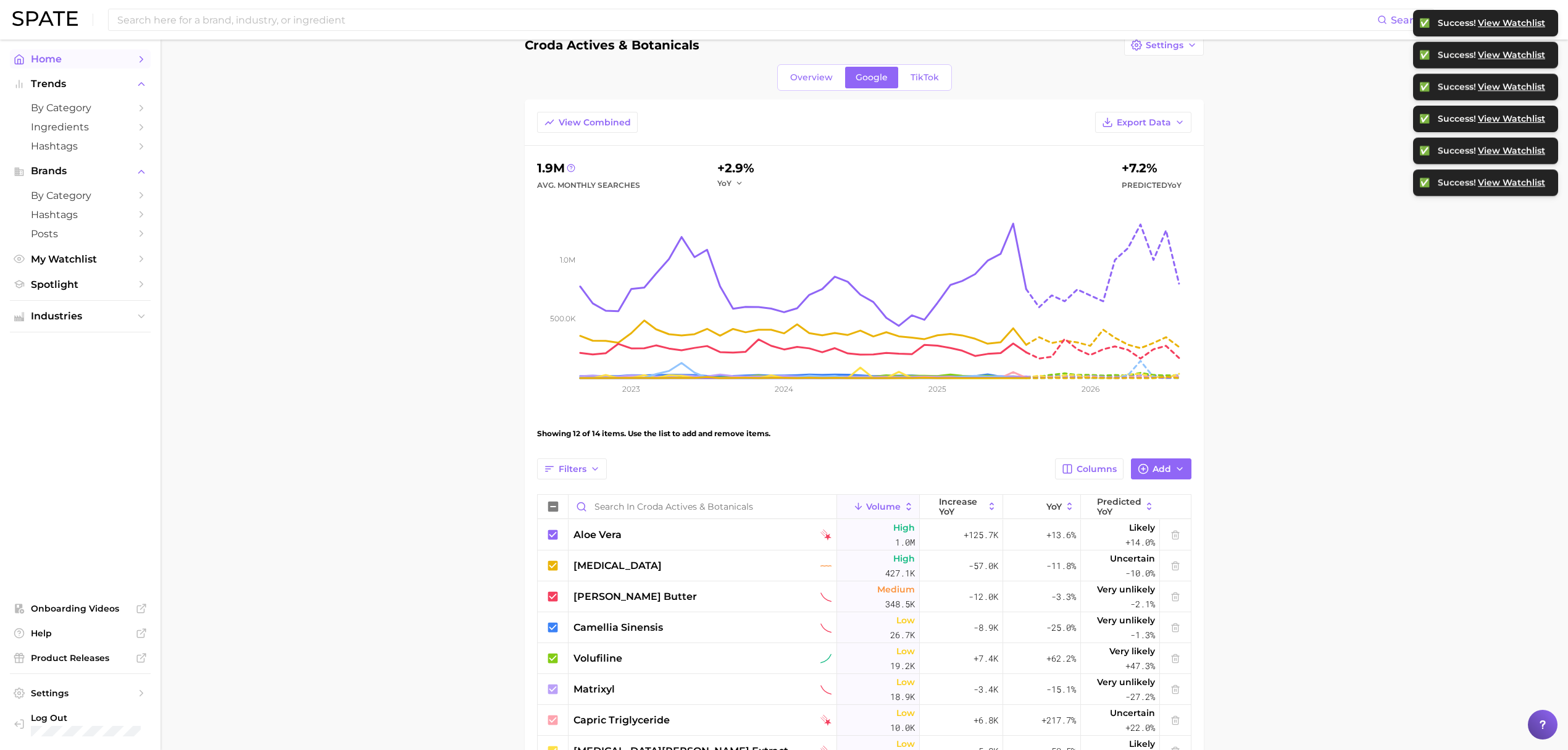
click at [74, 60] on span "Home" at bounding box center [80, 58] width 98 height 12
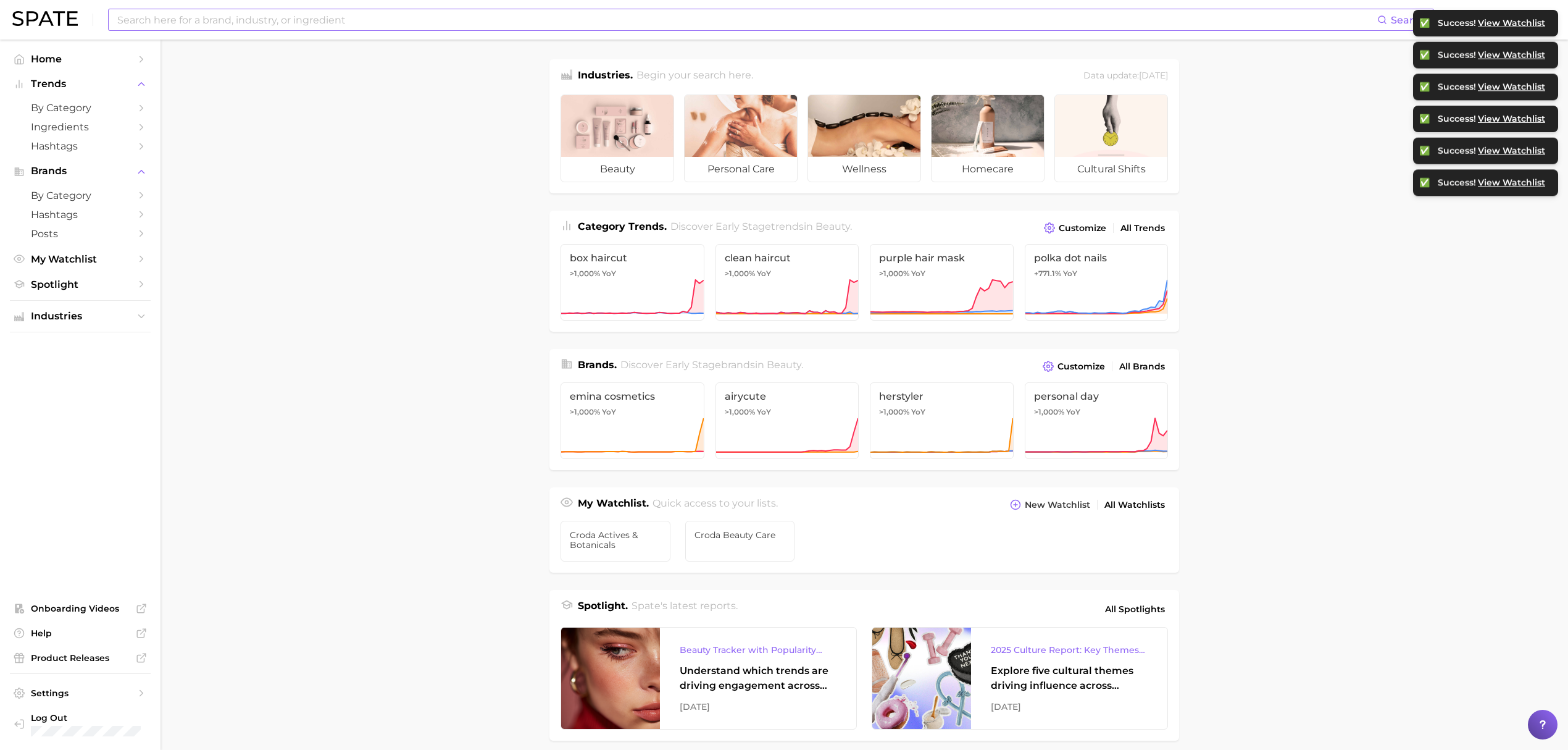
click at [286, 20] on input at bounding box center [746, 19] width 1261 height 21
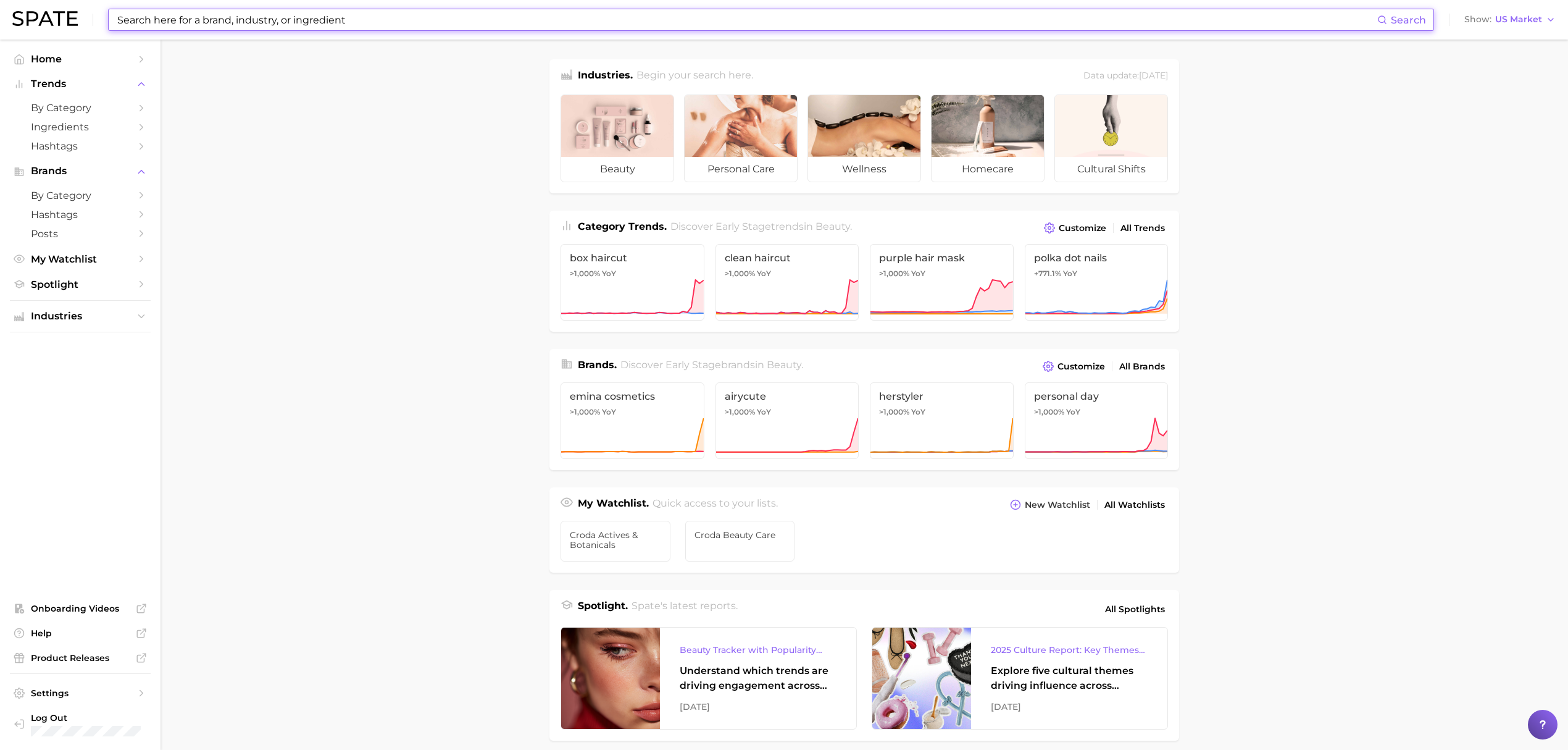
click at [852, 16] on input at bounding box center [746, 19] width 1261 height 21
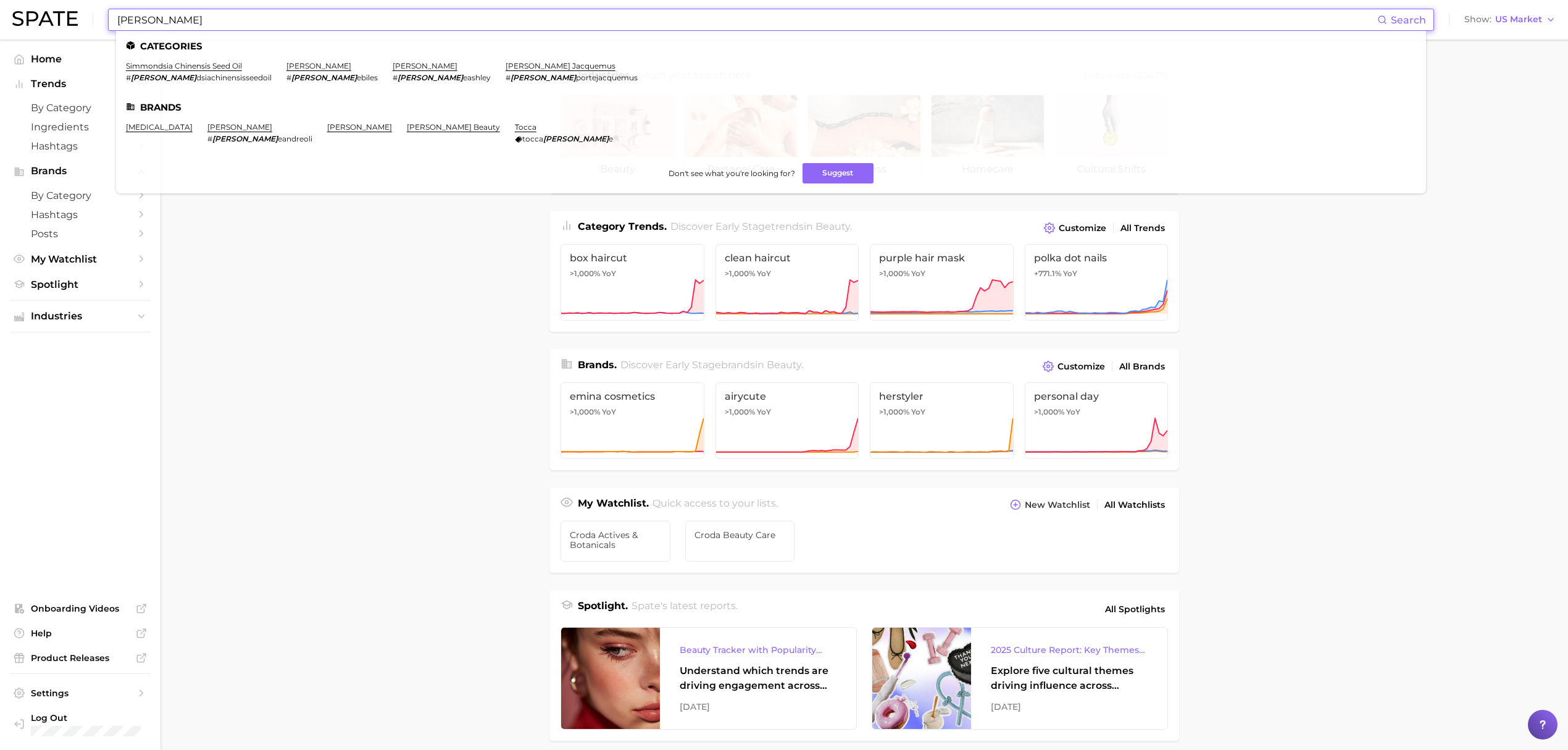
type input "[PERSON_NAME]"
click at [218, 58] on ul "Categories simmondsia chinensis seed oil # [PERSON_NAME] dsiachinensisseedoil […" at bounding box center [771, 112] width 1310 height 162
click at [218, 60] on ul "Categories simmondsia chinensis seed oil # [PERSON_NAME] dsiachinensisseedoil […" at bounding box center [771, 112] width 1310 height 162
click at [217, 62] on link "simmondsia chinensis seed oil" at bounding box center [183, 66] width 116 height 9
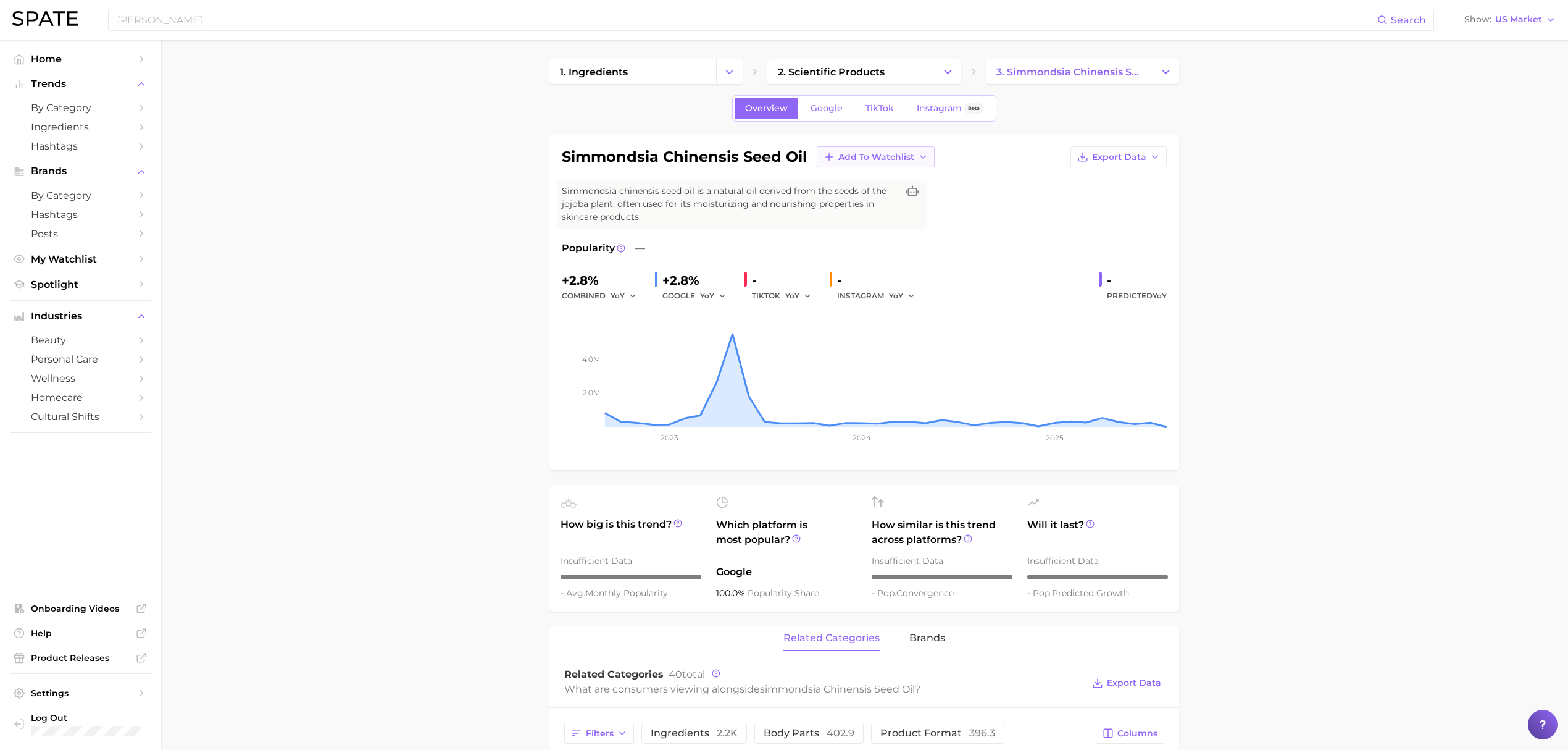
click at [844, 160] on span "Add to Watchlist" at bounding box center [876, 158] width 76 height 11
click at [857, 208] on span "Croda actives & botanicals" at bounding box center [891, 202] width 108 height 21
click at [620, 20] on input "[PERSON_NAME]" at bounding box center [746, 19] width 1261 height 21
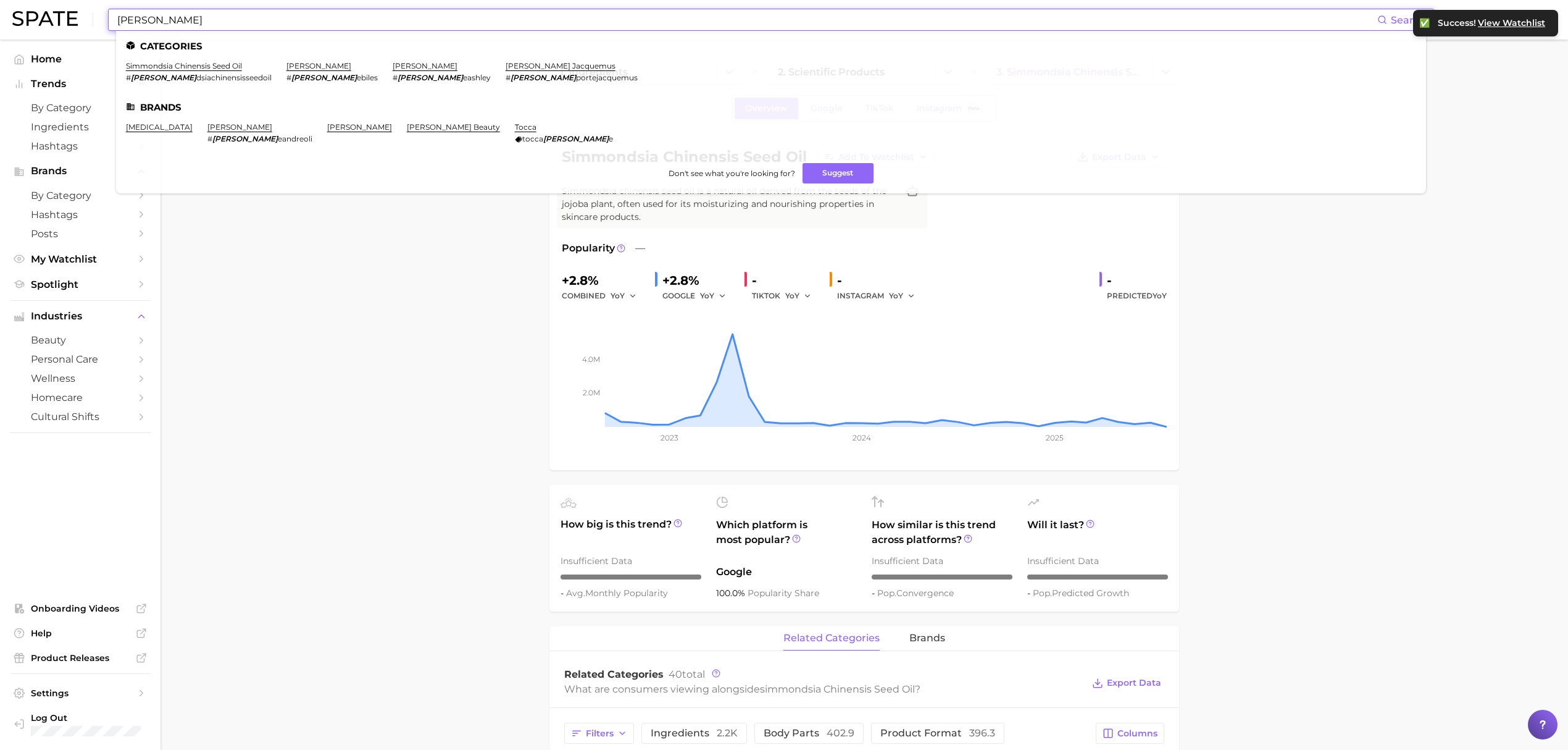
click at [620, 20] on input "[PERSON_NAME]" at bounding box center [746, 19] width 1261 height 21
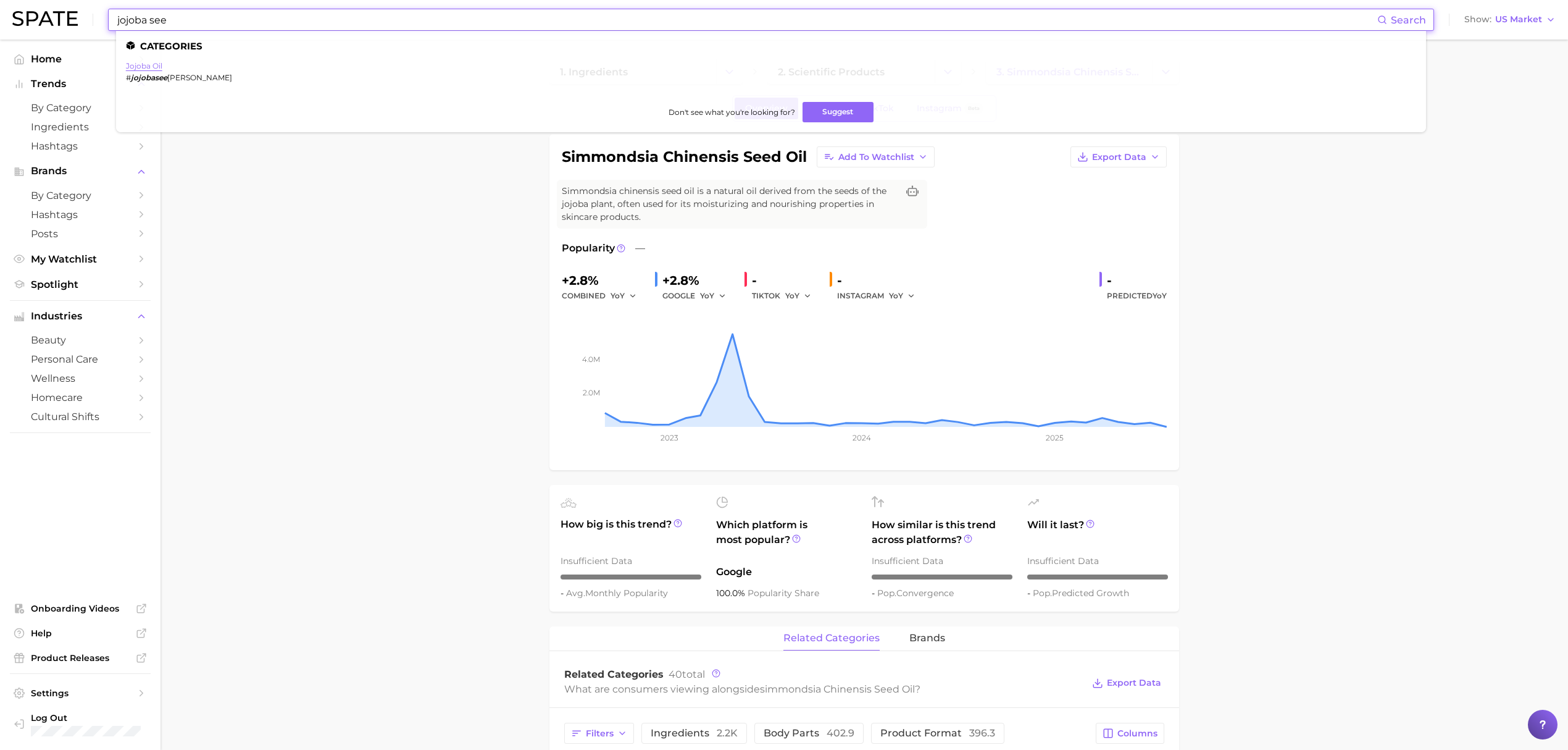
click at [142, 67] on link "jojoba oil" at bounding box center [144, 66] width 36 height 9
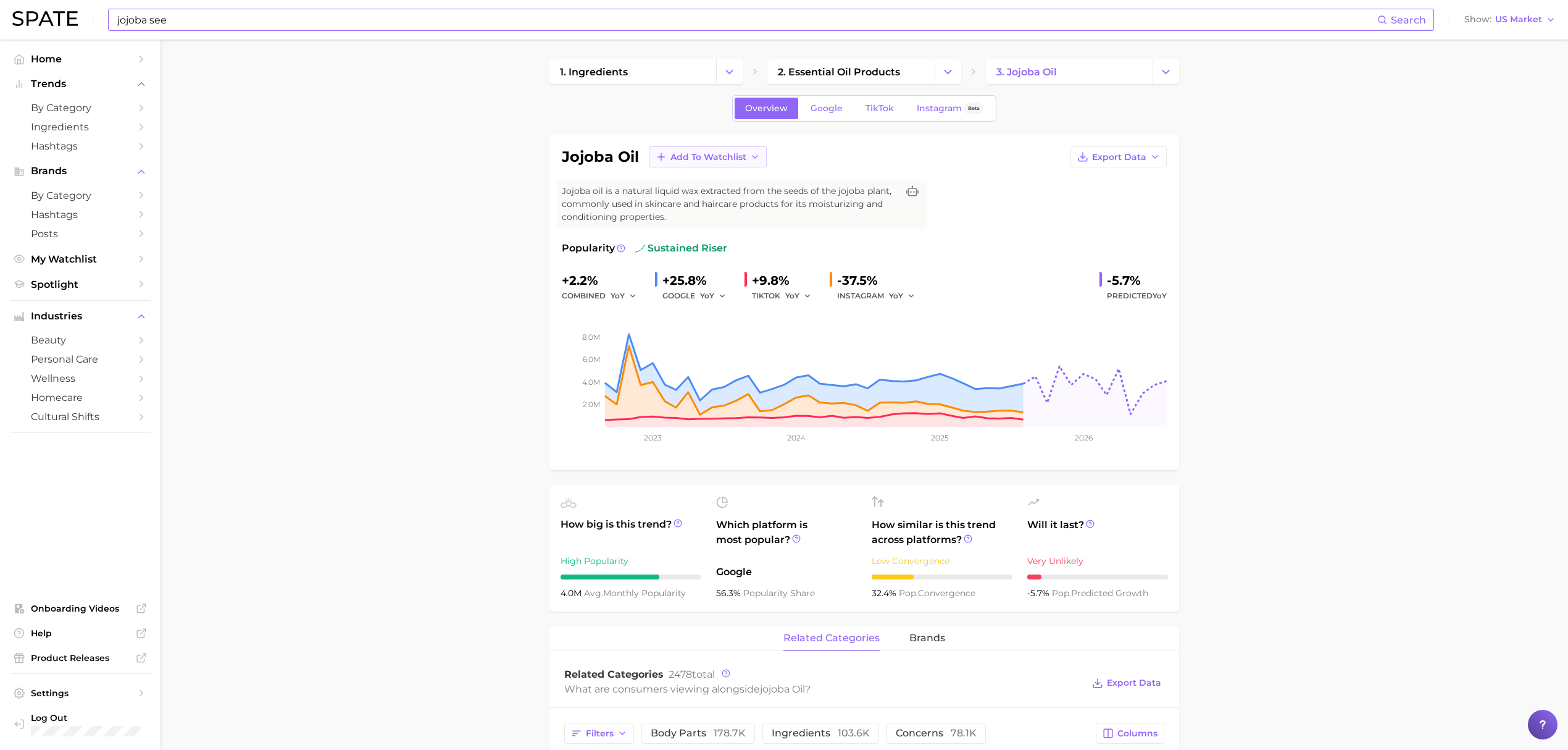
click at [744, 157] on span "Add to Watchlist" at bounding box center [708, 158] width 76 height 11
click at [736, 199] on span "Croda actives & botanicals" at bounding box center [723, 202] width 108 height 21
click at [500, 26] on input "jojoba see" at bounding box center [746, 19] width 1261 height 21
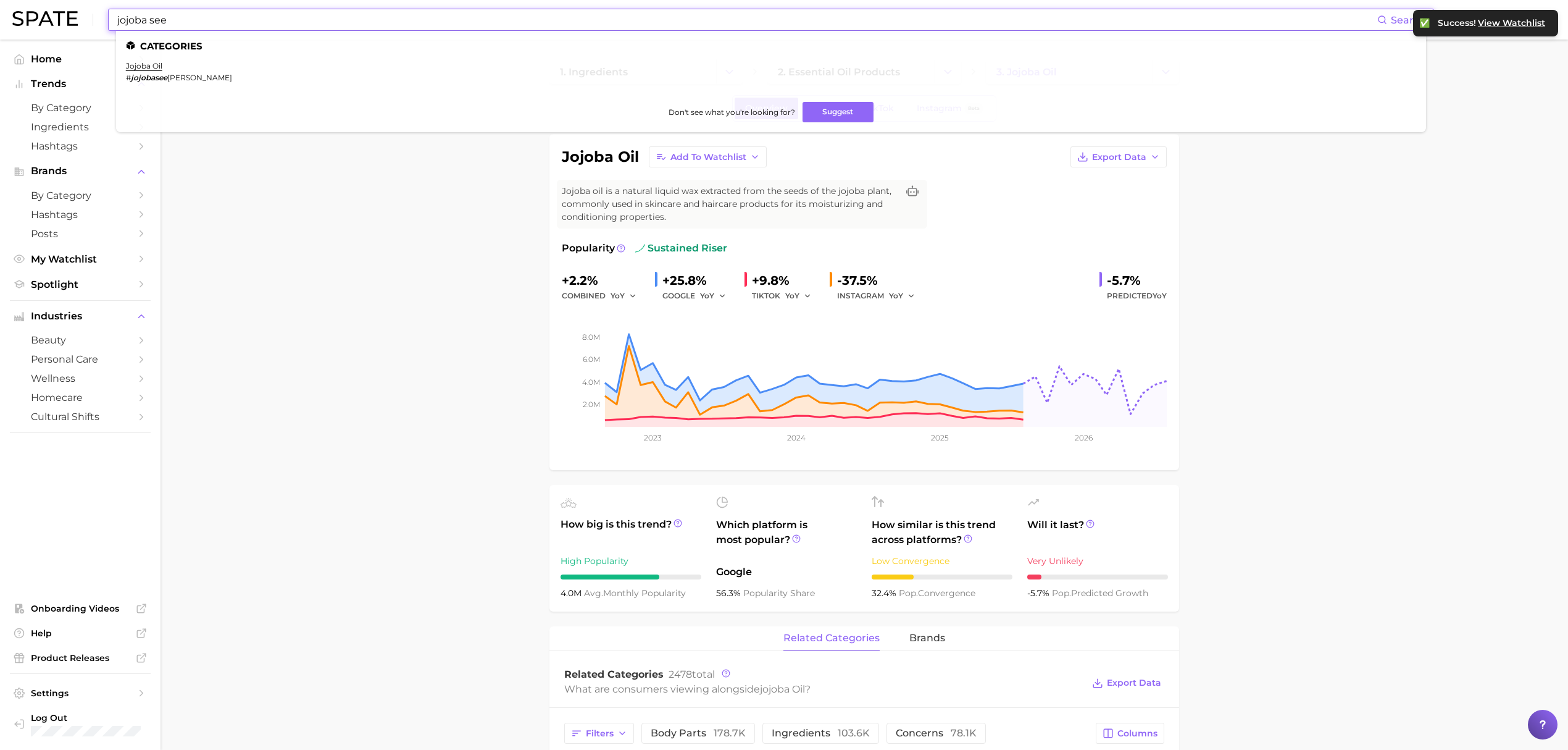
click at [500, 26] on input "jojoba see" at bounding box center [746, 19] width 1261 height 21
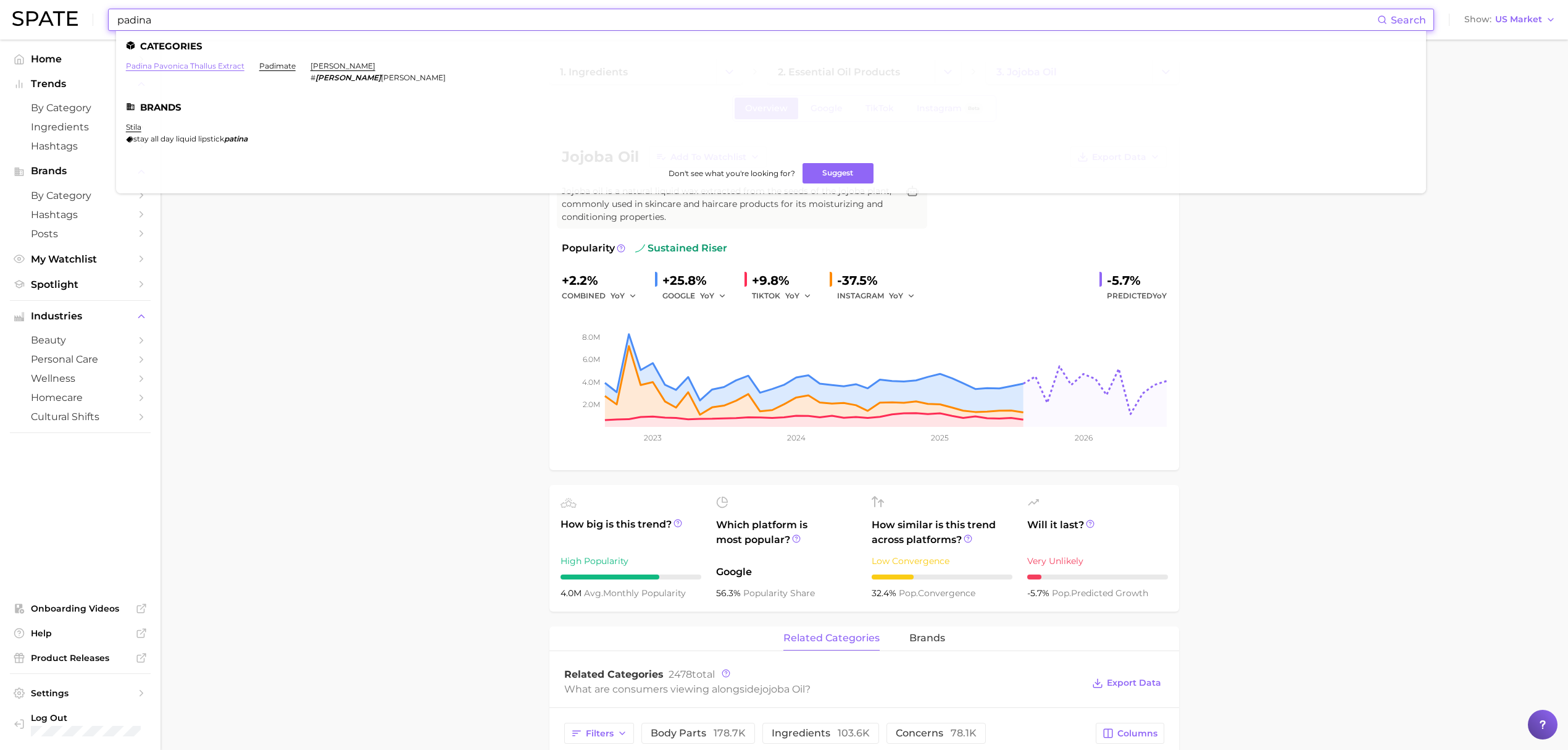
type input "padina"
click at [190, 62] on link "padina pavonica thallus extract" at bounding box center [185, 66] width 118 height 9
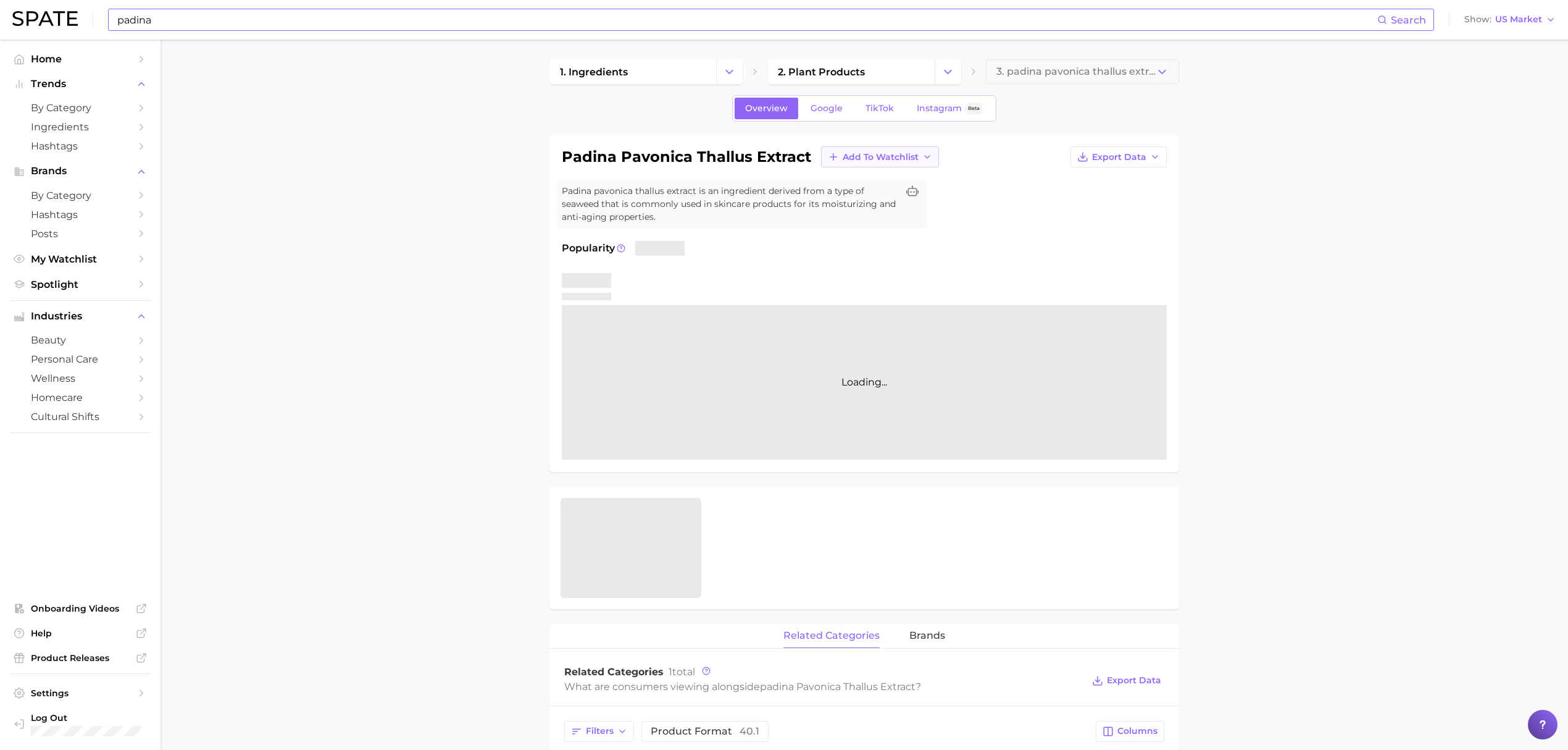
click at [907, 154] on span "Add to Watchlist" at bounding box center [880, 158] width 76 height 11
click at [886, 206] on span "Croda actives & botanicals" at bounding box center [896, 202] width 108 height 21
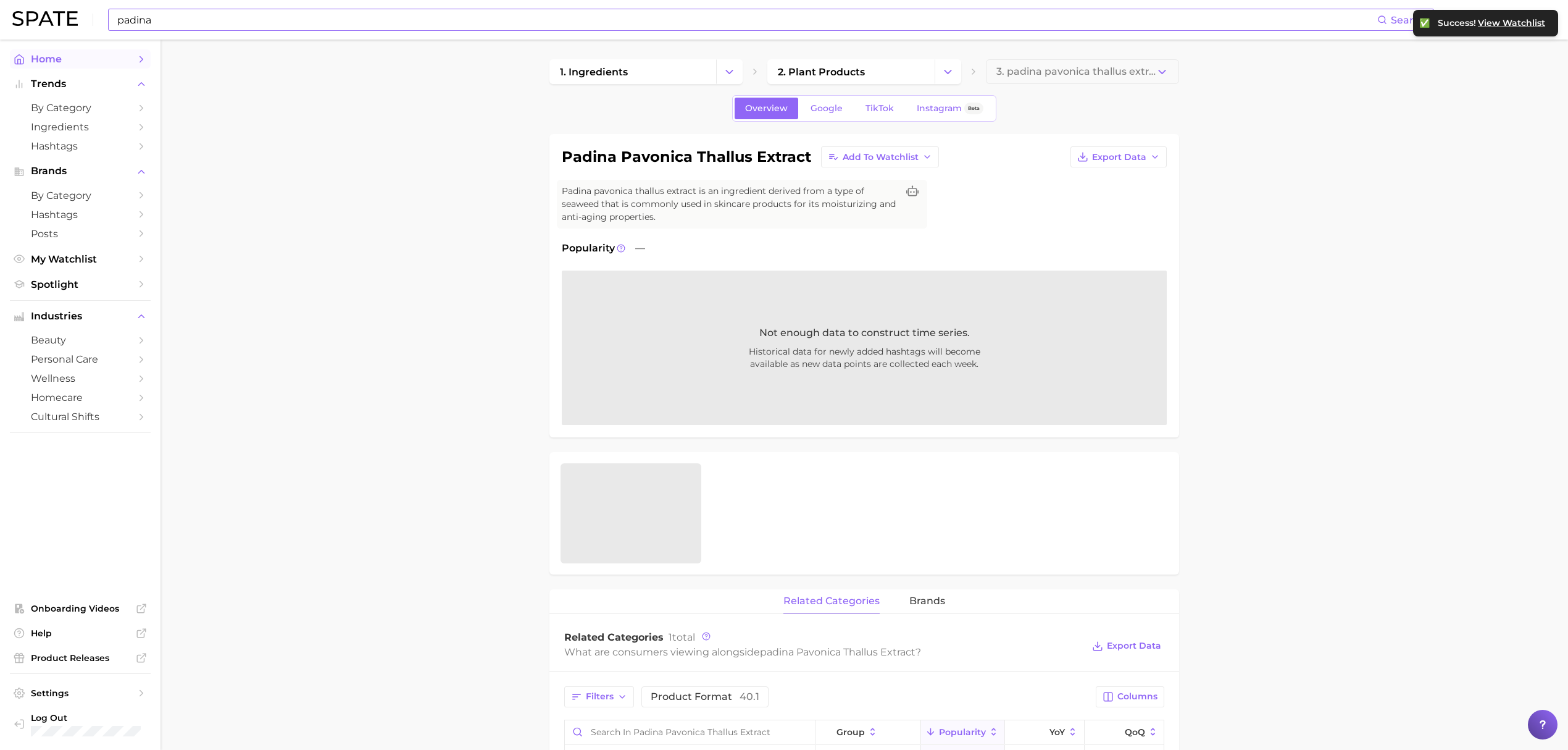
click at [137, 60] on icon "Sidebar" at bounding box center [141, 59] width 11 height 11
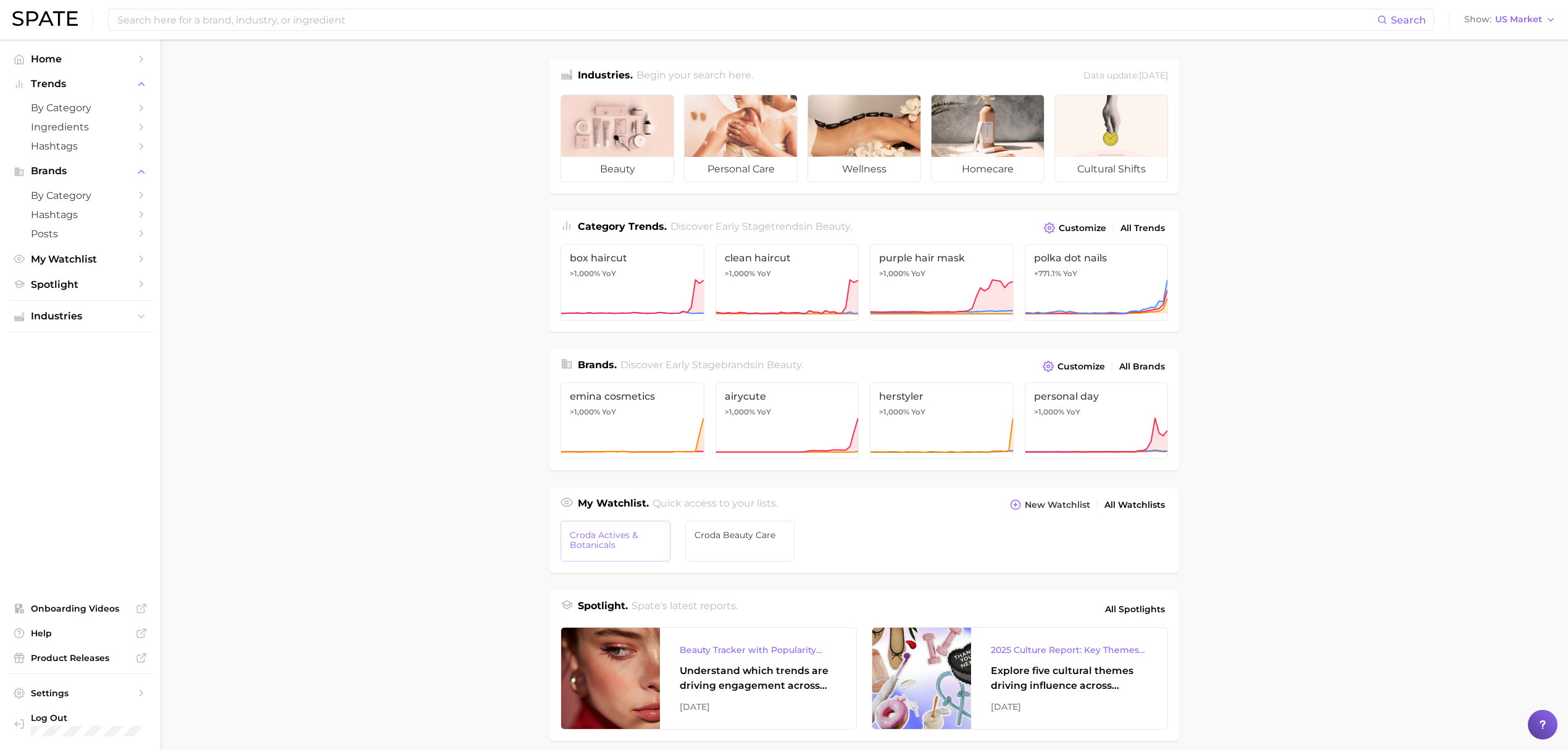
click at [660, 539] on span "Croda actives & botanicals" at bounding box center [615, 539] width 91 height 20
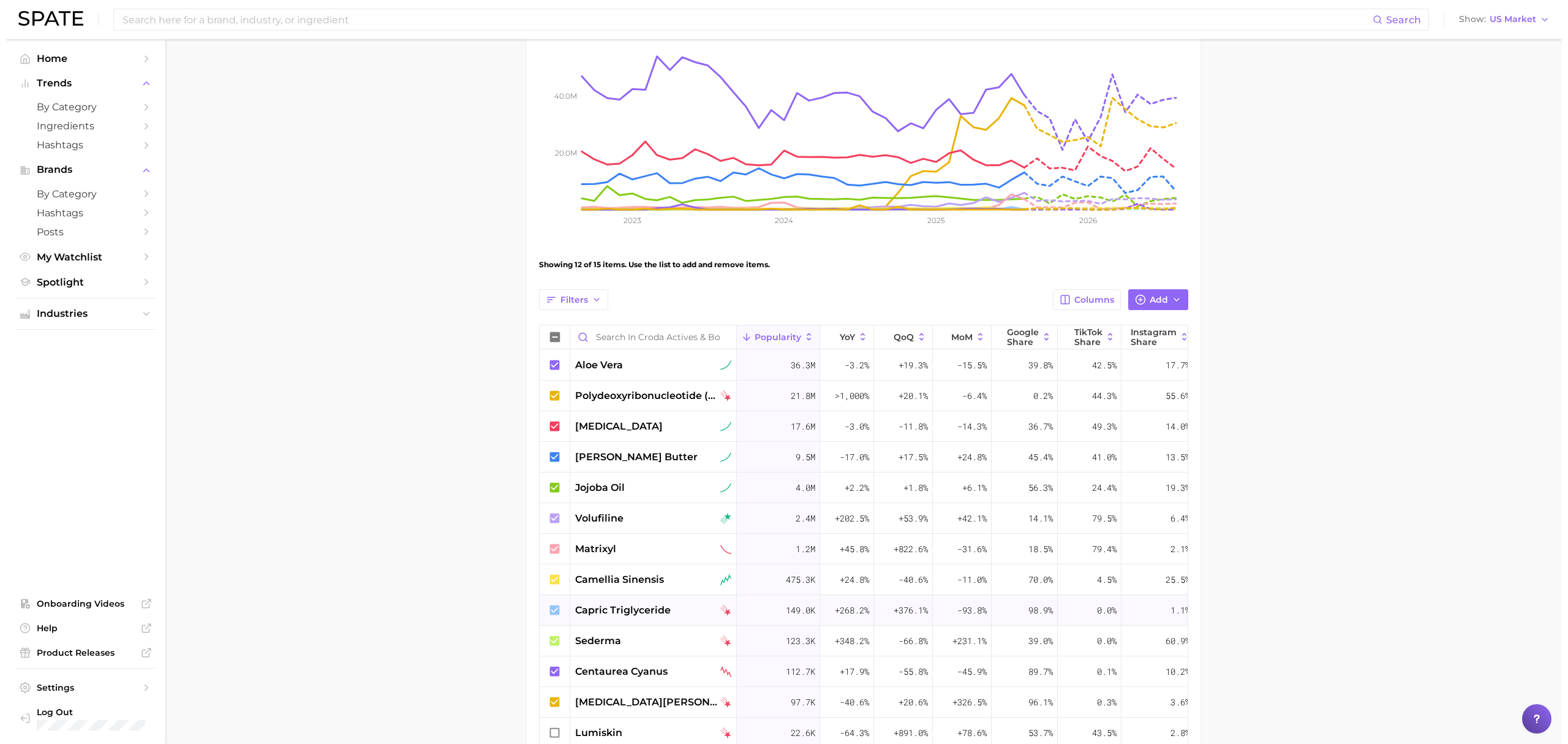
scroll to position [245, 0]
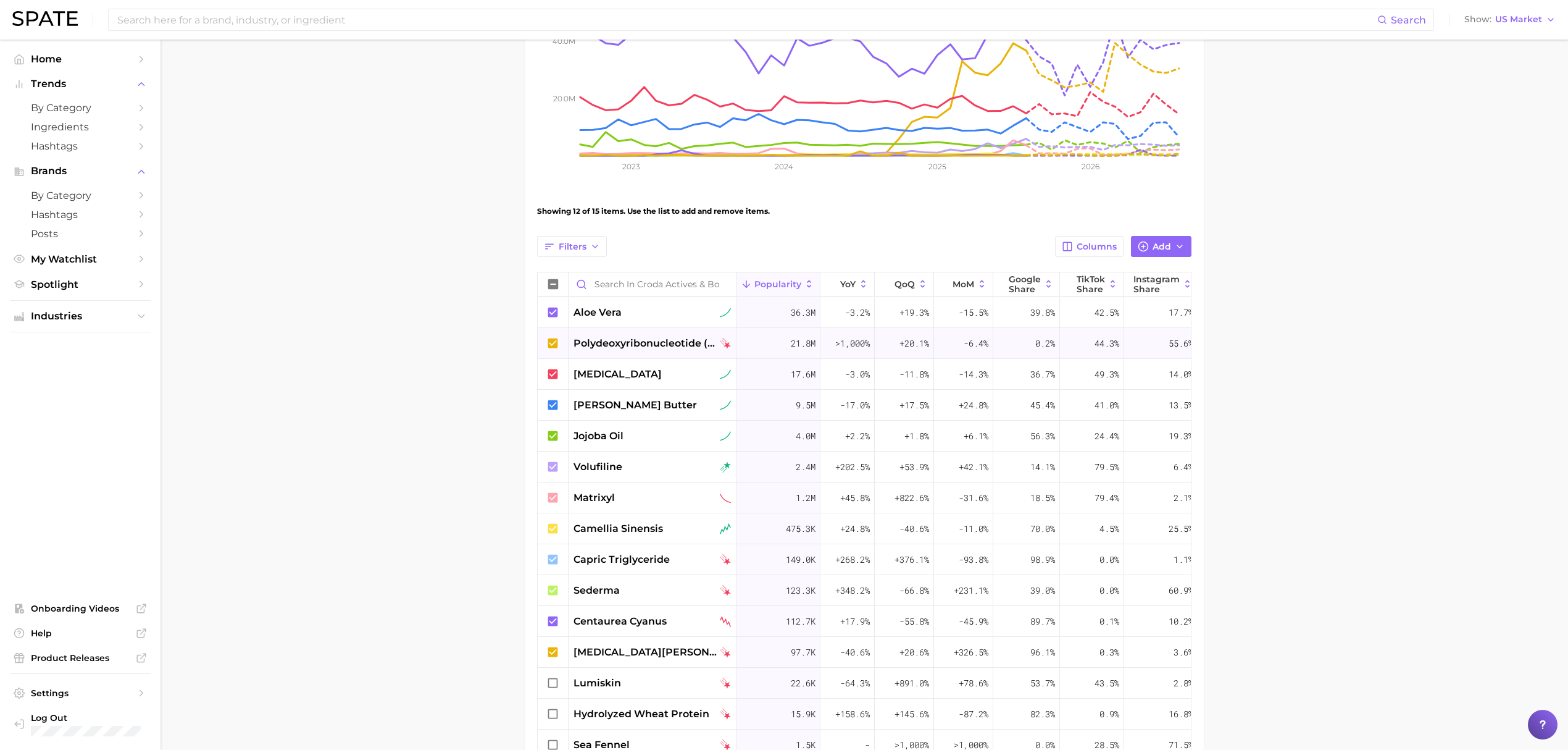
click at [635, 336] on span "polydeoxyribonucleotide (pdrn)" at bounding box center [645, 344] width 144 height 15
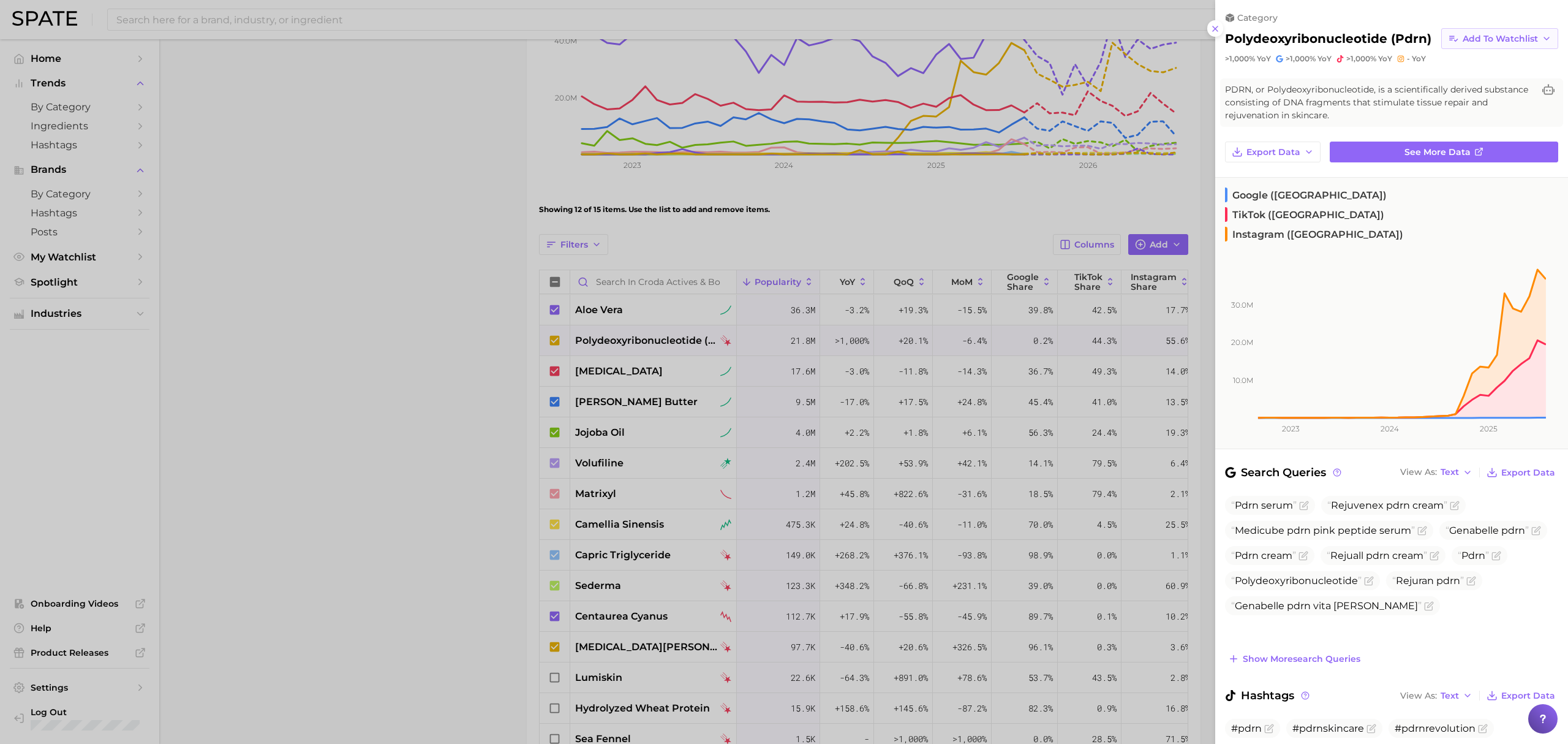
click at [1485, 42] on span "Add to Watchlist" at bounding box center [1499, 39] width 75 height 11
click at [1480, 59] on button "New Watchlist" at bounding box center [1507, 61] width 135 height 22
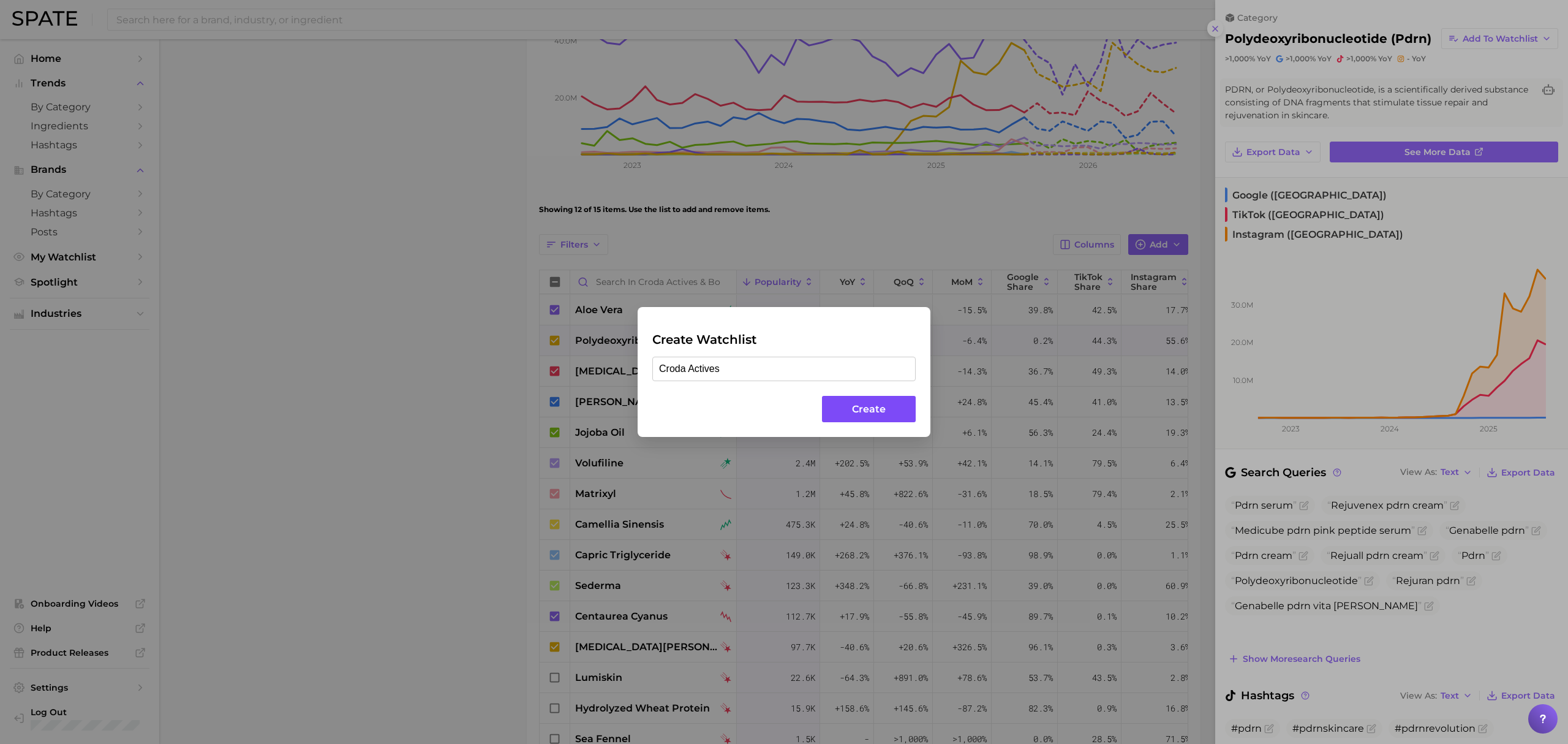
type input "Croda Actives"
click at [873, 401] on button "Create" at bounding box center [869, 409] width 94 height 26
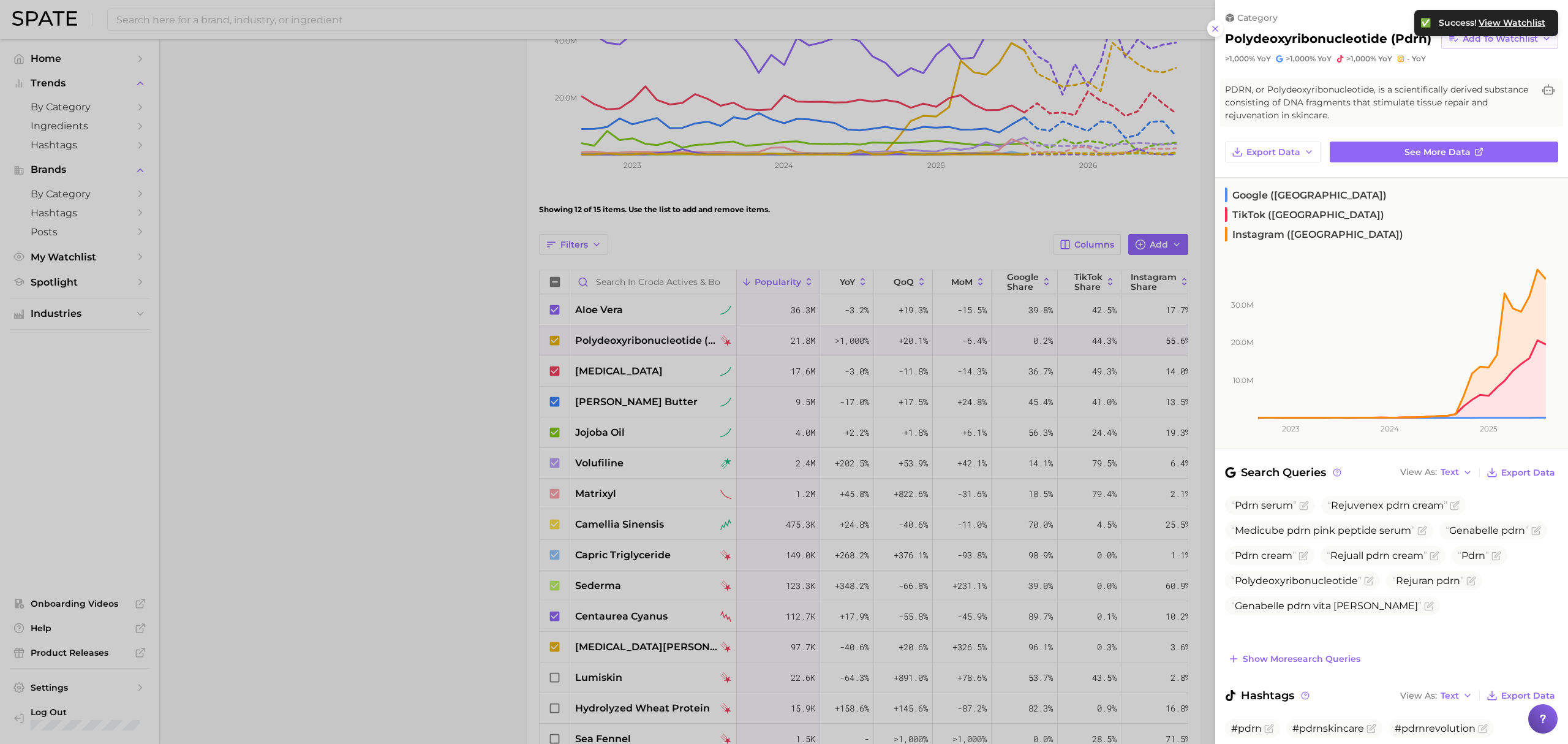
click at [1505, 42] on span "Add to Watchlist" at bounding box center [1499, 39] width 75 height 11
click at [1446, 89] on button "Croda actives & botanicals" at bounding box center [1507, 84] width 135 height 22
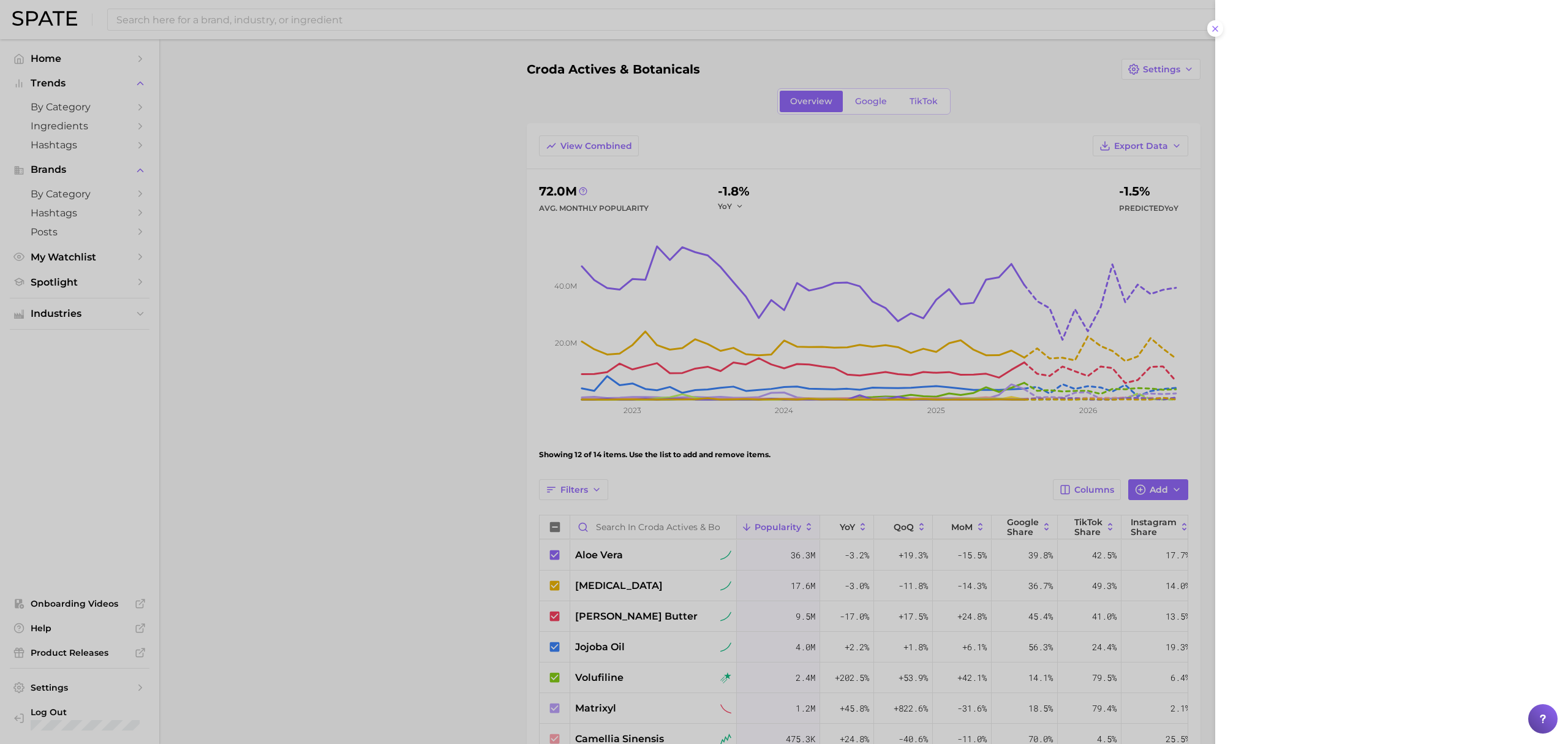
click at [493, 569] on div at bounding box center [784, 372] width 1568 height 744
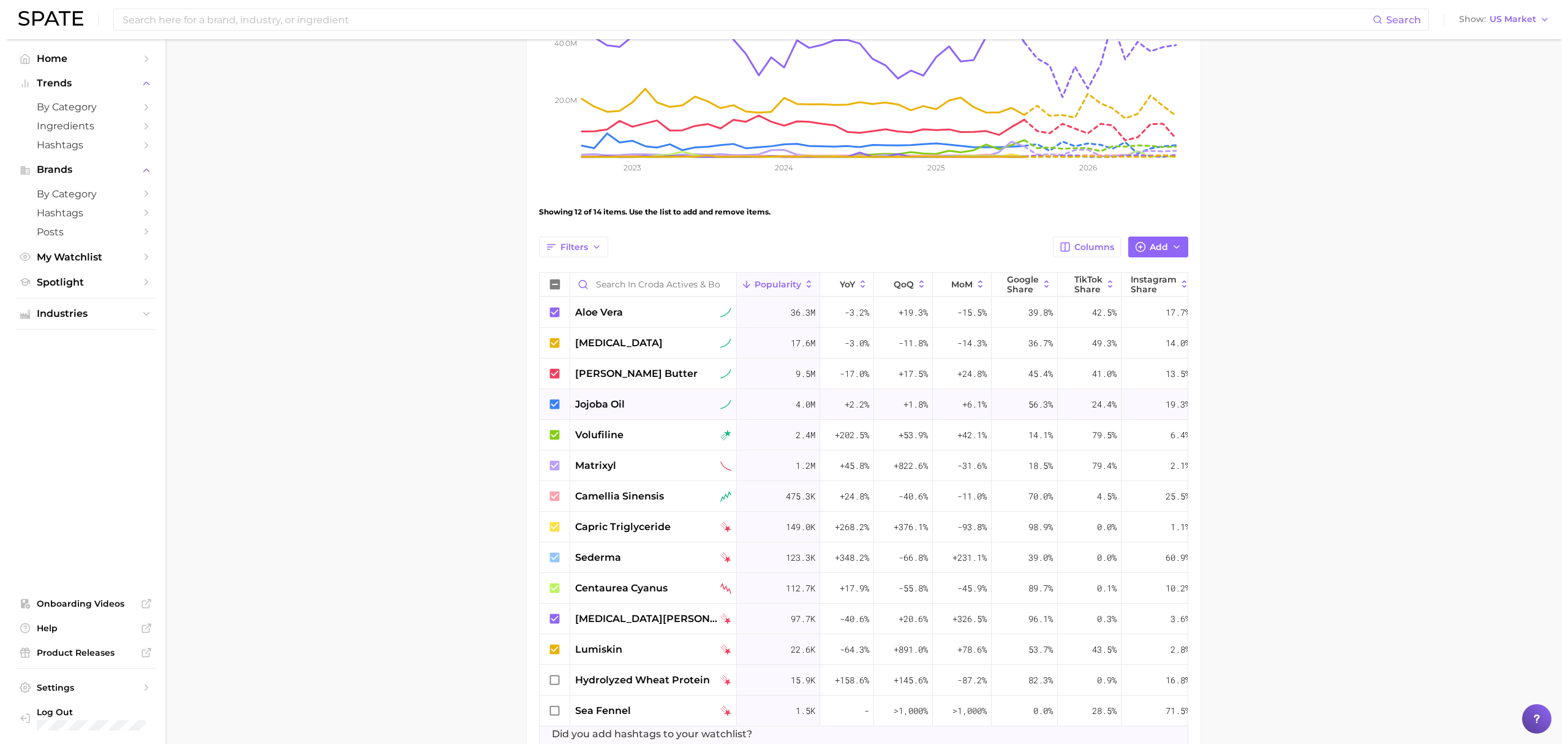
scroll to position [245, 0]
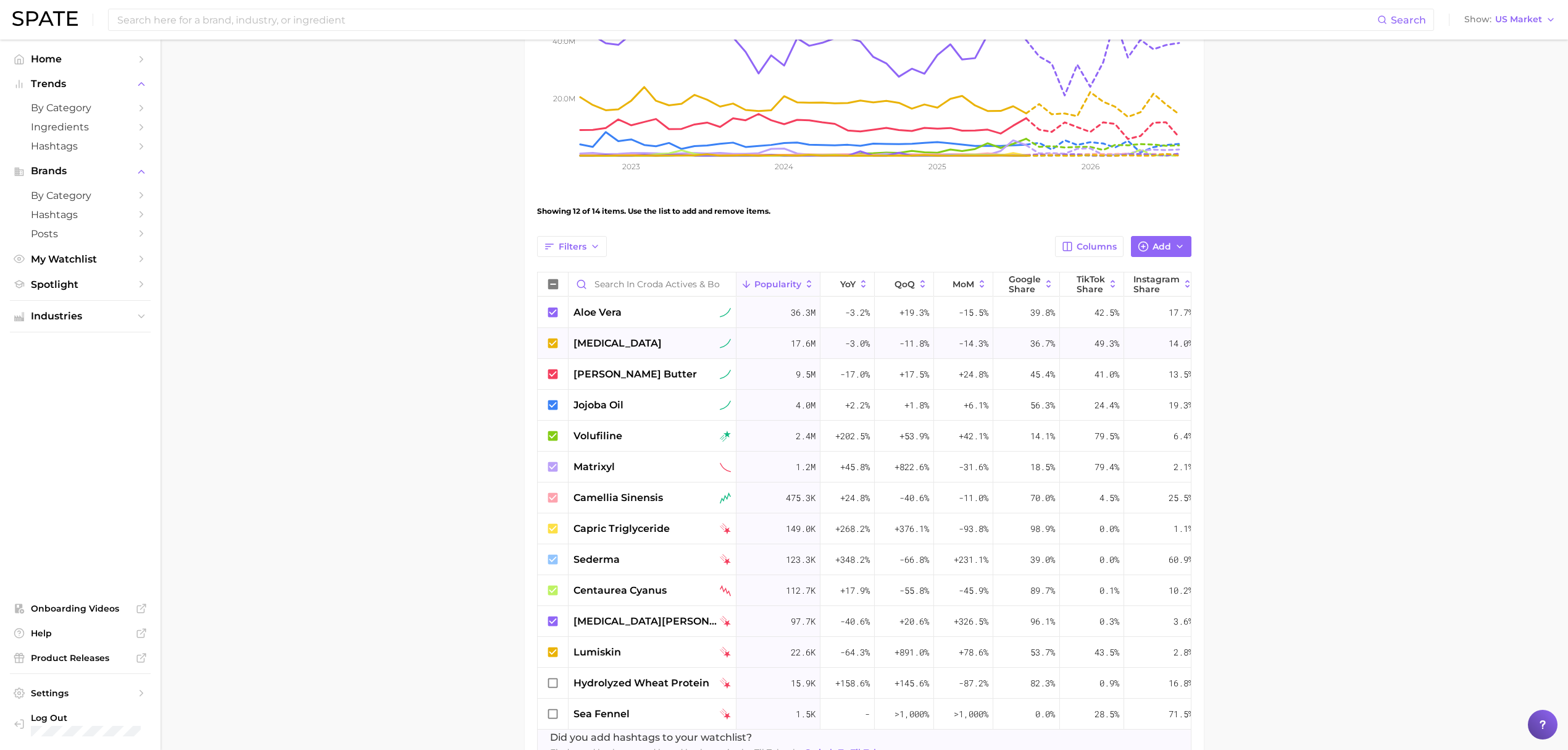
click at [639, 344] on span "[MEDICAL_DATA]" at bounding box center [617, 344] width 88 height 15
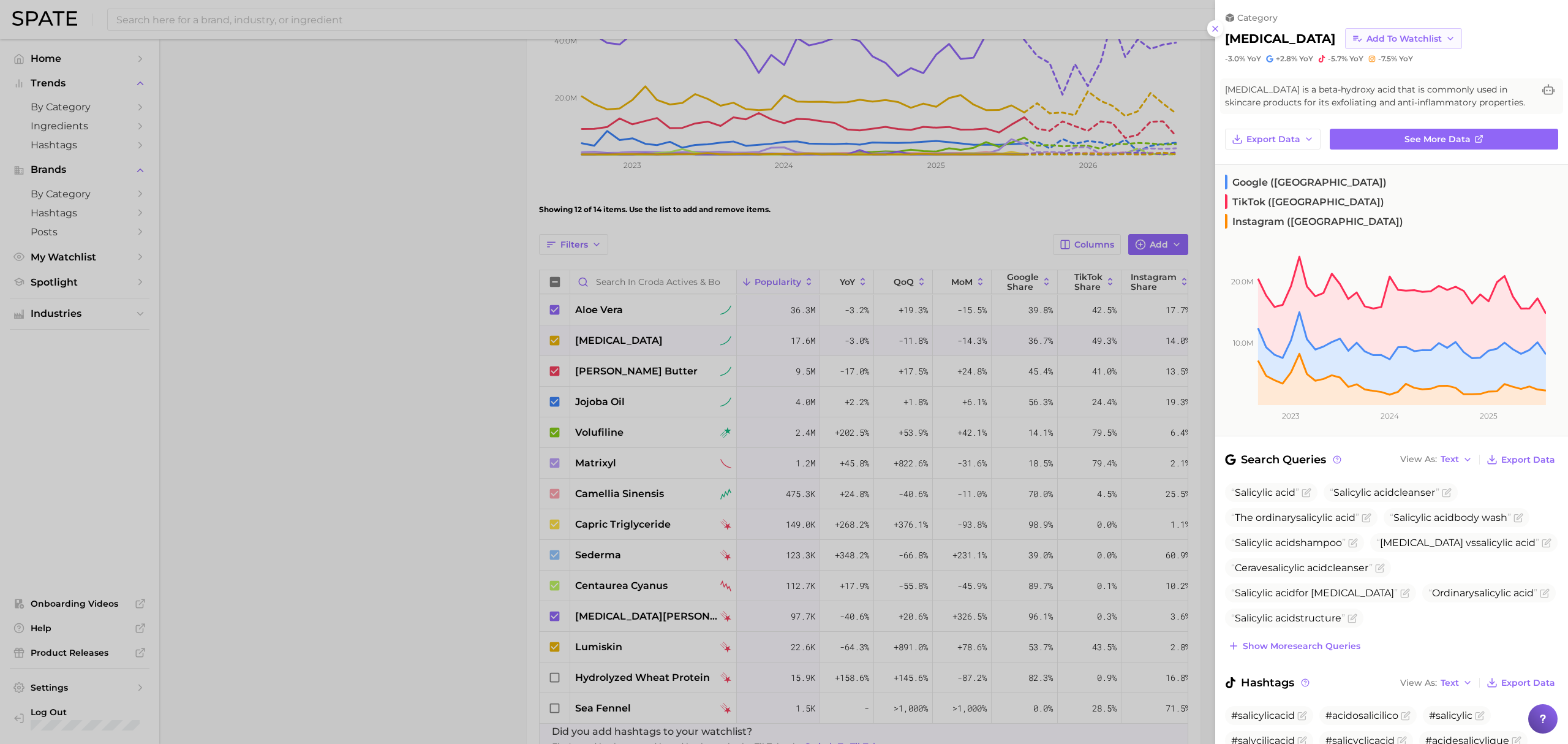
click at [1409, 40] on span "Add to Watchlist" at bounding box center [1404, 39] width 75 height 11
click at [1366, 125] on span "Croda Actives" at bounding box center [1395, 128] width 61 height 11
click at [1393, 33] on span "Add to Watchlist" at bounding box center [1404, 39] width 75 height 11
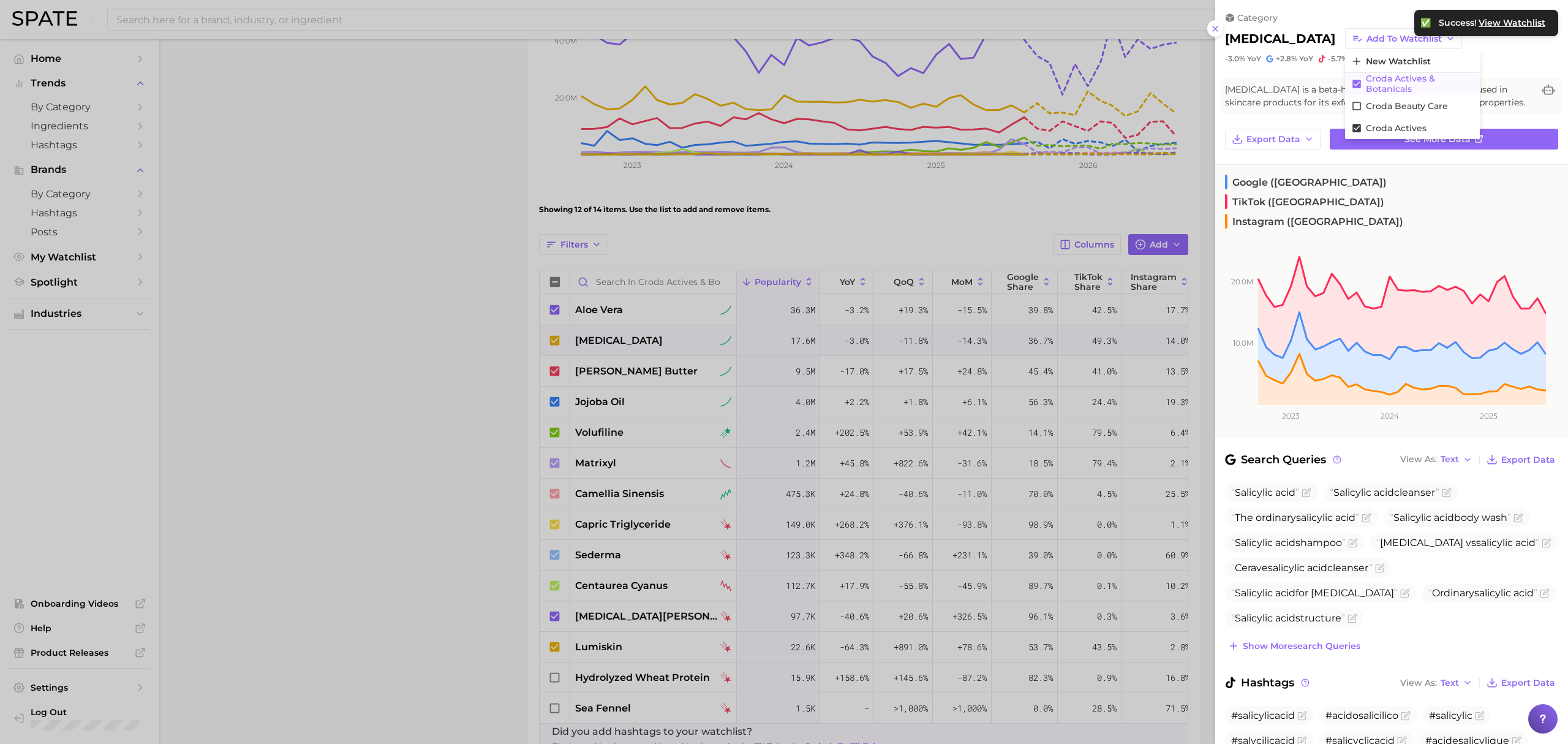
click at [1382, 81] on span "Croda actives & botanicals" at bounding box center [1419, 83] width 108 height 21
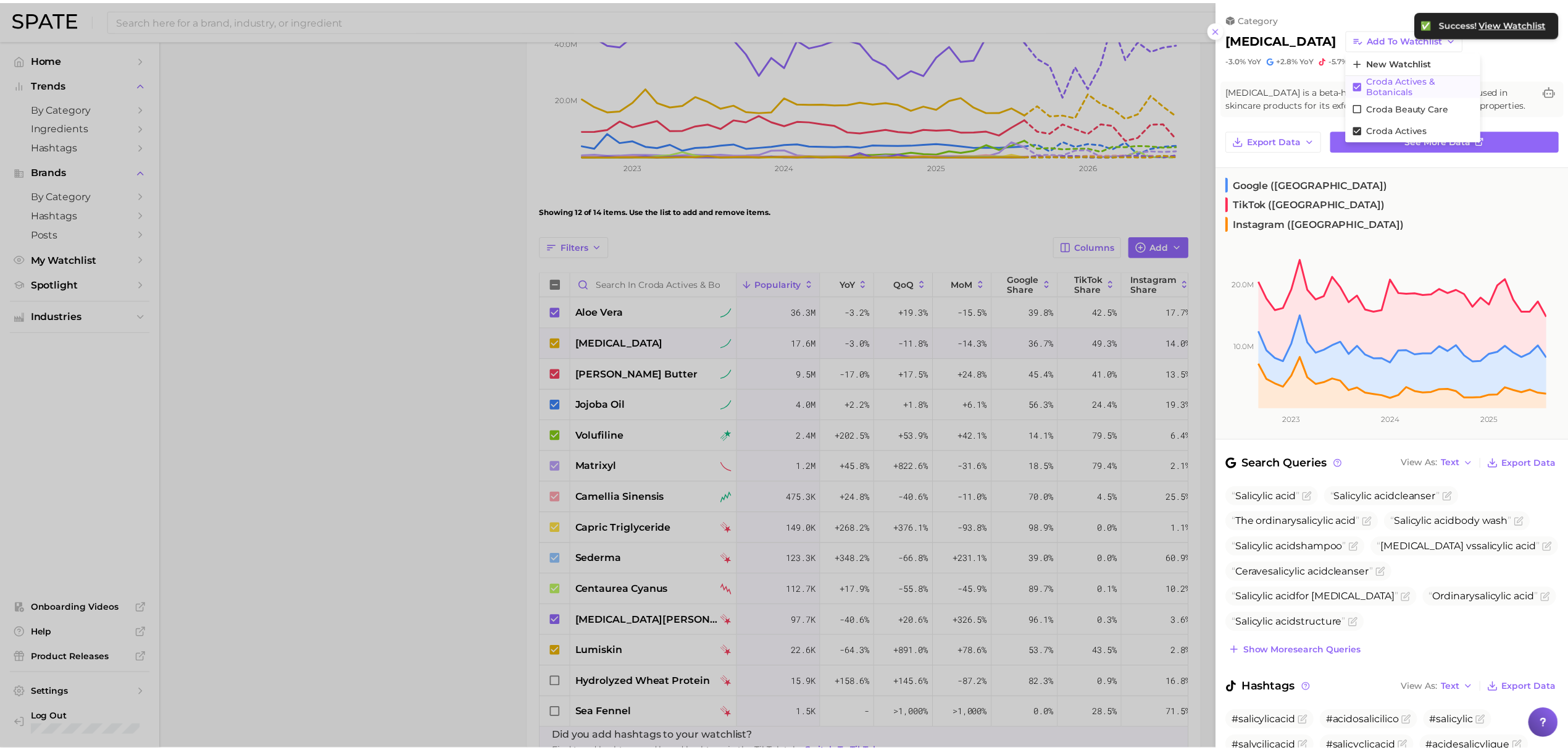
scroll to position [0, 0]
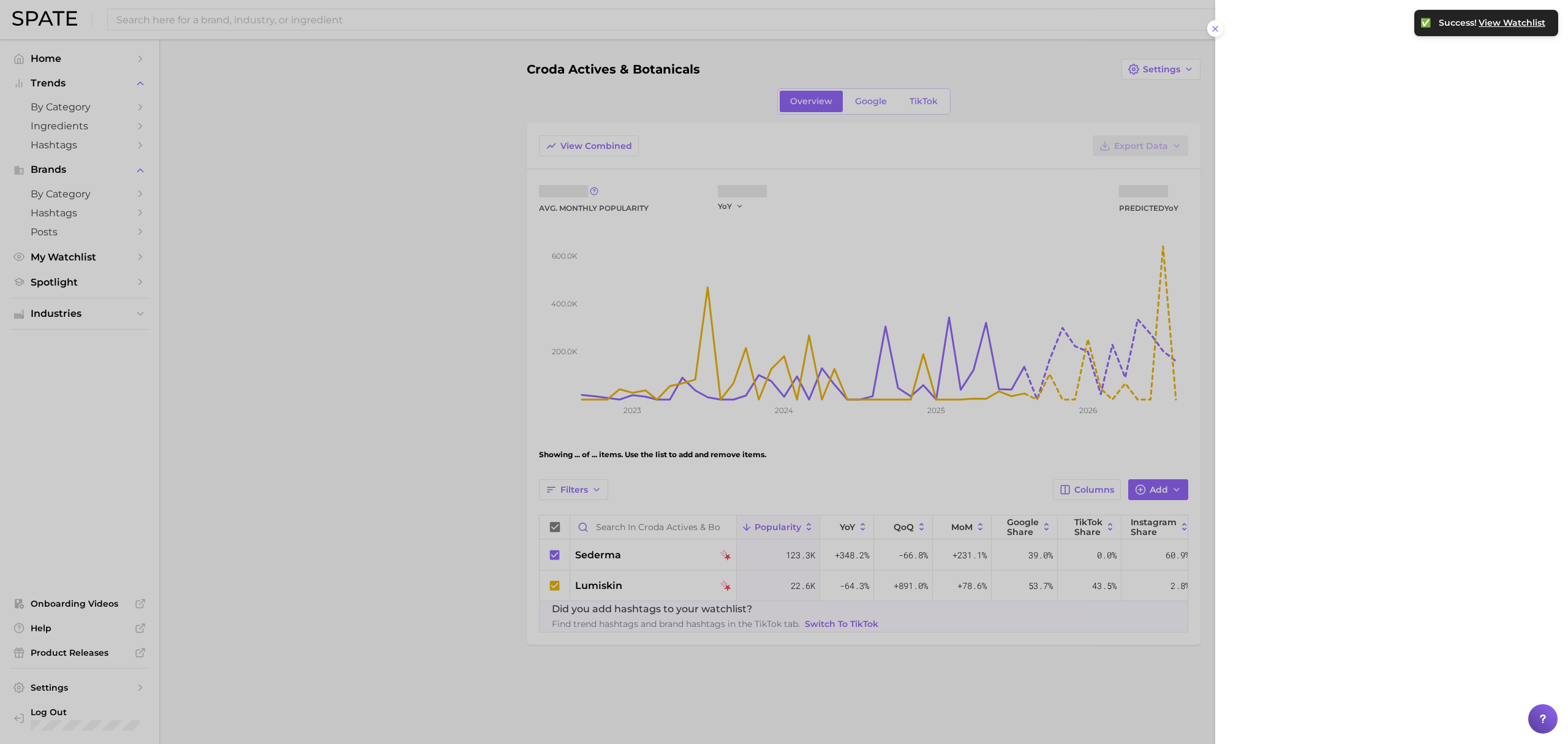
click at [502, 461] on div at bounding box center [784, 372] width 1568 height 744
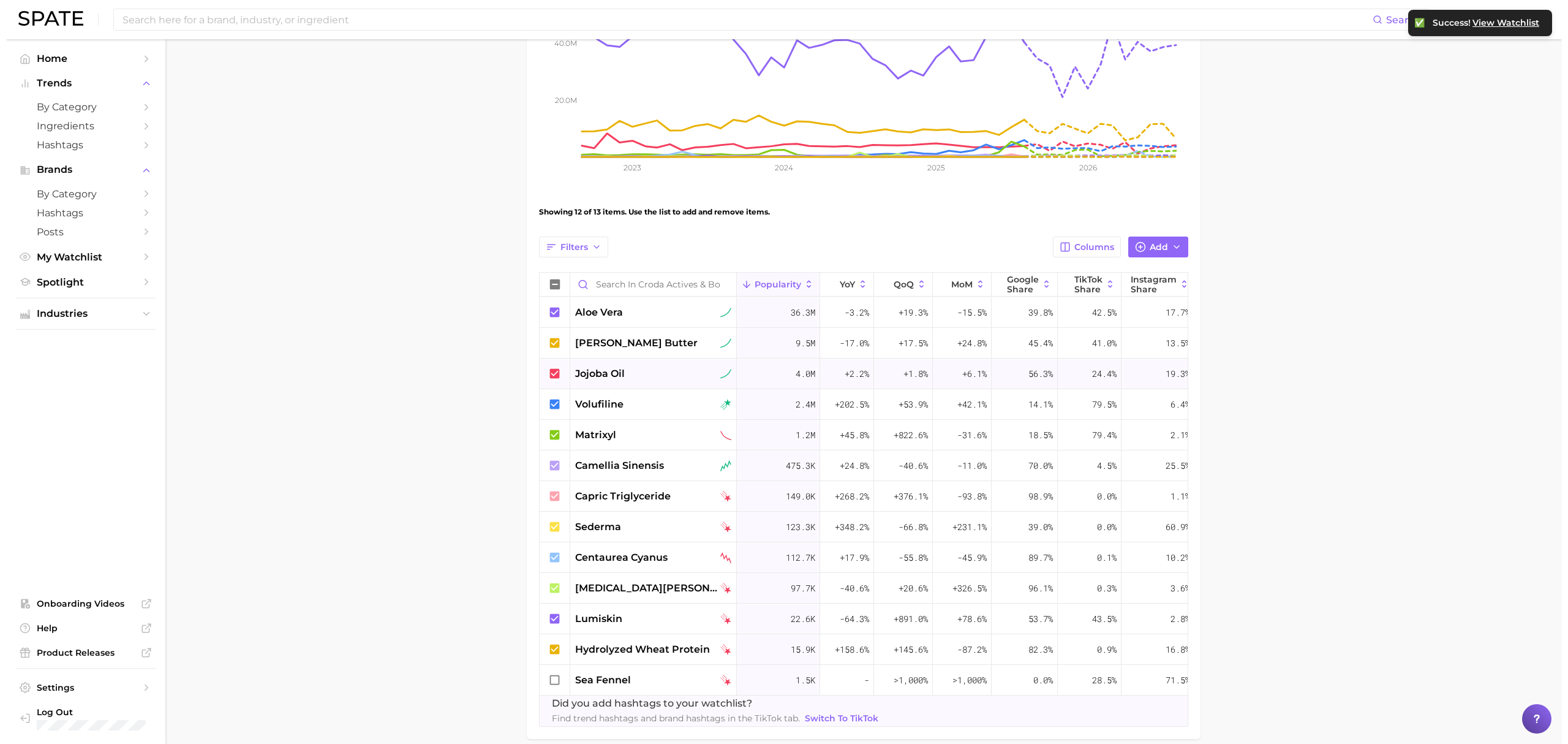
scroll to position [245, 0]
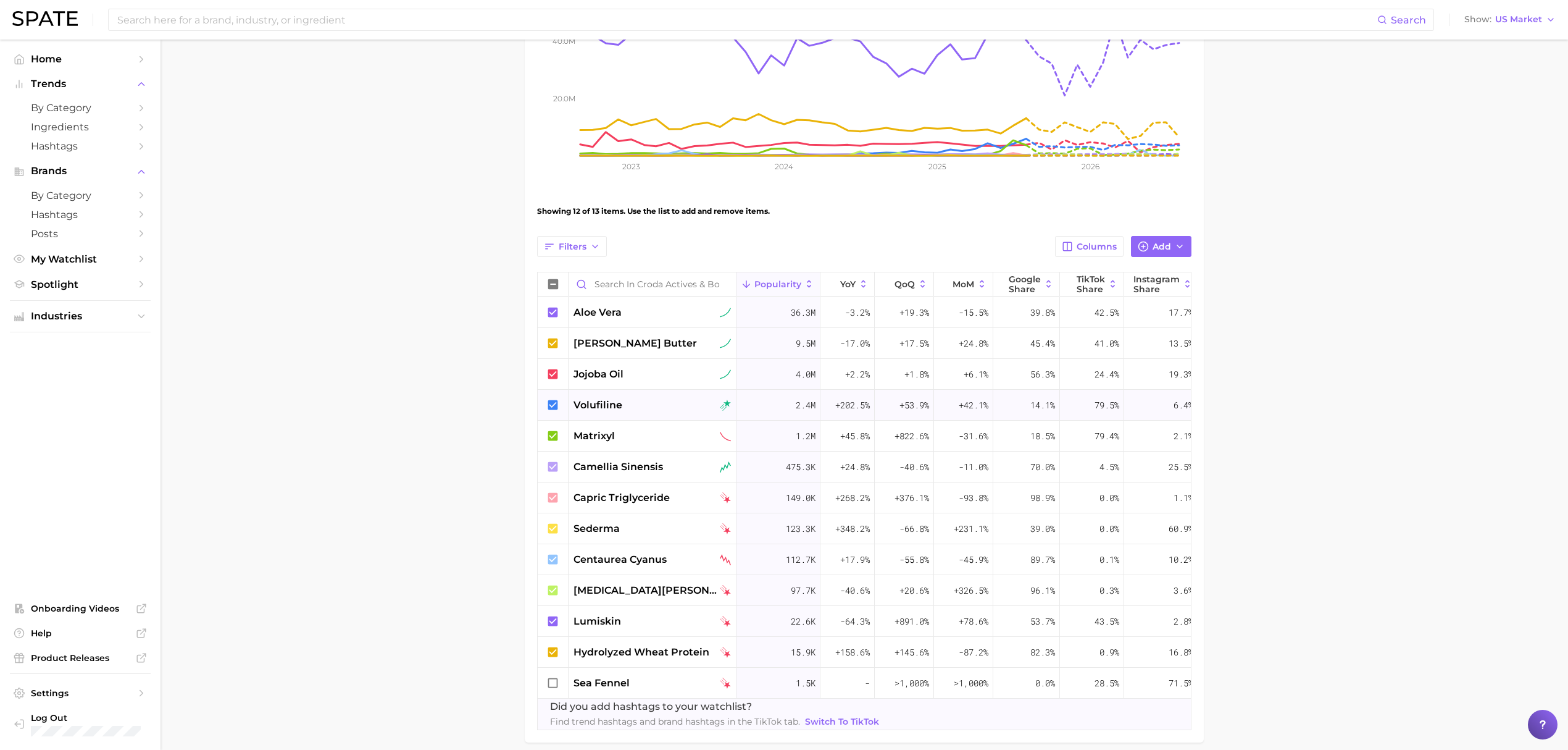
click at [637, 397] on div "volufiline" at bounding box center [651, 405] width 158 height 15
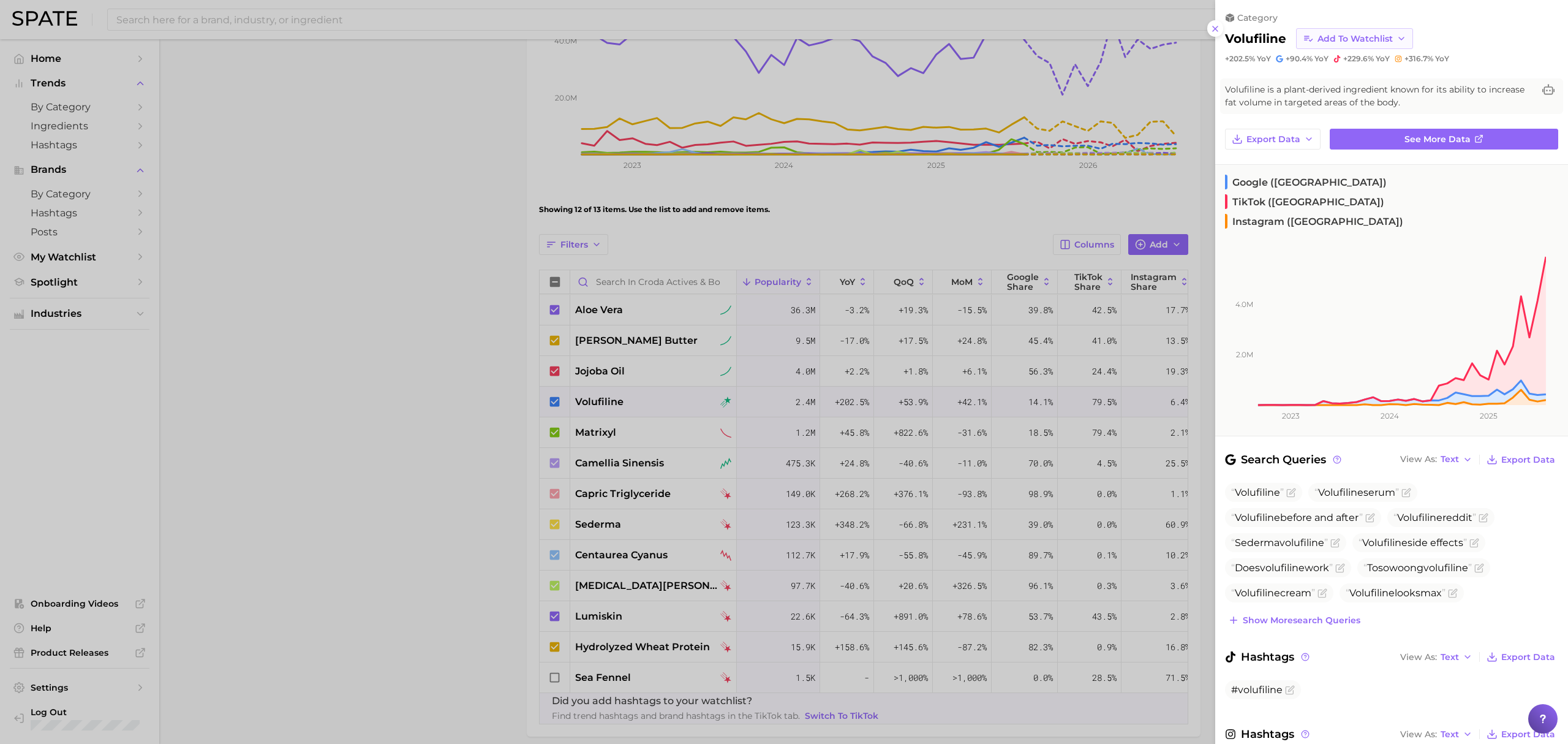
click at [1408, 39] on button "Add to Watchlist" at bounding box center [1354, 38] width 117 height 21
click at [1363, 126] on span "Croda Actives" at bounding box center [1347, 128] width 61 height 11
click at [1384, 38] on span "Add to Watchlist" at bounding box center [1354, 39] width 75 height 11
click at [1365, 77] on span "Croda actives & botanicals" at bounding box center [1370, 83] width 108 height 21
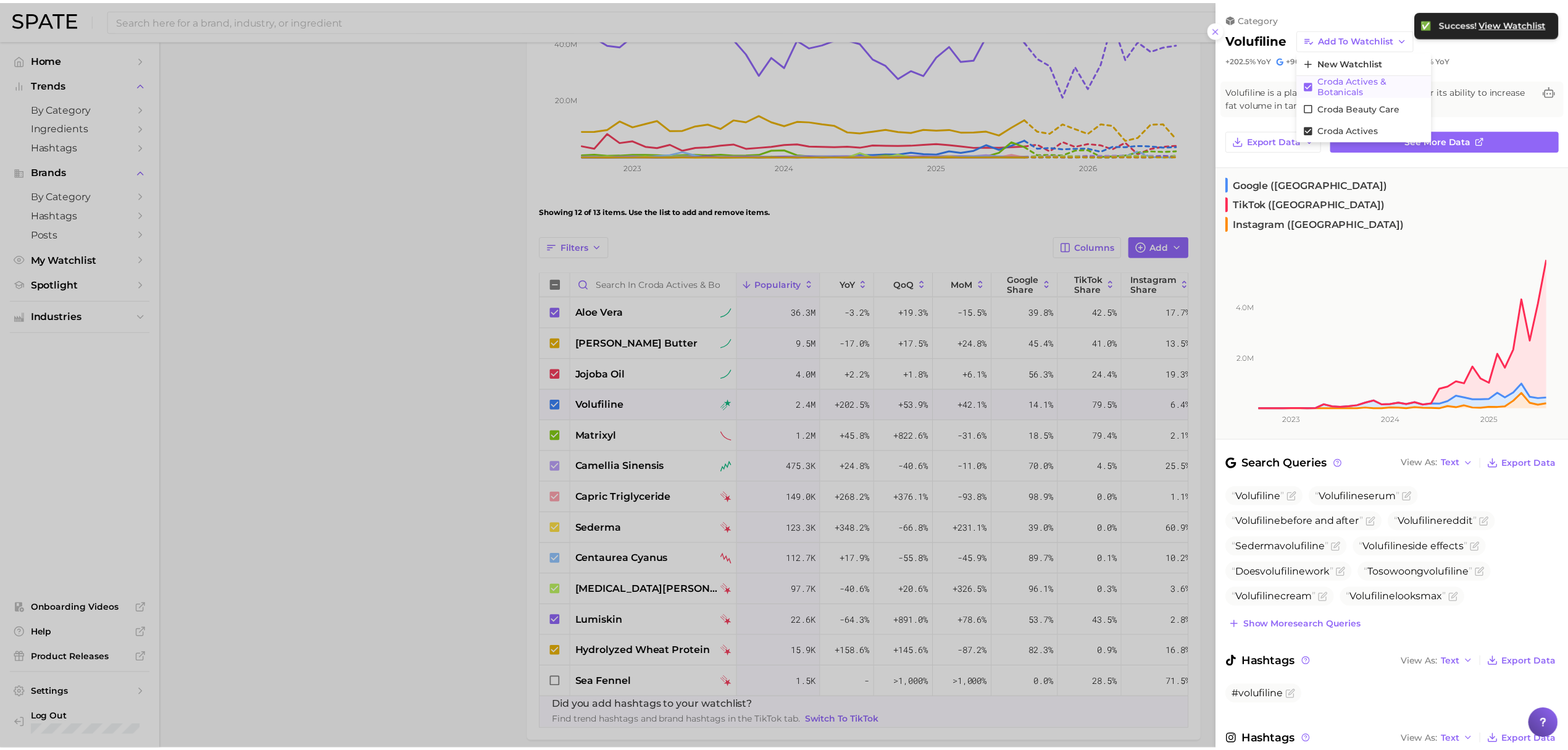
scroll to position [0, 0]
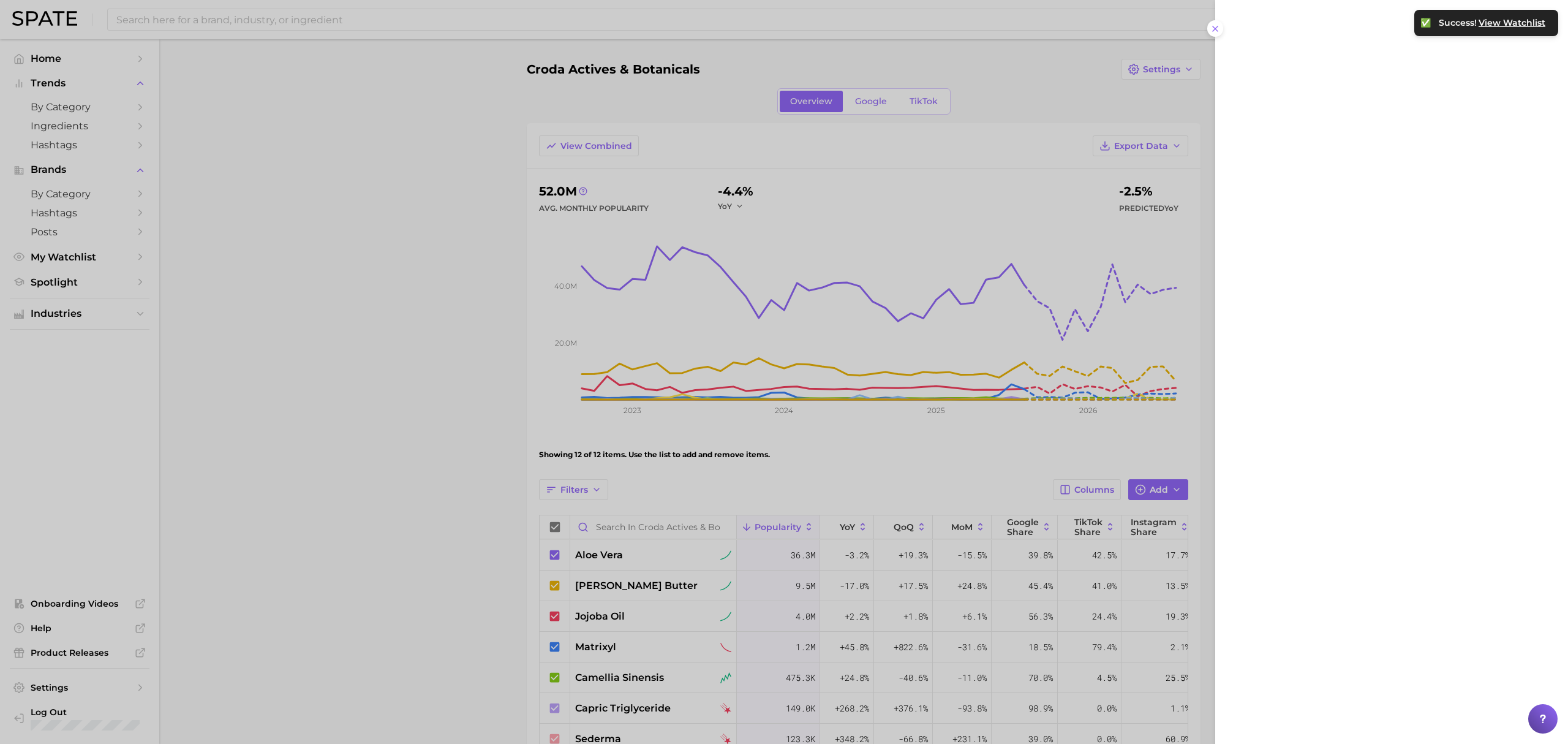
click at [484, 534] on div at bounding box center [784, 372] width 1568 height 744
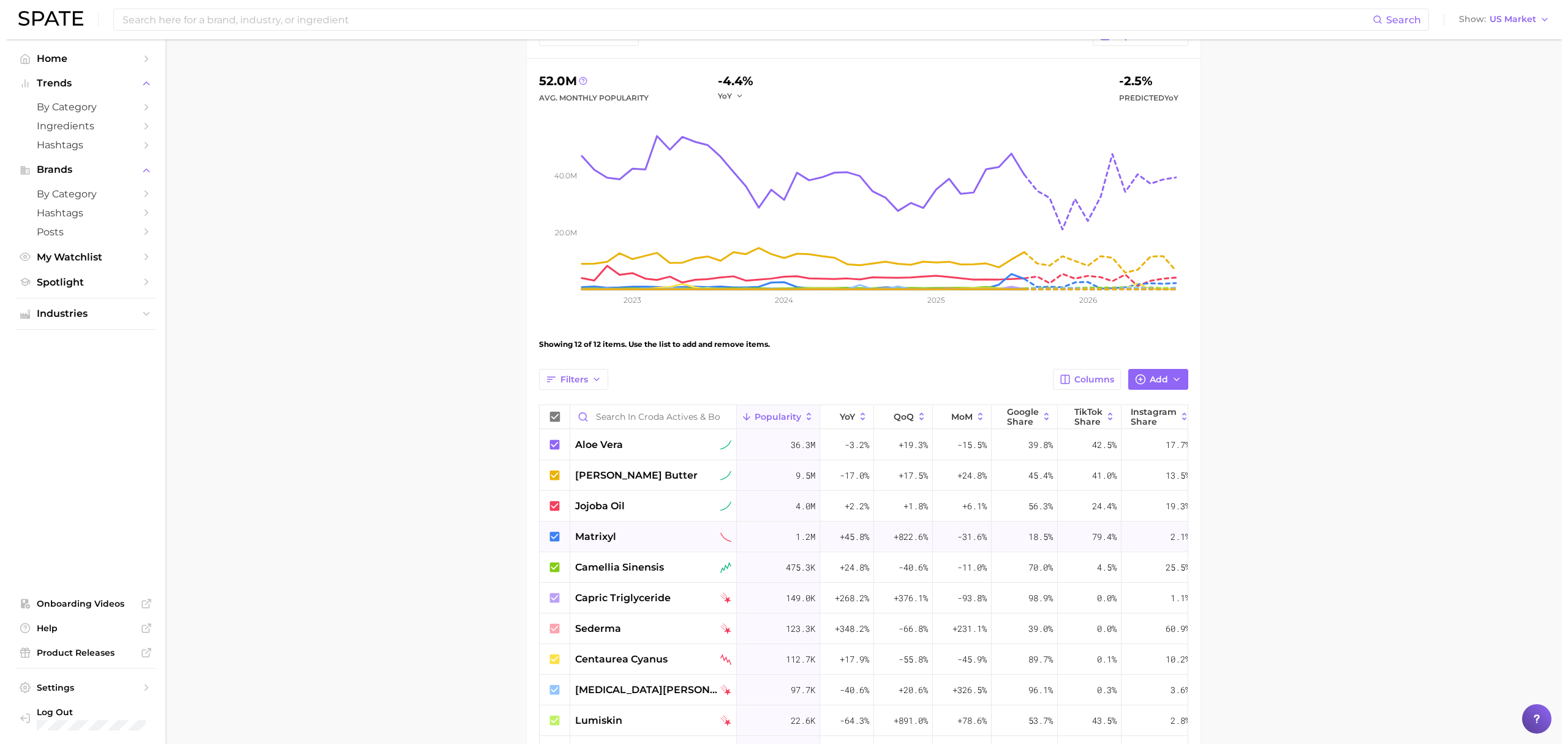
scroll to position [81, 0]
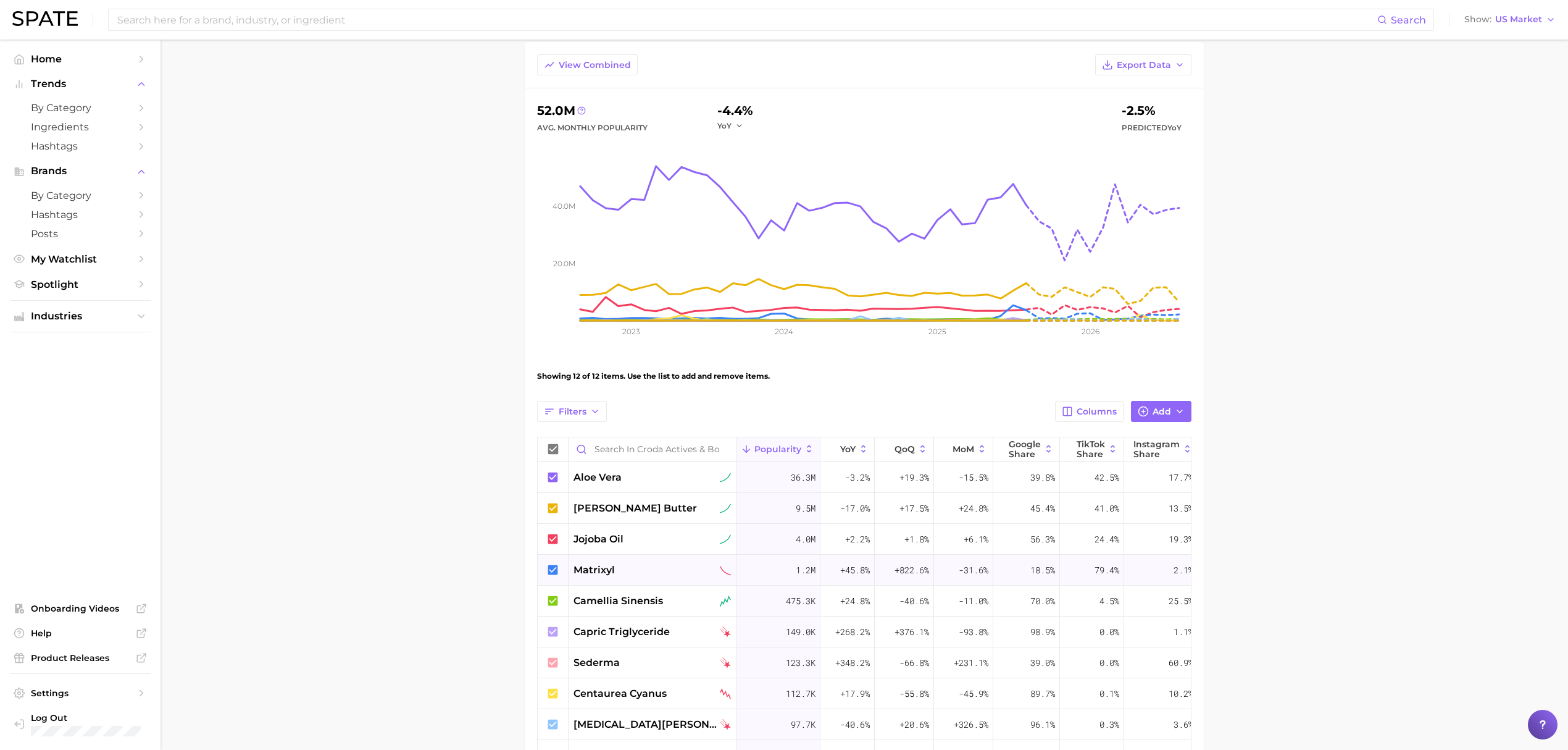
click at [632, 570] on div "matrixyl" at bounding box center [651, 570] width 158 height 15
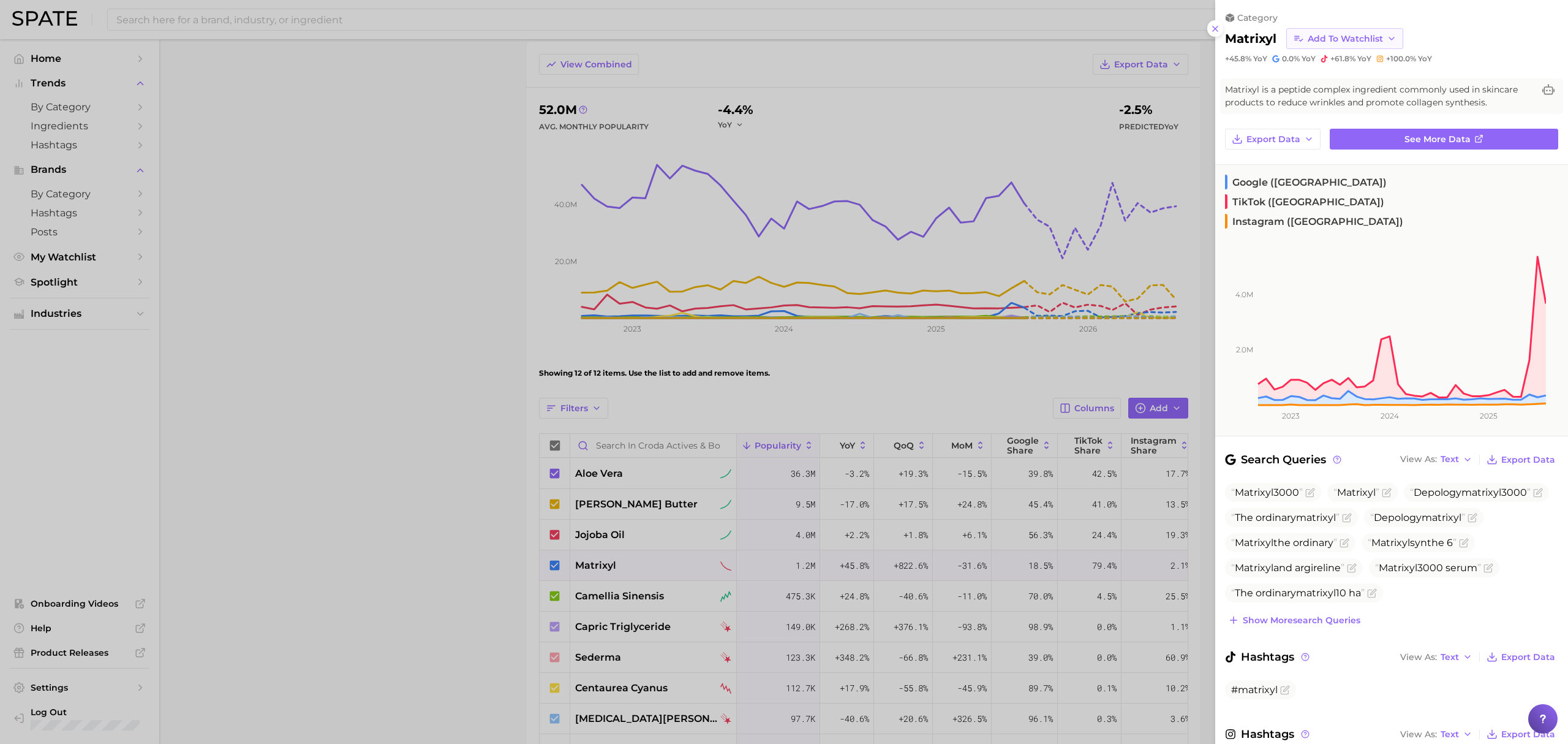
click at [1363, 39] on span "Add to Watchlist" at bounding box center [1345, 39] width 75 height 11
click at [1361, 80] on span "Croda actives & botanicals" at bounding box center [1360, 83] width 108 height 21
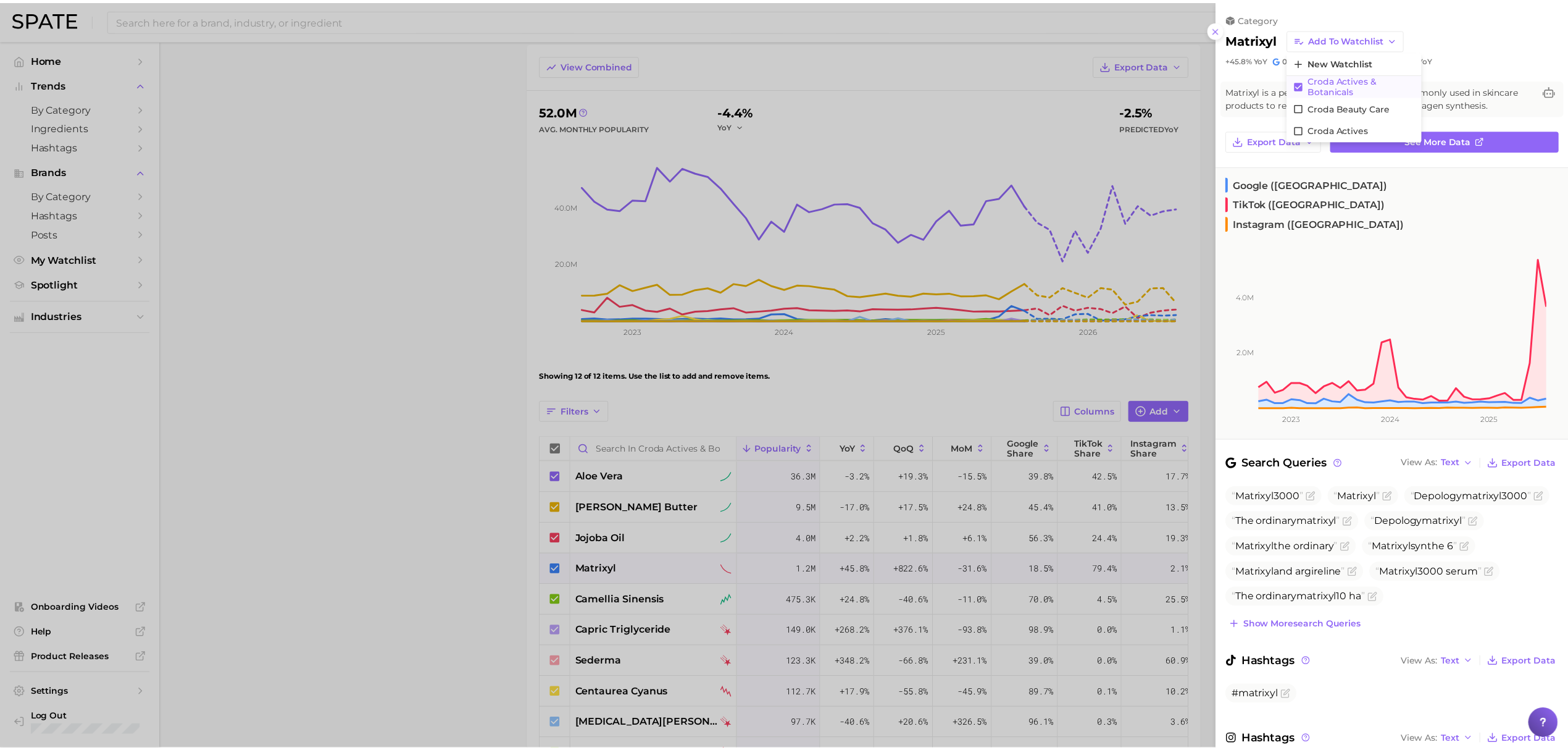
scroll to position [0, 0]
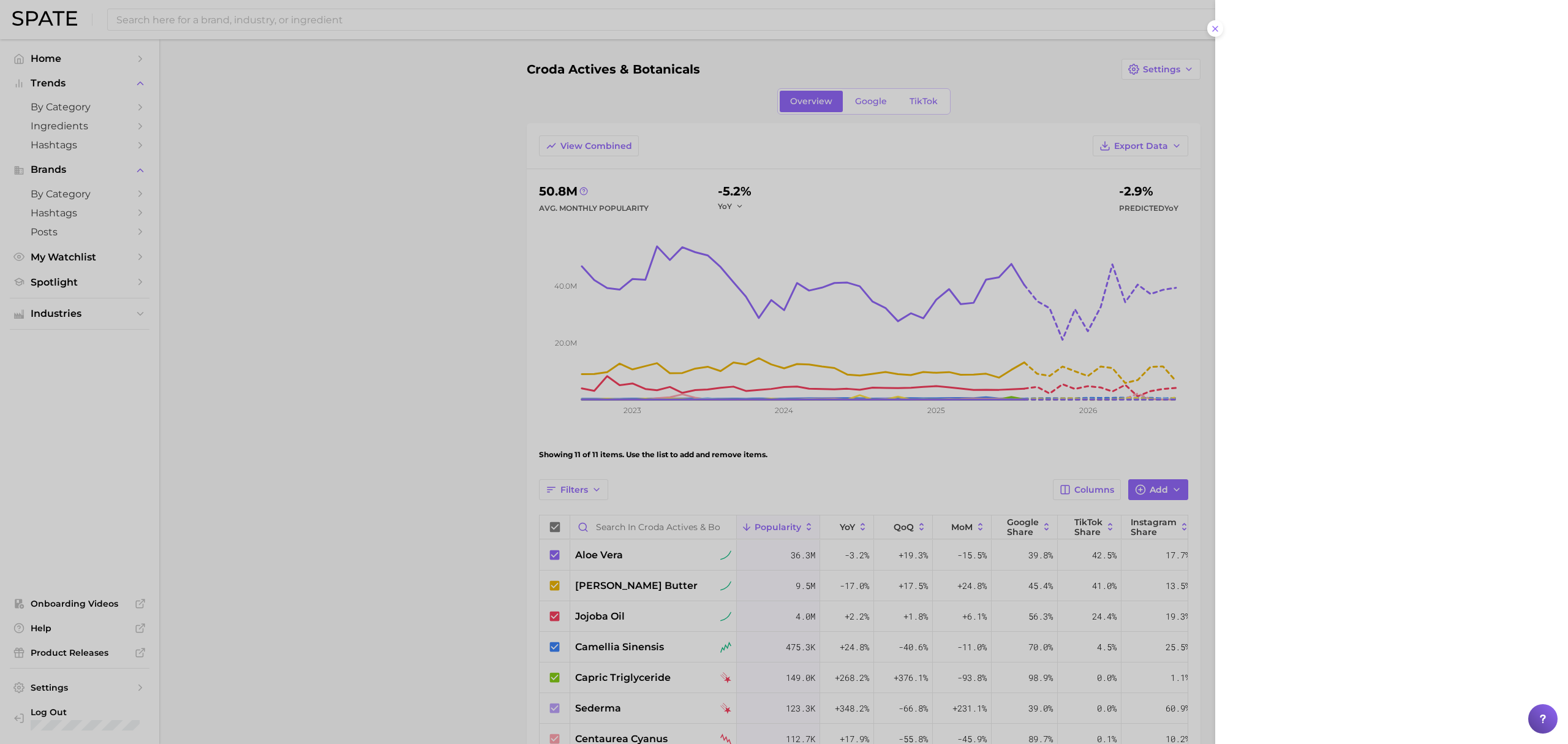
click at [1376, 67] on div at bounding box center [1391, 372] width 352 height 744
click at [1036, 107] on div at bounding box center [784, 372] width 1568 height 744
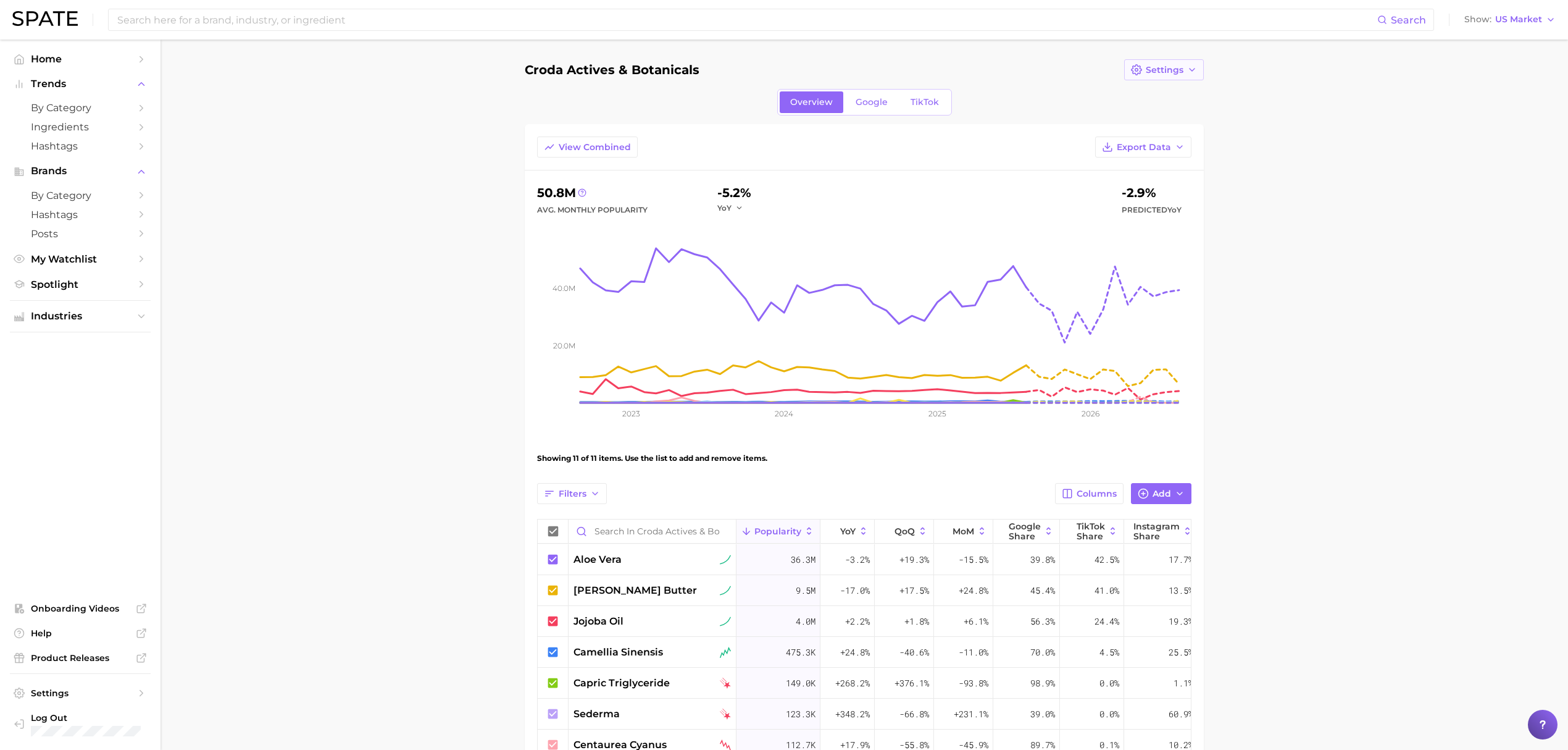
click at [1146, 67] on span "Settings" at bounding box center [1164, 70] width 37 height 11
click at [1158, 87] on span "Edit Details" at bounding box center [1171, 93] width 51 height 11
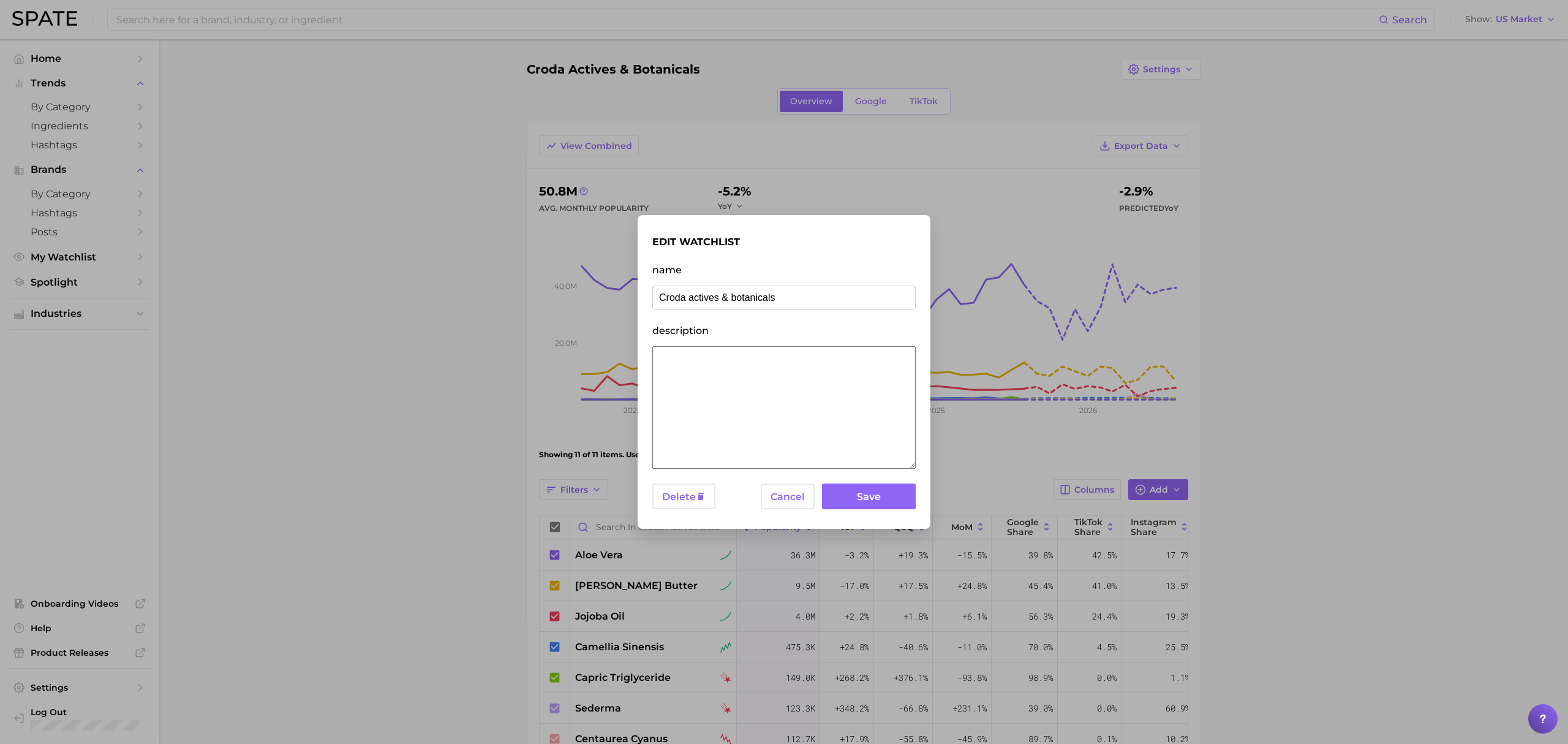
drag, startPoint x: 728, startPoint y: 305, endPoint x: 691, endPoint y: 301, distance: 37.2
click at [691, 301] on input "Croda actives & botanicals" at bounding box center [784, 297] width 263 height 24
type input "Croda botanicals"
click at [867, 501] on button "Save" at bounding box center [869, 496] width 94 height 26
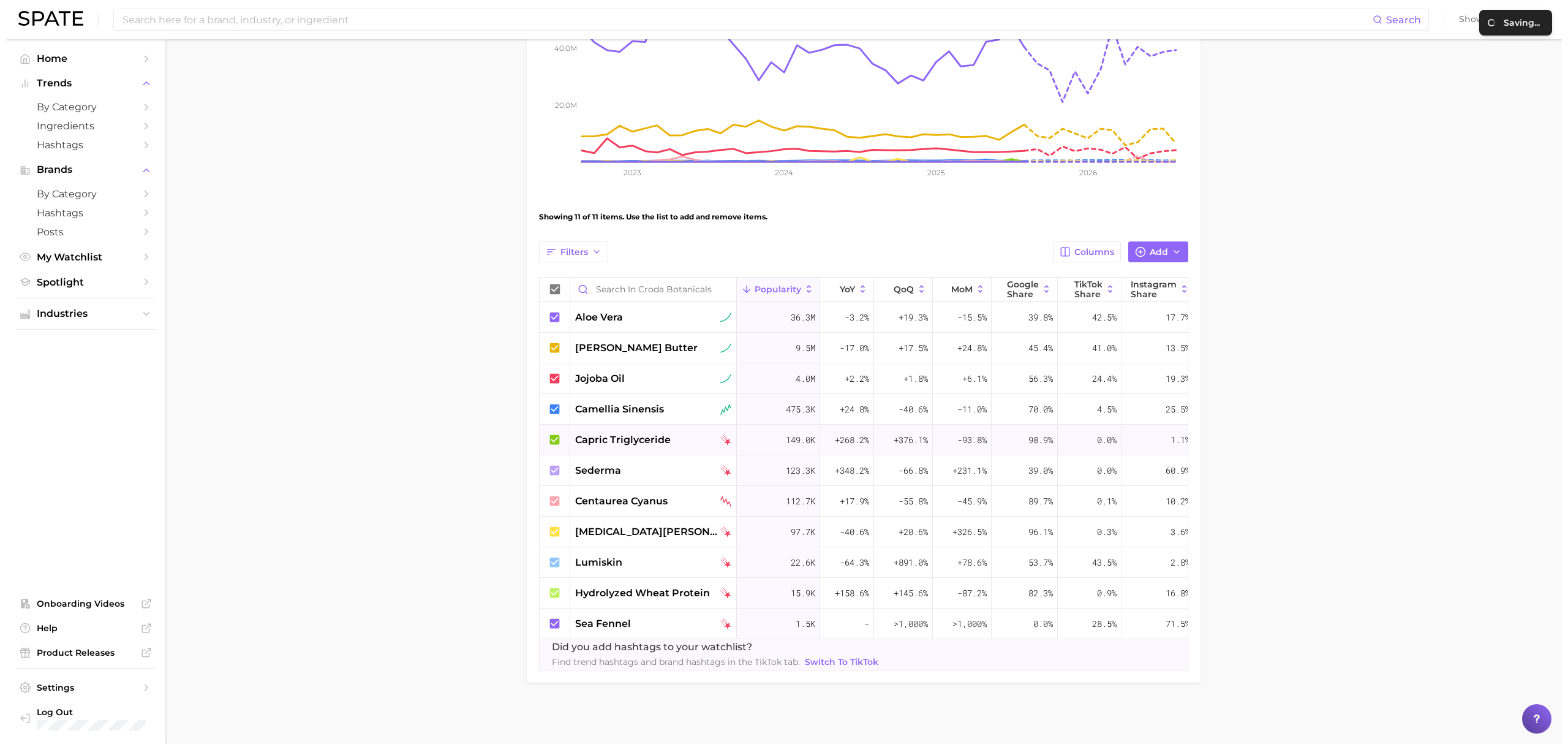
scroll to position [250, 0]
click at [637, 463] on div "sederma" at bounding box center [646, 470] width 156 height 14
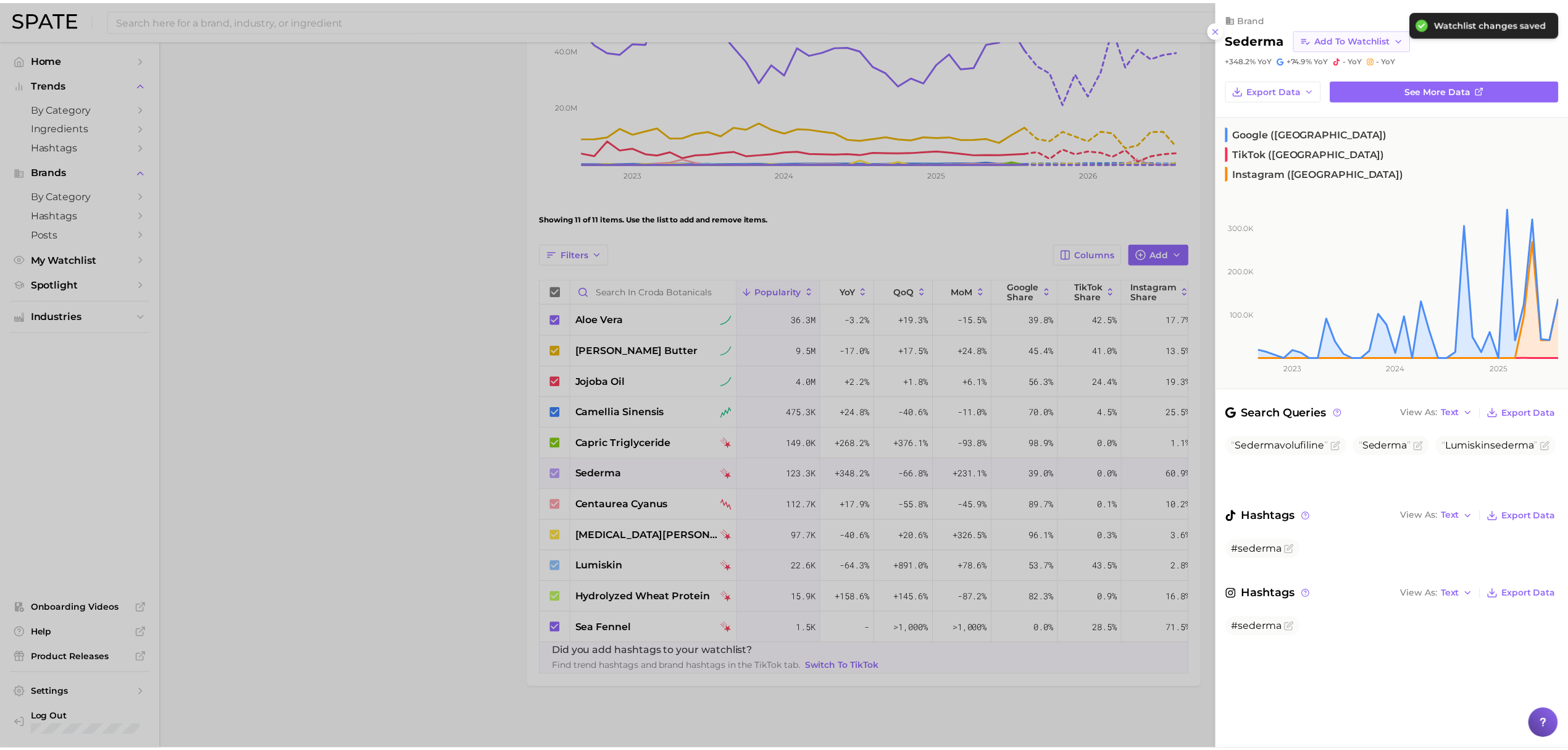
scroll to position [0, 0]
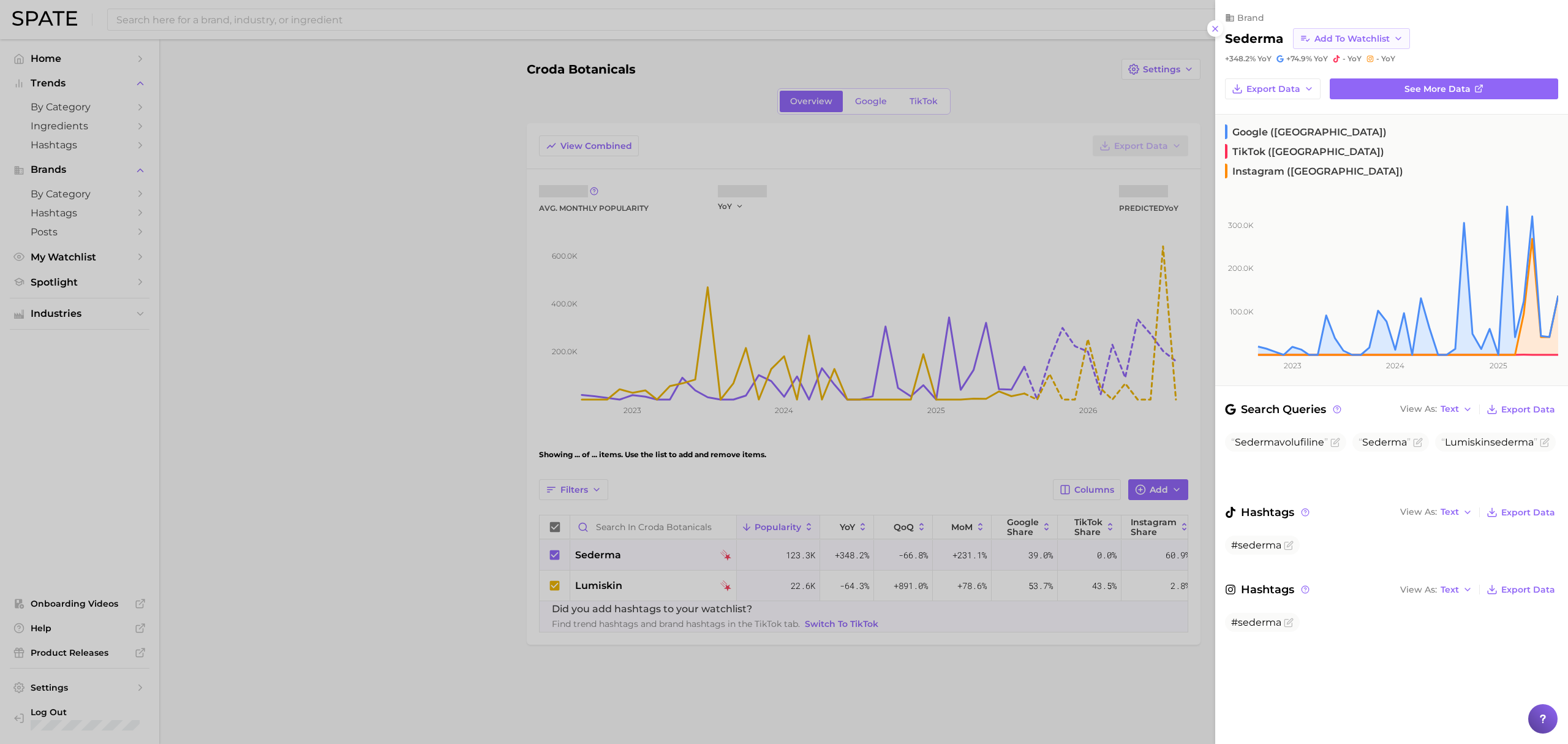
click at [1368, 40] on span "Add to Watchlist" at bounding box center [1351, 39] width 75 height 11
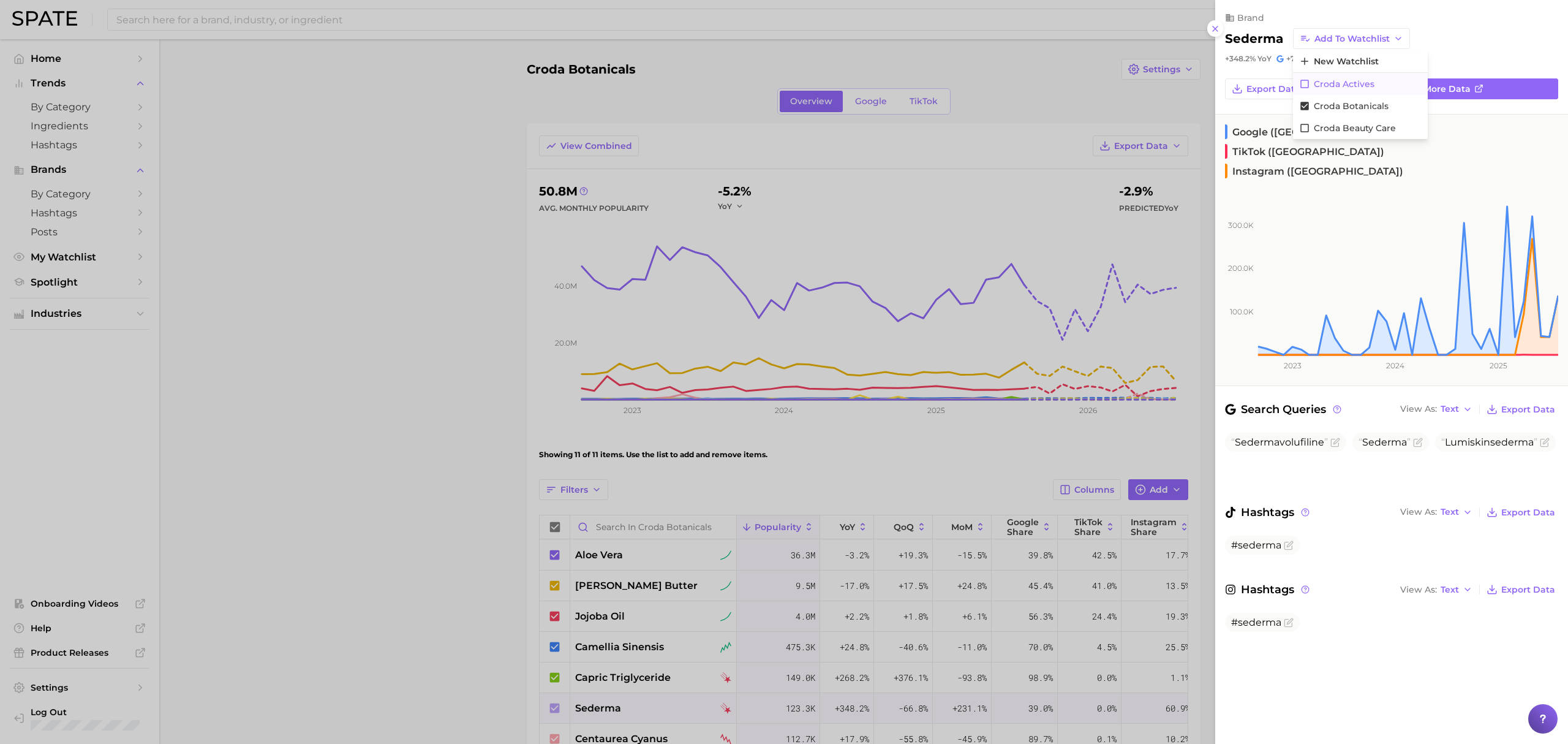
click at [1349, 79] on span "Croda Actives" at bounding box center [1343, 84] width 61 height 11
click at [1370, 33] on span "Add to Watchlist" at bounding box center [1351, 39] width 75 height 11
click at [1361, 98] on button "Croda botanicals" at bounding box center [1359, 106] width 135 height 22
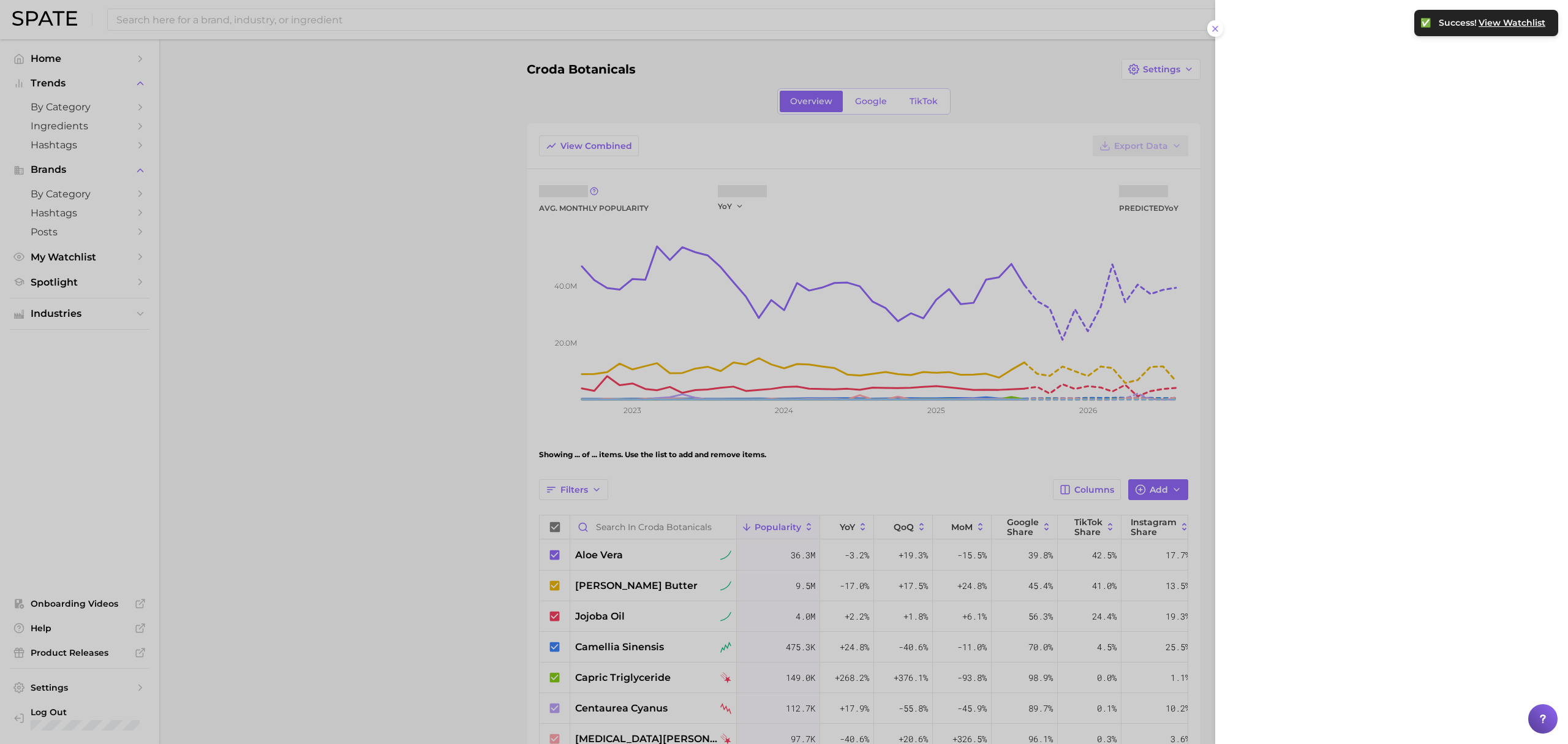
click at [452, 542] on div at bounding box center [784, 372] width 1568 height 744
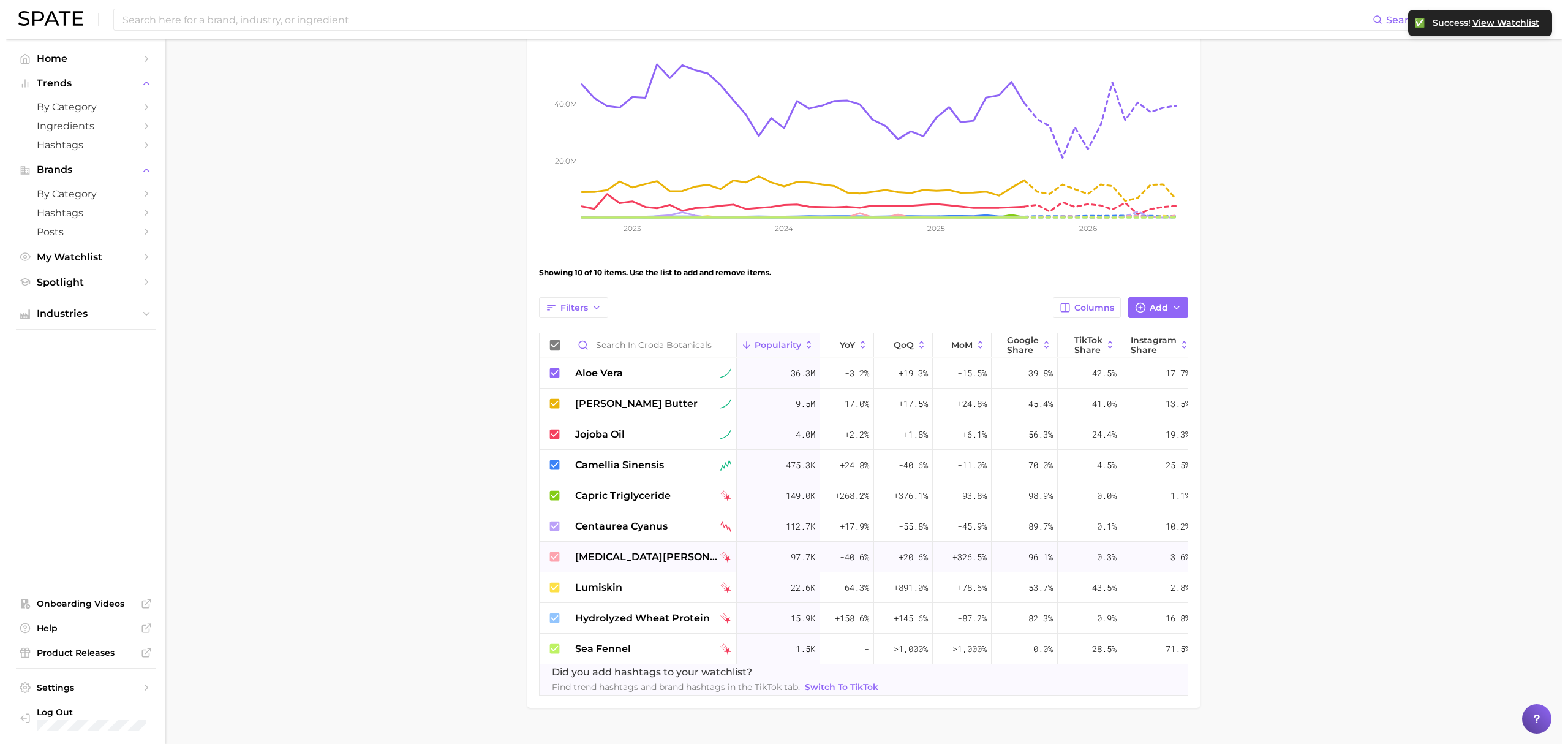
scroll to position [189, 0]
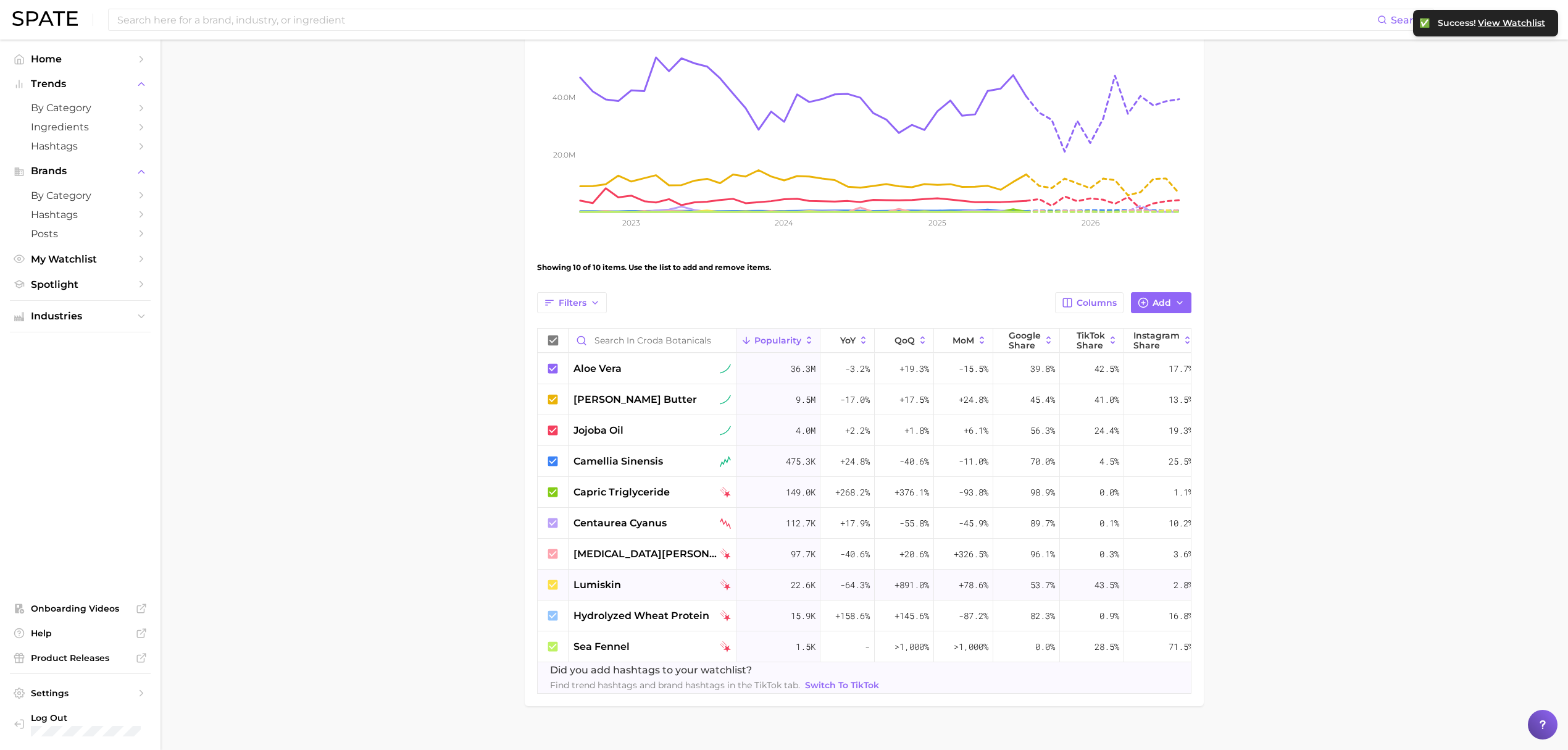
click at [657, 578] on div "lumiskin" at bounding box center [651, 585] width 158 height 15
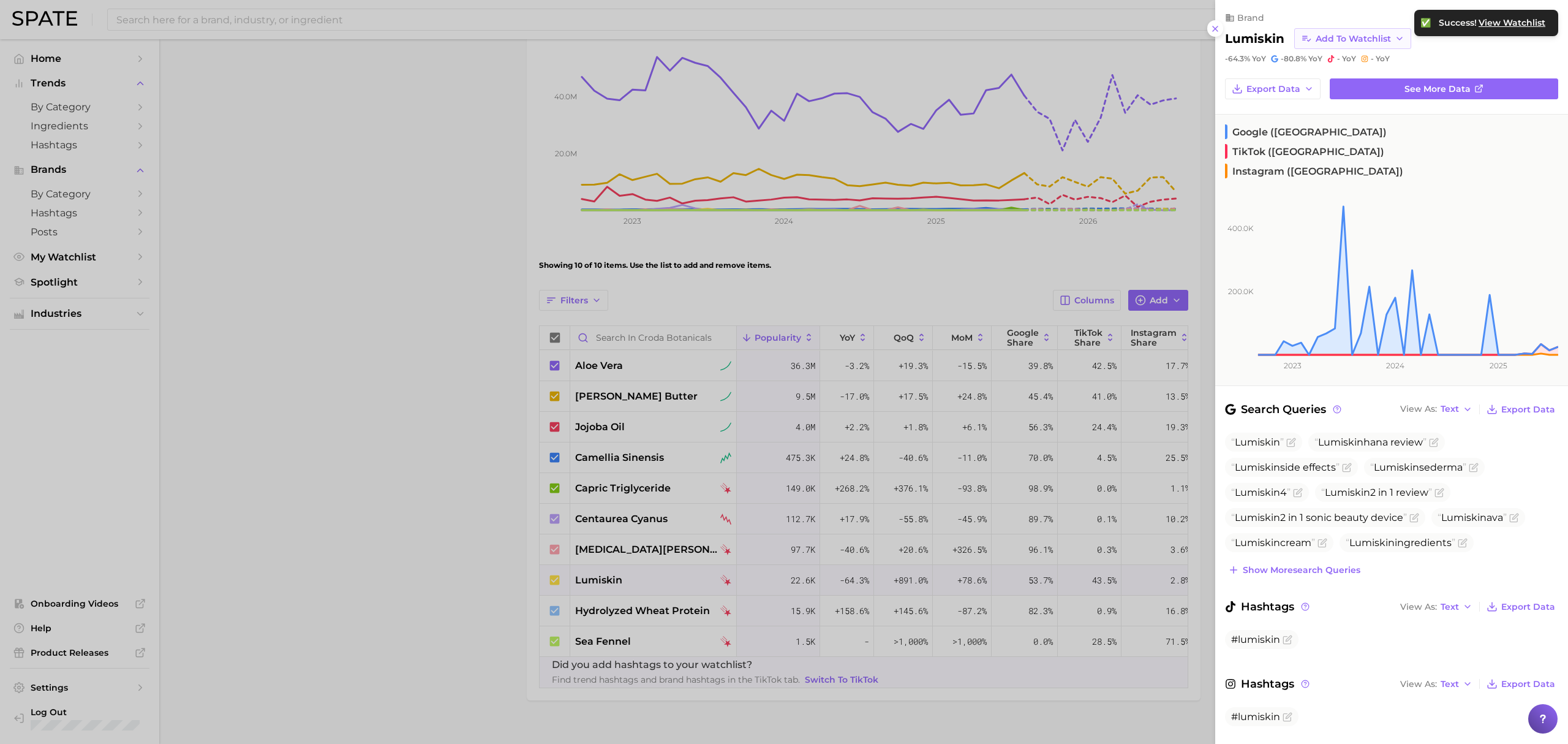
click at [1377, 37] on span "Add to Watchlist" at bounding box center [1352, 39] width 75 height 11
click at [1384, 89] on button "Croda Actives" at bounding box center [1361, 84] width 135 height 22
click at [1389, 40] on span "Add to Watchlist" at bounding box center [1352, 39] width 75 height 11
click at [1370, 104] on span "Croda botanicals" at bounding box center [1352, 107] width 75 height 11
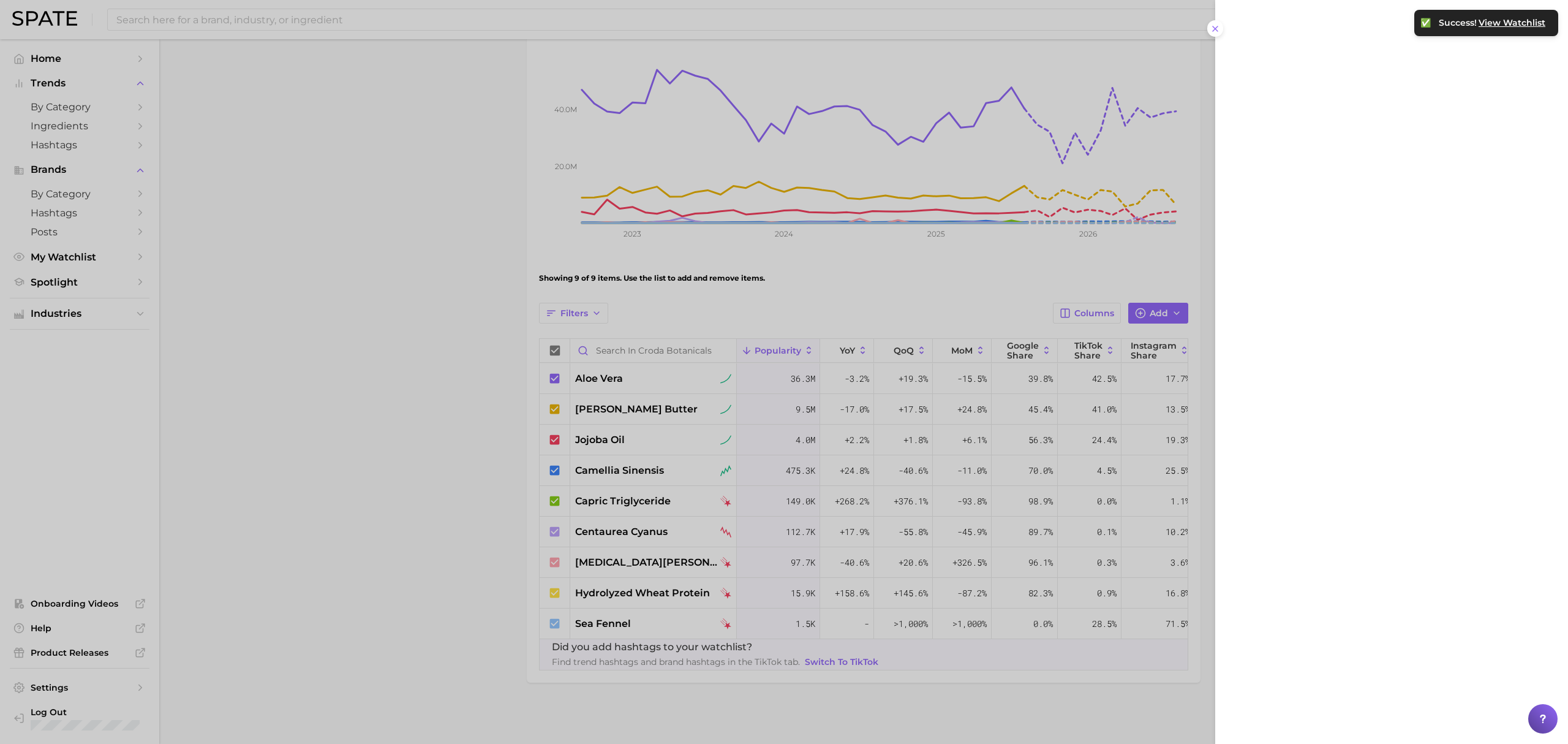
click at [500, 406] on div at bounding box center [784, 372] width 1568 height 744
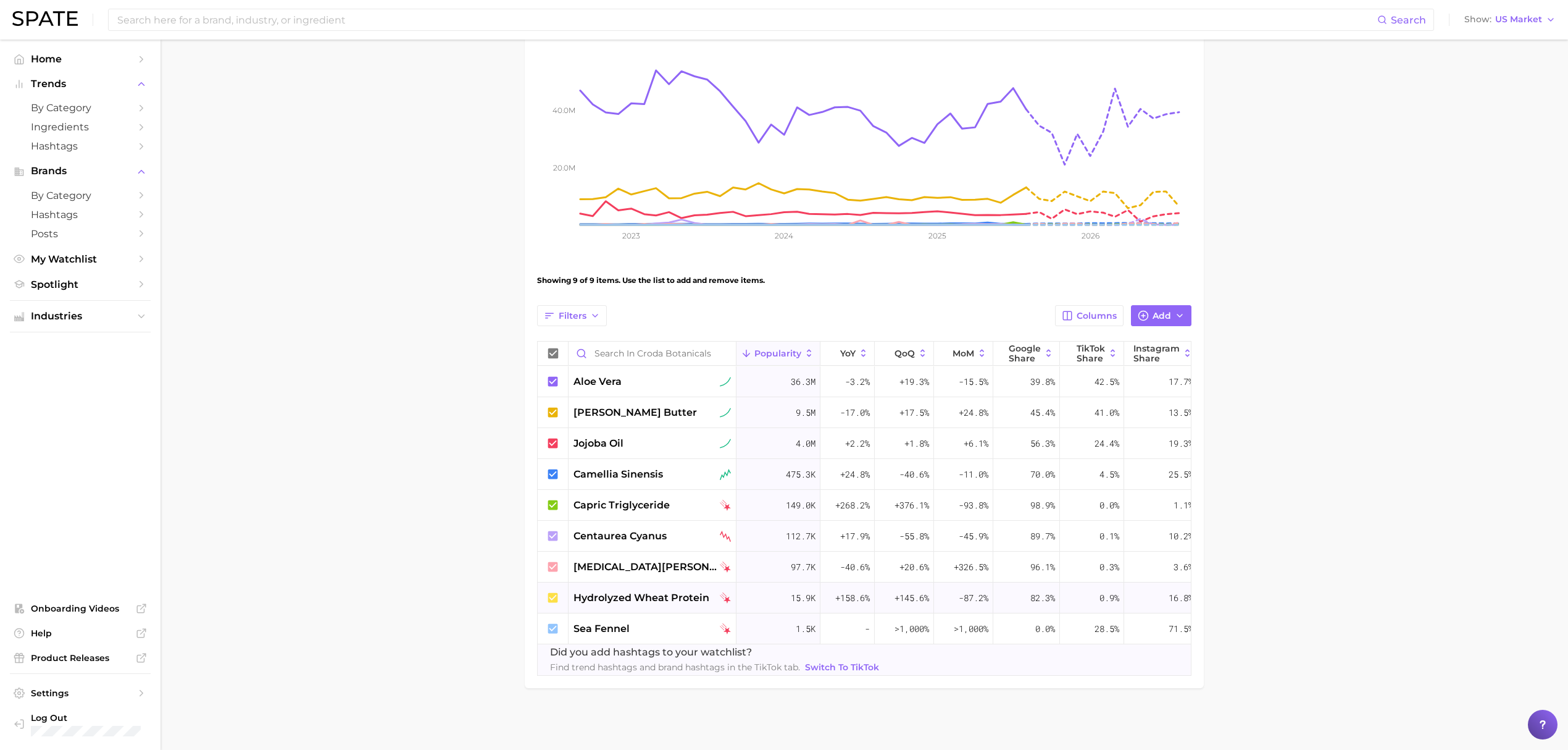
click at [625, 591] on span "hydrolyzed wheat protein" at bounding box center [641, 598] width 136 height 15
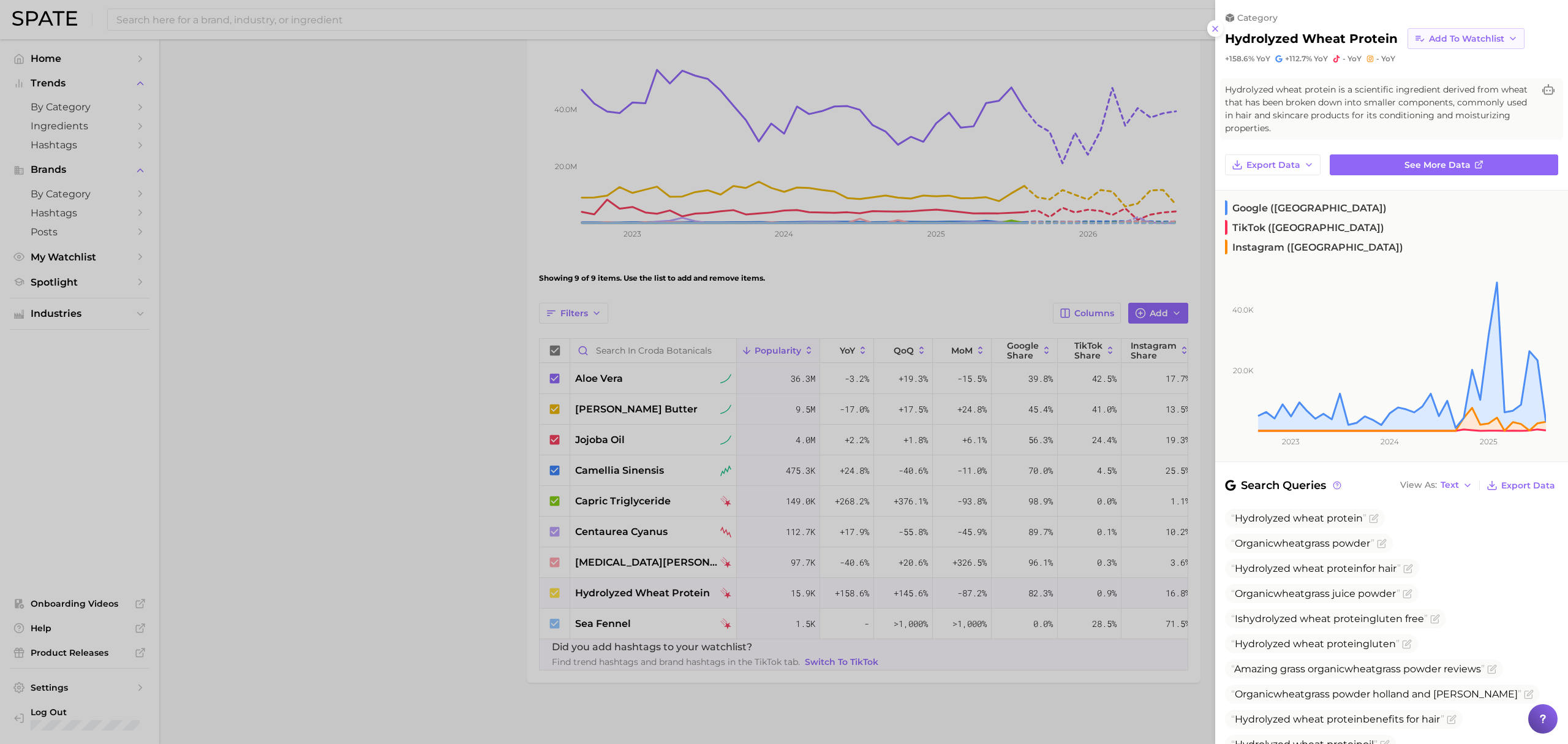
click at [1476, 35] on span "Add to Watchlist" at bounding box center [1466, 39] width 75 height 11
click at [1458, 127] on span "Croda Beauty Care" at bounding box center [1469, 128] width 82 height 11
click at [1482, 42] on span "Add to Watchlist" at bounding box center [1466, 39] width 75 height 11
click at [1463, 101] on span "Croda botanicals" at bounding box center [1465, 107] width 75 height 11
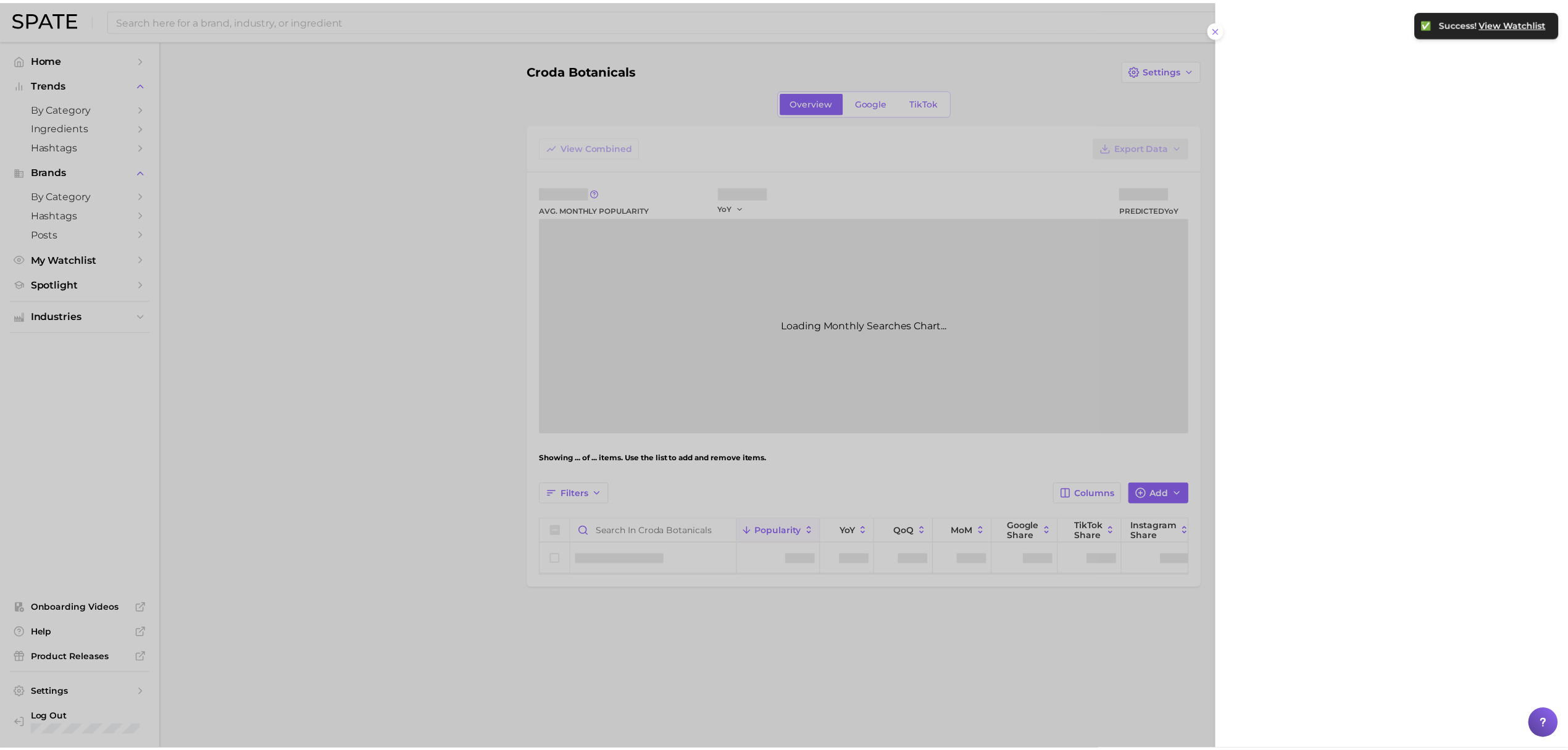
scroll to position [0, 0]
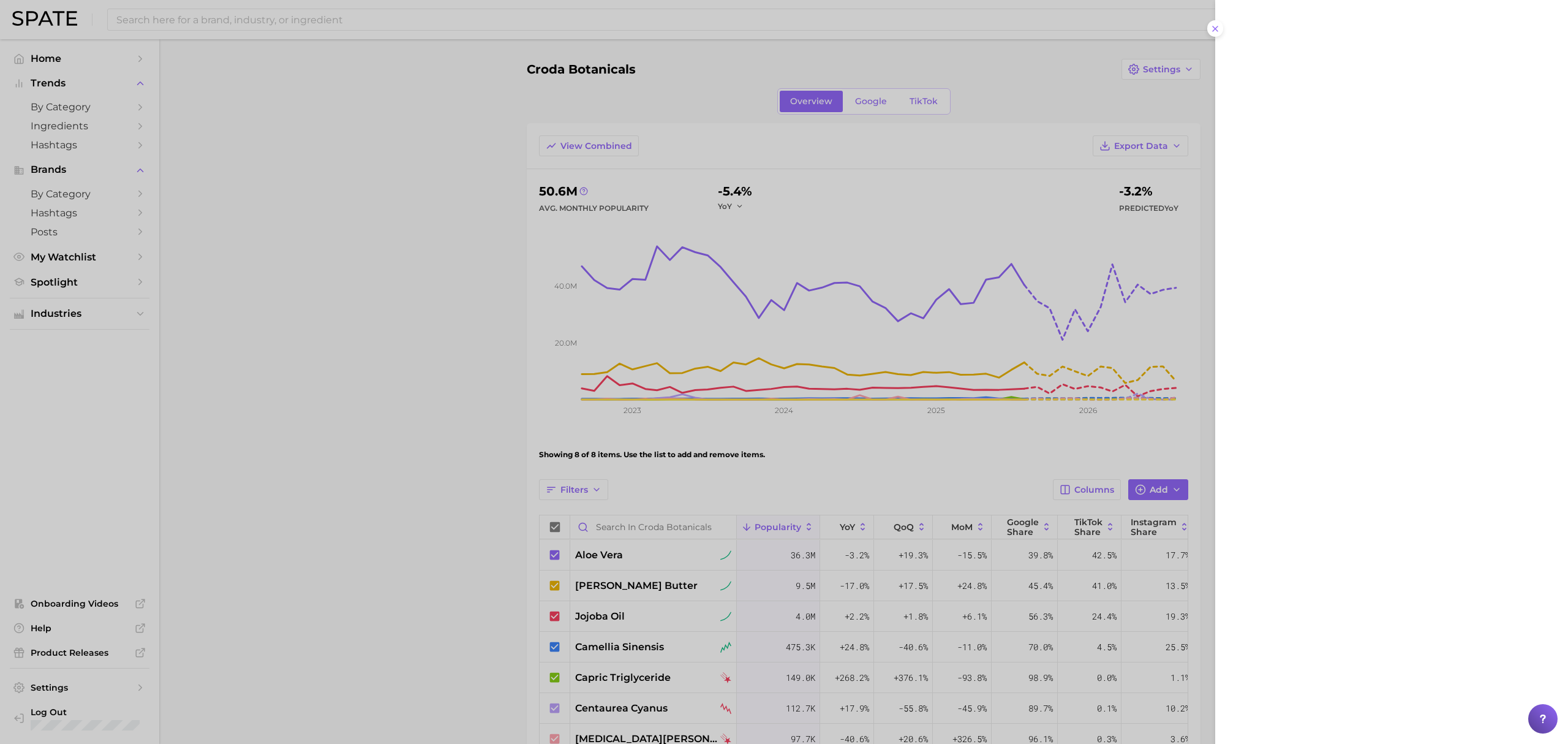
click at [312, 400] on div at bounding box center [784, 372] width 1568 height 744
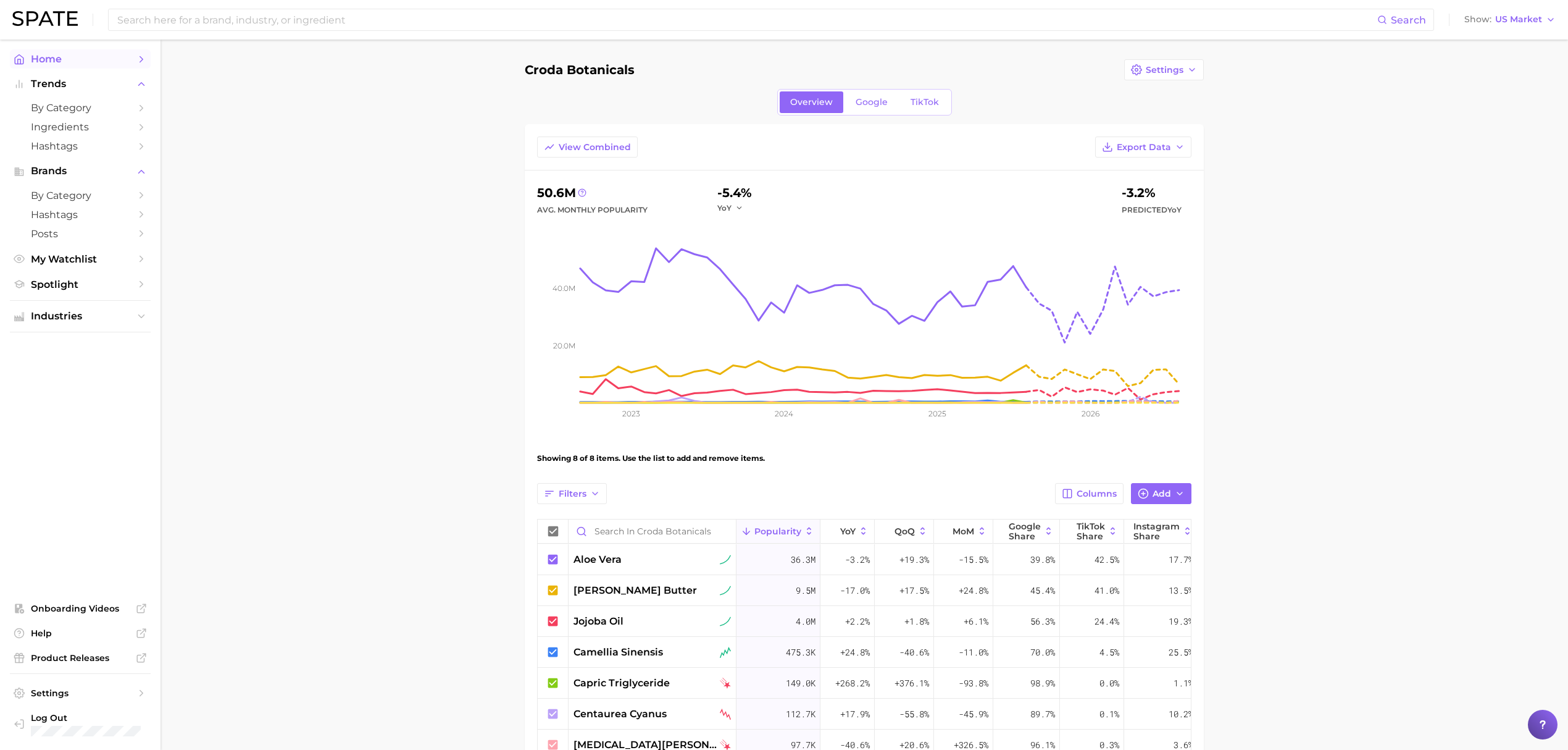
click at [118, 65] on span "Home" at bounding box center [80, 58] width 98 height 12
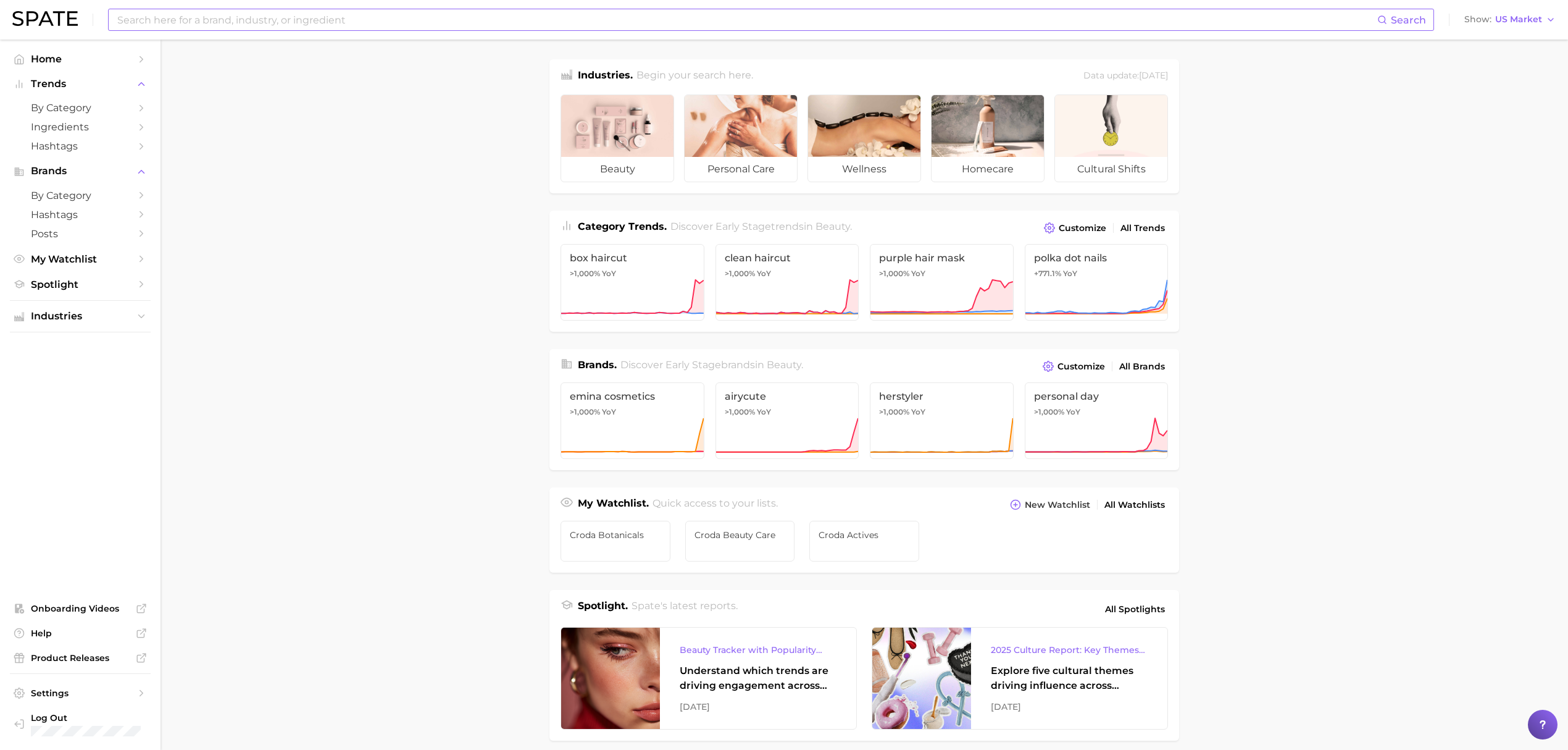
click at [543, 18] on input at bounding box center [746, 19] width 1261 height 21
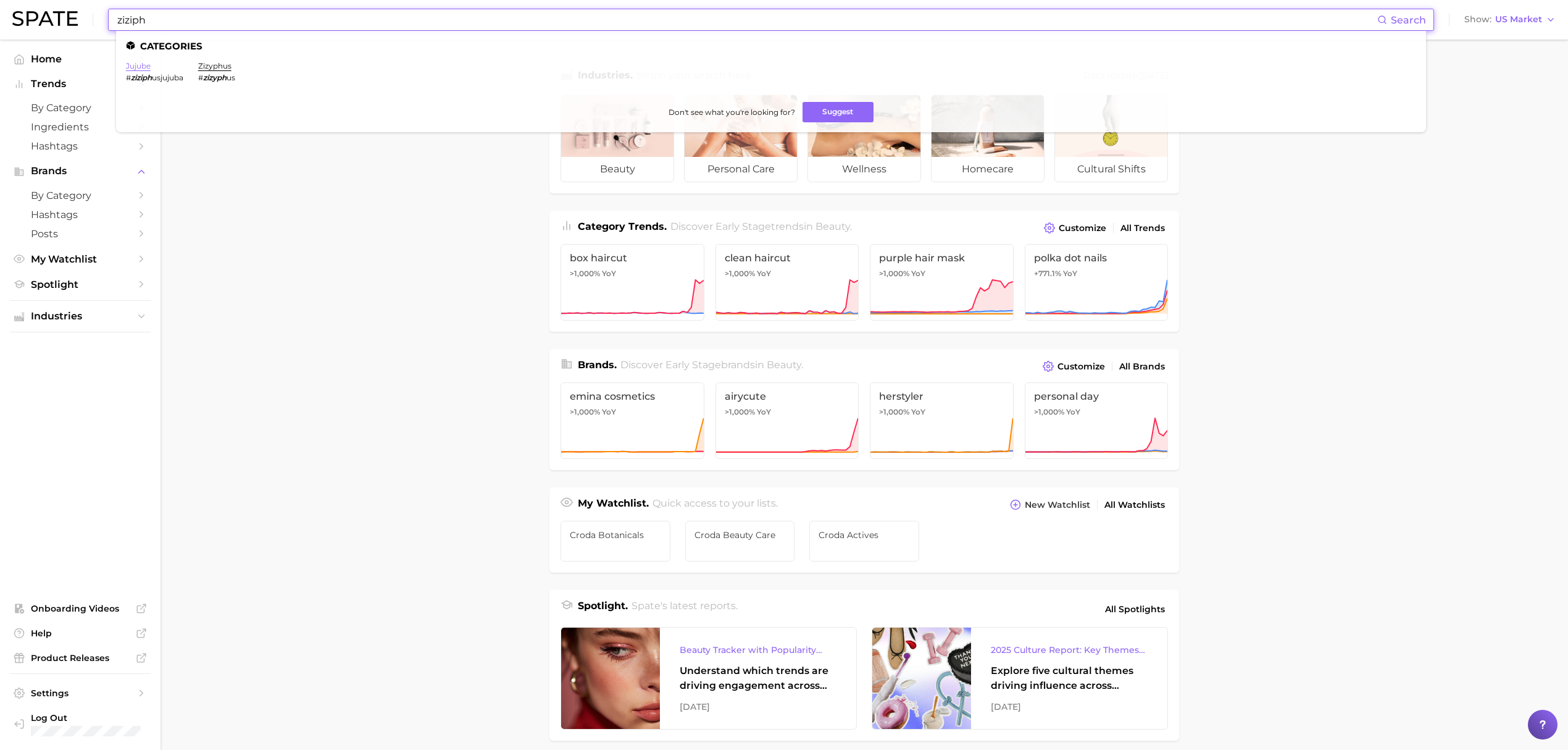
type input "ziziph"
click at [135, 67] on link "jujube" at bounding box center [138, 66] width 25 height 9
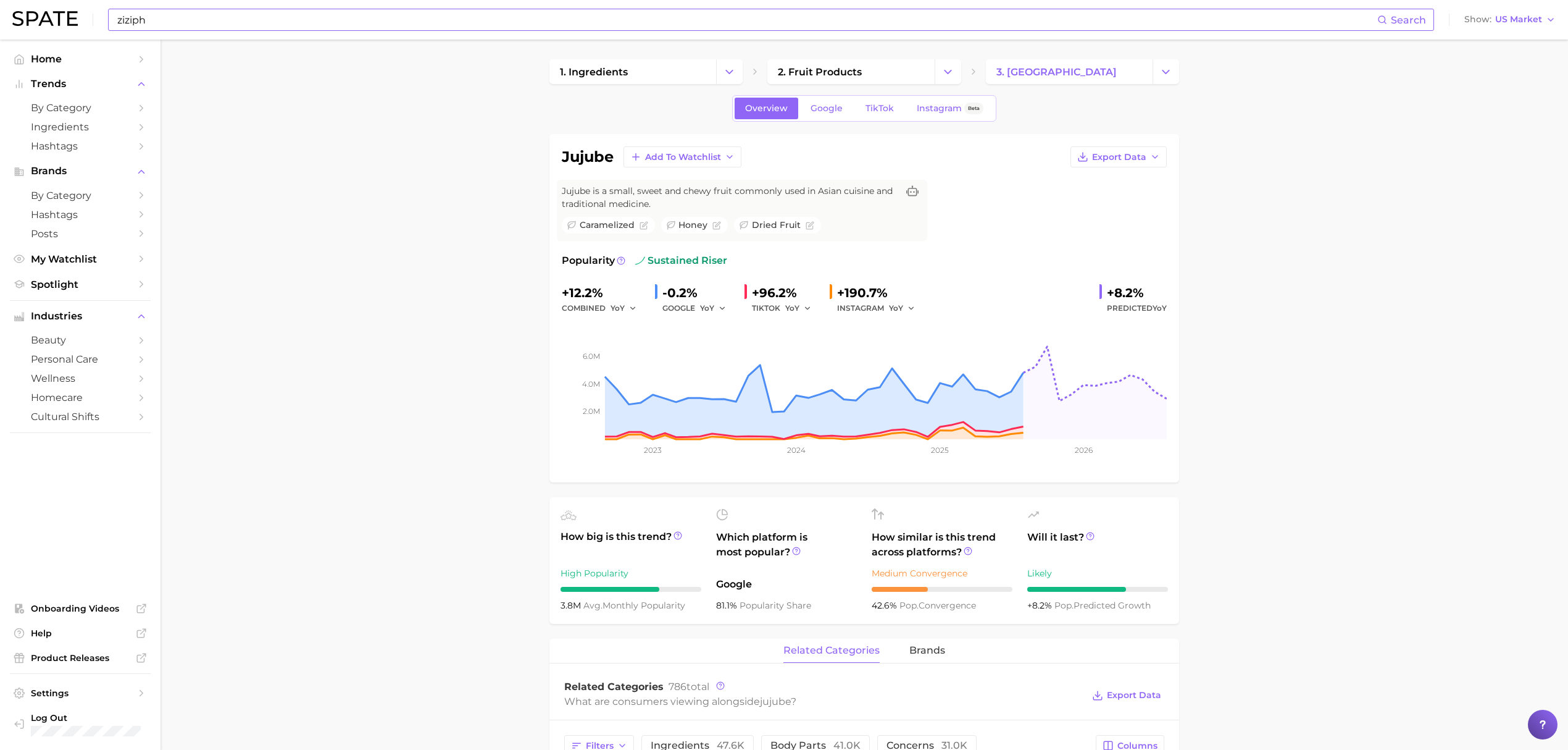
click at [366, 18] on input "ziziph" at bounding box center [746, 19] width 1261 height 21
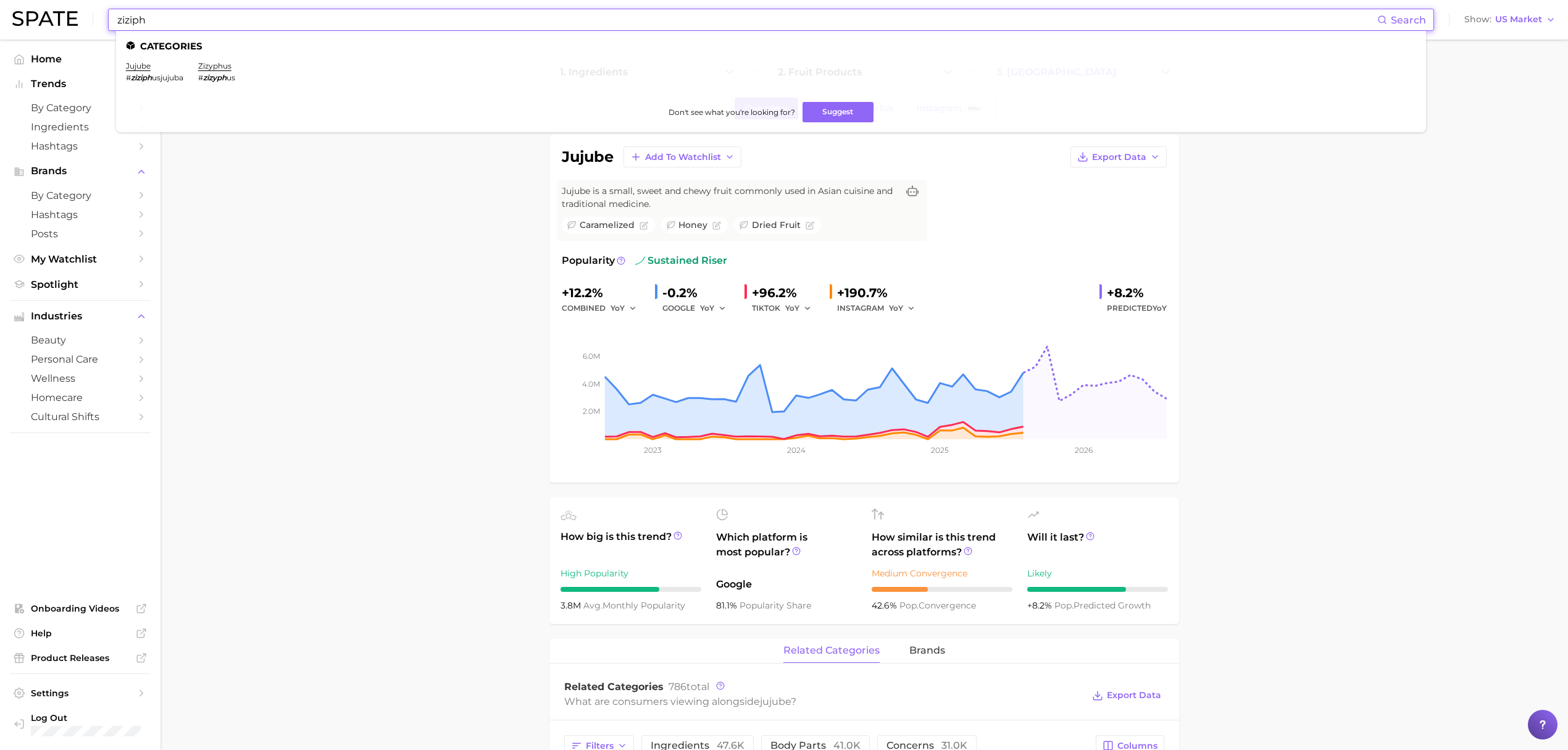
click at [366, 18] on input "ziziph" at bounding box center [746, 19] width 1261 height 21
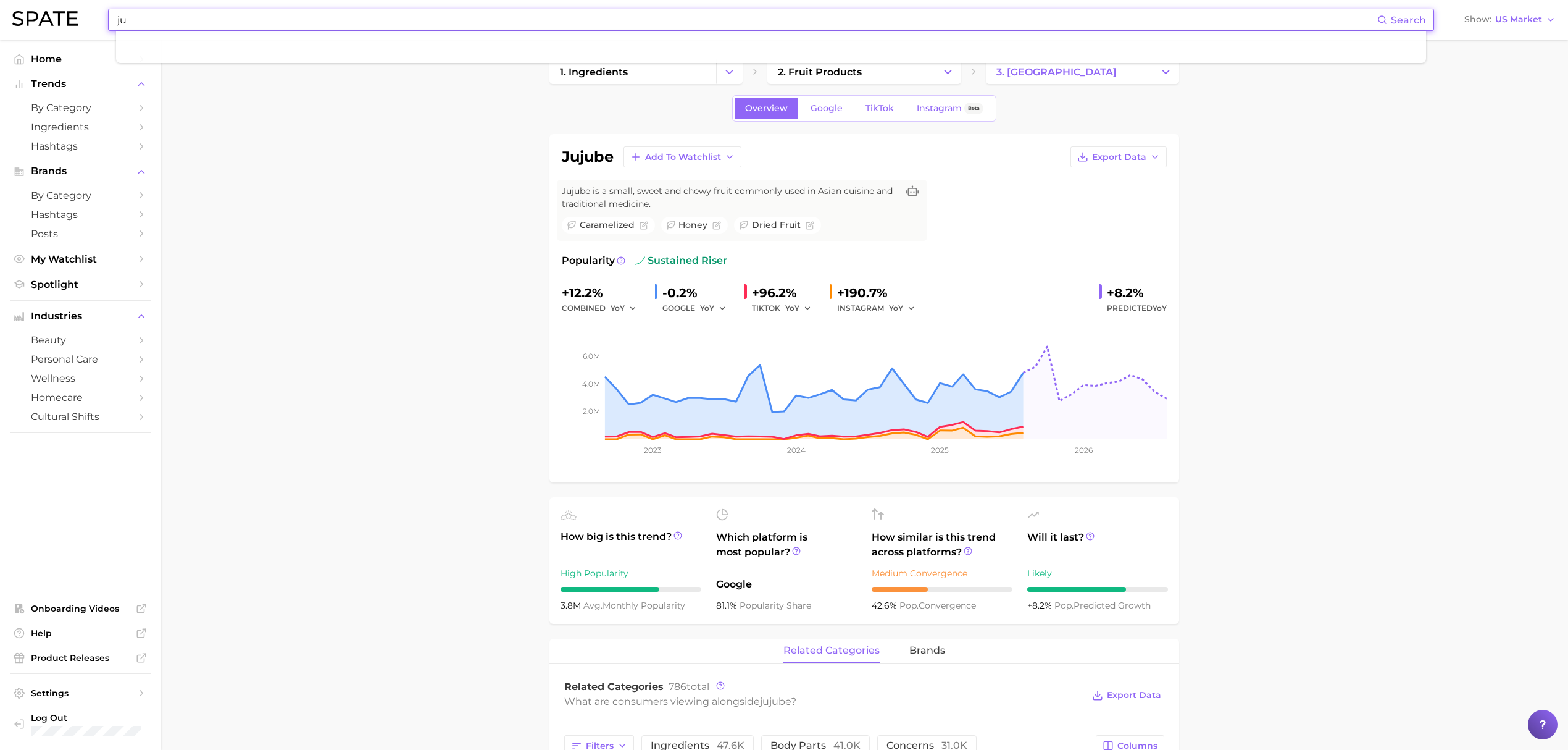
type input "j"
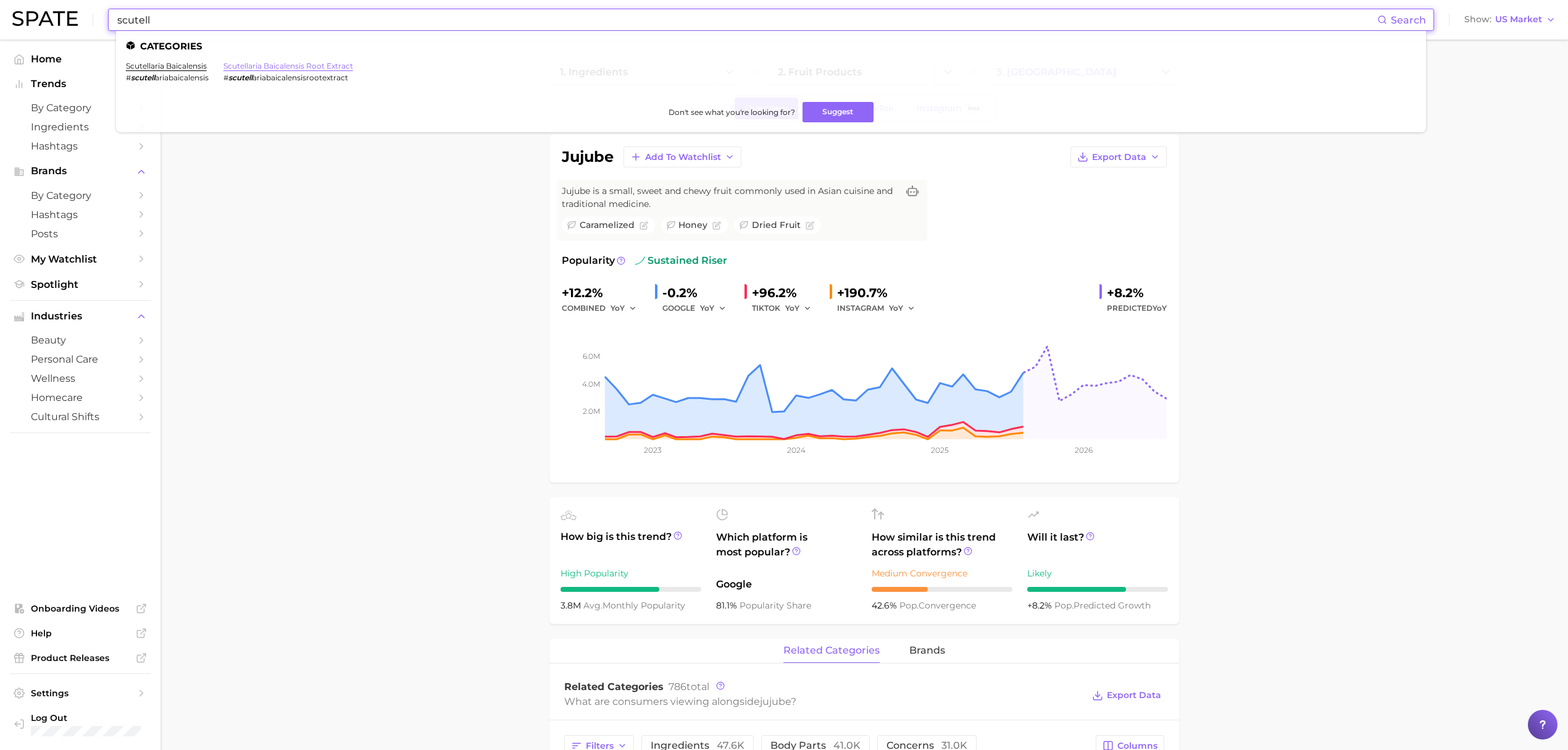
click at [333, 63] on link "scutellaria baicalensis root extract" at bounding box center [288, 66] width 129 height 9
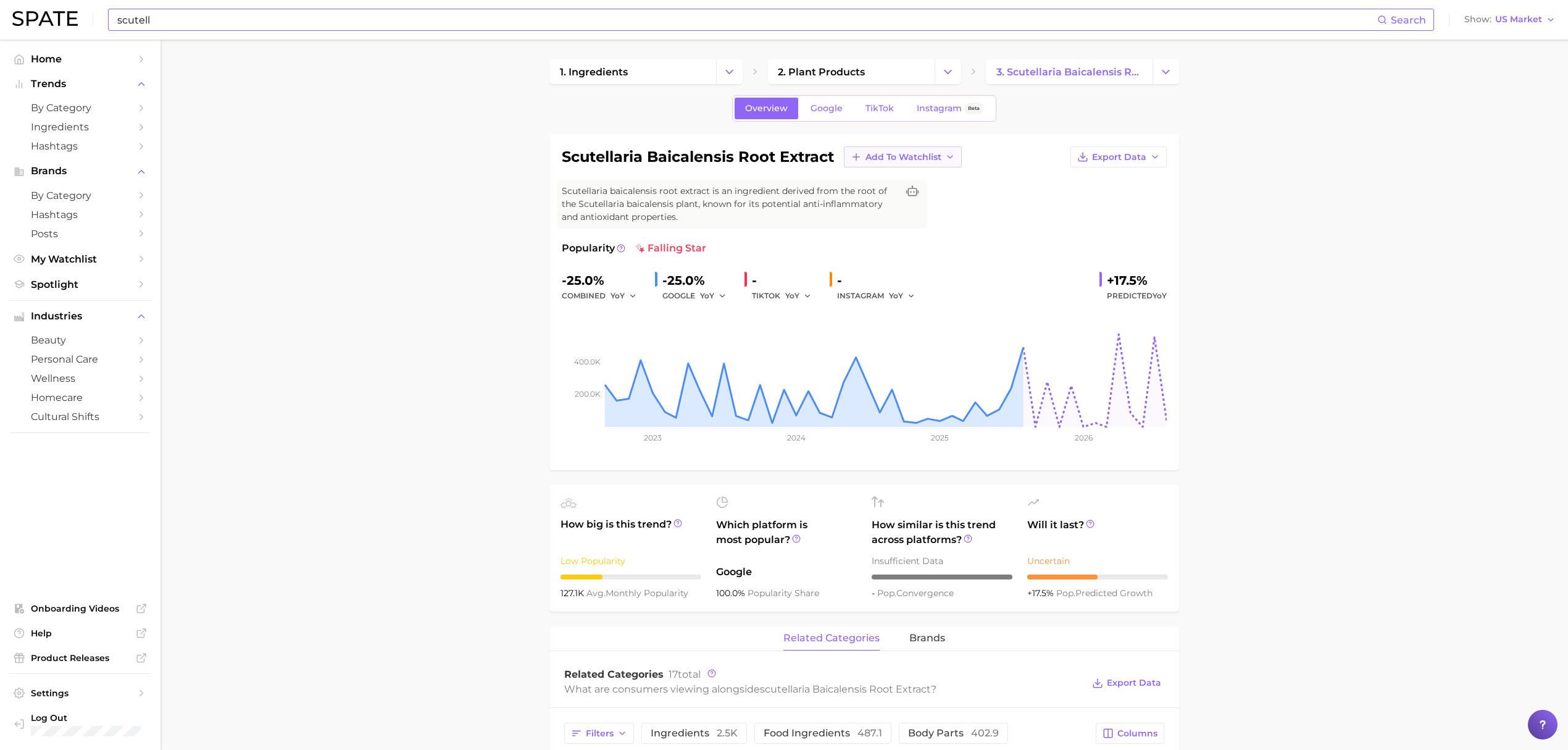
click at [954, 152] on icon "button" at bounding box center [949, 157] width 10 height 10
click at [924, 252] on span "Croda botanicals" at bounding box center [902, 248] width 76 height 11
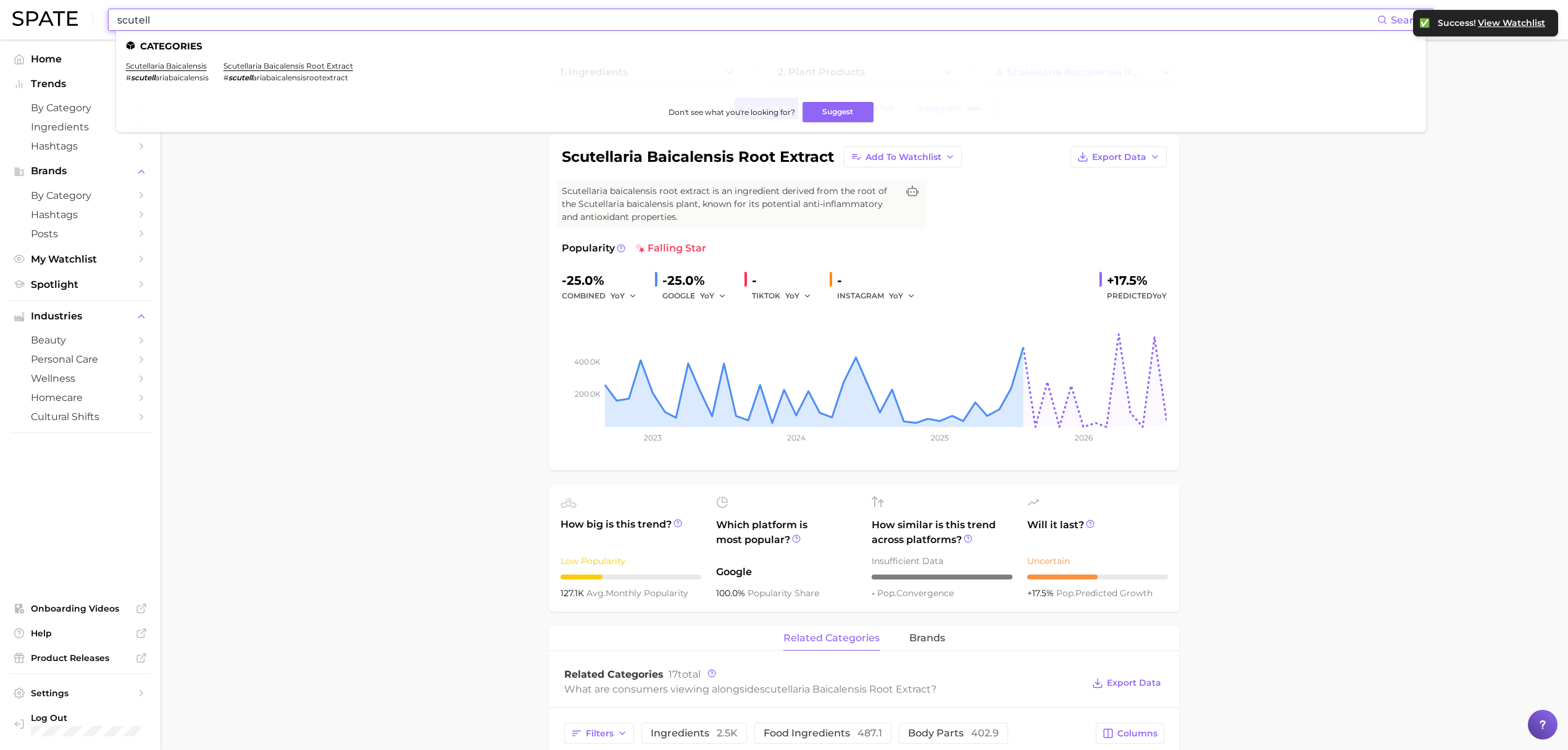
click at [465, 20] on input "scutell" at bounding box center [746, 19] width 1261 height 21
click at [147, 70] on link "paeonia lactiflora" at bounding box center [159, 66] width 67 height 9
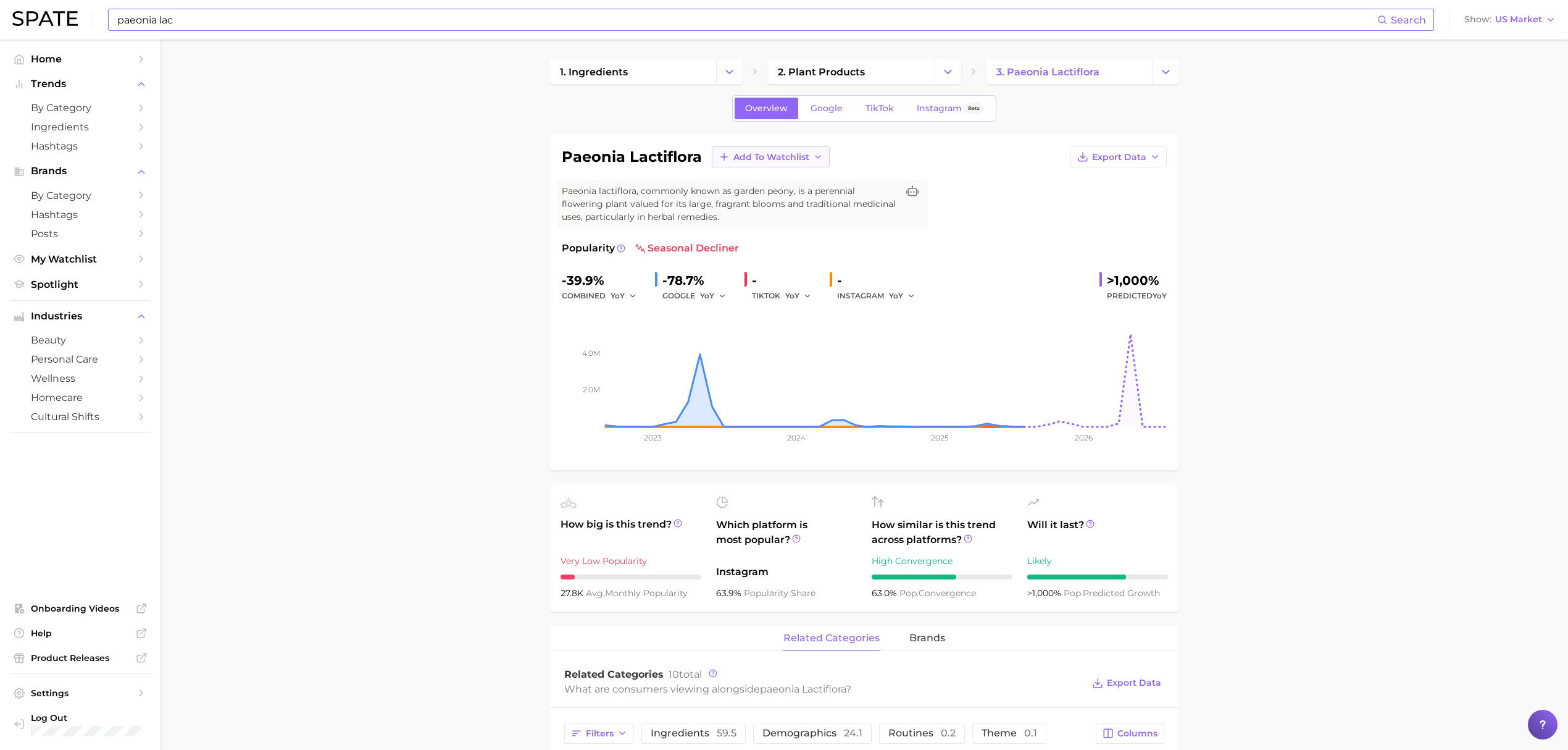
click at [809, 153] on button "Add to Watchlist" at bounding box center [770, 157] width 118 height 21
click at [773, 246] on span "Croda botanicals" at bounding box center [770, 248] width 76 height 11
click at [469, 18] on input "paeonia lac" at bounding box center [746, 19] width 1261 height 21
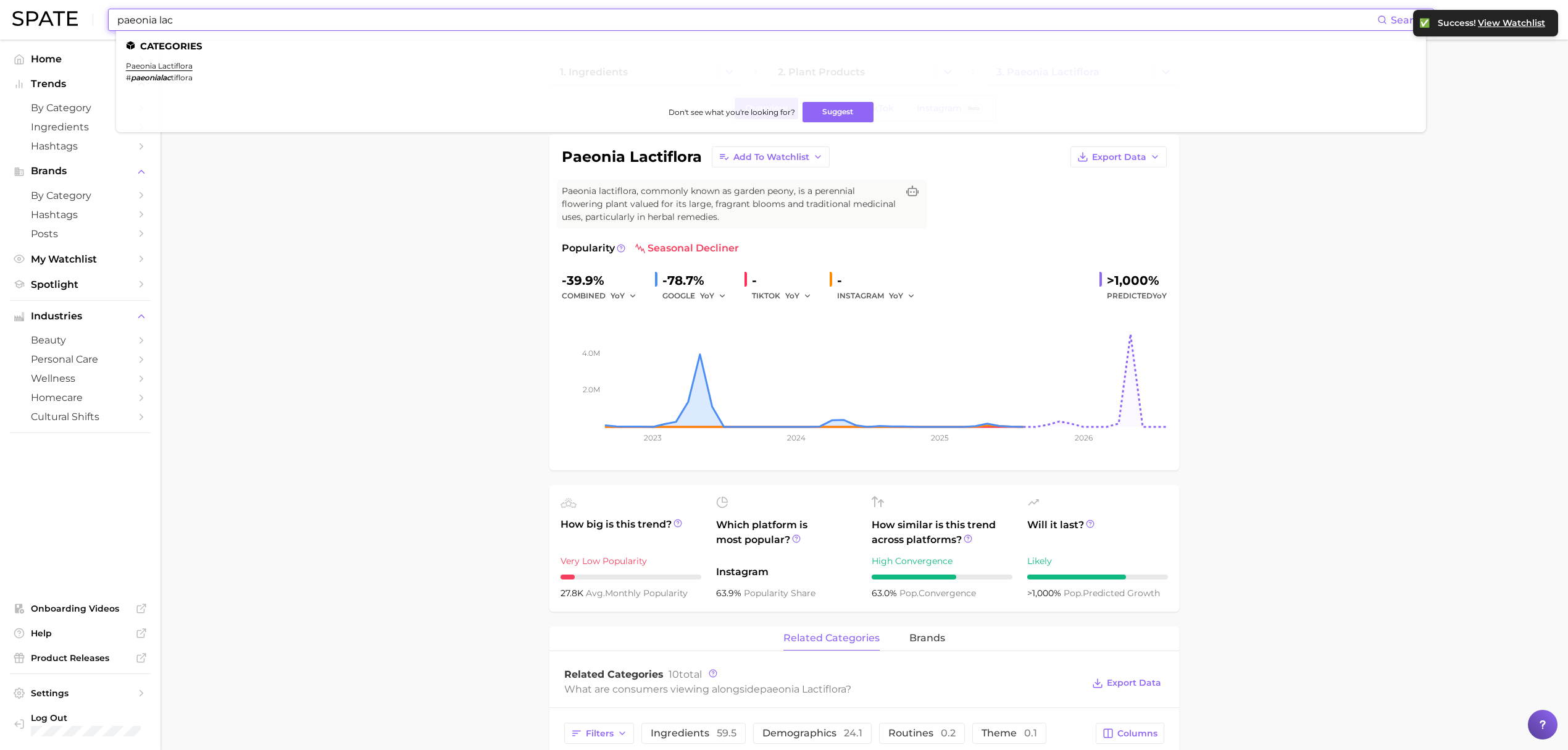
click at [469, 18] on input "paeonia lac" at bounding box center [746, 19] width 1261 height 21
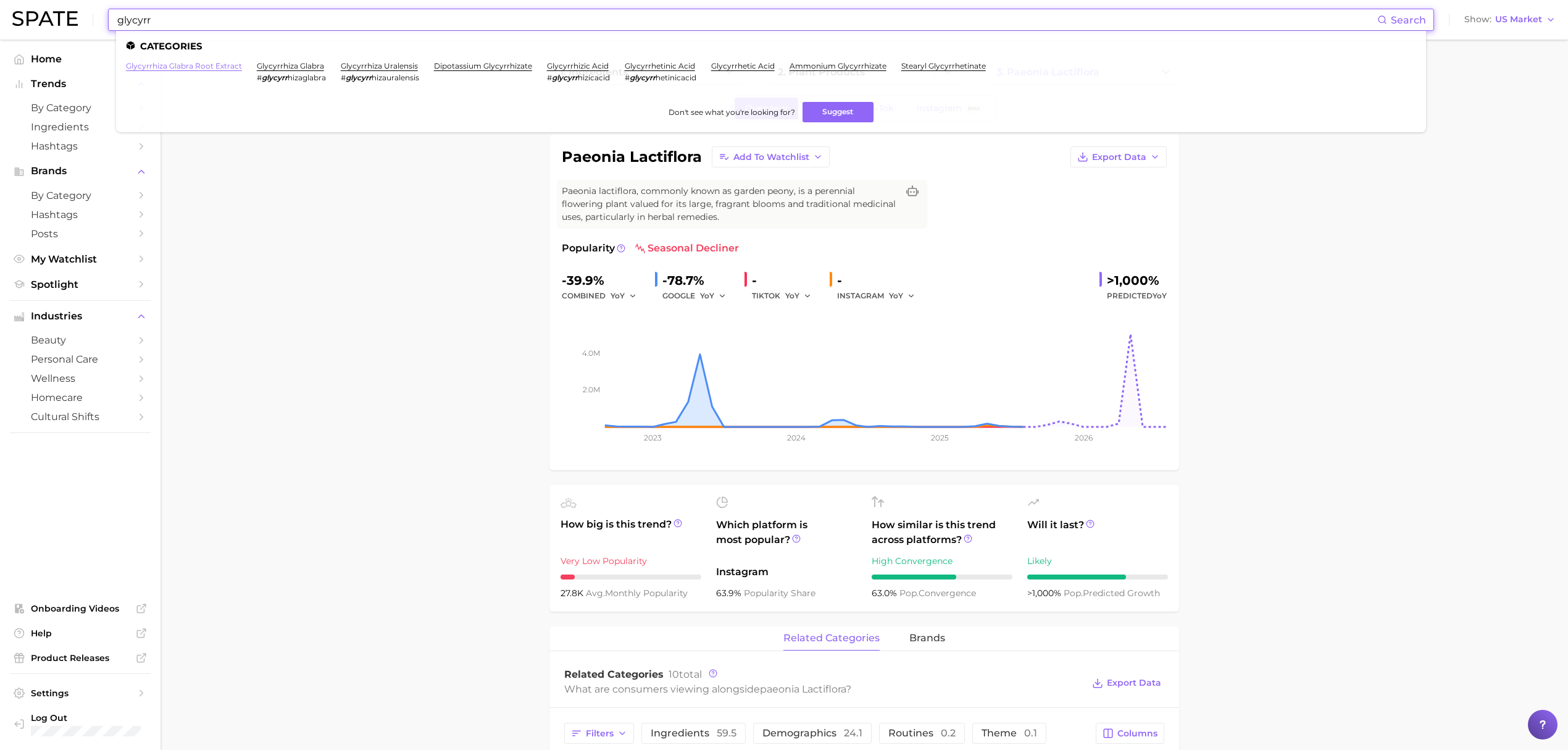
click at [211, 64] on link "glycyrrhiza glabra root extract" at bounding box center [183, 66] width 116 height 9
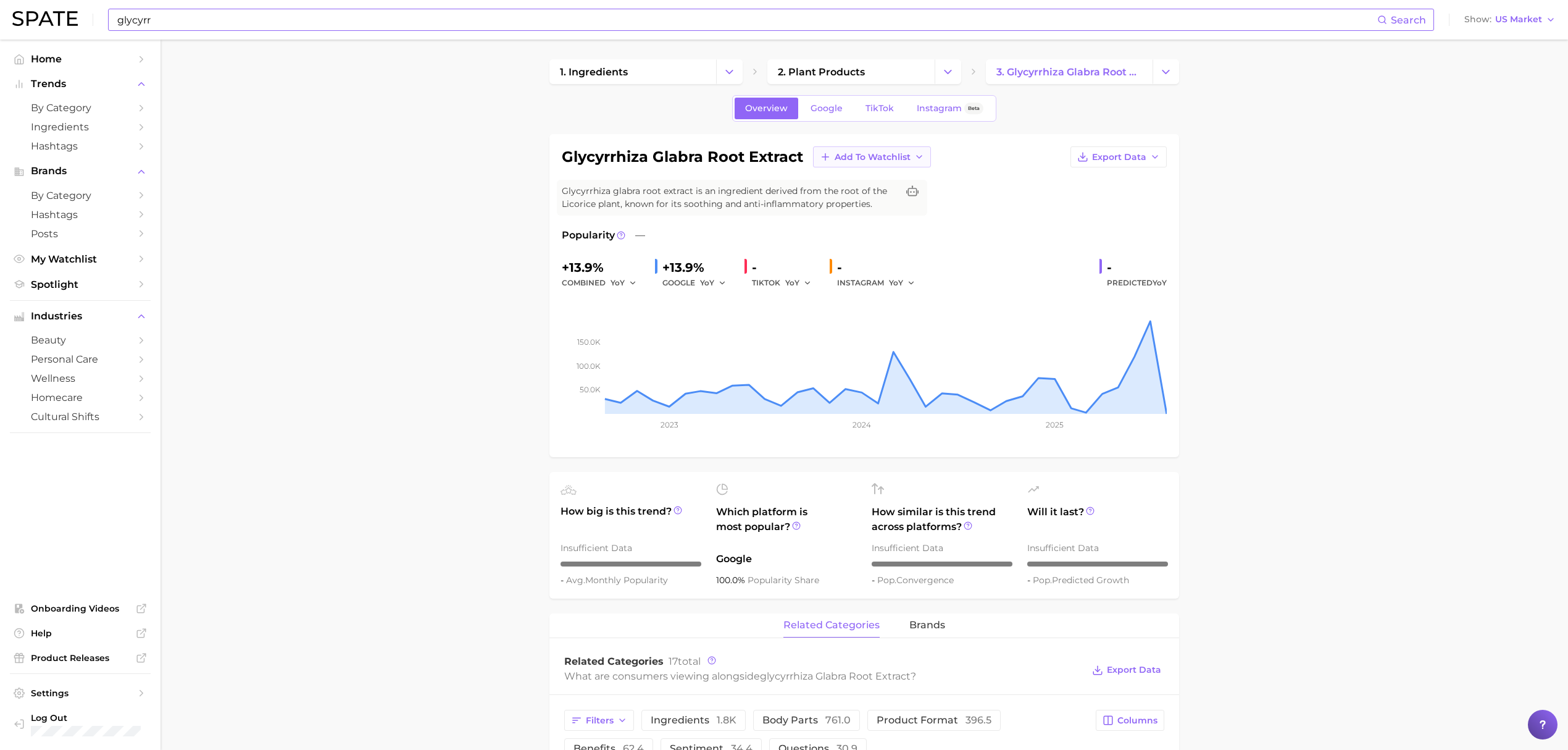
click at [865, 164] on button "Add to Watchlist" at bounding box center [871, 157] width 118 height 21
click at [884, 250] on span "Croda botanicals" at bounding box center [871, 248] width 76 height 11
click at [525, 18] on input "glycyrr" at bounding box center [746, 19] width 1261 height 21
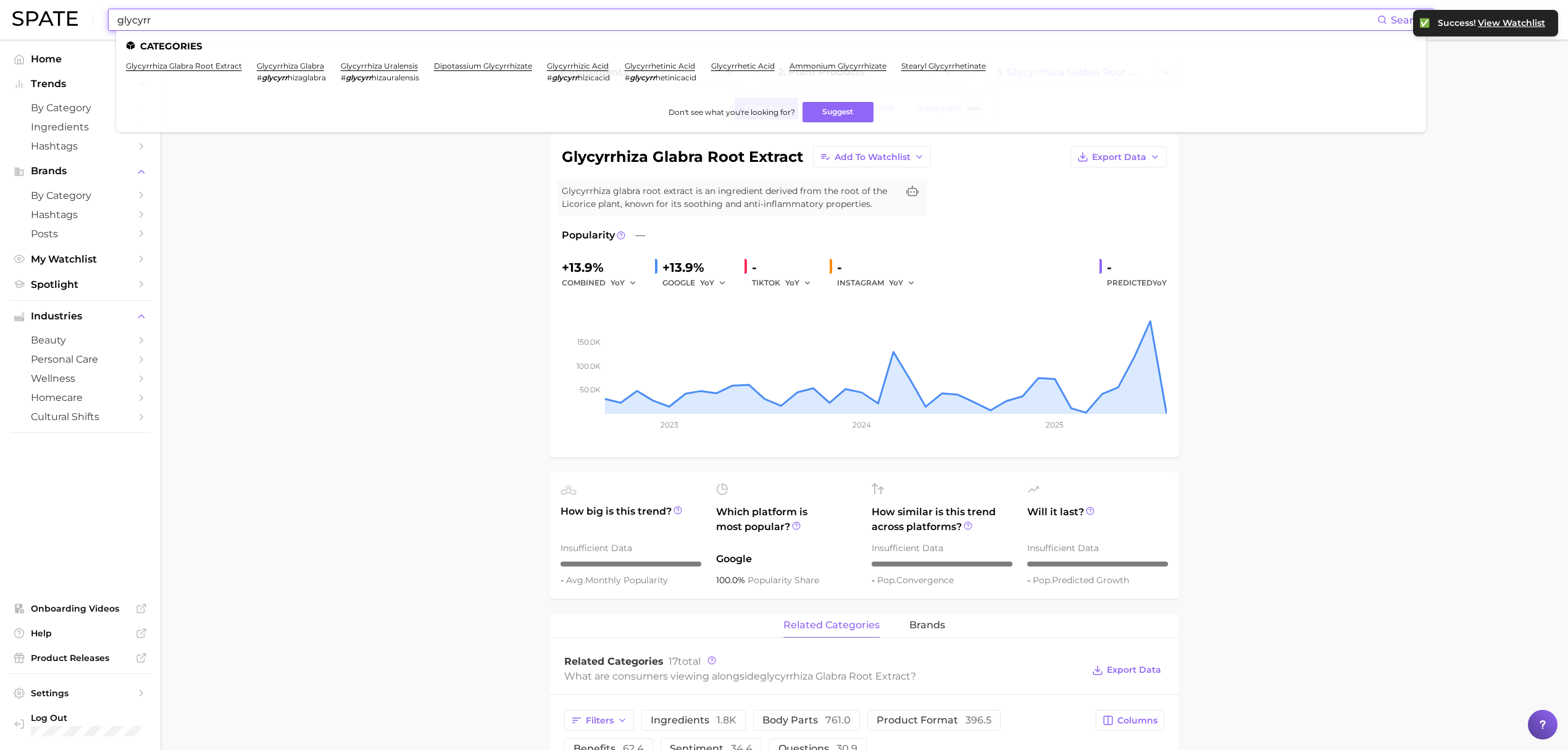
click at [525, 18] on input "glycyrr" at bounding box center [746, 19] width 1261 height 21
click at [559, 18] on input "glycyrr" at bounding box center [746, 19] width 1261 height 21
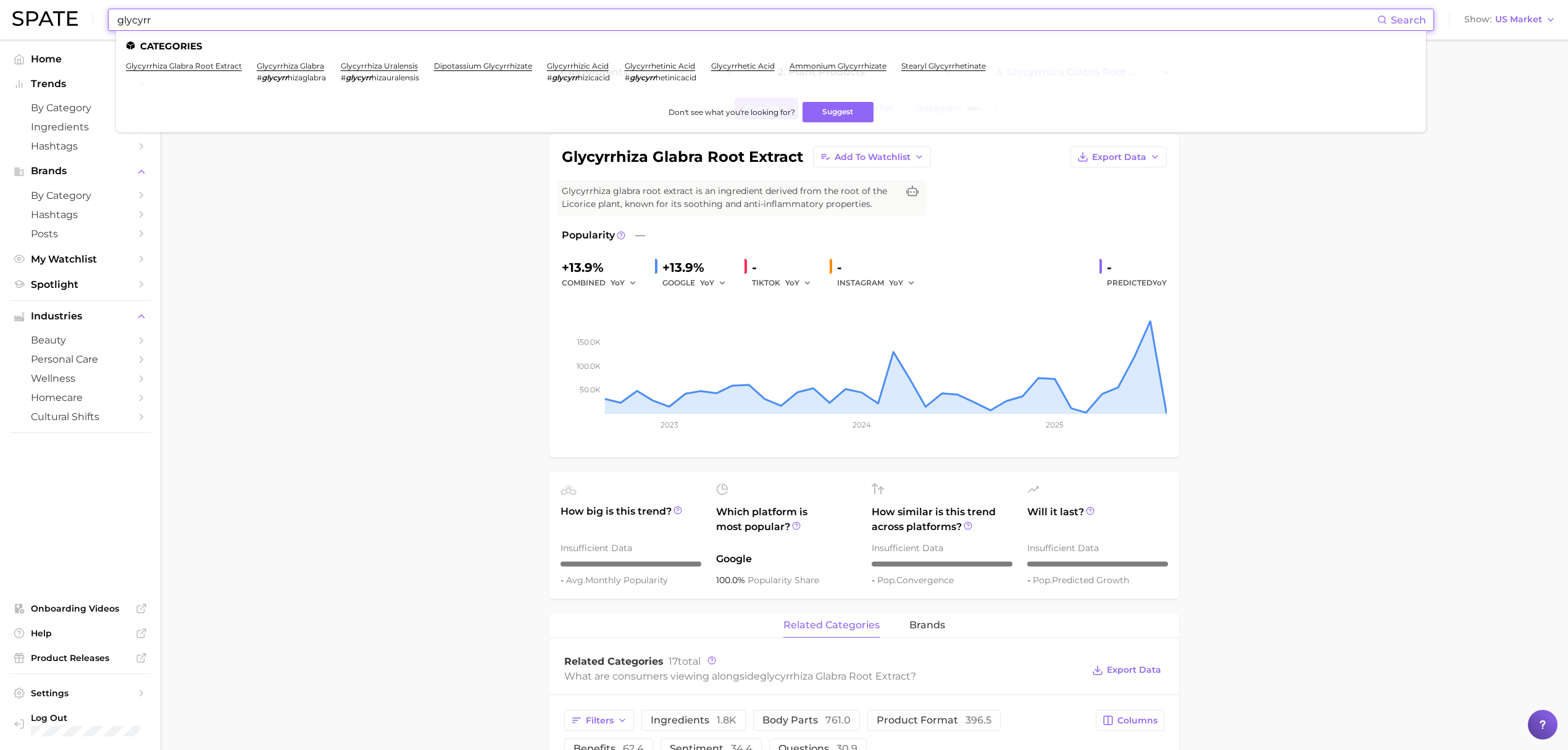
click at [559, 18] on input "glycyrr" at bounding box center [746, 19] width 1261 height 21
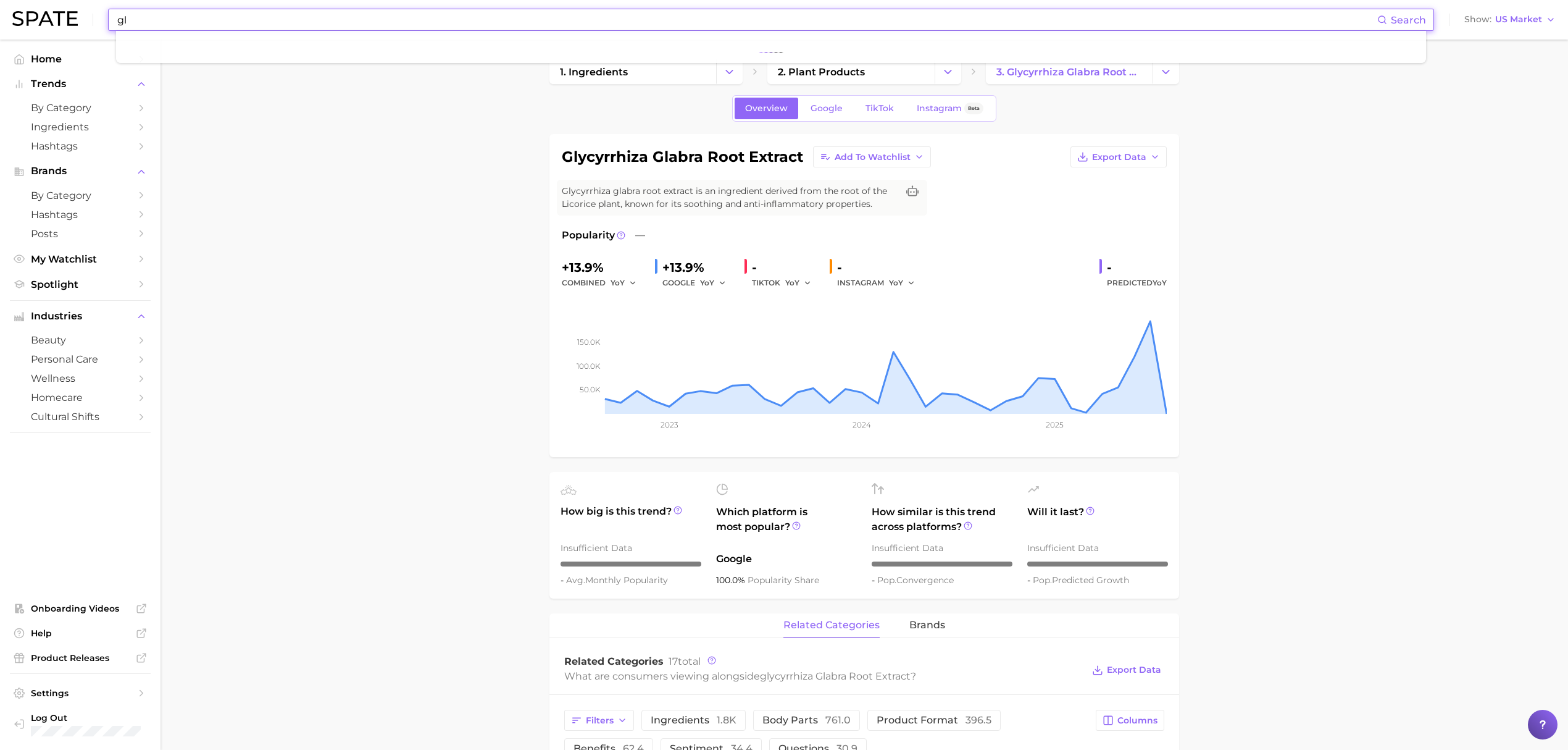
type input "g"
type input "b"
type input "g"
click at [196, 15] on input "cottonsee" at bounding box center [746, 19] width 1261 height 21
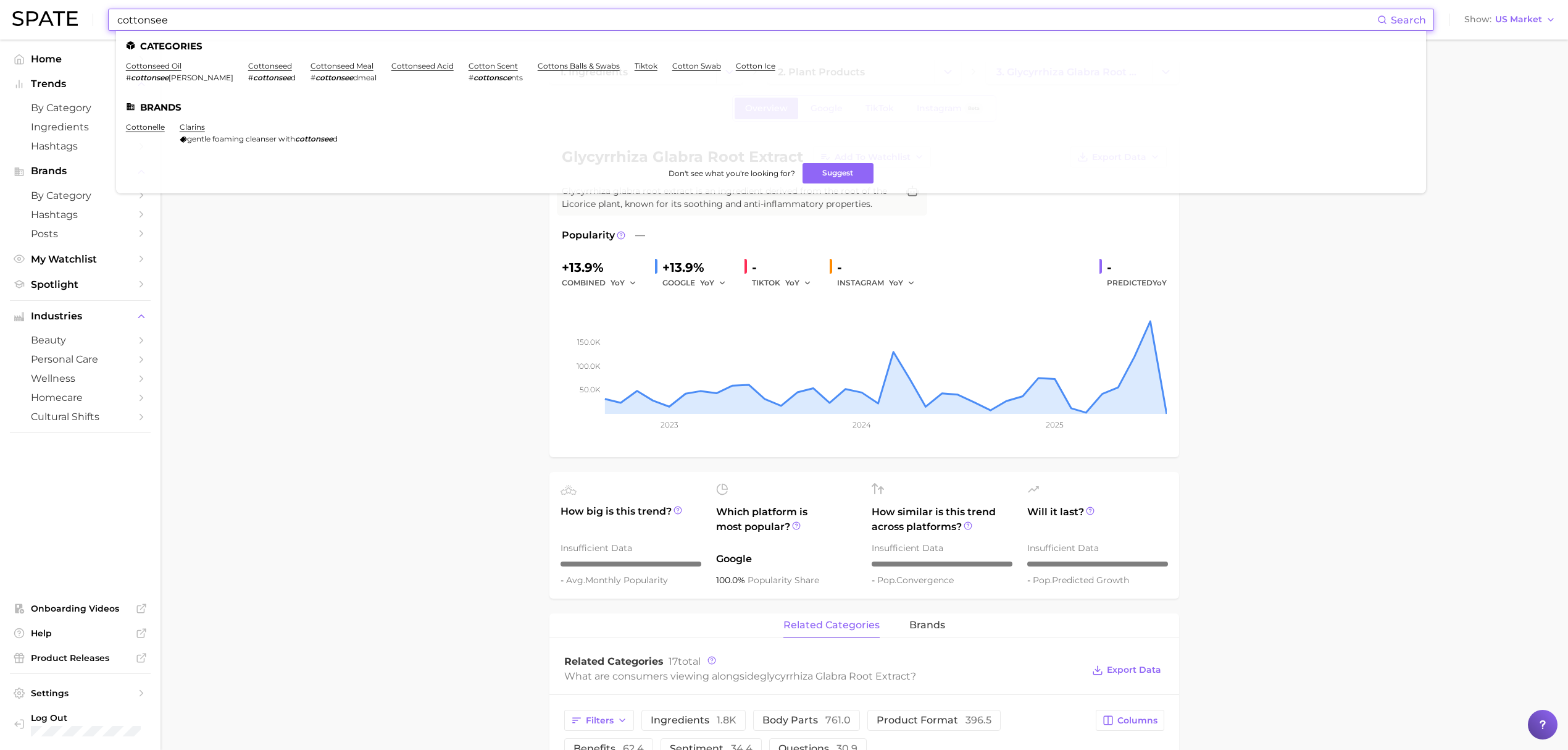
click at [196, 15] on input "cottonsee" at bounding box center [746, 19] width 1261 height 21
click at [248, 64] on link "cottonseed" at bounding box center [270, 66] width 44 height 9
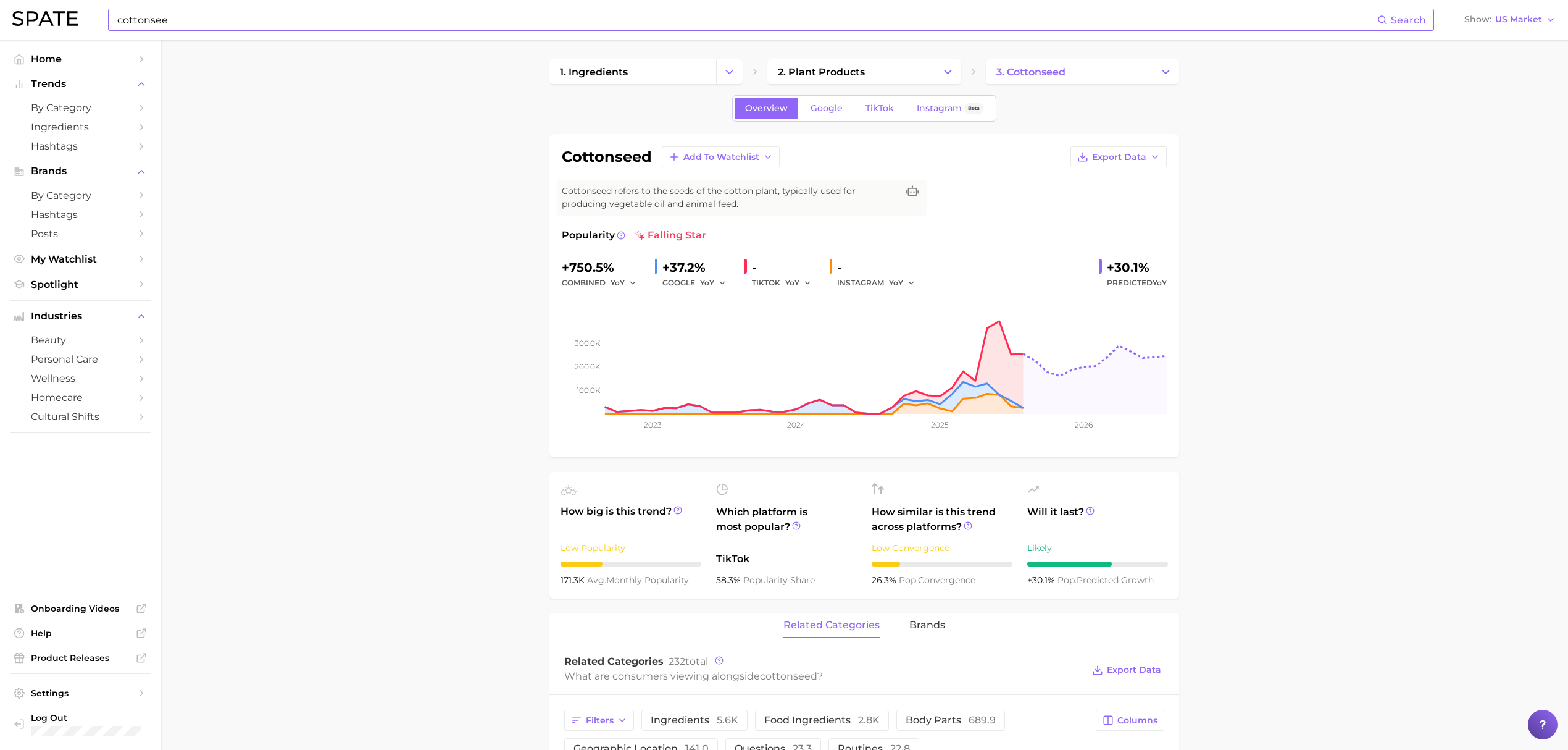
click at [359, 14] on input "cottonsee" at bounding box center [746, 19] width 1261 height 21
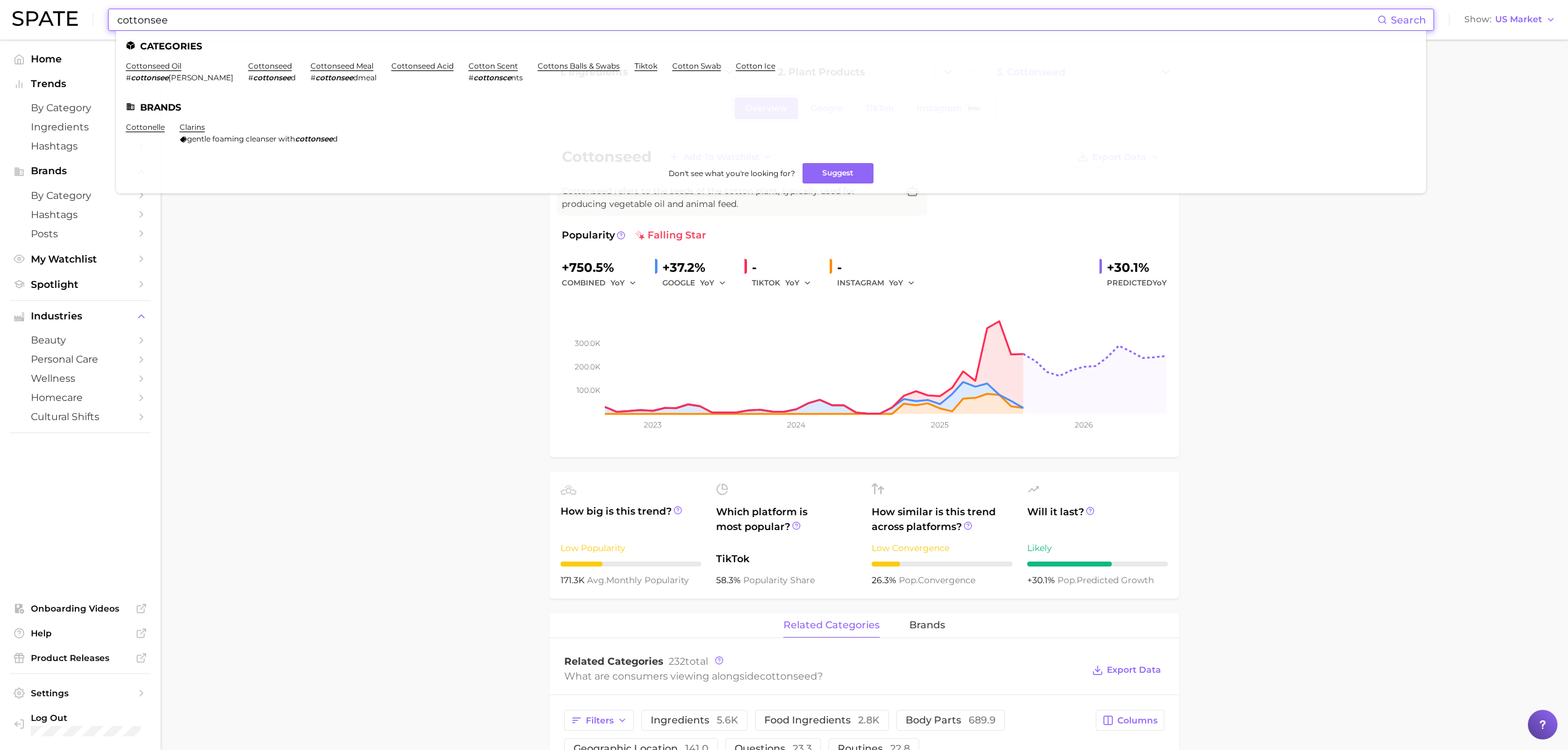
click at [359, 14] on input "cottonsee" at bounding box center [746, 19] width 1261 height 21
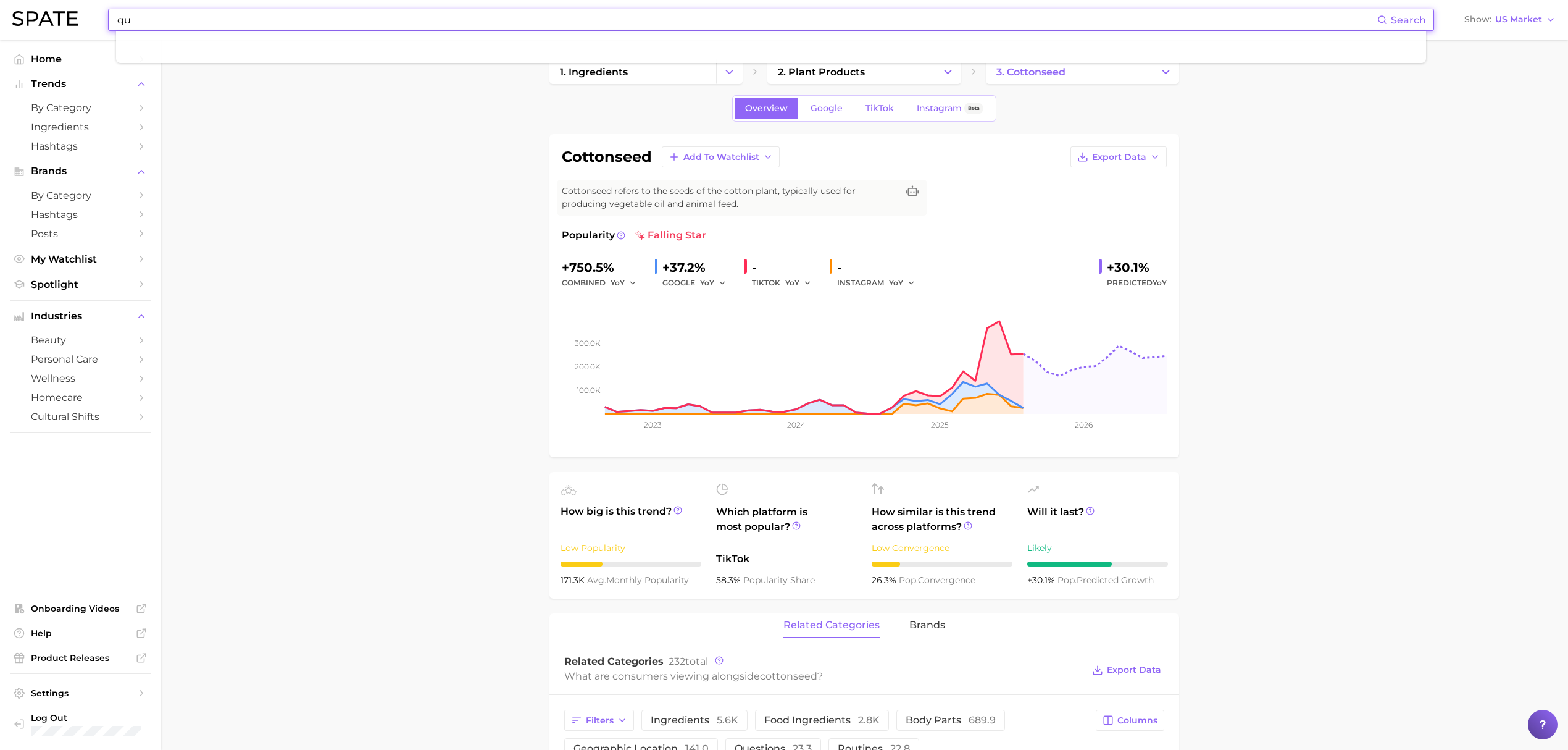
type input "q"
type input "f"
type input "r"
type input "c"
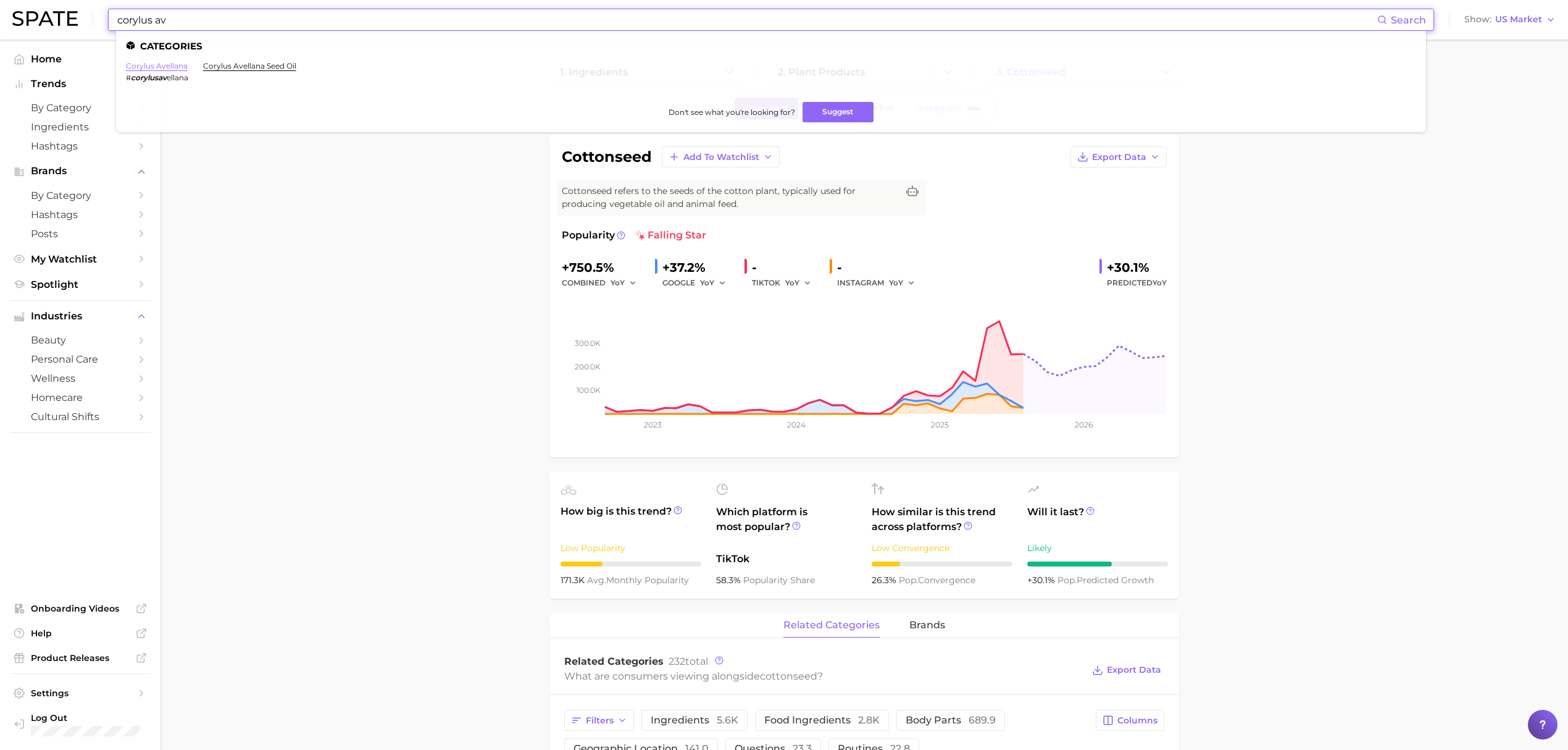
click at [169, 66] on link "corylus avellana" at bounding box center [157, 66] width 62 height 9
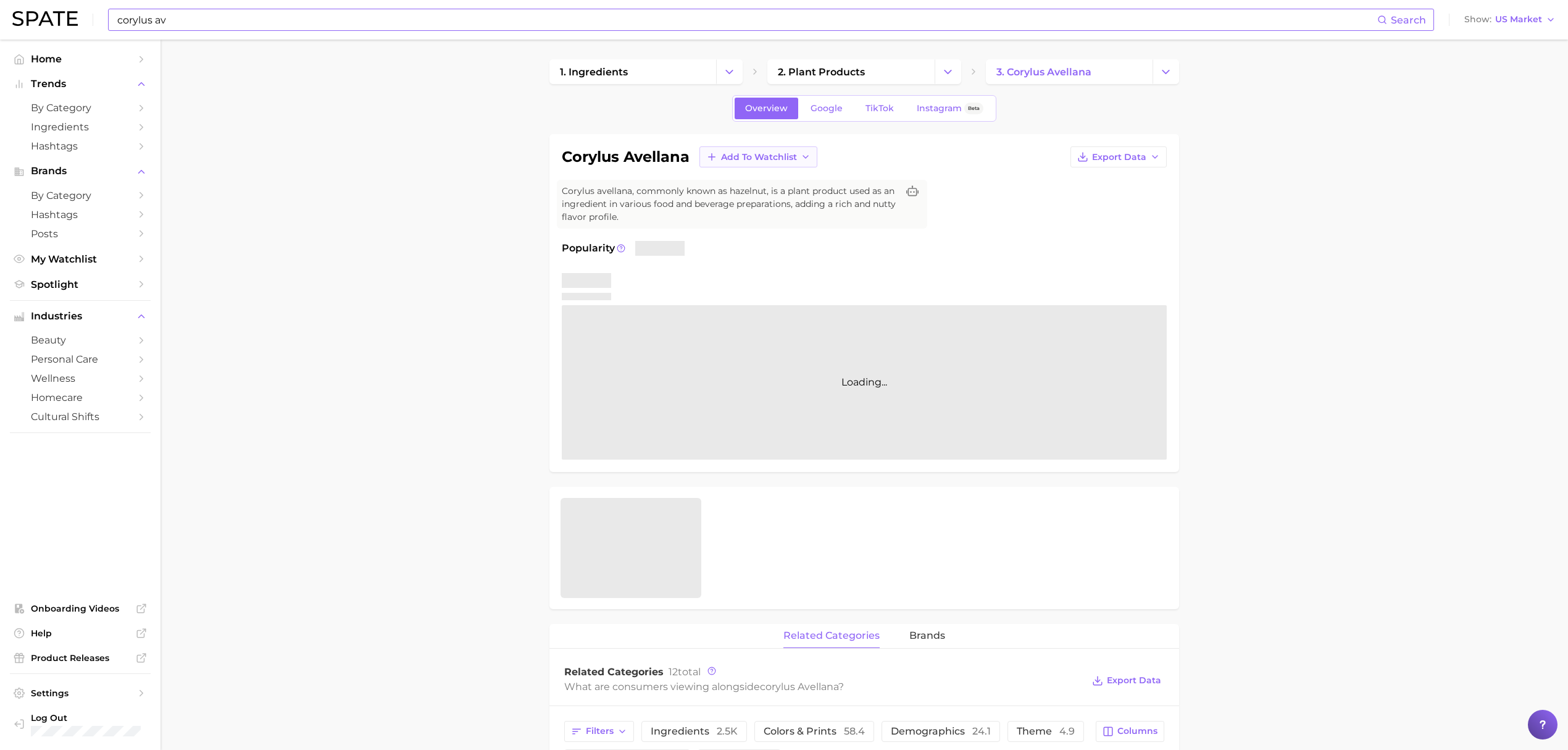
click at [724, 154] on span "Add to Watchlist" at bounding box center [758, 158] width 76 height 11
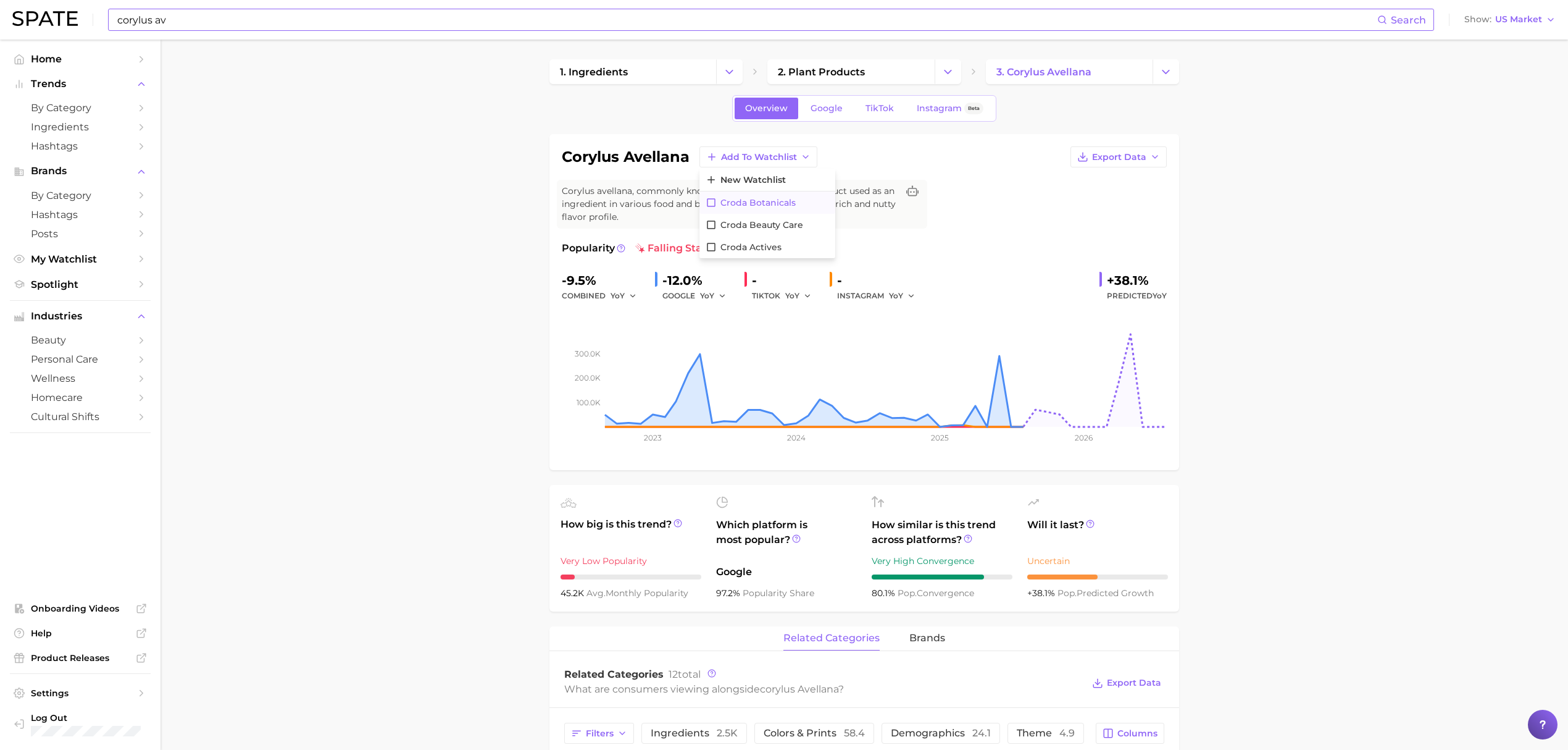
click at [754, 206] on span "Croda botanicals" at bounding box center [758, 203] width 76 height 11
click at [689, 20] on input "corylus av" at bounding box center [746, 19] width 1261 height 21
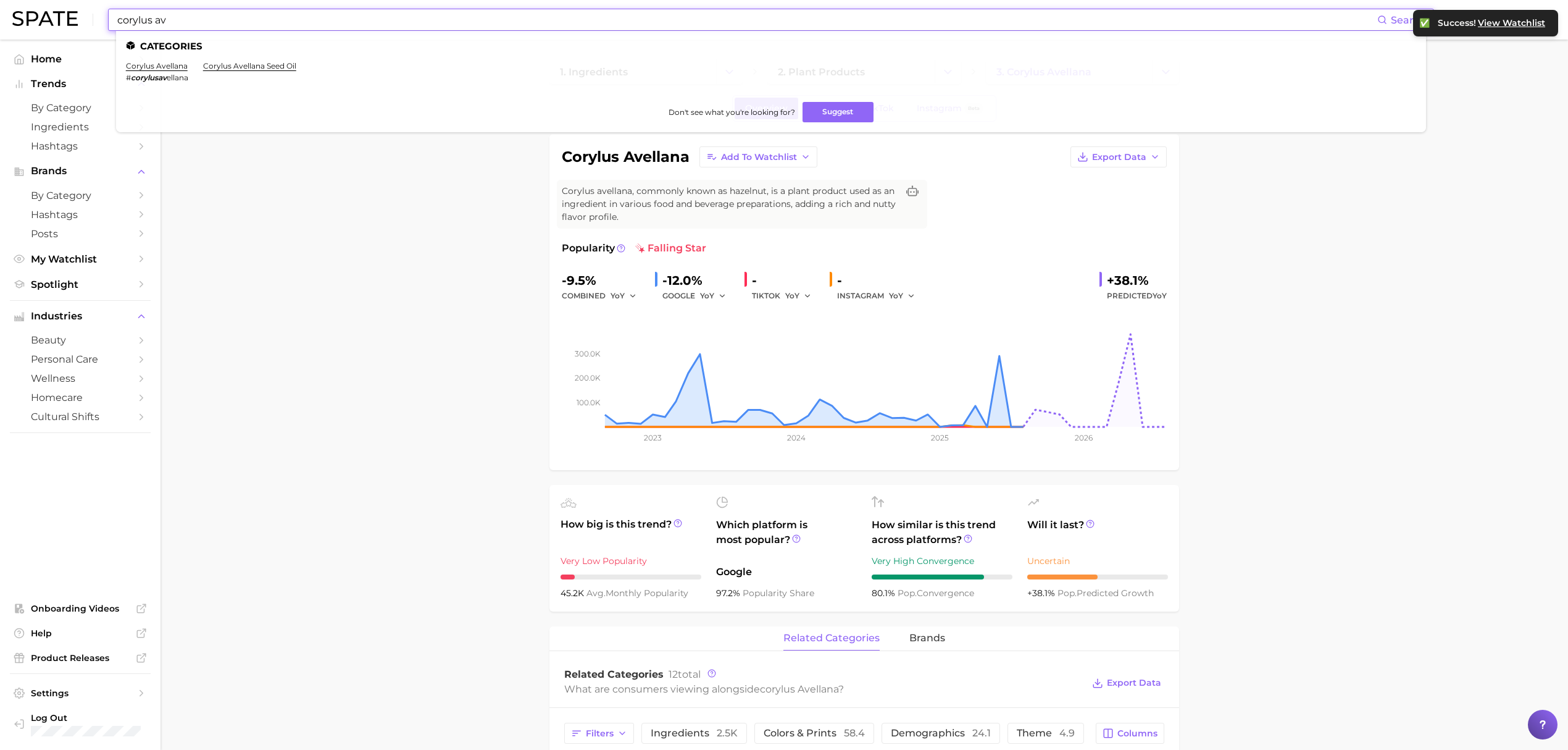
click at [689, 20] on input "corylus av" at bounding box center [746, 19] width 1261 height 21
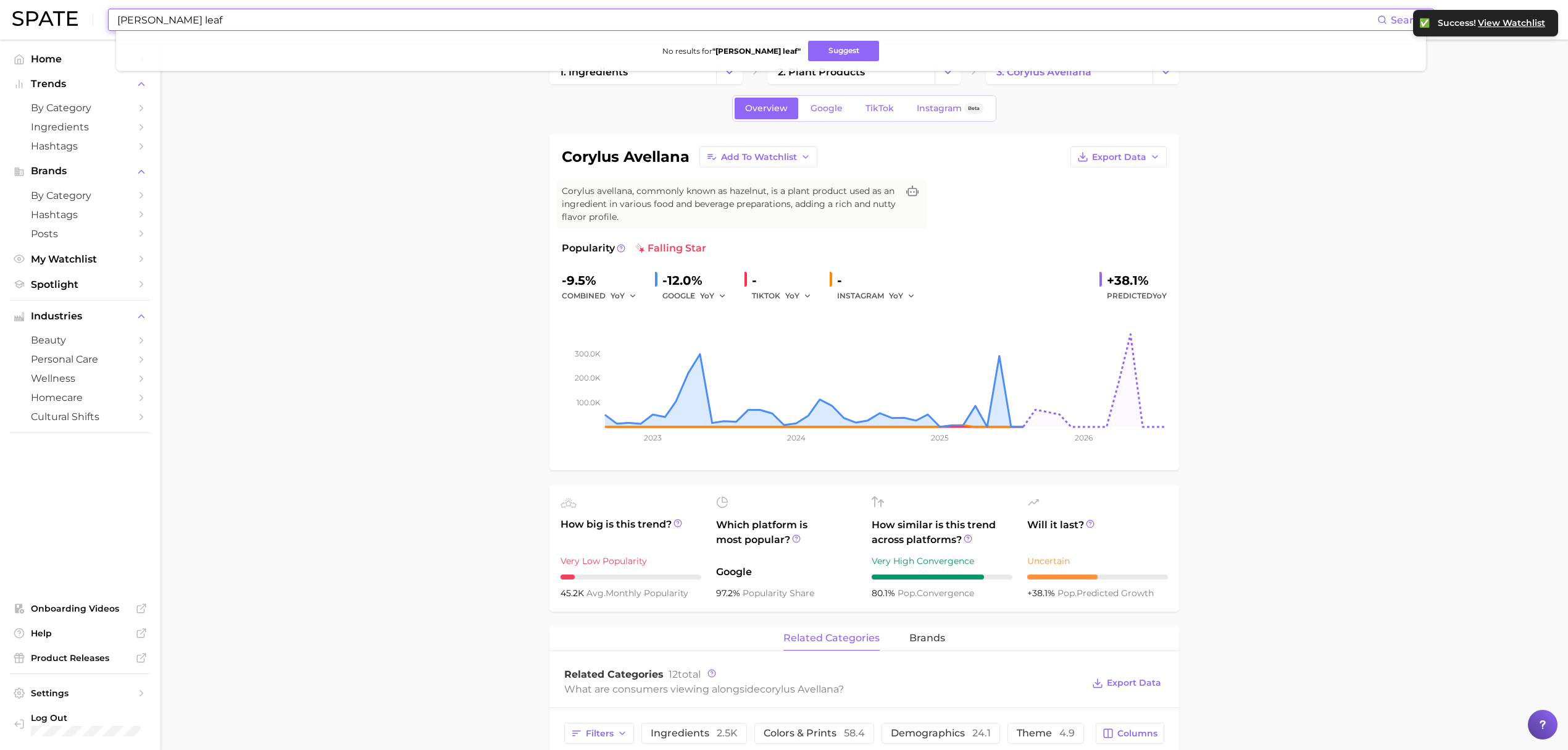
click at [689, 20] on input "[PERSON_NAME] leaf" at bounding box center [746, 19] width 1261 height 21
type input "e"
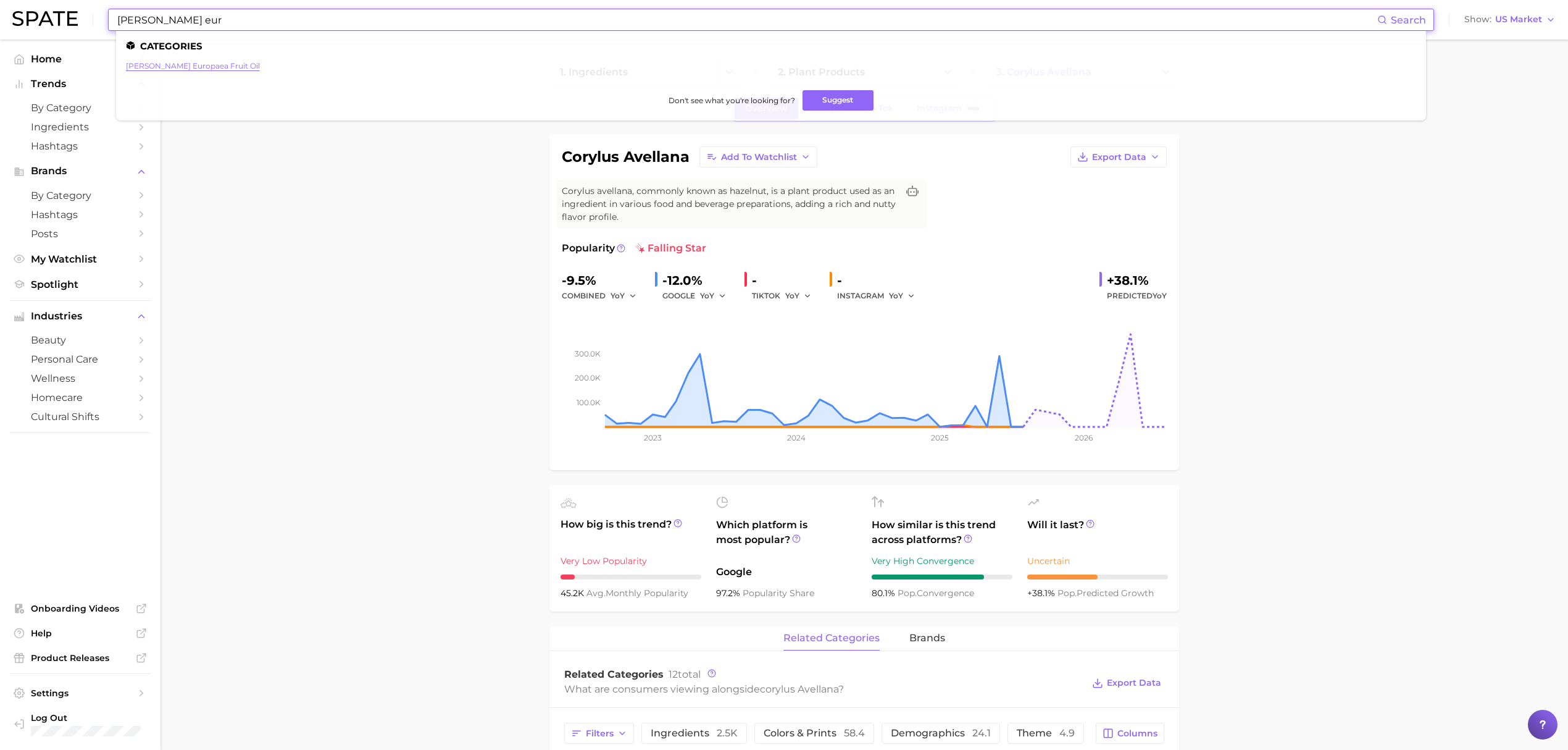
click at [198, 63] on link "[PERSON_NAME] europaea fruit oil" at bounding box center [192, 66] width 134 height 9
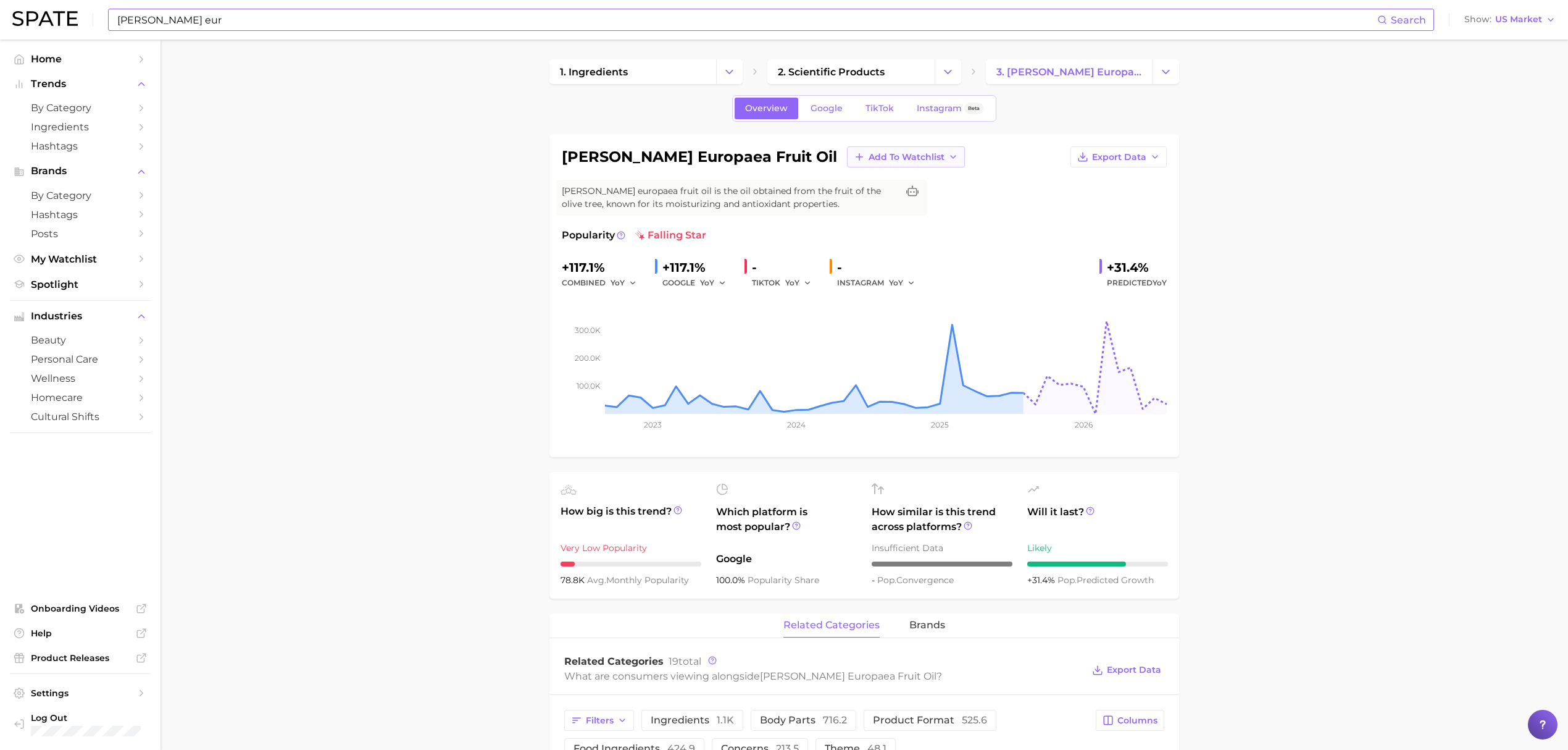
click at [868, 157] on span "Add to Watchlist" at bounding box center [906, 158] width 76 height 11
click at [847, 205] on button "Croda botanicals" at bounding box center [915, 202] width 136 height 22
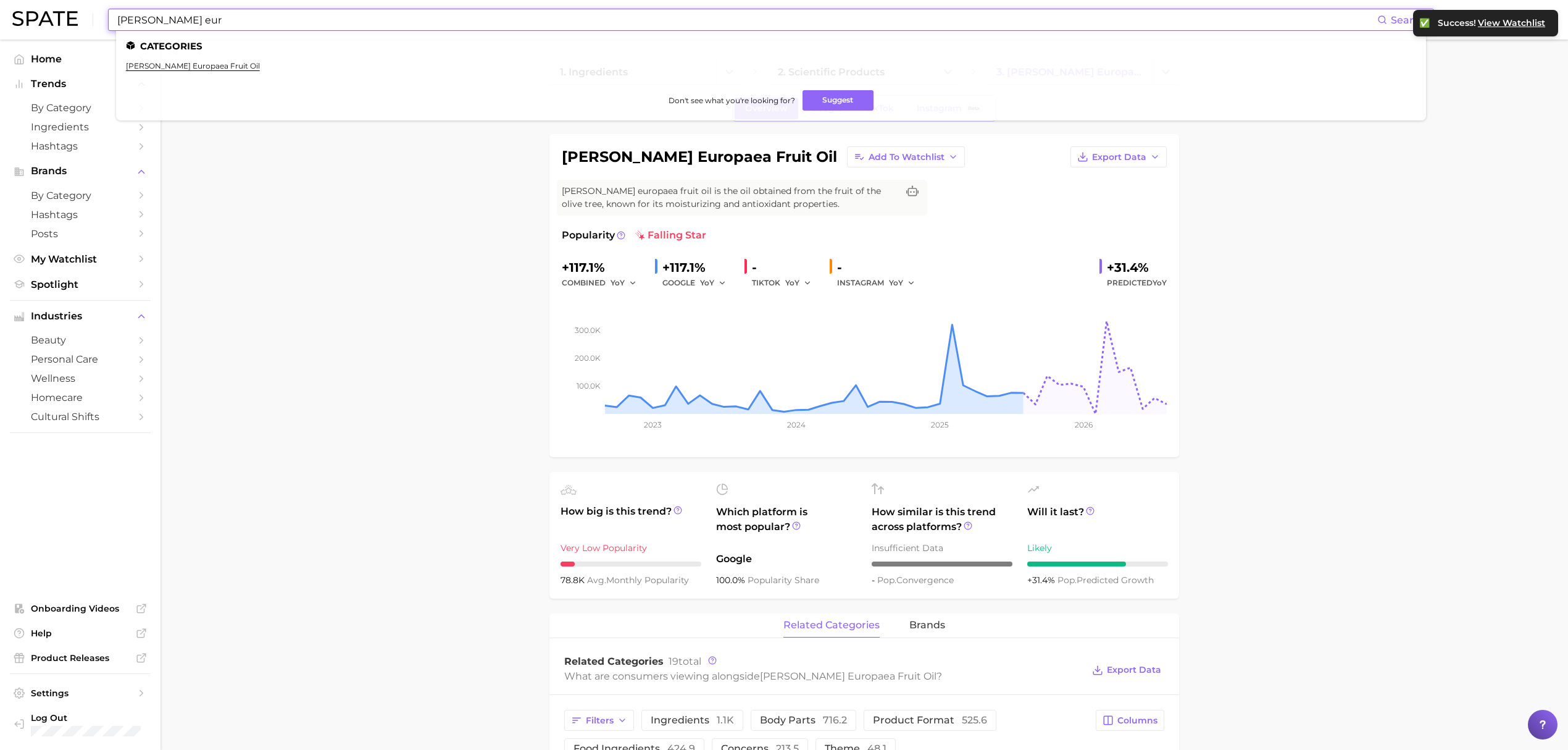
click at [686, 21] on input "[PERSON_NAME] eur" at bounding box center [746, 19] width 1261 height 21
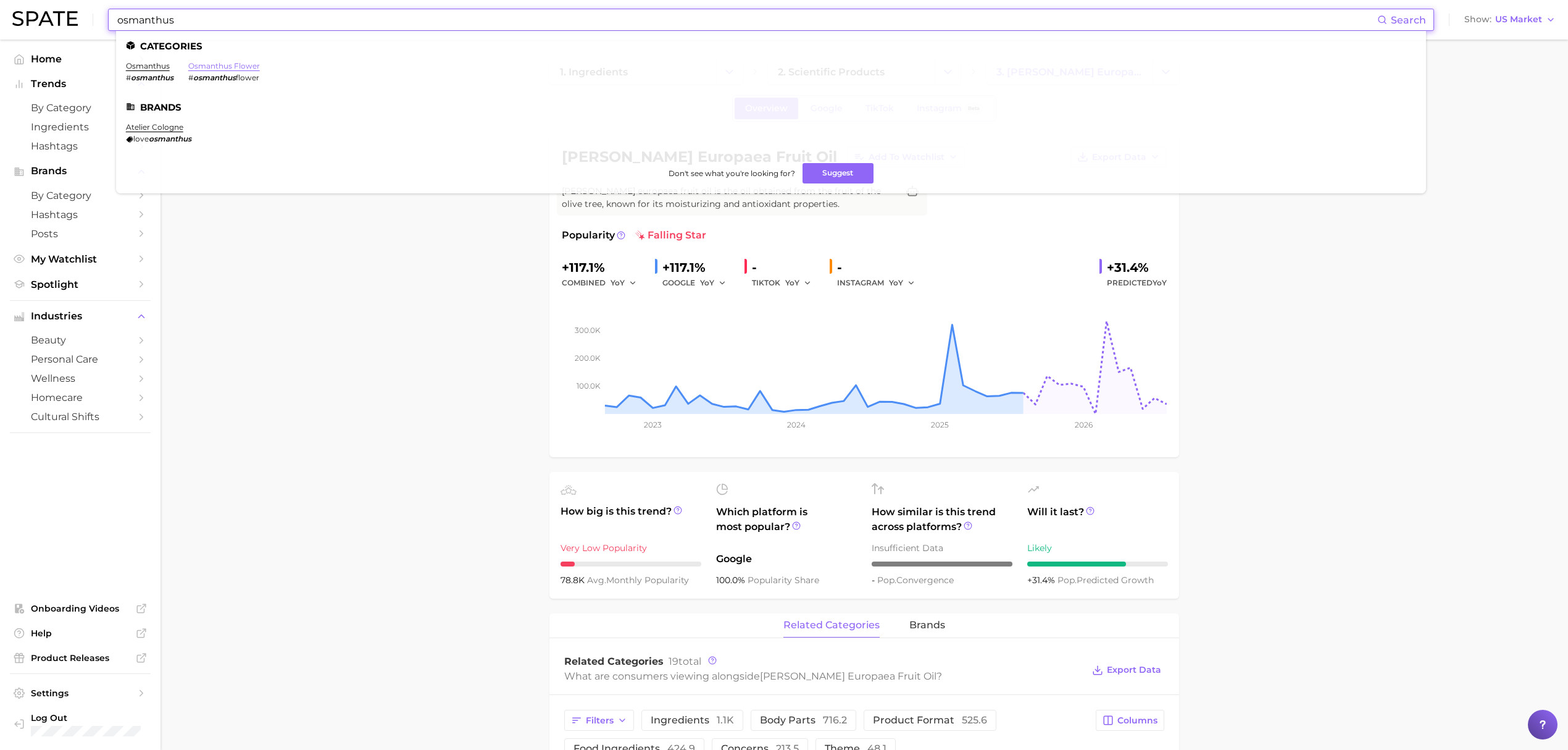
type input "osmanthus"
click at [251, 67] on link "osmanthus flower" at bounding box center [224, 66] width 72 height 9
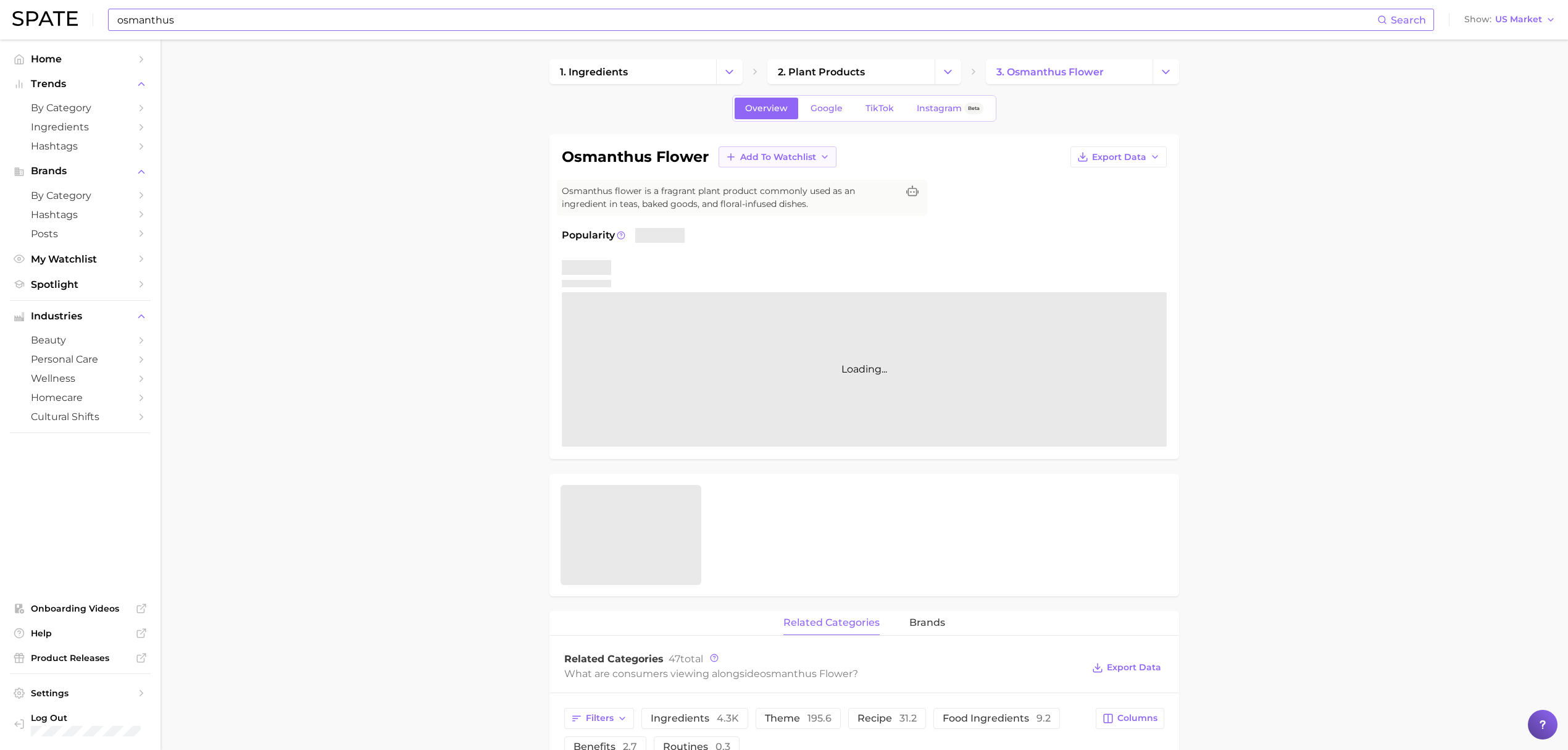
click at [773, 164] on button "Add to Watchlist" at bounding box center [777, 157] width 118 height 21
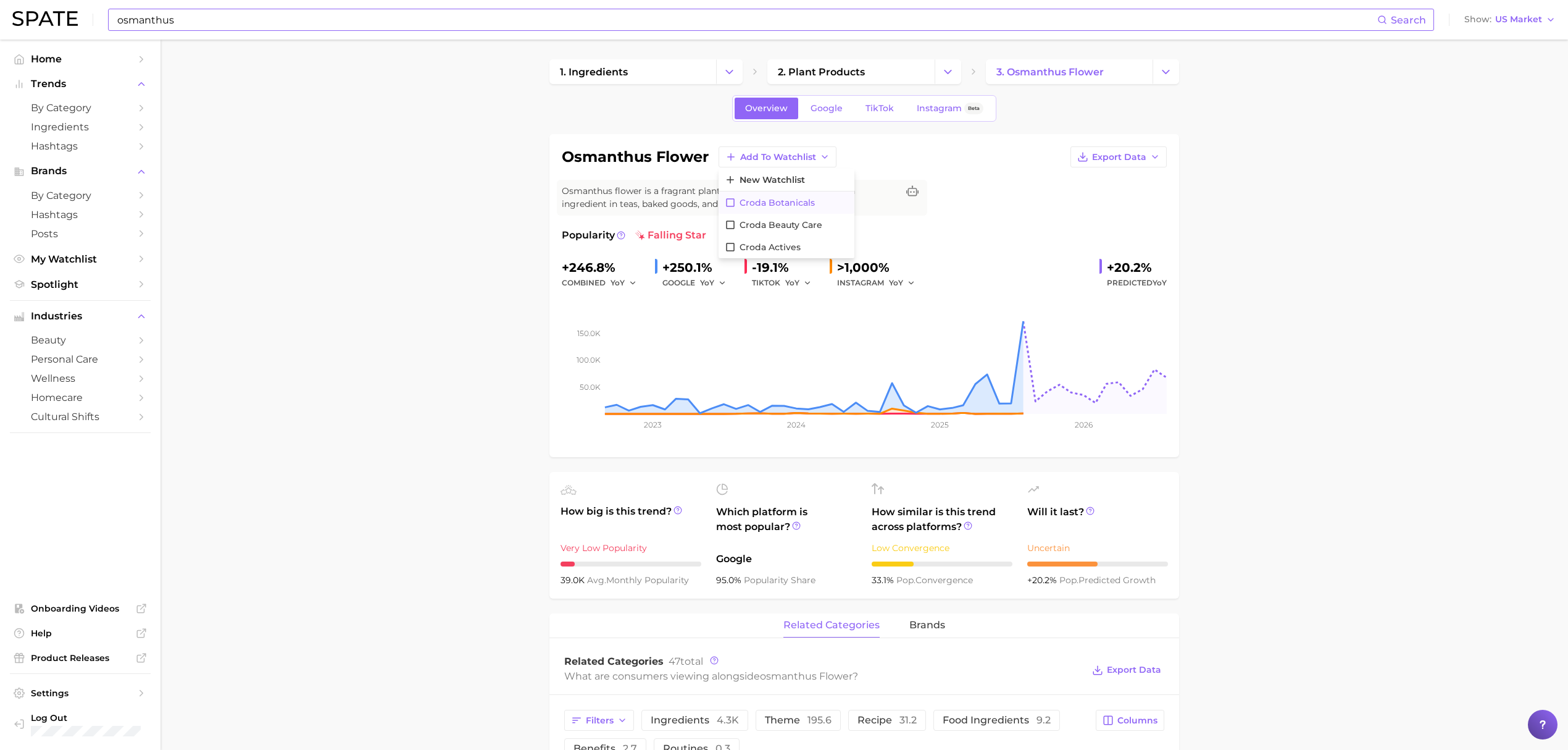
click at [792, 202] on span "Croda botanicals" at bounding box center [777, 203] width 76 height 11
click at [910, 112] on link "Instagram Beta" at bounding box center [950, 108] width 87 height 22
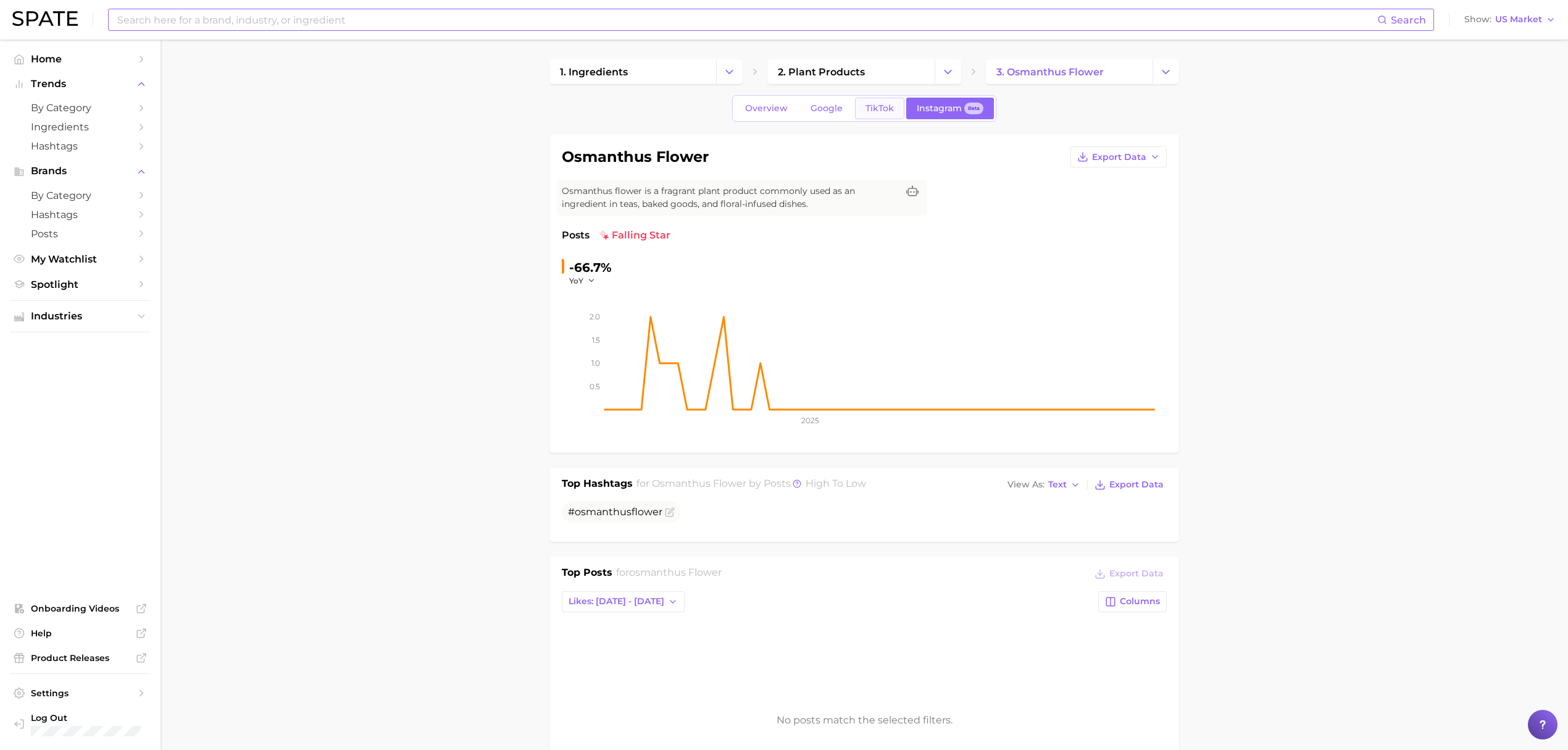
click at [860, 109] on link "TikTok" at bounding box center [879, 108] width 49 height 22
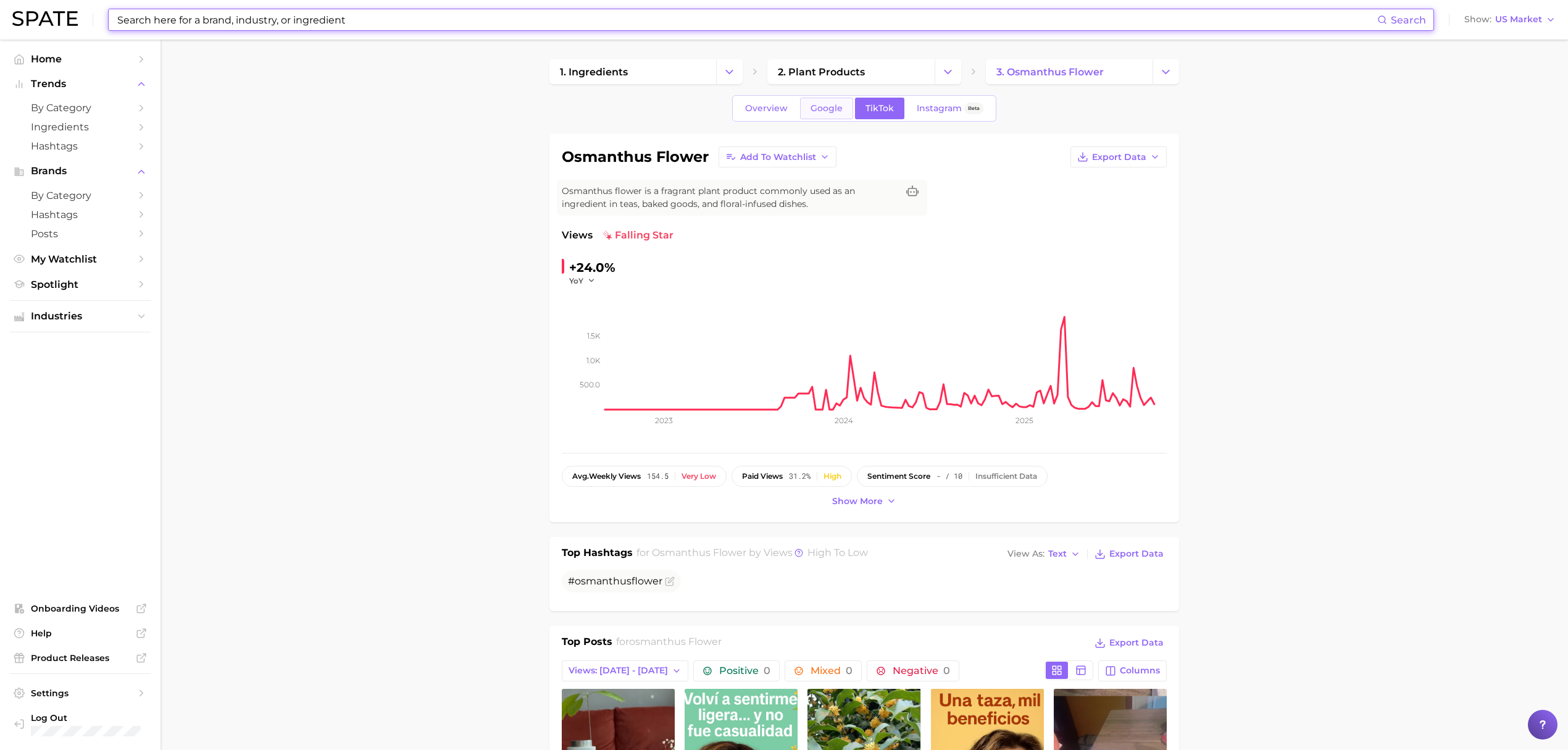
click at [815, 103] on span "Google" at bounding box center [826, 108] width 32 height 11
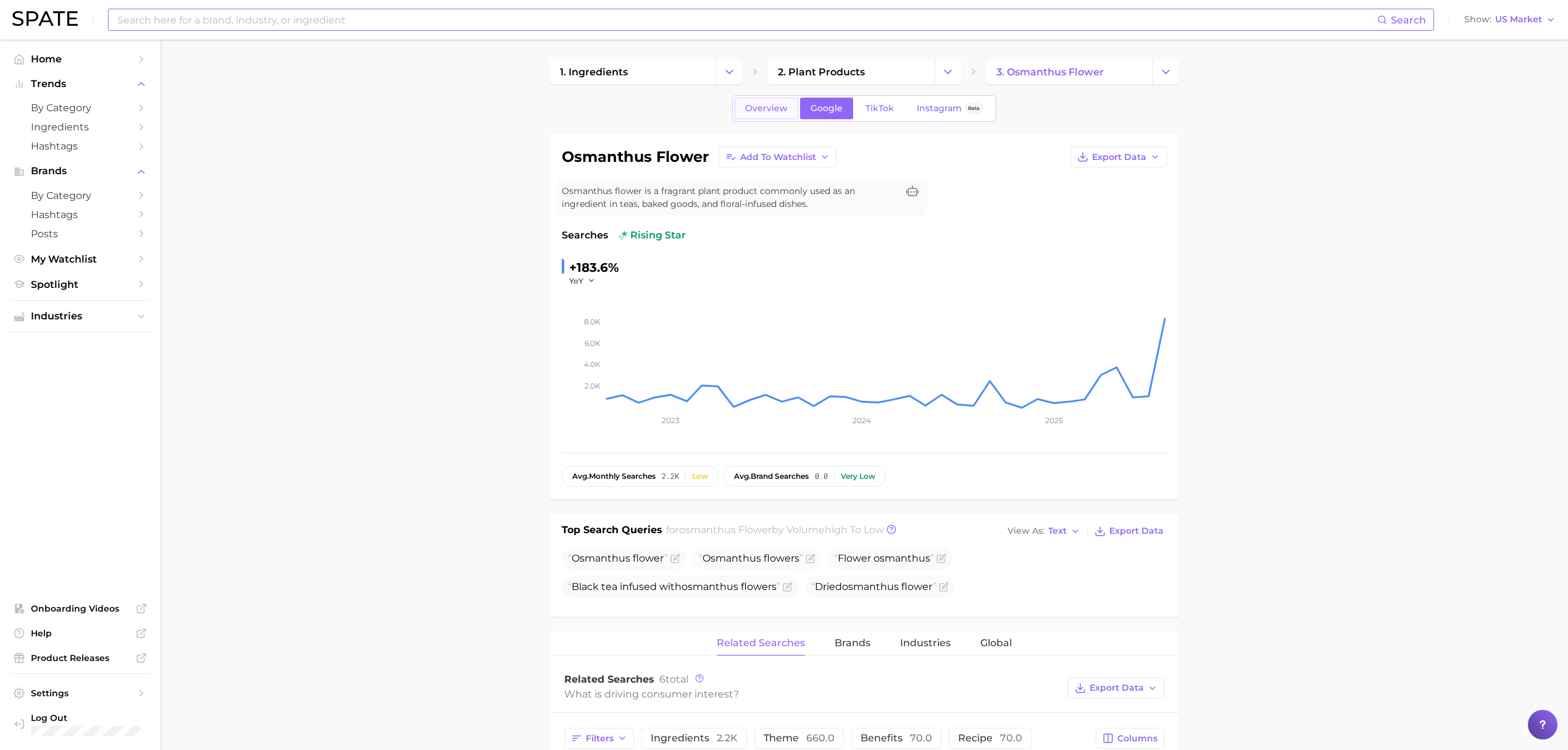
click at [766, 118] on link "Overview" at bounding box center [766, 108] width 64 height 22
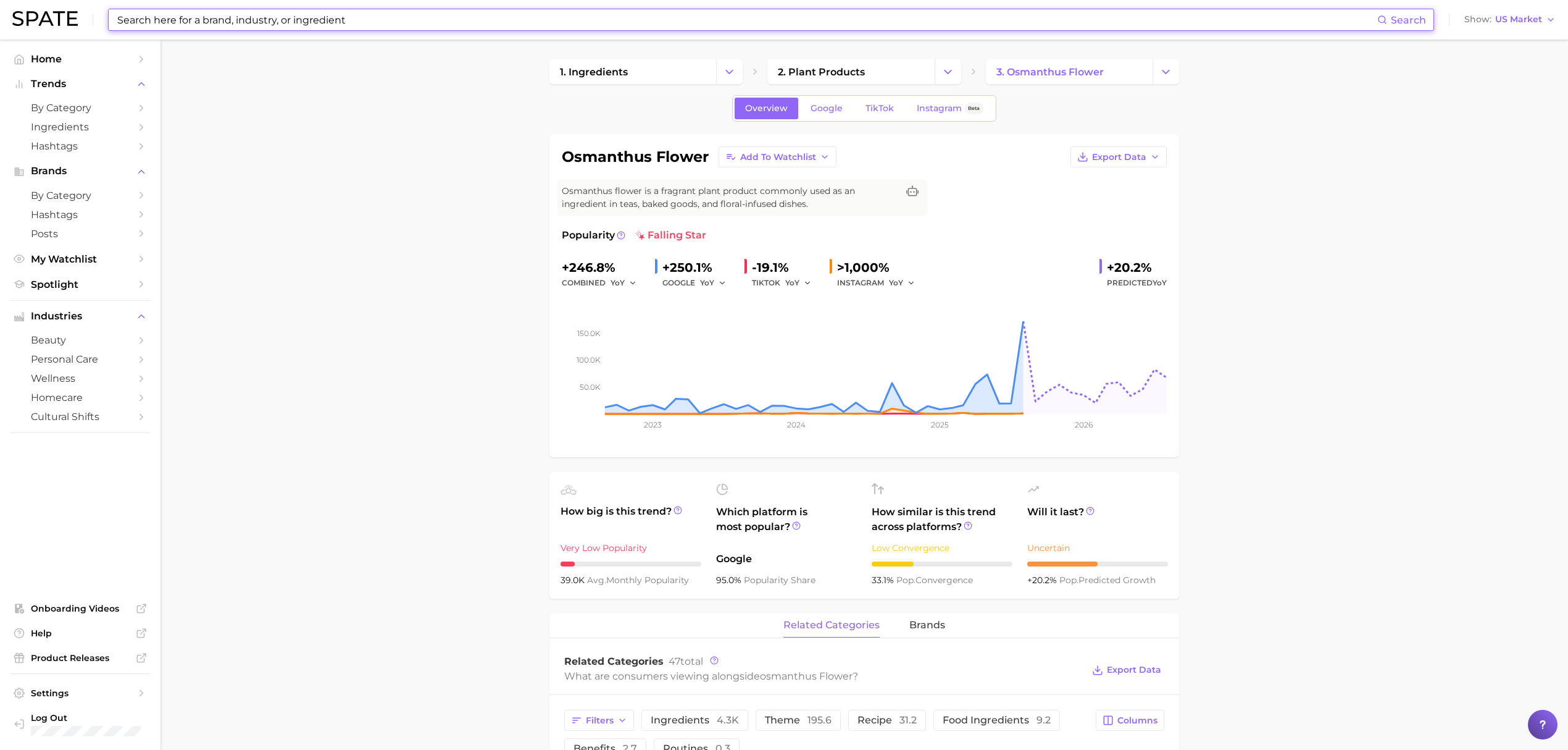
click at [473, 13] on input at bounding box center [746, 19] width 1261 height 21
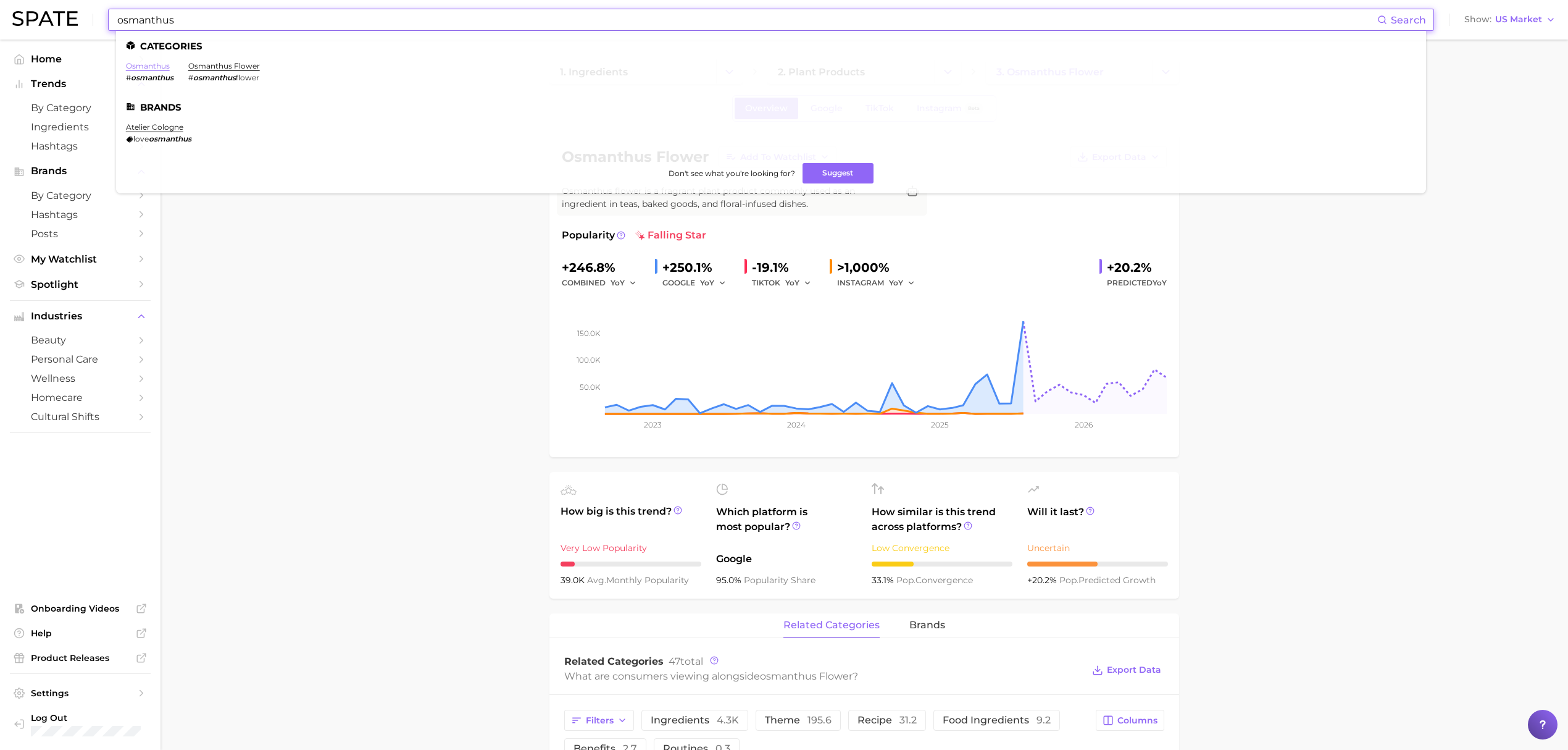
click at [157, 65] on link "osmanthus" at bounding box center [148, 66] width 44 height 9
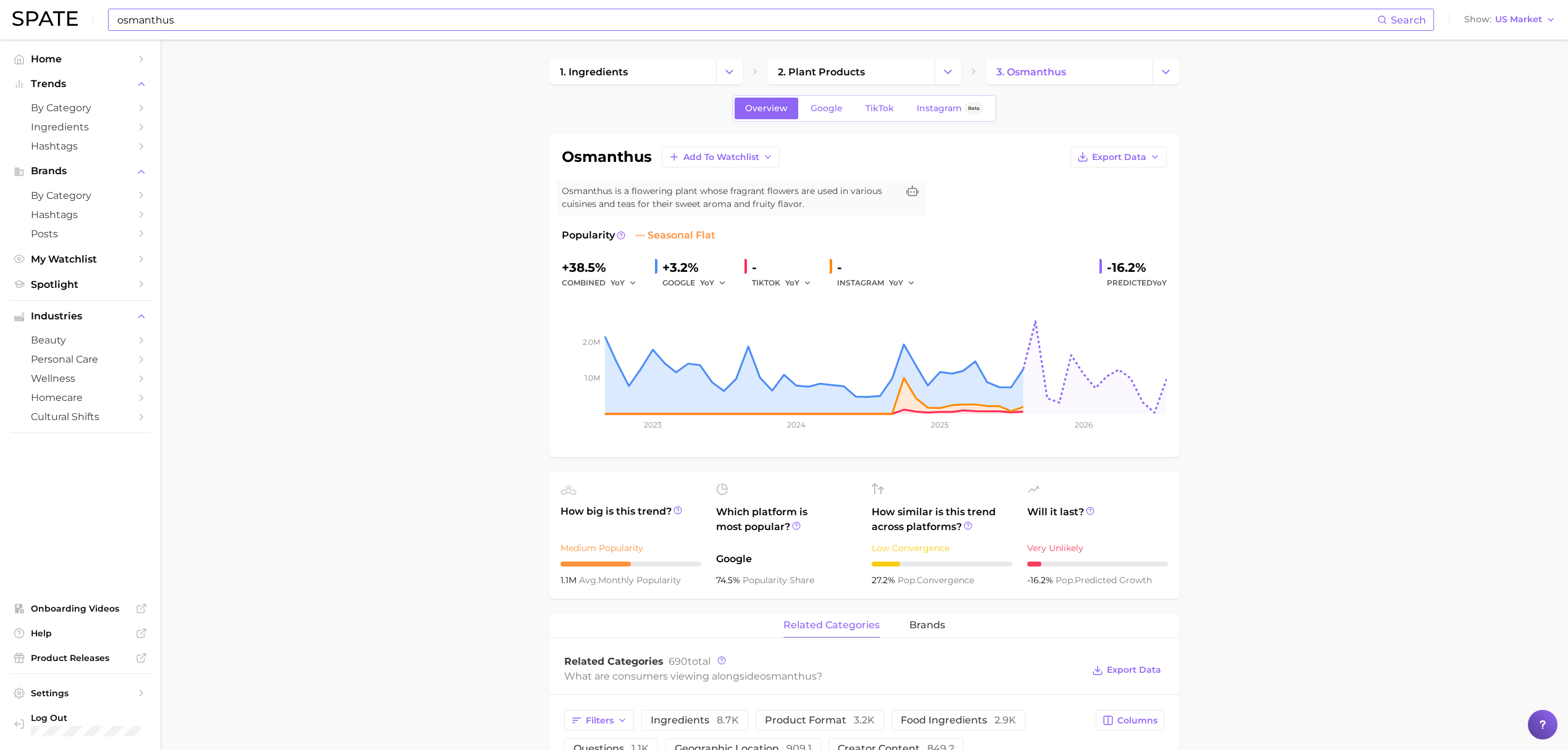
click at [397, 24] on input "osmanthus" at bounding box center [746, 19] width 1261 height 21
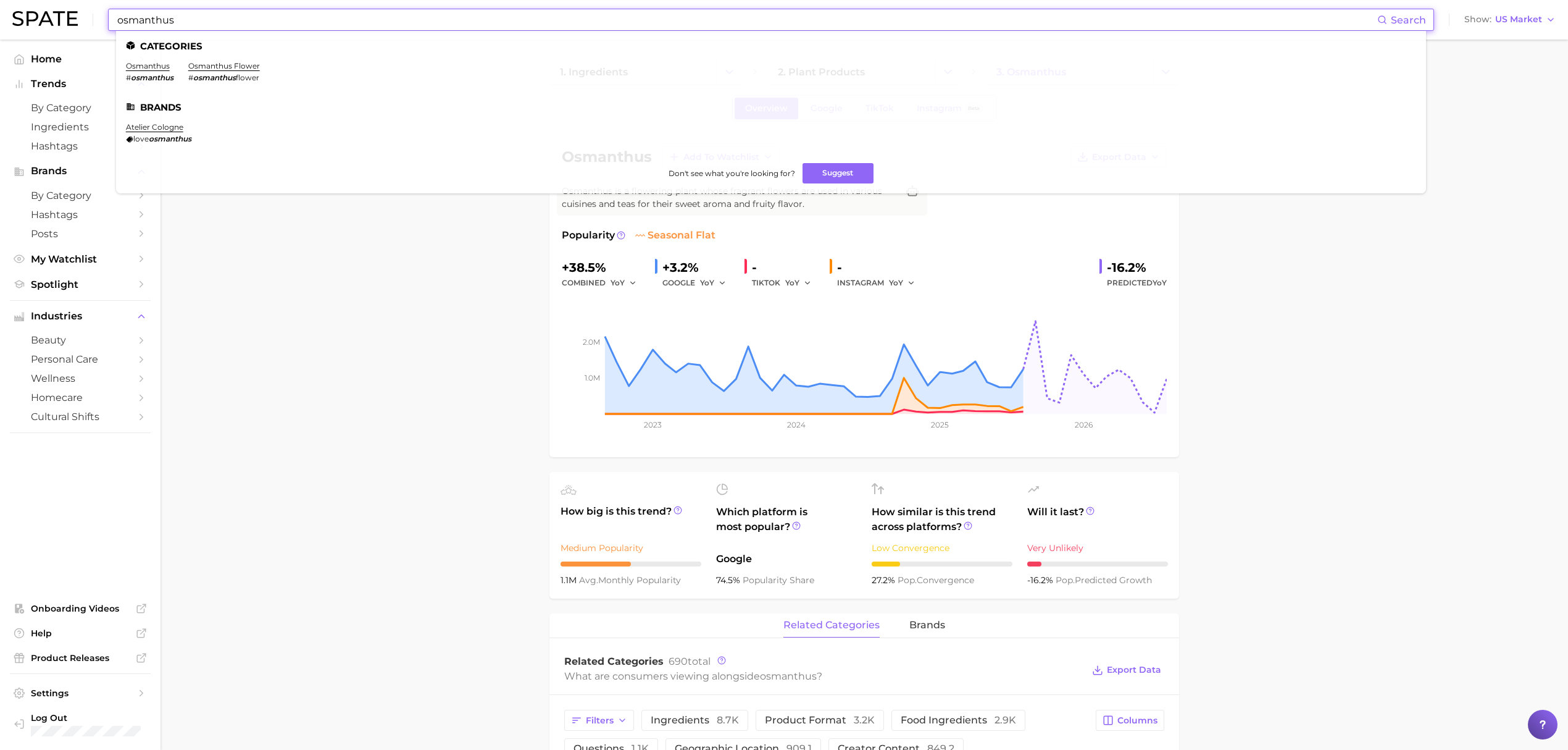
click at [397, 24] on input "osmanthus" at bounding box center [746, 19] width 1261 height 21
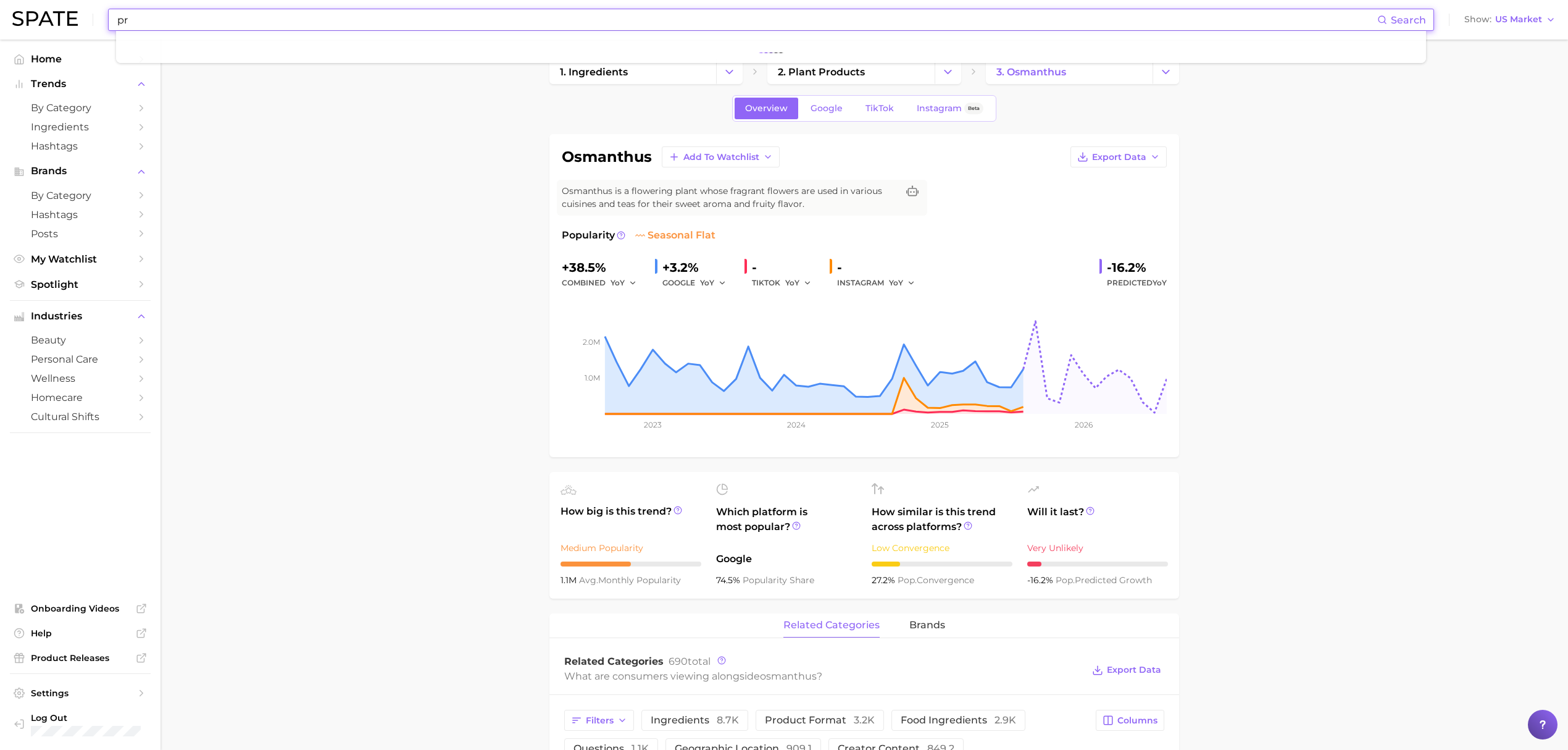
type input "p"
click at [556, 25] on input at bounding box center [746, 19] width 1261 height 21
type input "a"
type input "b"
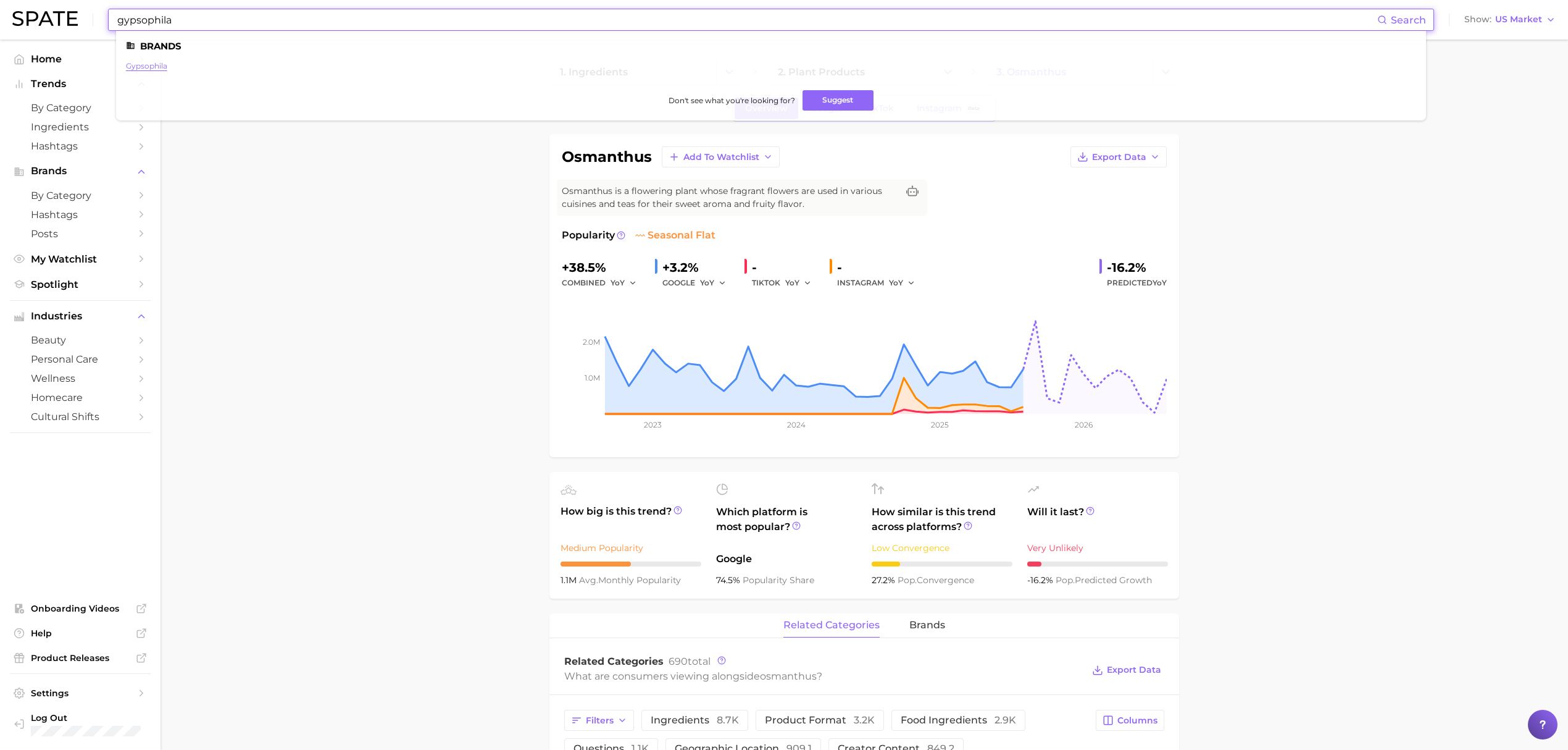
type input "gypsophila"
click at [150, 67] on link "gypsophila" at bounding box center [146, 66] width 41 height 9
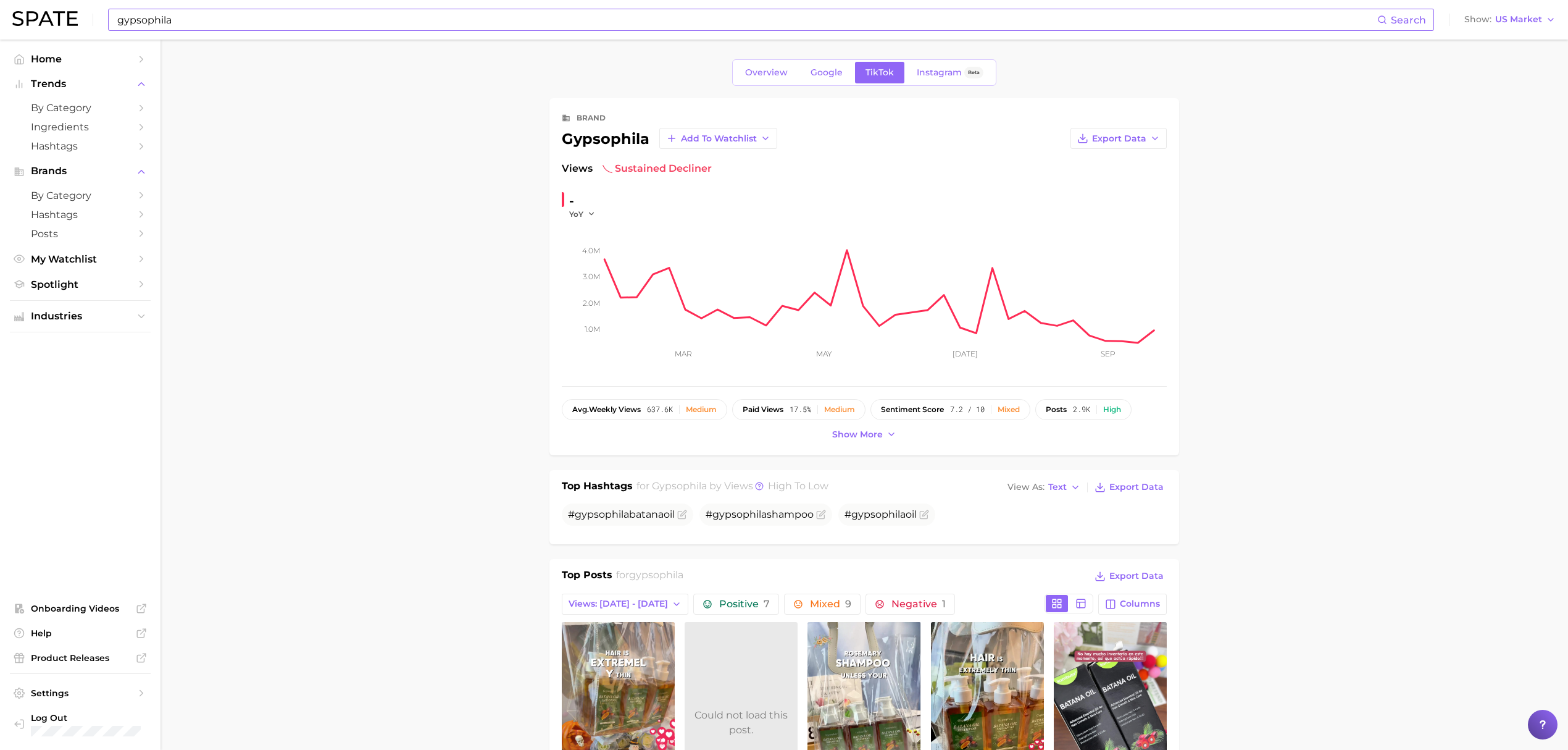
click at [635, 27] on input "gypsophila" at bounding box center [746, 19] width 1261 height 21
type input "a"
type input "h"
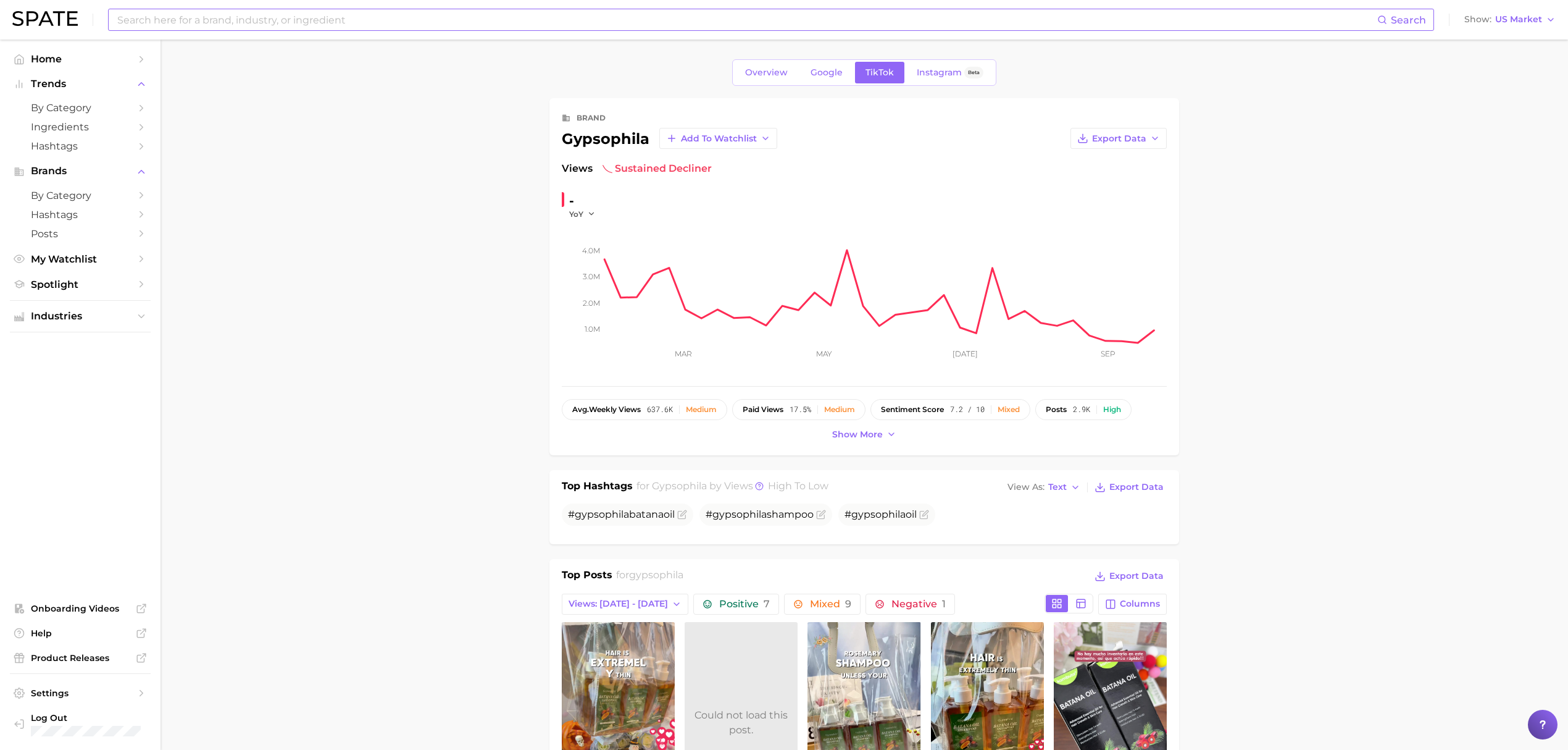
click at [815, 20] on input at bounding box center [746, 19] width 1261 height 21
click at [472, 21] on input "zanthox" at bounding box center [746, 19] width 1261 height 21
type input "e"
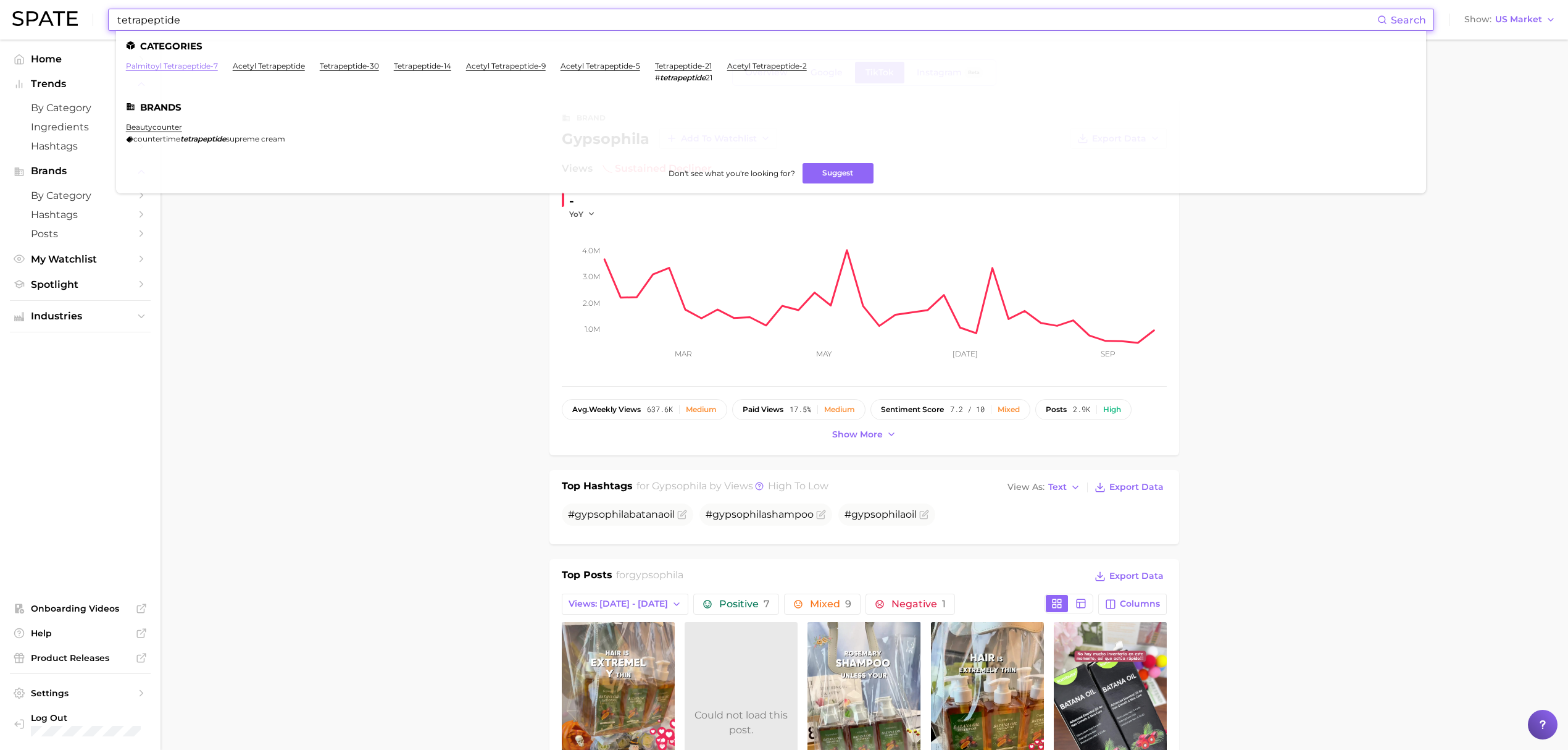
type input "tetrapeptide"
click at [198, 65] on link "palmitoyl tetrapeptide-7" at bounding box center [171, 66] width 92 height 9
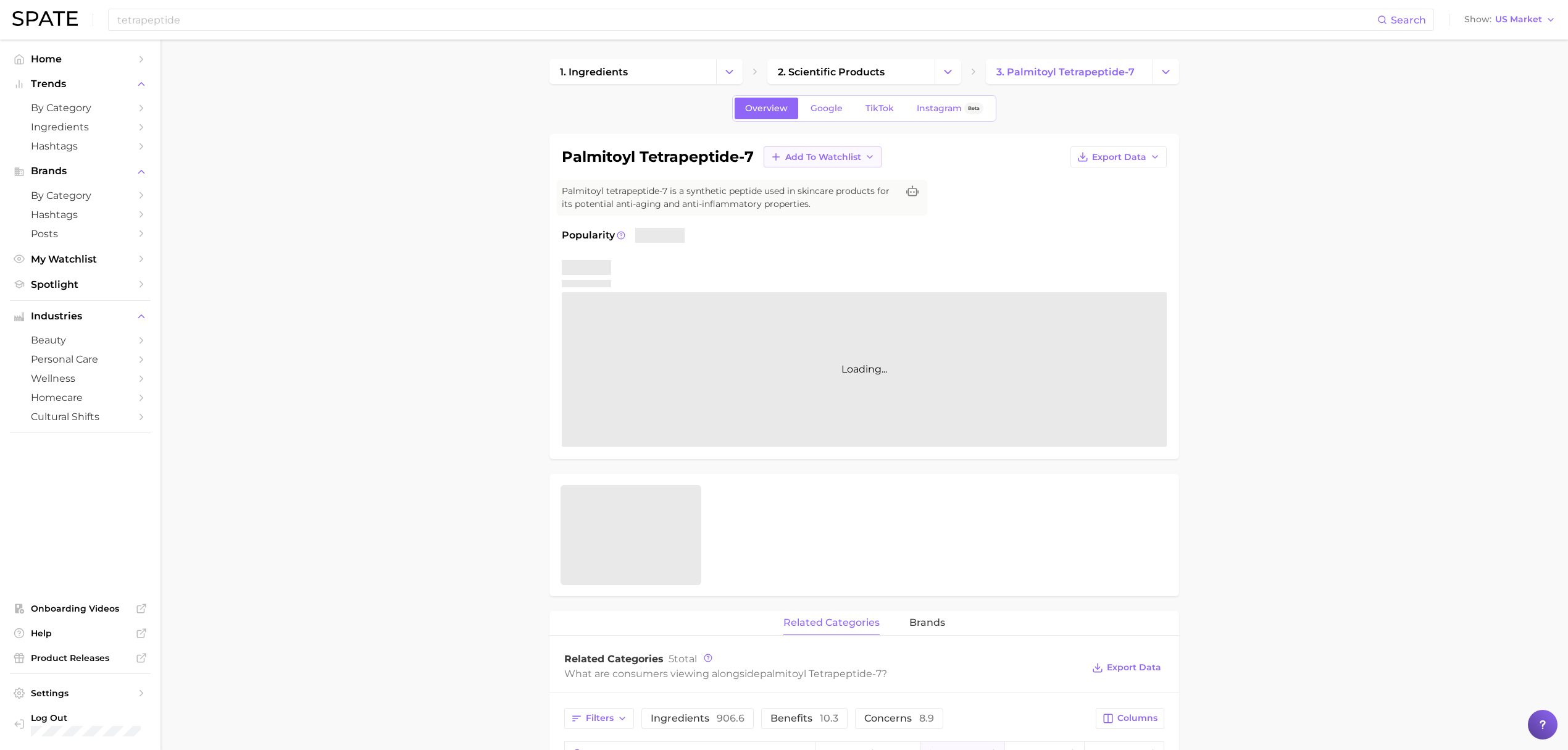
click at [834, 161] on span "Add to Watchlist" at bounding box center [823, 158] width 76 height 11
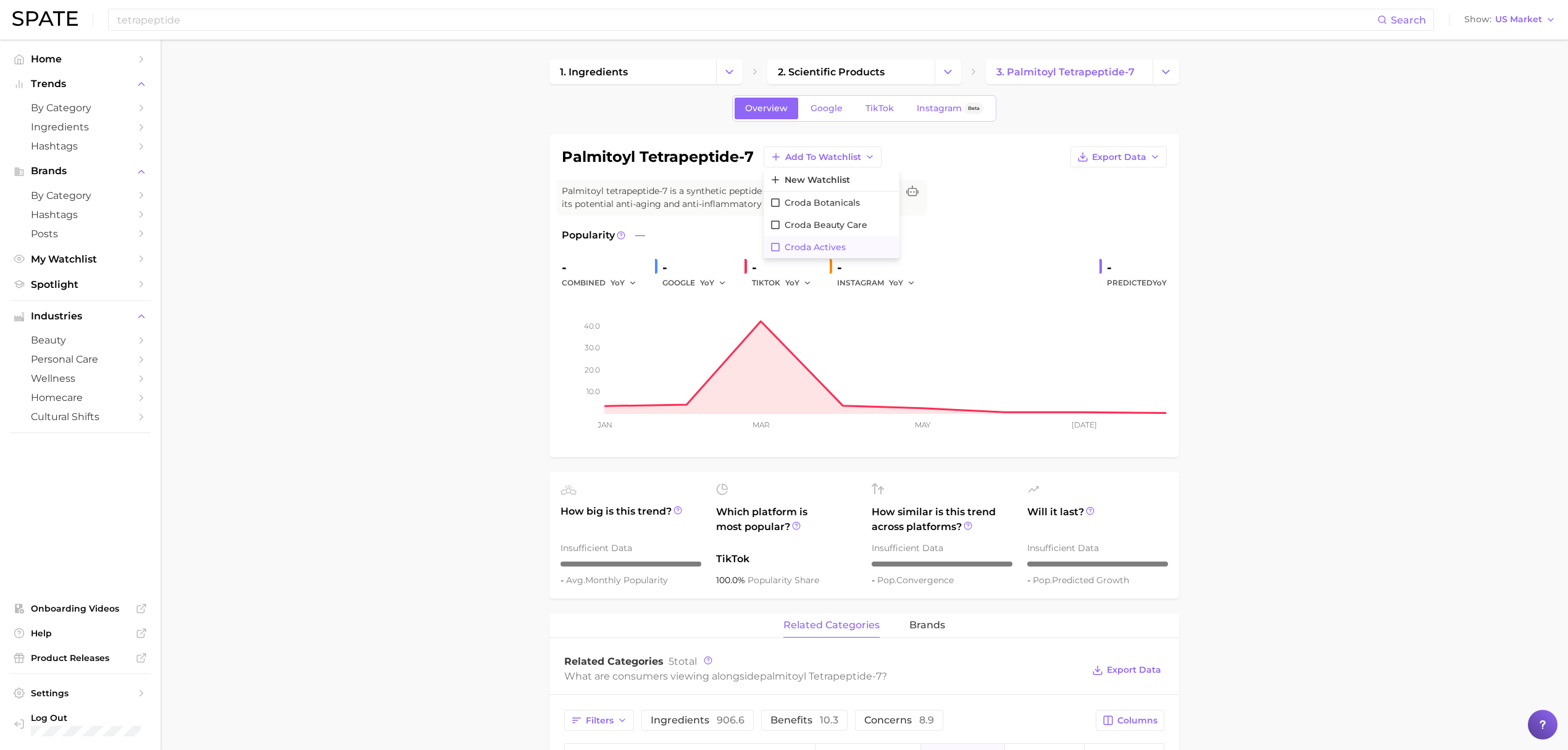
click at [843, 244] on span "Croda Actives" at bounding box center [815, 248] width 61 height 11
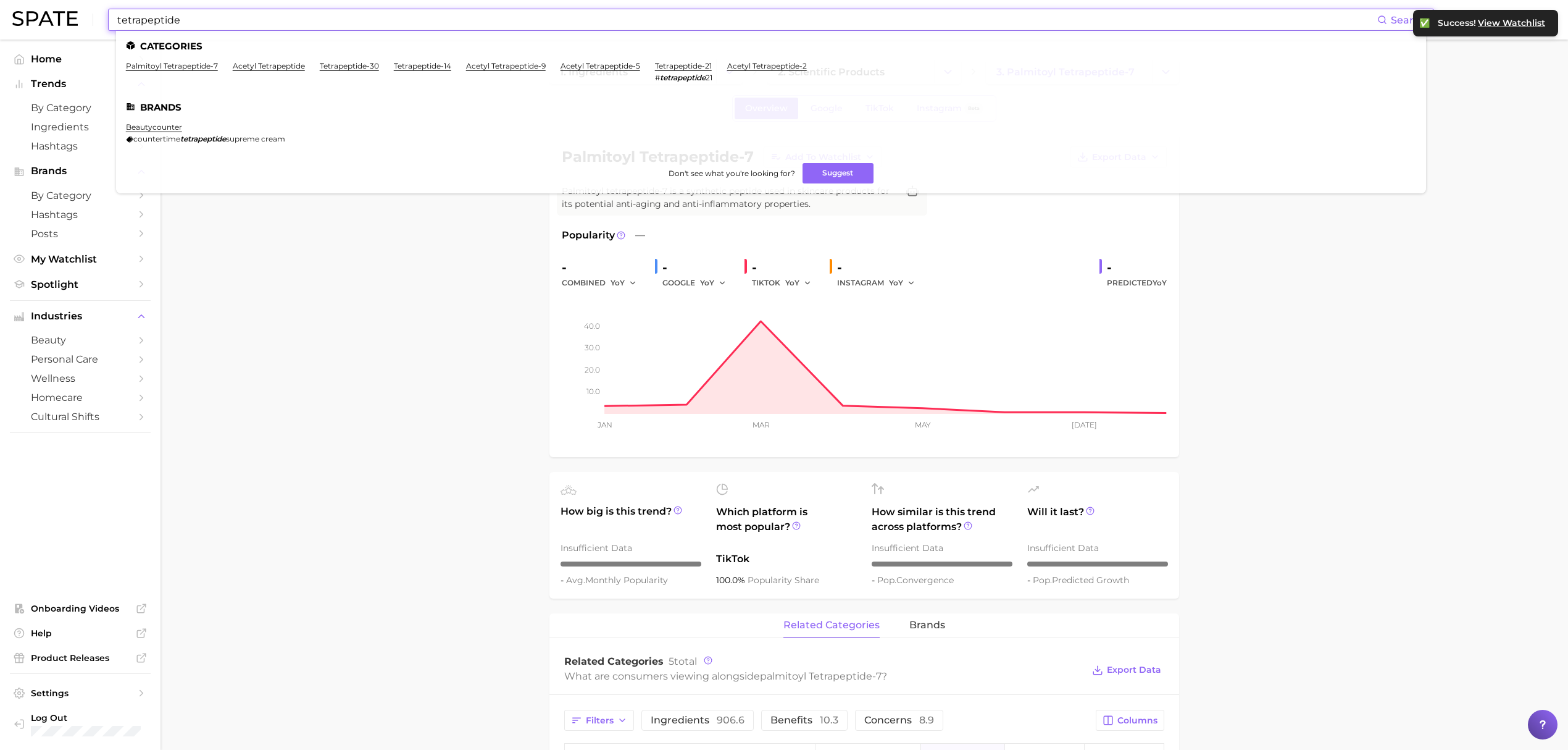
click at [651, 27] on input "tetrapeptide" at bounding box center [746, 19] width 1261 height 21
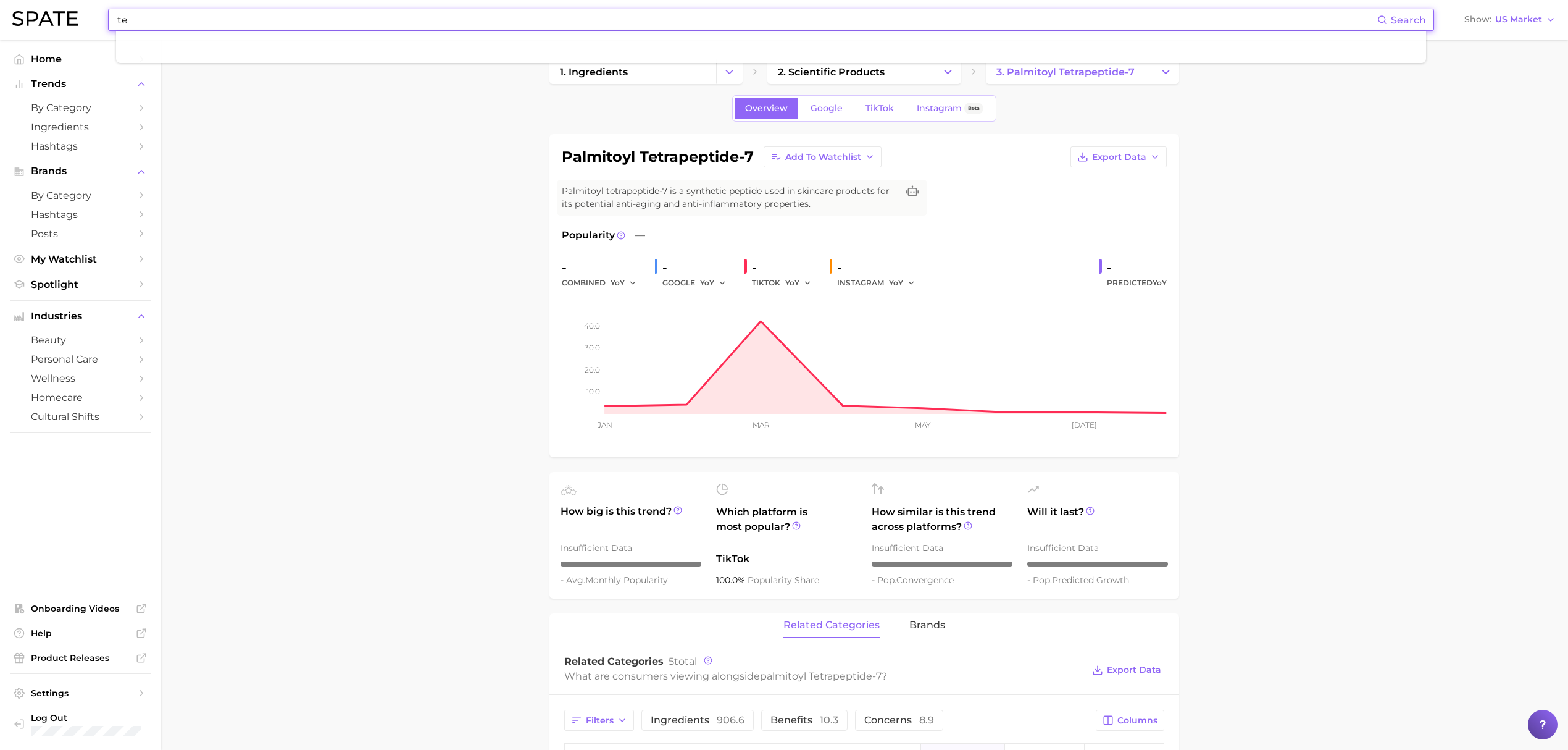
type input "t"
type input "c"
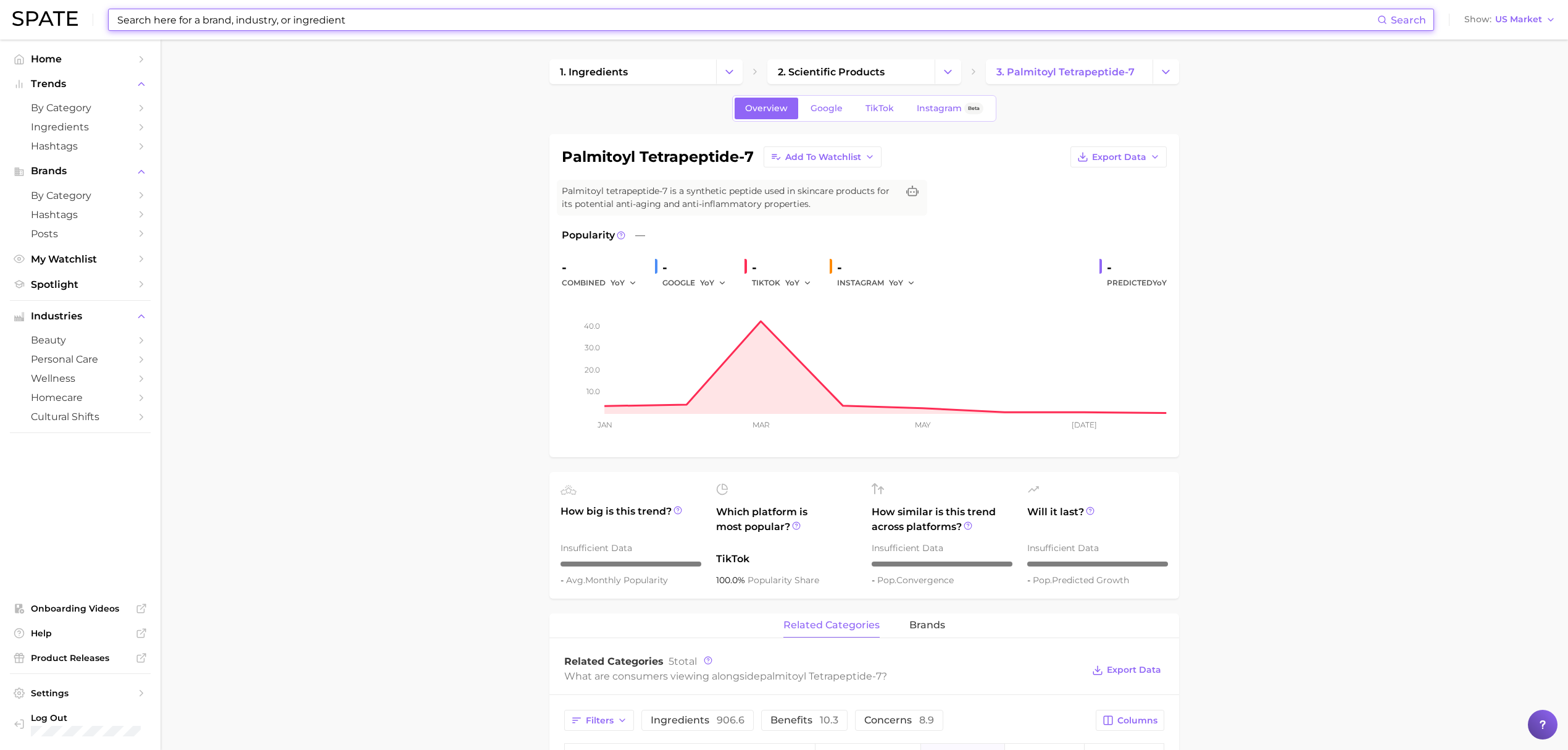
click at [559, 17] on input at bounding box center [746, 19] width 1261 height 21
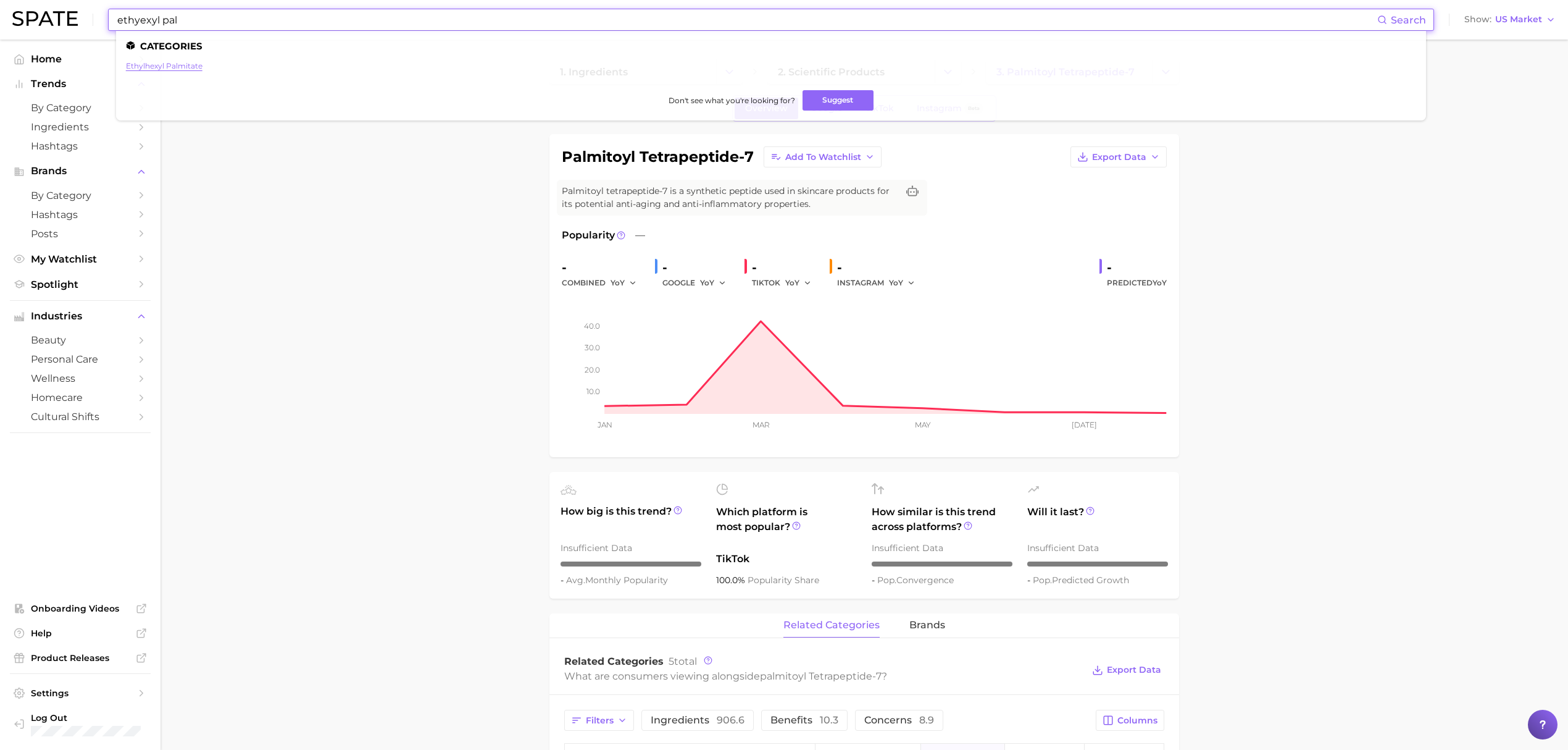
click at [196, 67] on link "ethylhexyl palmitate" at bounding box center [164, 66] width 77 height 9
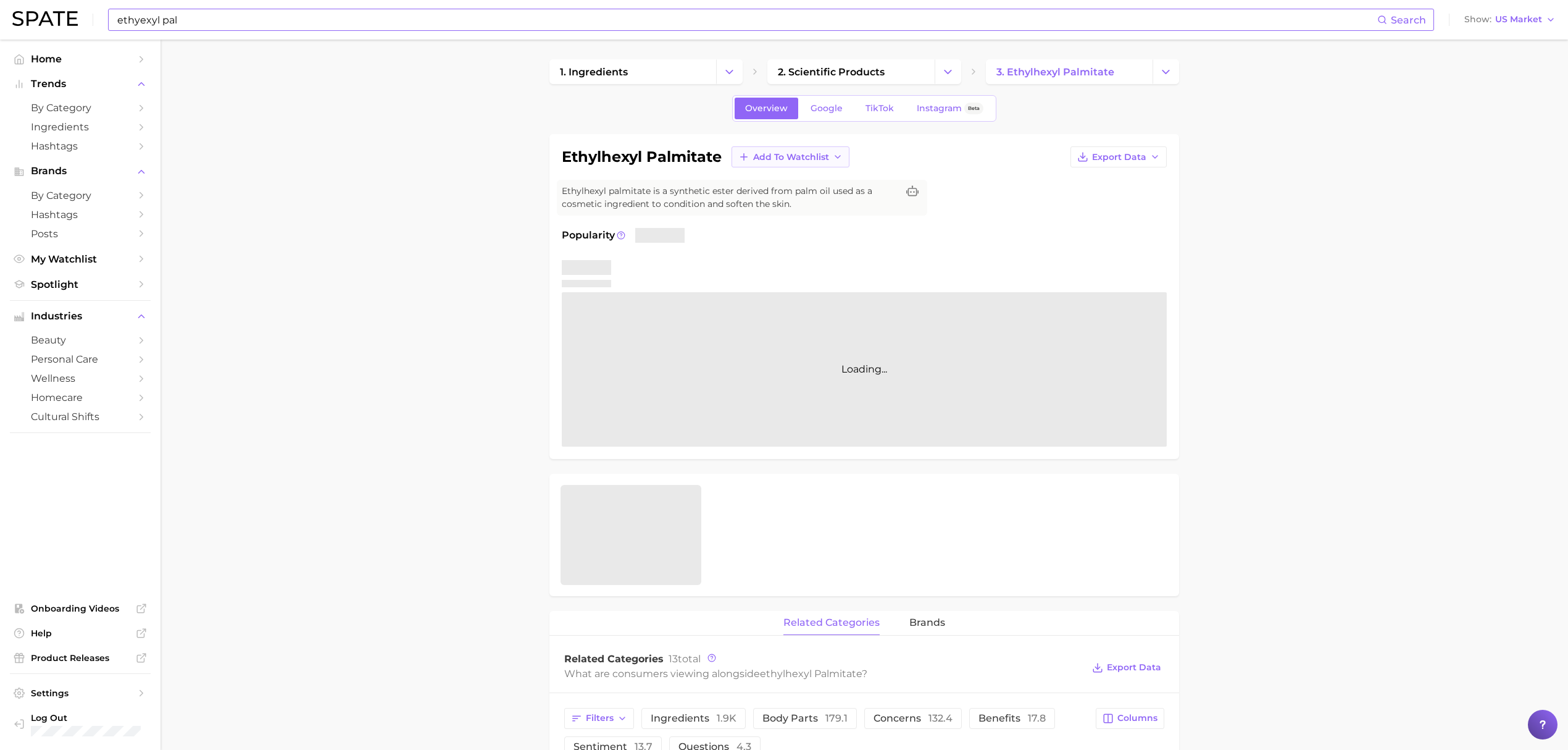
click at [764, 159] on span "Add to Watchlist" at bounding box center [791, 158] width 76 height 11
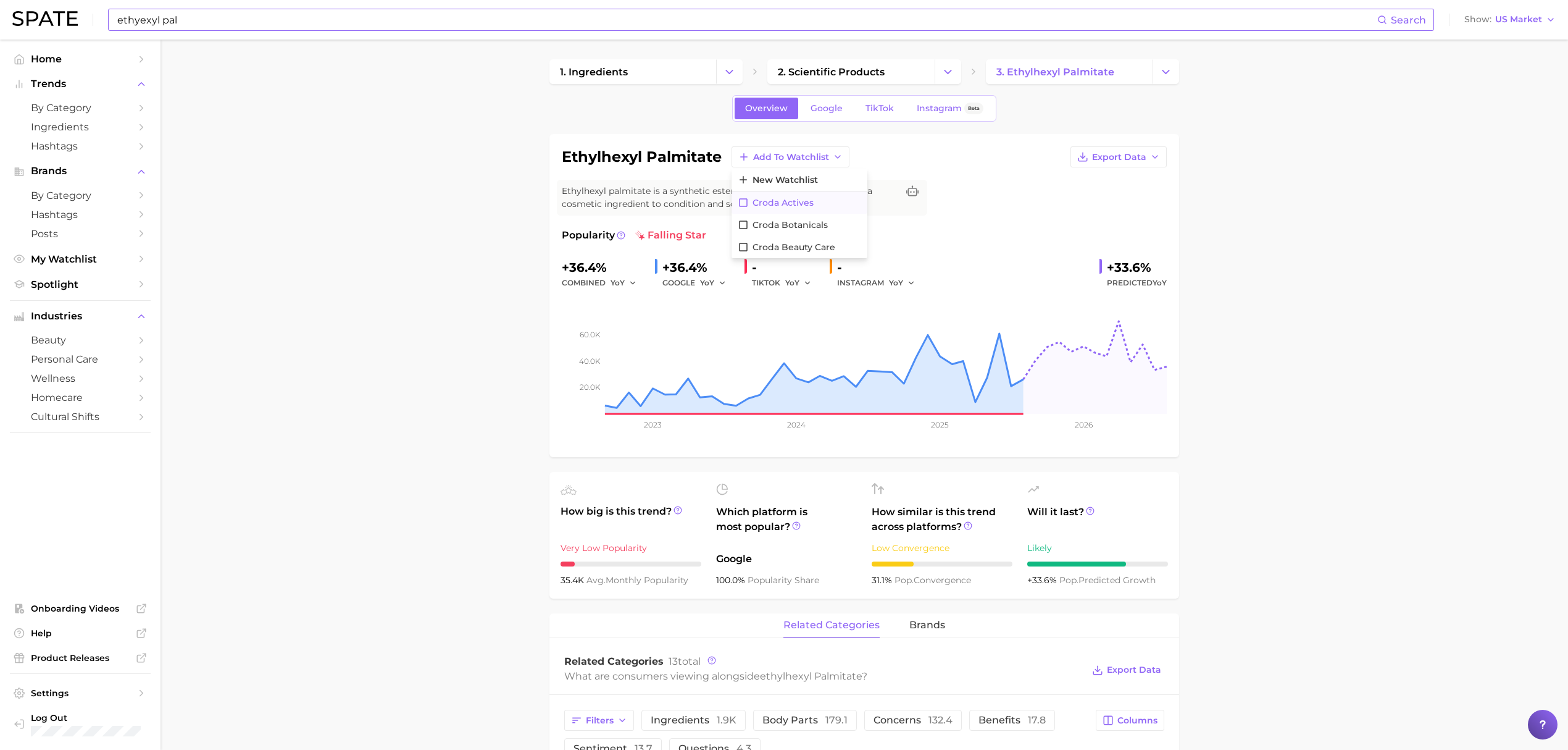
click at [809, 205] on span "Croda Actives" at bounding box center [783, 203] width 61 height 11
click at [578, 24] on input "ethyexyl pal" at bounding box center [746, 19] width 1261 height 21
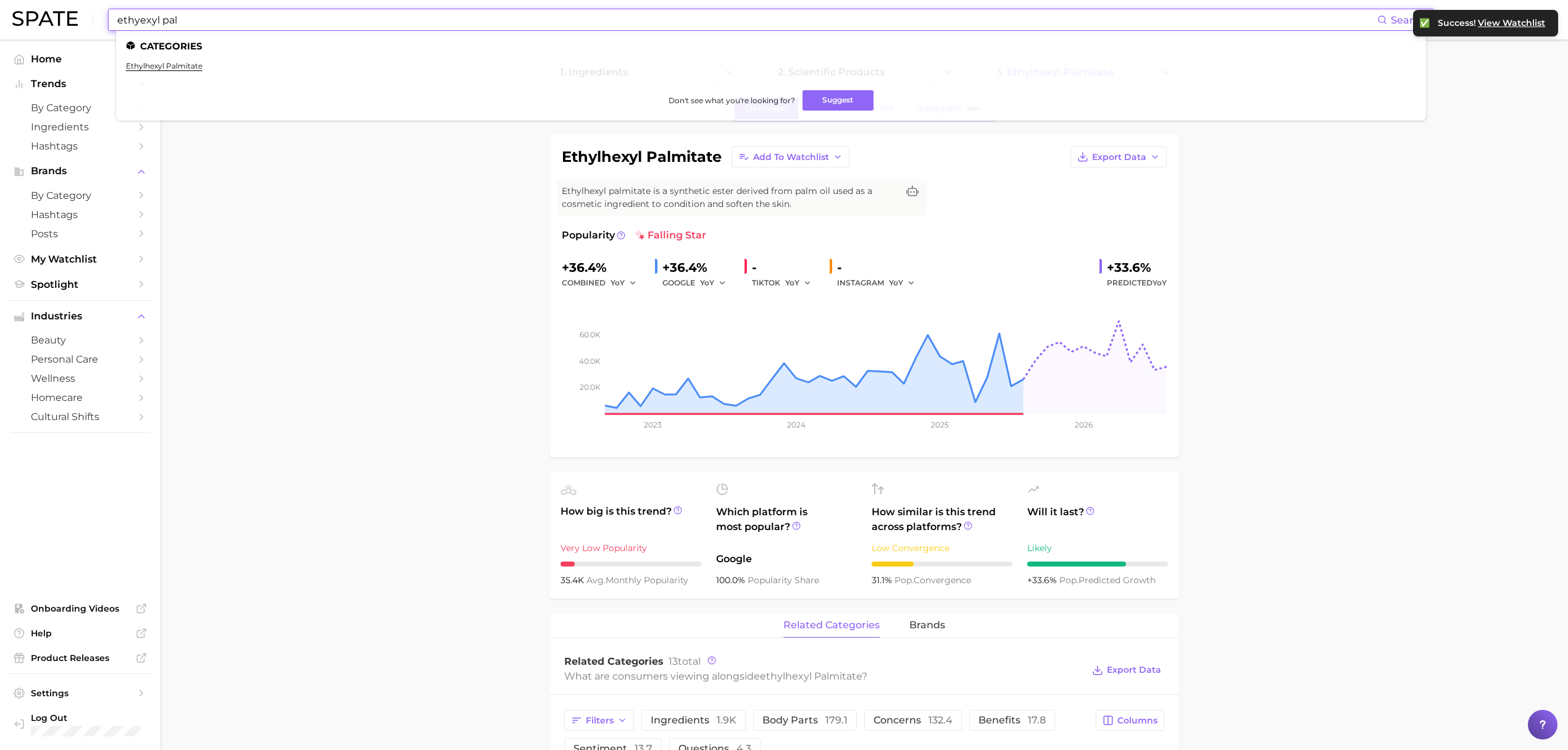
click at [578, 24] on input "ethyexyl pal" at bounding box center [746, 19] width 1261 height 21
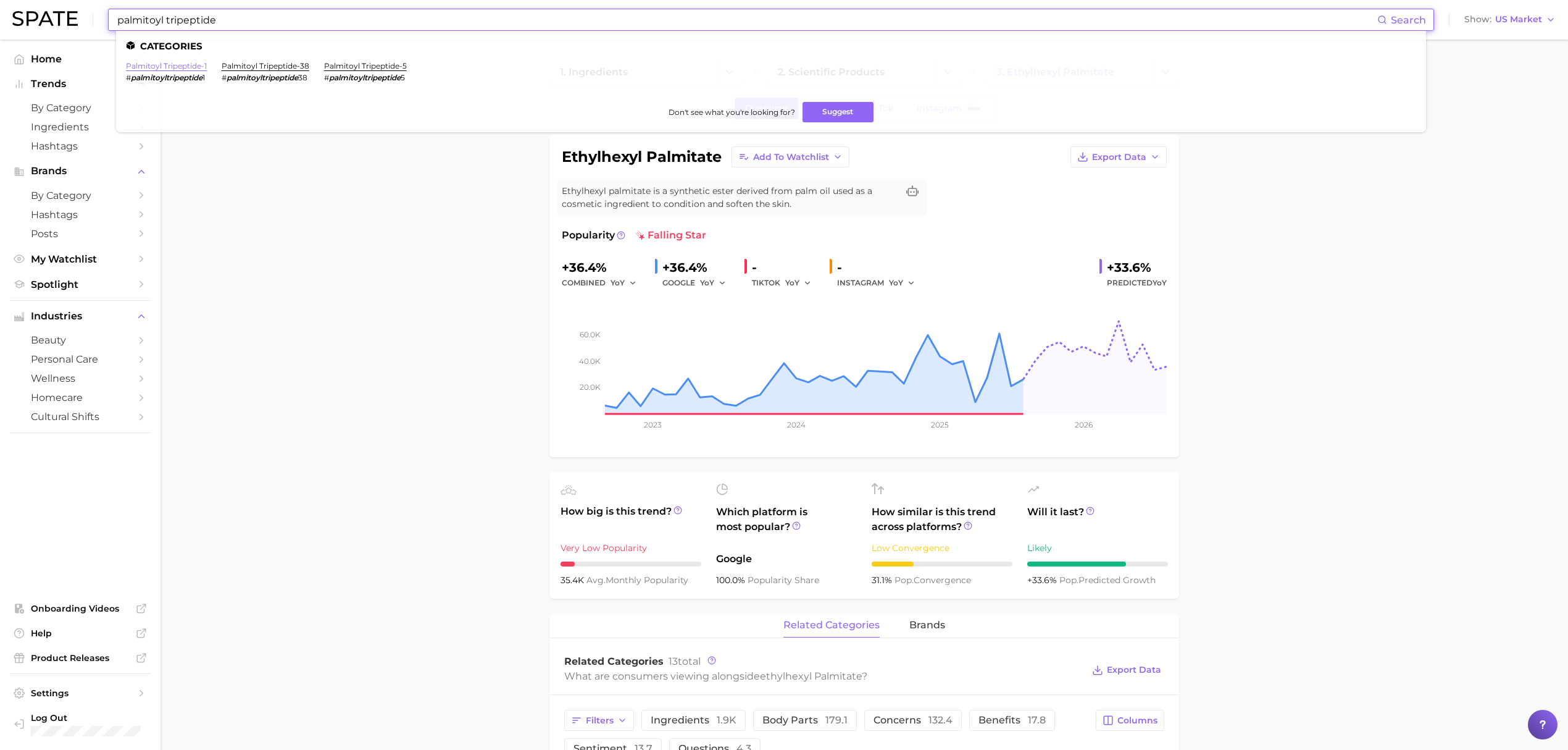
type input "palmitoyl tripeptide"
click at [154, 68] on link "palmitoyl tripeptide-1" at bounding box center [166, 66] width 81 height 9
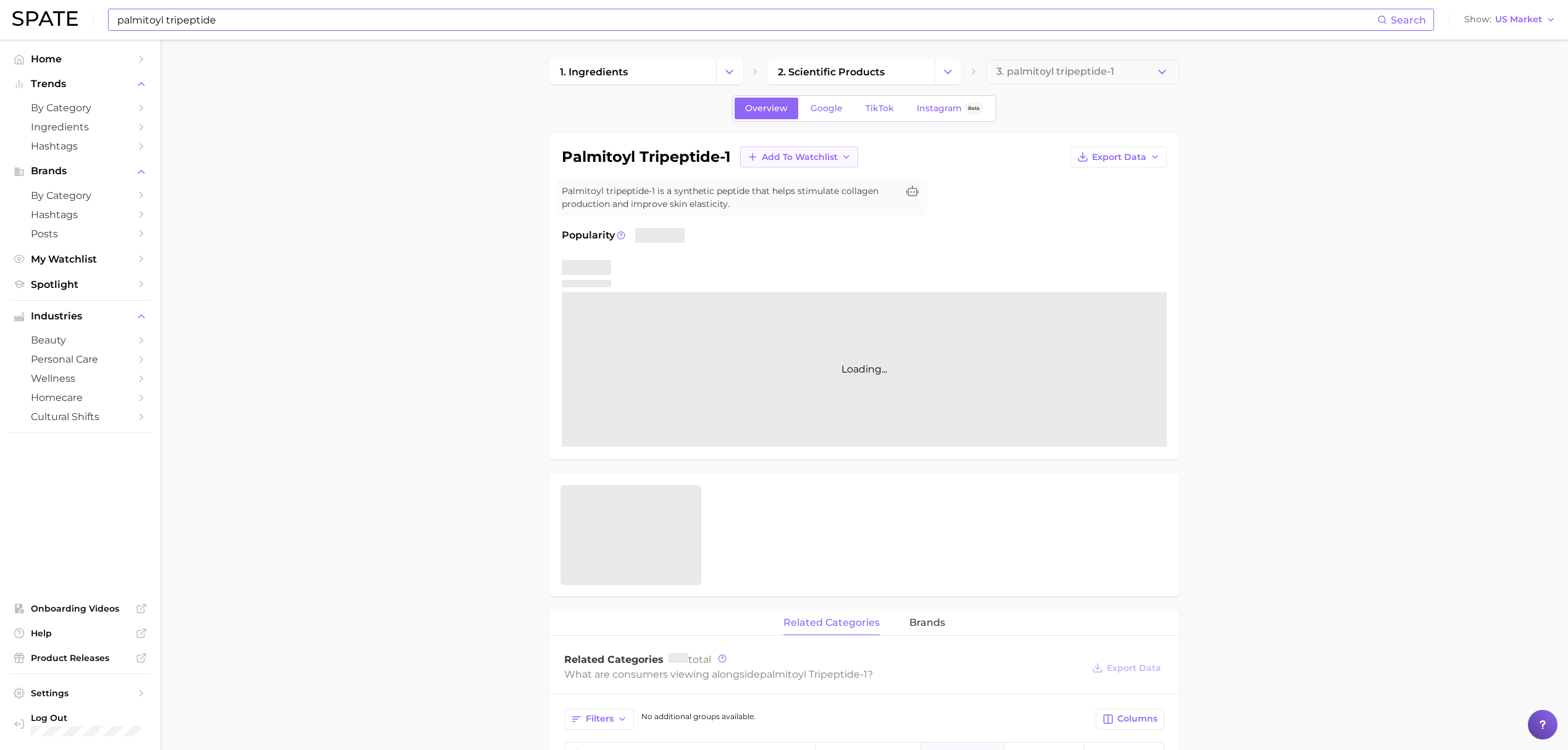
click at [803, 164] on button "Add to Watchlist" at bounding box center [798, 157] width 118 height 21
click at [834, 200] on button "Croda Actives" at bounding box center [807, 202] width 136 height 22
click at [583, 26] on input "palmitoyl tripeptide" at bounding box center [746, 19] width 1261 height 21
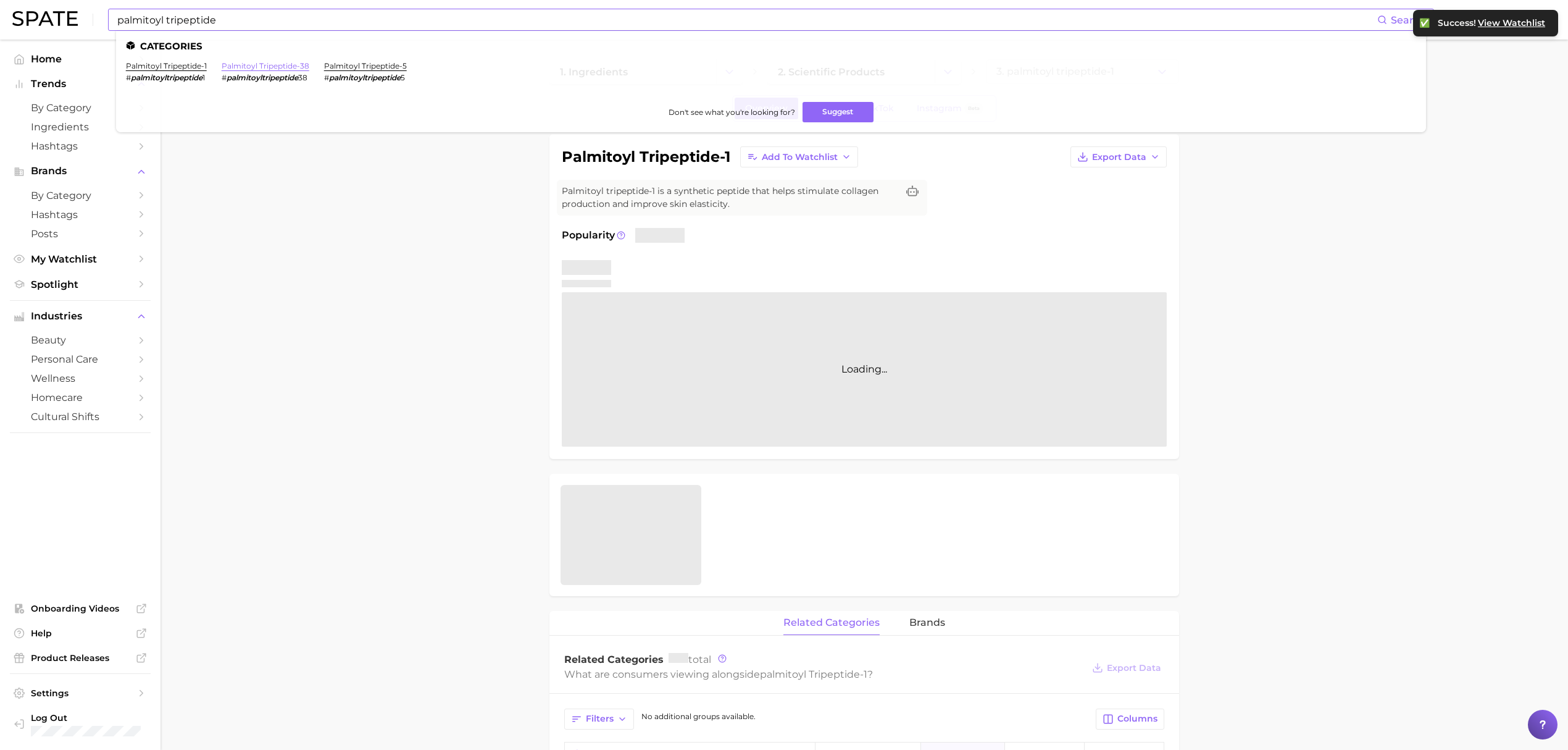
click at [289, 62] on link "palmitoyl tripeptide-38" at bounding box center [265, 66] width 87 height 9
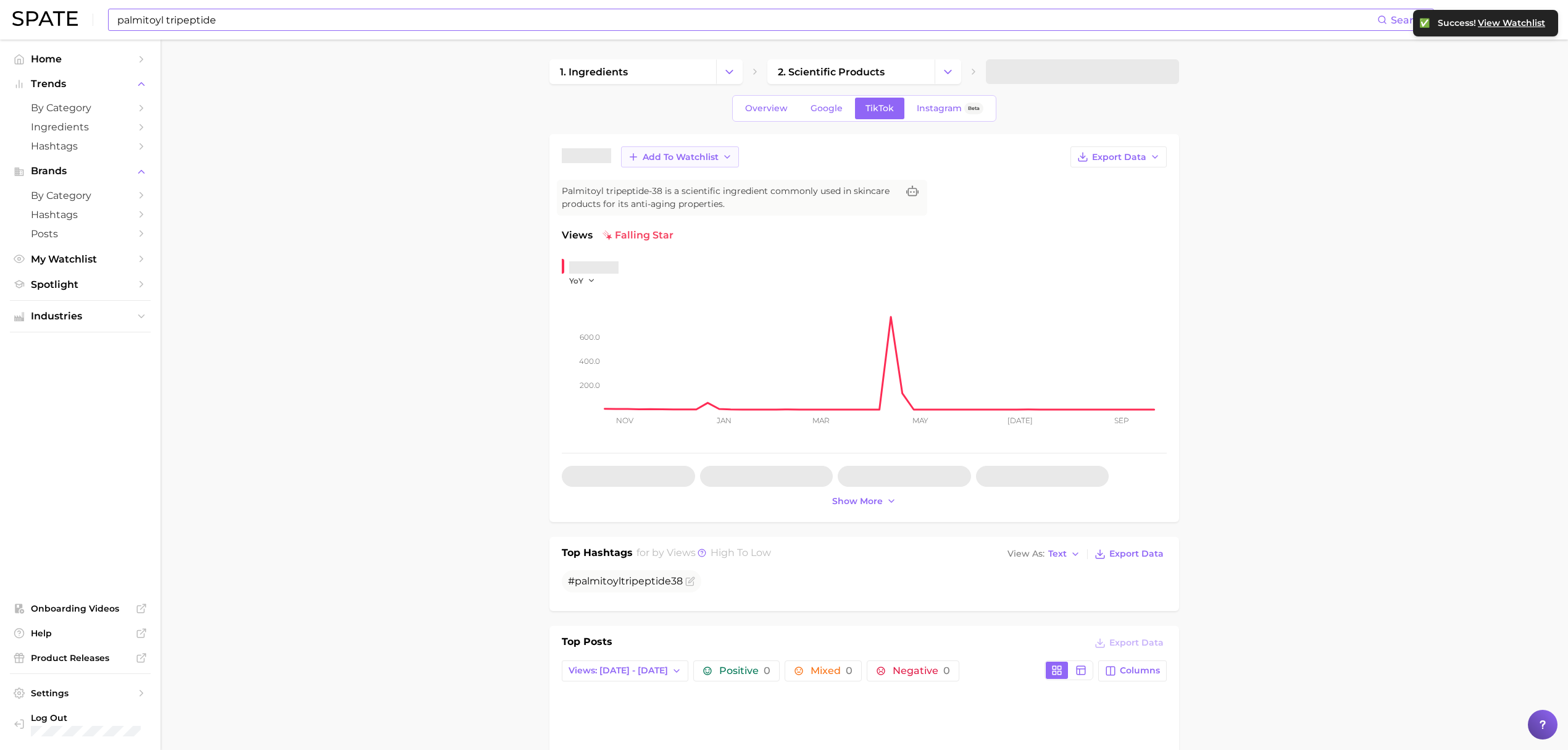
click at [723, 160] on icon "button" at bounding box center [727, 157] width 10 height 10
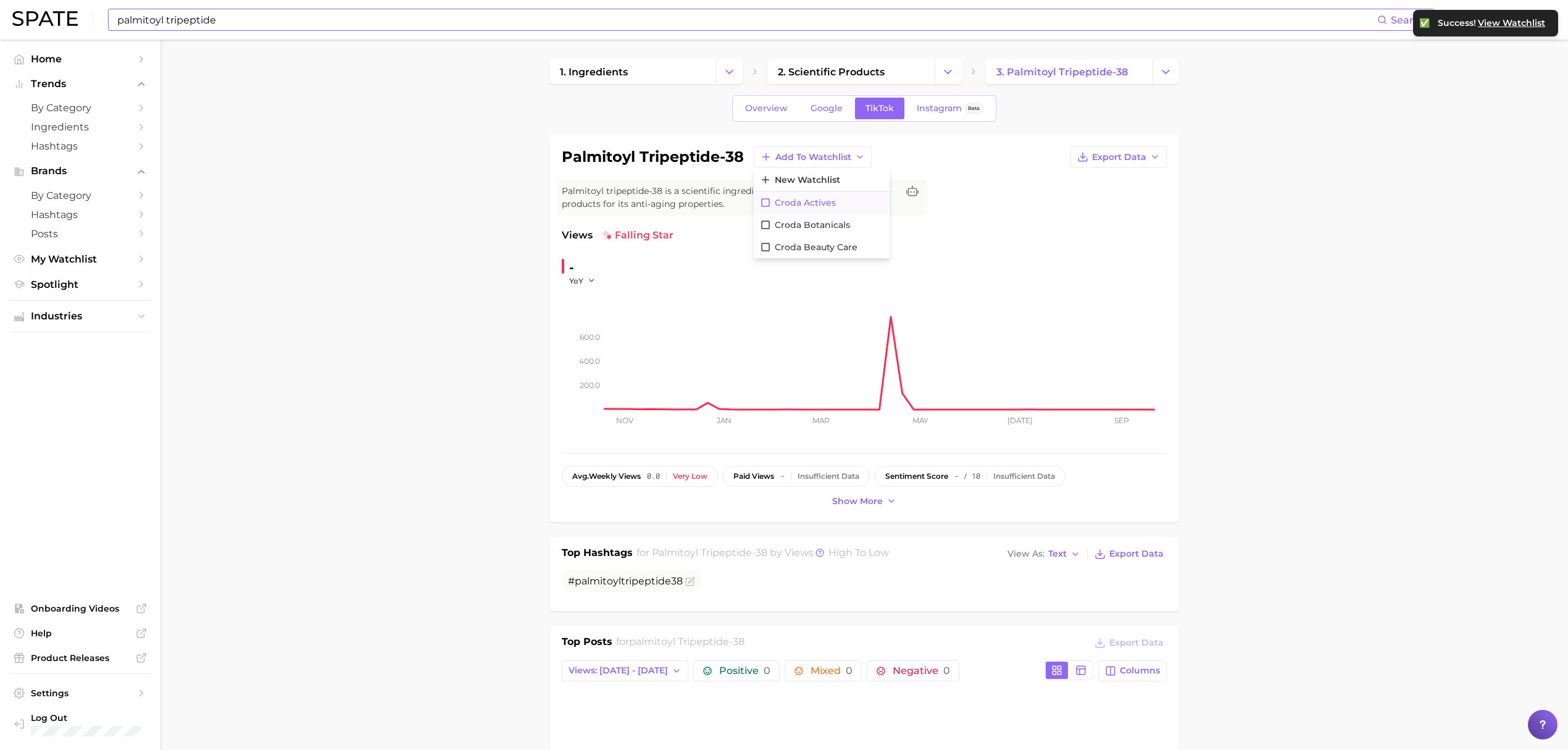
click at [803, 200] on span "Croda Actives" at bounding box center [804, 203] width 61 height 11
click at [764, 98] on link "Overview" at bounding box center [766, 108] width 64 height 22
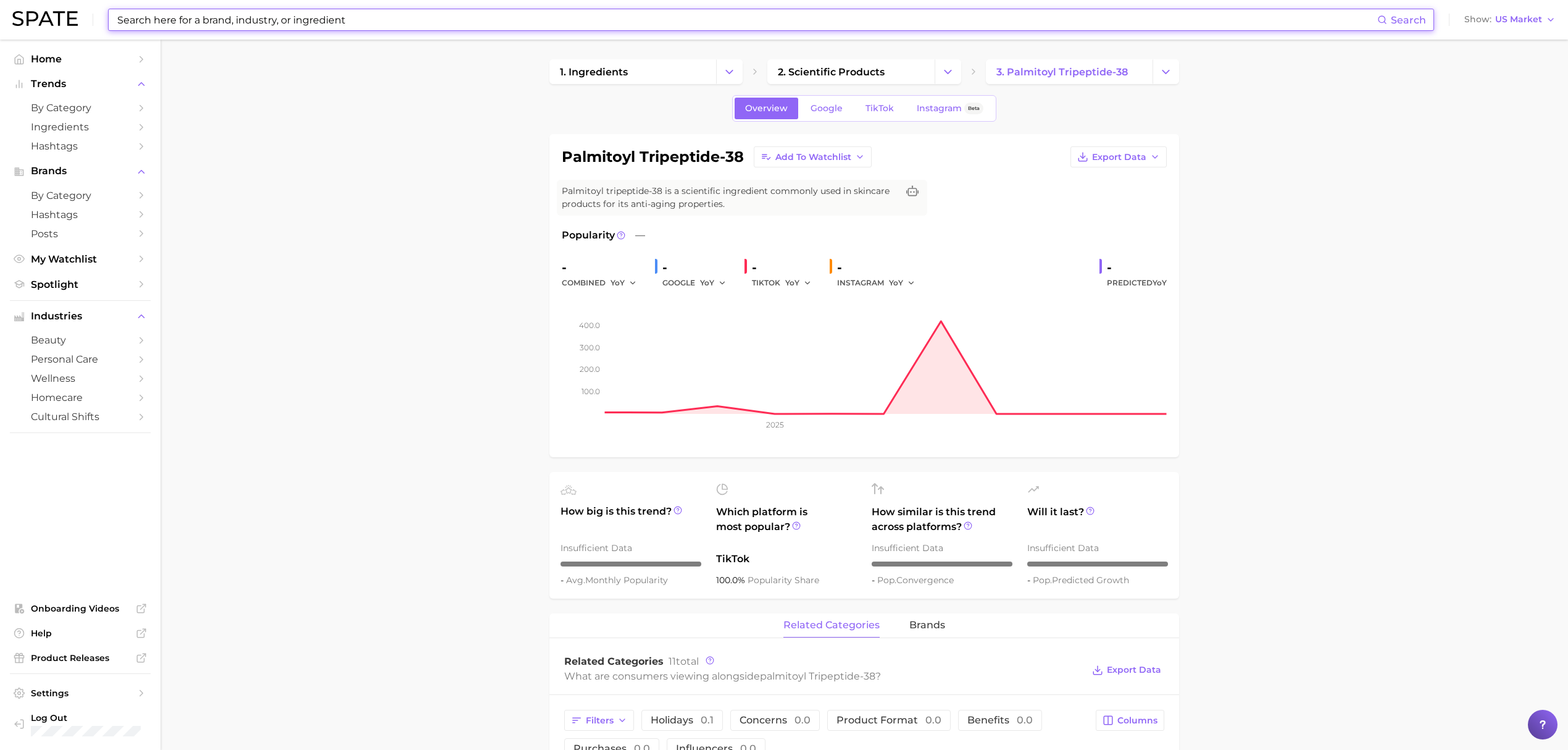
click at [563, 24] on input at bounding box center [746, 19] width 1261 height 21
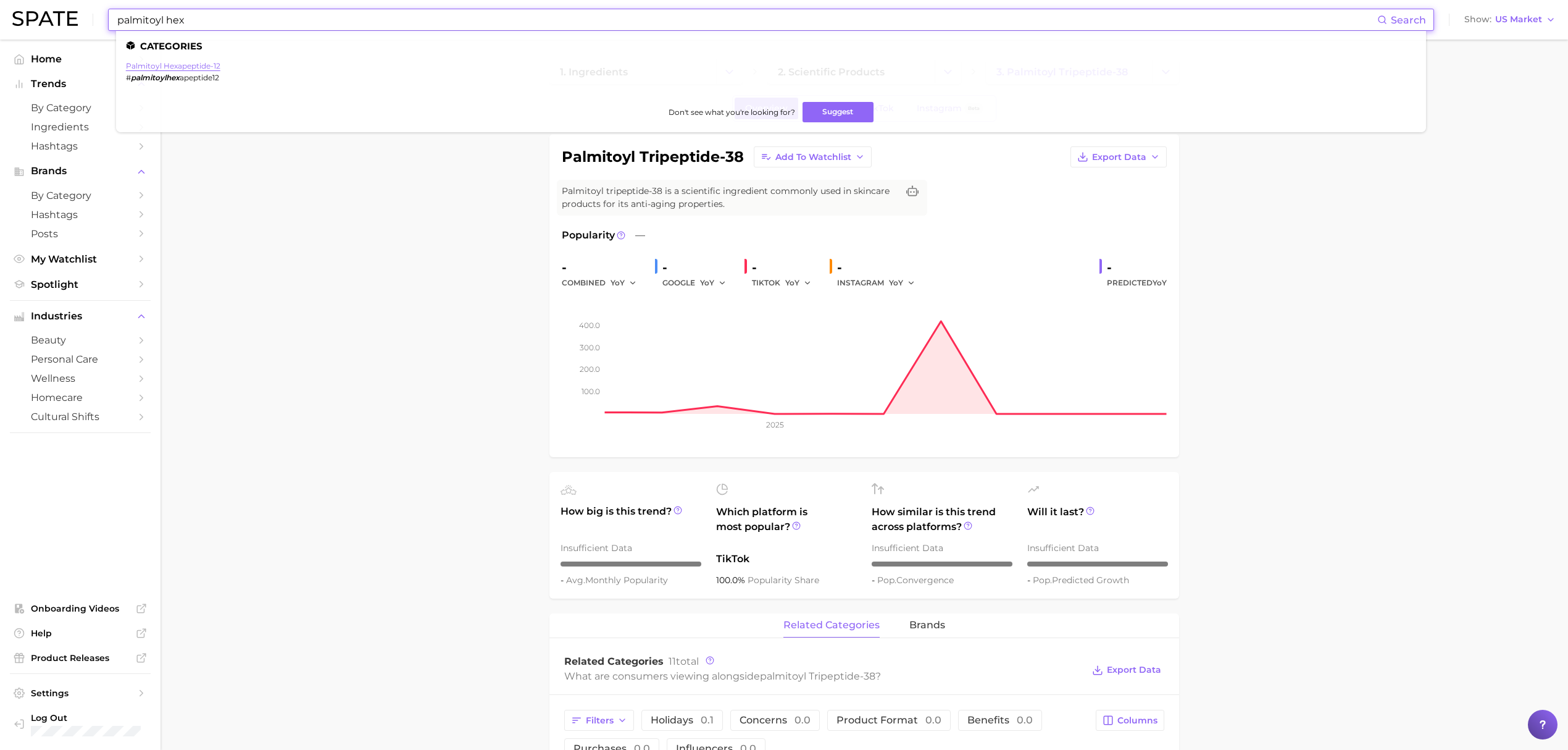
click at [210, 61] on link "palmitoyl hexapeptide-12" at bounding box center [173, 66] width 95 height 9
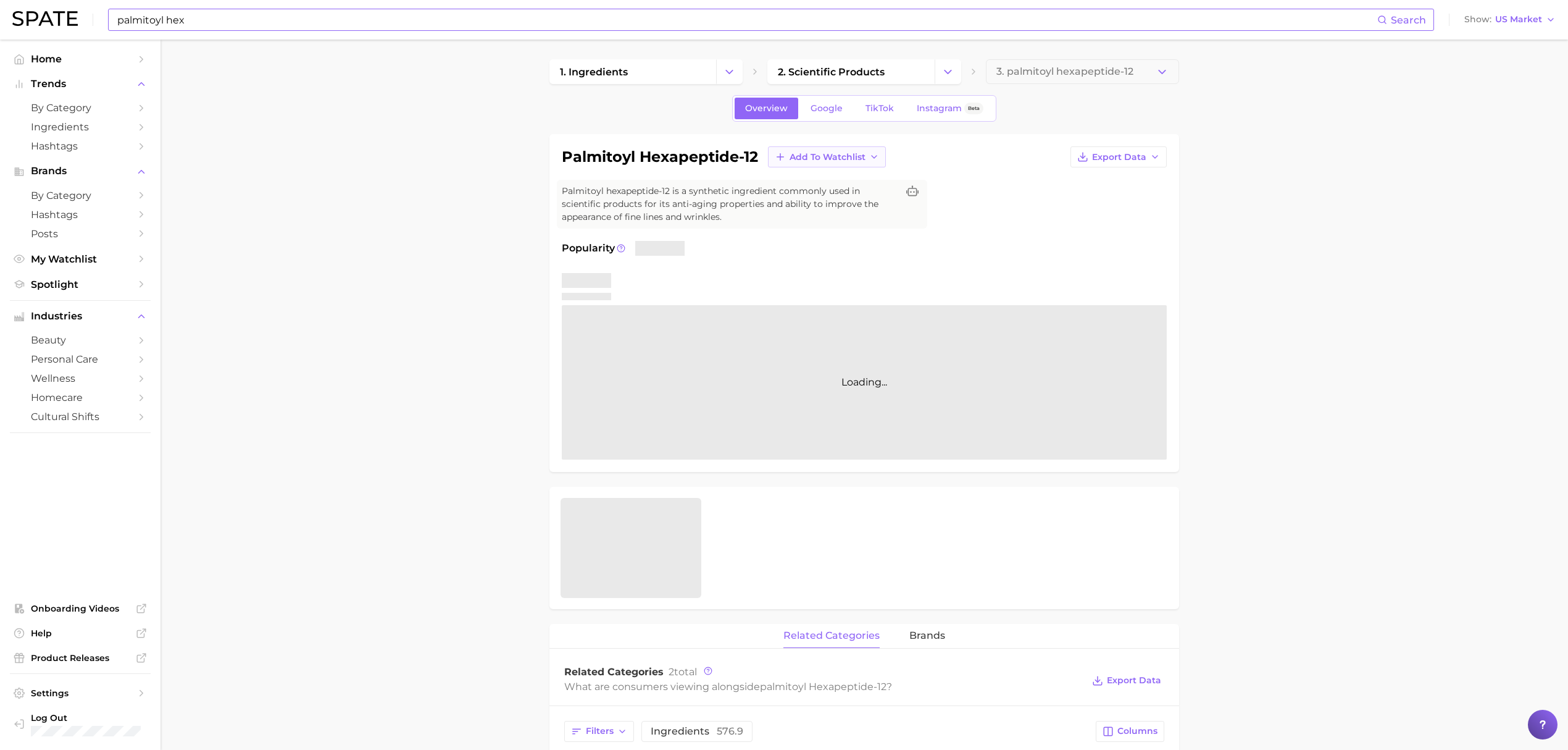
click at [815, 161] on span "Add to Watchlist" at bounding box center [827, 158] width 76 height 11
click at [825, 202] on span "Croda Actives" at bounding box center [819, 203] width 61 height 11
click at [715, 25] on input "palmitoyl hex" at bounding box center [746, 19] width 1261 height 21
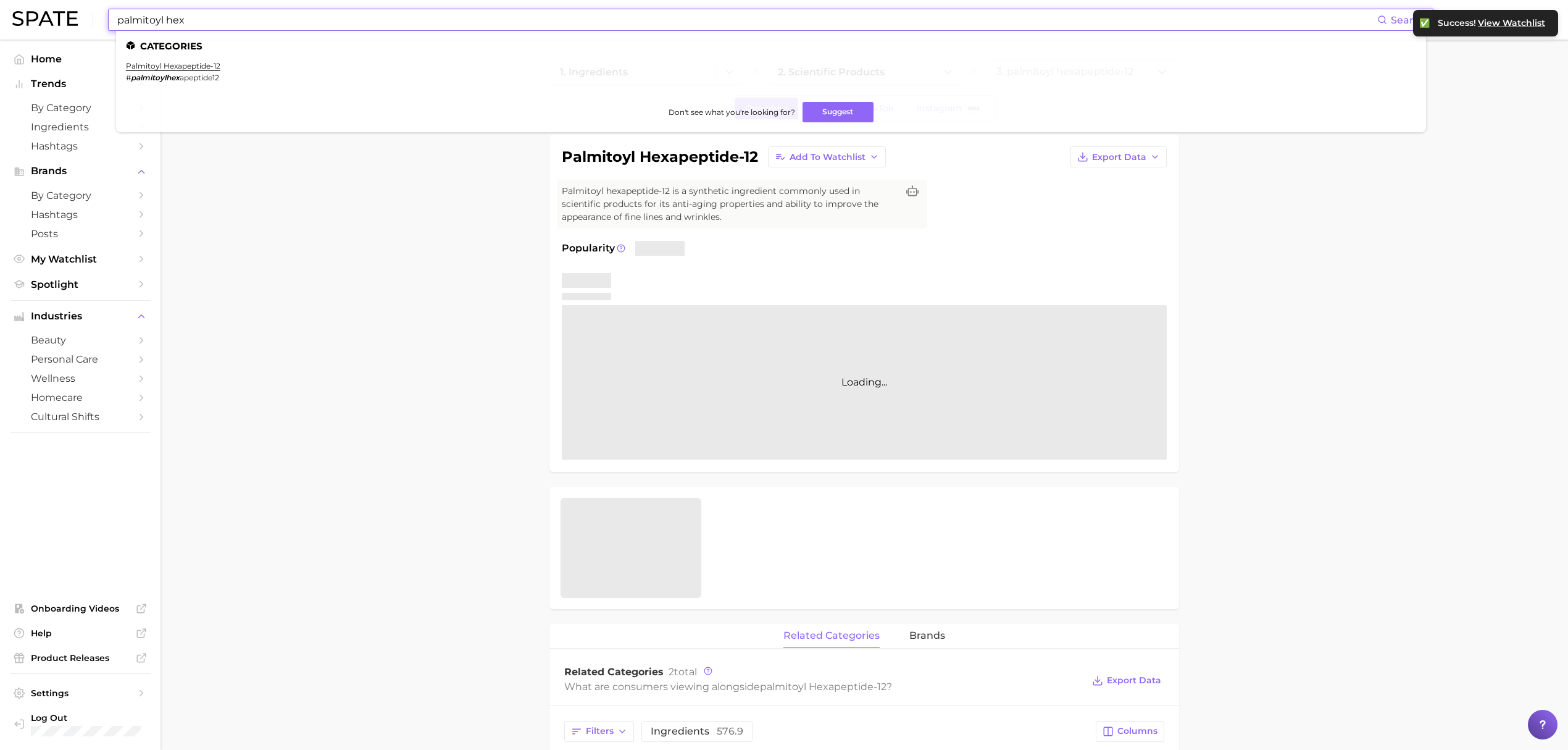
click at [715, 25] on input "palmitoyl hex" at bounding box center [746, 19] width 1261 height 21
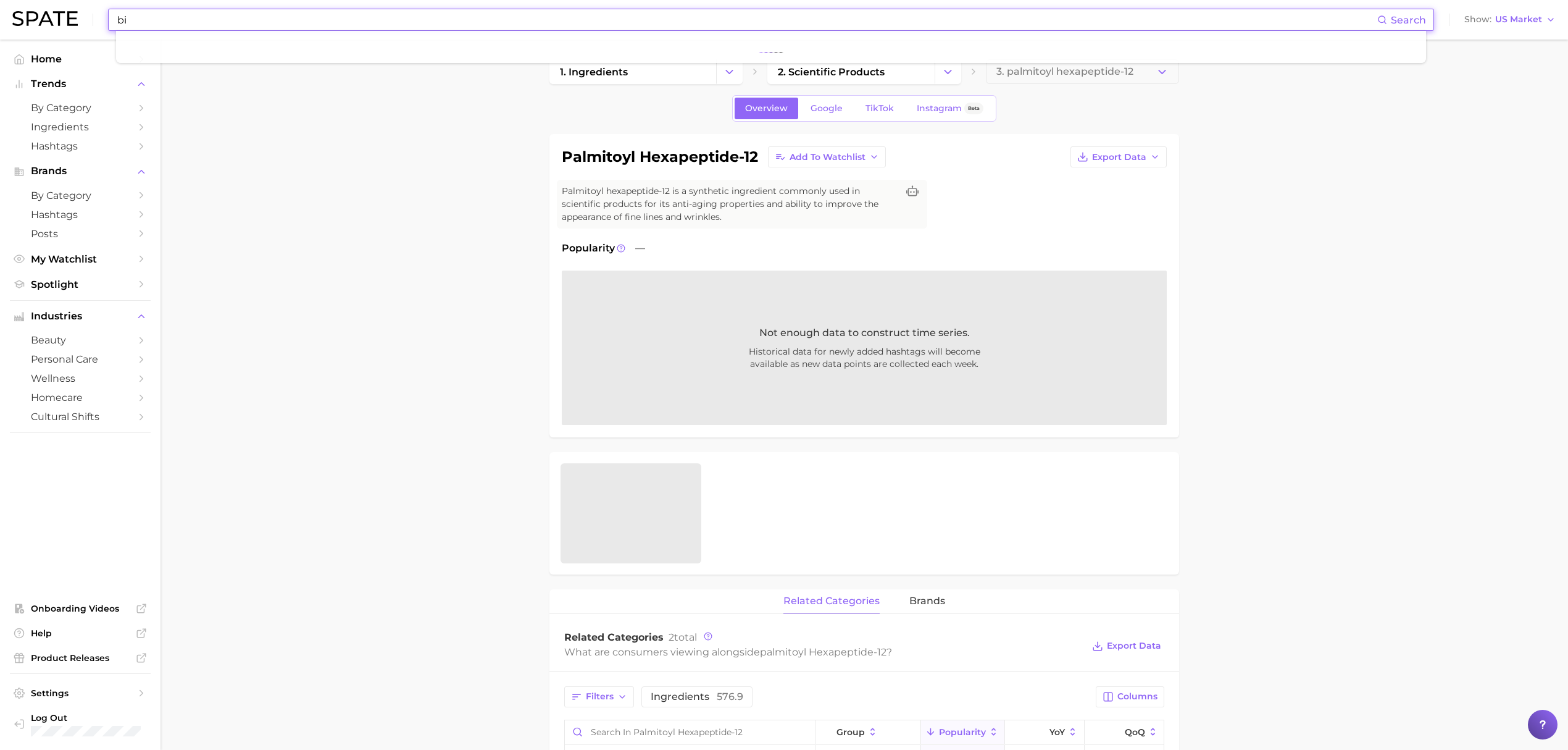
type input "b"
type input "p"
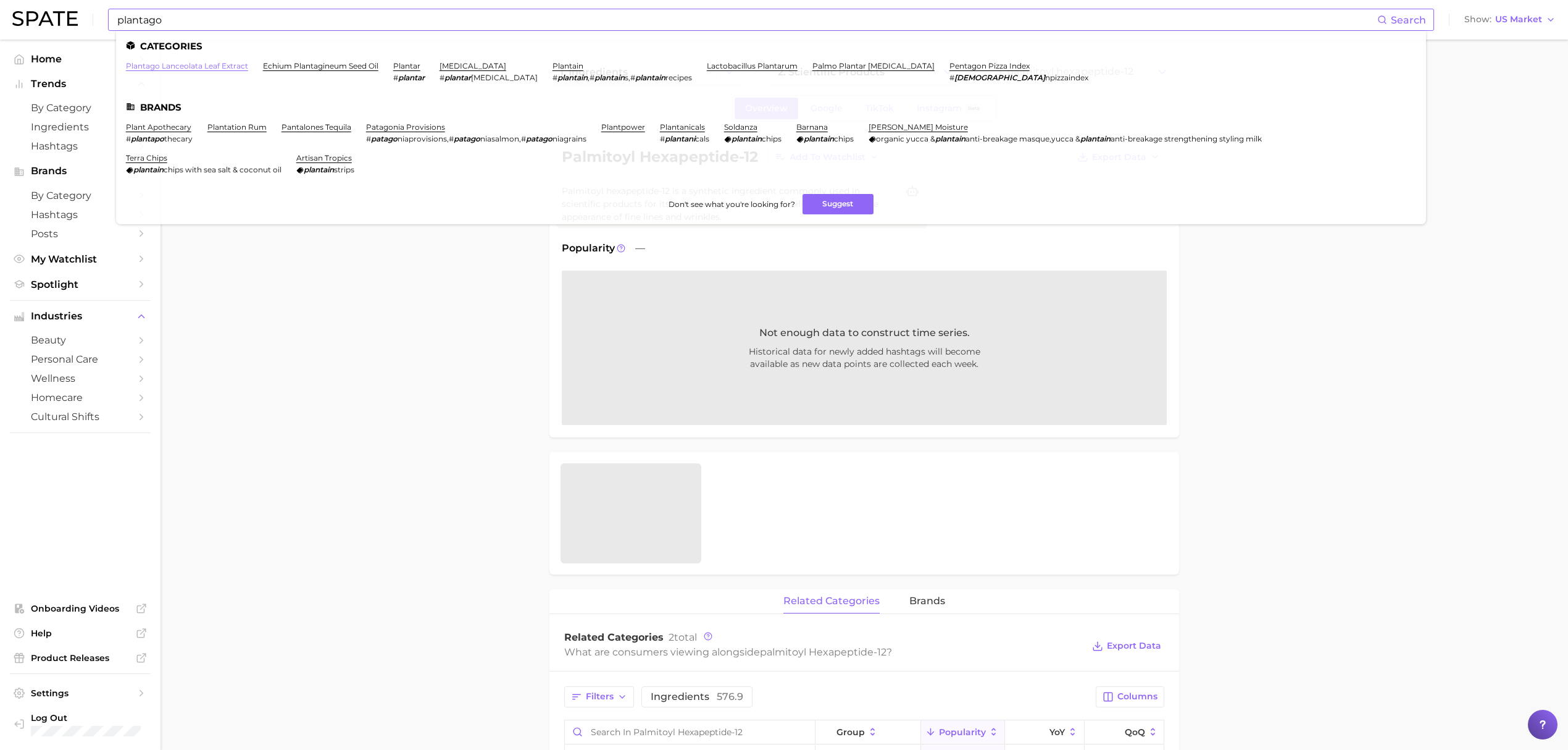
click at [190, 66] on link "plantago lanceolata leaf extract" at bounding box center [187, 66] width 122 height 9
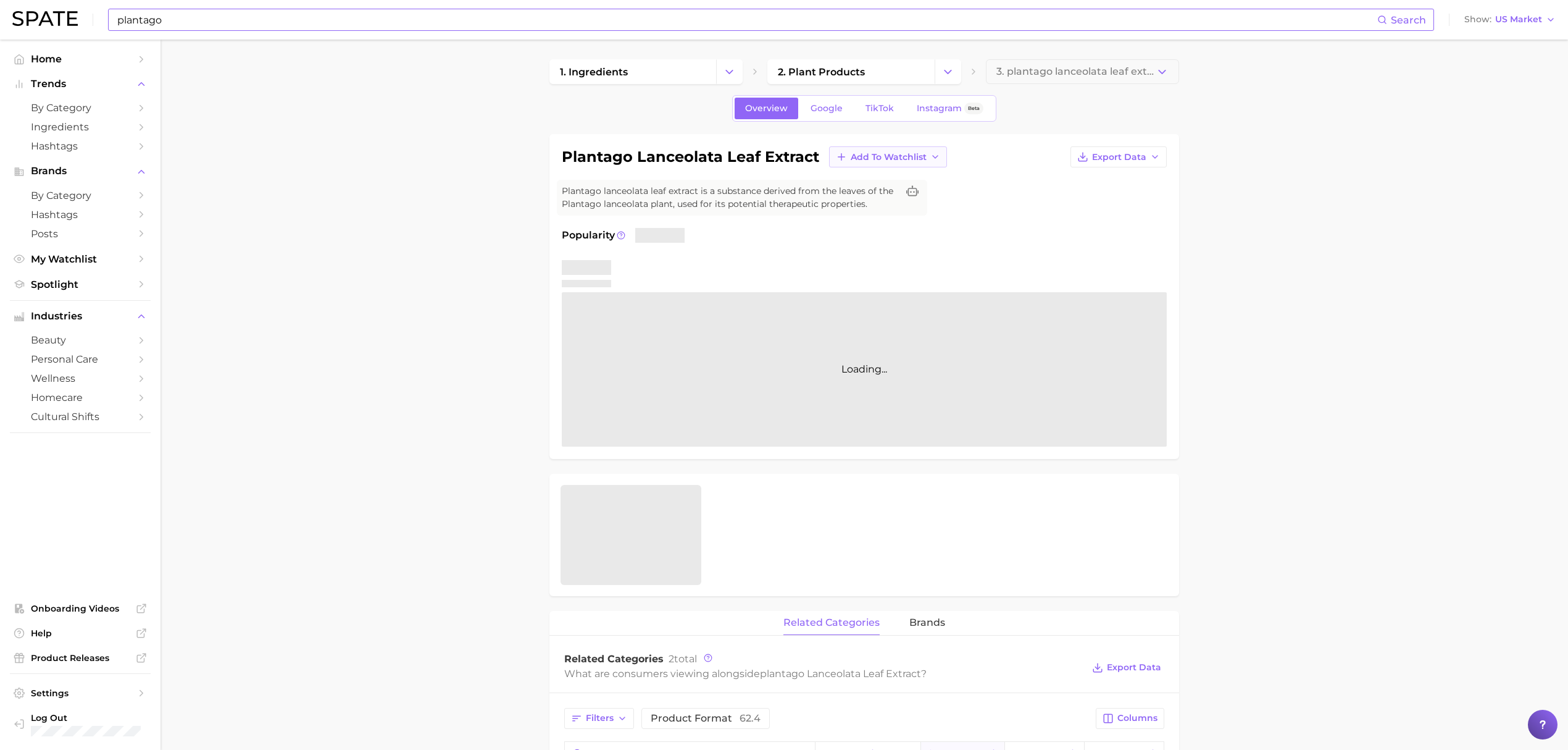
click at [869, 158] on span "Add to Watchlist" at bounding box center [888, 158] width 76 height 11
click at [869, 208] on span "Croda Actives" at bounding box center [880, 203] width 61 height 11
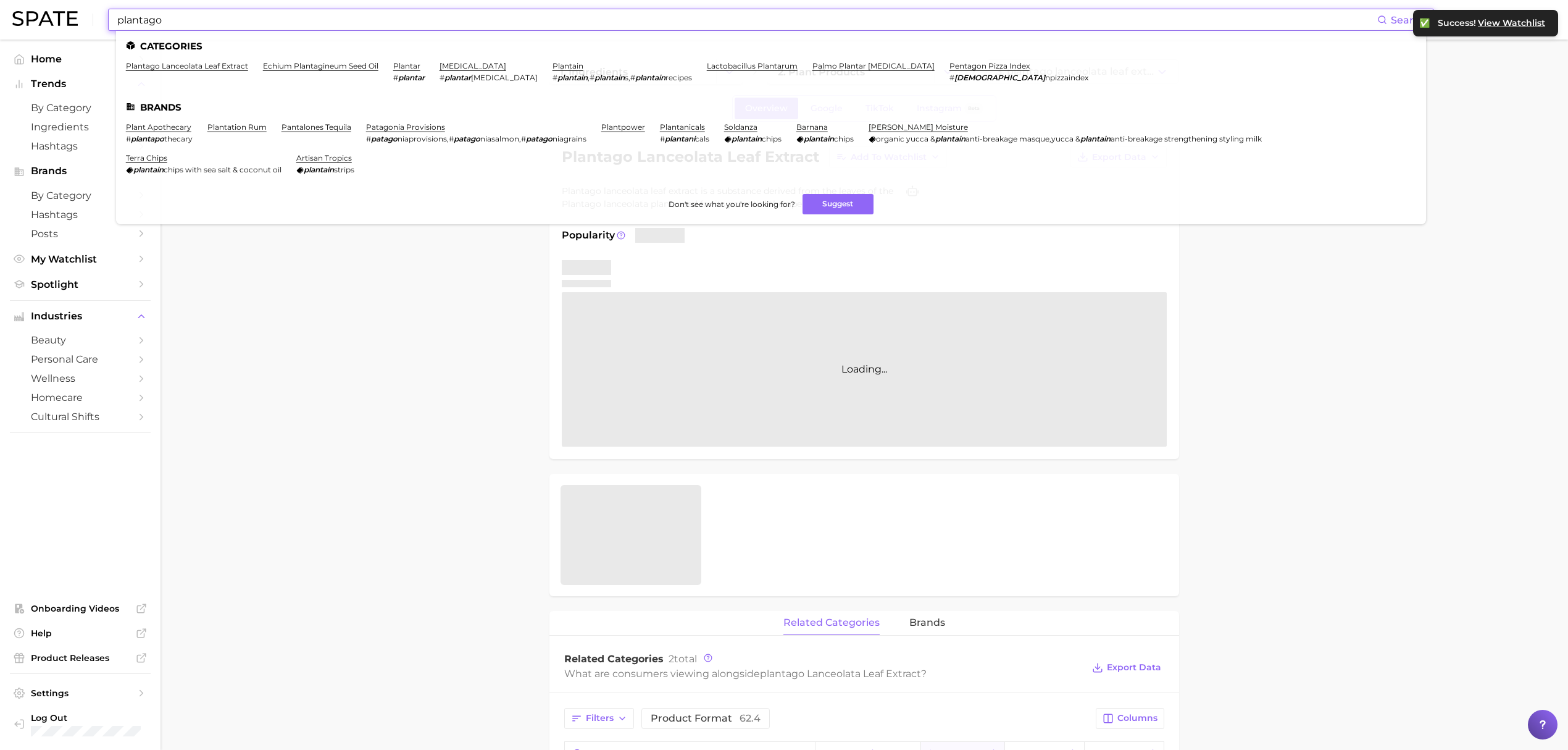
click at [835, 18] on input "plantago" at bounding box center [746, 19] width 1261 height 21
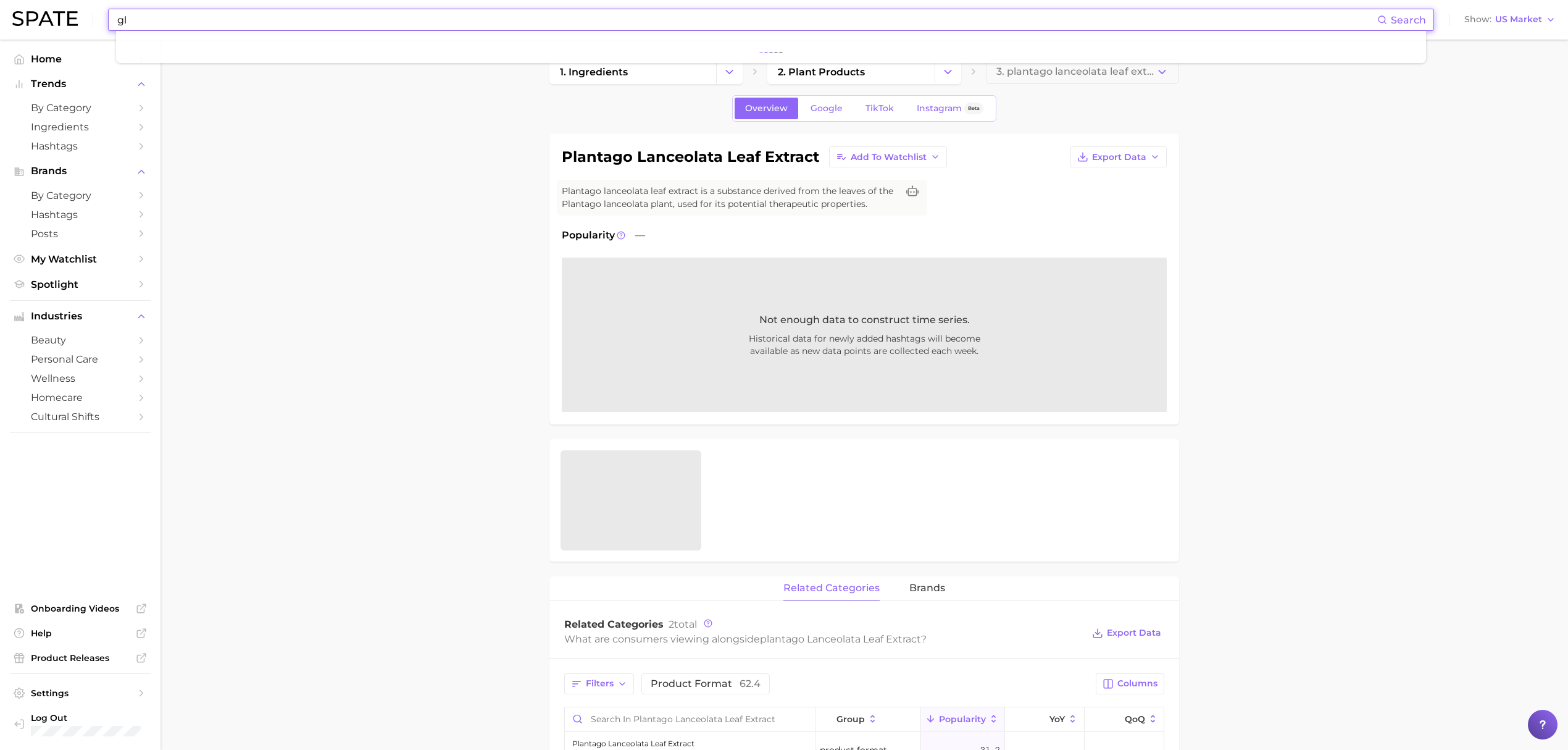
type input "g"
click at [667, 20] on input at bounding box center [746, 19] width 1261 height 21
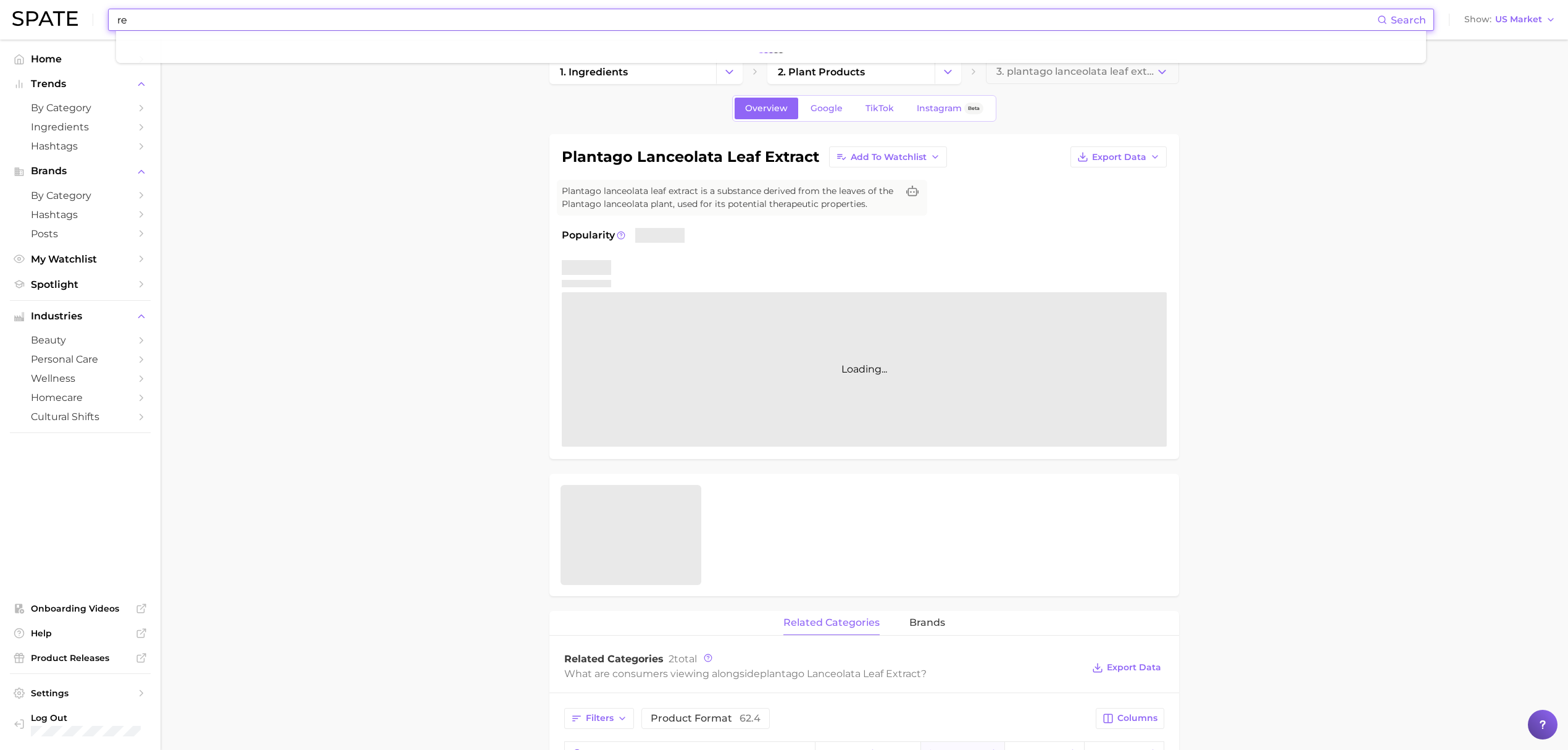
type input "r"
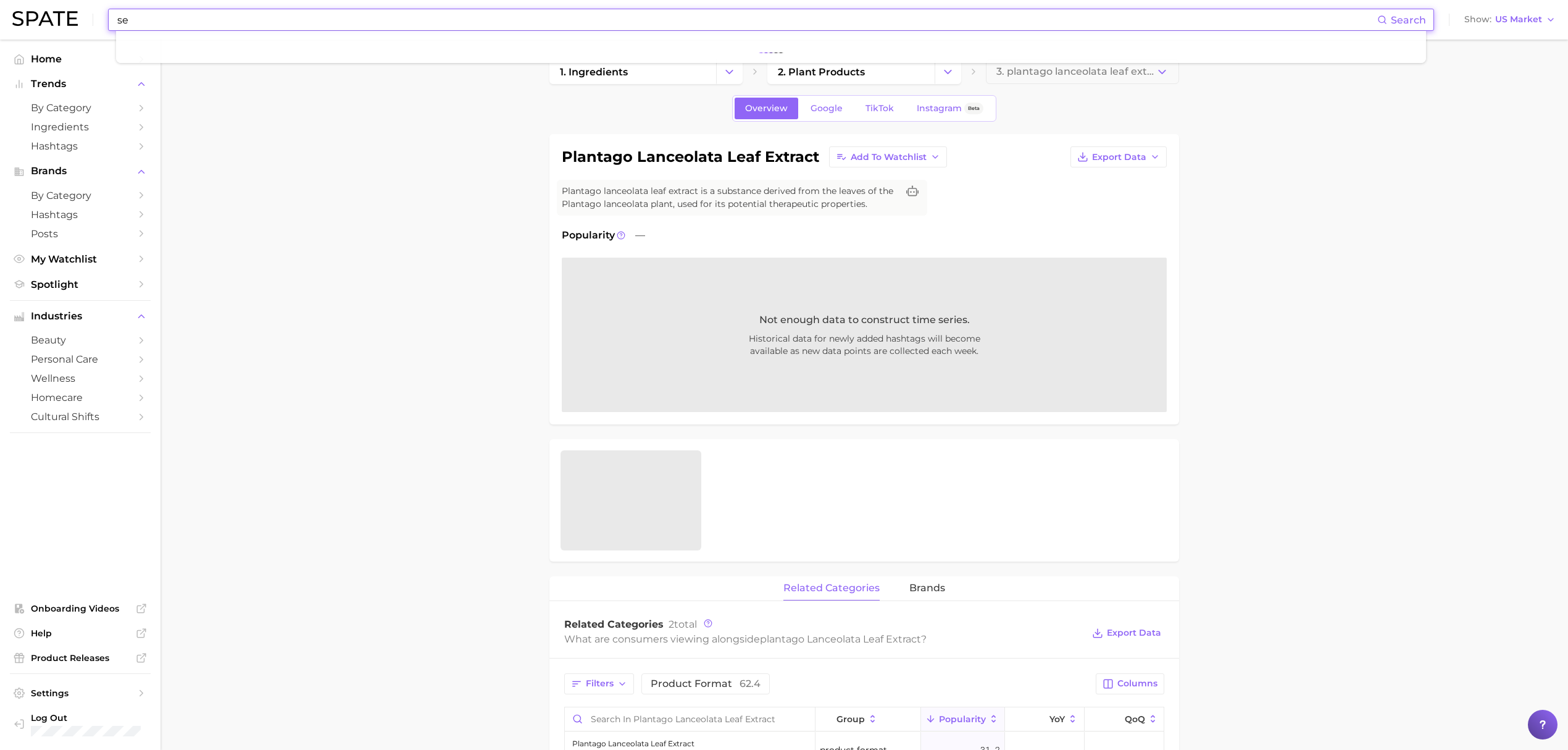
type input "s"
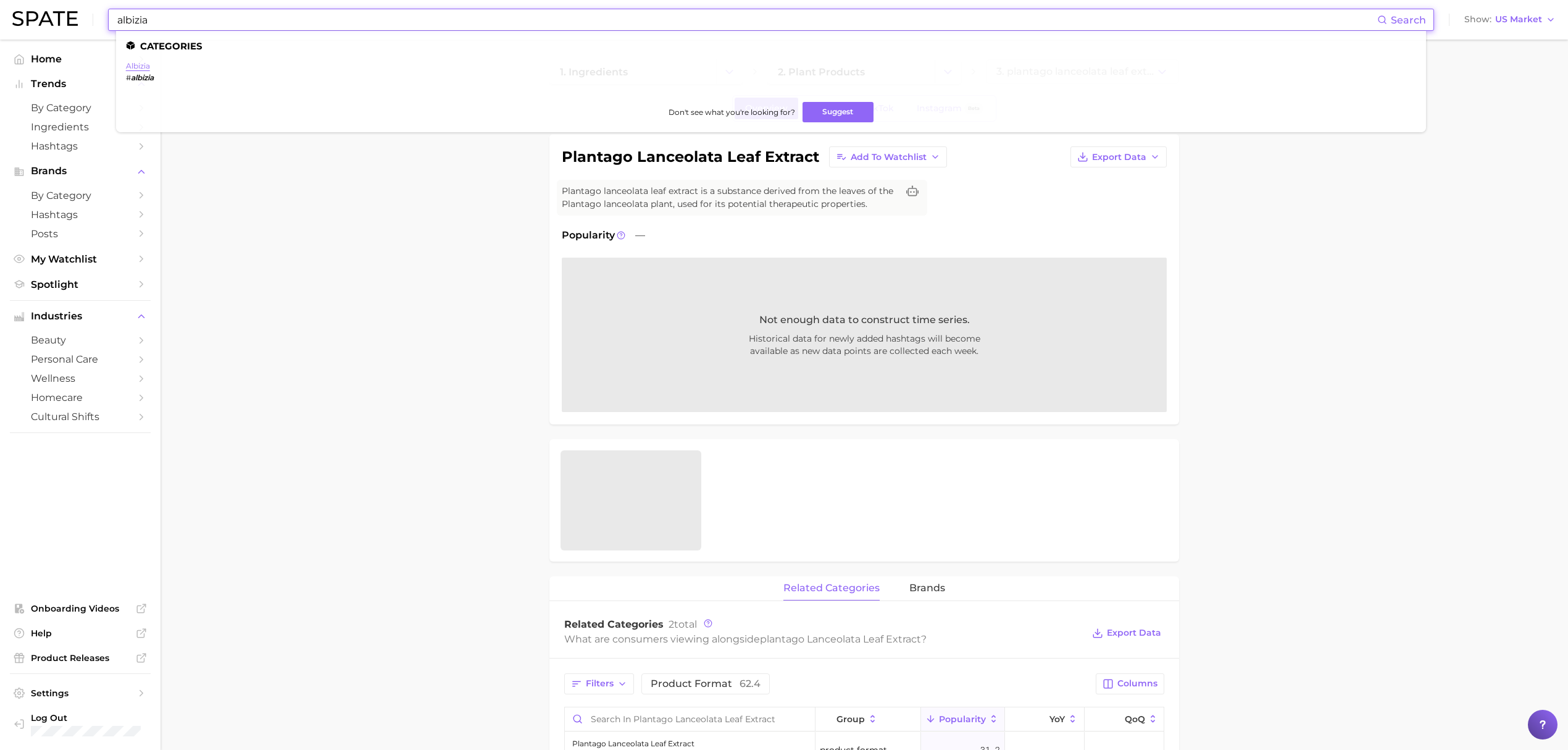
click at [146, 69] on link "albizia" at bounding box center [138, 66] width 24 height 9
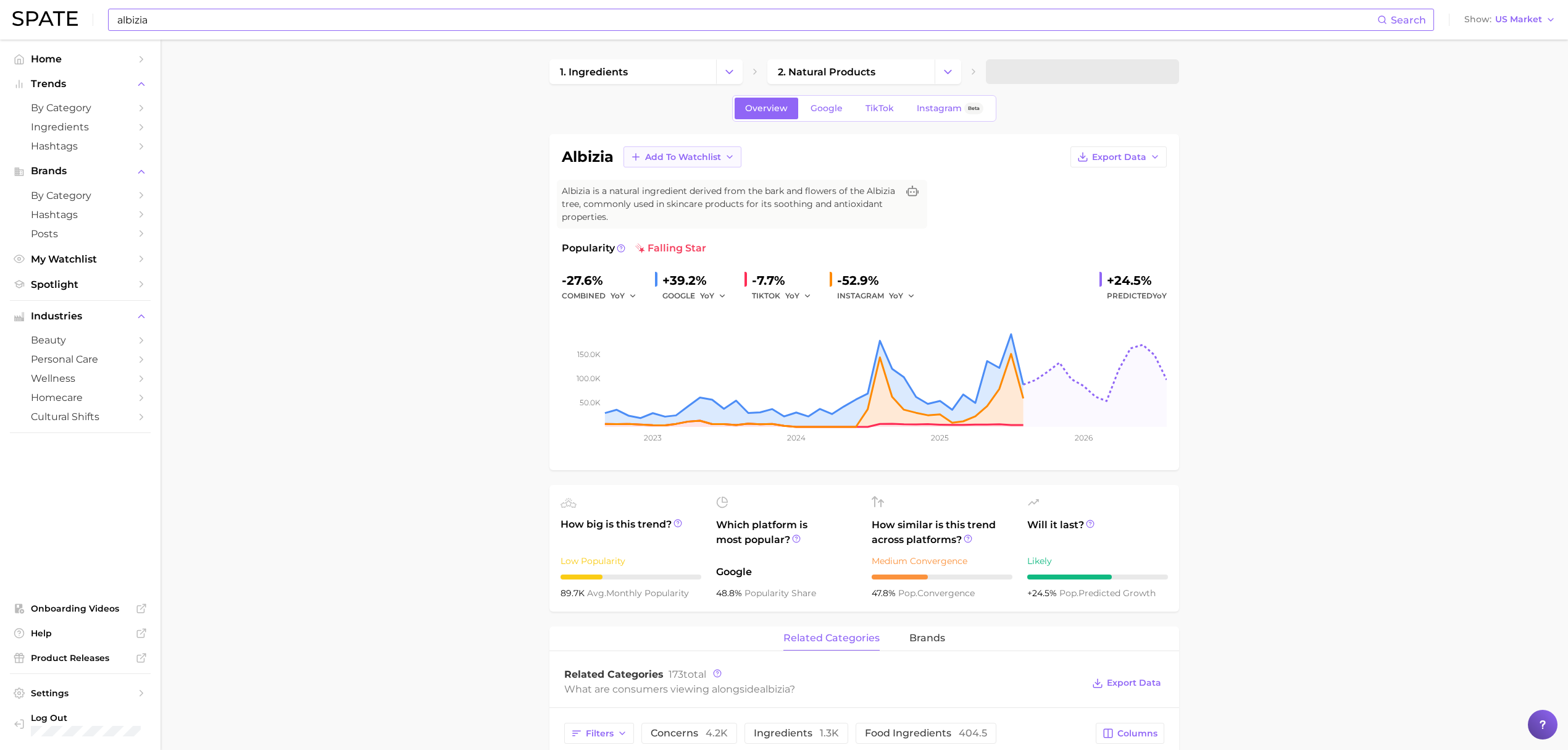
click at [738, 157] on button "Add to Watchlist" at bounding box center [682, 157] width 118 height 21
click at [716, 200] on button "Croda Actives" at bounding box center [691, 202] width 136 height 22
click at [758, 13] on input "albizia" at bounding box center [746, 19] width 1261 height 21
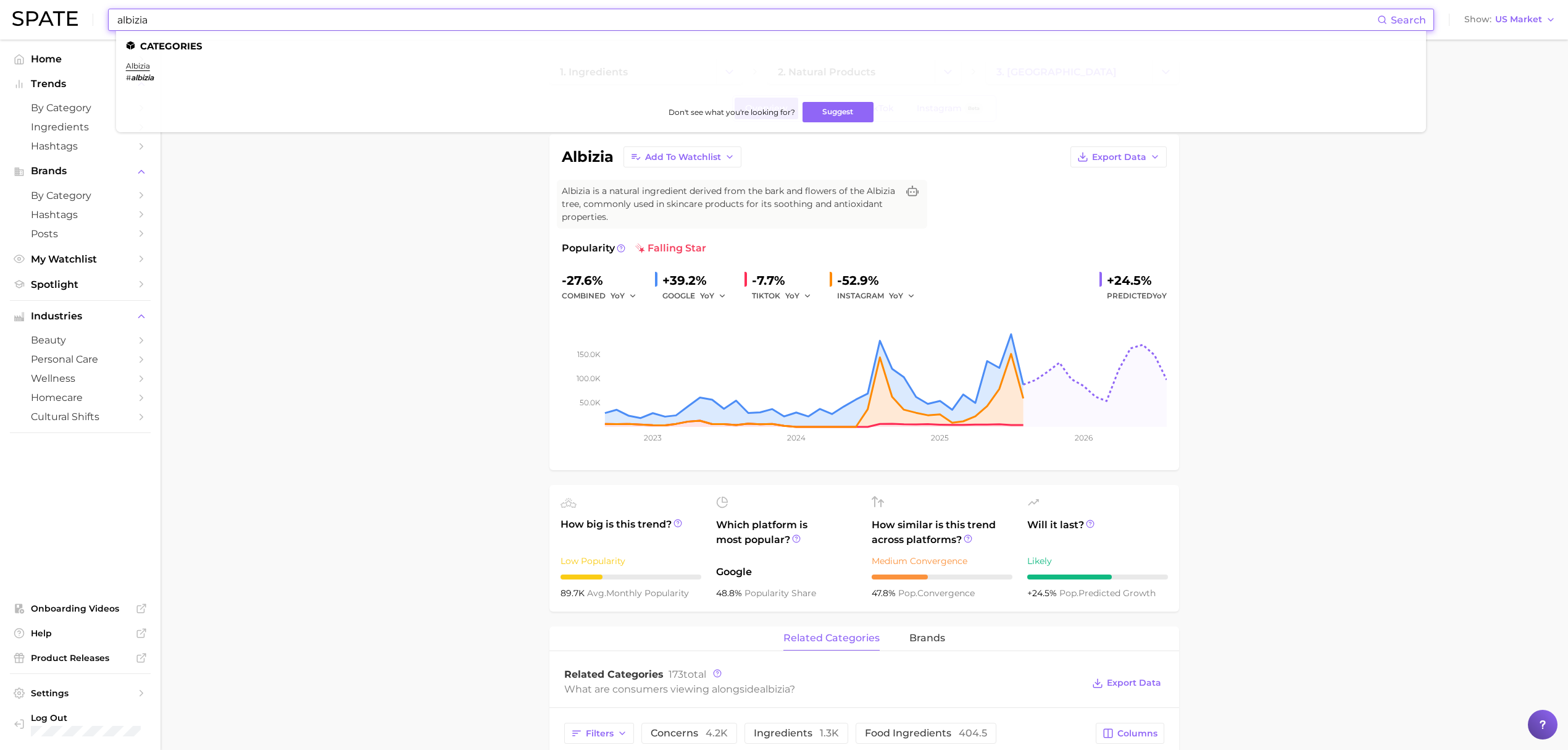
click at [758, 13] on input "albizia" at bounding box center [746, 19] width 1261 height 21
click at [193, 63] on link "helianthus annuus extract" at bounding box center [175, 66] width 99 height 9
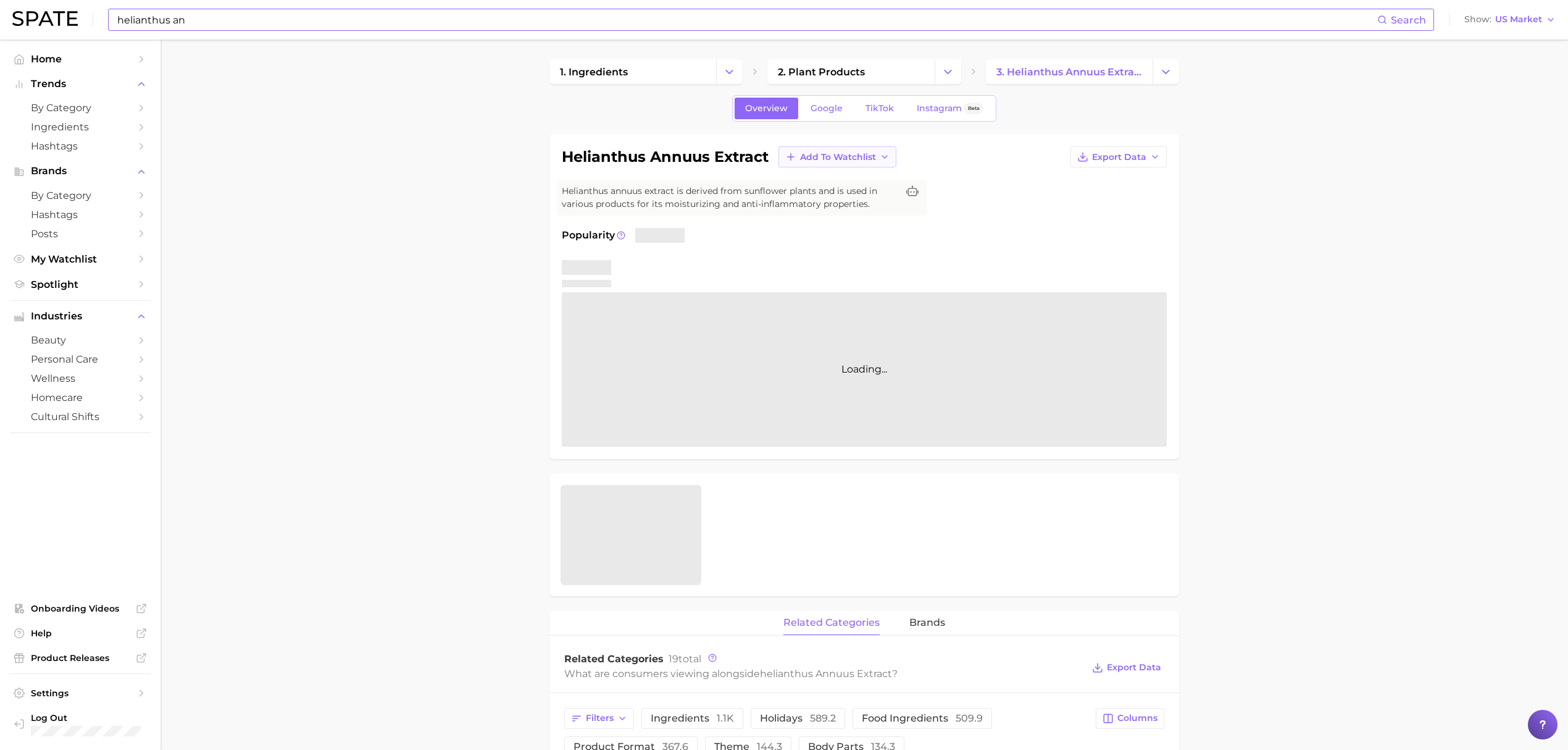
click at [820, 163] on button "Add to Watchlist" at bounding box center [836, 157] width 118 height 21
click at [845, 205] on span "Croda Actives" at bounding box center [829, 203] width 61 height 11
click at [762, 24] on input "helianthus an" at bounding box center [746, 19] width 1261 height 21
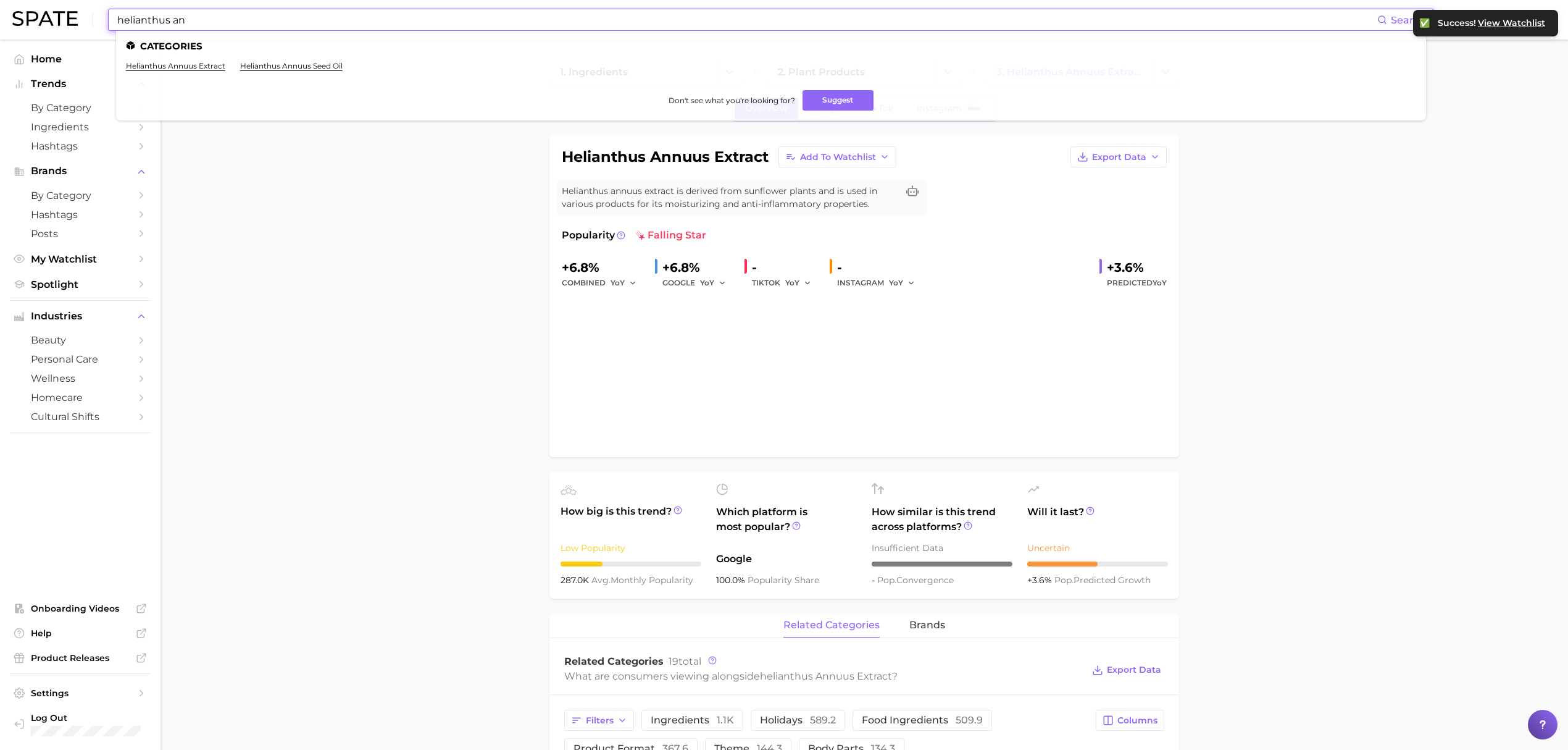
click at [762, 24] on input "helianthus an" at bounding box center [746, 19] width 1261 height 21
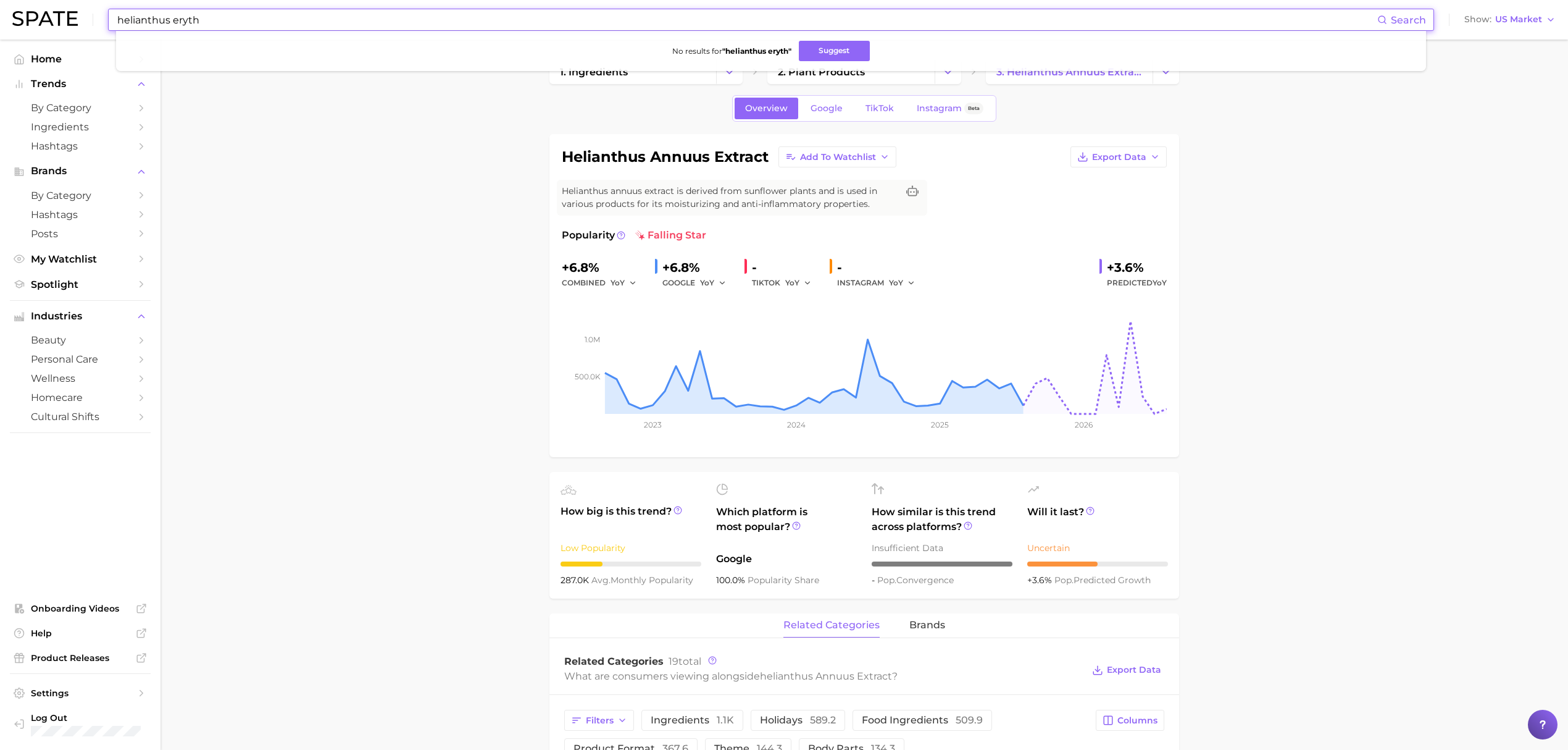
click at [762, 24] on input "helianthus eryth" at bounding box center [746, 19] width 1261 height 21
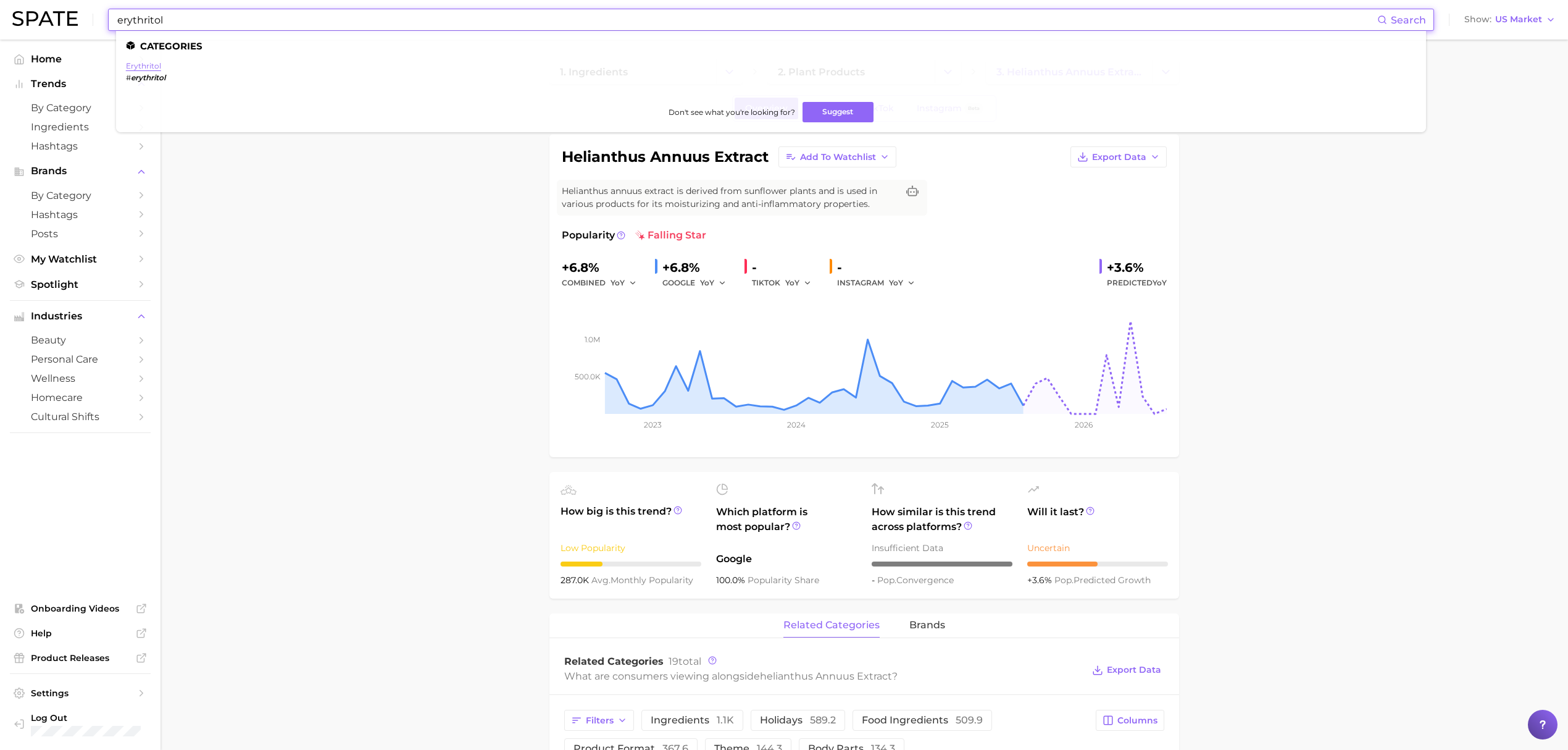
click at [129, 61] on link "erythritol" at bounding box center [143, 66] width 36 height 9
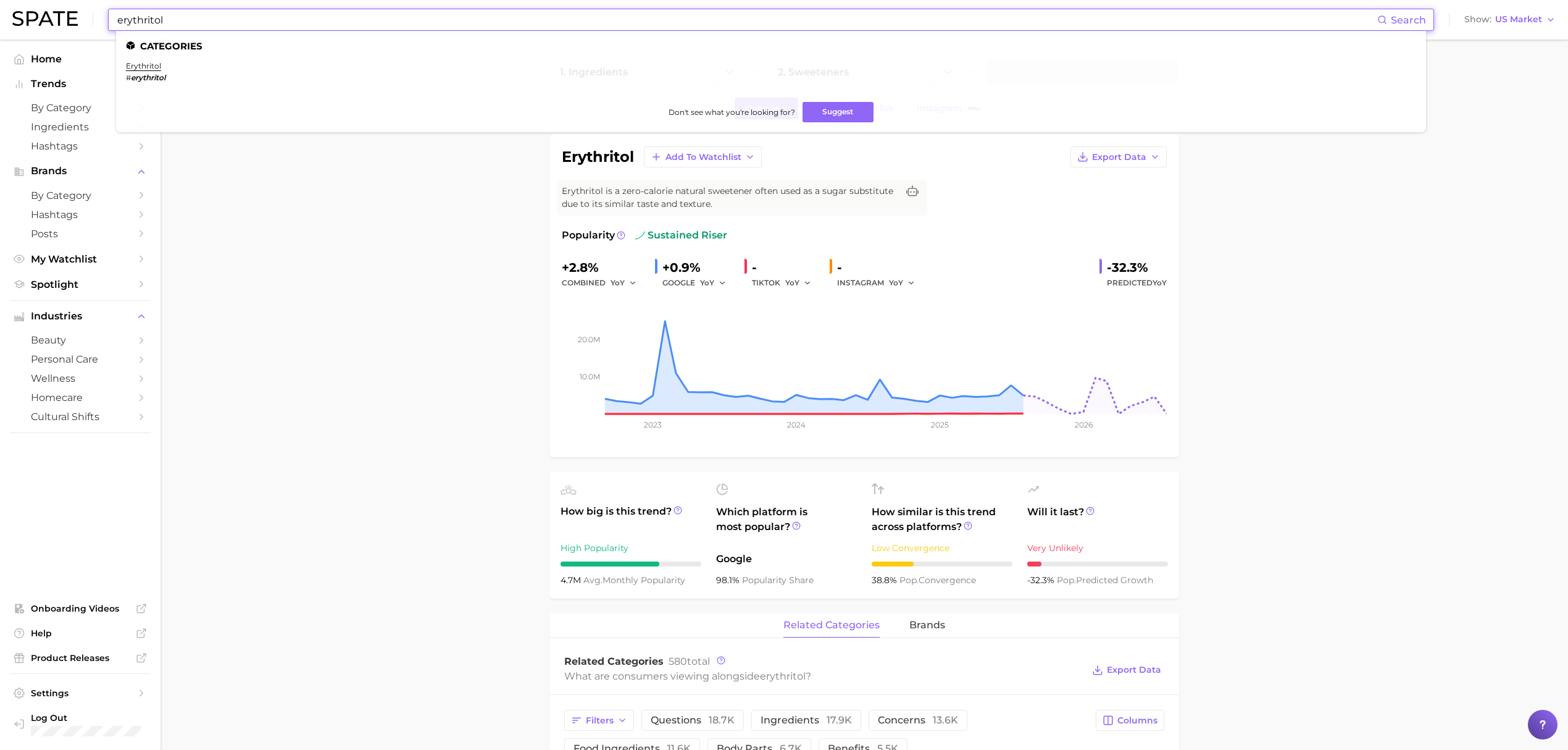
click at [644, 25] on input "erythritol" at bounding box center [746, 19] width 1261 height 21
click at [185, 68] on link "cetearyl ethylhexanoate" at bounding box center [171, 66] width 91 height 9
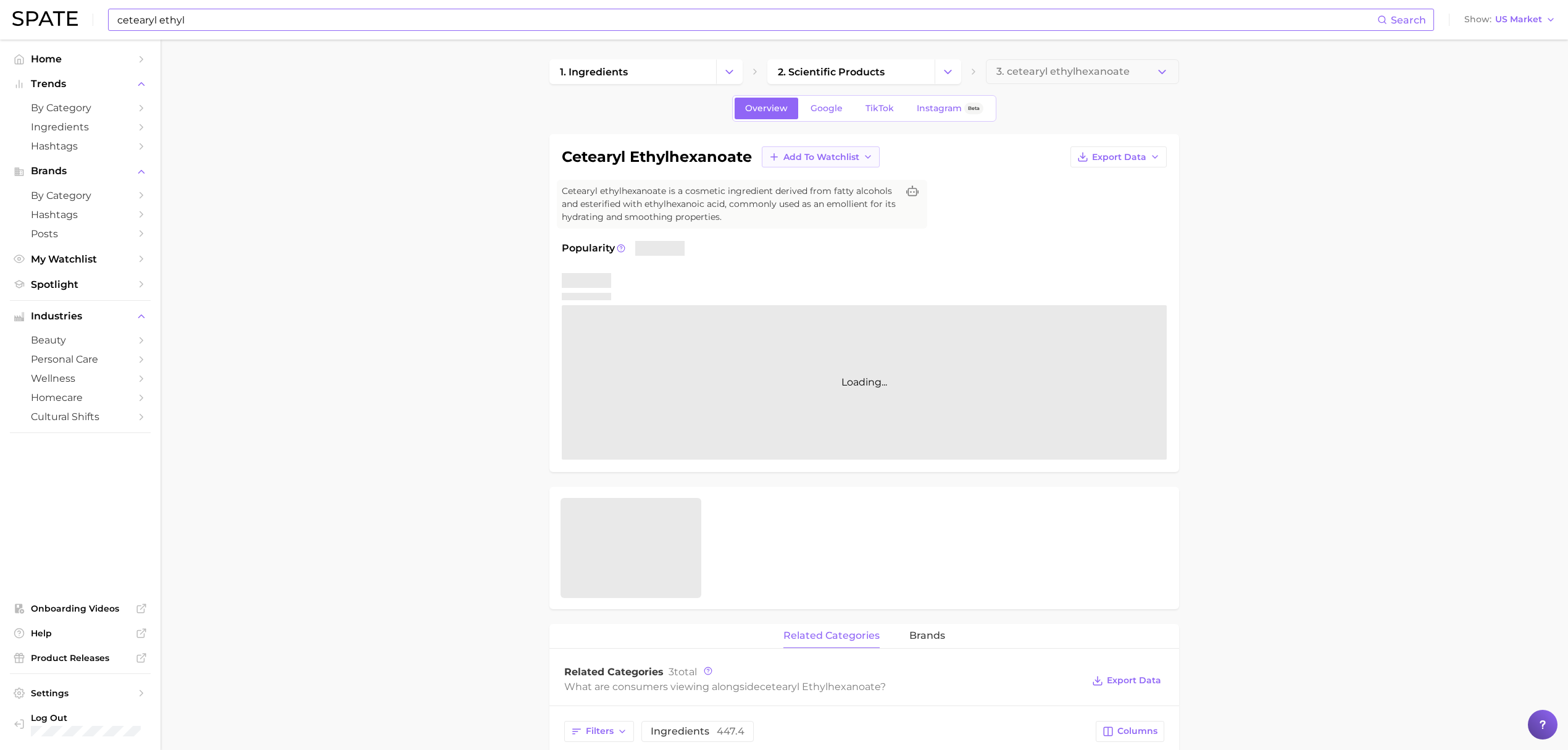
click at [824, 149] on button "Add to Watchlist" at bounding box center [820, 157] width 118 height 21
click at [824, 203] on span "Croda Actives" at bounding box center [813, 203] width 61 height 11
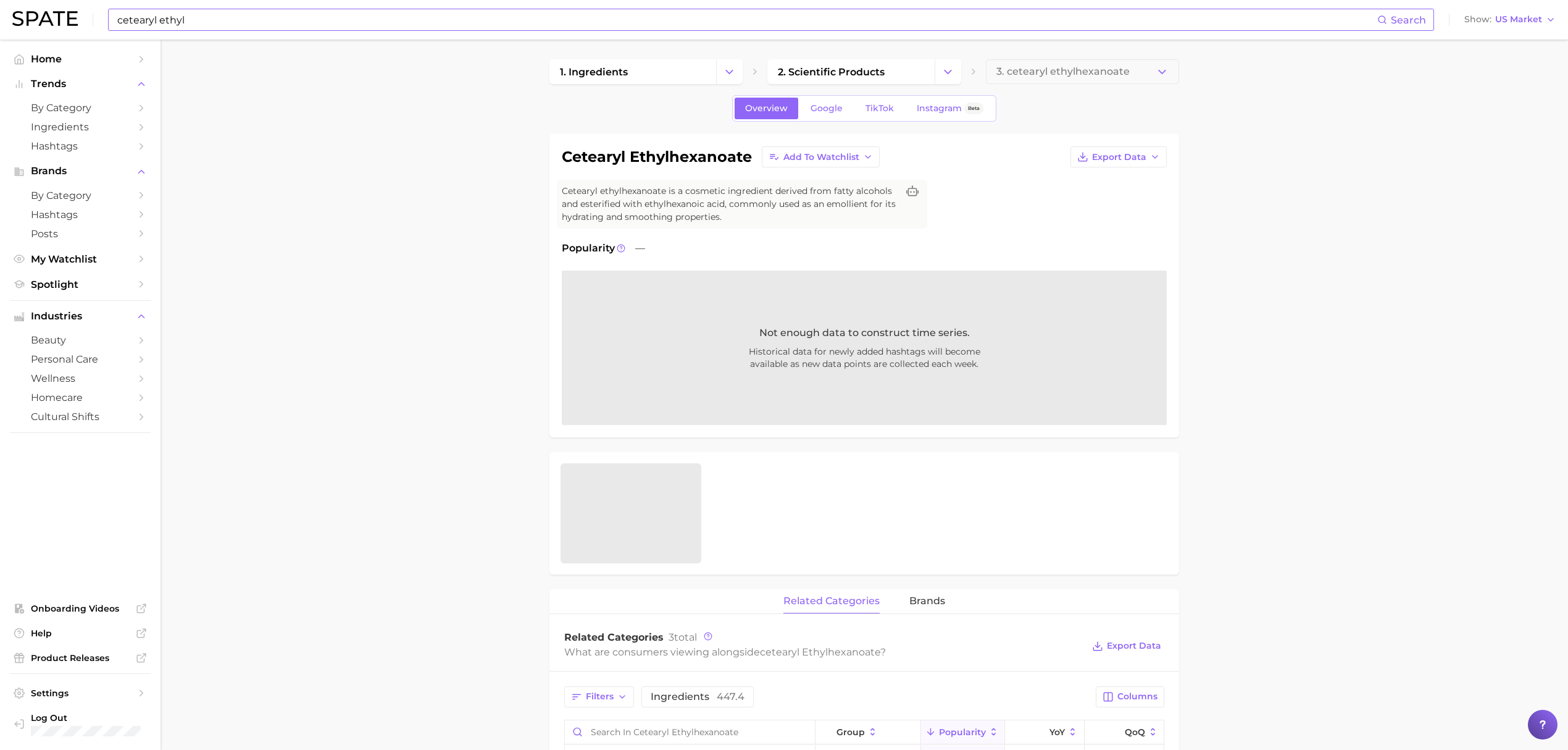
click at [713, 21] on input "cetearyl ethyl" at bounding box center [746, 19] width 1261 height 21
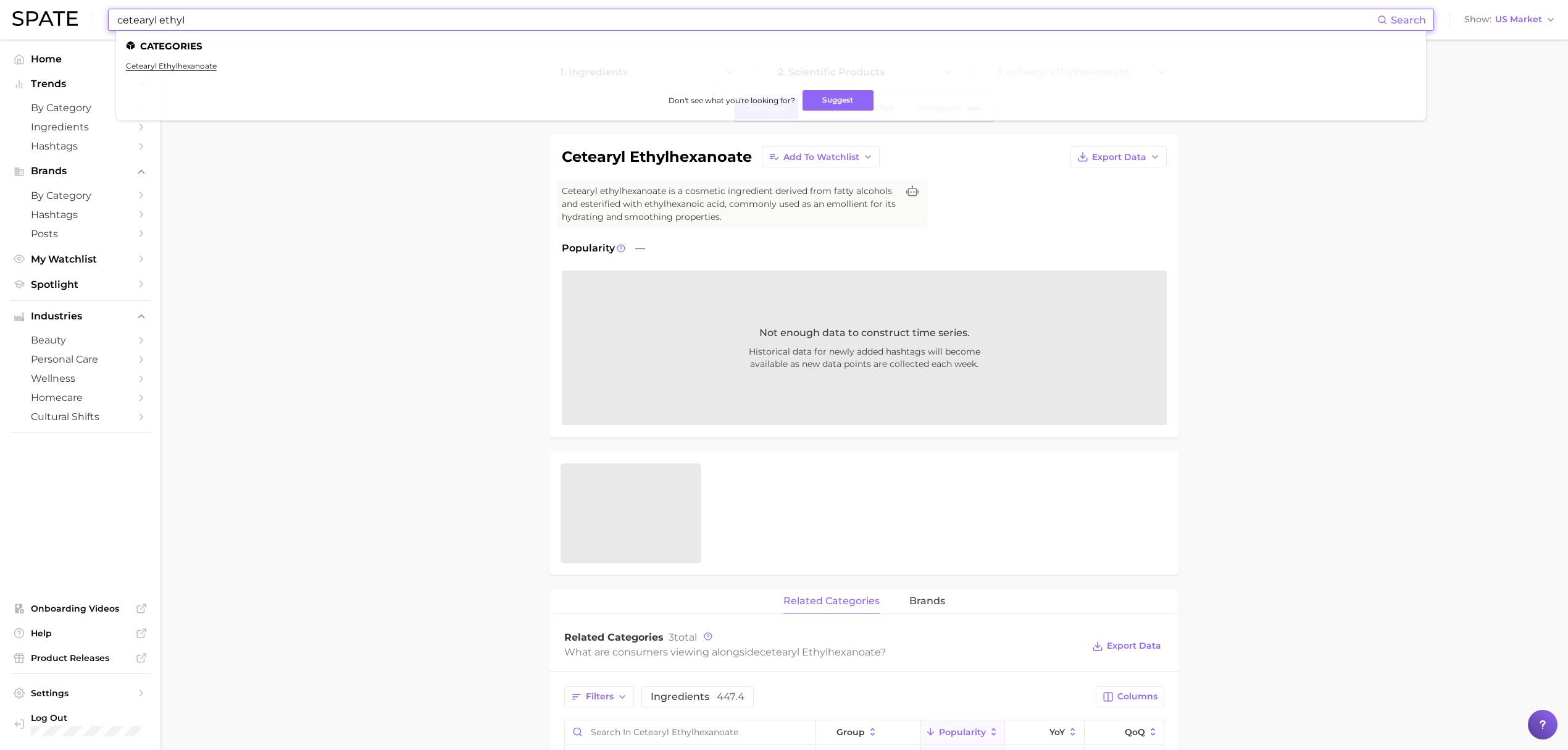
click at [713, 21] on input "cetearyl ethyl" at bounding box center [746, 19] width 1261 height 21
click at [128, 64] on link "sorbitan isostearate" at bounding box center [163, 66] width 75 height 9
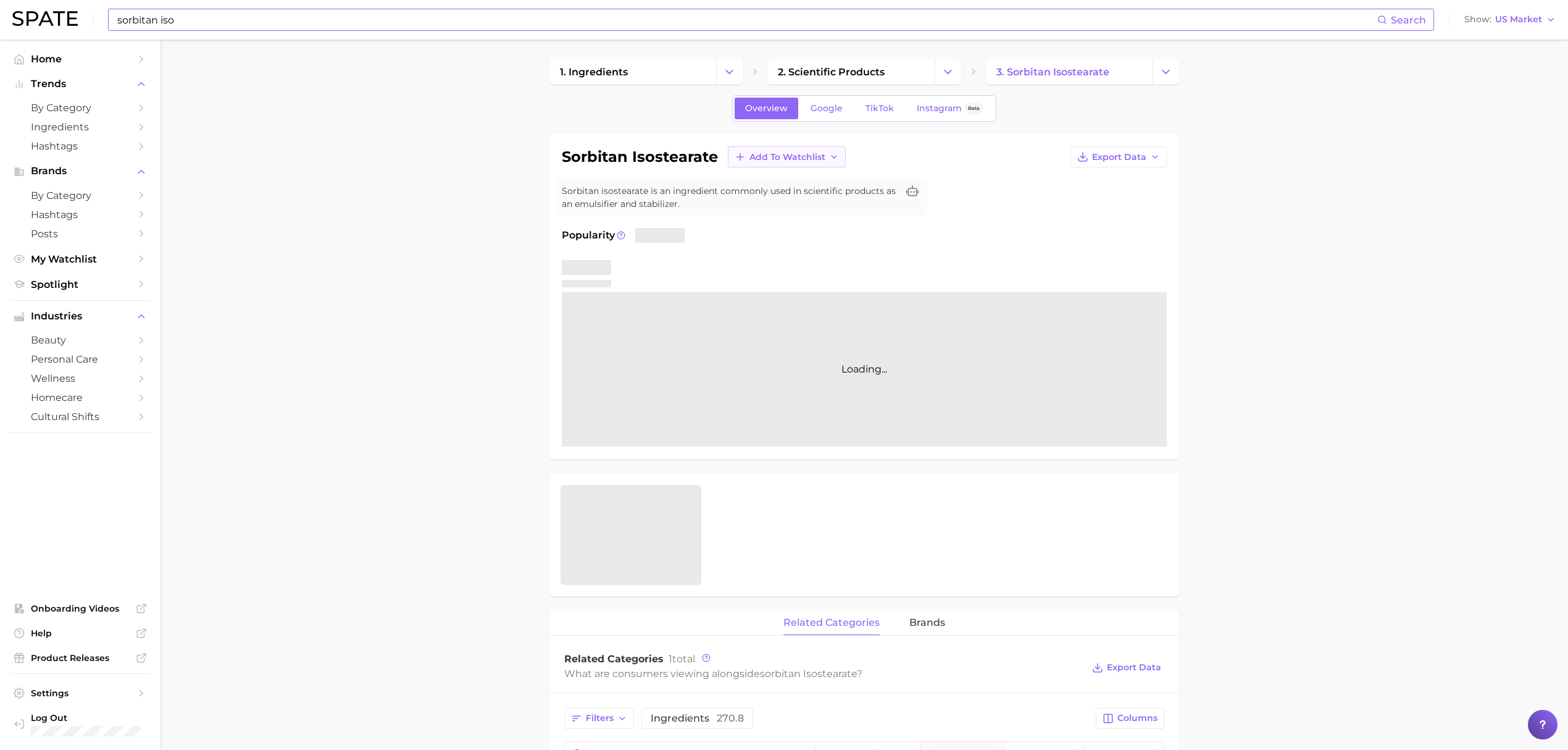
click at [822, 158] on span "Add to Watchlist" at bounding box center [787, 158] width 76 height 11
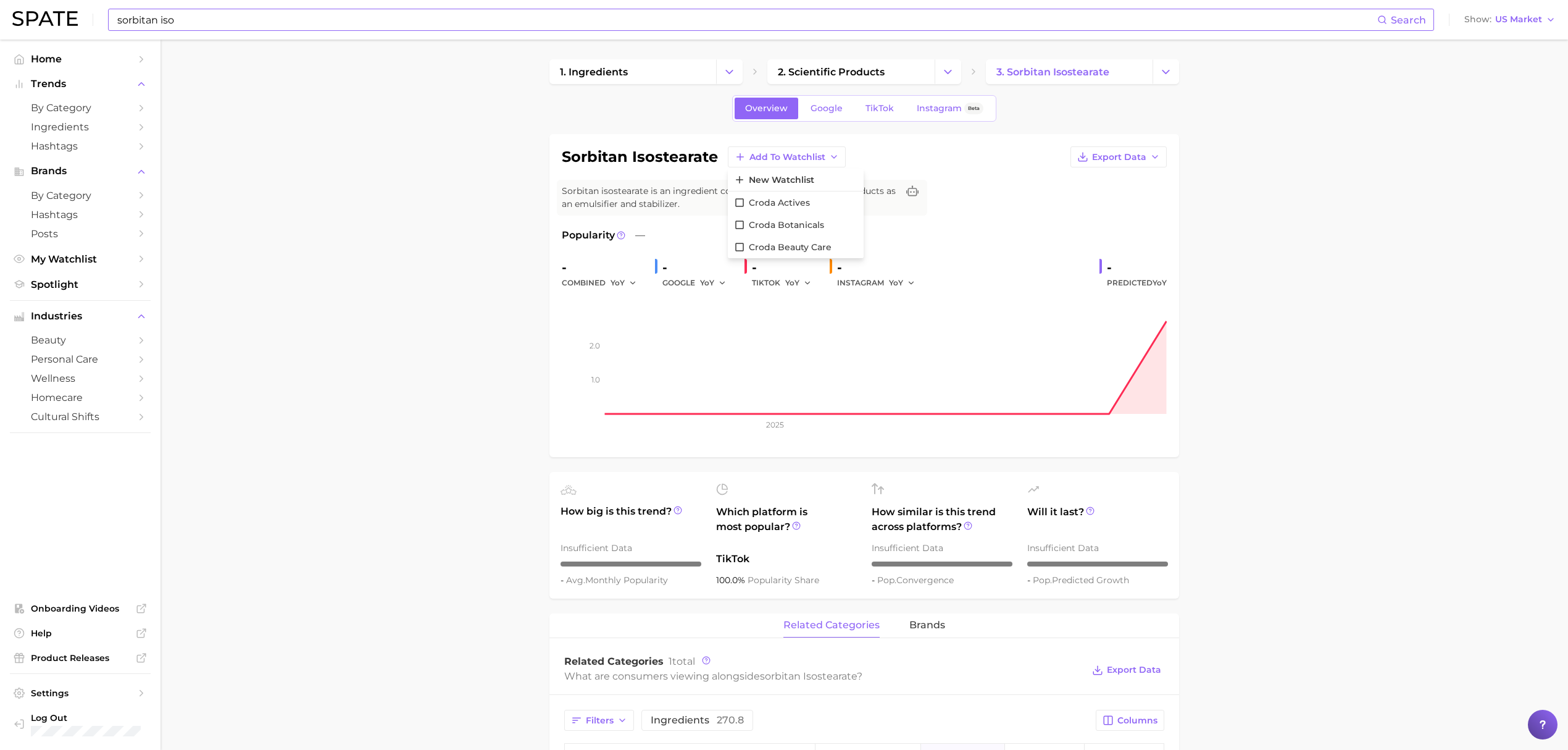
click at [403, 221] on main "1. ingredients 2. scientific products 3. sorbitan isostearate Overview Google T…" at bounding box center [864, 692] width 1408 height 1306
click at [613, 21] on input "sorbitan iso" at bounding box center [746, 19] width 1261 height 21
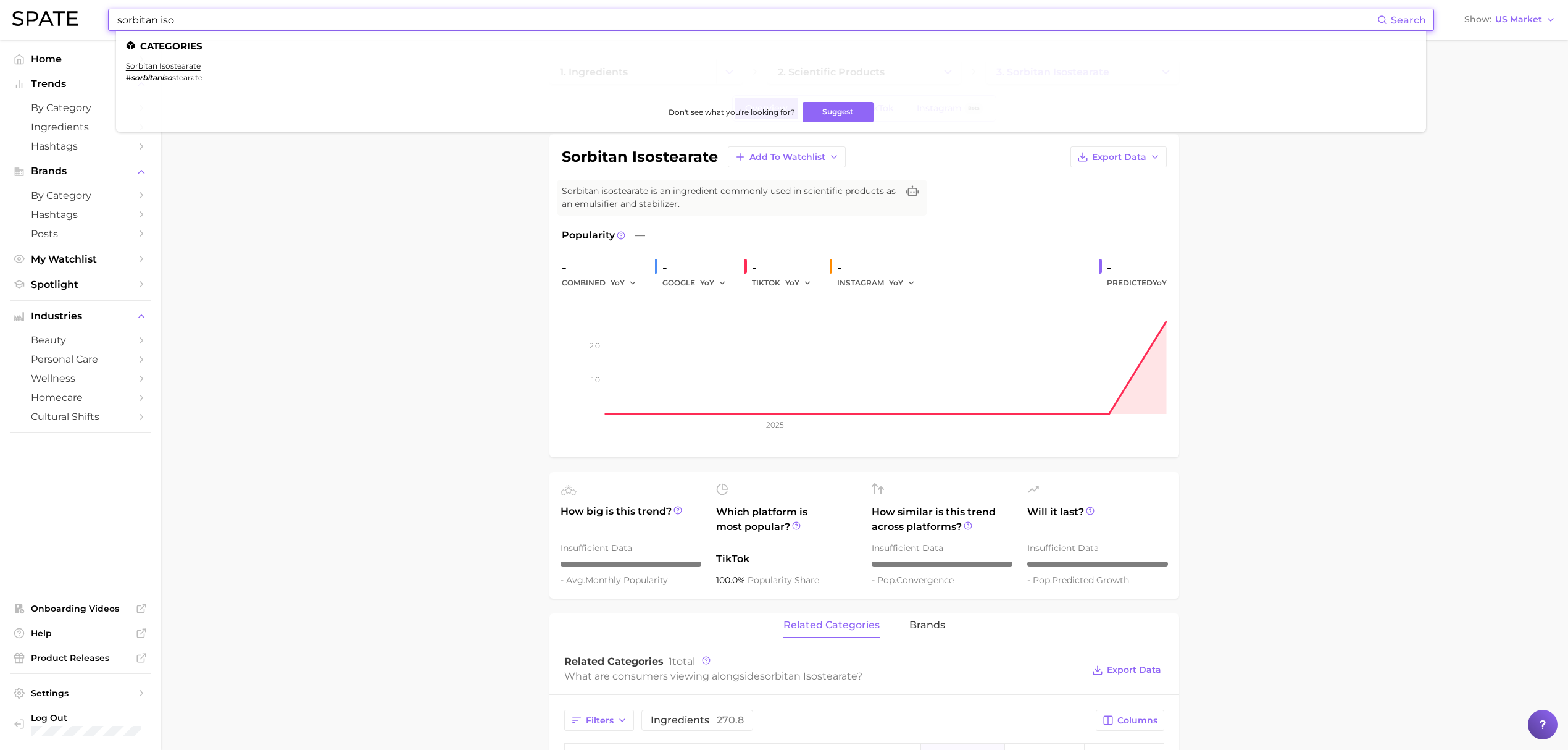
click at [613, 21] on input "sorbitan iso" at bounding box center [746, 19] width 1261 height 21
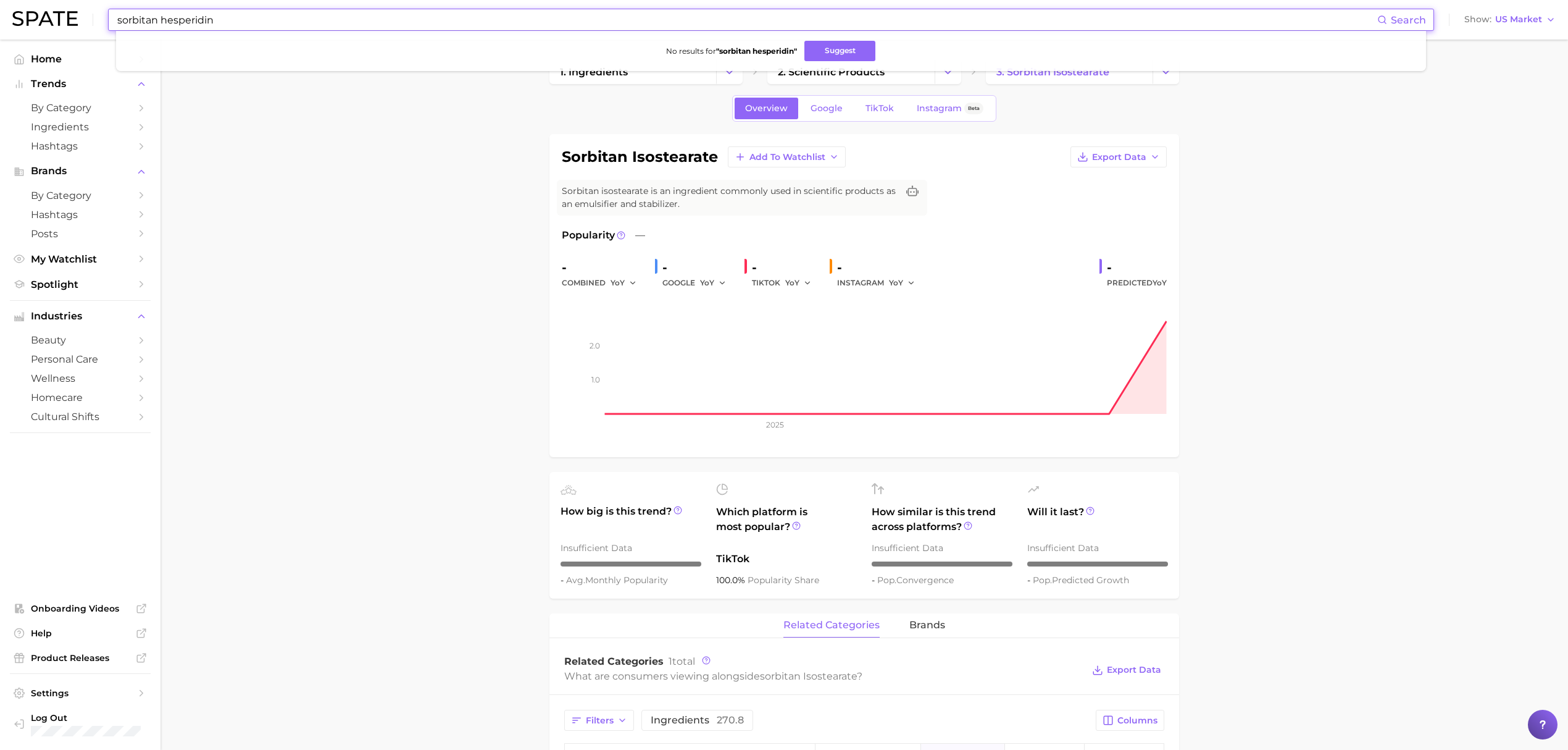
click at [613, 21] on input "sorbitan hesperidin" at bounding box center [746, 19] width 1261 height 21
type input "d"
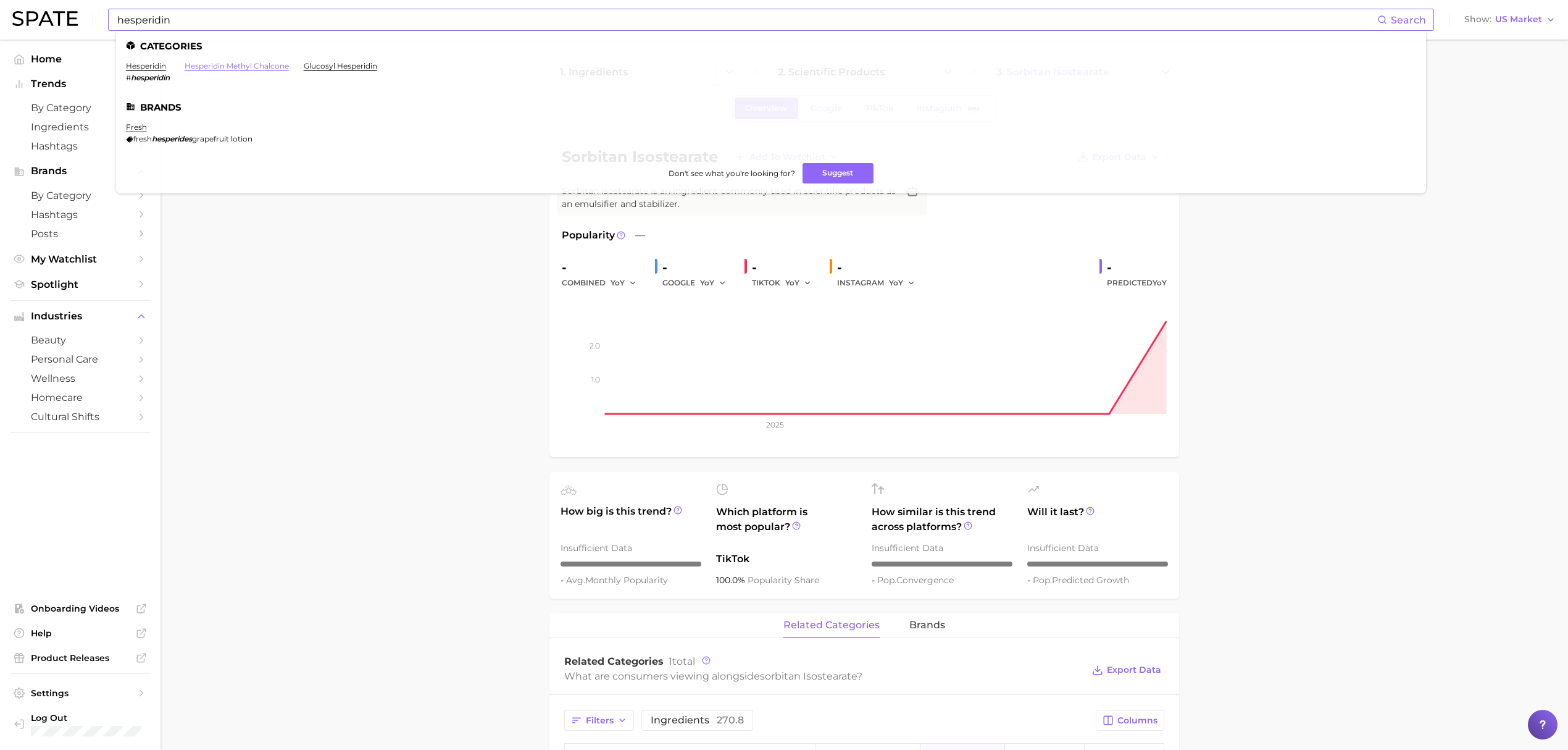
click at [284, 62] on link "hesperidin methyl chalcone" at bounding box center [237, 66] width 105 height 9
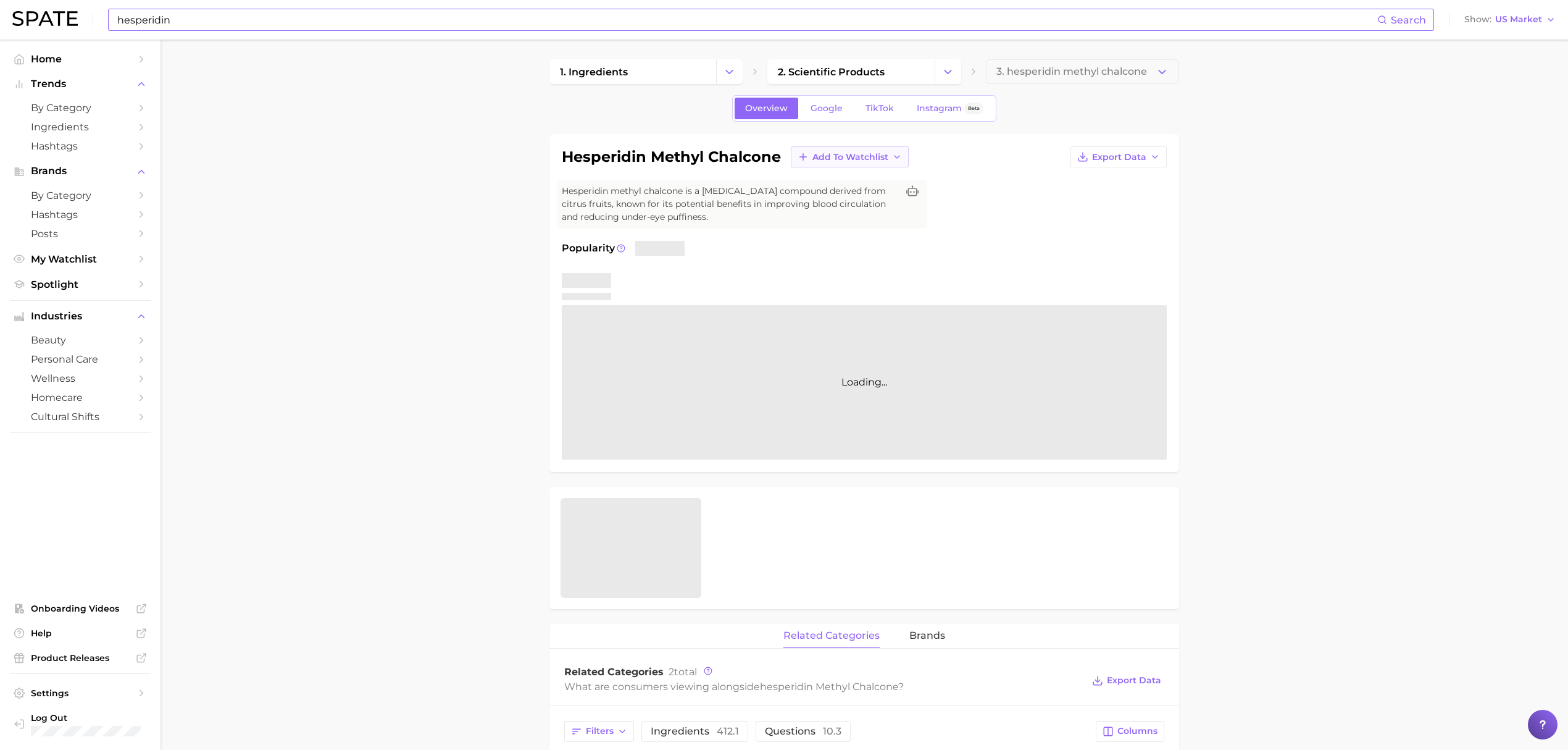
click at [831, 161] on span "Add to Watchlist" at bounding box center [850, 158] width 76 height 11
click at [834, 208] on span "Croda Actives" at bounding box center [842, 203] width 61 height 11
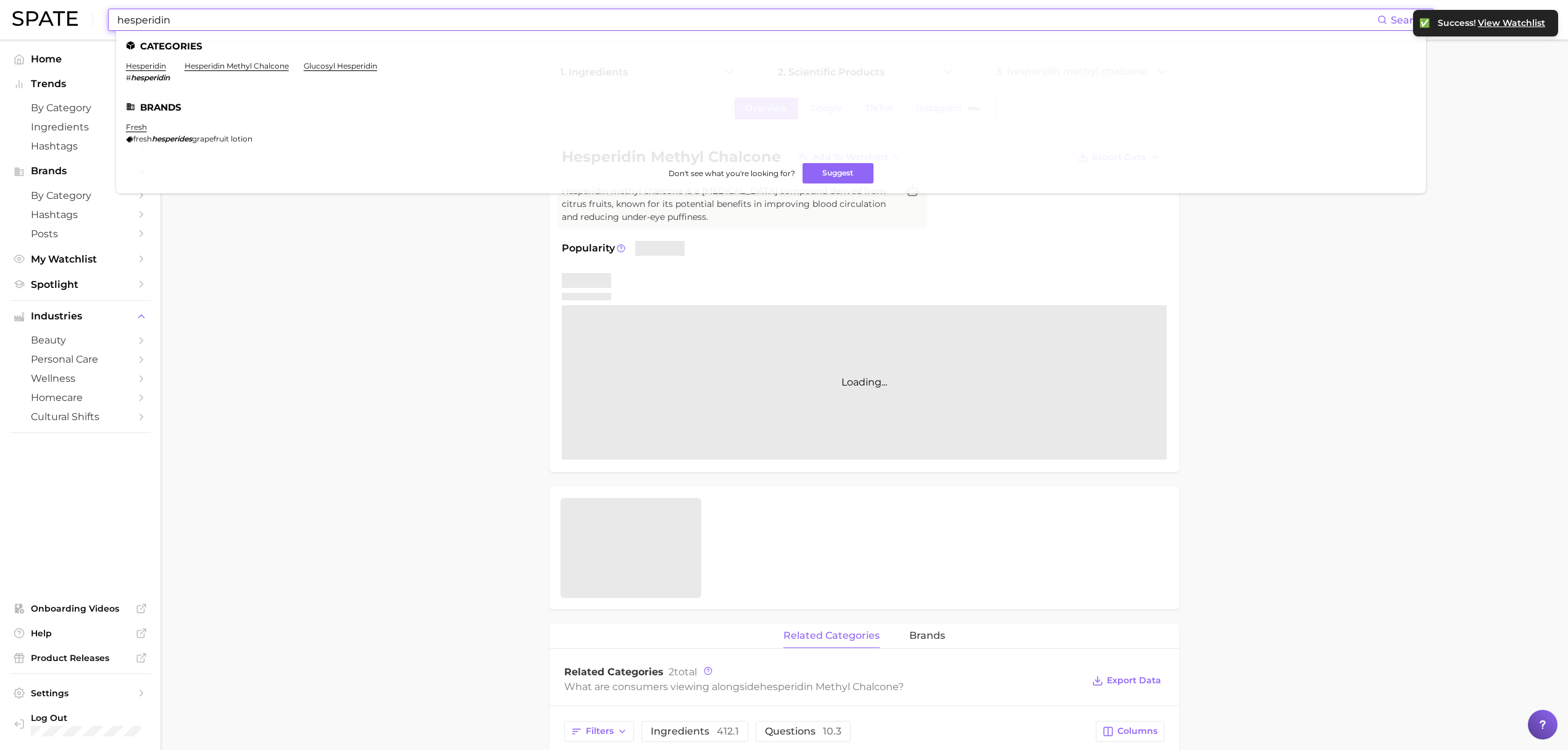
click at [762, 28] on input "hesperidin" at bounding box center [746, 19] width 1261 height 21
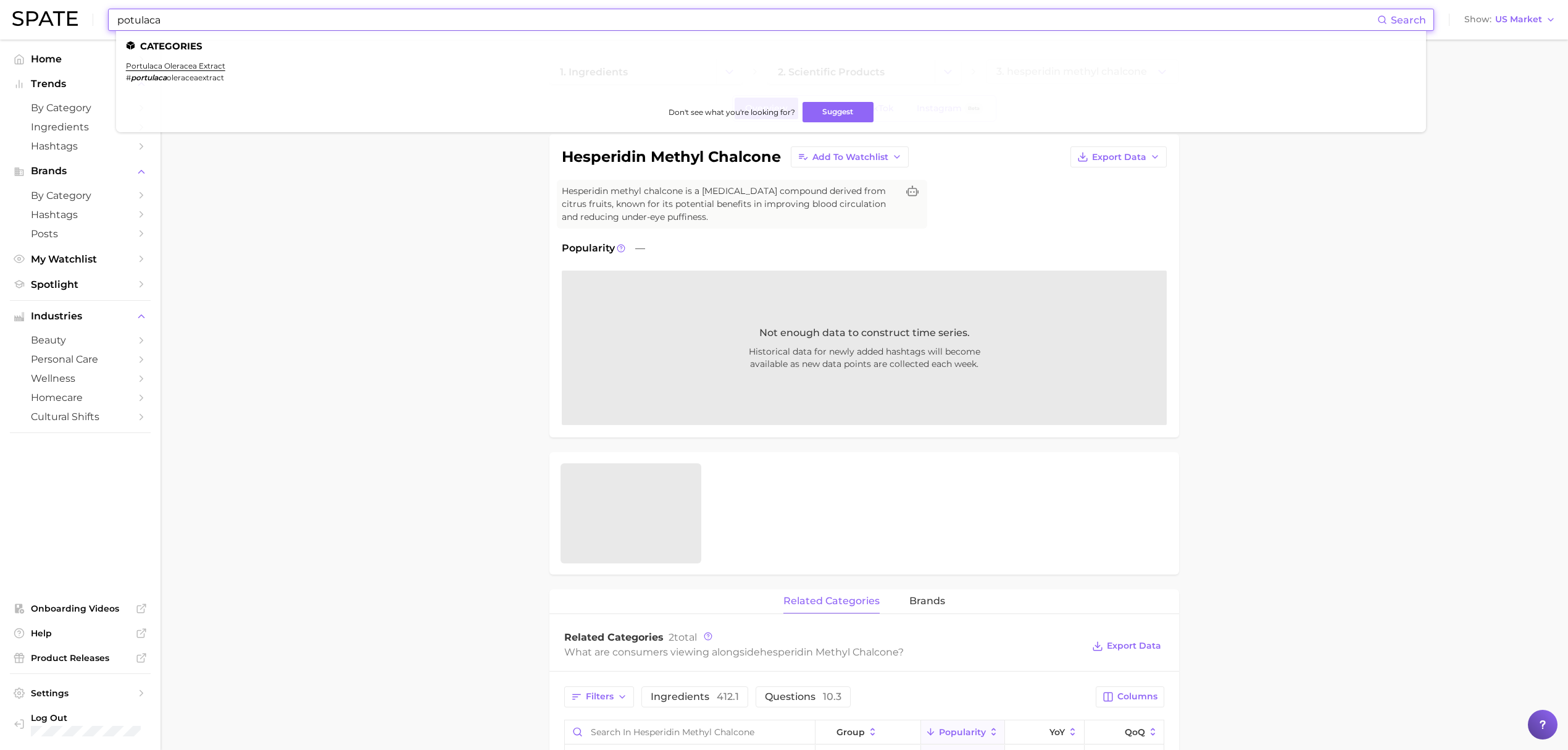
click at [128, 21] on input "potulaca" at bounding box center [746, 19] width 1261 height 21
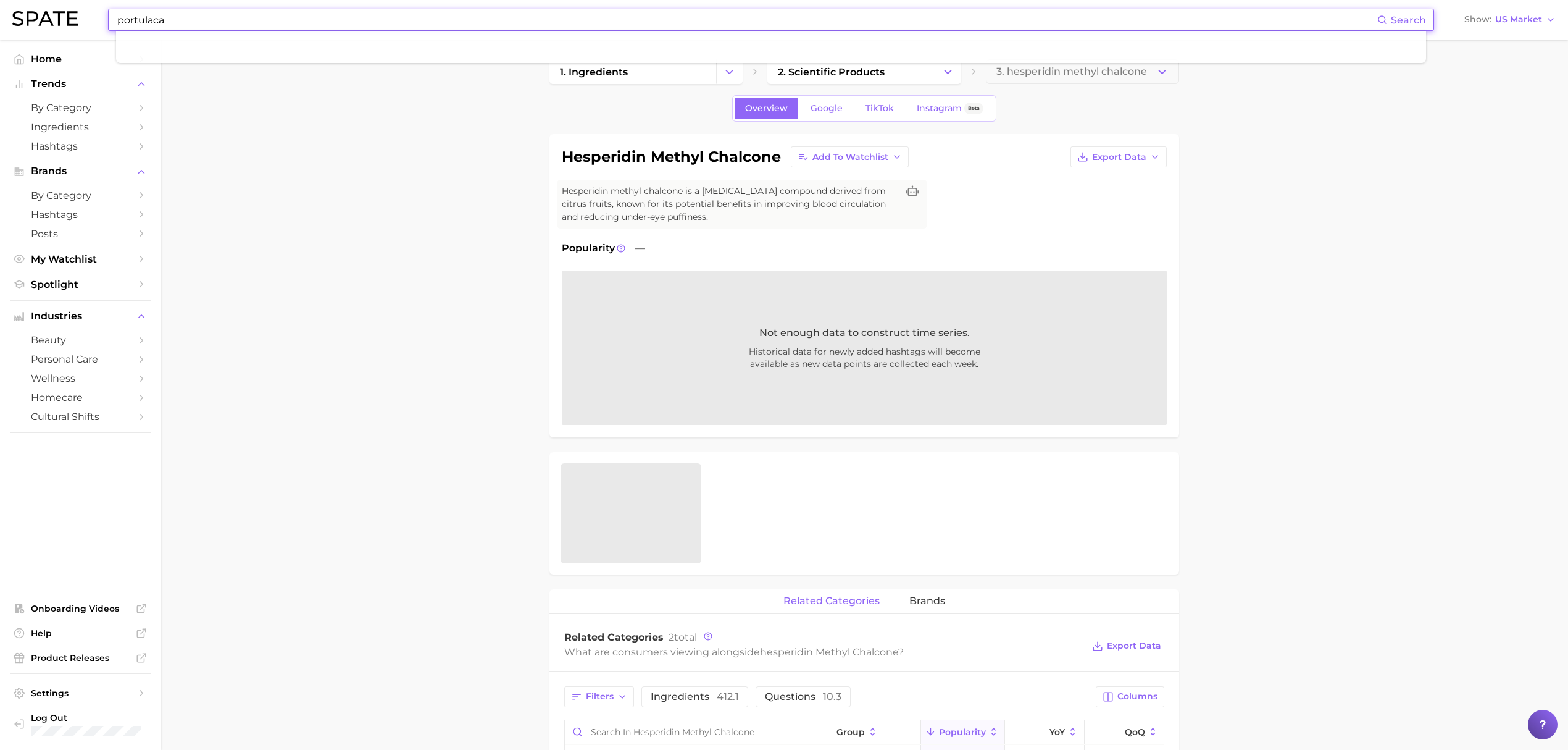
click at [175, 20] on input "portulaca" at bounding box center [746, 19] width 1261 height 21
type input "p"
type input "s"
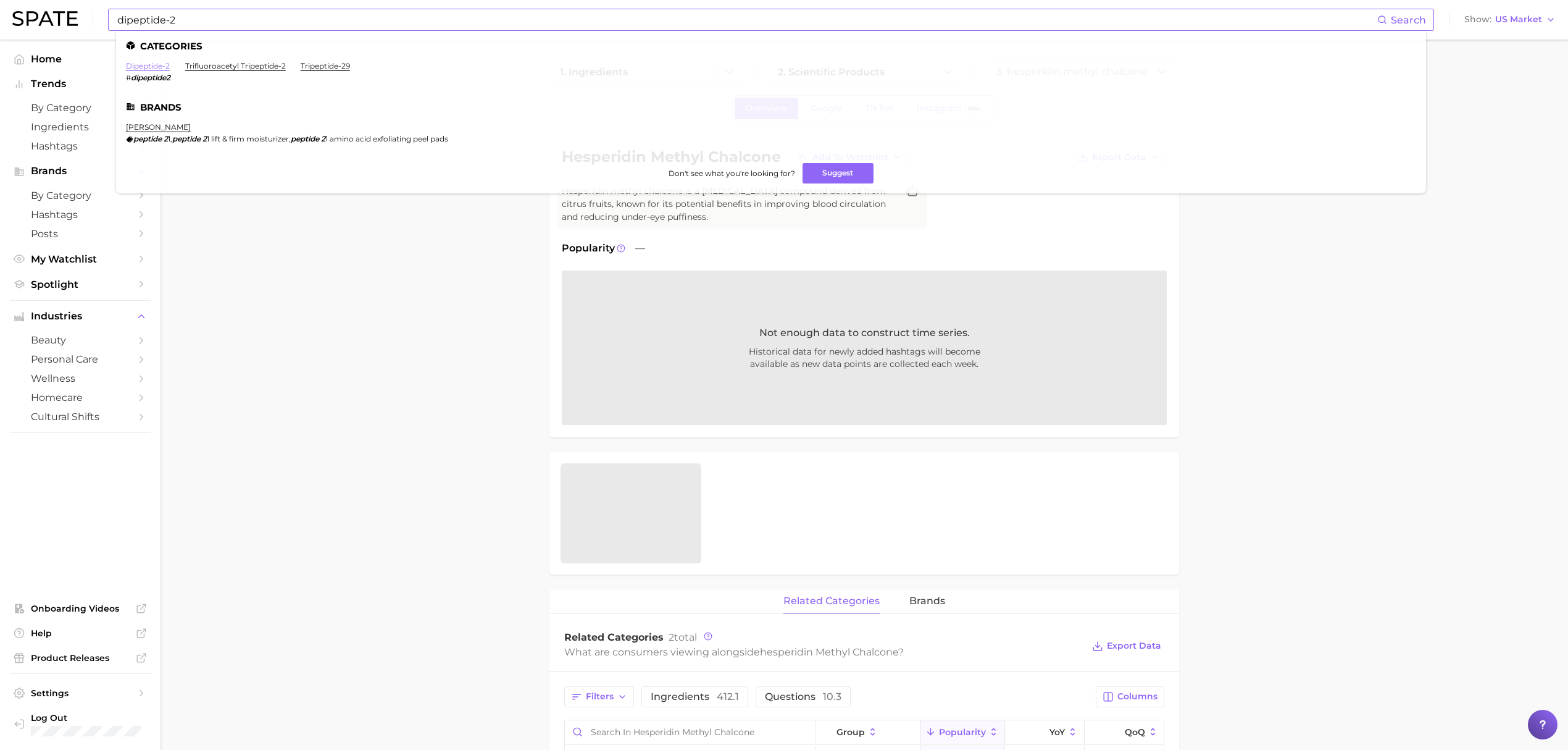
click at [159, 69] on link "dipeptide-2" at bounding box center [148, 66] width 44 height 9
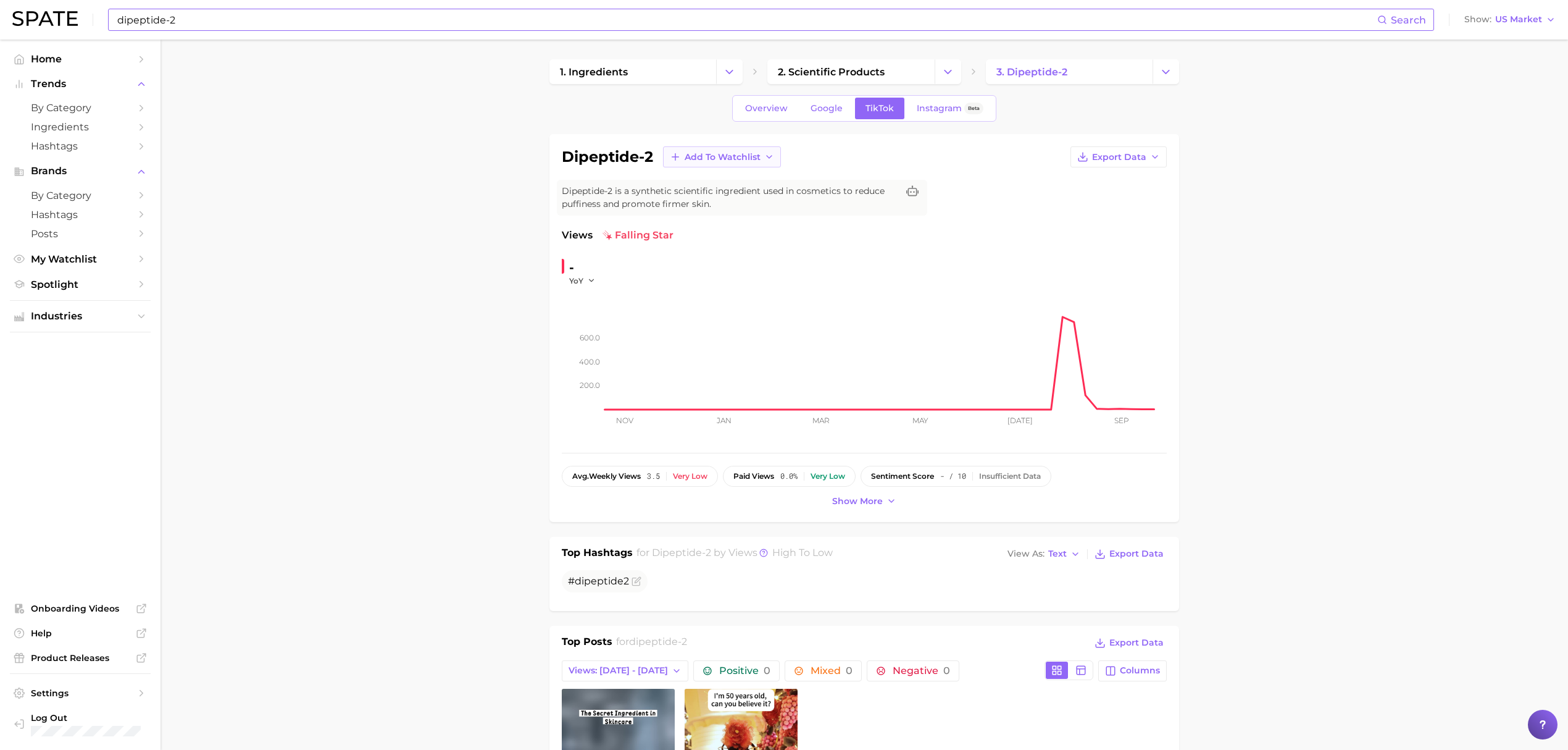
click at [712, 160] on span "Add to Watchlist" at bounding box center [722, 158] width 76 height 11
click at [712, 201] on span "Croda Actives" at bounding box center [714, 203] width 61 height 11
click at [687, 28] on input "dipeptide-2" at bounding box center [746, 19] width 1261 height 21
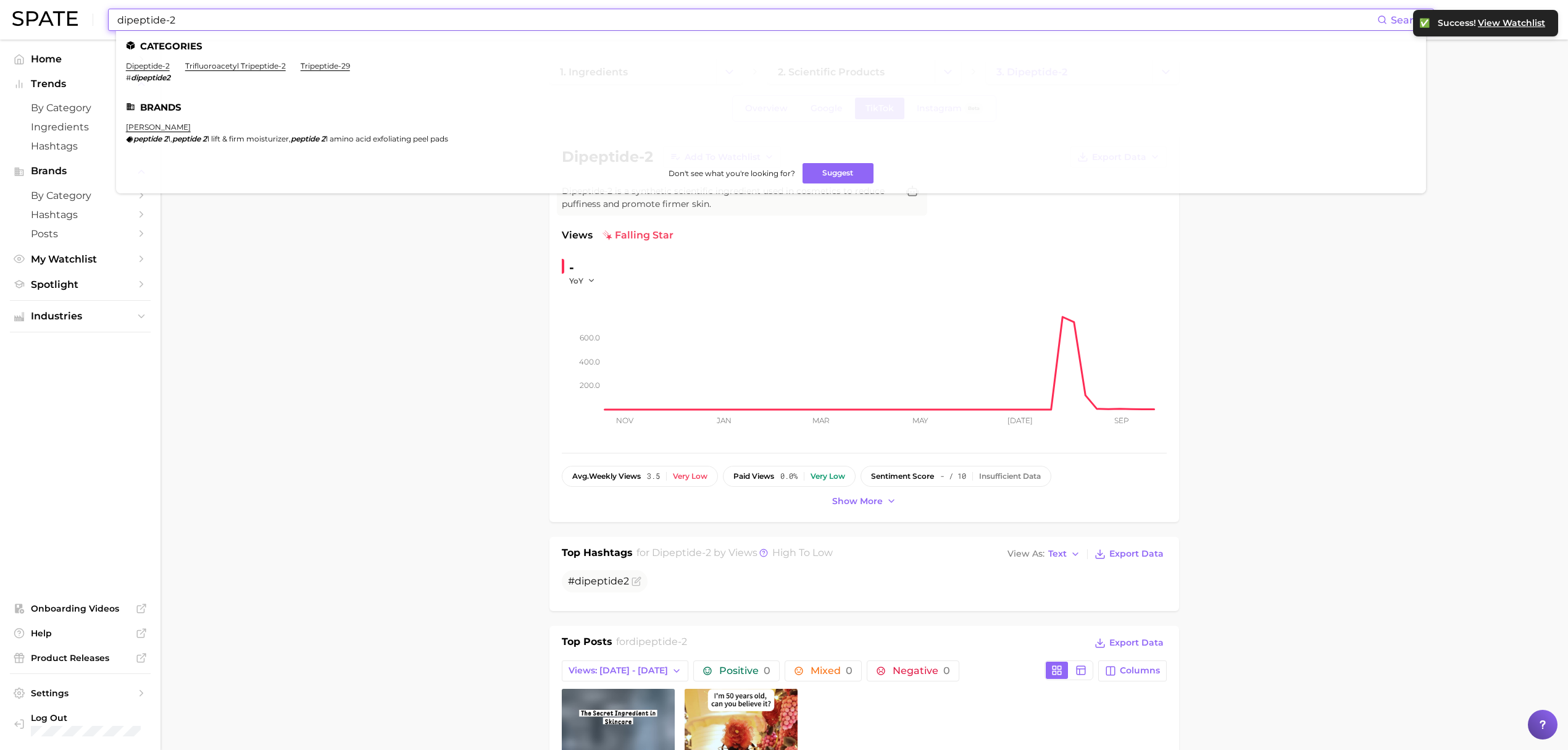
click at [687, 28] on input "dipeptide-2" at bounding box center [746, 19] width 1261 height 21
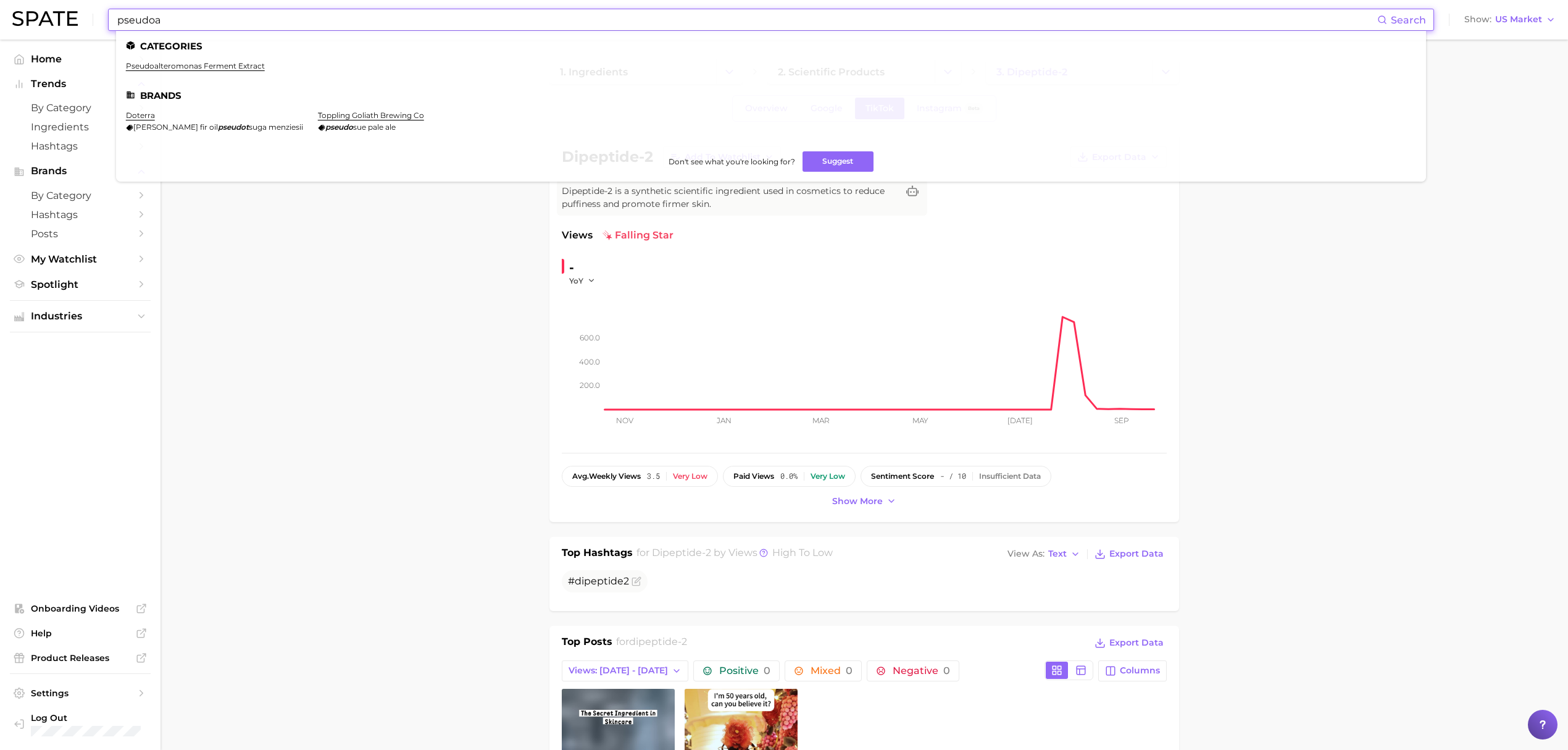
click at [223, 72] on ul "pseudoalteromonas ferment extract" at bounding box center [771, 70] width 1290 height 19
click at [225, 62] on link "pseudoalteromonas ferment extract" at bounding box center [195, 66] width 138 height 9
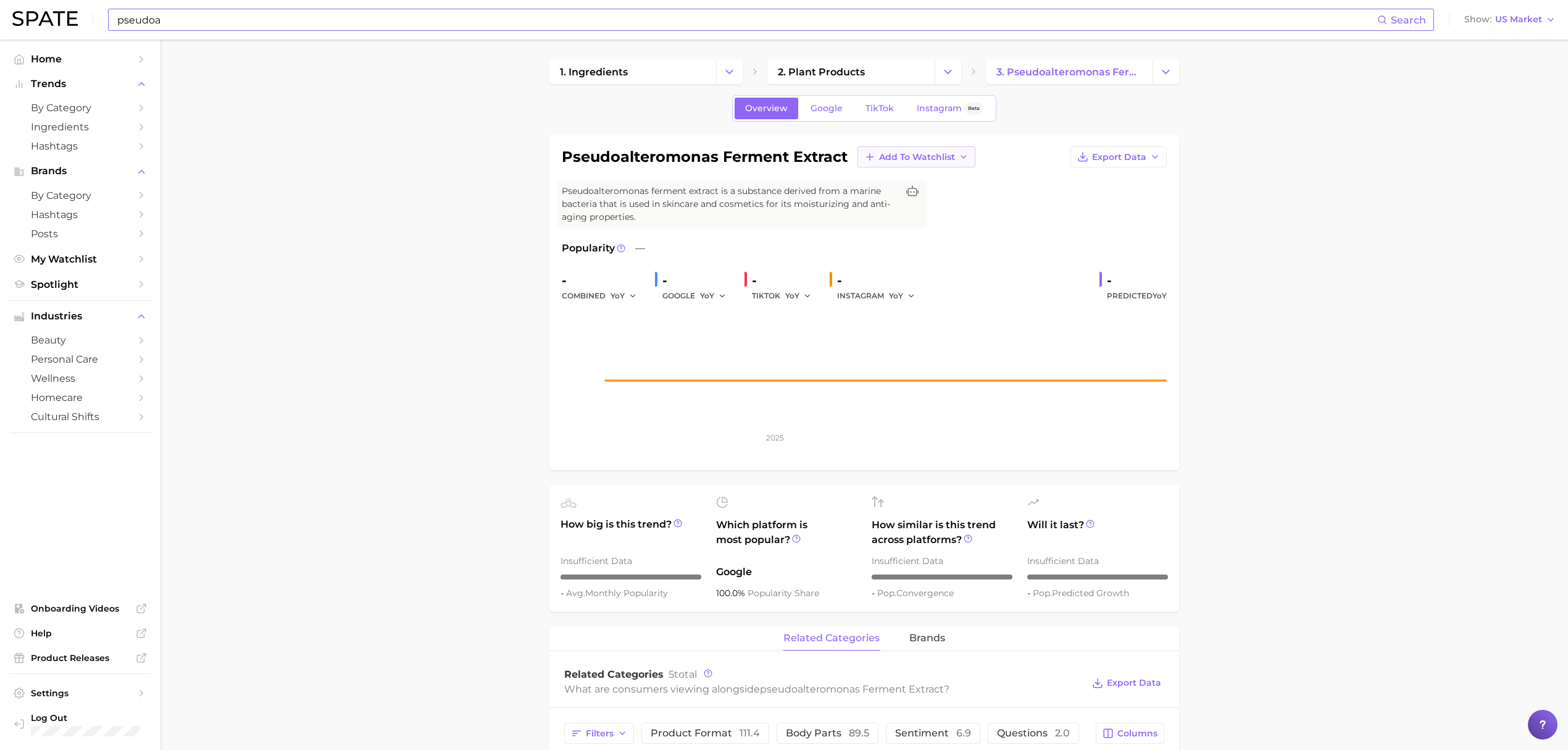
click at [948, 154] on span "Add to Watchlist" at bounding box center [917, 158] width 76 height 11
click at [937, 198] on span "Croda Actives" at bounding box center [908, 203] width 61 height 11
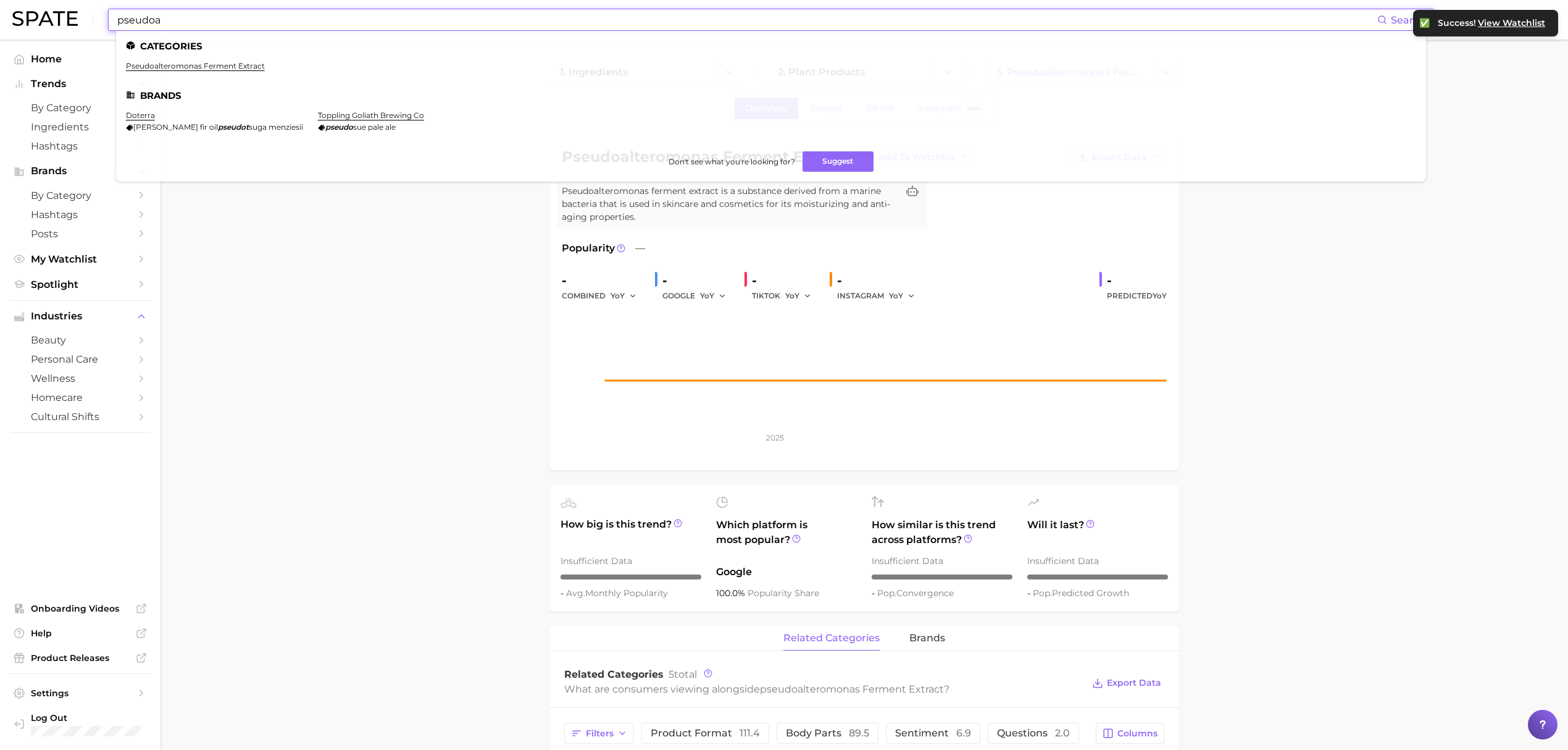
click at [914, 20] on input "pseudoa" at bounding box center [746, 19] width 1261 height 21
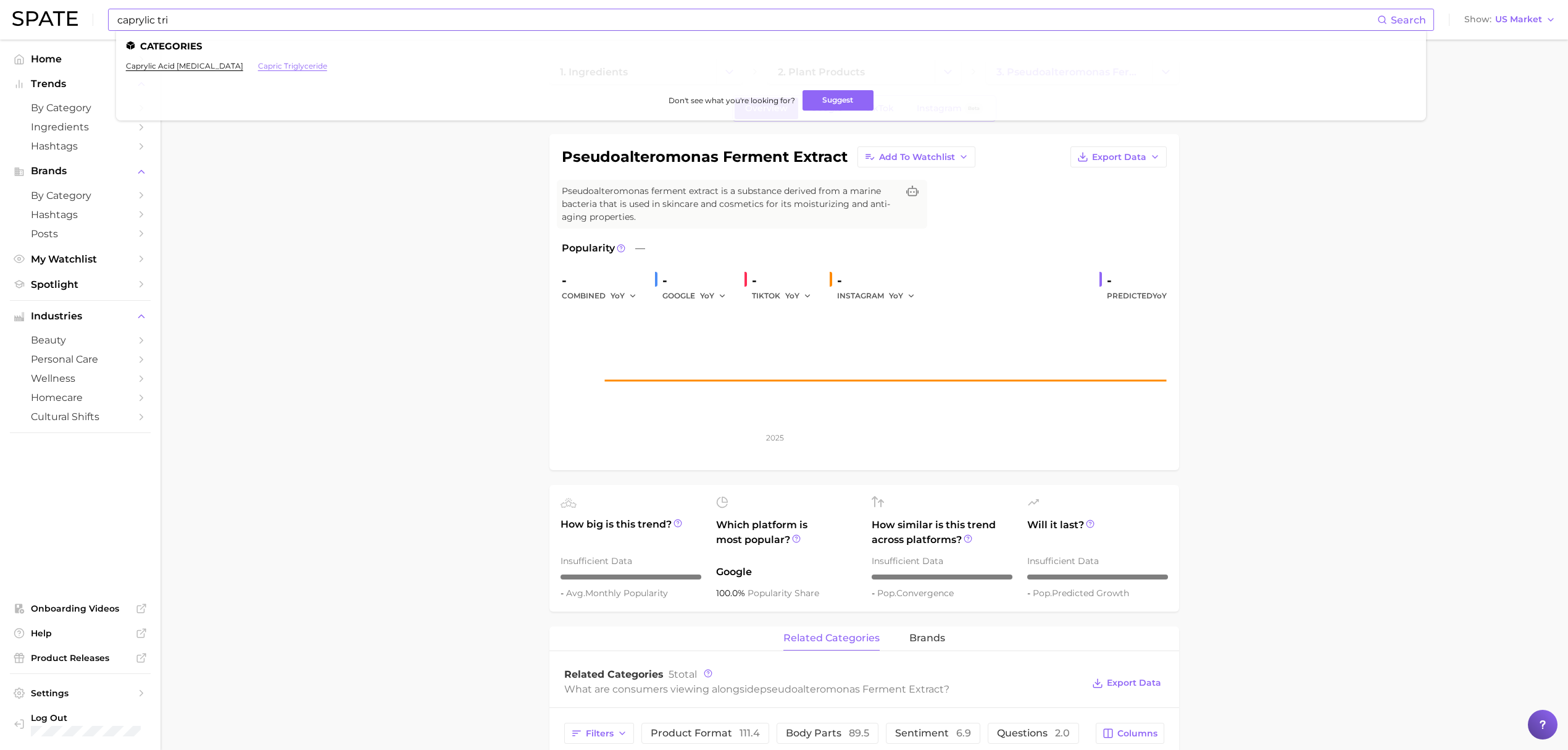
click at [260, 64] on link "capric triglyceride" at bounding box center [292, 66] width 69 height 9
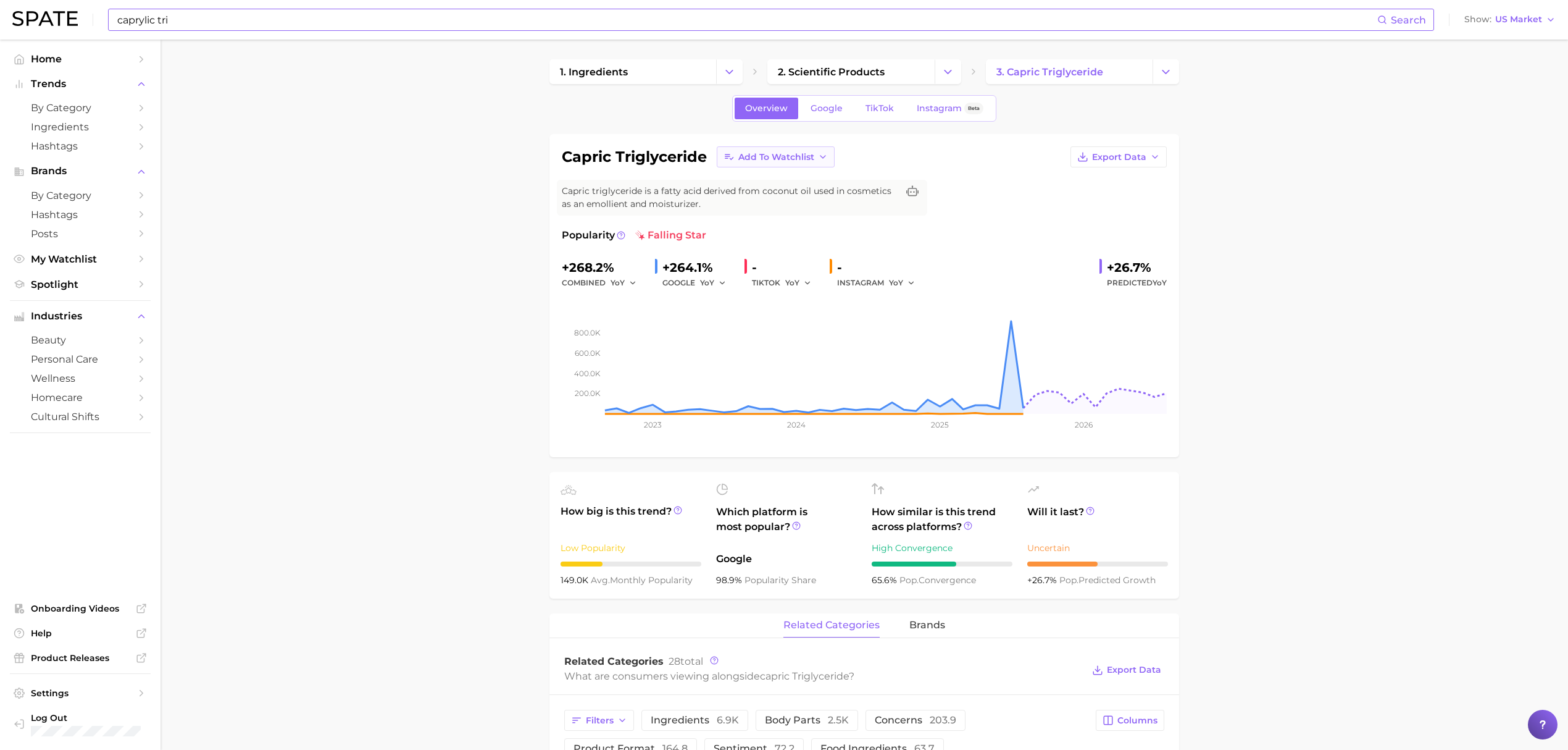
click at [813, 164] on button "Add to Watchlist" at bounding box center [775, 157] width 118 height 21
click at [805, 199] on button "Croda Actives" at bounding box center [784, 202] width 136 height 22
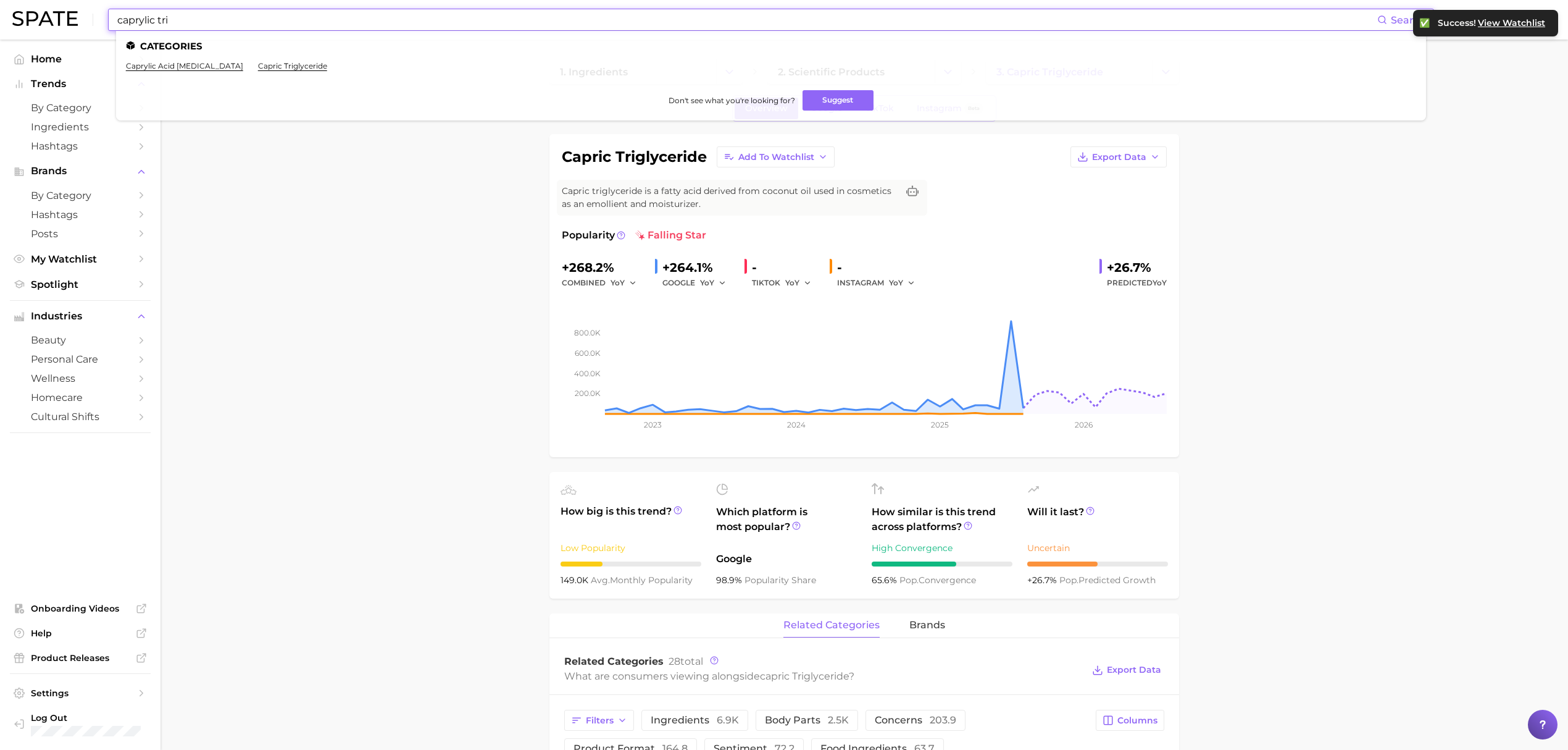
click at [630, 26] on input "caprylic tri" at bounding box center [746, 19] width 1261 height 21
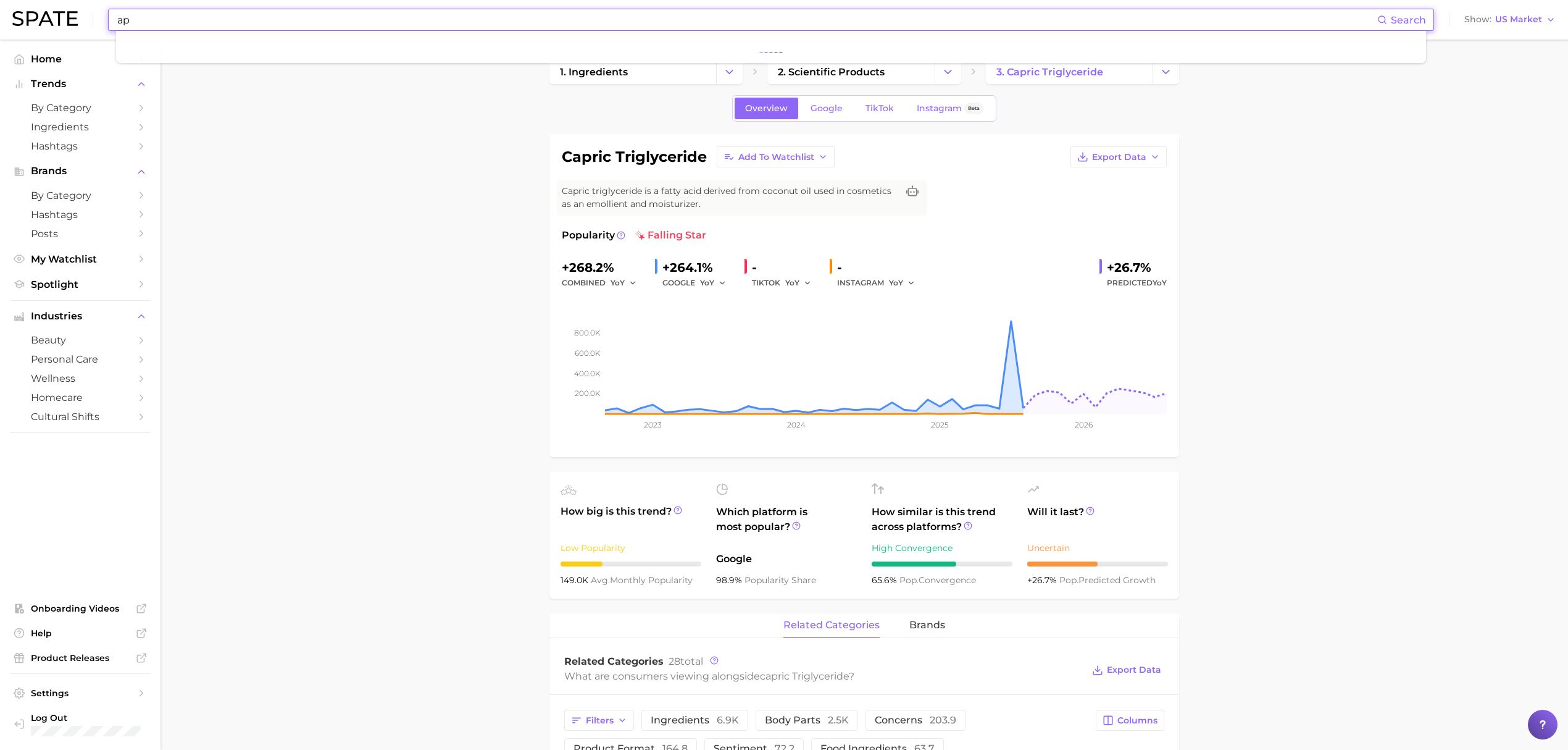
type input "a"
type input "c"
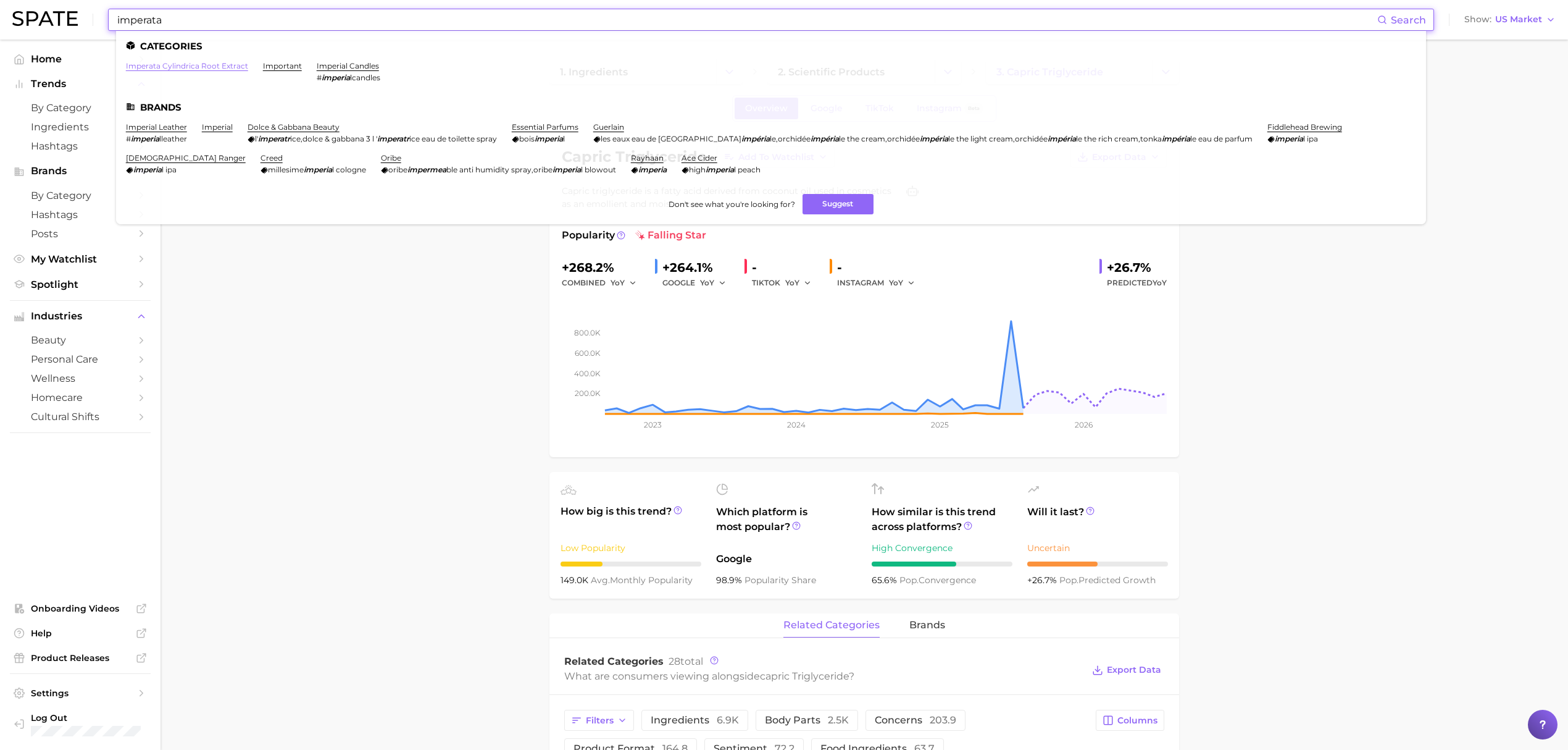
click at [189, 61] on link "imperata cylindrica root extract" at bounding box center [187, 66] width 122 height 9
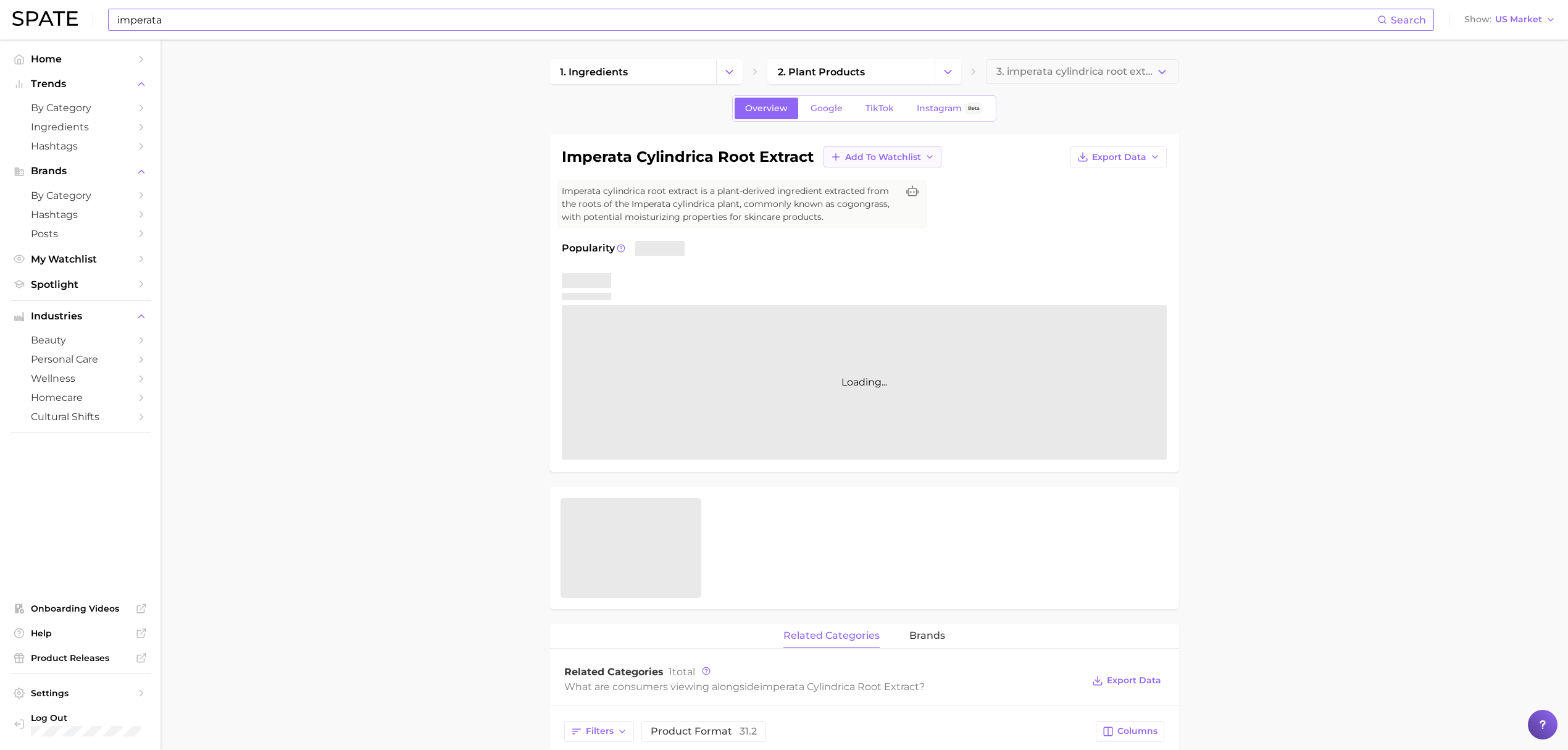
click at [890, 162] on span "Add to Watchlist" at bounding box center [883, 158] width 76 height 11
click at [887, 208] on span "Croda Actives" at bounding box center [875, 203] width 61 height 11
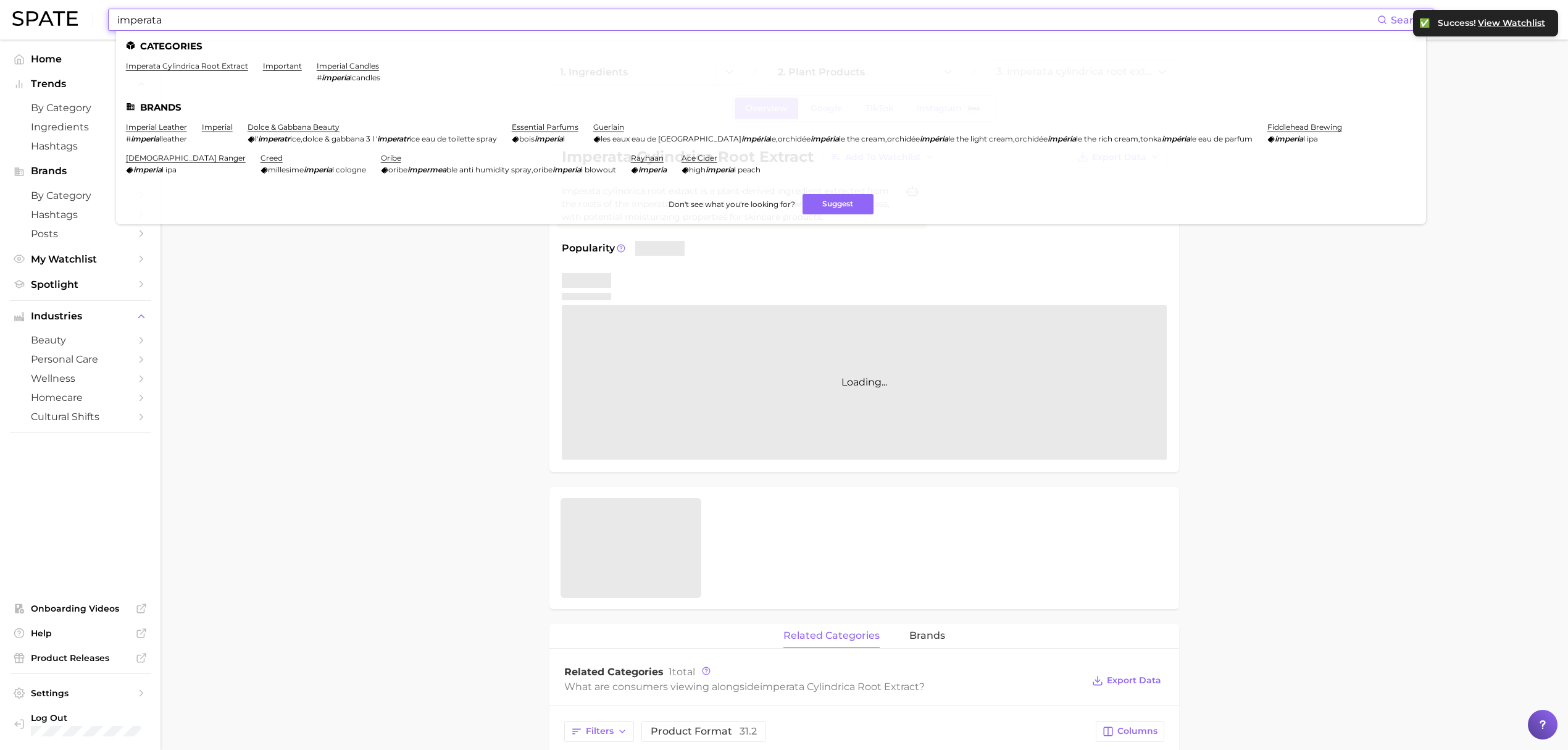
click at [824, 15] on input "imperata" at bounding box center [746, 19] width 1261 height 21
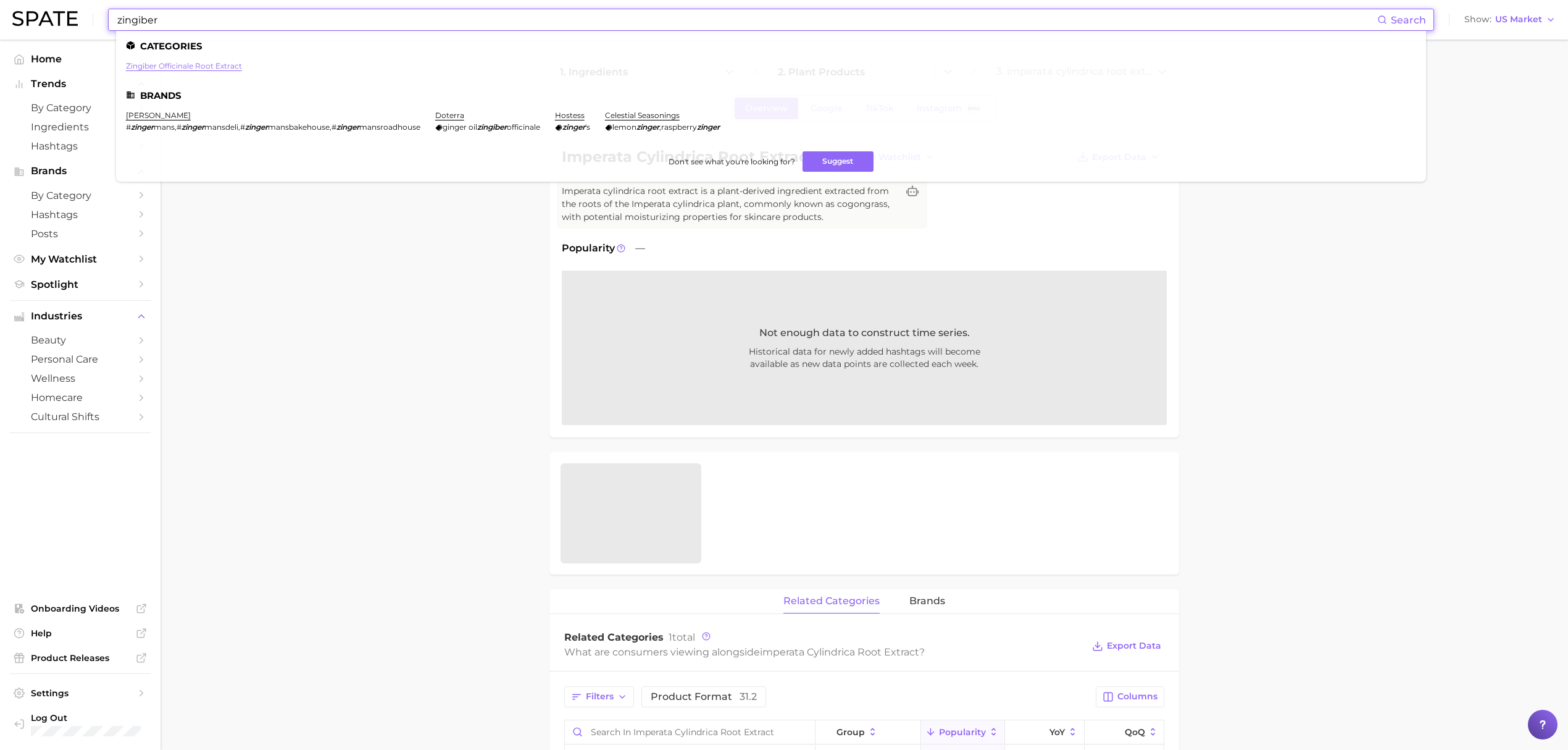
click at [231, 66] on link "zingiber officinale root extract" at bounding box center [183, 66] width 116 height 9
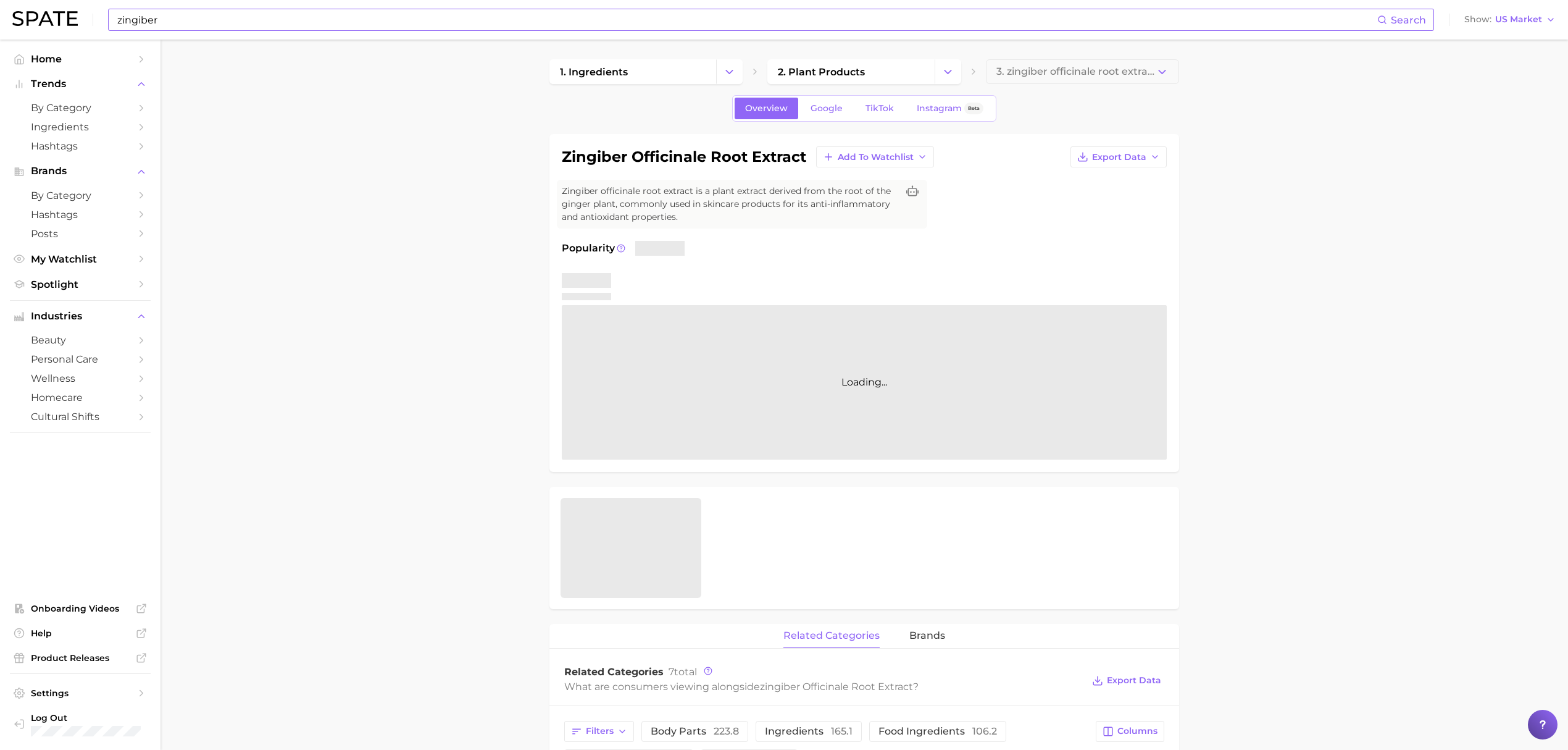
click at [432, 13] on input "zingiber" at bounding box center [746, 19] width 1261 height 21
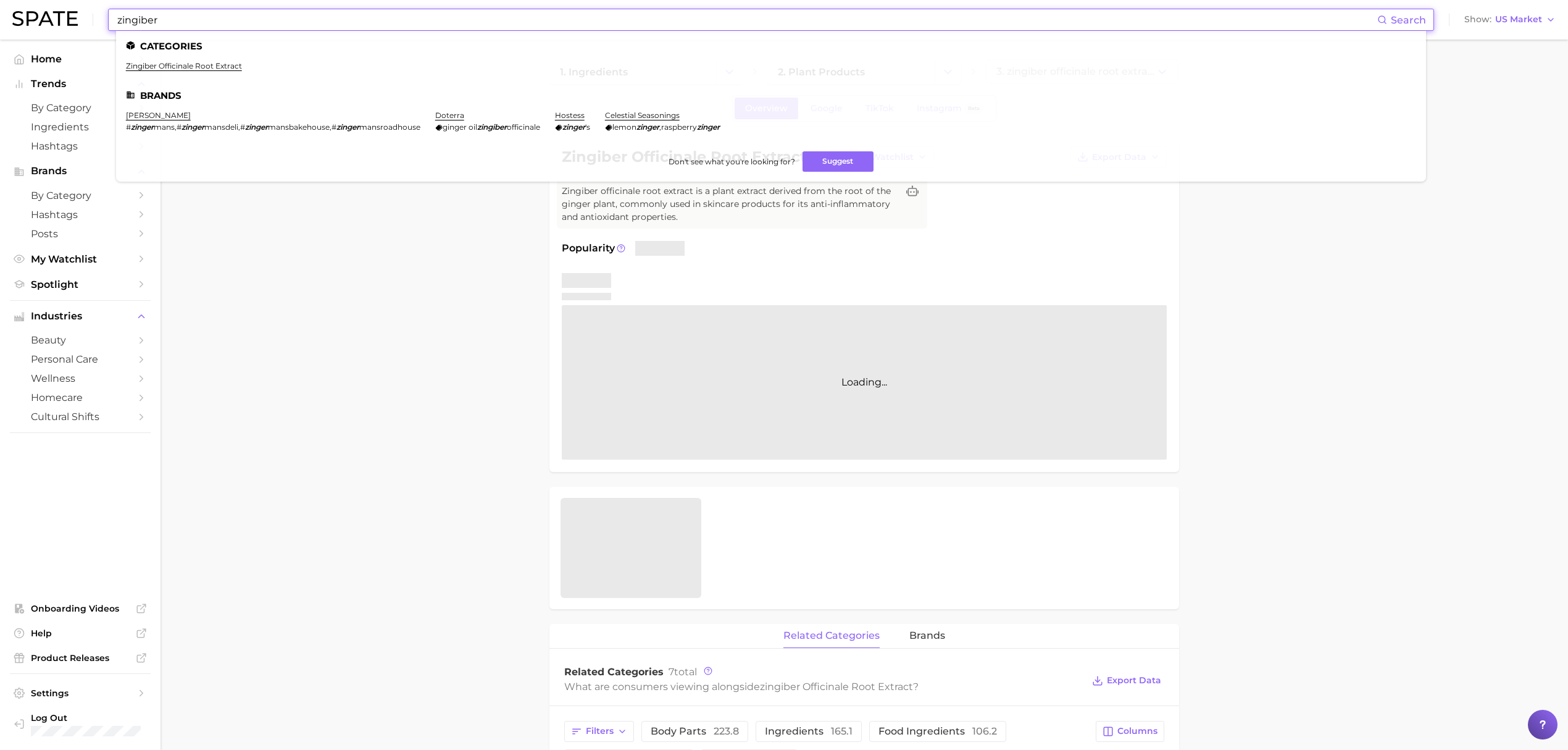
click at [432, 13] on input "zingiber" at bounding box center [746, 19] width 1261 height 21
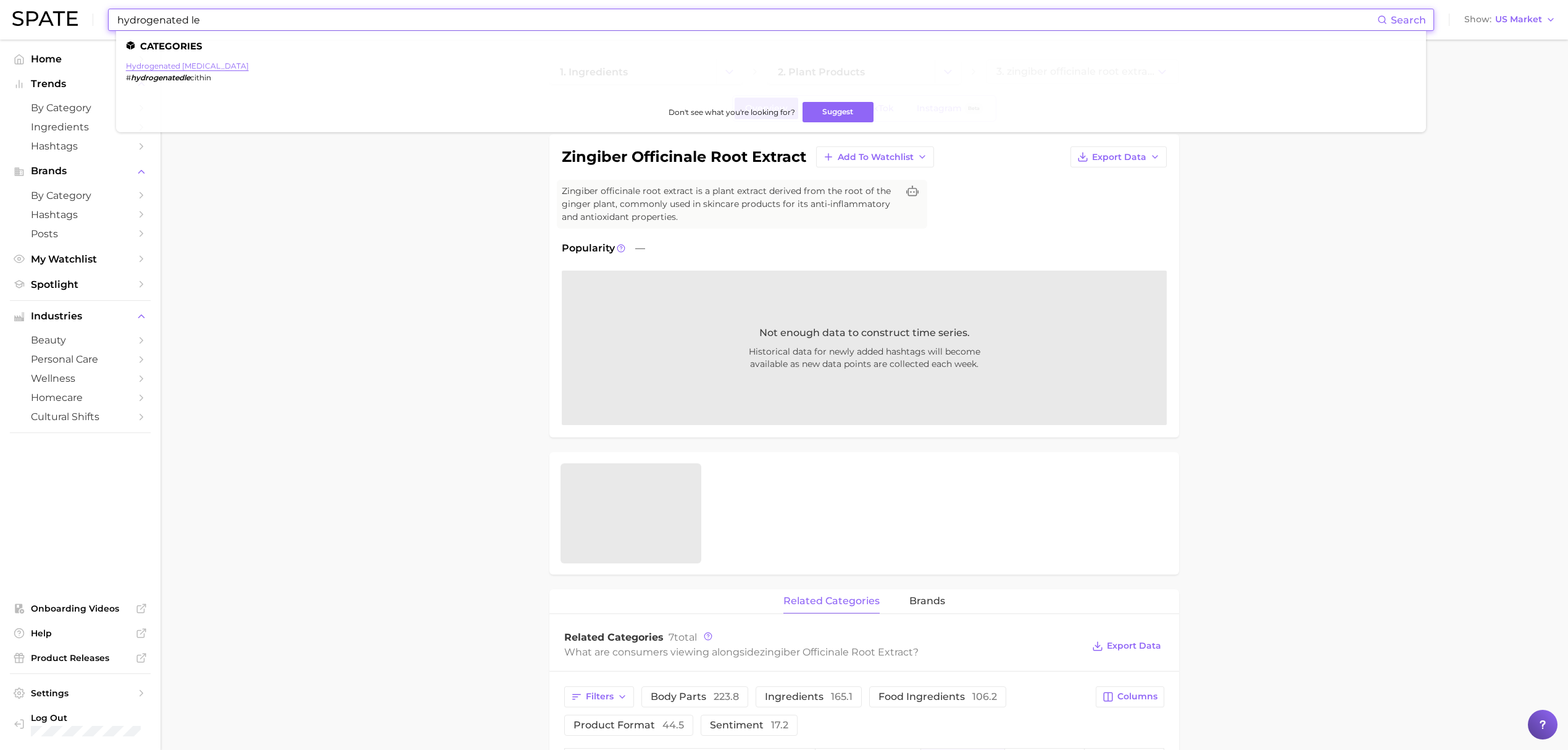
click at [180, 66] on link "hydrogenated [MEDICAL_DATA]" at bounding box center [187, 66] width 123 height 9
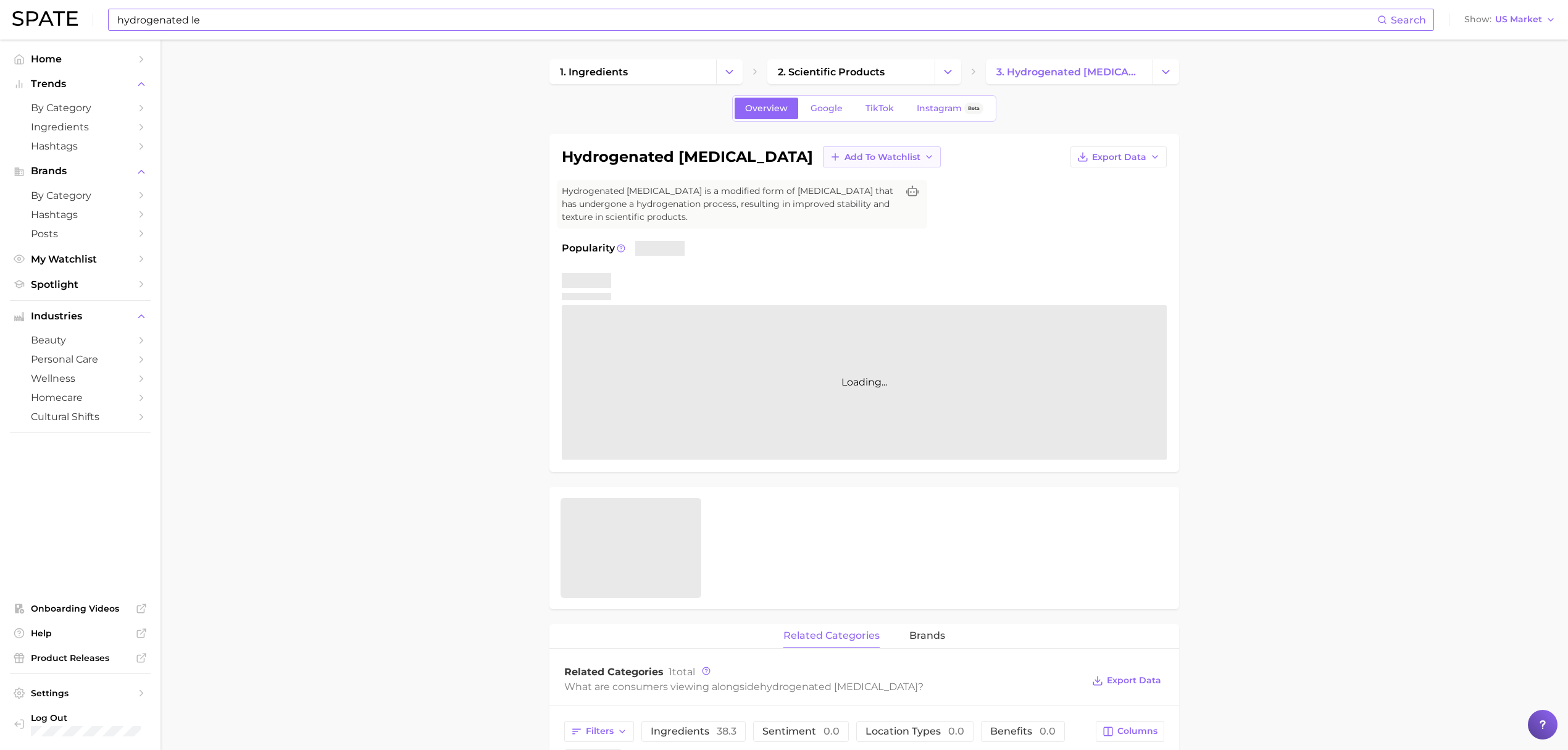
click at [845, 154] on span "Add to Watchlist" at bounding box center [882, 158] width 76 height 11
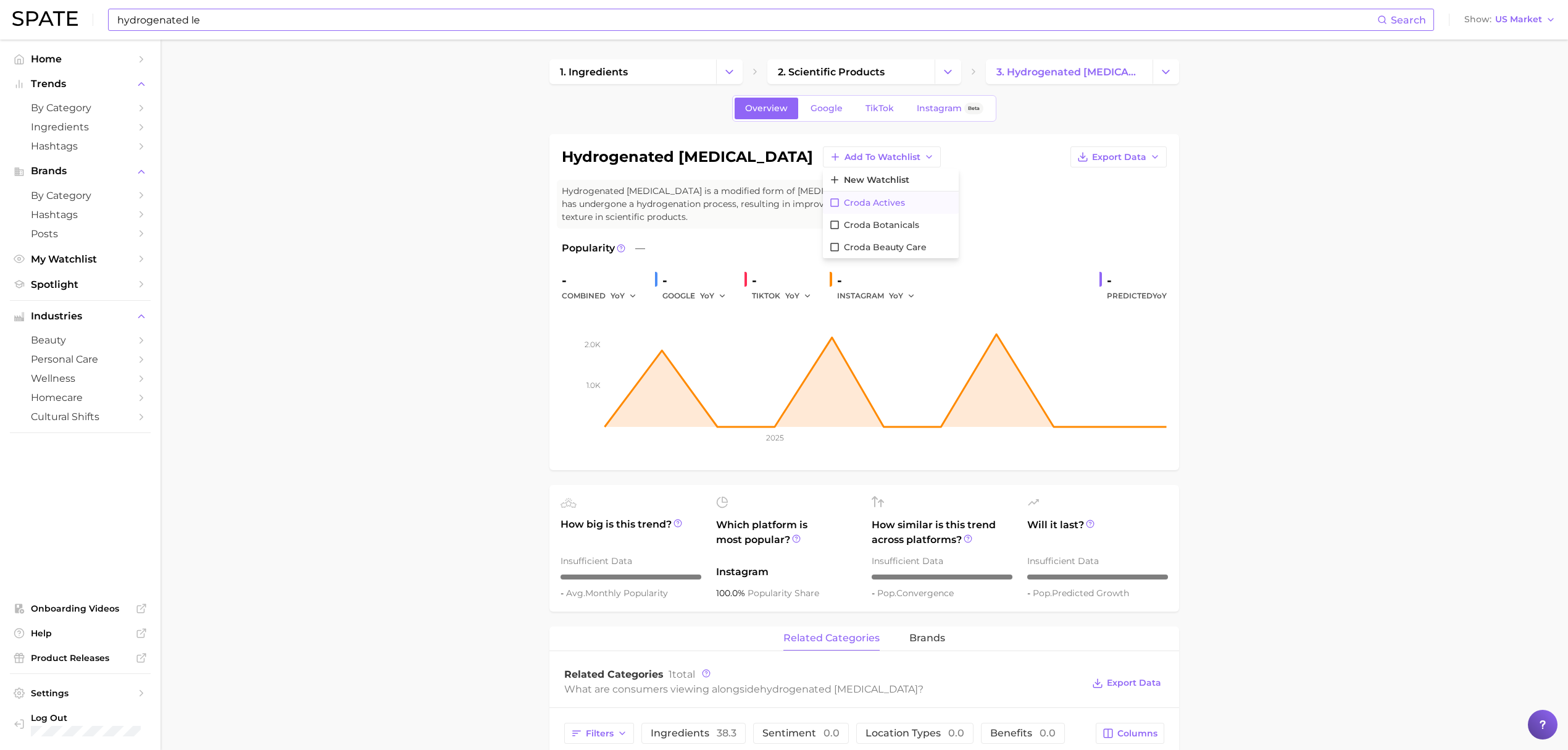
click at [844, 200] on span "Croda Actives" at bounding box center [874, 203] width 61 height 11
click at [574, 20] on input "hydrogenated le" at bounding box center [746, 19] width 1261 height 21
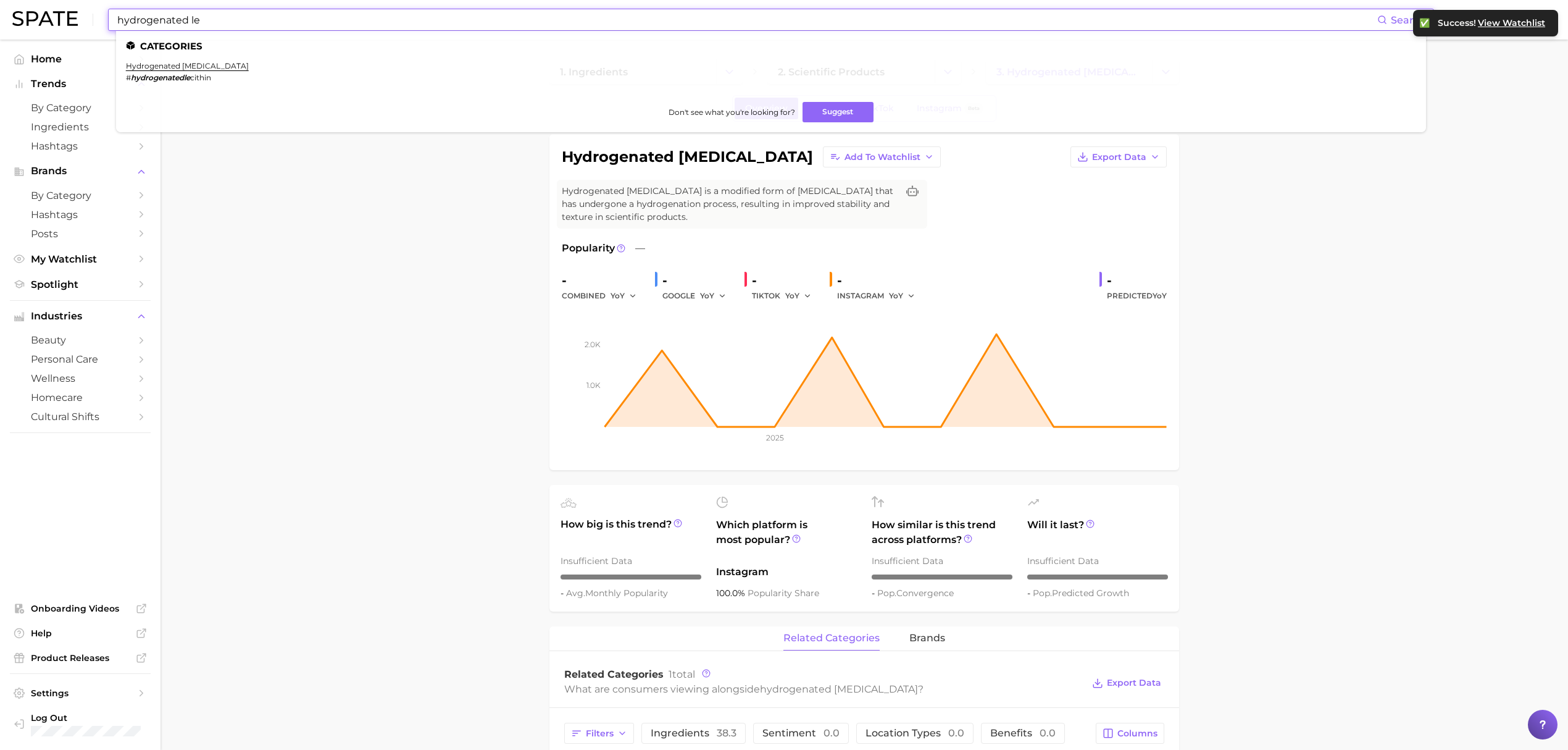
click at [574, 20] on input "hydrogenated le" at bounding box center [746, 19] width 1261 height 21
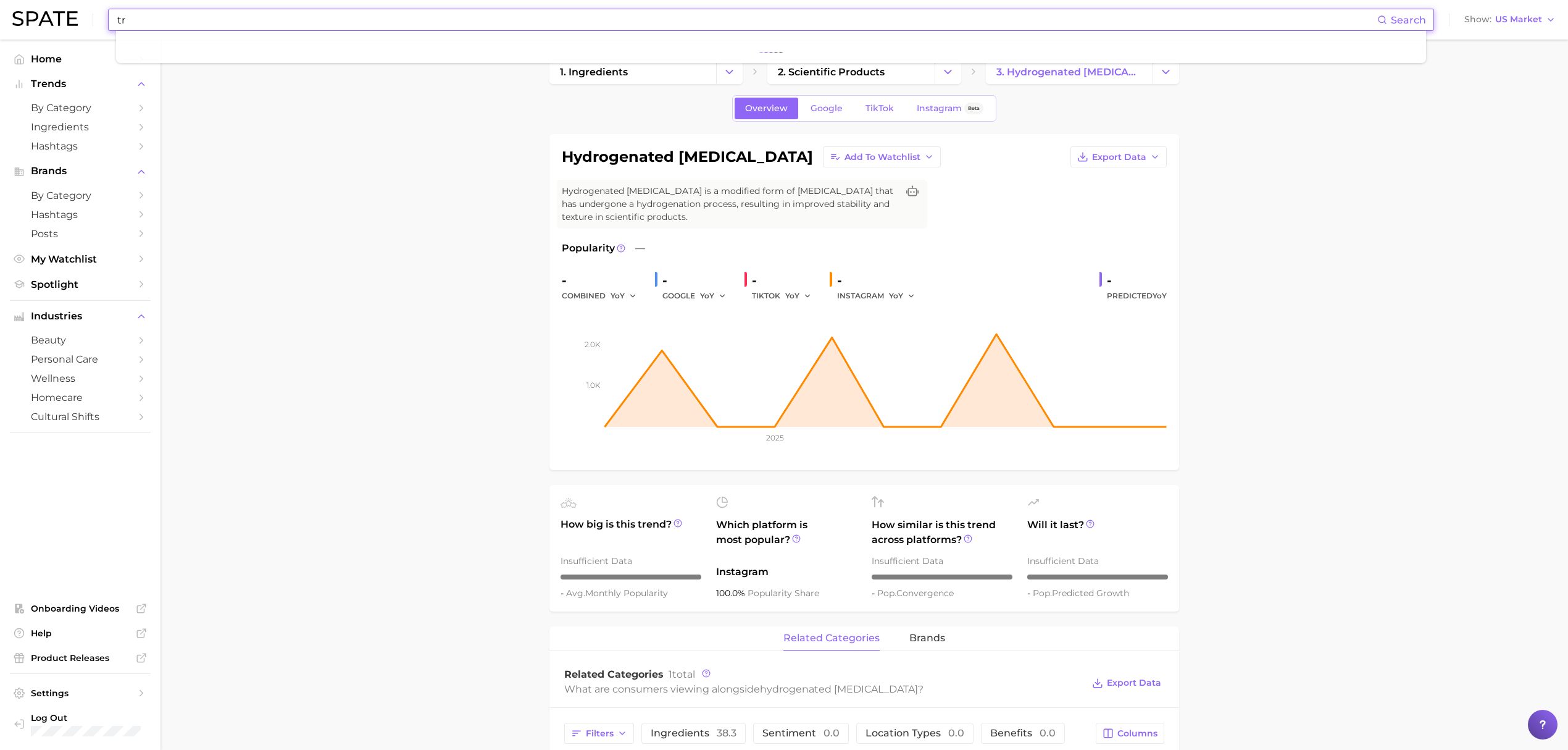
type input "t"
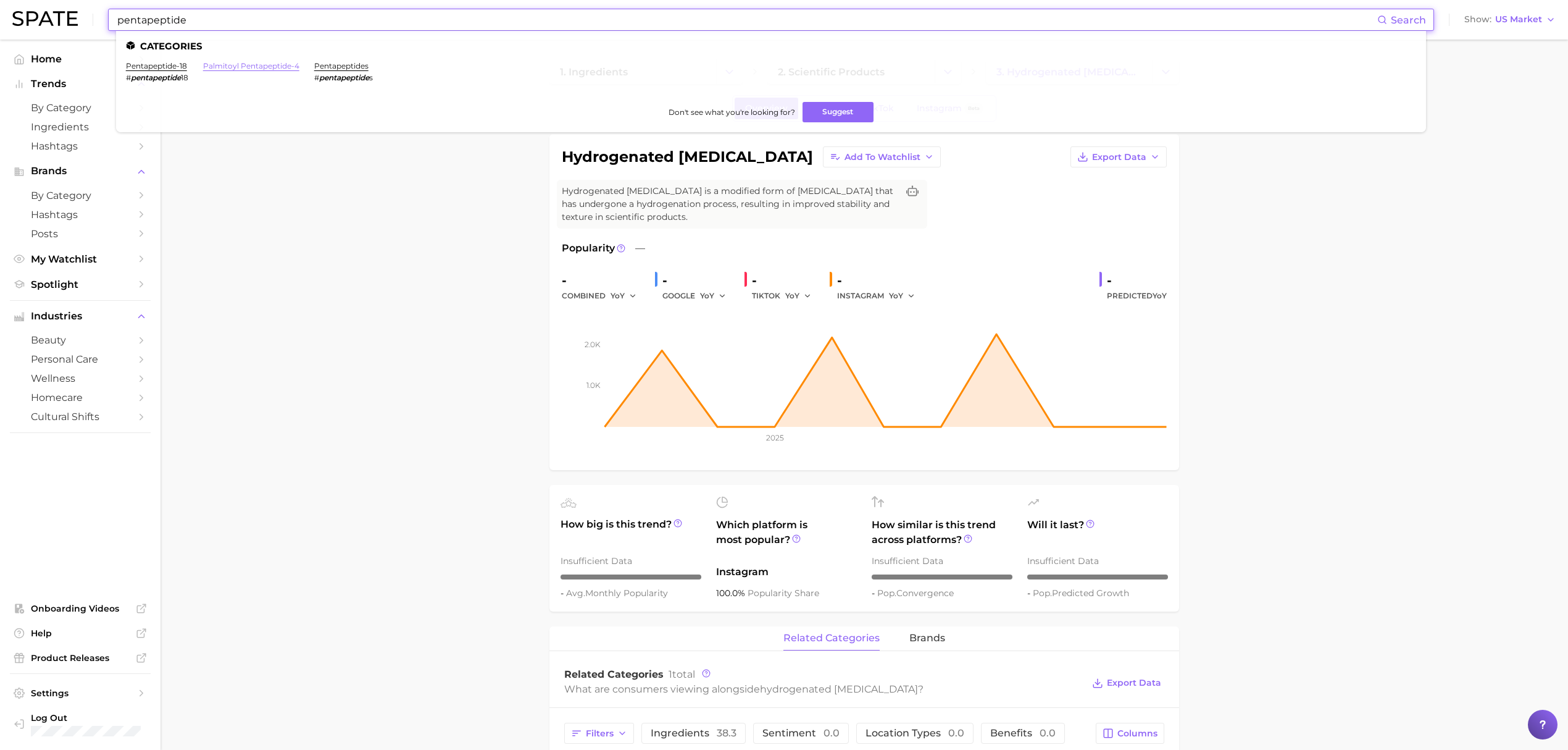
click at [251, 62] on link "palmitoyl pentapeptide-4" at bounding box center [251, 66] width 97 height 9
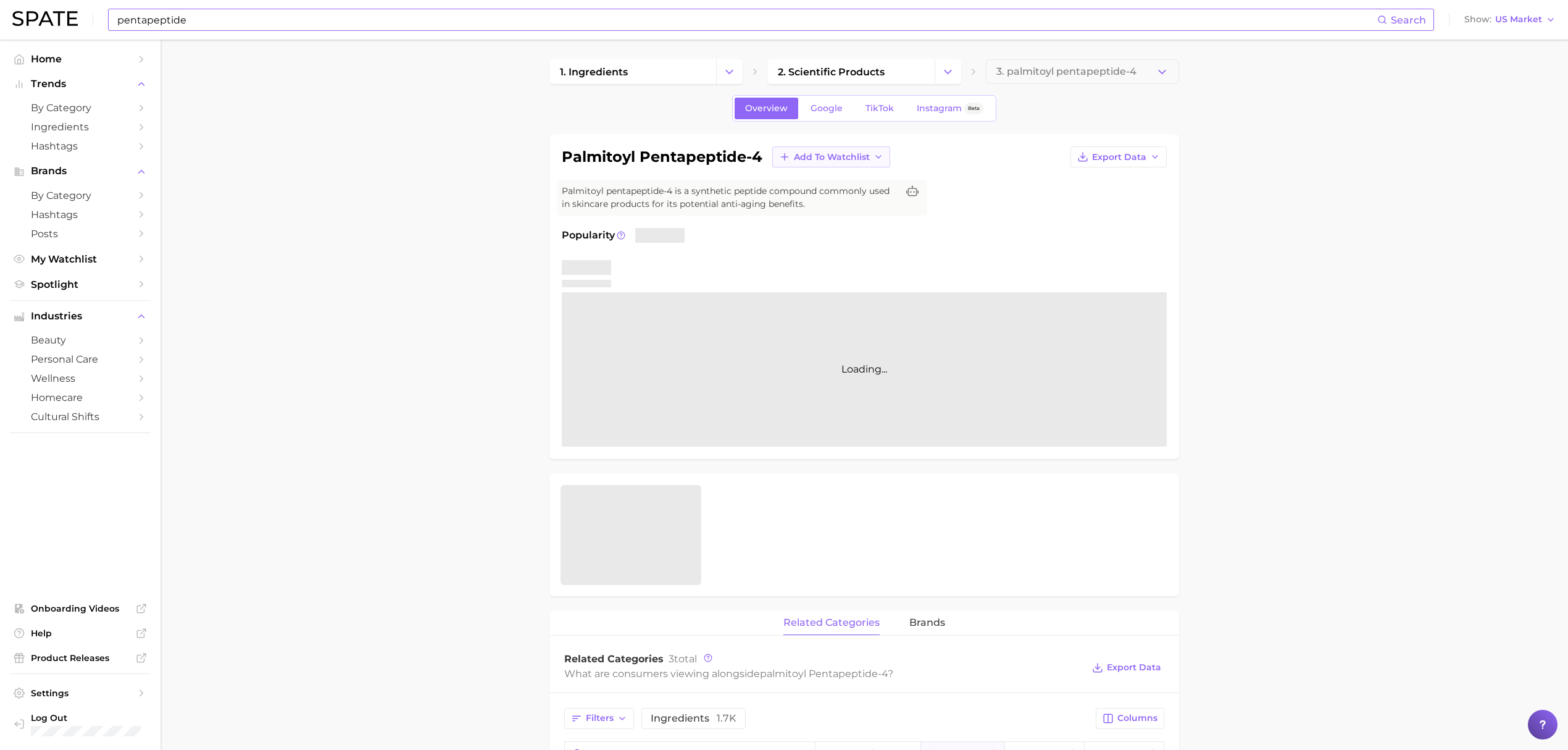
click at [845, 159] on span "Add to Watchlist" at bounding box center [831, 158] width 76 height 11
click at [853, 204] on button "Croda Actives" at bounding box center [840, 202] width 136 height 22
click at [769, 20] on input "pentapeptide" at bounding box center [746, 19] width 1261 height 21
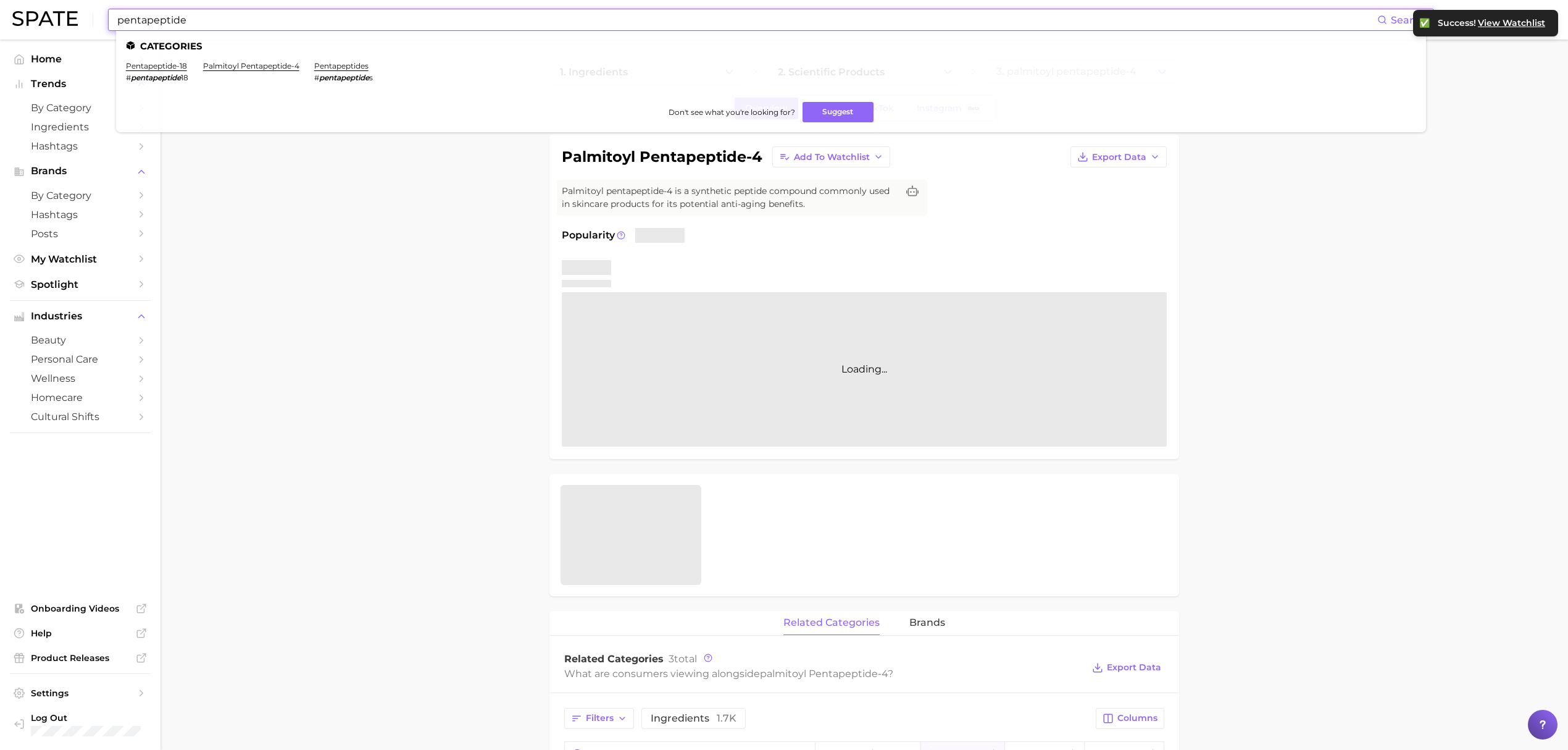
click at [769, 20] on input "pentapeptide" at bounding box center [746, 19] width 1261 height 21
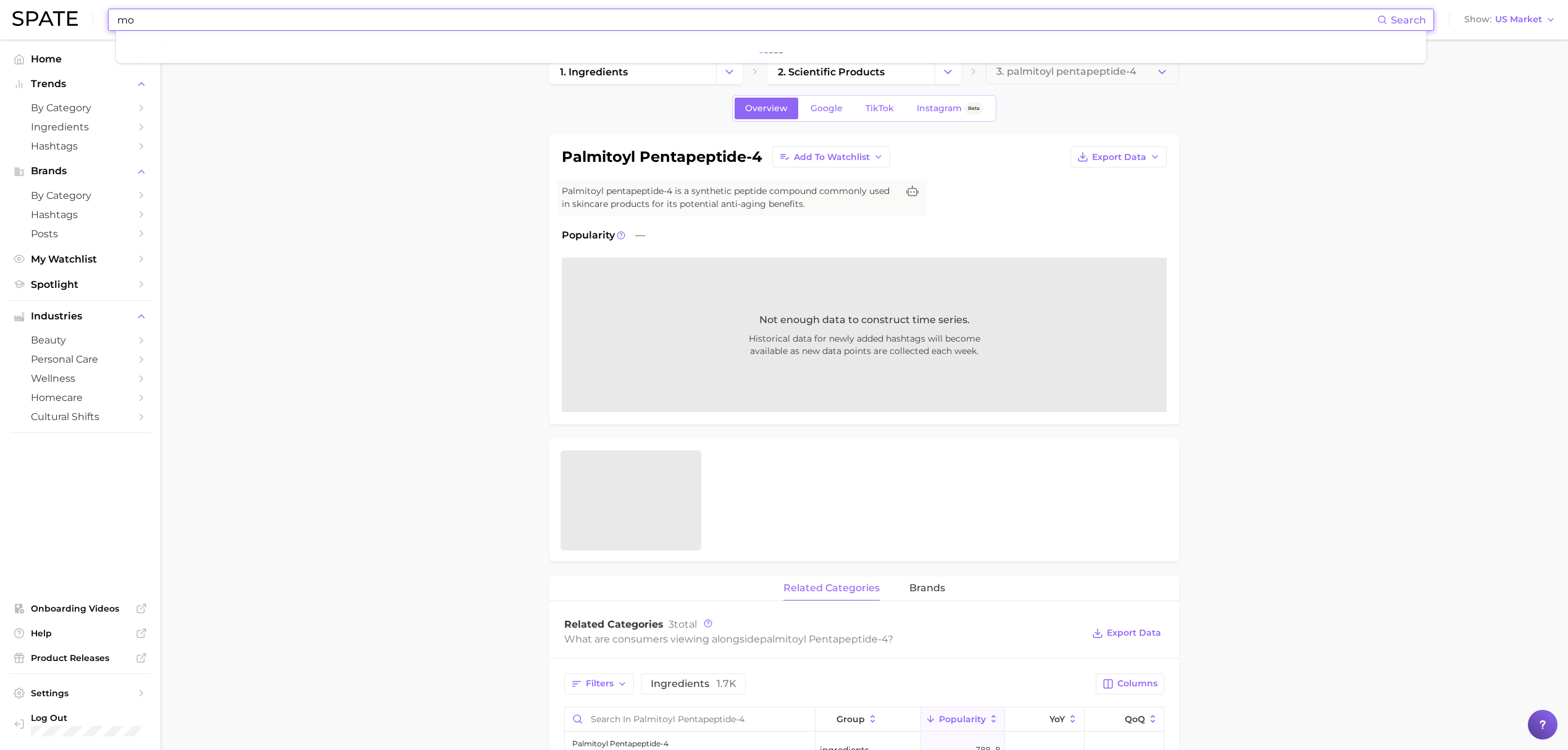
type input "m"
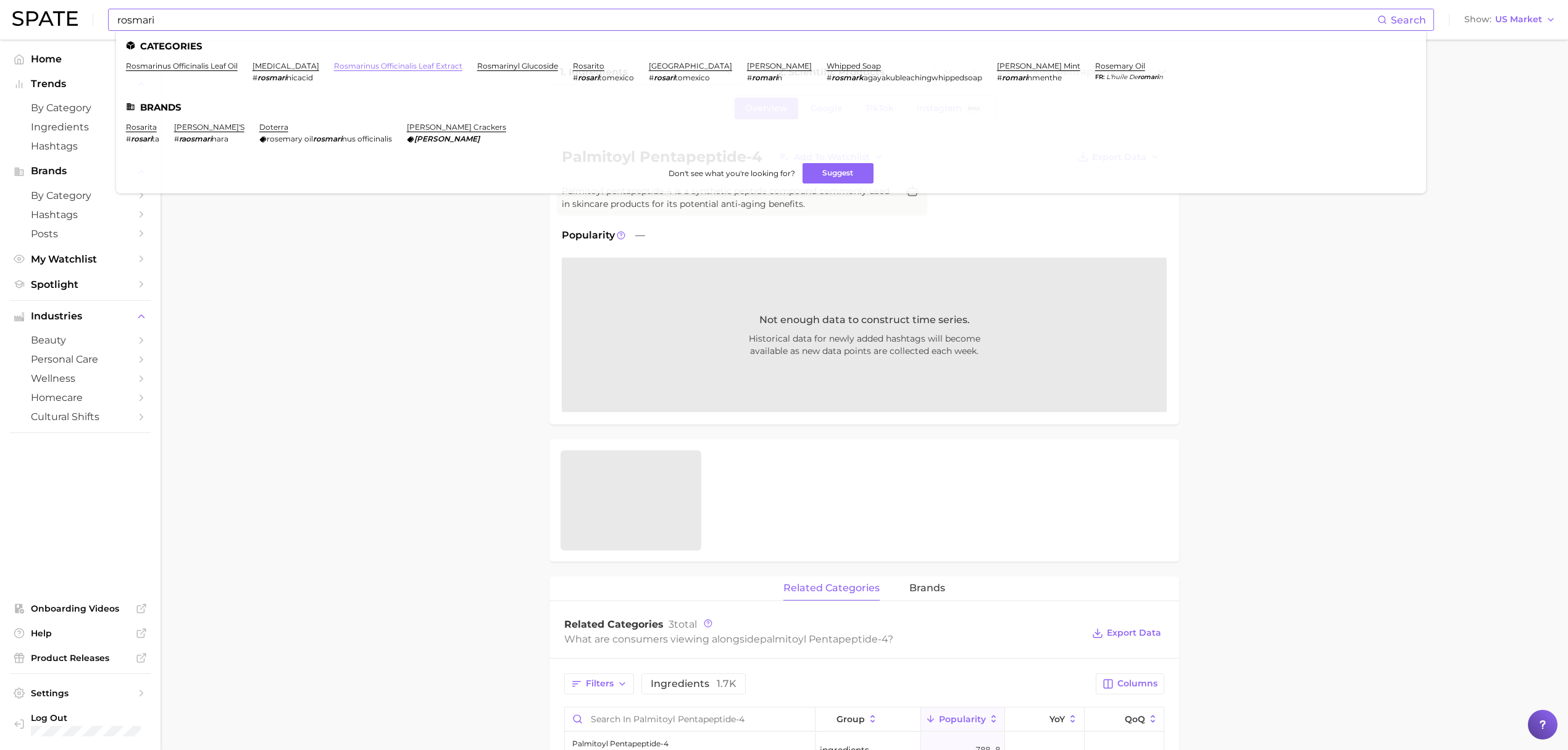
click at [376, 69] on link "rosmarinus officinalis leaf extract" at bounding box center [398, 66] width 128 height 9
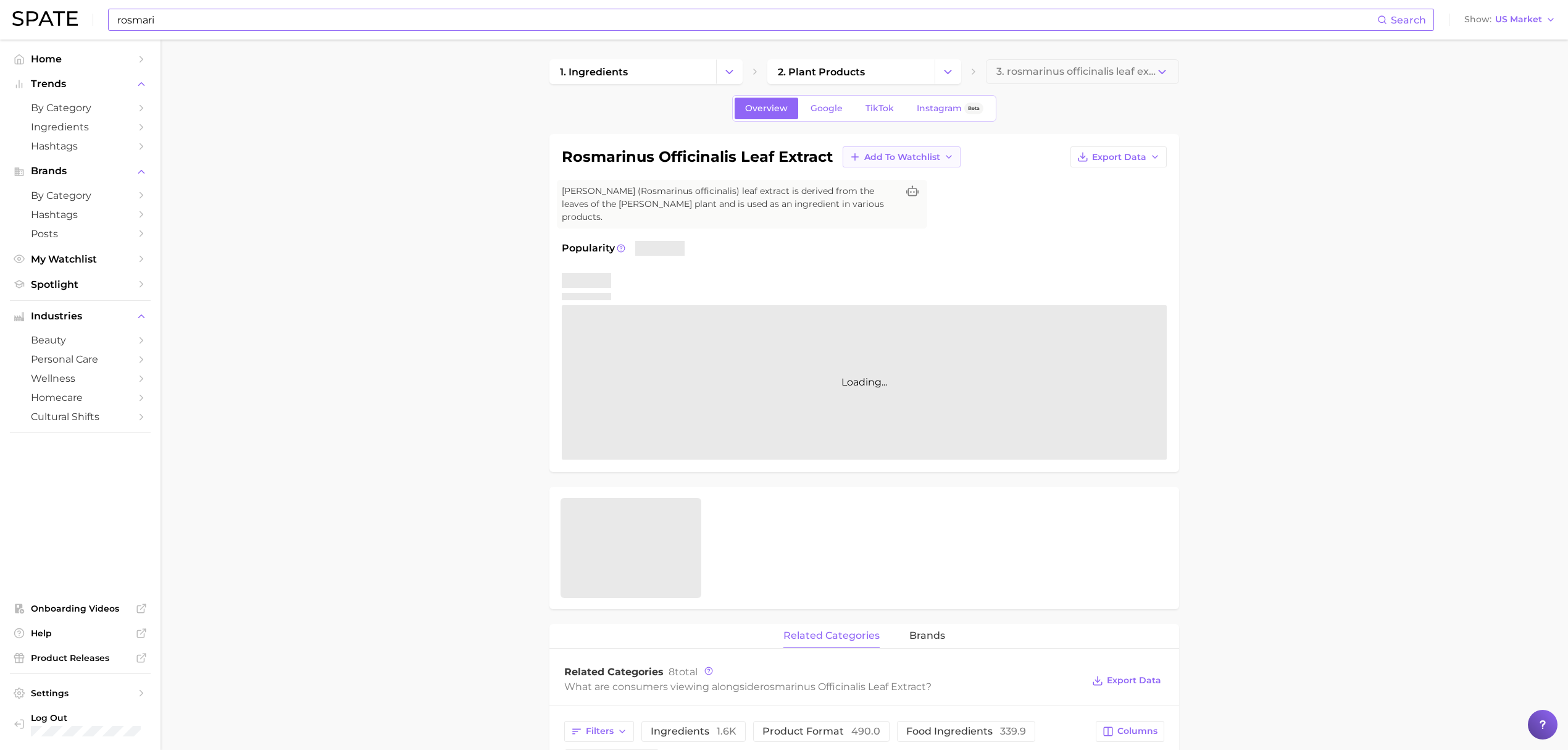
click at [928, 159] on span "Add to Watchlist" at bounding box center [902, 158] width 76 height 11
click at [927, 196] on button "Croda Actives" at bounding box center [910, 202] width 136 height 22
click at [835, 18] on input "rosmari" at bounding box center [746, 19] width 1261 height 21
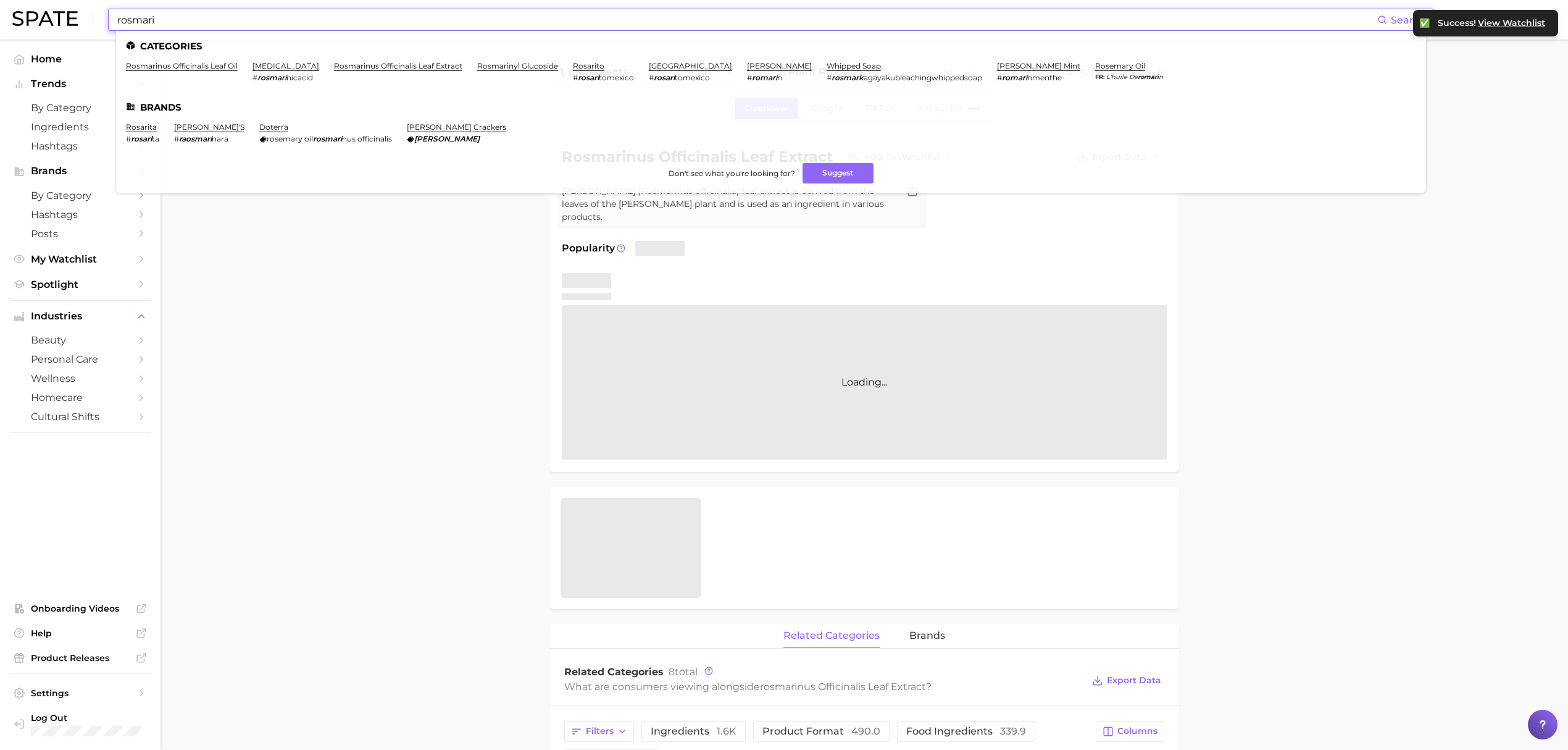
click at [835, 18] on input "rosmari" at bounding box center [746, 19] width 1261 height 21
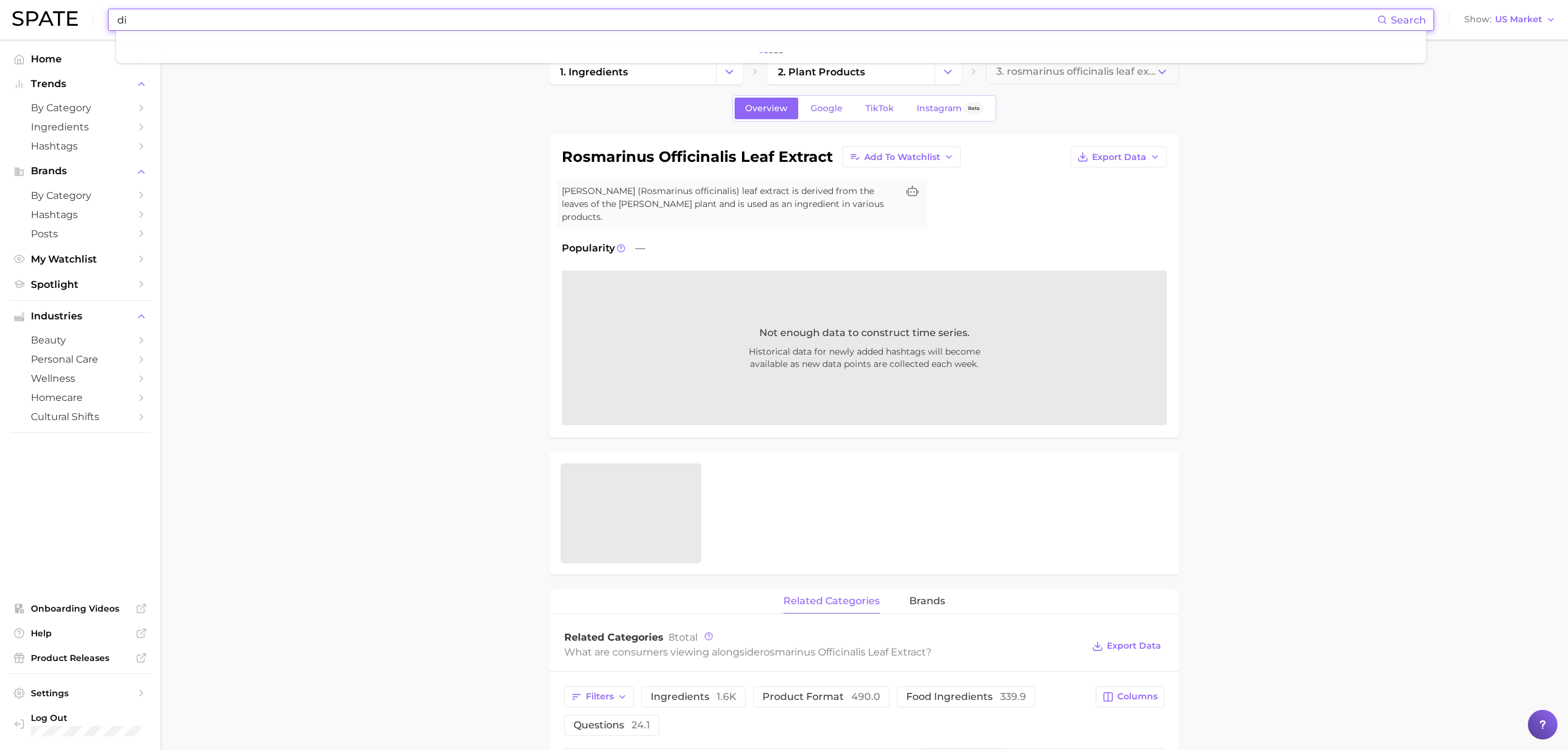
type input "d"
type input "biotinoyl"
click at [42, 59] on span "Home" at bounding box center [80, 58] width 98 height 12
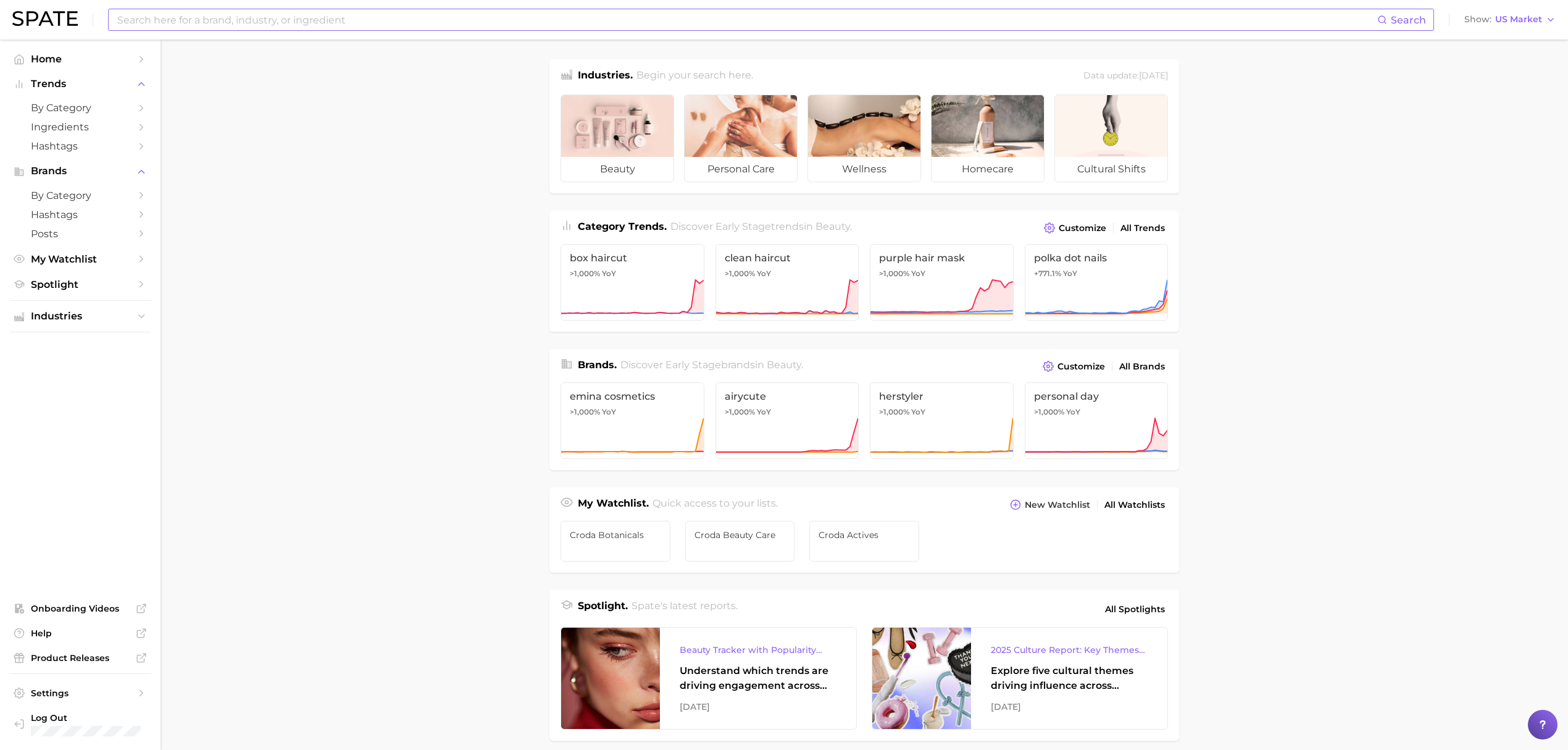
click at [446, 18] on input at bounding box center [746, 19] width 1261 height 21
type input "b"
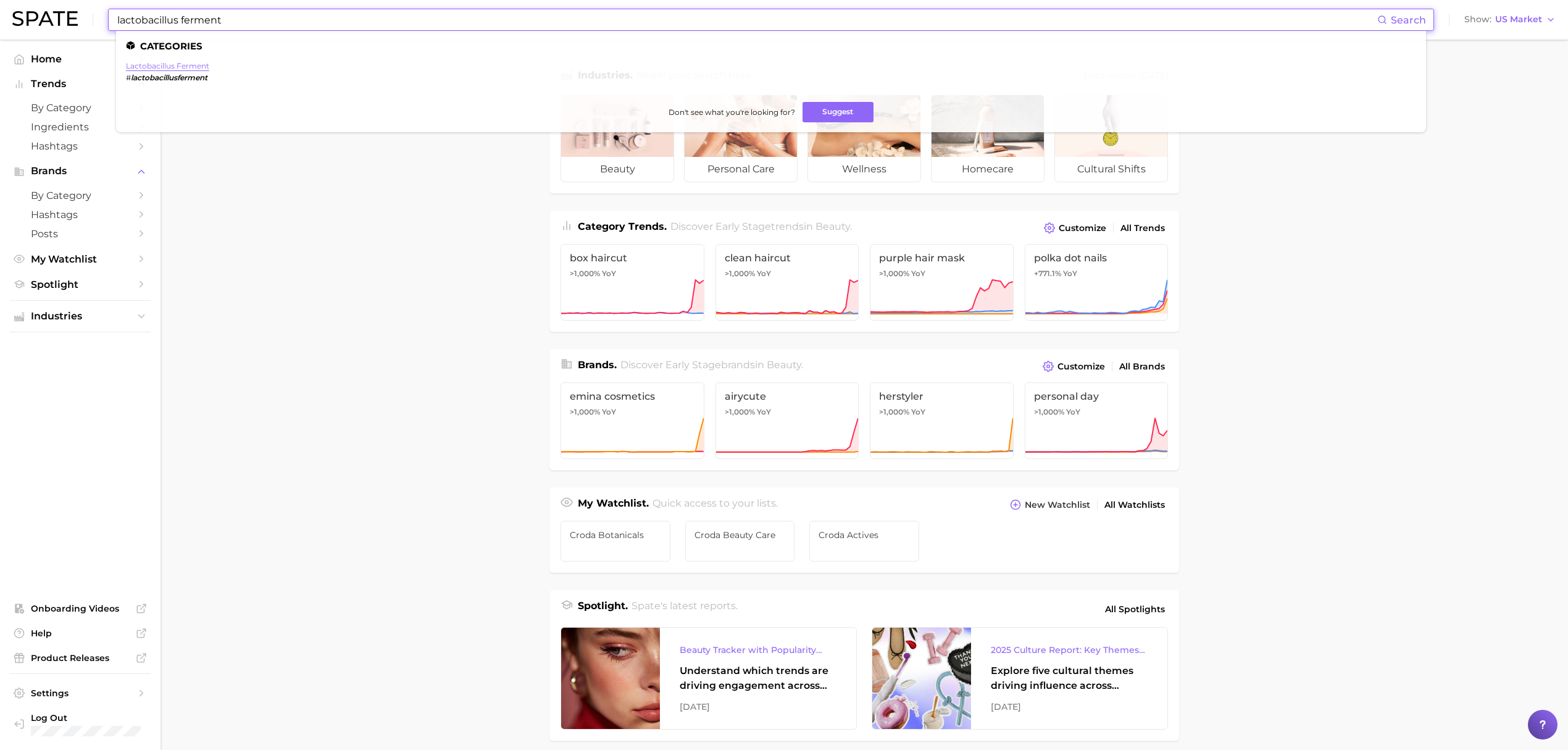
type input "lactobacillus ferment"
click at [203, 65] on link "lactobacillus ferment" at bounding box center [167, 66] width 83 height 9
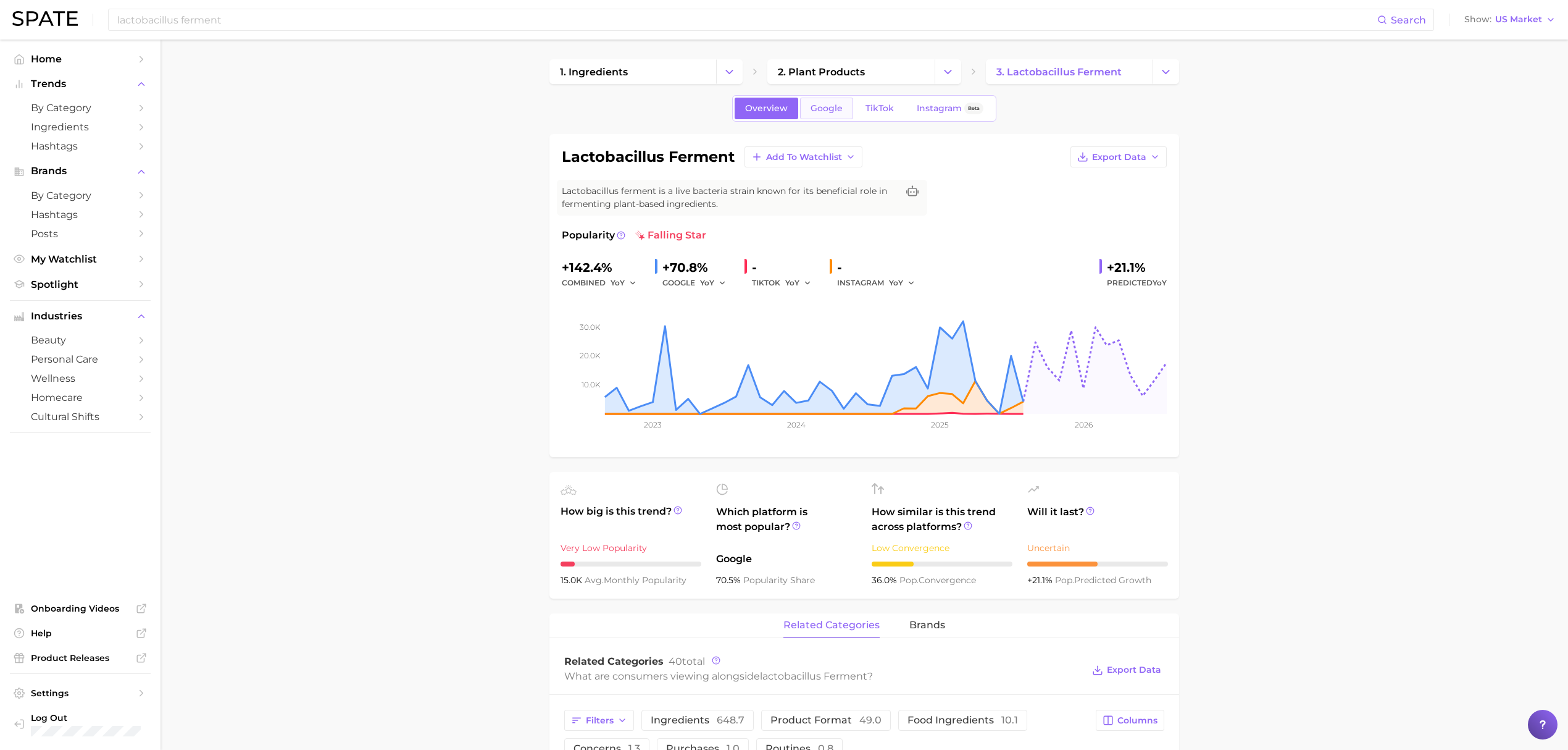
click at [811, 99] on link "Google" at bounding box center [826, 108] width 53 height 22
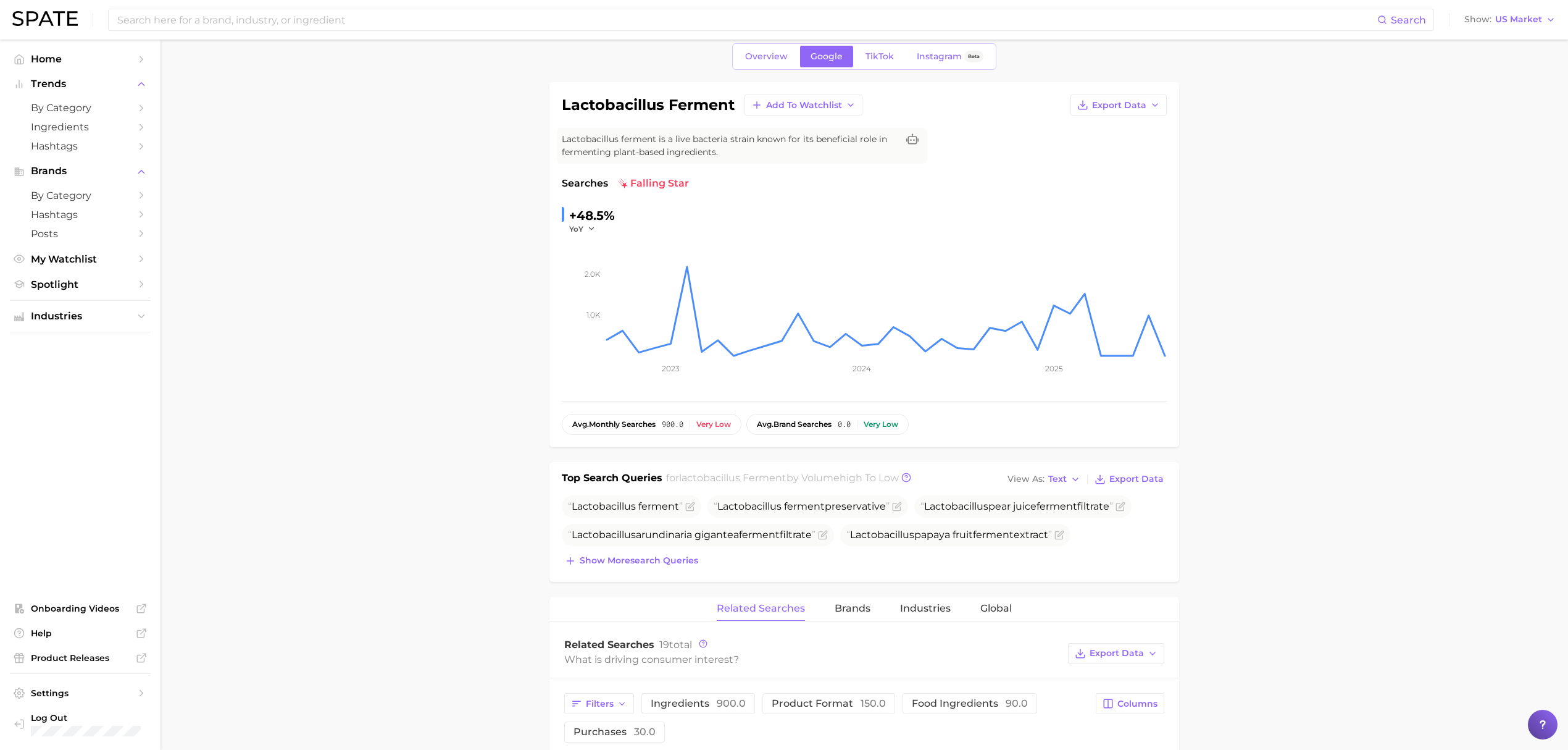
scroll to position [247, 0]
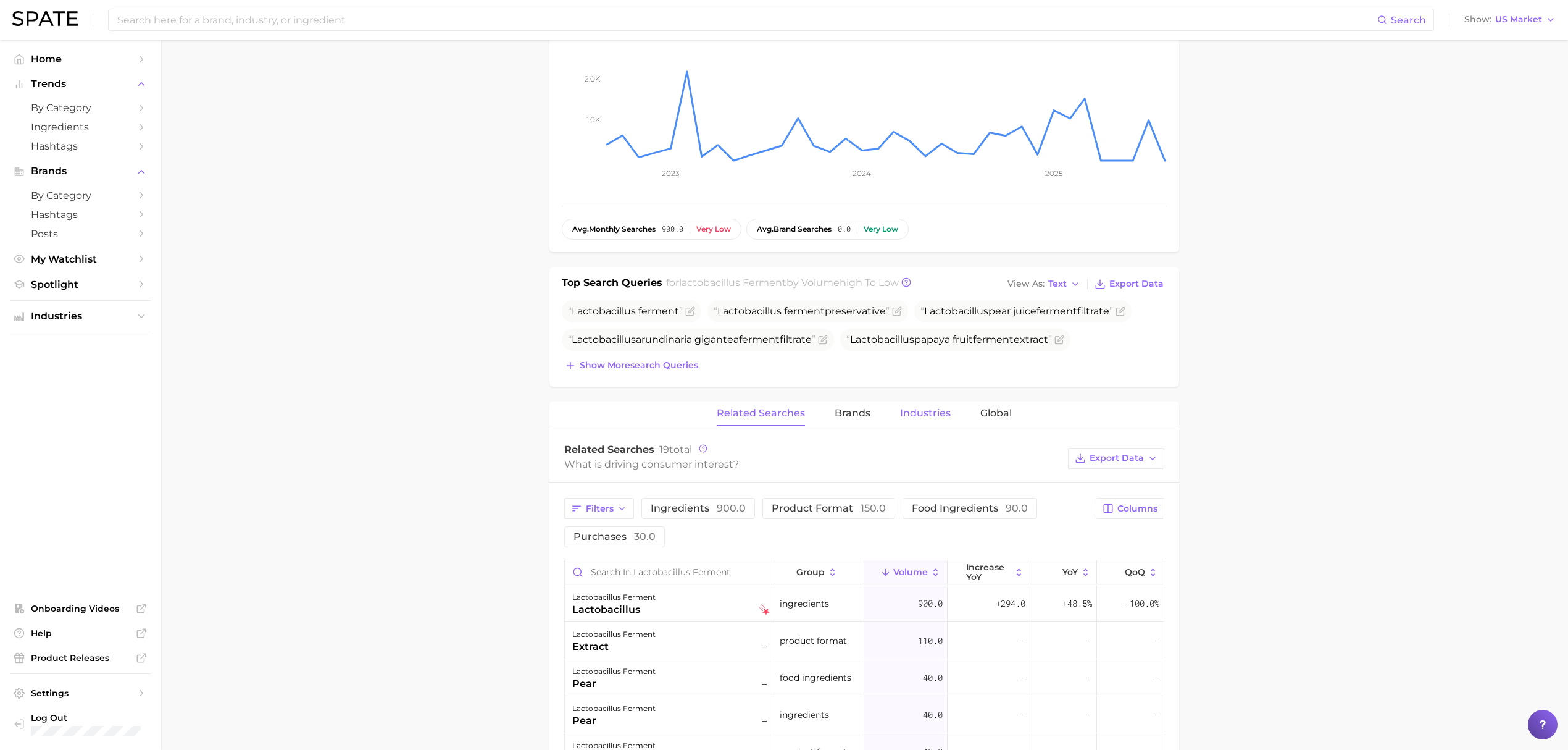
click at [905, 416] on span "Industries" at bounding box center [926, 413] width 51 height 11
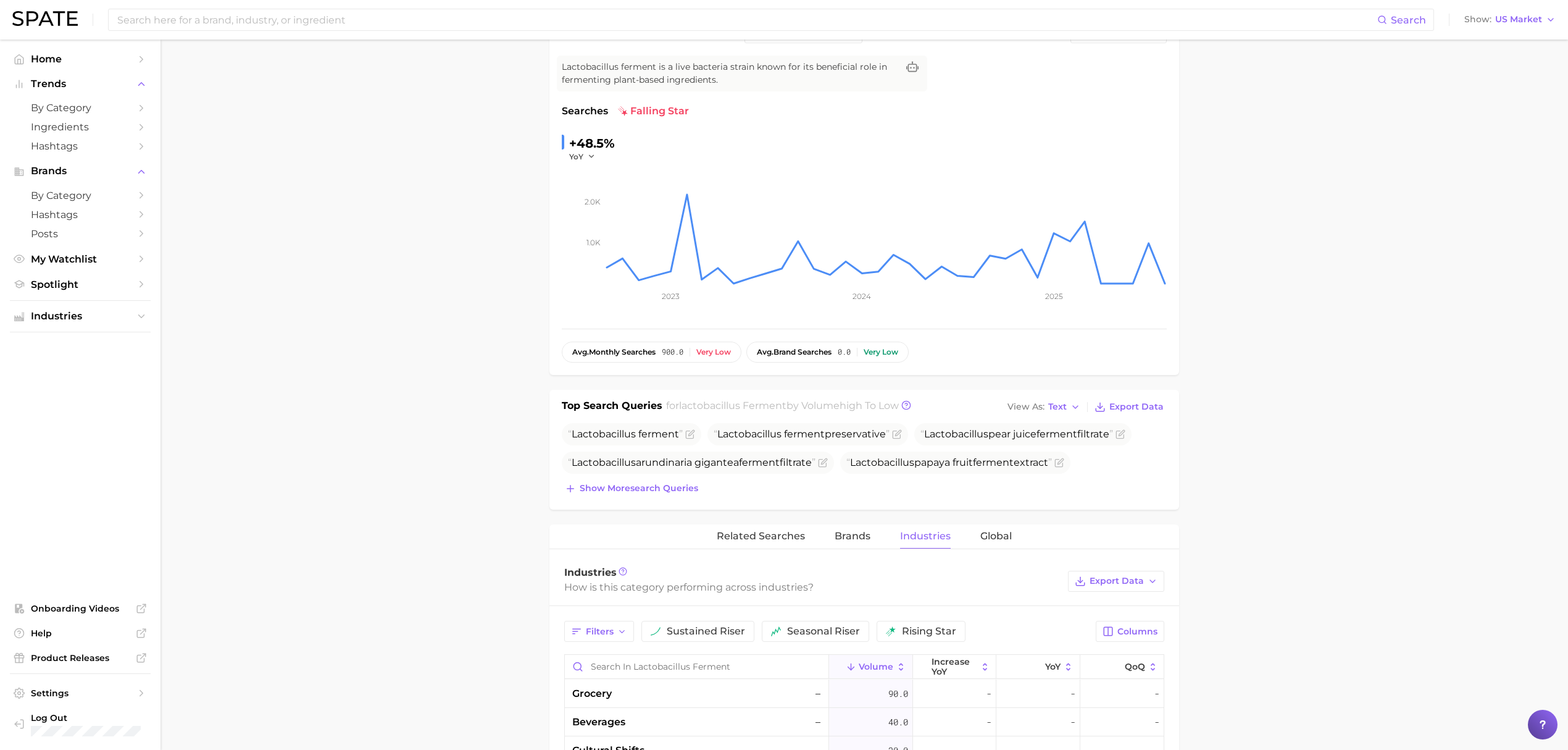
scroll to position [0, 0]
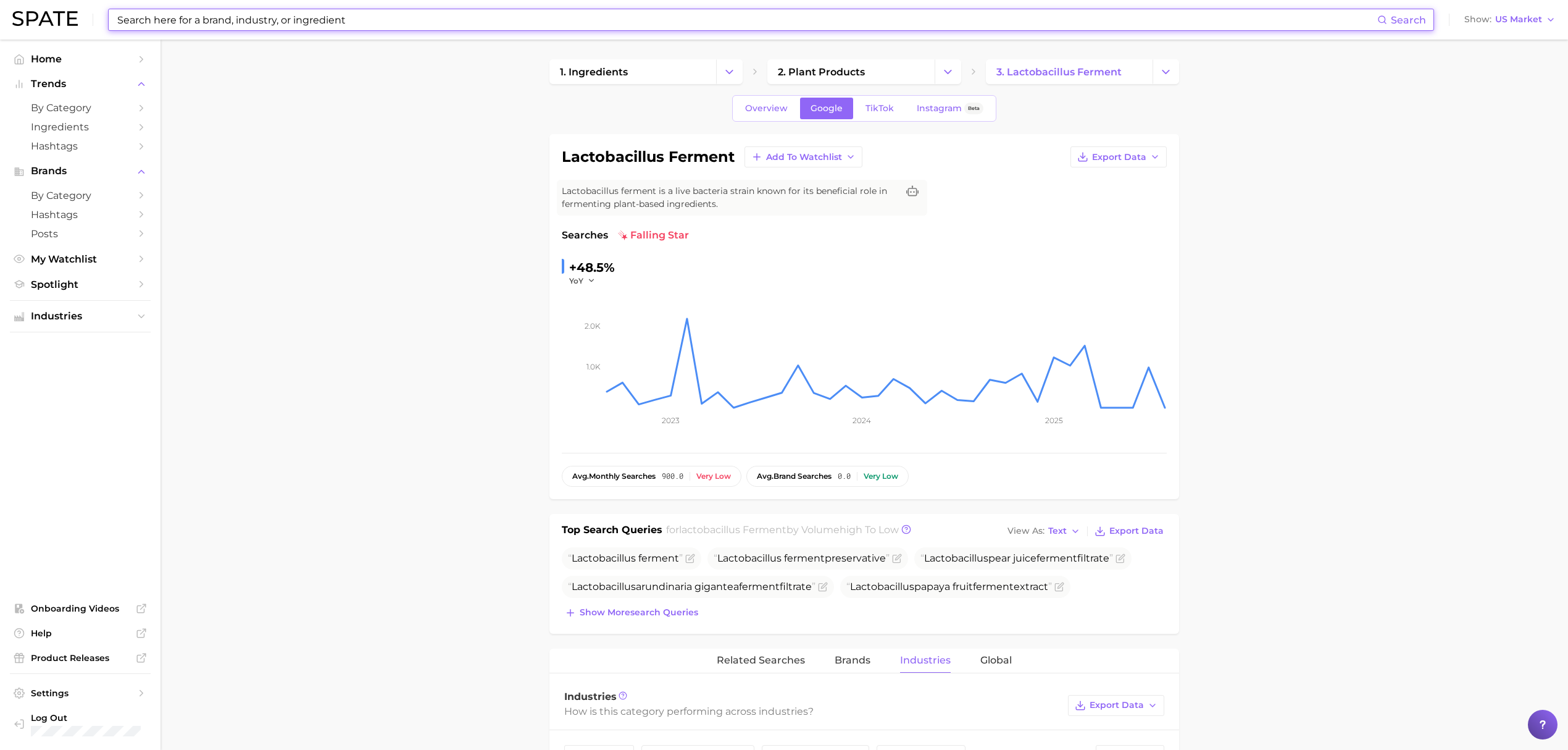
click at [589, 26] on input at bounding box center [746, 19] width 1261 height 21
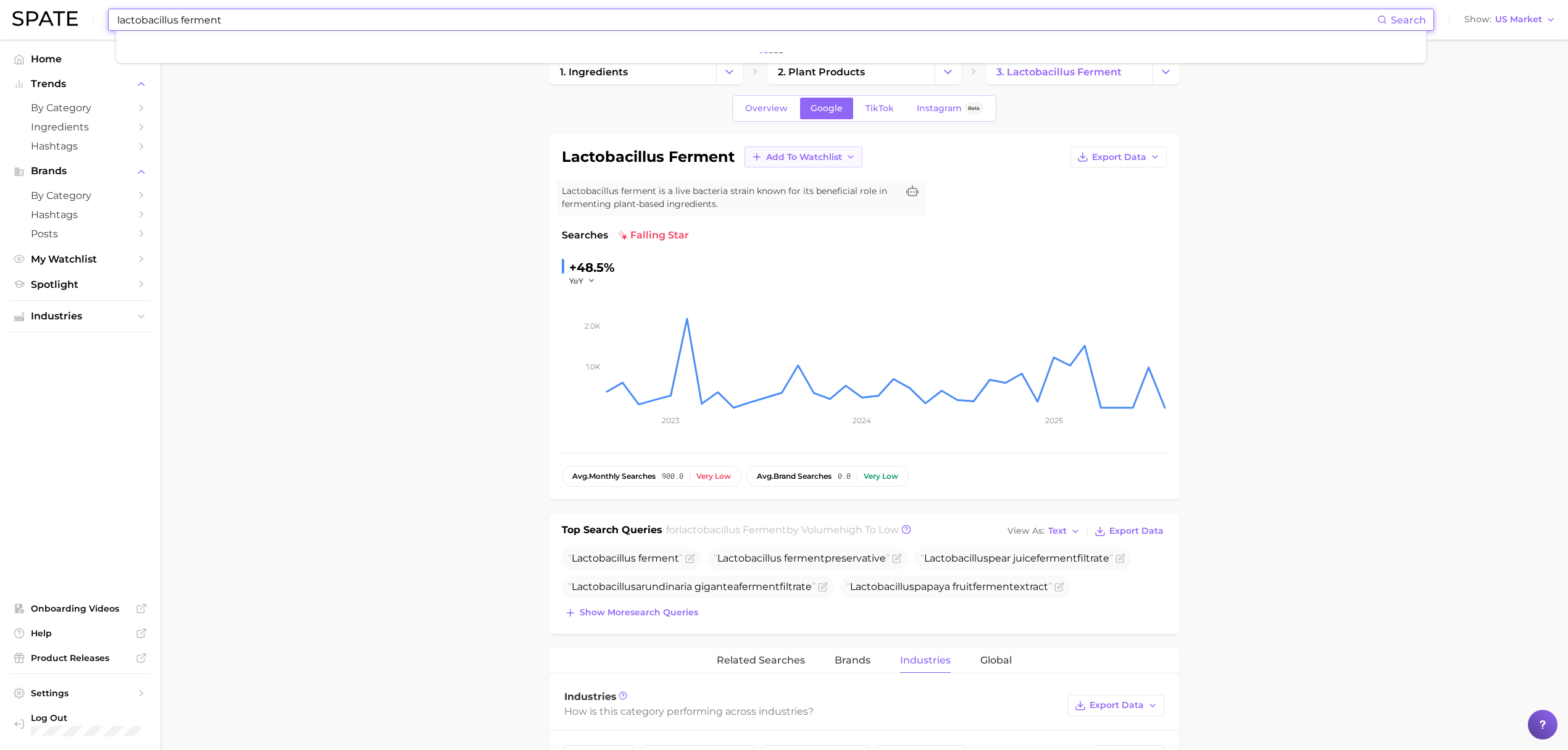
click at [795, 153] on span "Add to Watchlist" at bounding box center [804, 158] width 76 height 11
click at [825, 208] on span "Croda Actives" at bounding box center [795, 203] width 61 height 11
click at [798, 27] on input "lactobacillus ferment" at bounding box center [746, 19] width 1261 height 21
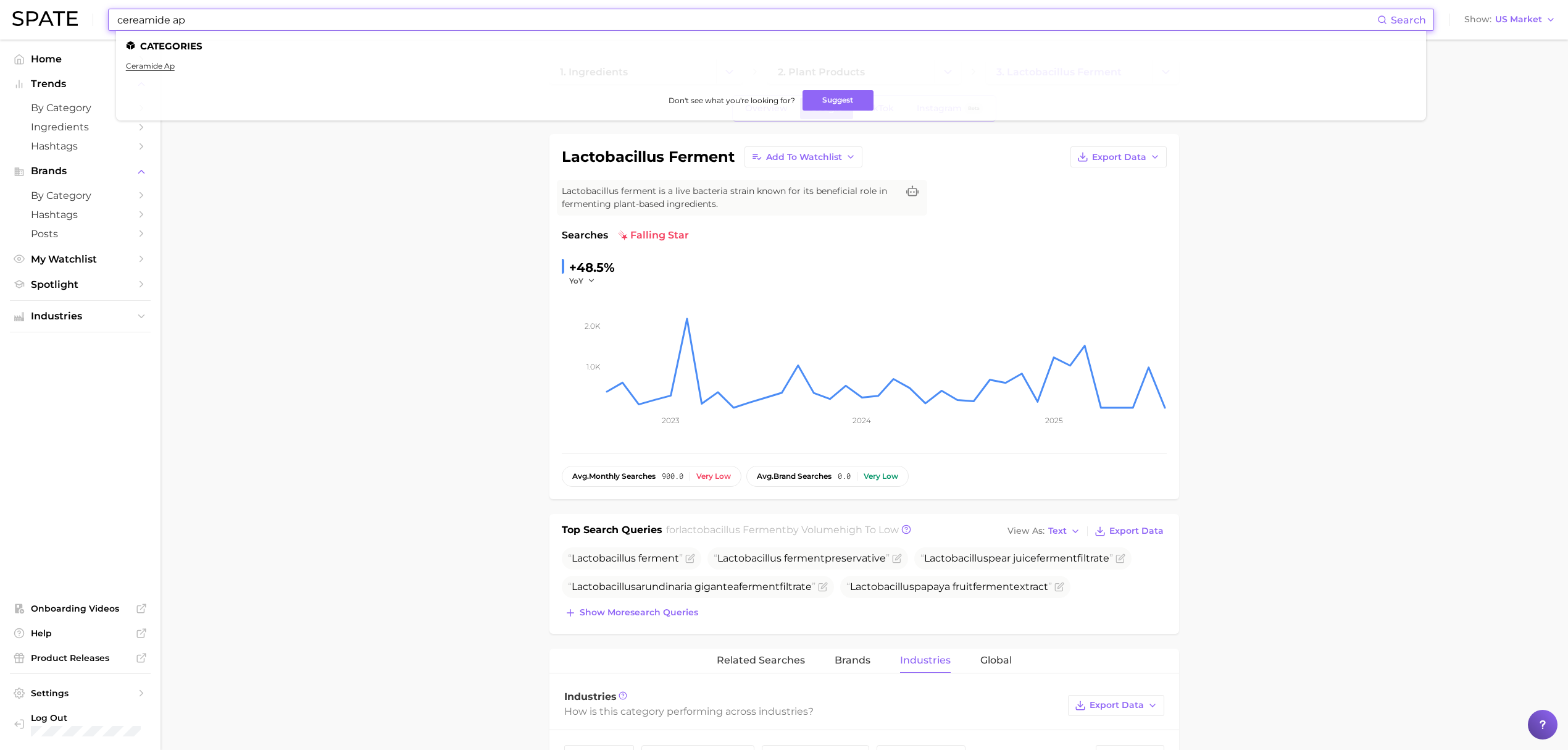
click at [141, 72] on ul "ceramide ap" at bounding box center [771, 70] width 1290 height 19
click at [143, 68] on link "ceramide ap" at bounding box center [150, 66] width 49 height 9
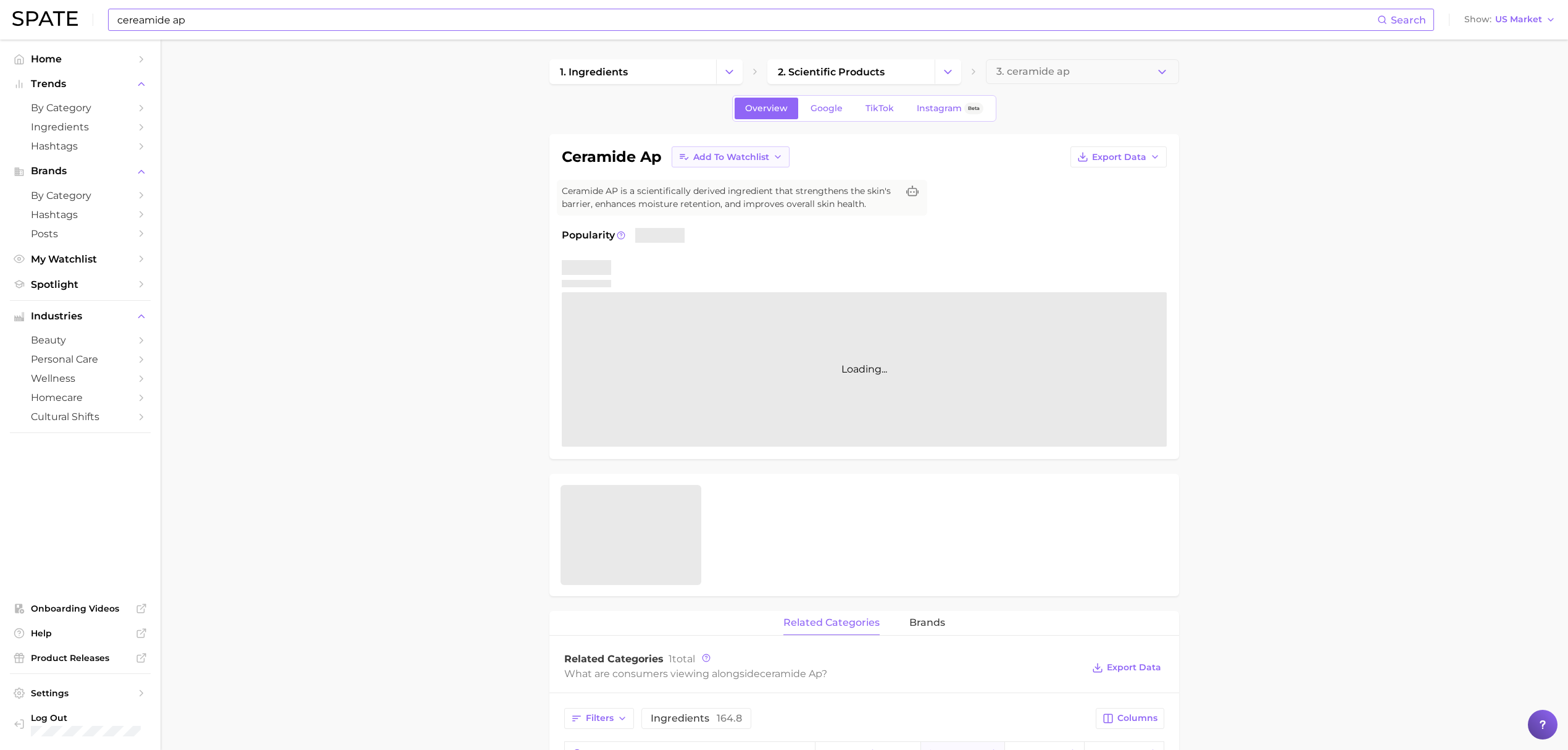
click at [682, 159] on icon "button" at bounding box center [684, 157] width 11 height 11
click at [702, 225] on span "Croda botanicals" at bounding box center [730, 225] width 76 height 11
click at [722, 156] on span "Add to Watchlist" at bounding box center [731, 158] width 76 height 11
click at [717, 199] on span "Croda Actives" at bounding box center [723, 203] width 61 height 11
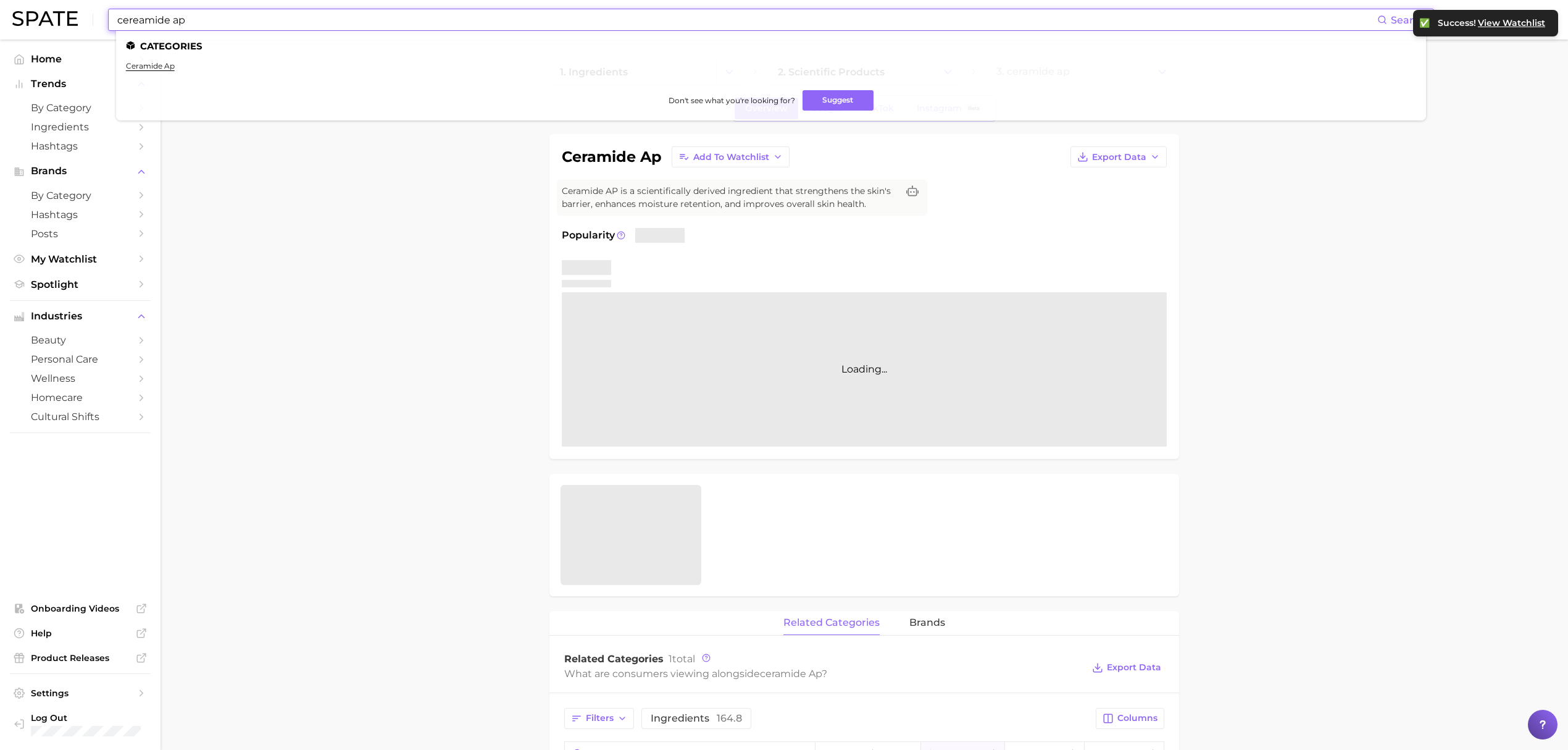
click at [715, 18] on input "cereamide ap" at bounding box center [746, 19] width 1261 height 21
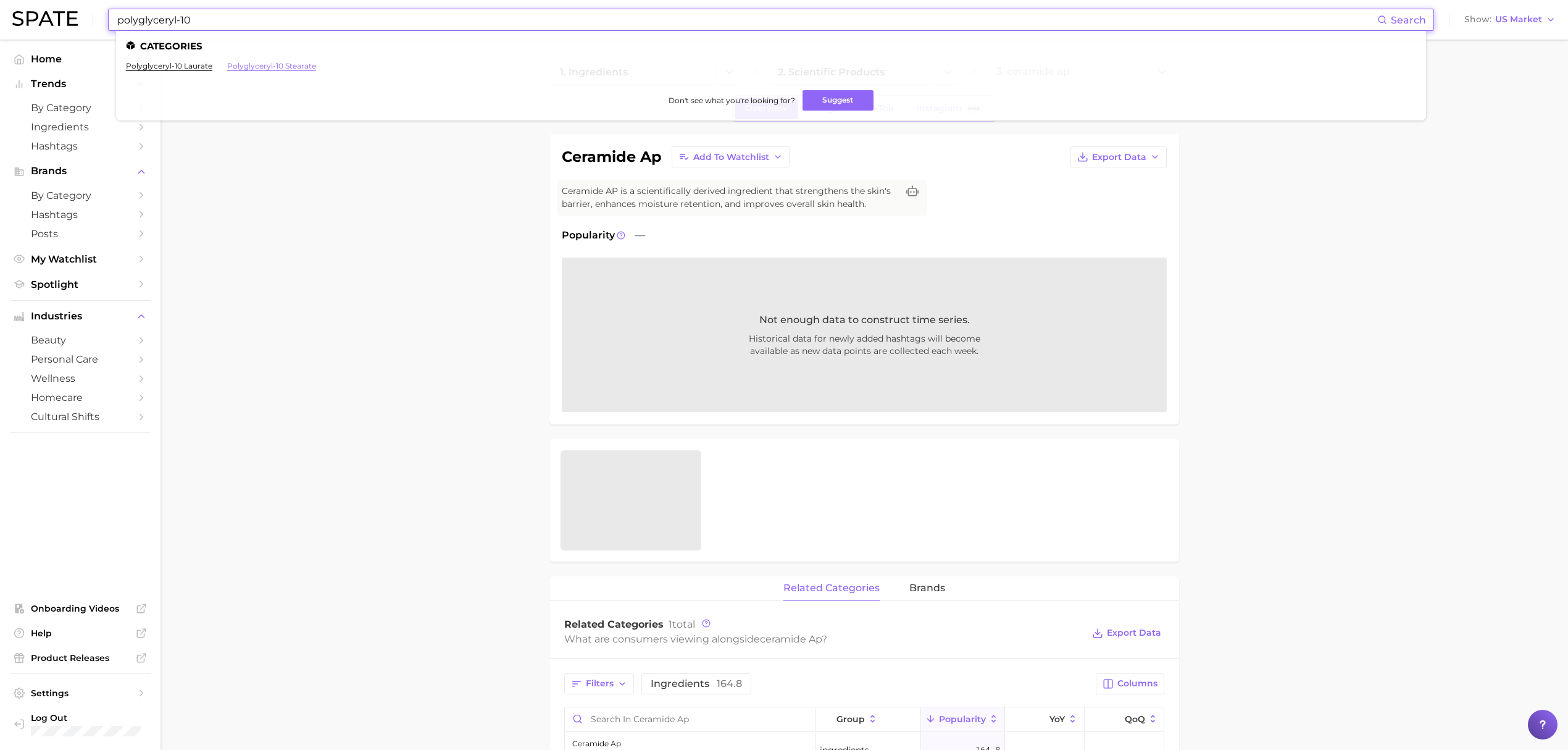
click at [300, 66] on link "polyglyceryl-10 stearate" at bounding box center [272, 66] width 89 height 9
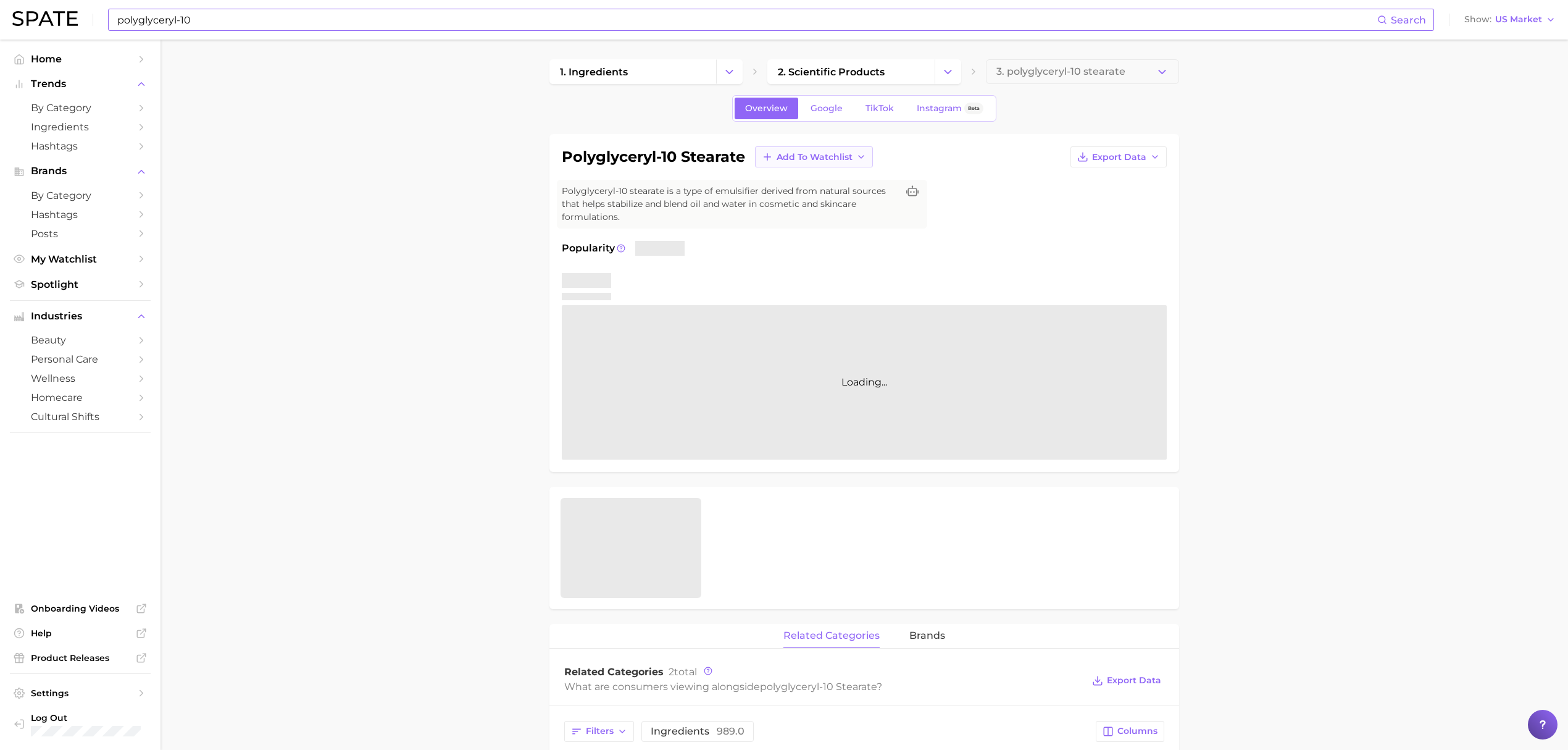
click at [821, 159] on span "Add to Watchlist" at bounding box center [814, 158] width 76 height 11
click at [744, 15] on input "polyglyceryl-10" at bounding box center [746, 19] width 1261 height 21
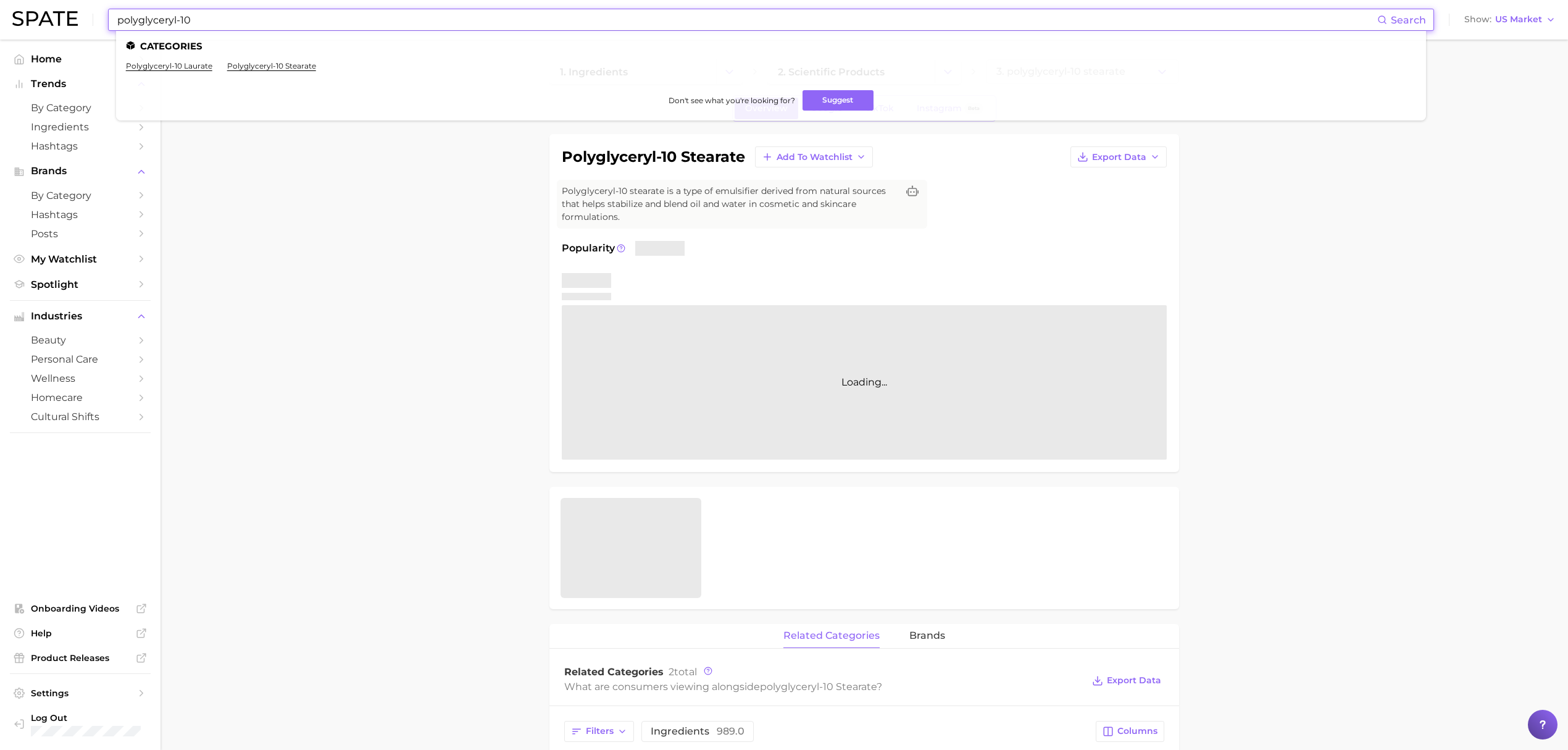
click at [744, 15] on input "polyglyceryl-10" at bounding box center [746, 19] width 1261 height 21
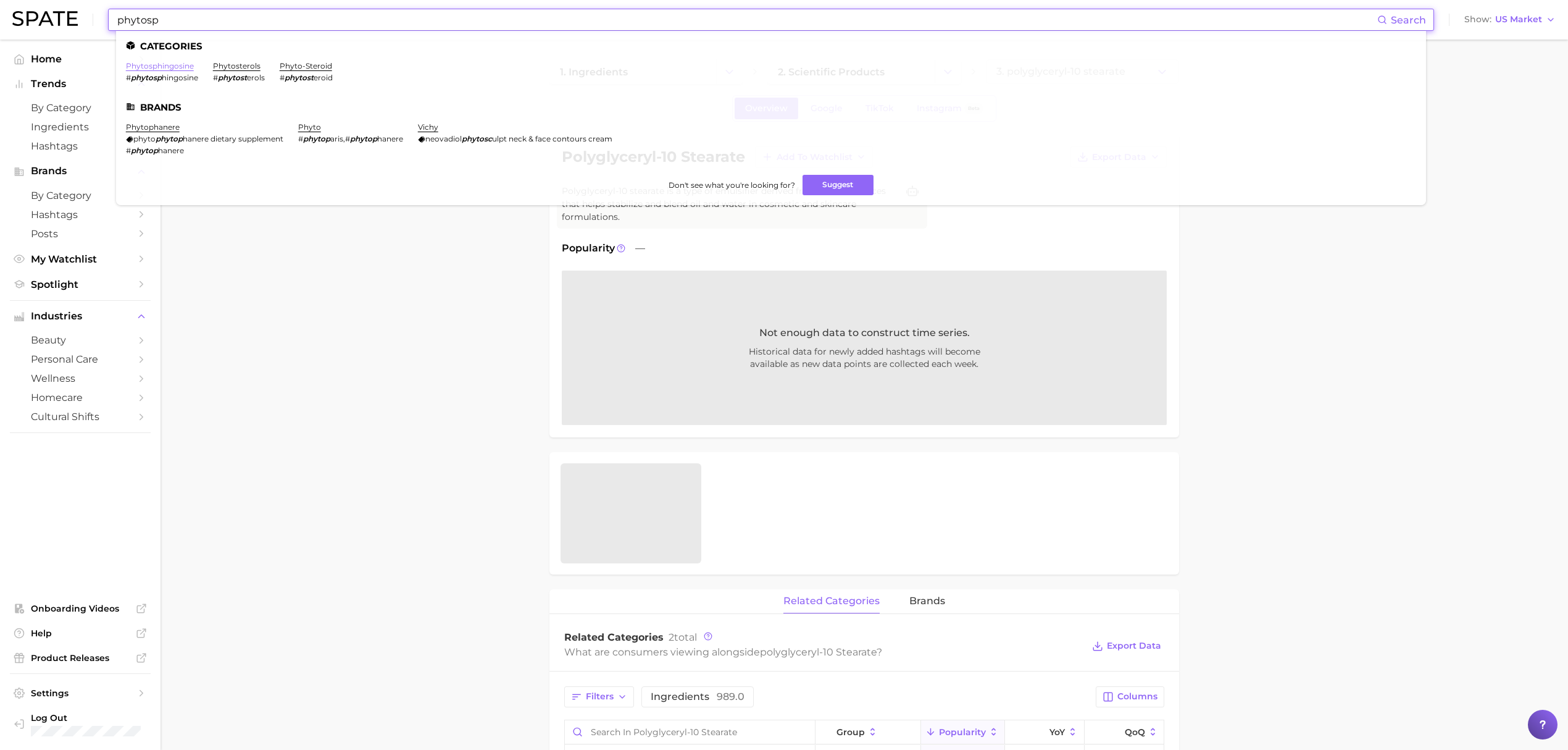
click at [161, 68] on link "phytosphingosine" at bounding box center [159, 66] width 68 height 9
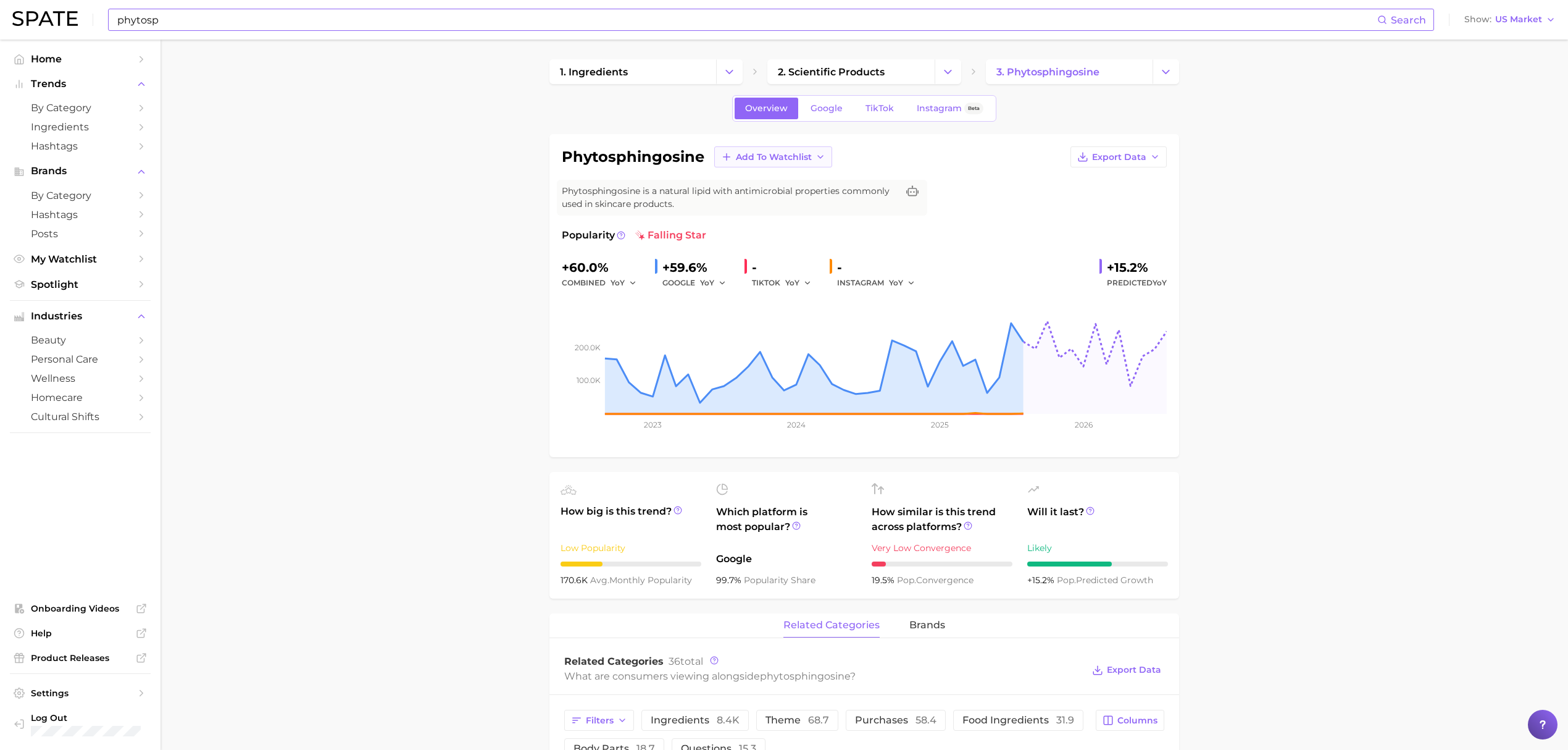
click at [816, 160] on icon "button" at bounding box center [820, 157] width 10 height 10
click at [810, 199] on button "Croda Actives" at bounding box center [782, 202] width 136 height 22
click at [747, 22] on input "phytosp" at bounding box center [746, 19] width 1261 height 21
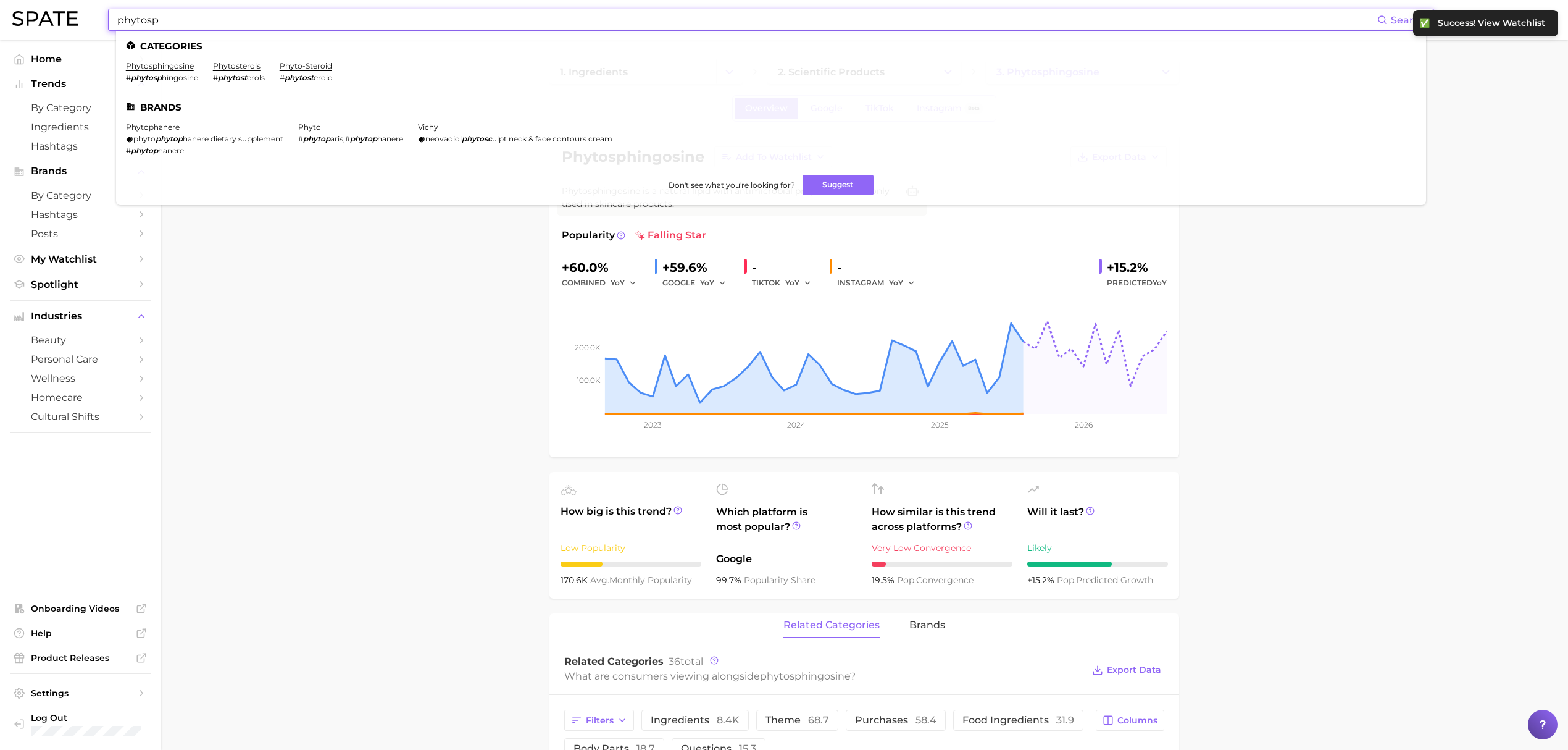
click at [747, 22] on input "phytosp" at bounding box center [746, 19] width 1261 height 21
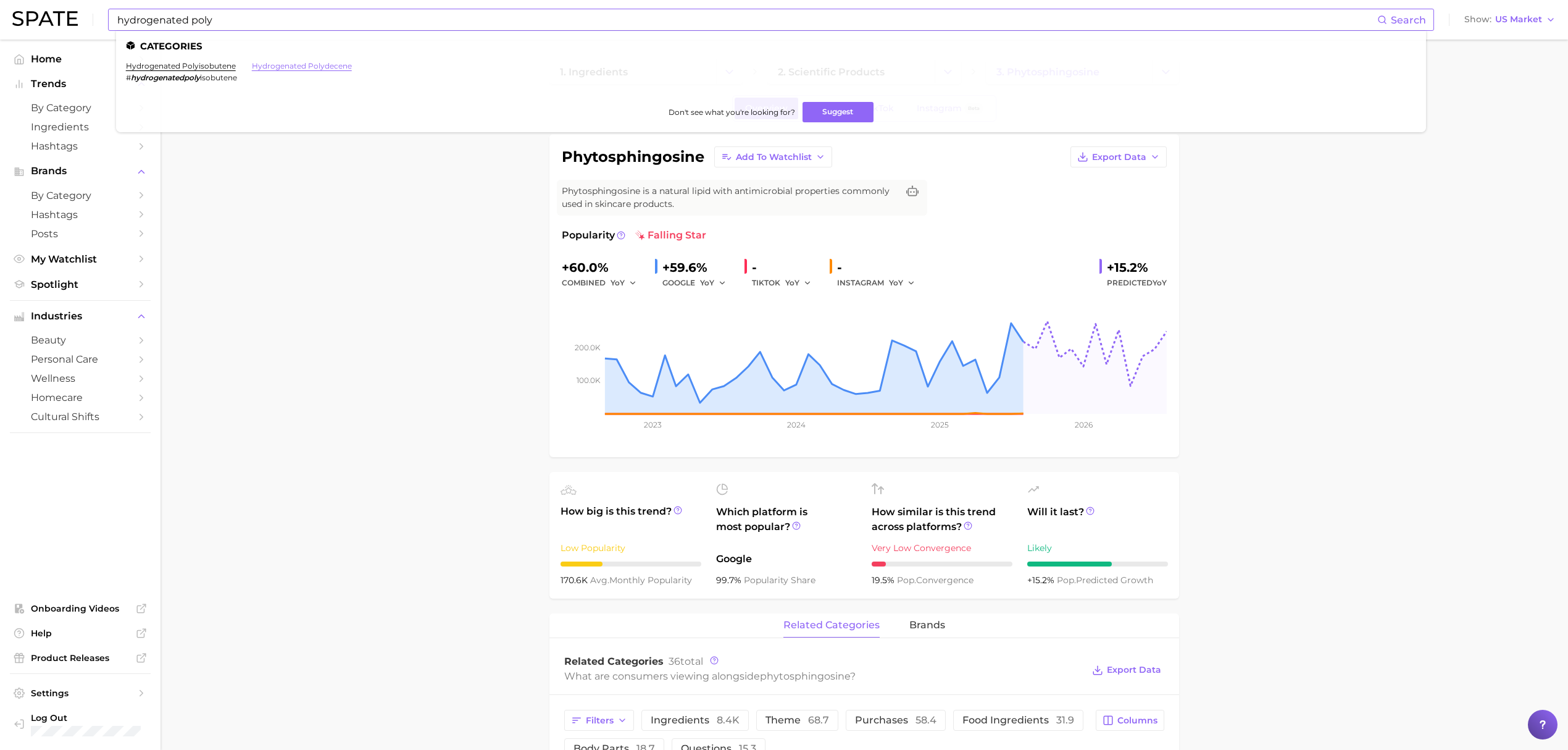
click at [312, 66] on link "hydrogenated polydecene" at bounding box center [302, 66] width 100 height 9
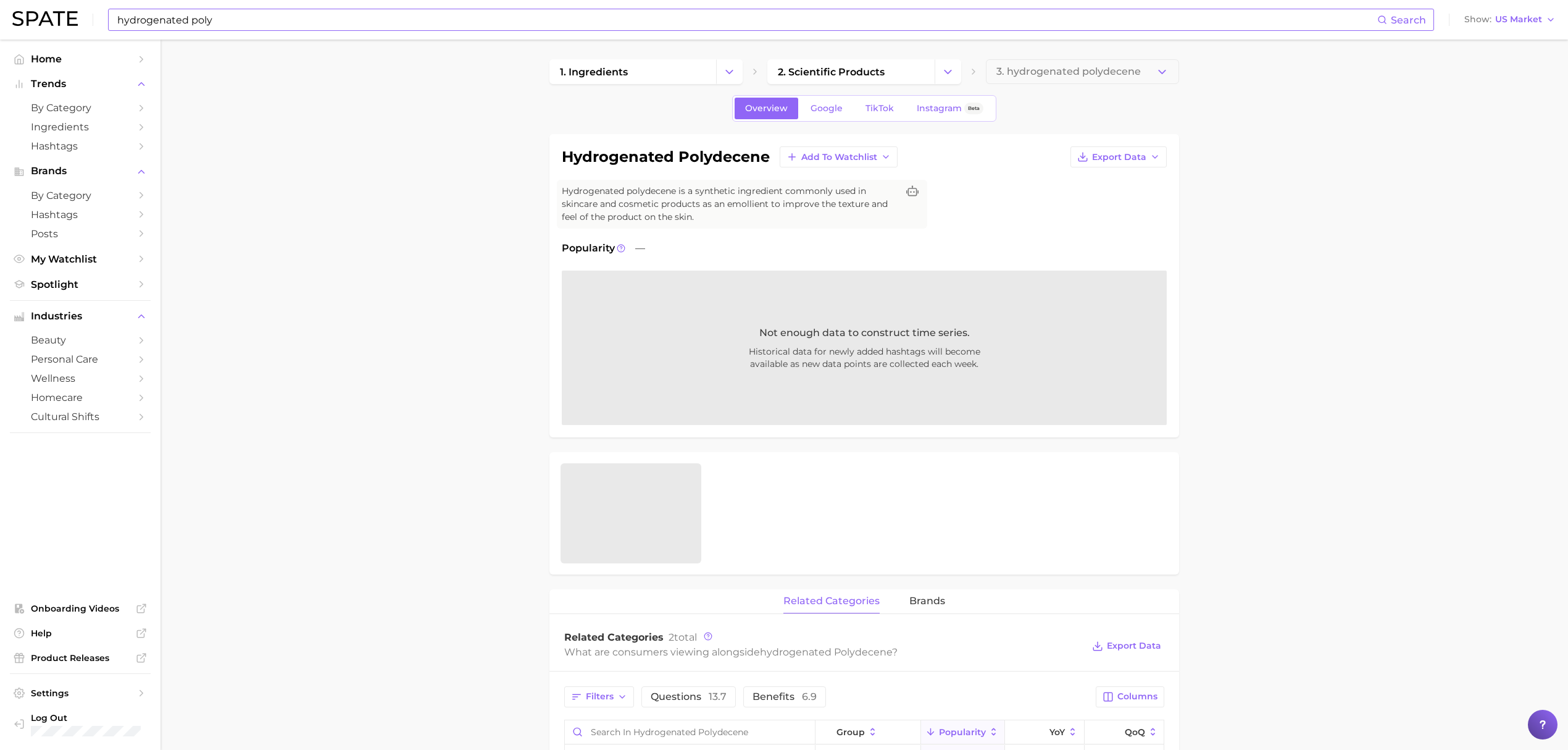
click at [583, 23] on input "hydrogenated poly" at bounding box center [746, 19] width 1261 height 21
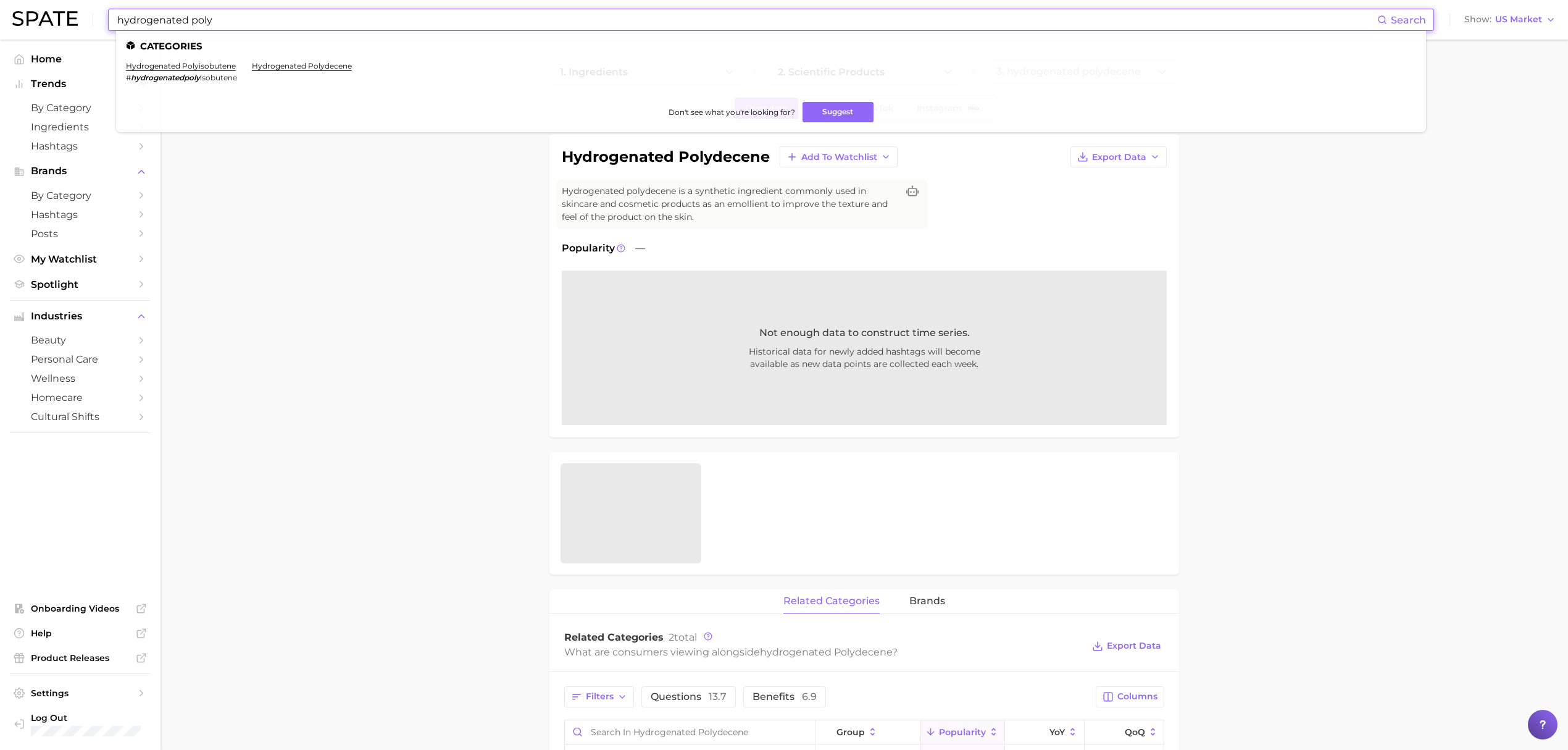
click at [583, 23] on input "hydrogenated poly" at bounding box center [746, 19] width 1261 height 21
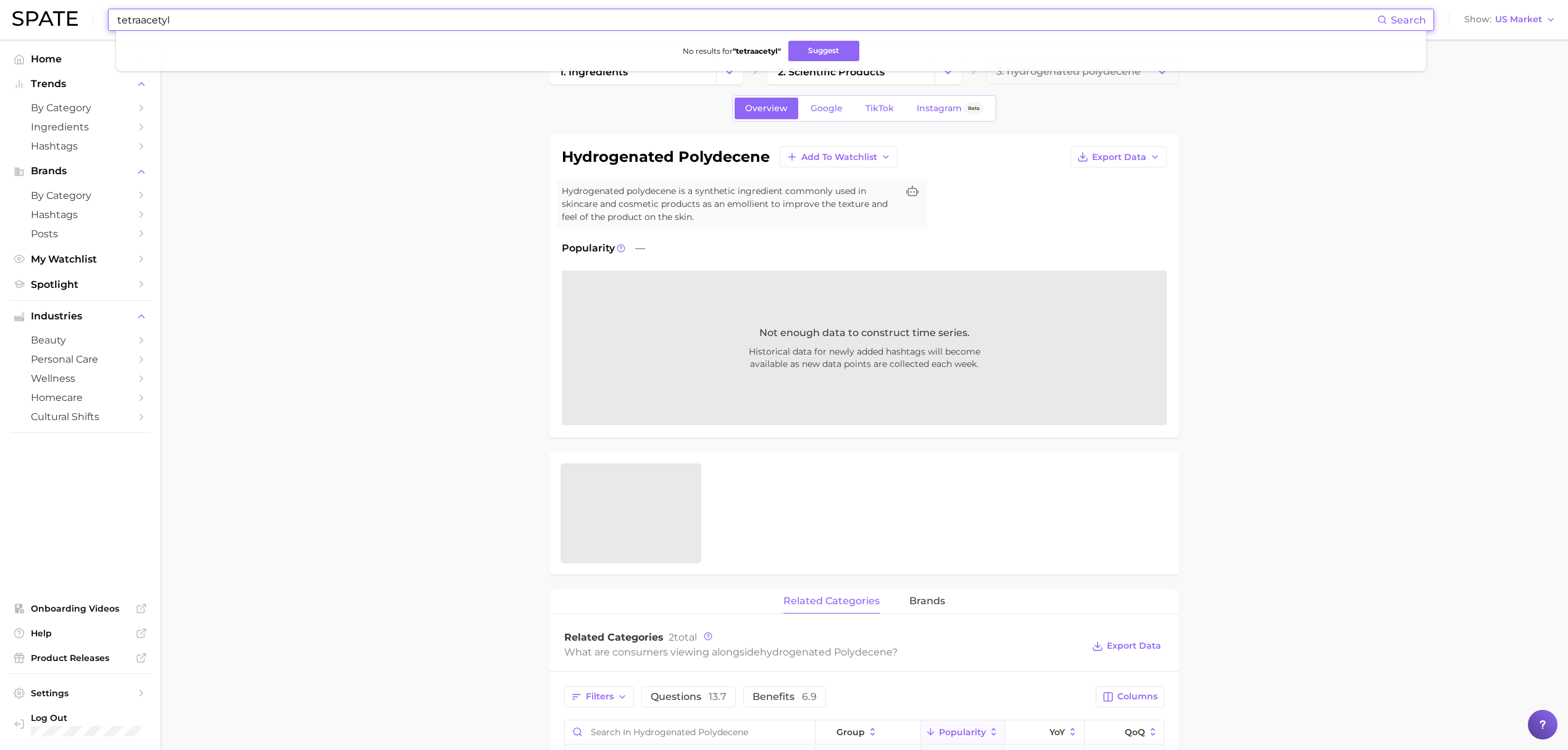
click at [503, 9] on input "tetraacetyl" at bounding box center [746, 19] width 1261 height 21
click at [502, 10] on input "tetraacetyl" at bounding box center [746, 19] width 1261 height 21
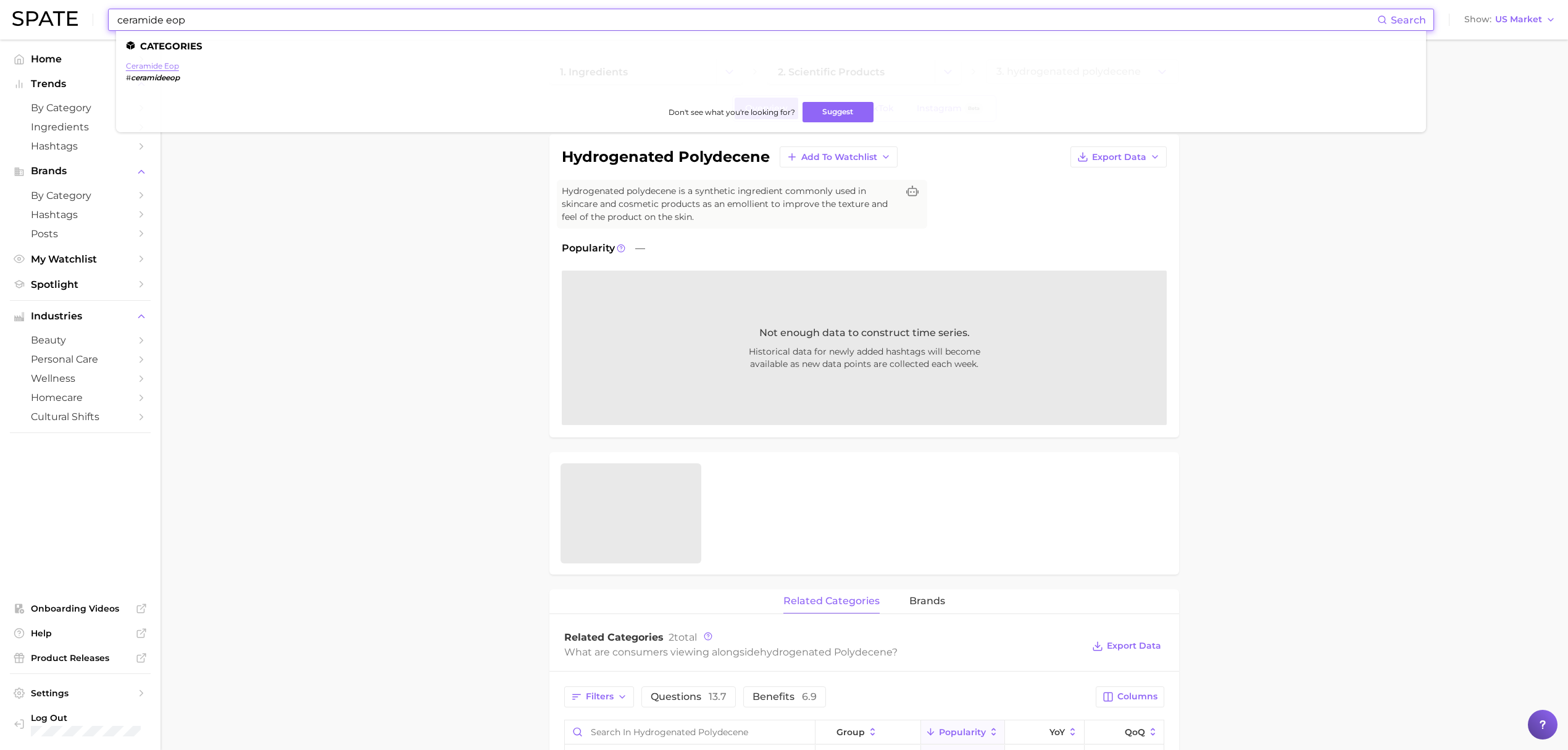
click at [134, 68] on link "ceramide eop" at bounding box center [152, 66] width 53 height 9
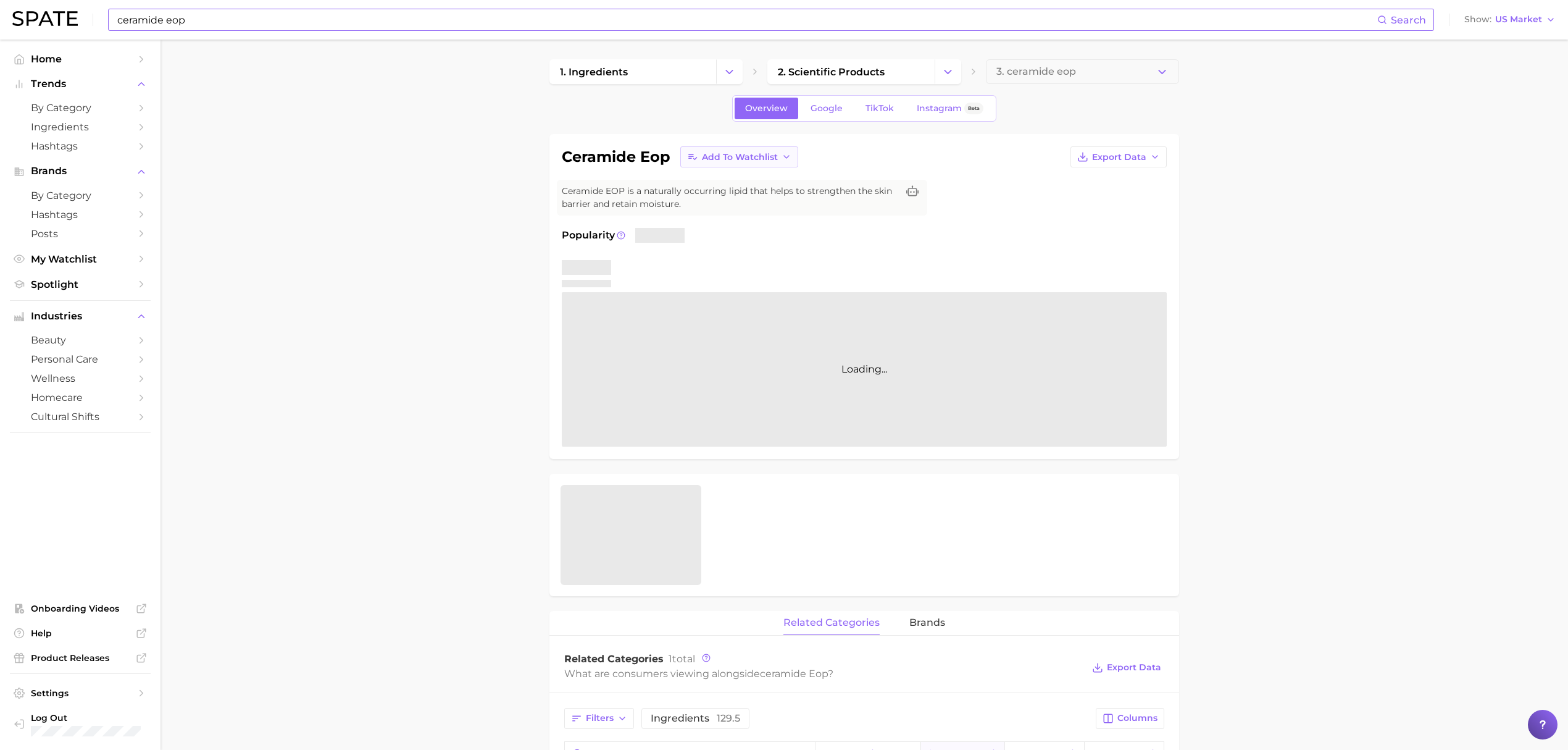
click at [737, 157] on span "Add to Watchlist" at bounding box center [739, 158] width 76 height 11
click at [752, 203] on span "Croda Actives" at bounding box center [732, 203] width 61 height 11
click at [776, 149] on button "Add to Watchlist" at bounding box center [739, 157] width 118 height 21
click at [747, 225] on span "Croda botanicals" at bounding box center [739, 225] width 76 height 11
click at [515, 23] on input "ceramide eop" at bounding box center [746, 19] width 1261 height 21
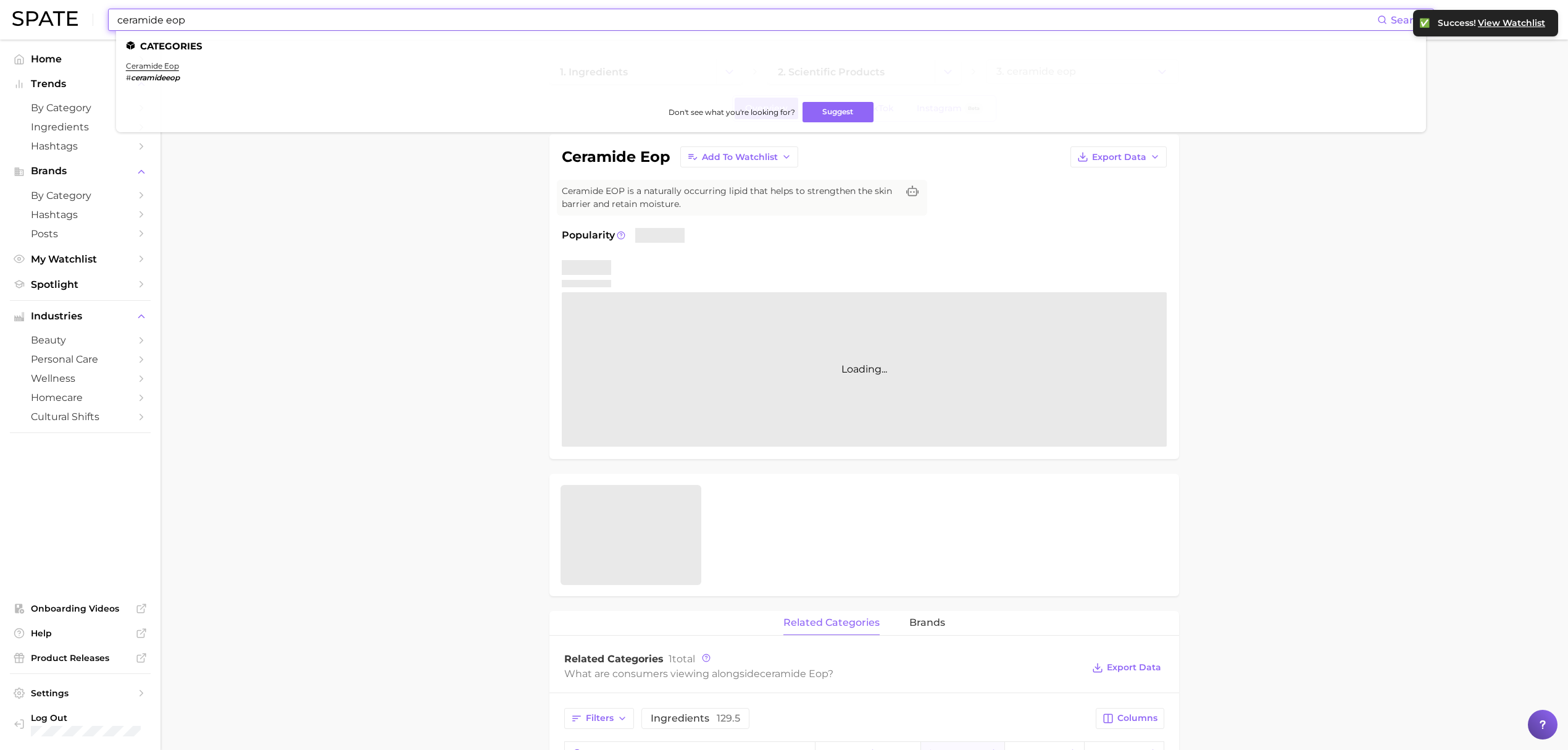
click at [515, 23] on input "ceramide eop" at bounding box center [746, 19] width 1261 height 21
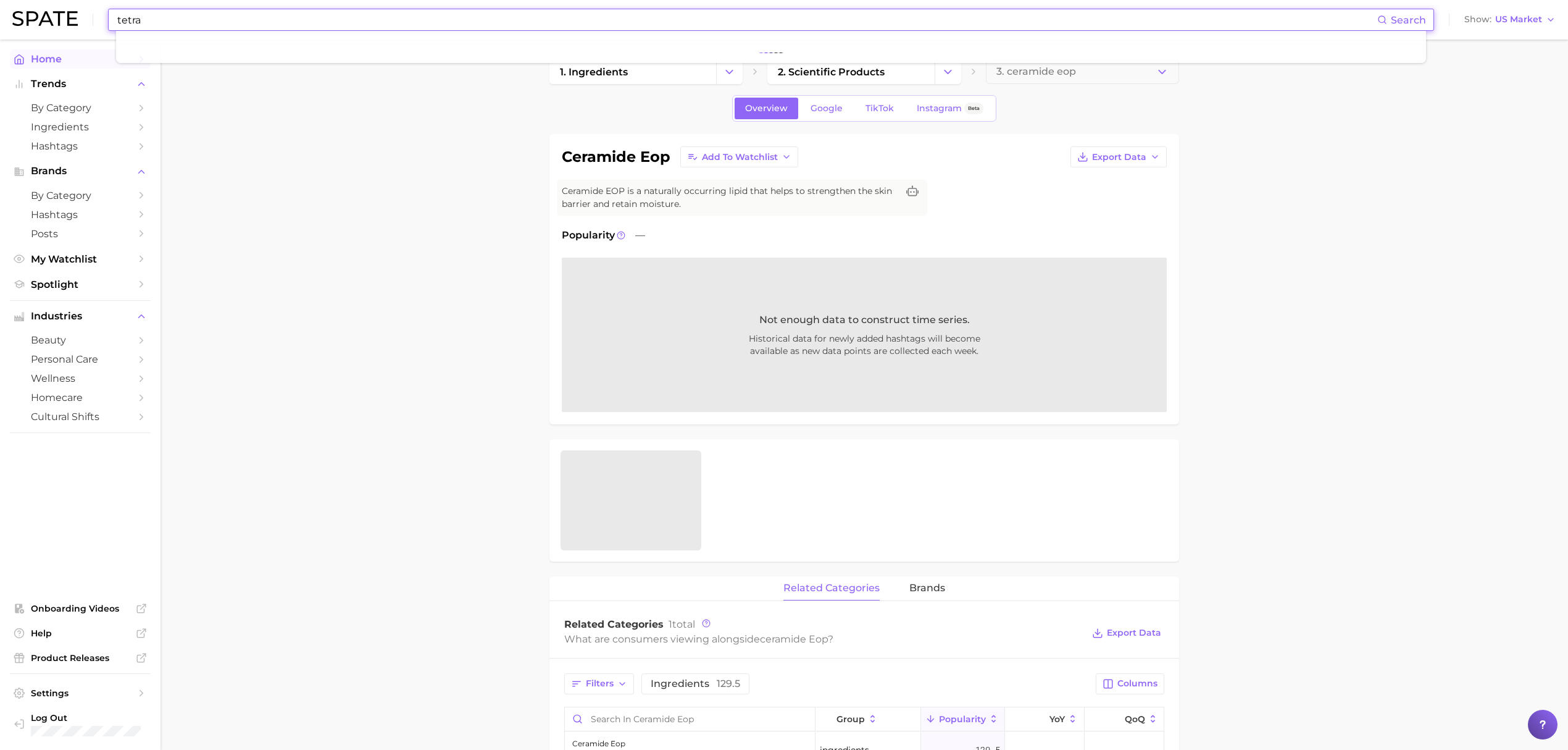
type input "tetra"
click at [55, 67] on link "Home" at bounding box center [80, 58] width 140 height 19
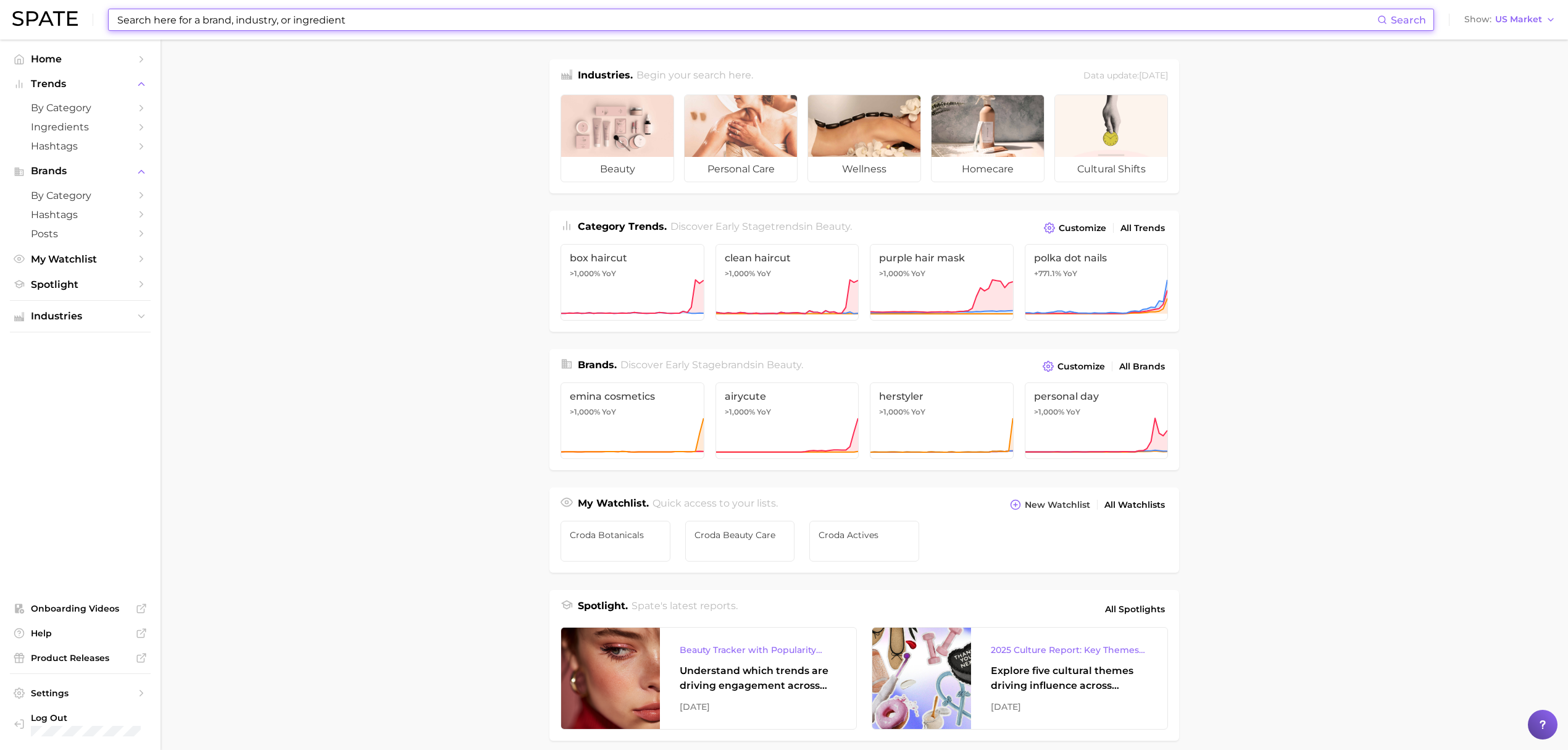
click at [183, 24] on input at bounding box center [746, 19] width 1261 height 21
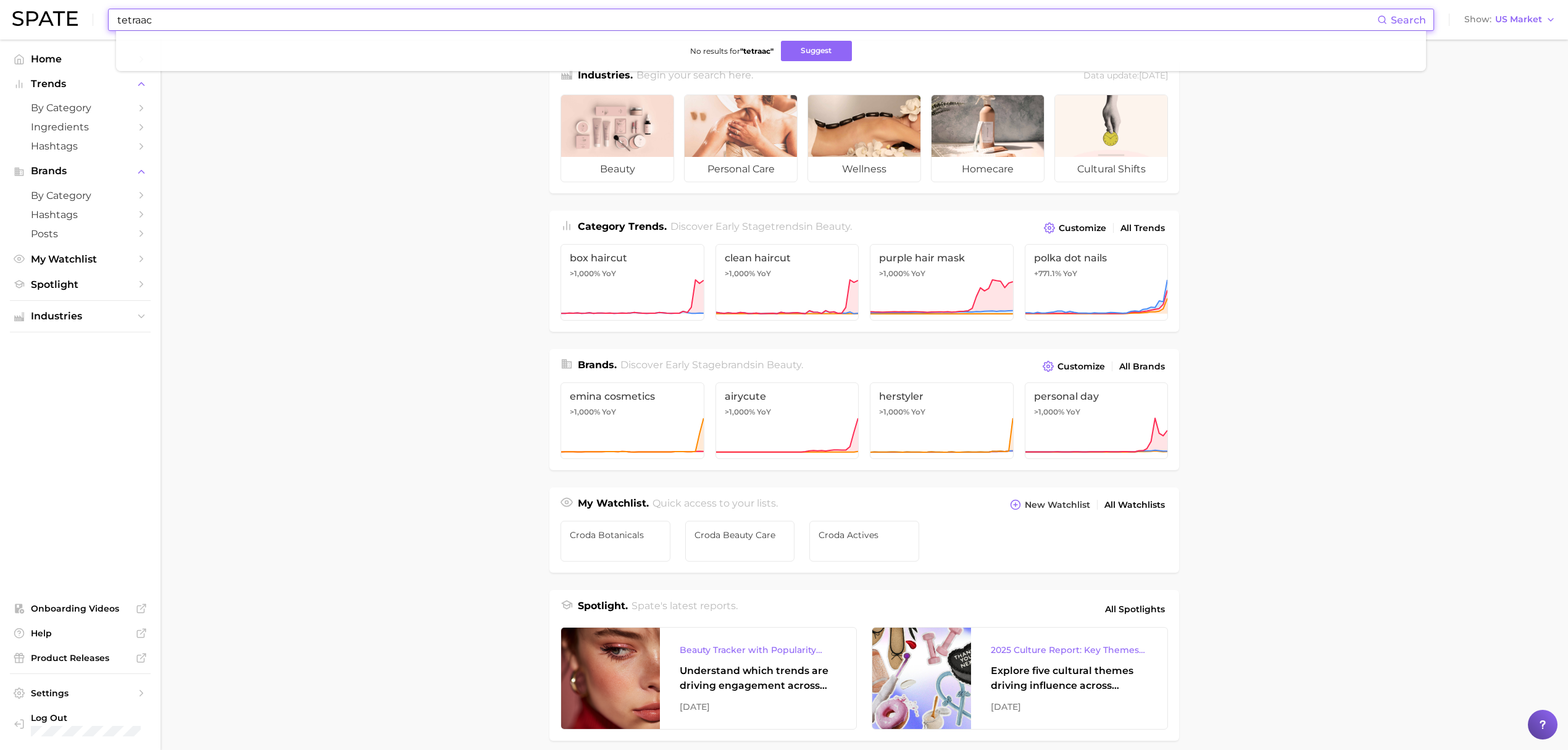
click at [625, 18] on input "tetraac" at bounding box center [746, 19] width 1261 height 21
type input "ceramide np"
click at [375, 128] on main "Industries. Begin your search here. Data update: [DATE] beauty personal care we…" at bounding box center [864, 521] width 1408 height 964
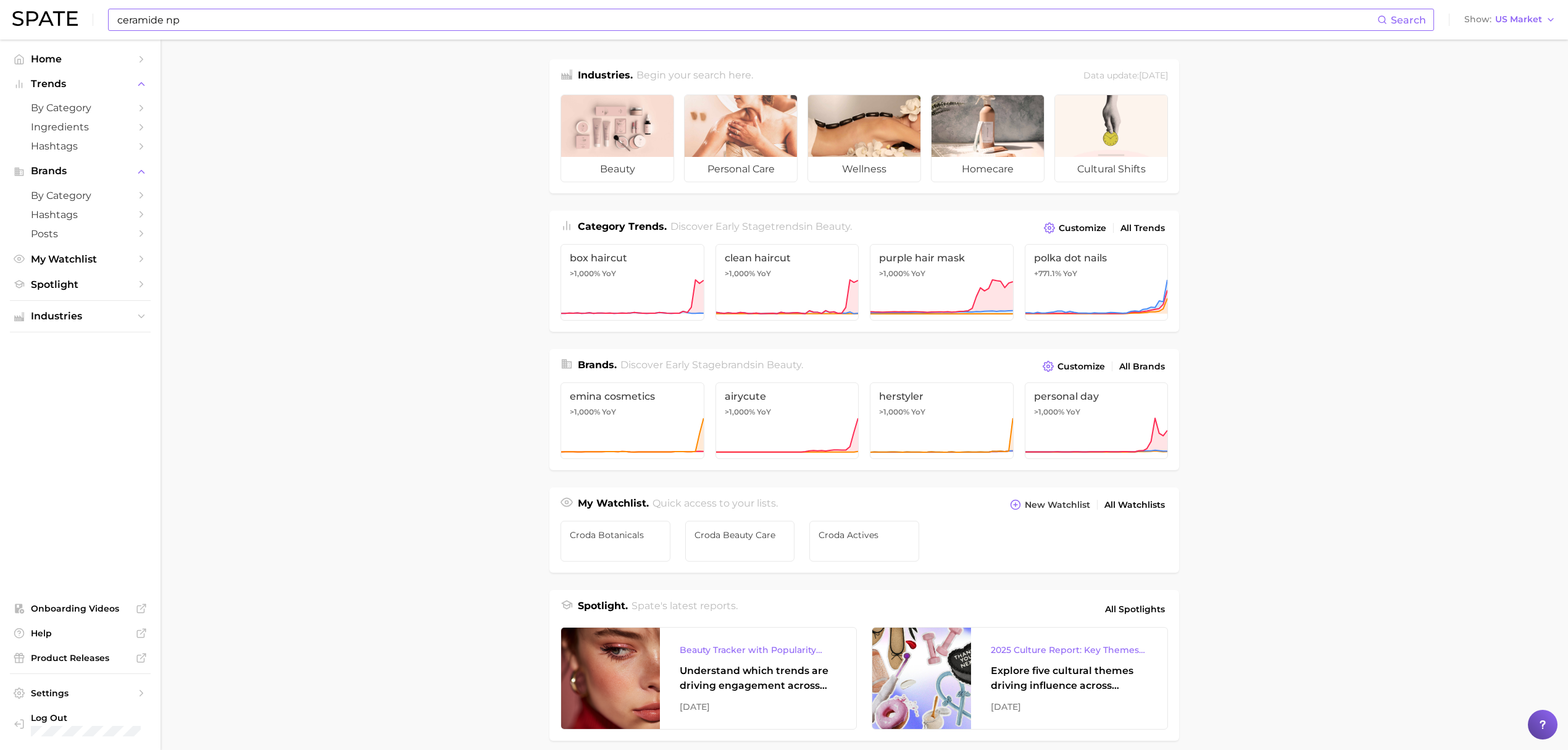
click at [435, 16] on input "ceramide np" at bounding box center [746, 19] width 1261 height 21
click at [835, 52] on button "Suggest" at bounding box center [827, 51] width 71 height 20
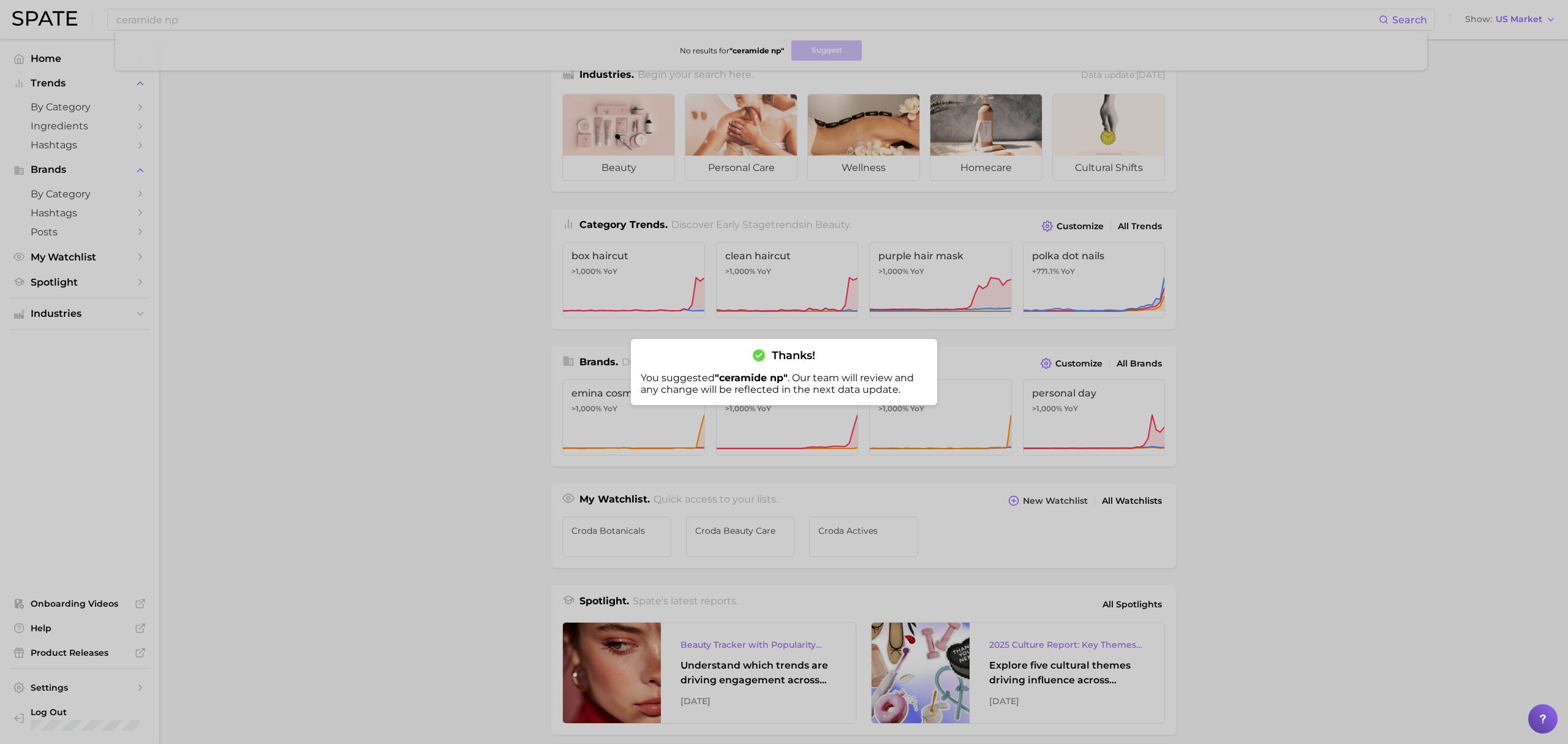
click at [464, 210] on div at bounding box center [784, 372] width 1568 height 744
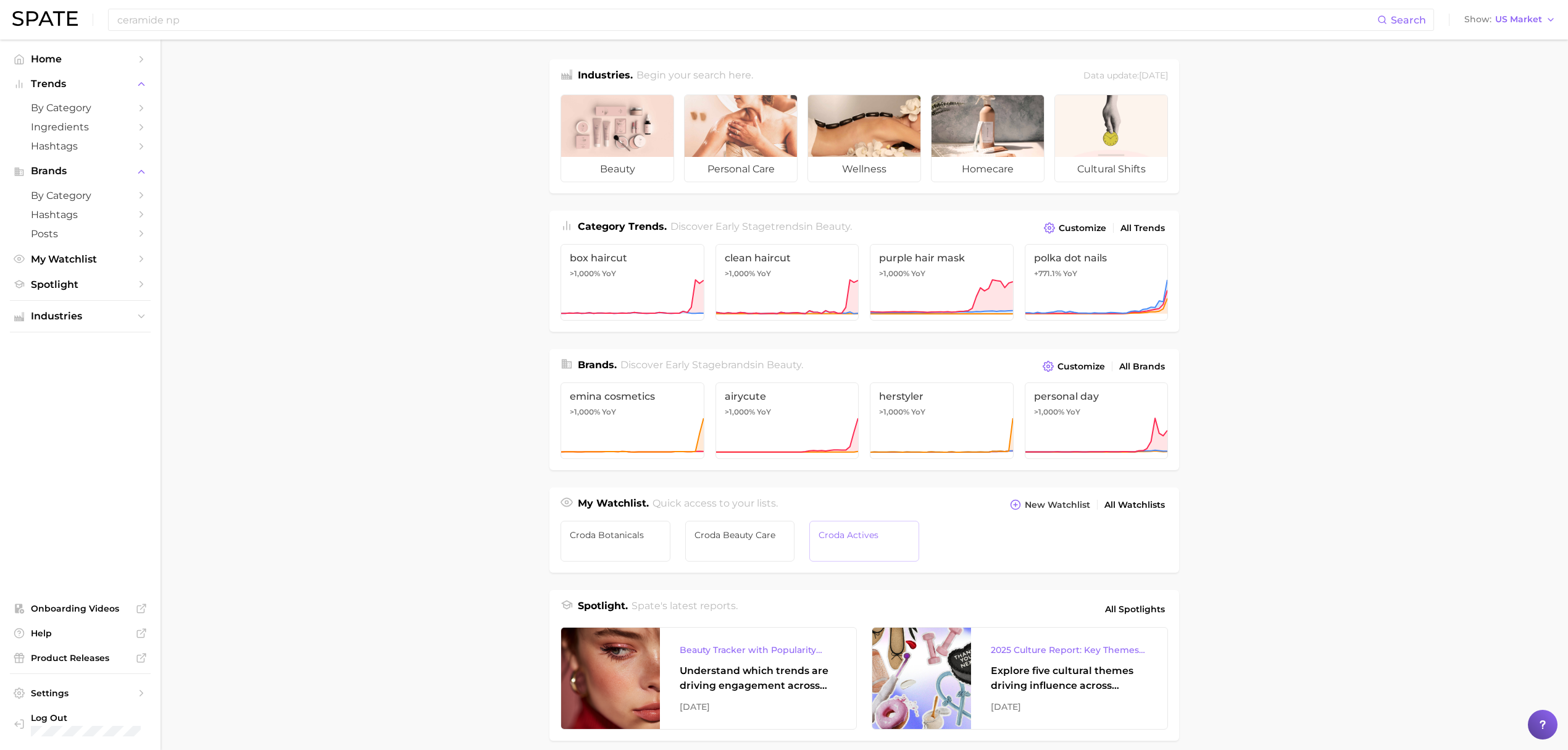
click at [859, 537] on span "Croda Actives" at bounding box center [864, 534] width 91 height 10
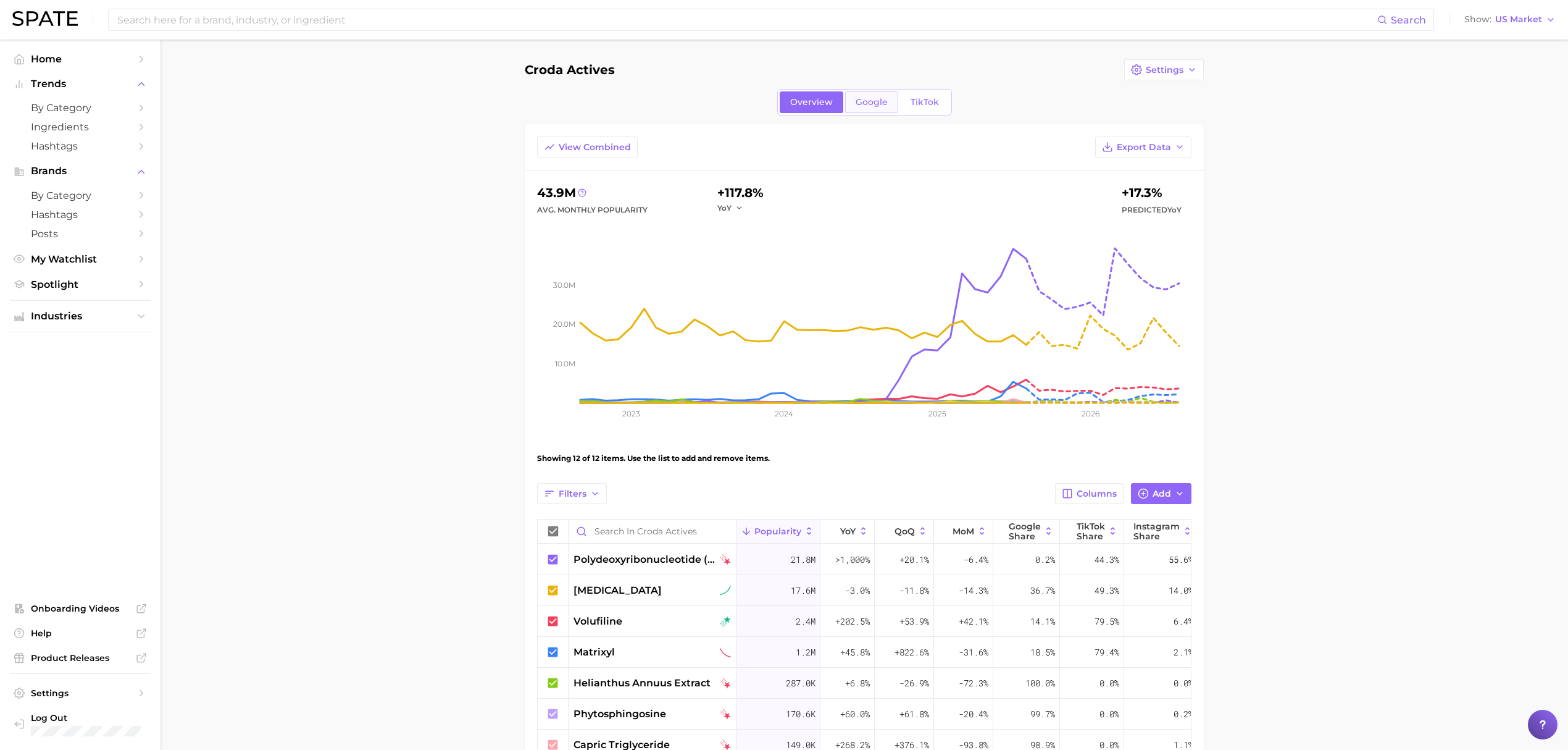
click at [880, 105] on span "Google" at bounding box center [871, 102] width 32 height 11
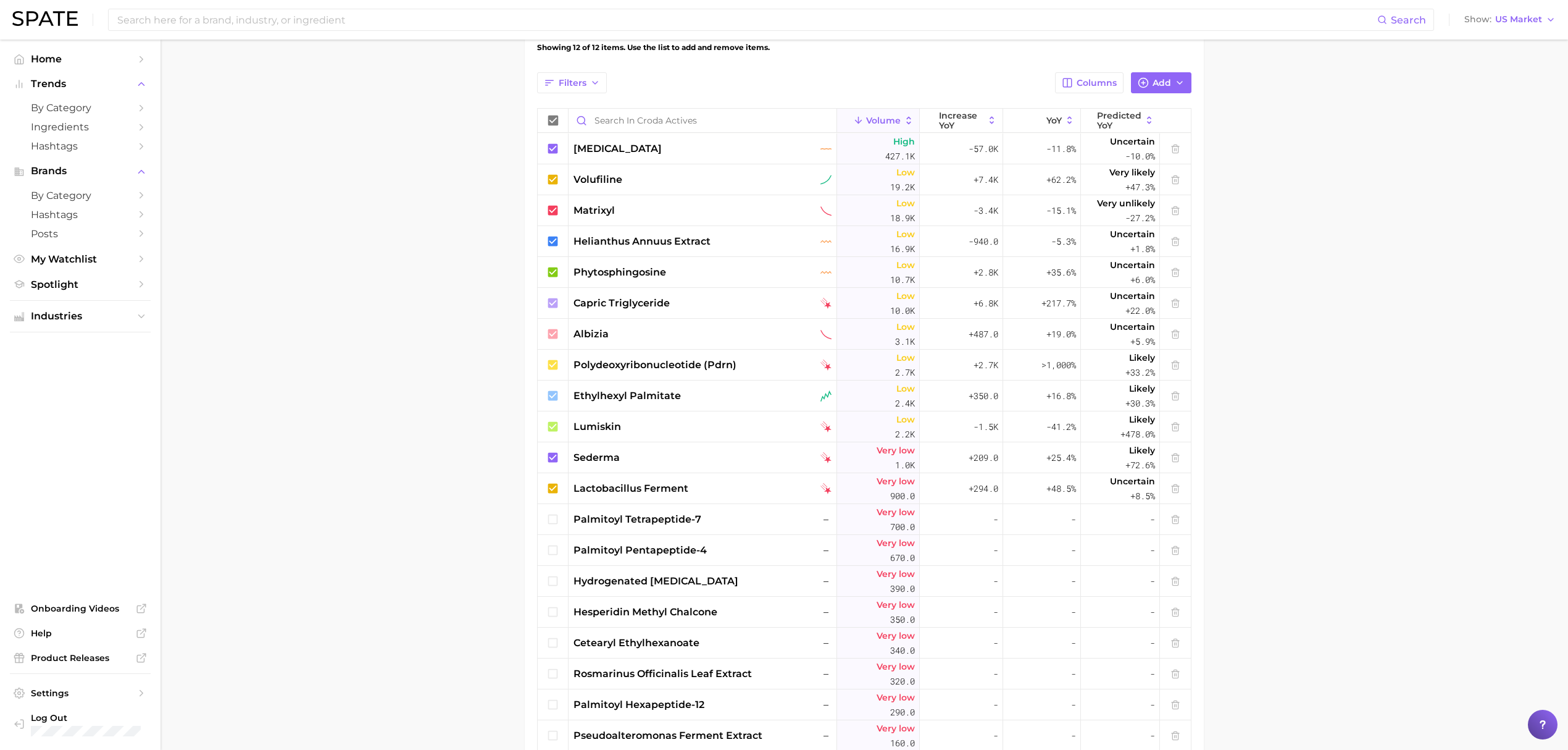
scroll to position [411, 0]
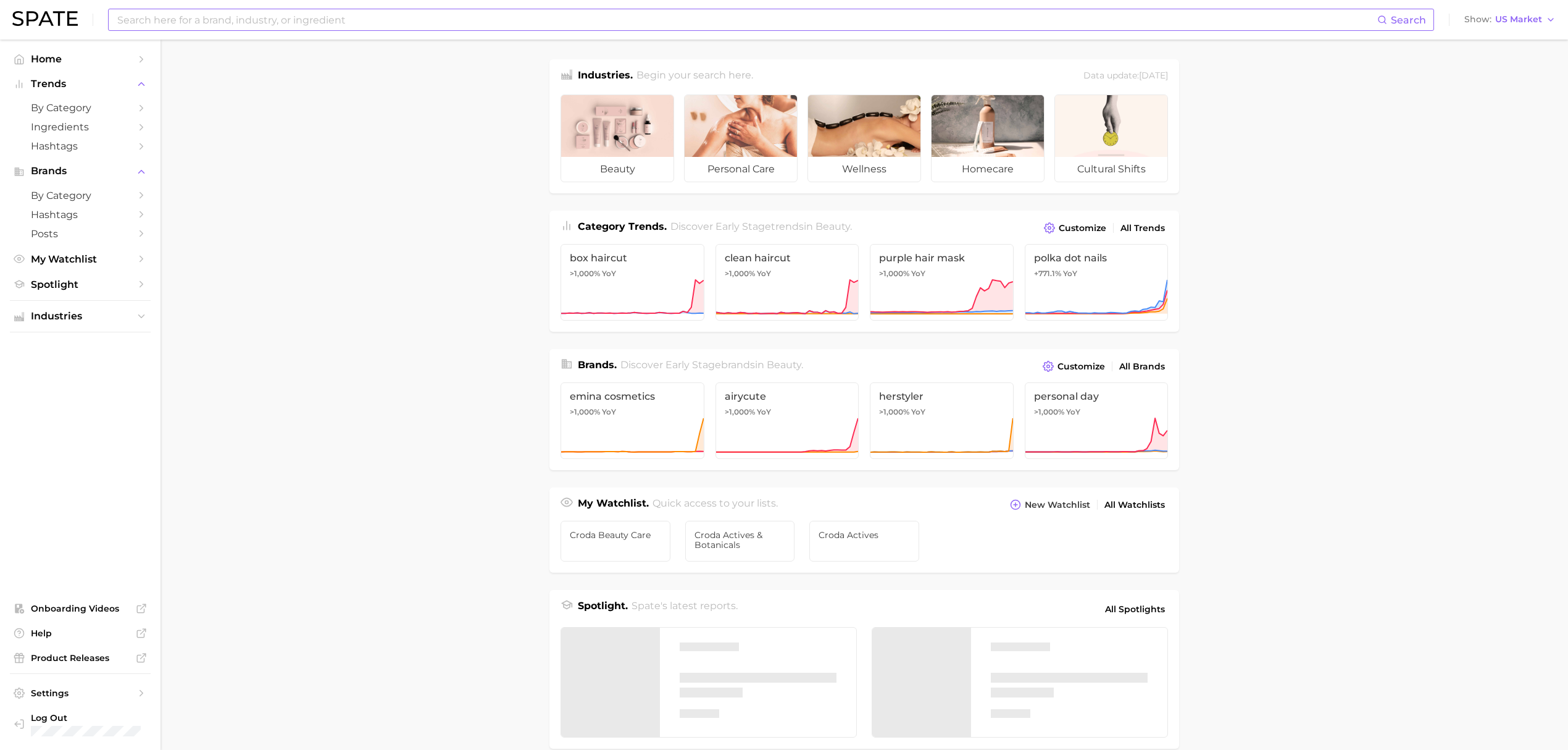
click at [507, 15] on input at bounding box center [746, 19] width 1261 height 21
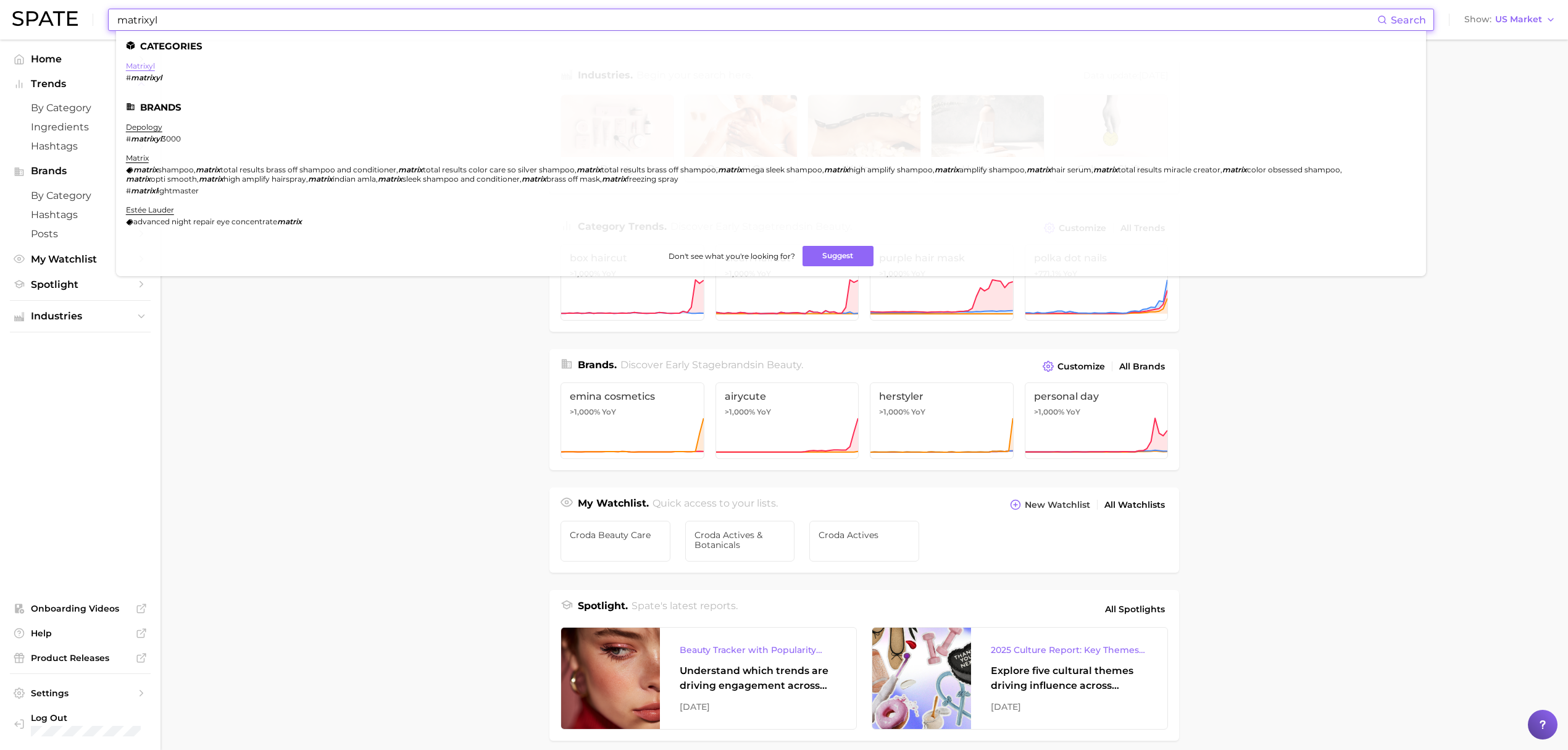
type input "matrixyl"
click at [149, 66] on link "matrixyl" at bounding box center [140, 66] width 29 height 9
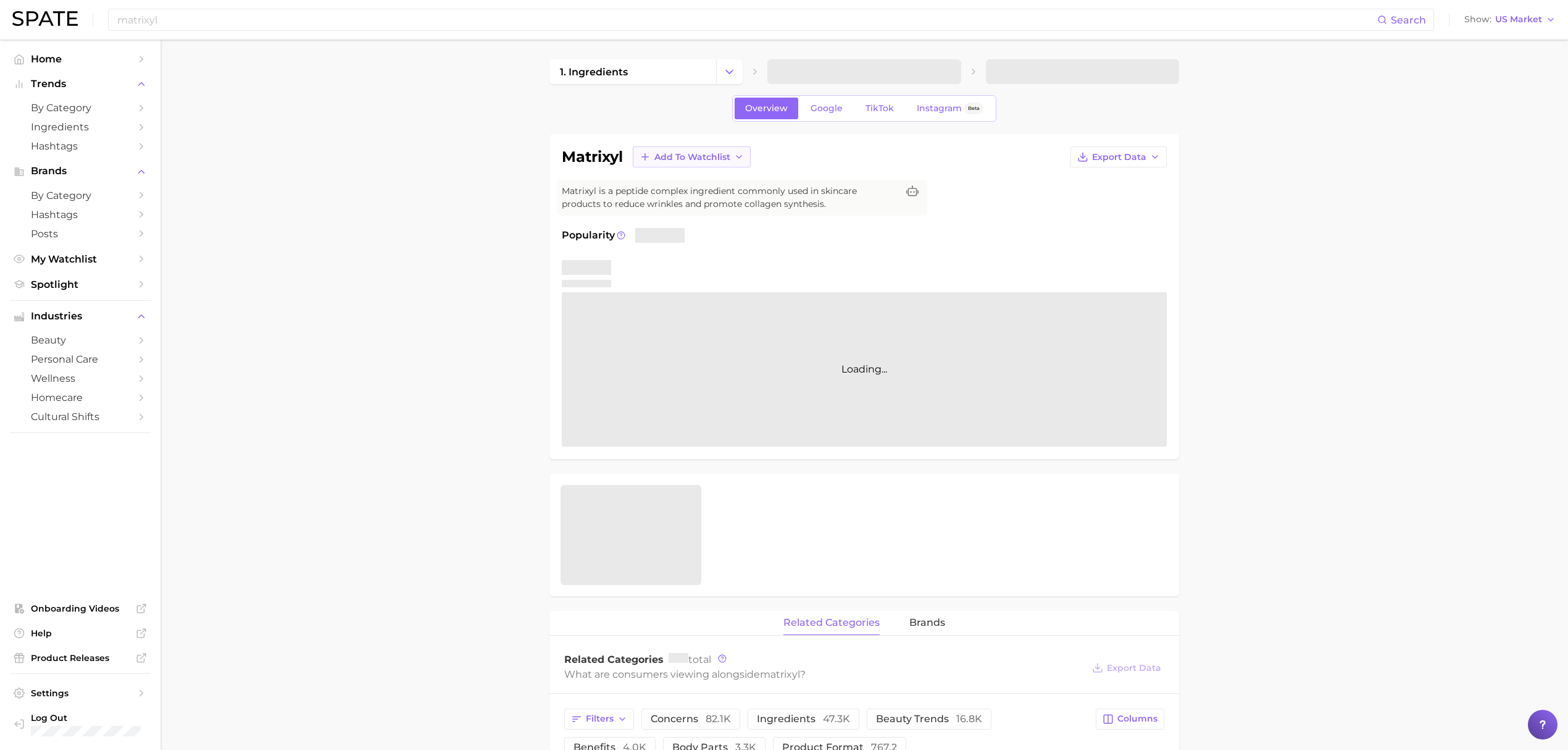
click at [721, 164] on button "Add to Watchlist" at bounding box center [691, 157] width 118 height 21
click at [726, 205] on button "Croda Actives" at bounding box center [700, 202] width 136 height 22
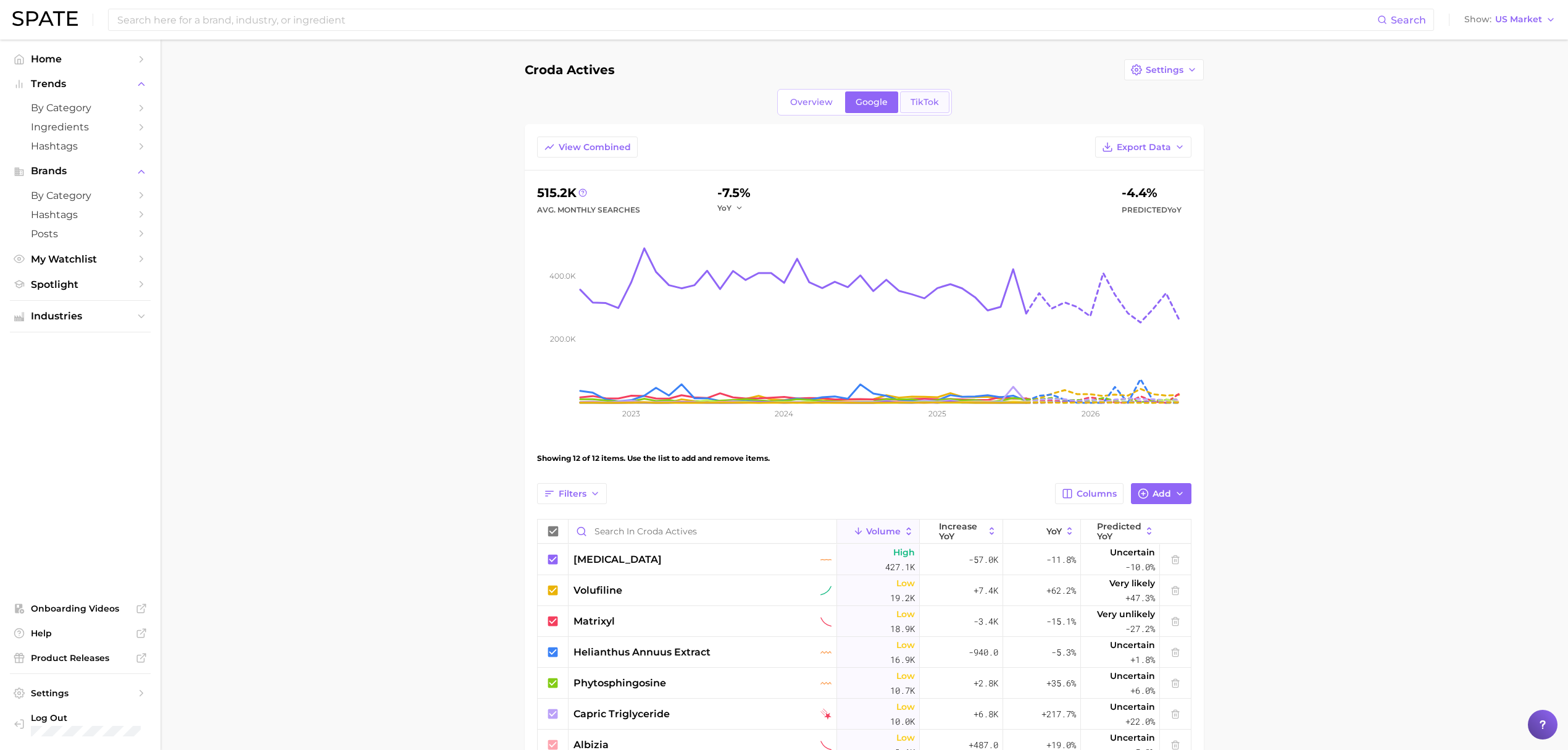
click at [938, 100] on span "TikTok" at bounding box center [924, 102] width 28 height 11
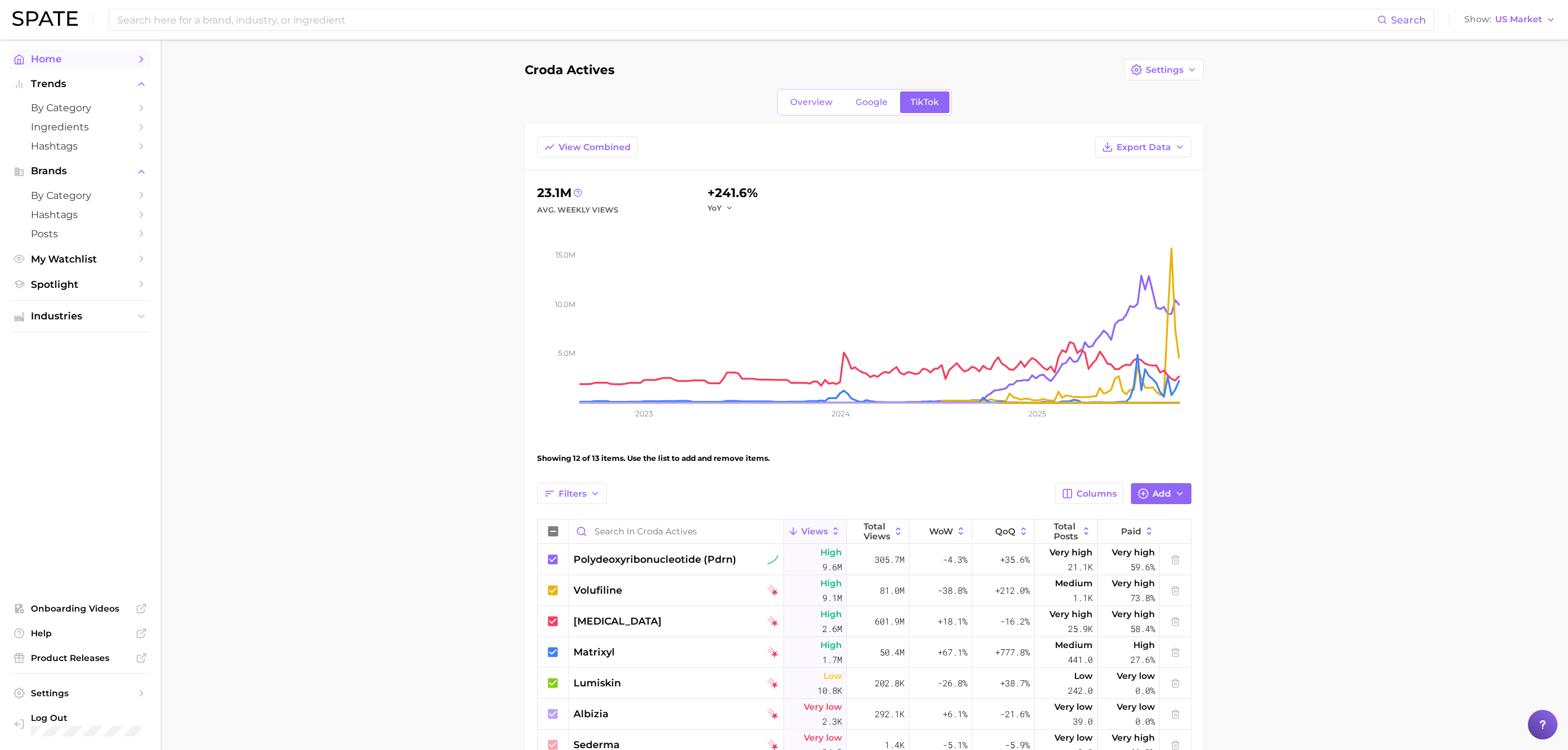
click at [89, 58] on span "Home" at bounding box center [80, 58] width 98 height 12
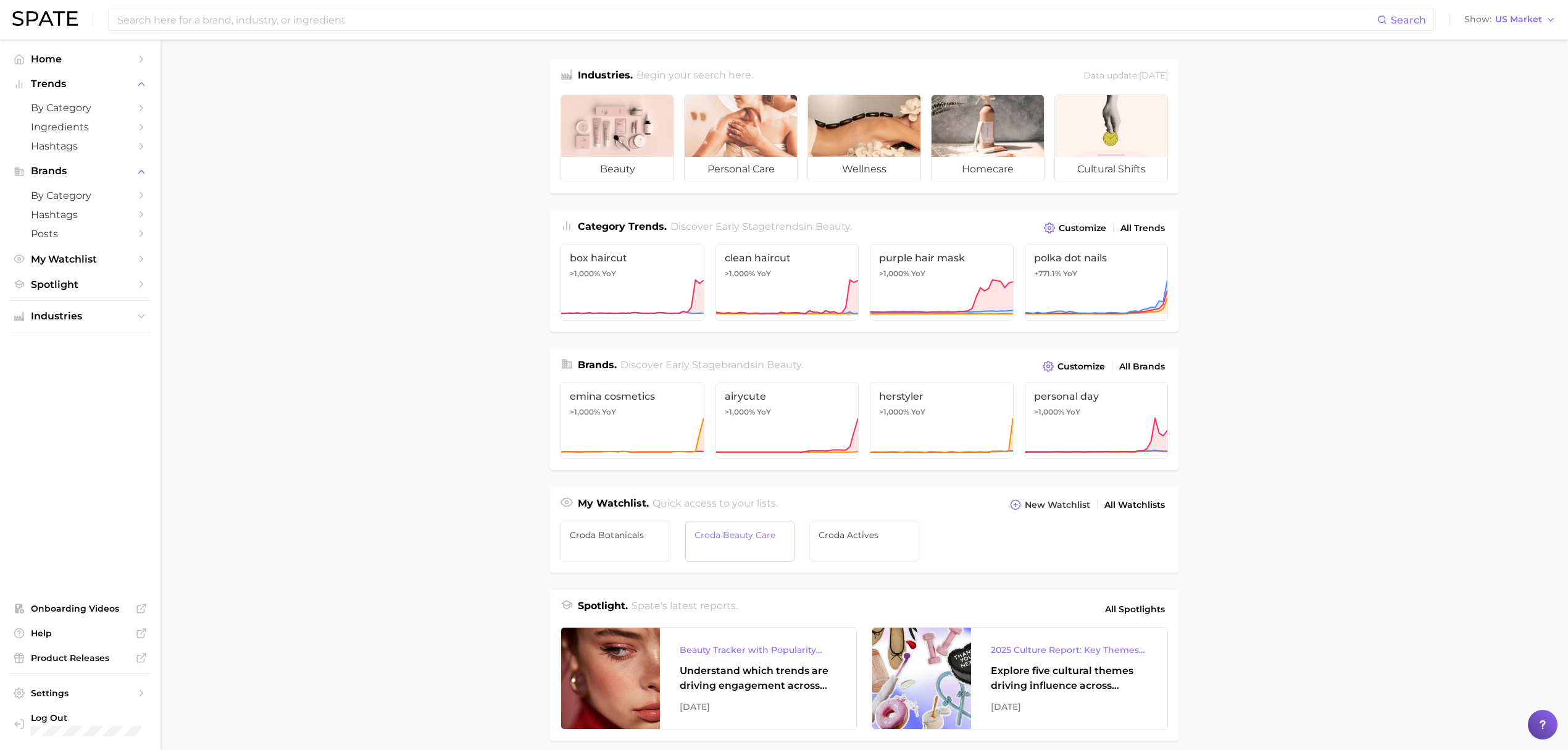
click at [753, 539] on span "Croda Beauty Care" at bounding box center [740, 534] width 91 height 10
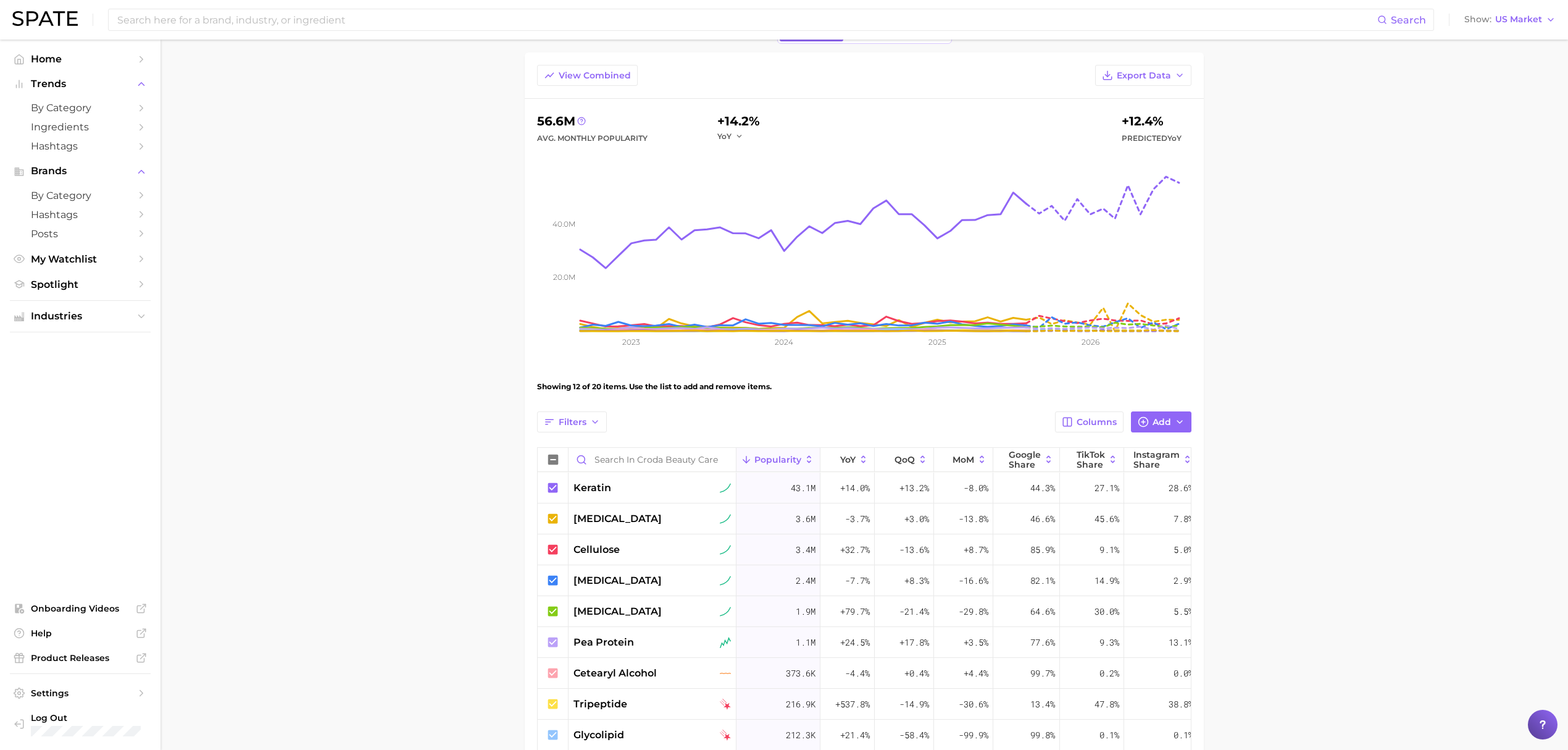
scroll to position [37, 0]
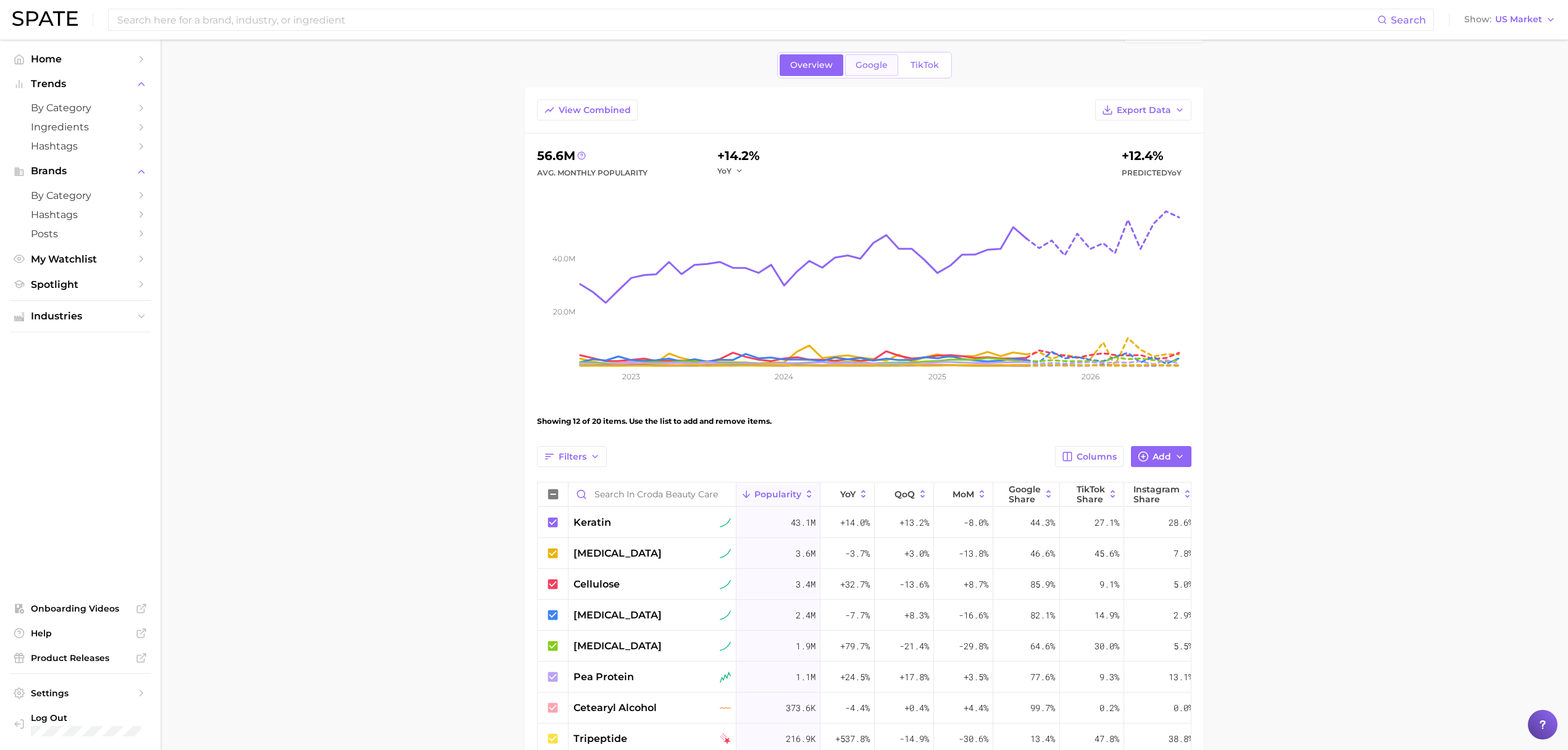
click at [879, 62] on span "Google" at bounding box center [871, 66] width 32 height 11
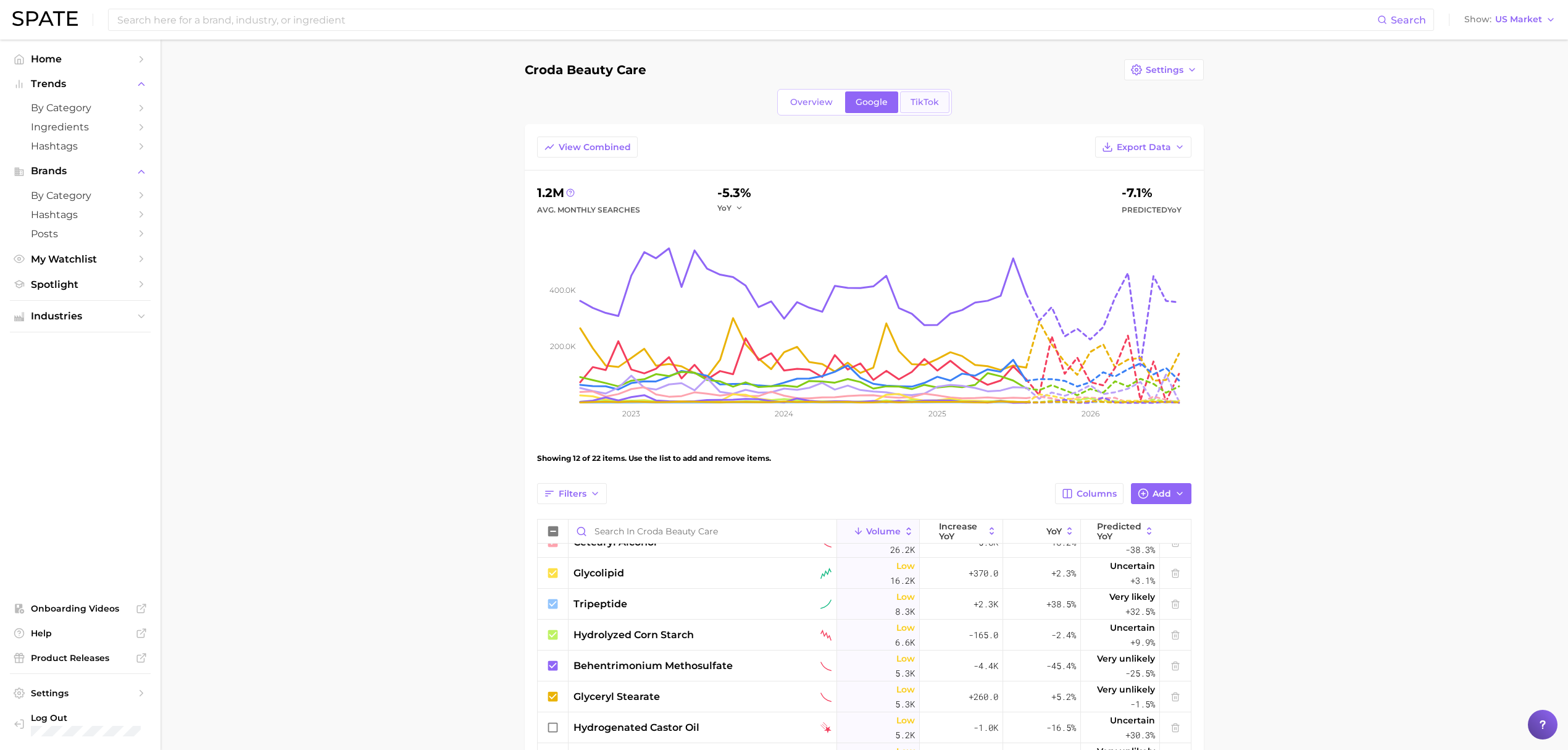
click at [910, 98] on span "TikTok" at bounding box center [924, 102] width 28 height 11
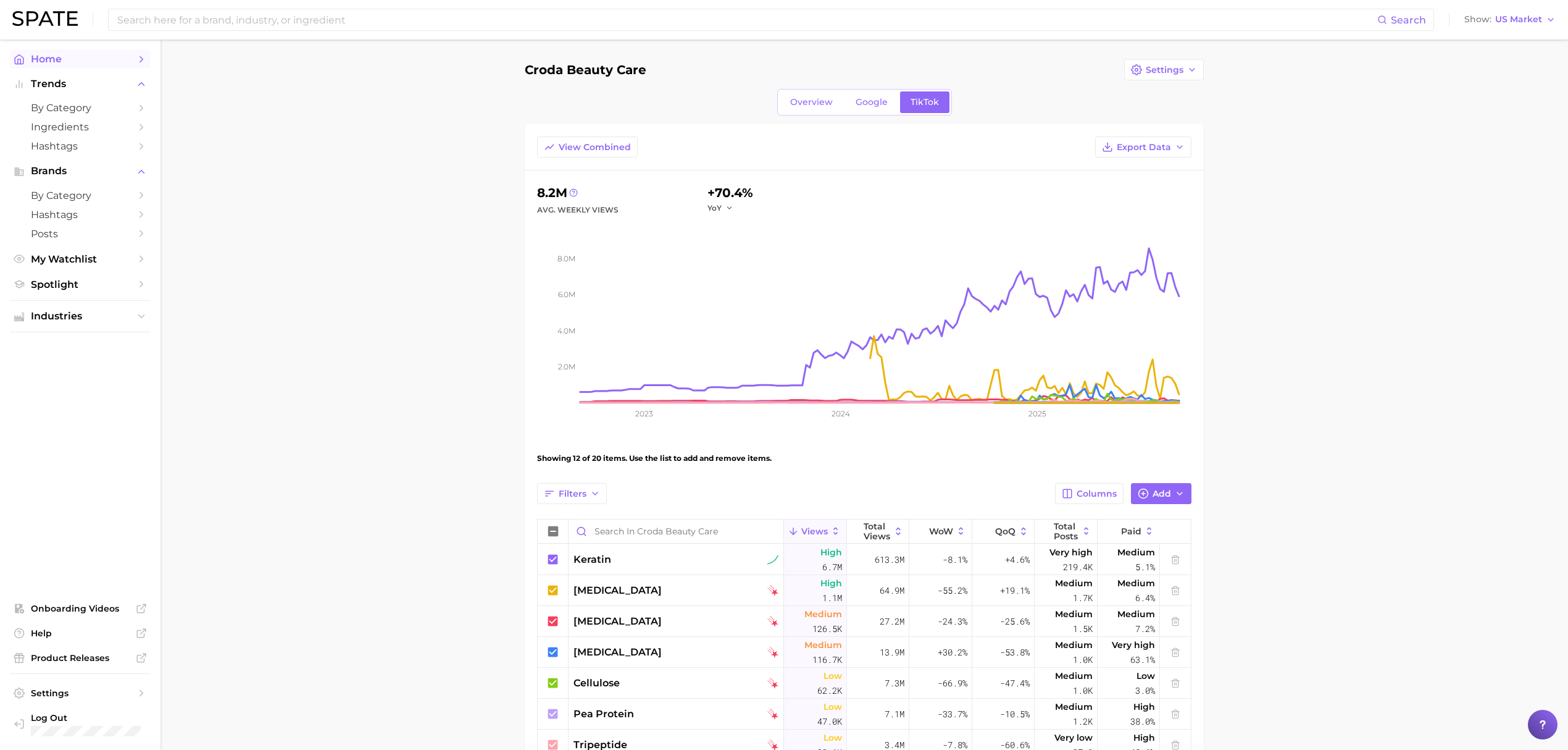
click at [112, 52] on link "Home" at bounding box center [80, 58] width 140 height 19
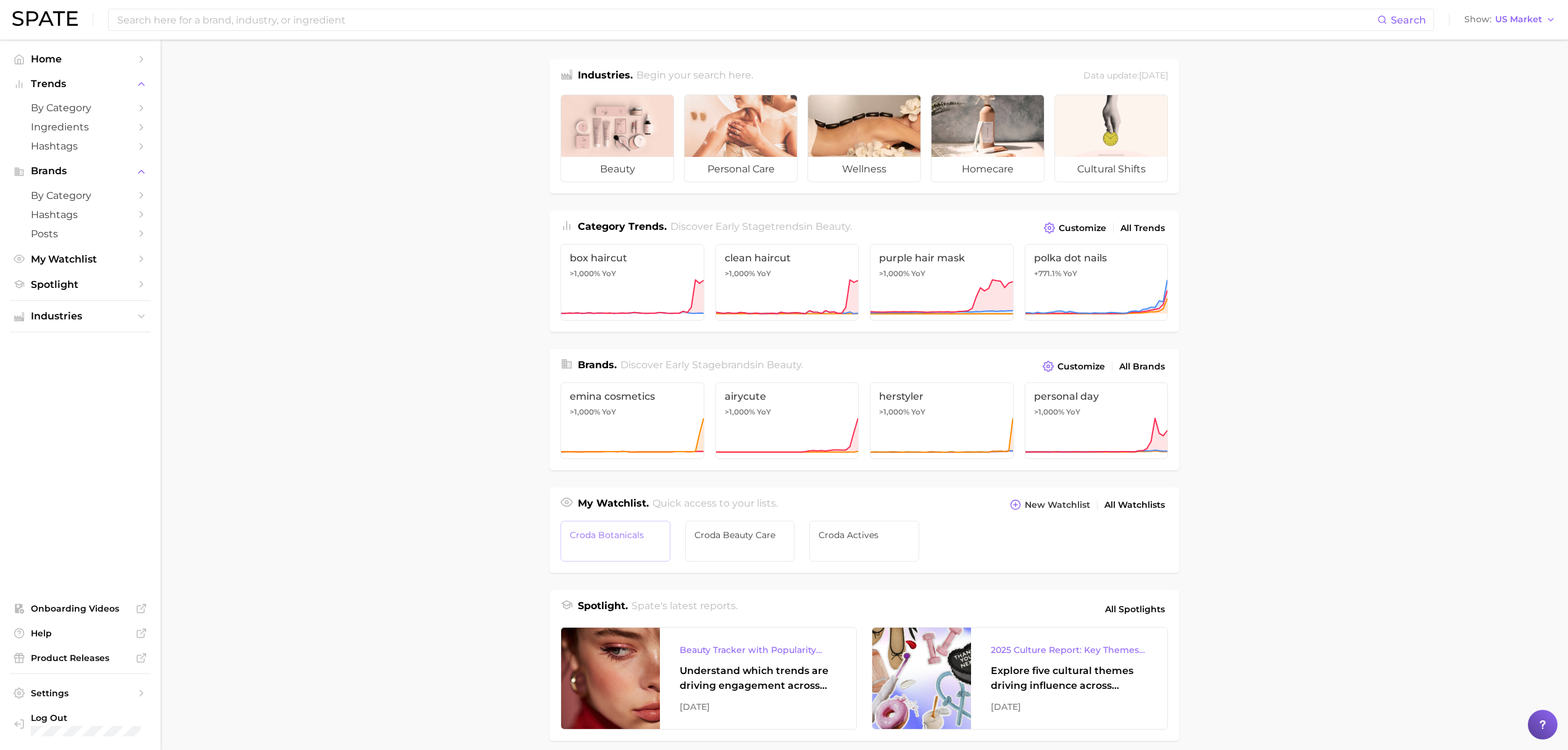
click at [628, 529] on link "Croda botanicals" at bounding box center [615, 540] width 110 height 41
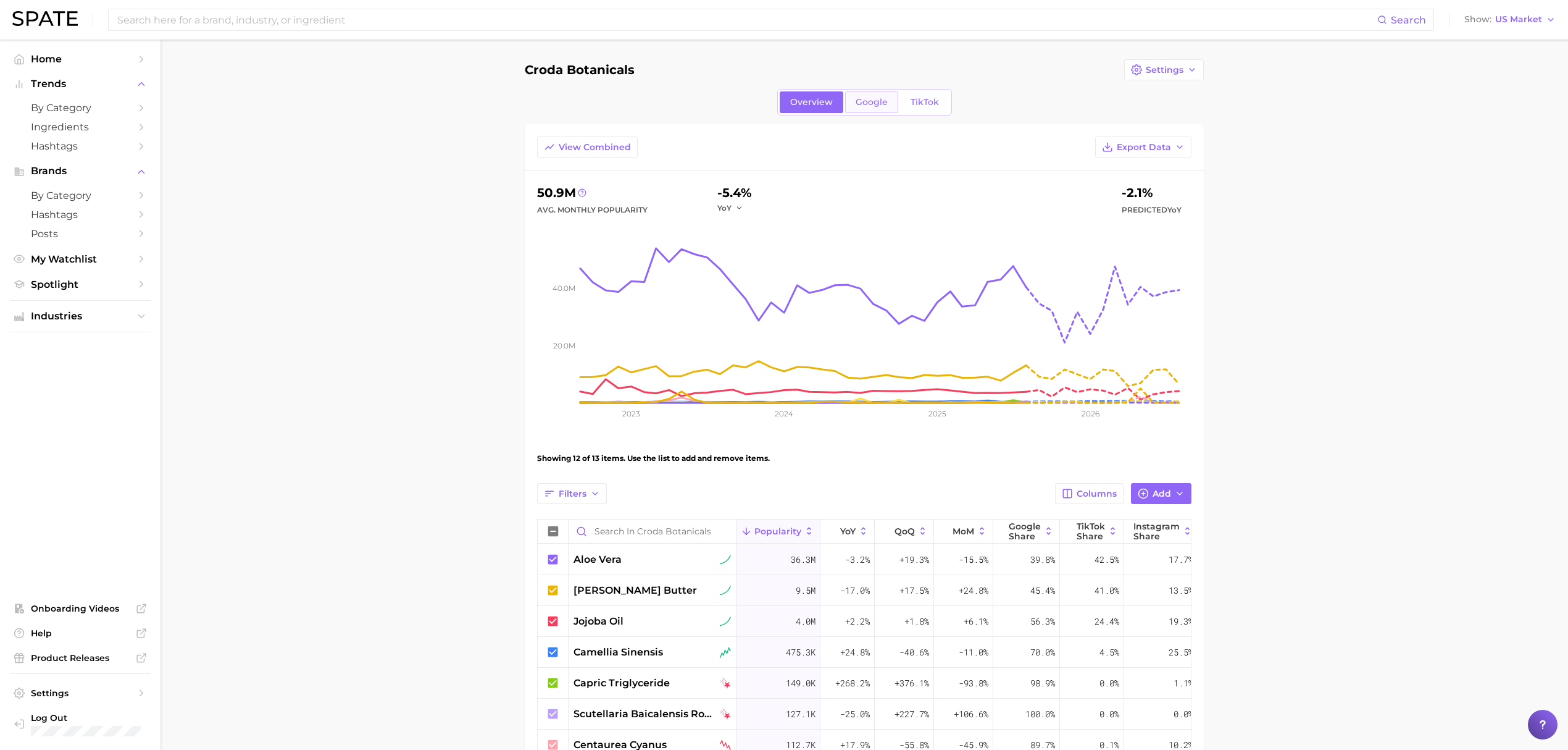
click at [877, 93] on link "Google" at bounding box center [872, 102] width 53 height 22
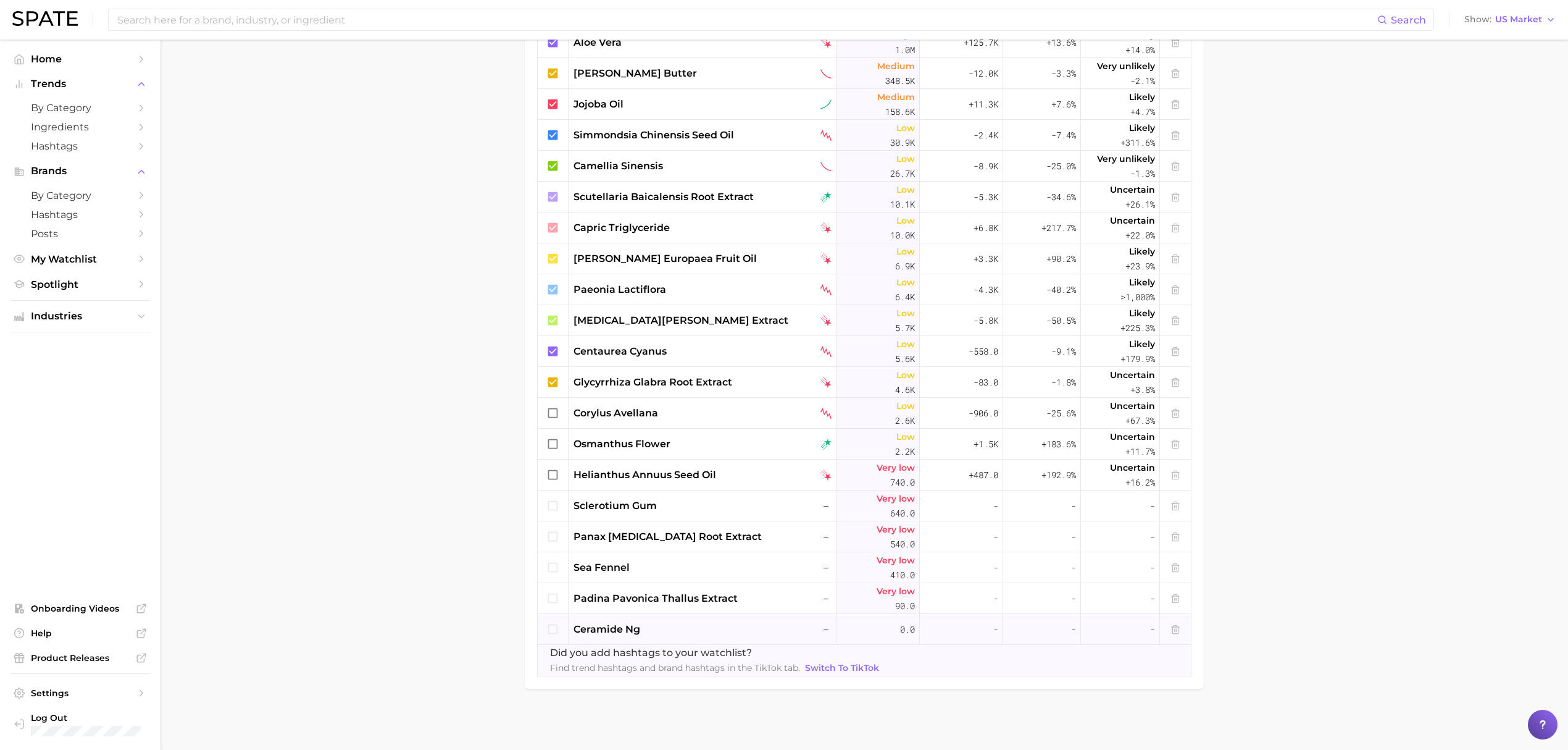
scroll to position [519, 0]
click at [652, 618] on div "ceramide ng –" at bounding box center [702, 629] width 269 height 31
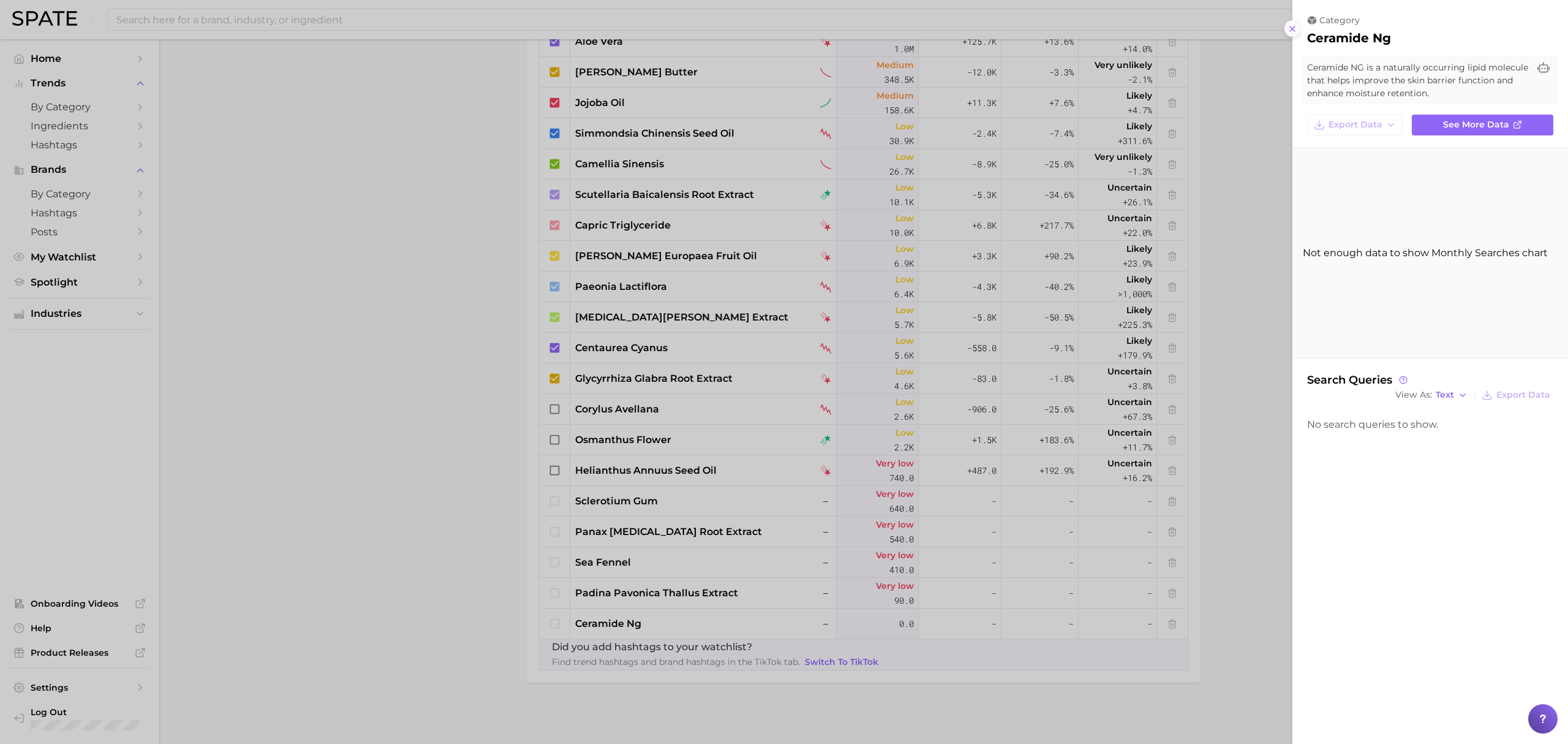
click at [1291, 30] on line at bounding box center [1291, 28] width 5 height 5
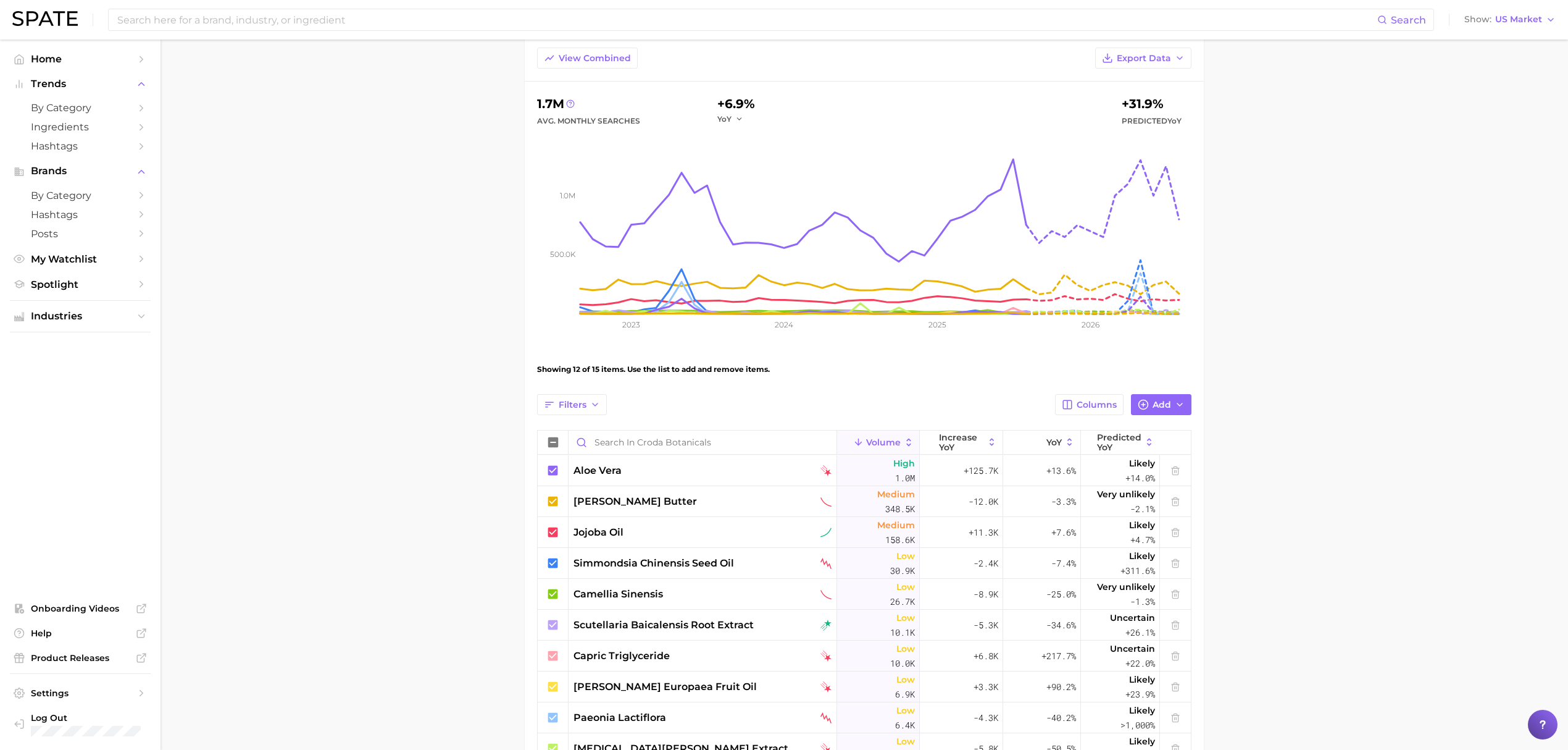
scroll to position [0, 0]
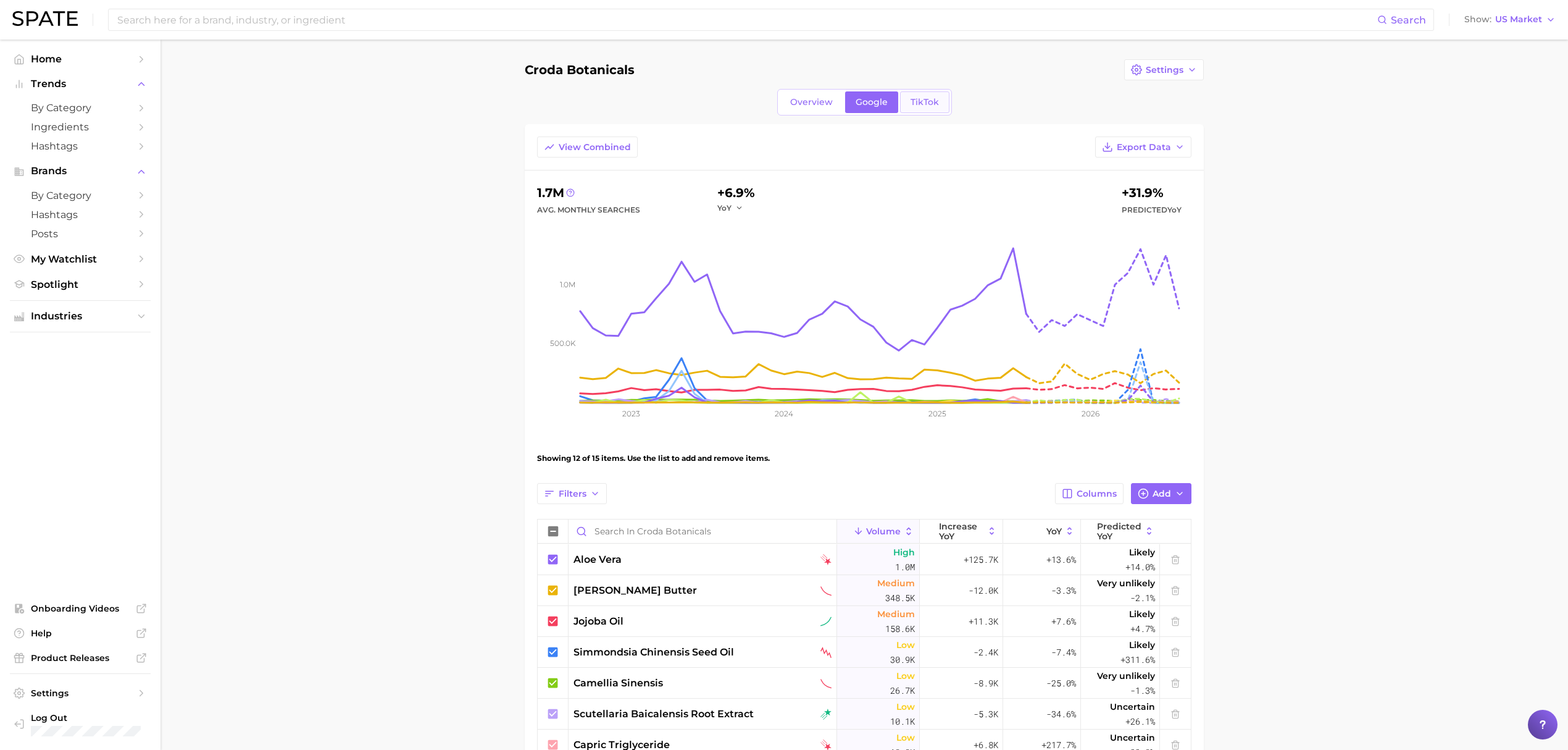
click at [921, 111] on link "TikTok" at bounding box center [925, 102] width 49 height 22
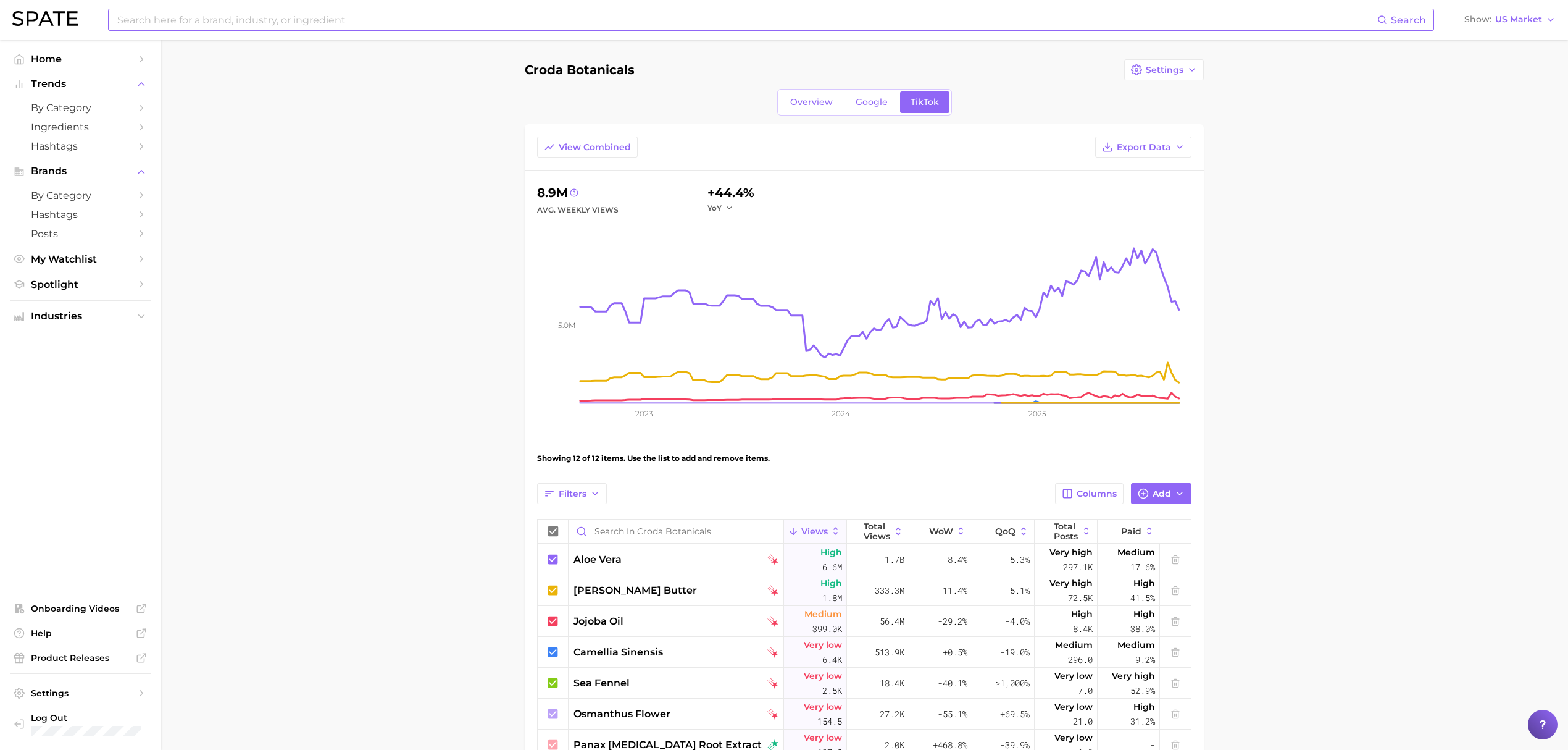
click at [779, 17] on input at bounding box center [746, 19] width 1261 height 21
click at [779, 17] on input "aloe vera extra" at bounding box center [746, 19] width 1261 height 21
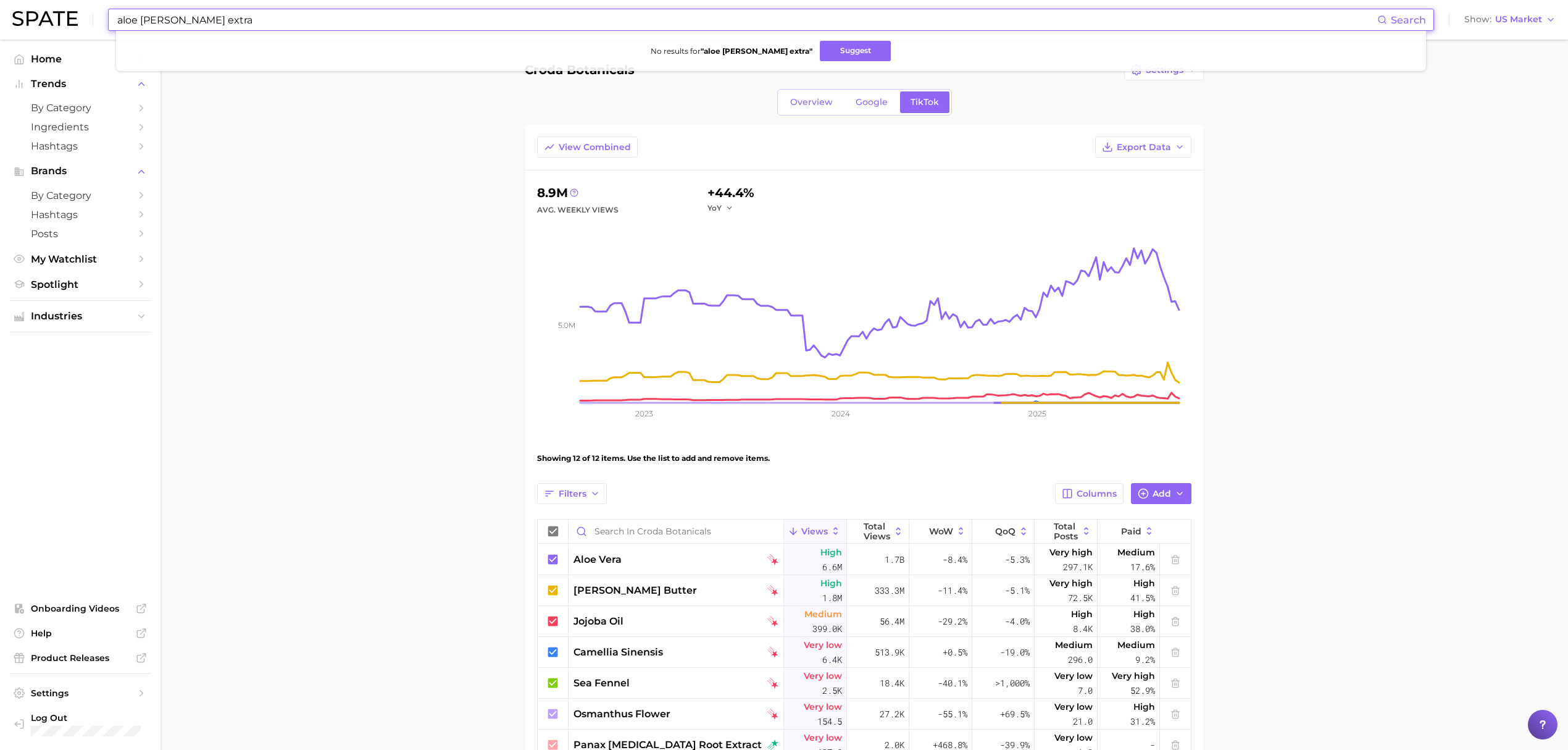
click at [779, 17] on input "aloe vera extra" at bounding box center [746, 19] width 1261 height 21
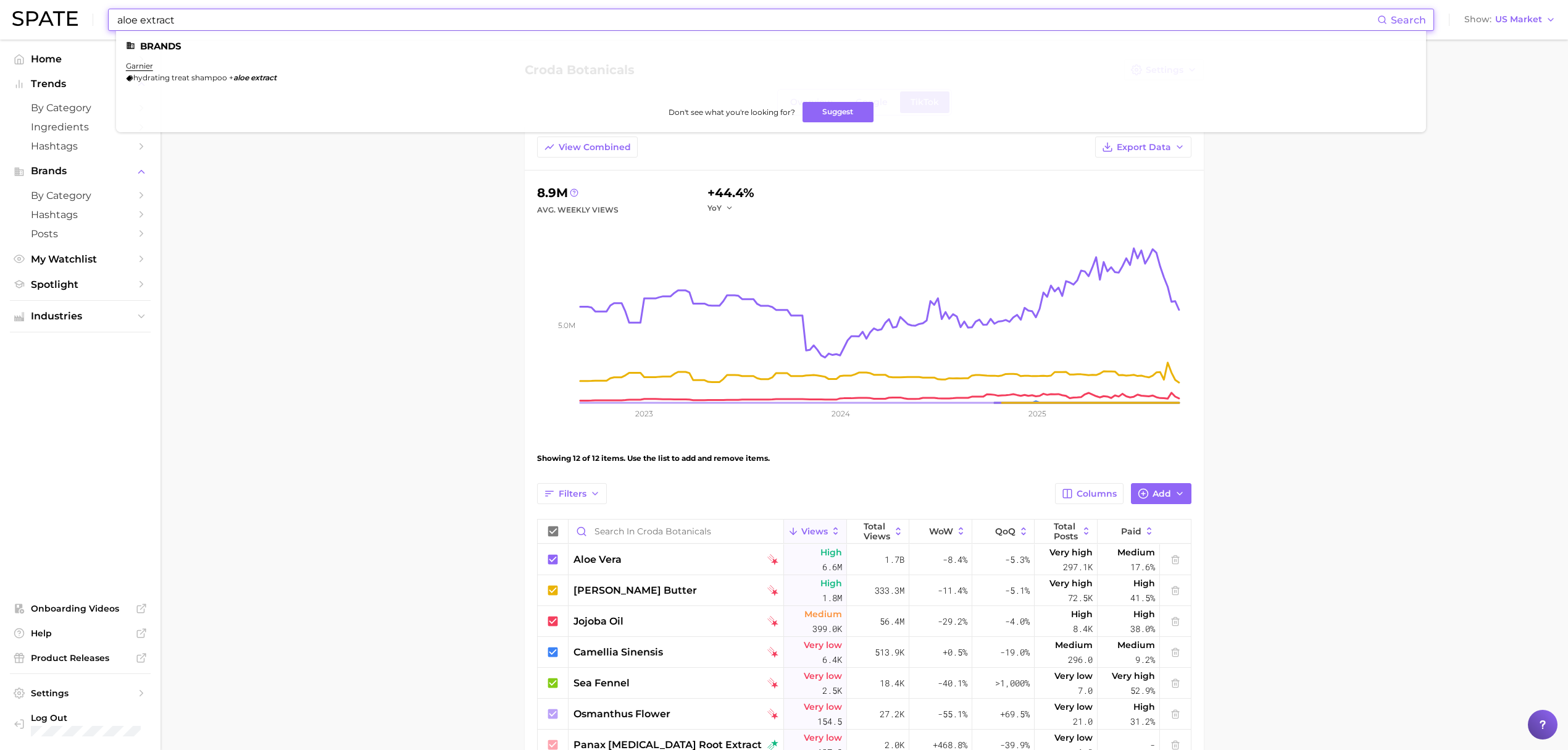
type input "aloe extract"
click at [314, 303] on main "Croda botanicals Settings Overview Google TikTok View Combined Export Data 8.9m…" at bounding box center [864, 529] width 1408 height 981
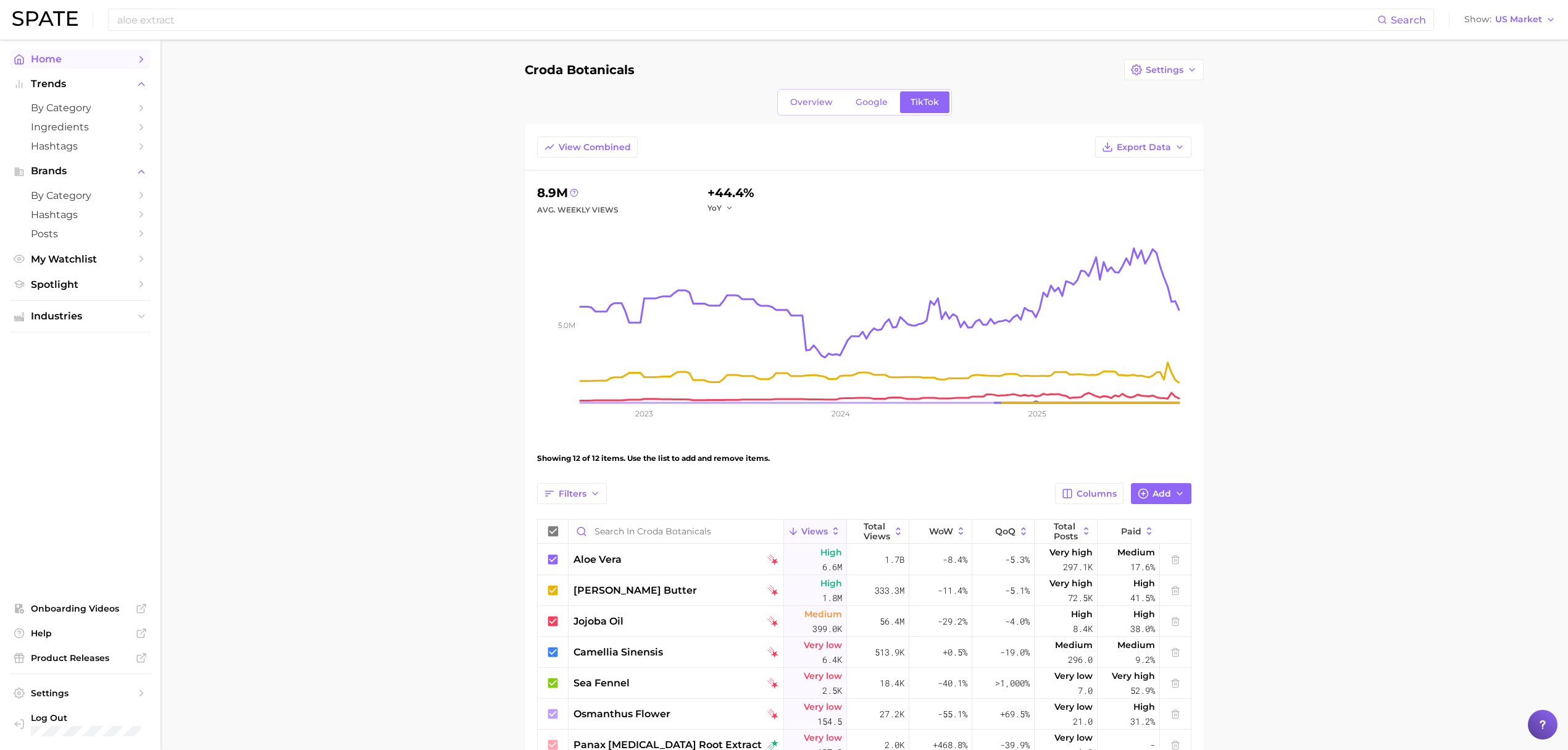
click at [93, 62] on span "Home" at bounding box center [80, 58] width 98 height 12
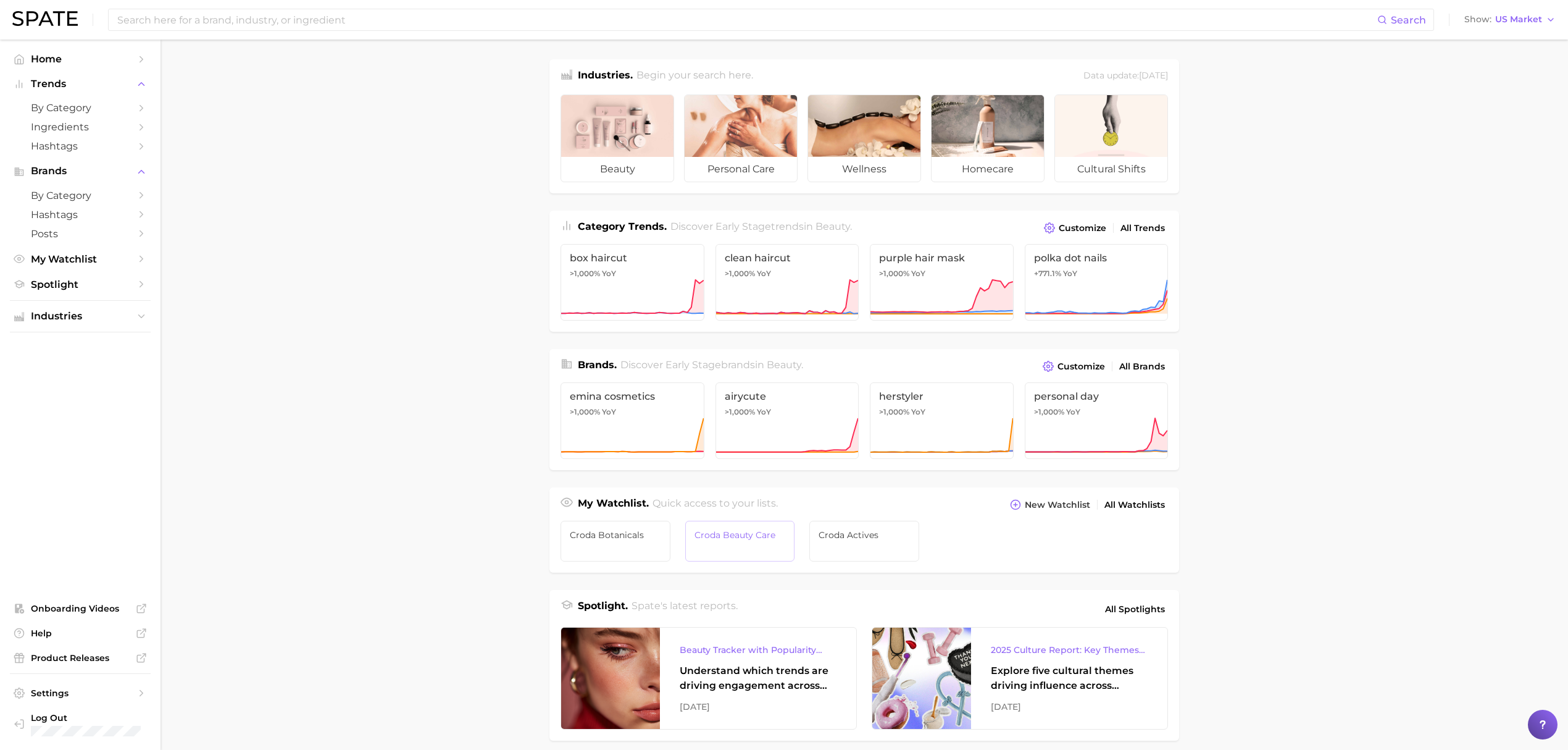
click at [782, 544] on link "Croda Beauty Care" at bounding box center [740, 540] width 110 height 41
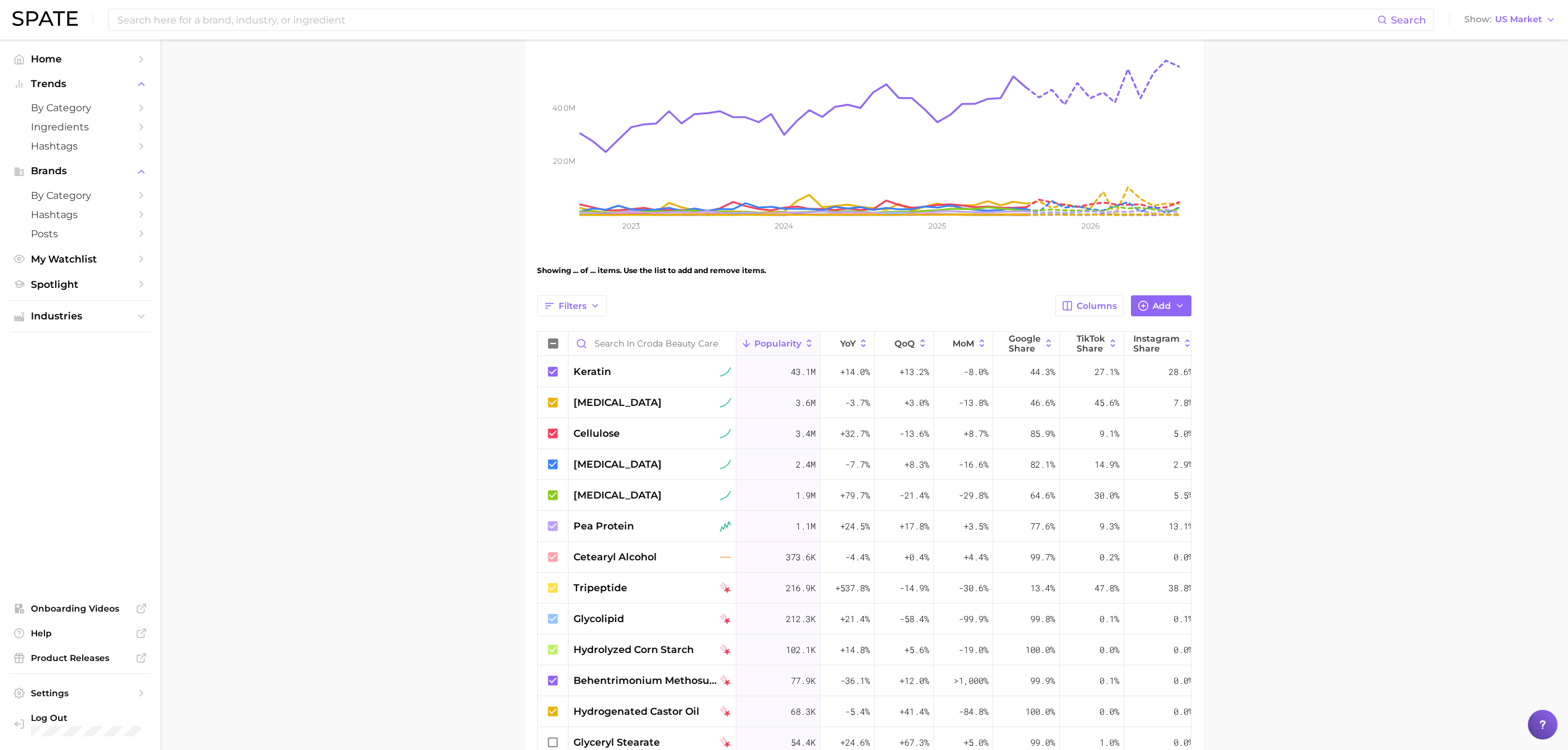
scroll to position [164, 0]
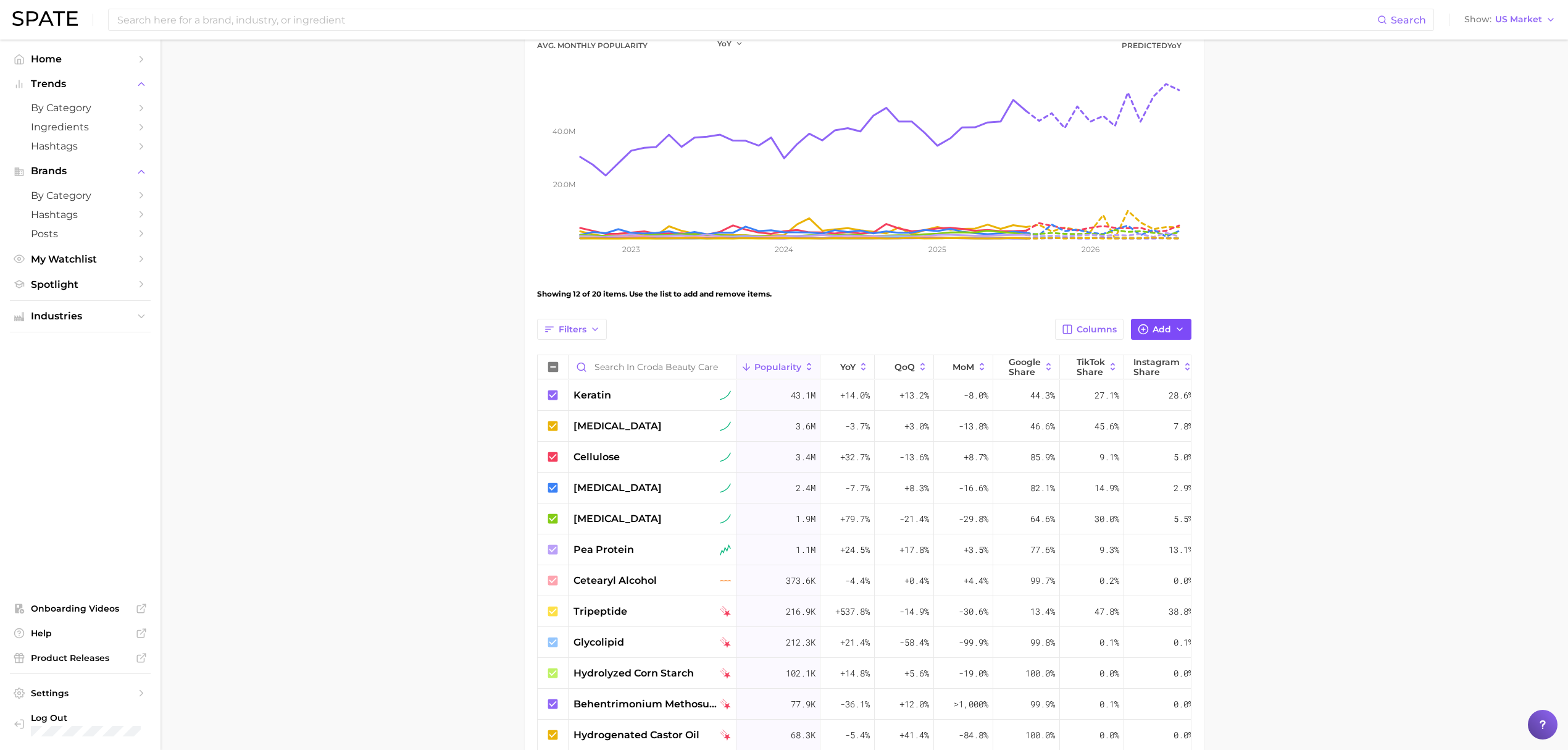
click at [1186, 331] on button "Add" at bounding box center [1161, 329] width 60 height 21
click at [1110, 334] on button "Columns" at bounding box center [1089, 329] width 68 height 21
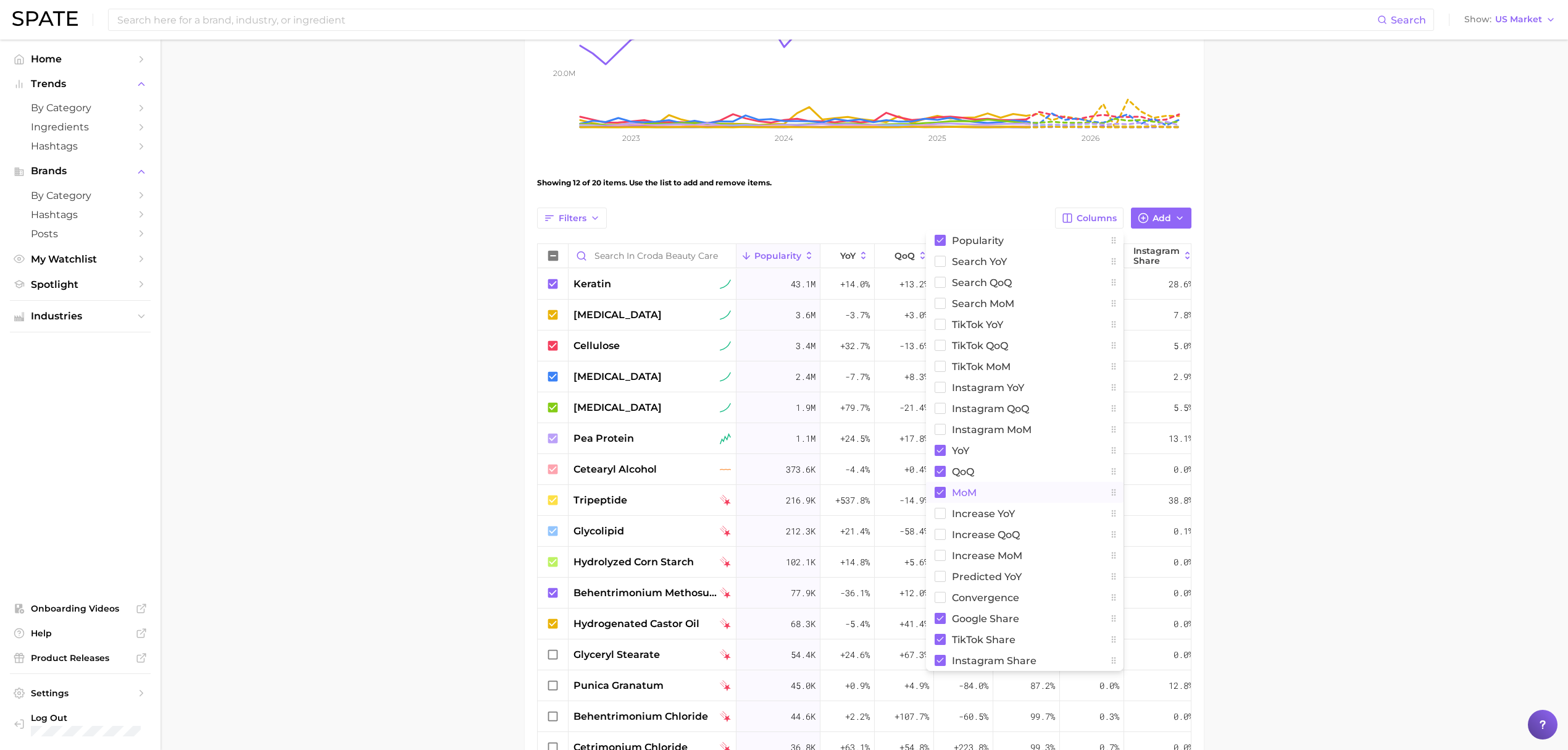
scroll to position [329, 0]
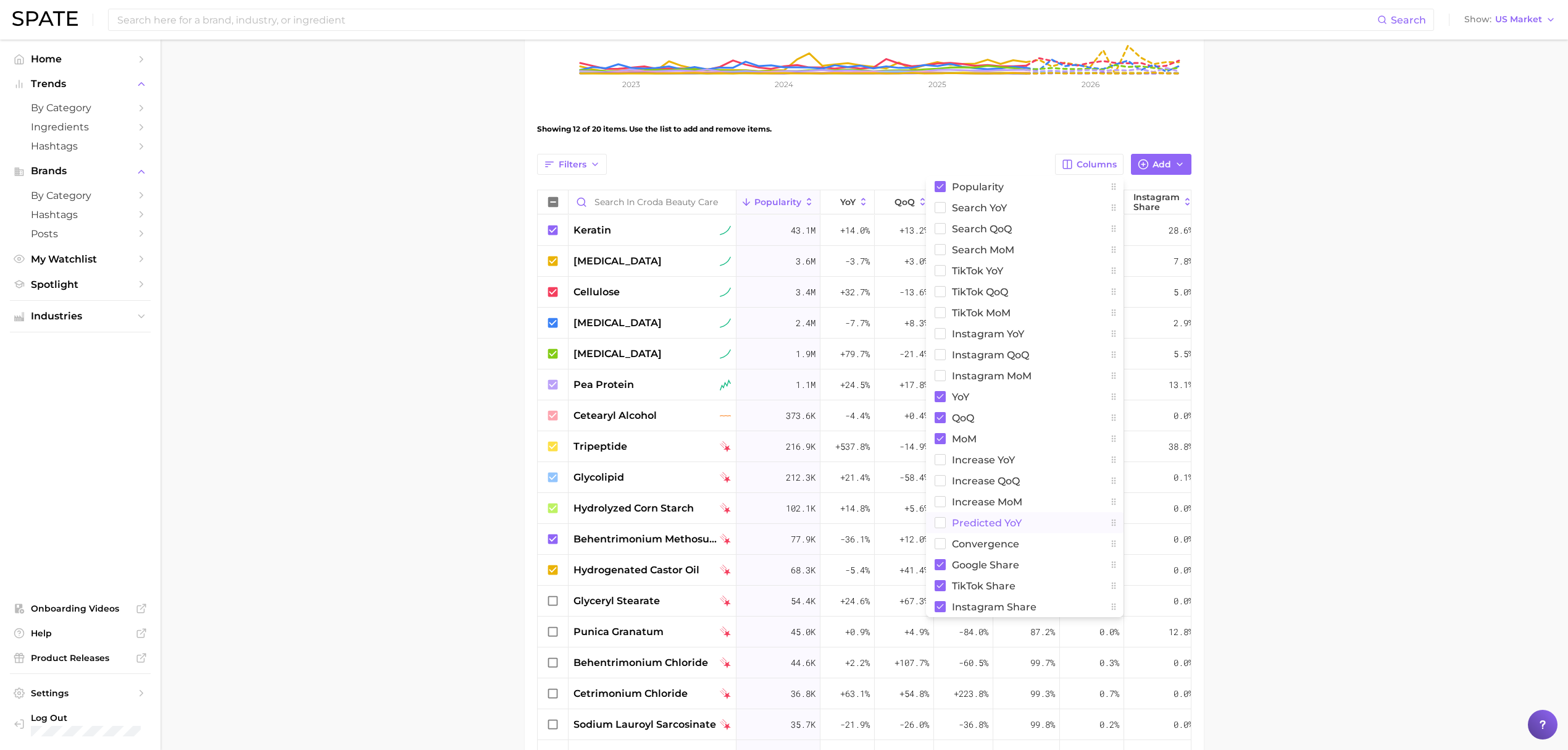
click at [1058, 524] on button "Predicted YoY" at bounding box center [1024, 522] width 198 height 21
click at [1327, 355] on main "Croda Beauty Care Settings Overview Google TikTok View Combined Export Data 56.…" at bounding box center [864, 324] width 1408 height 1228
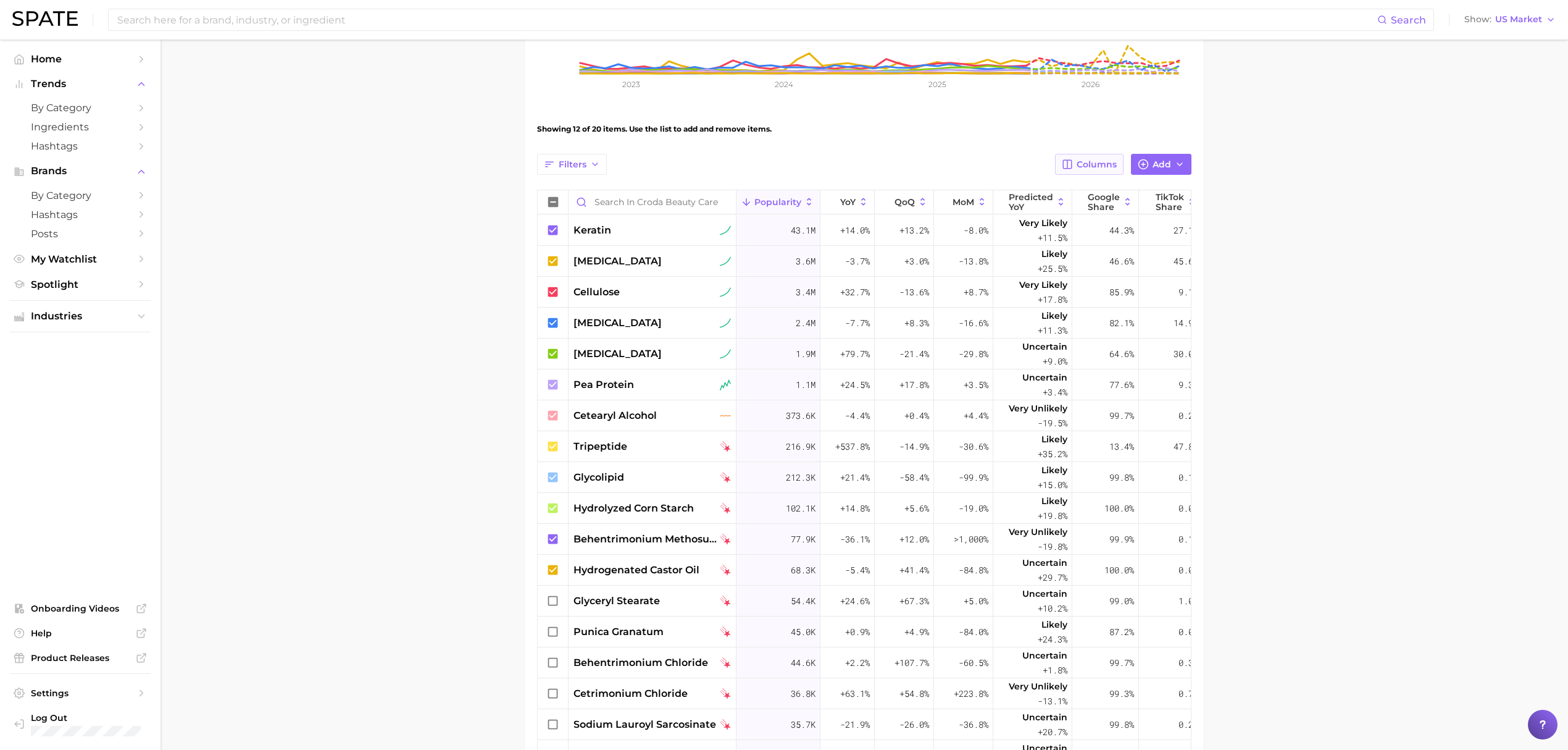
click at [1119, 170] on button "Columns" at bounding box center [1089, 164] width 68 height 21
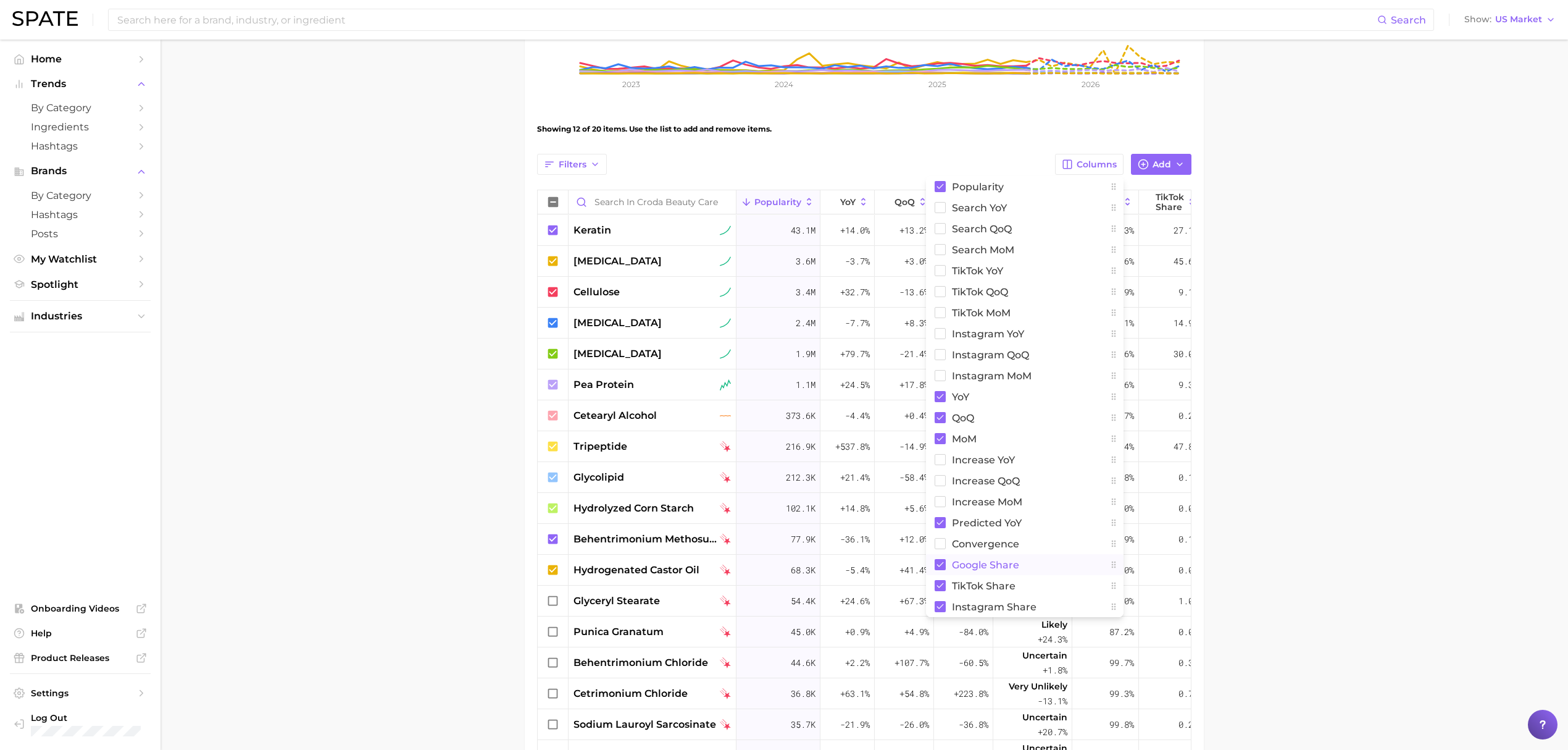
click at [1006, 567] on span "Google Share" at bounding box center [986, 565] width 67 height 11
click at [1006, 580] on span "TikTok Share" at bounding box center [984, 586] width 64 height 11
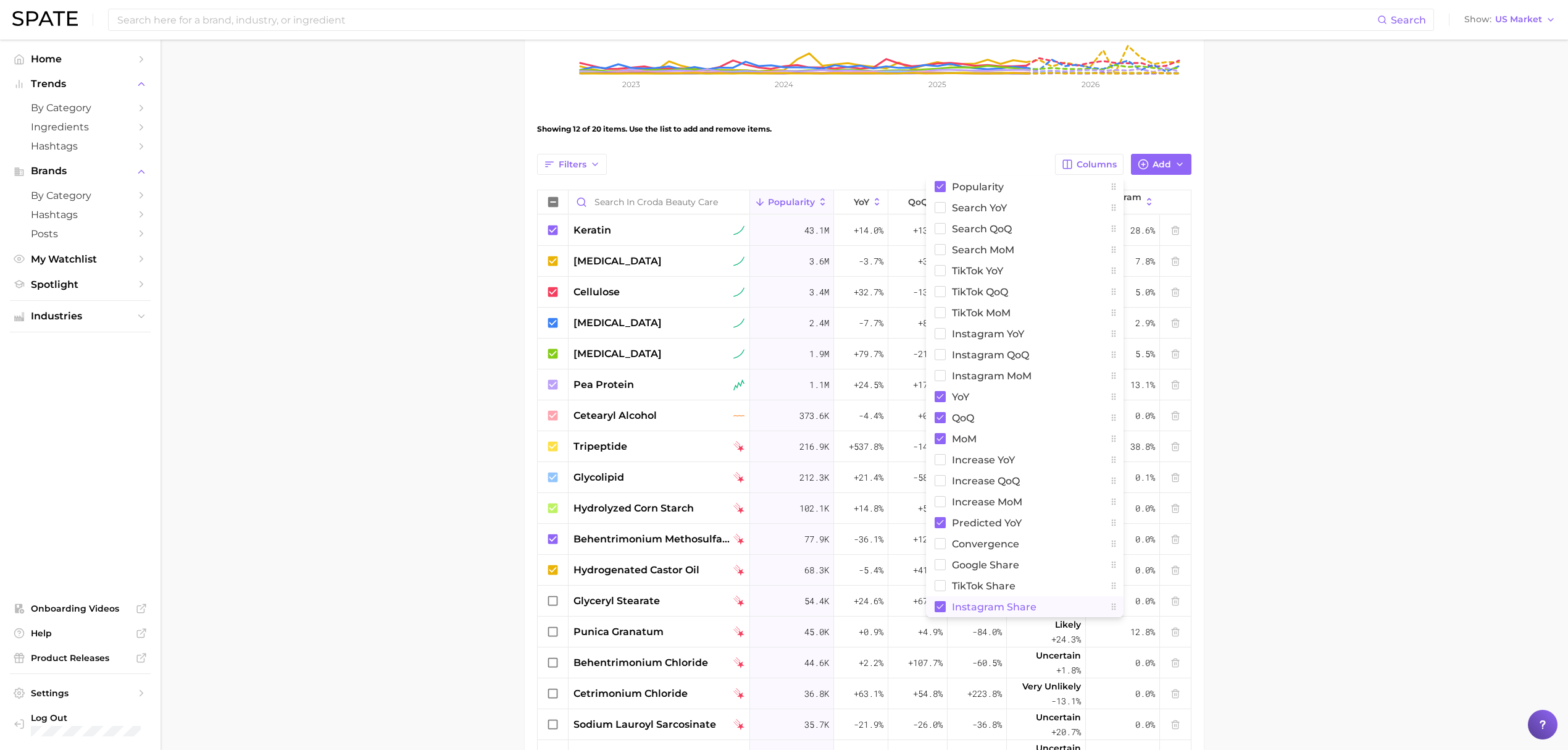
click at [1006, 606] on span "Instagram Share" at bounding box center [994, 607] width 85 height 11
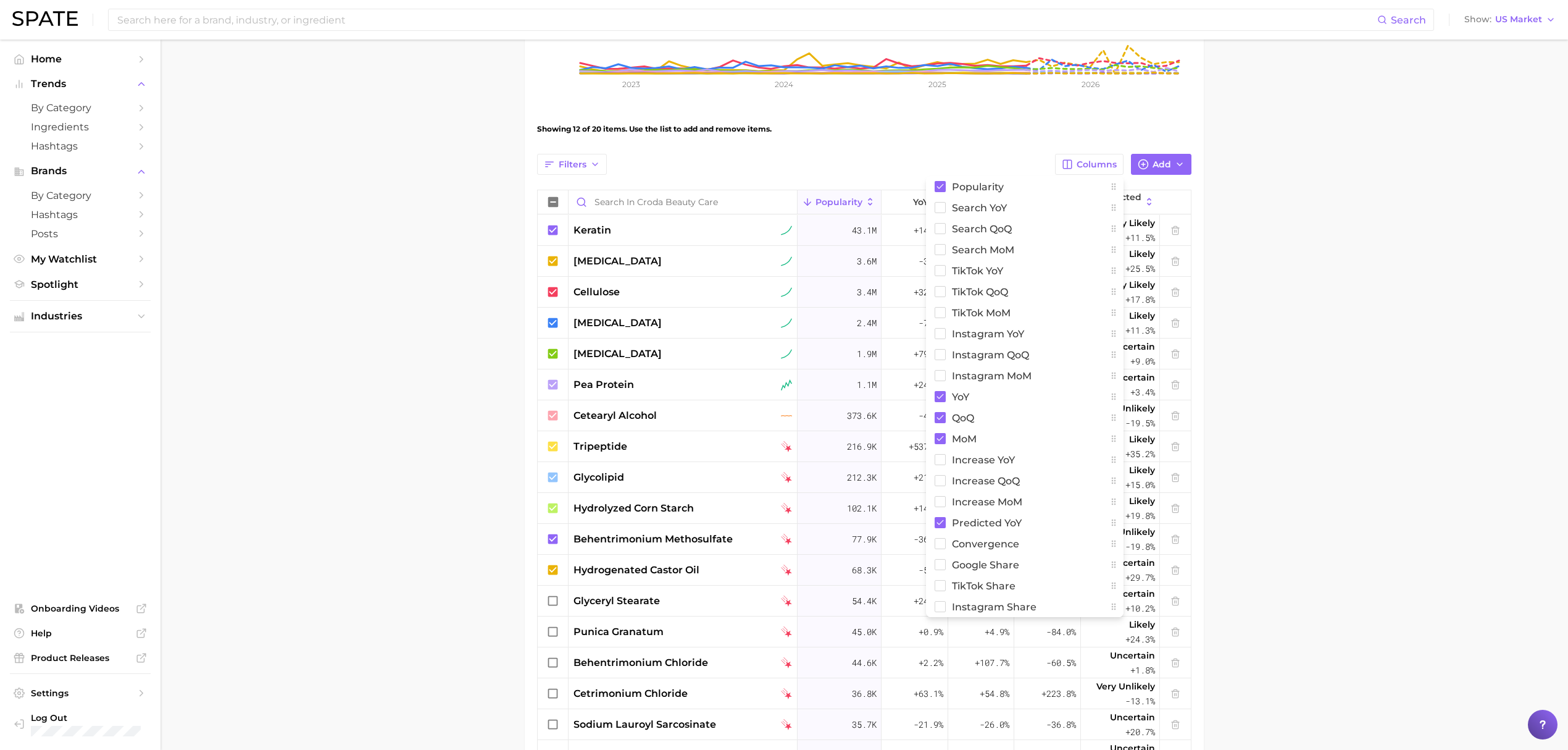
click at [1317, 398] on main "Croda Beauty Care Settings Overview Google TikTok View Combined Export Data 56.…" at bounding box center [864, 324] width 1408 height 1228
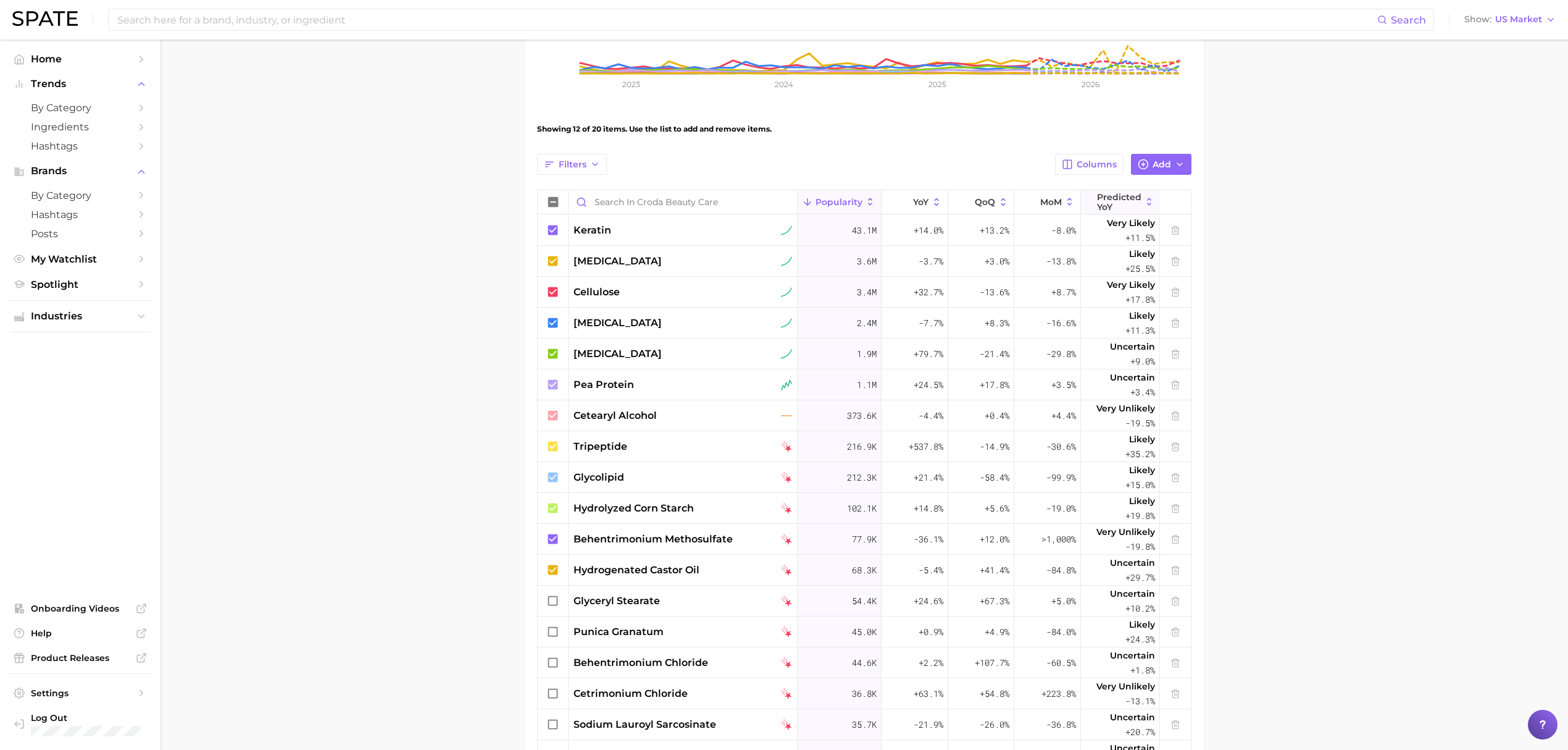
click at [1140, 200] on span "Predicted YoY" at bounding box center [1119, 202] width 45 height 20
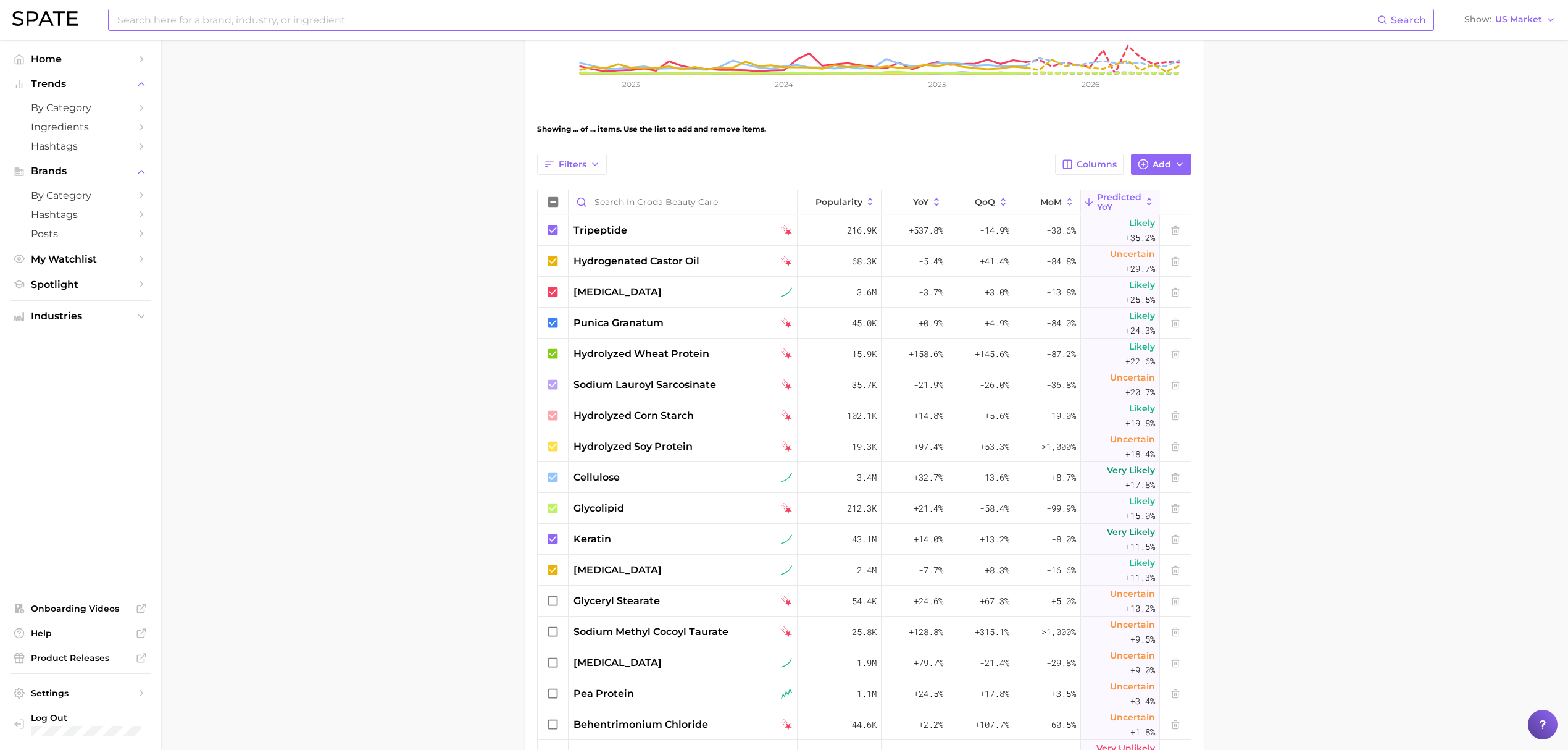
click at [432, 11] on input at bounding box center [746, 19] width 1261 height 21
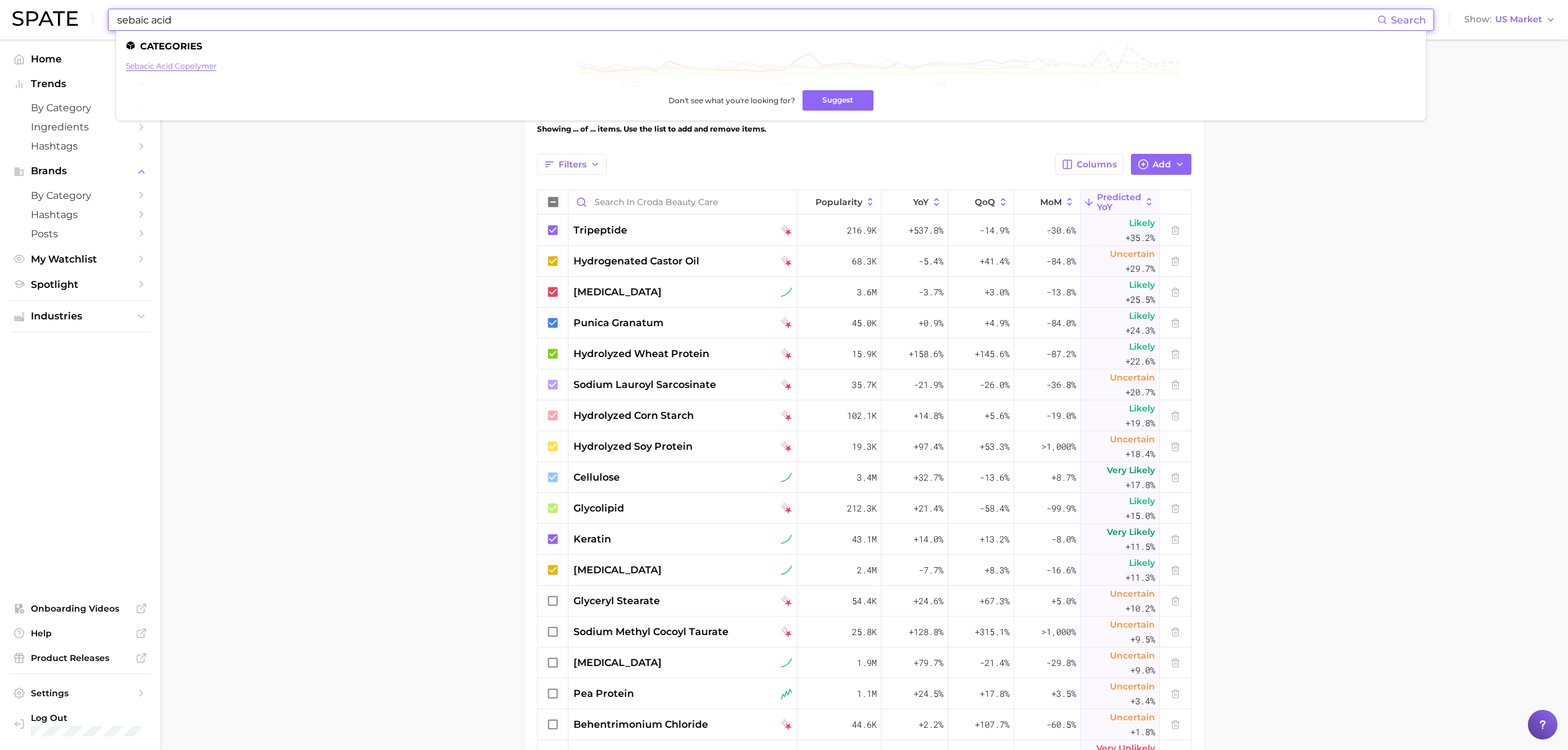
type input "sebaic acid"
click at [180, 61] on link "sebacic acid copolymer" at bounding box center [171, 66] width 91 height 9
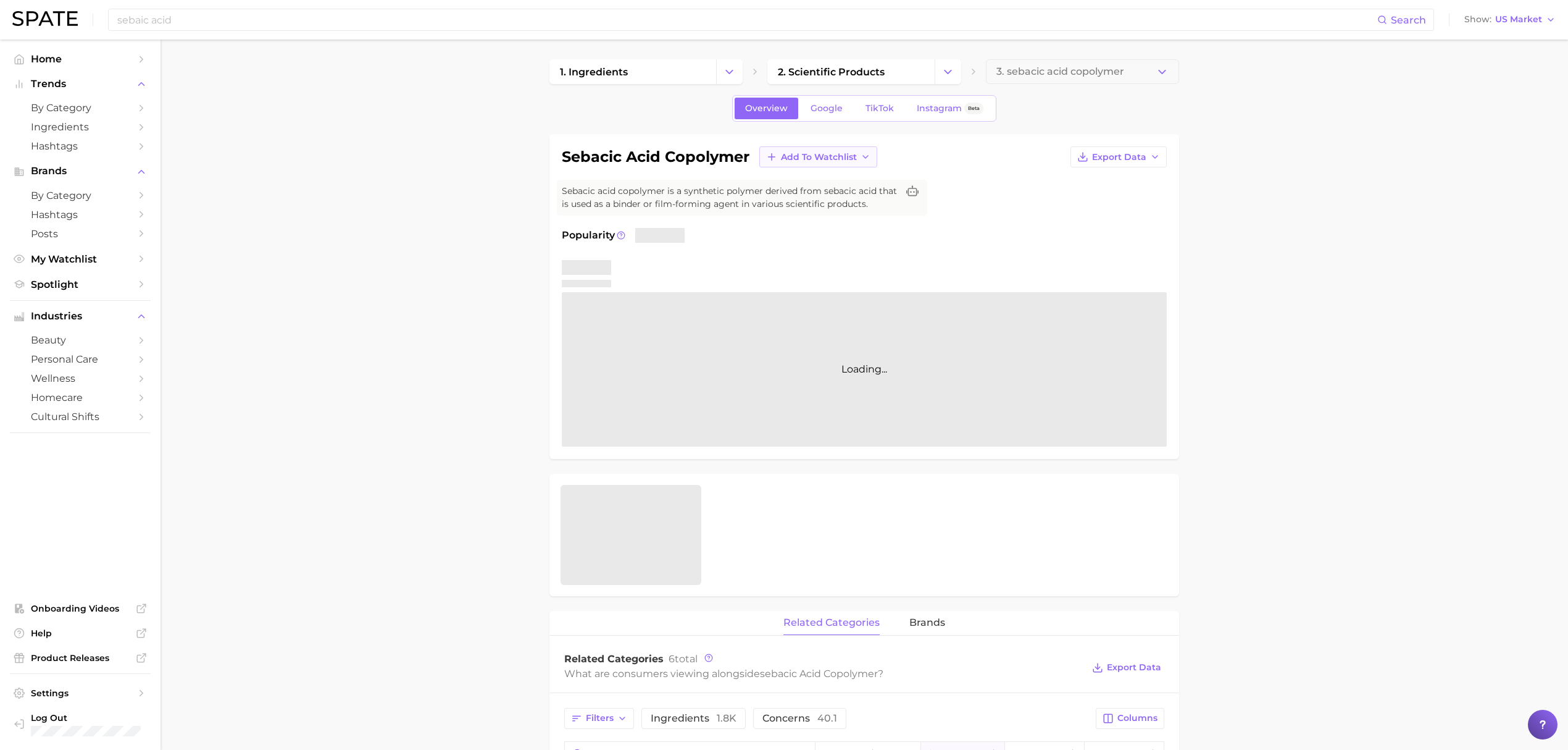
click at [870, 161] on button "Add to Watchlist" at bounding box center [817, 157] width 118 height 21
click at [830, 242] on span "Croda Beauty Care" at bounding box center [821, 248] width 83 height 11
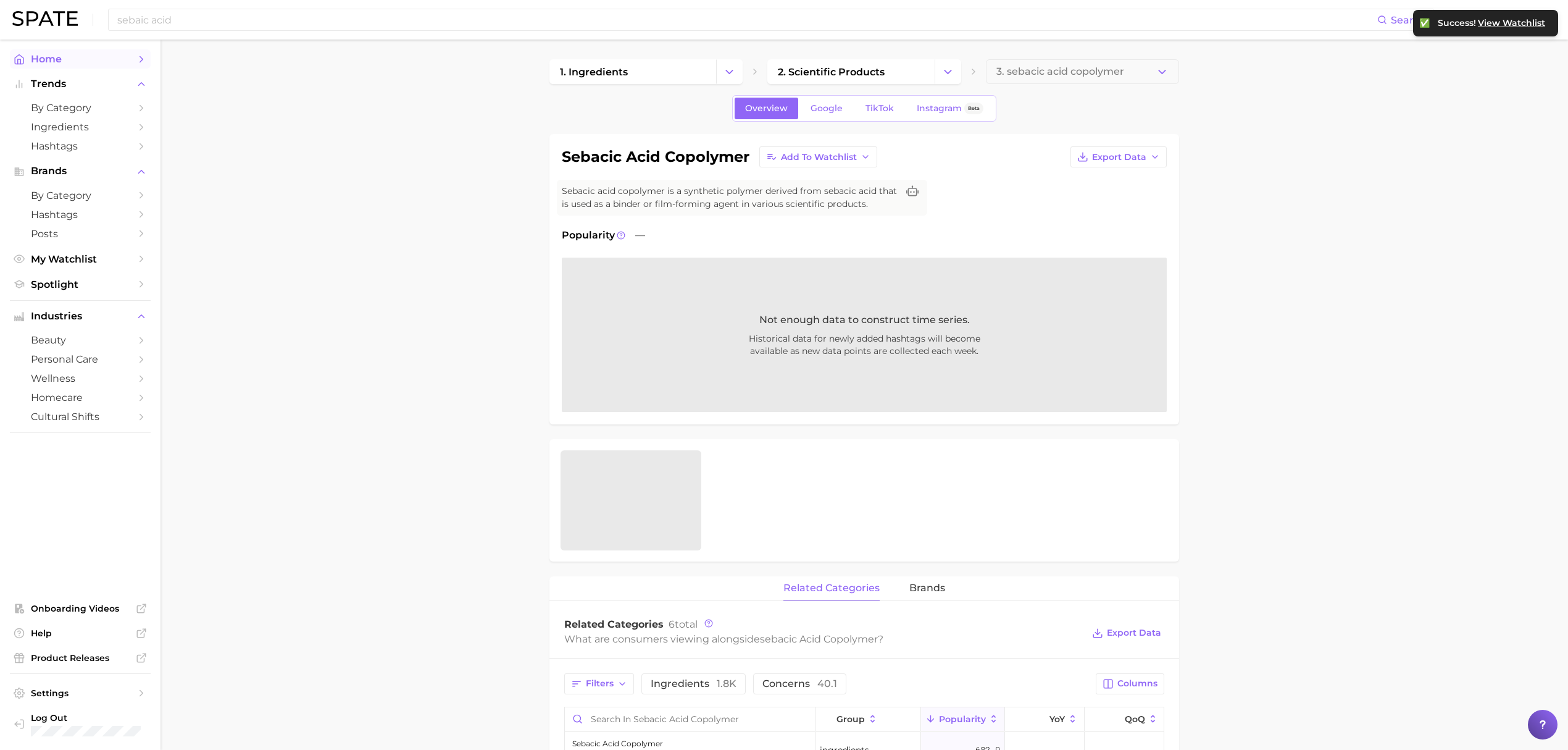
click at [98, 67] on link "Home" at bounding box center [80, 58] width 140 height 19
